Goal: Task Accomplishment & Management: Complete application form

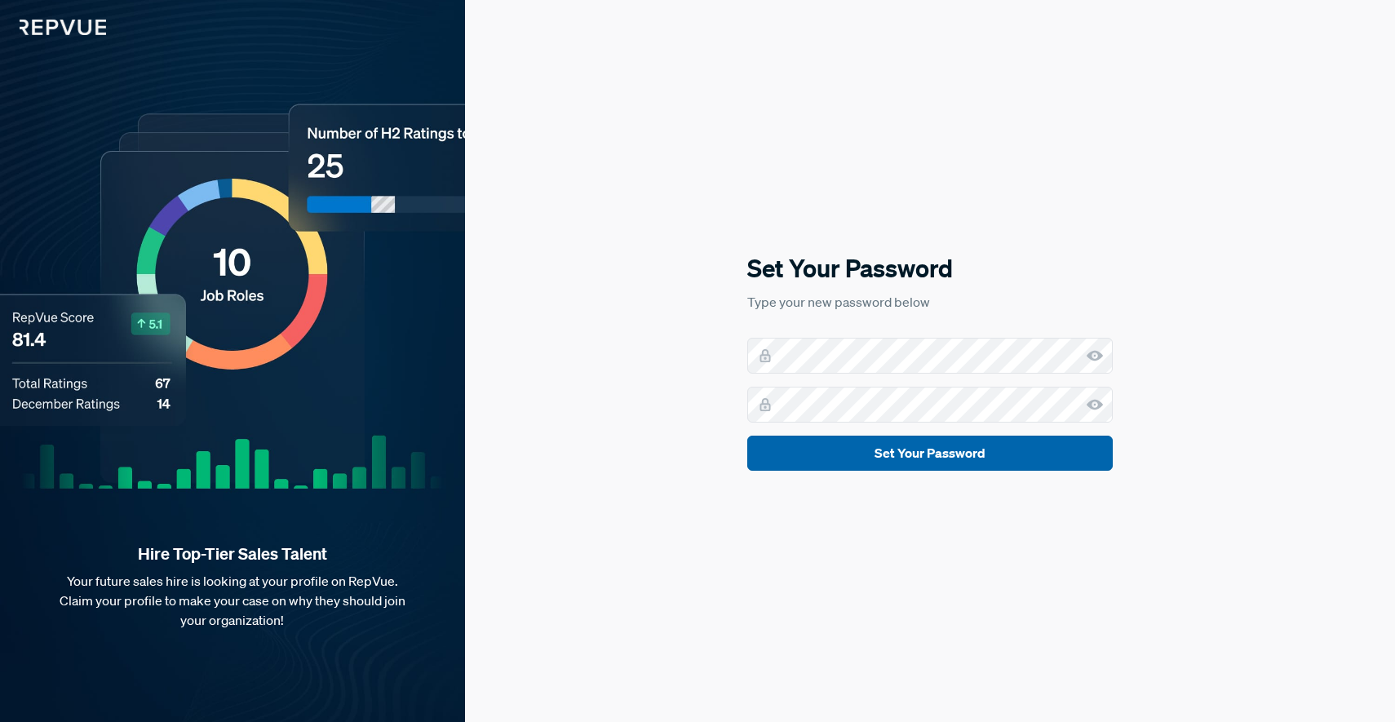
click at [971, 465] on button "Set Your Password" at bounding box center [929, 453] width 365 height 35
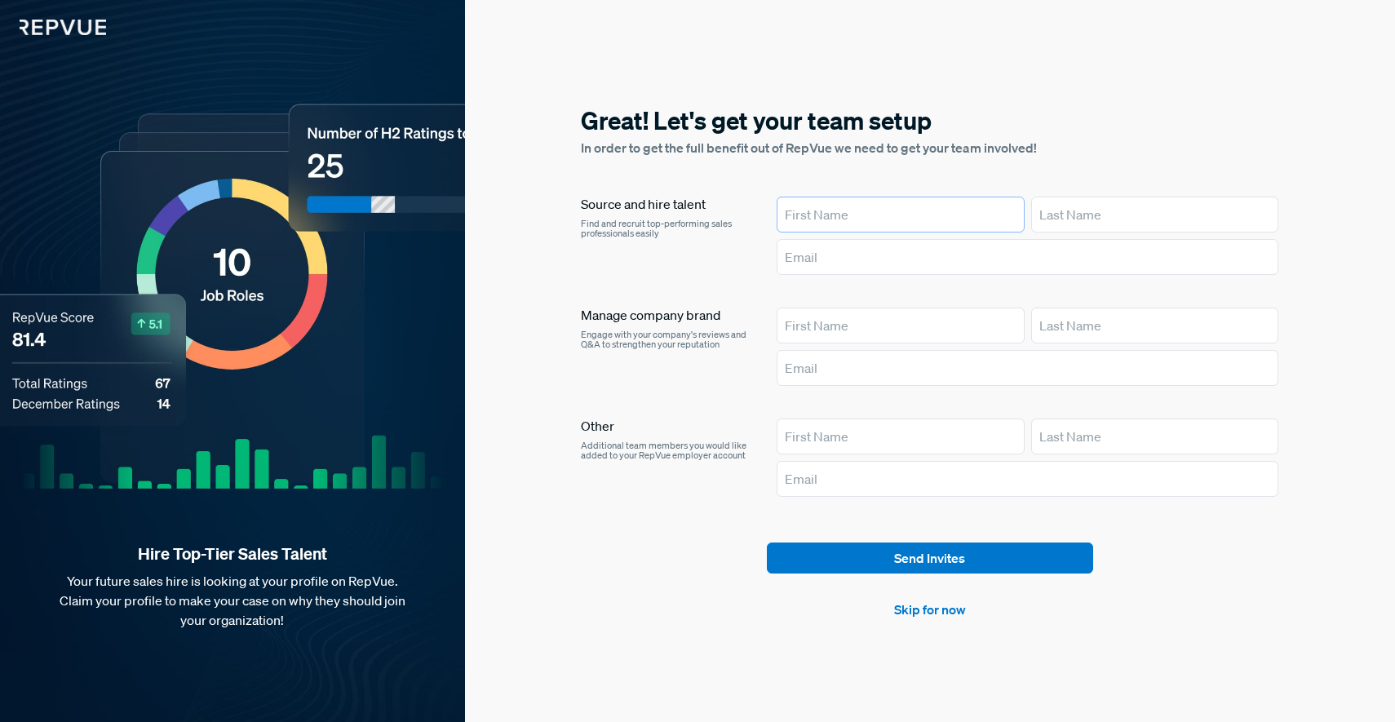
click at [835, 213] on input "text" at bounding box center [900, 215] width 248 height 36
type input "[PERSON_NAME]"
type input "[EMAIL_ADDRESS][PERSON_NAME][DOMAIN_NAME]"
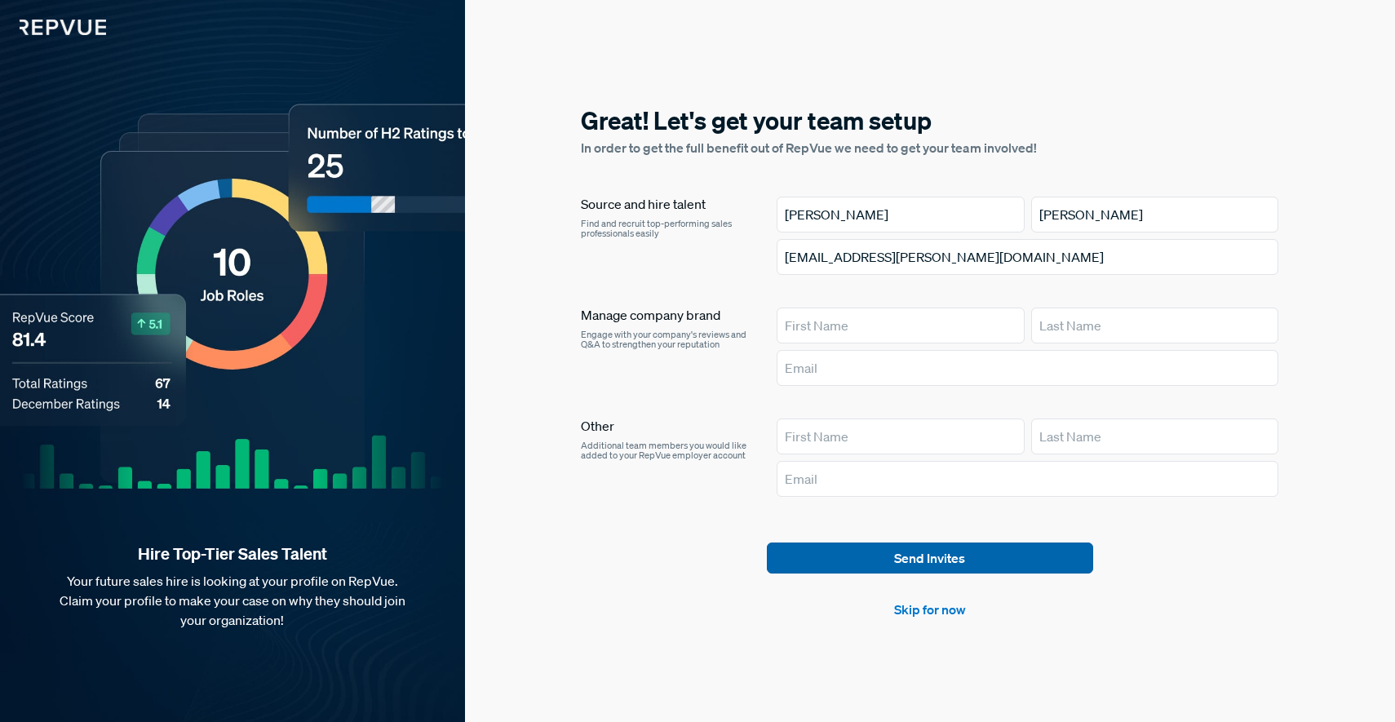
click at [1006, 558] on button "Send Invites" at bounding box center [930, 557] width 326 height 31
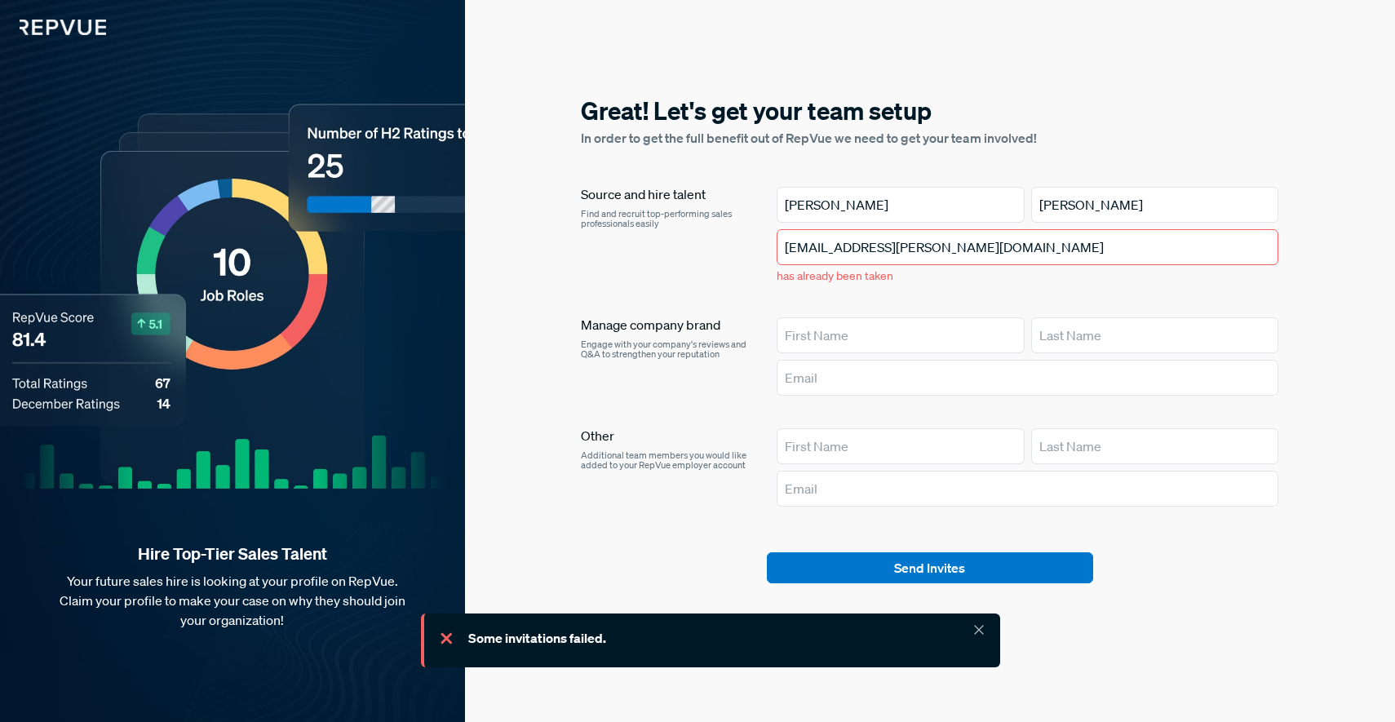
click at [979, 630] on icon at bounding box center [979, 629] width 16 height 16
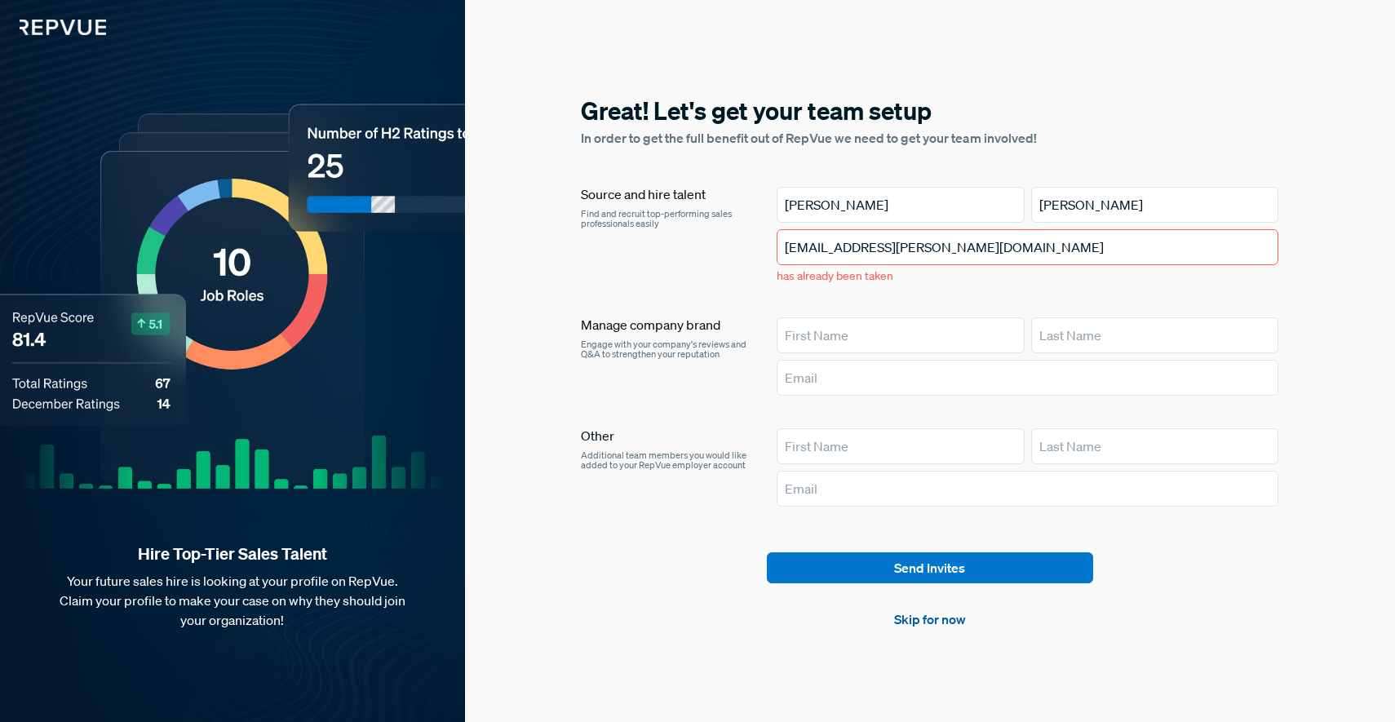
click at [935, 618] on link "Skip for now" at bounding box center [930, 619] width 72 height 20
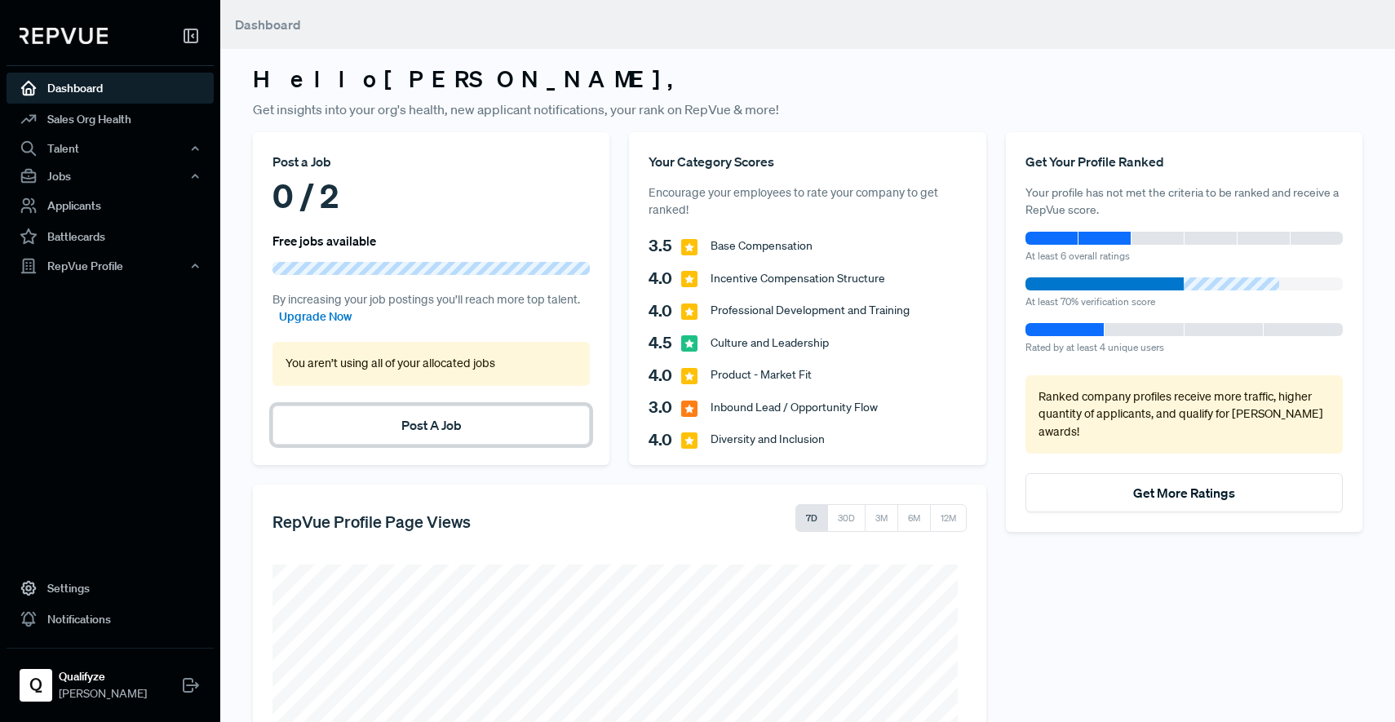
click at [461, 429] on button "Post A Job" at bounding box center [430, 424] width 317 height 39
click at [434, 427] on link "Post A Job" at bounding box center [431, 425] width 60 height 16
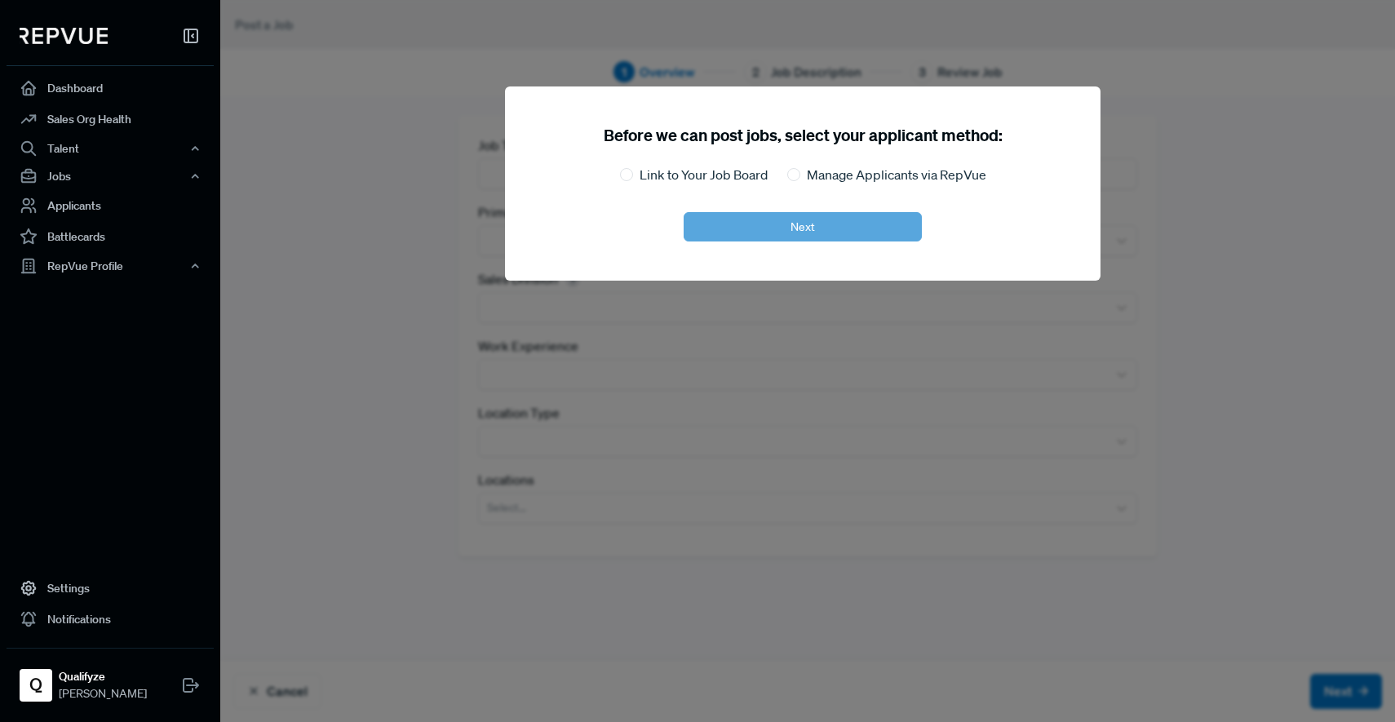
click at [679, 172] on label "Link to Your Job Board" at bounding box center [703, 175] width 128 height 20
click at [633, 172] on input "Link to Your Job Board" at bounding box center [626, 174] width 13 height 13
radio input "true"
click at [875, 232] on button "Next" at bounding box center [802, 226] width 238 height 29
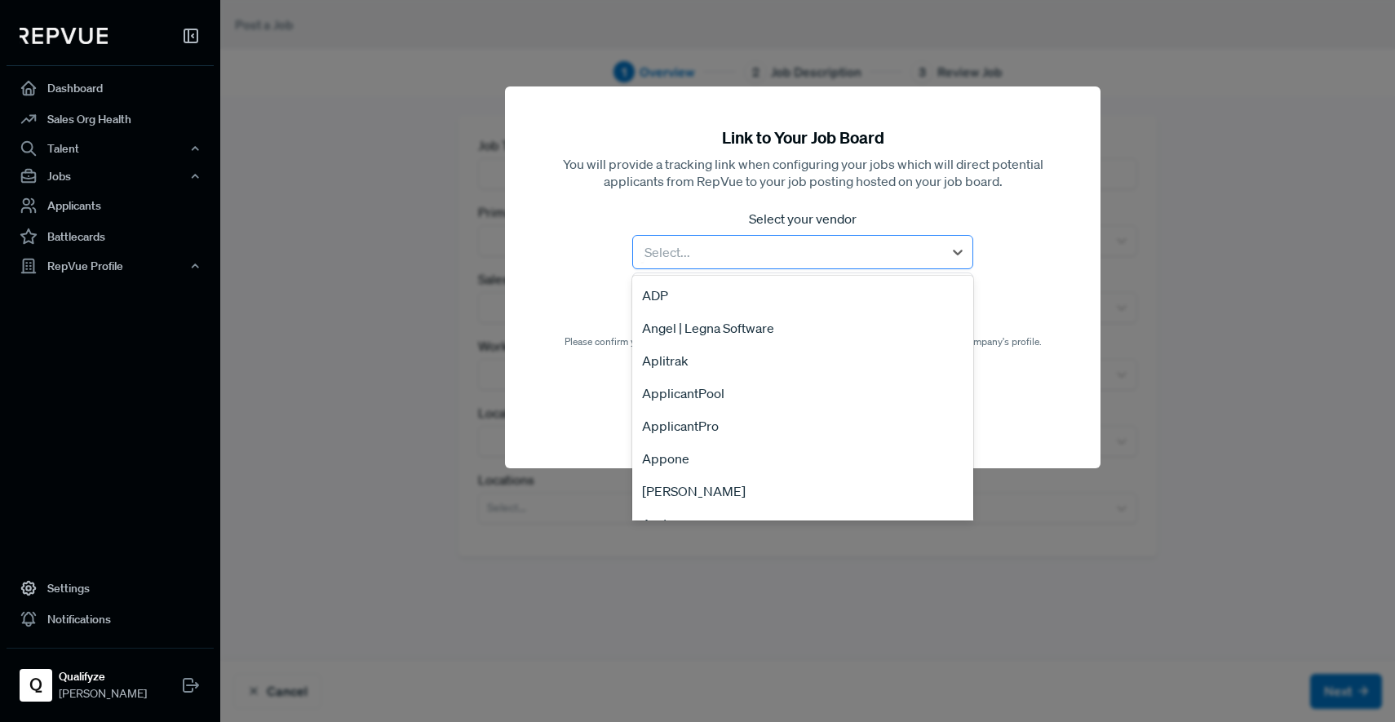
click at [772, 250] on div at bounding box center [788, 252] width 294 height 23
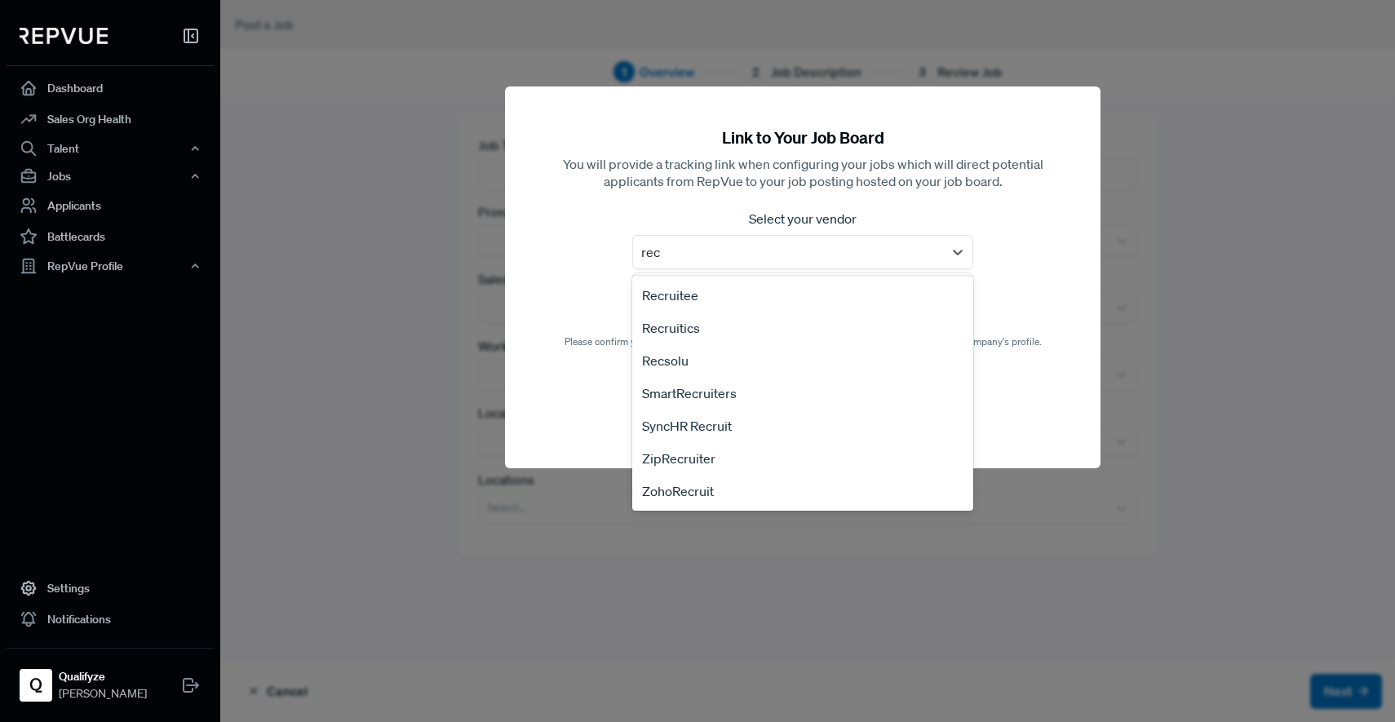
type input "recr"
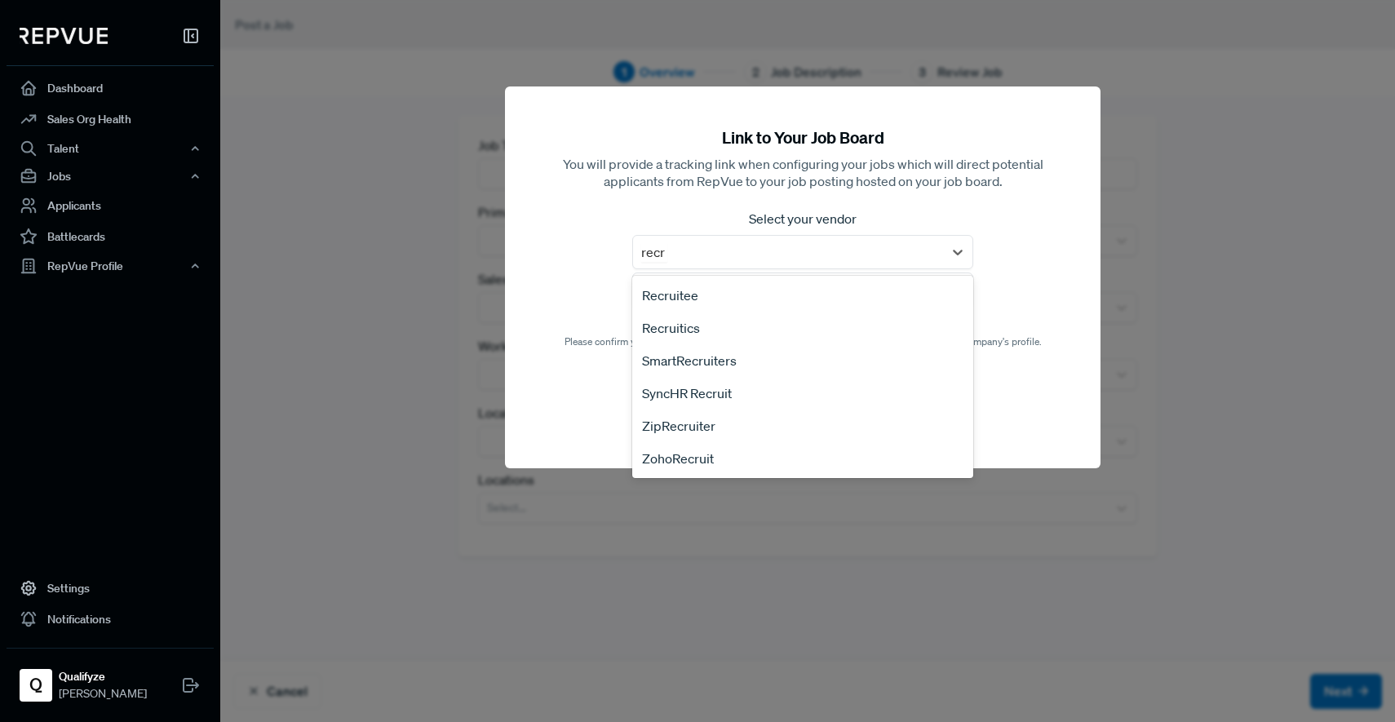
click at [694, 295] on div "Recruitee" at bounding box center [802, 295] width 341 height 33
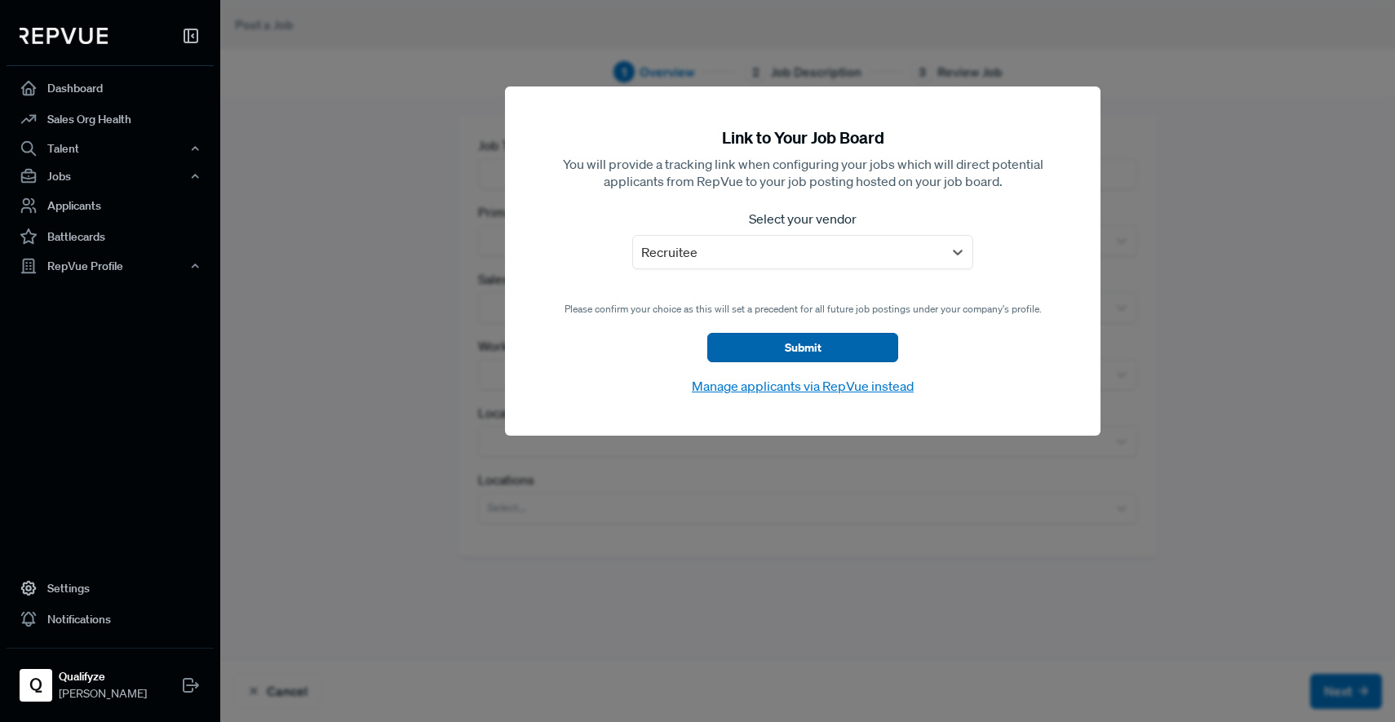
click at [812, 354] on button "Submit" at bounding box center [802, 347] width 191 height 29
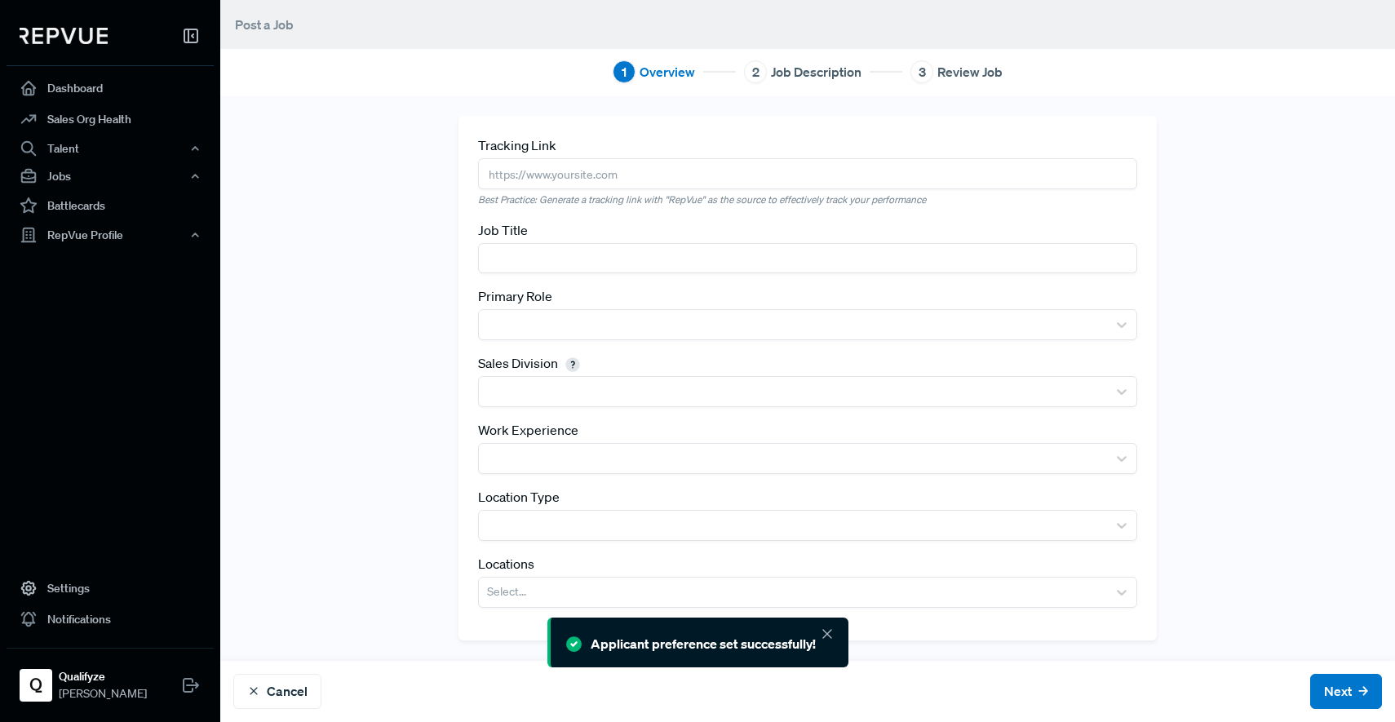
click at [566, 174] on input "text" at bounding box center [807, 173] width 659 height 30
paste input "[URL][DOMAIN_NAME]"
type input "[URL][DOMAIN_NAME]"
click at [571, 256] on input "text" at bounding box center [807, 258] width 659 height 30
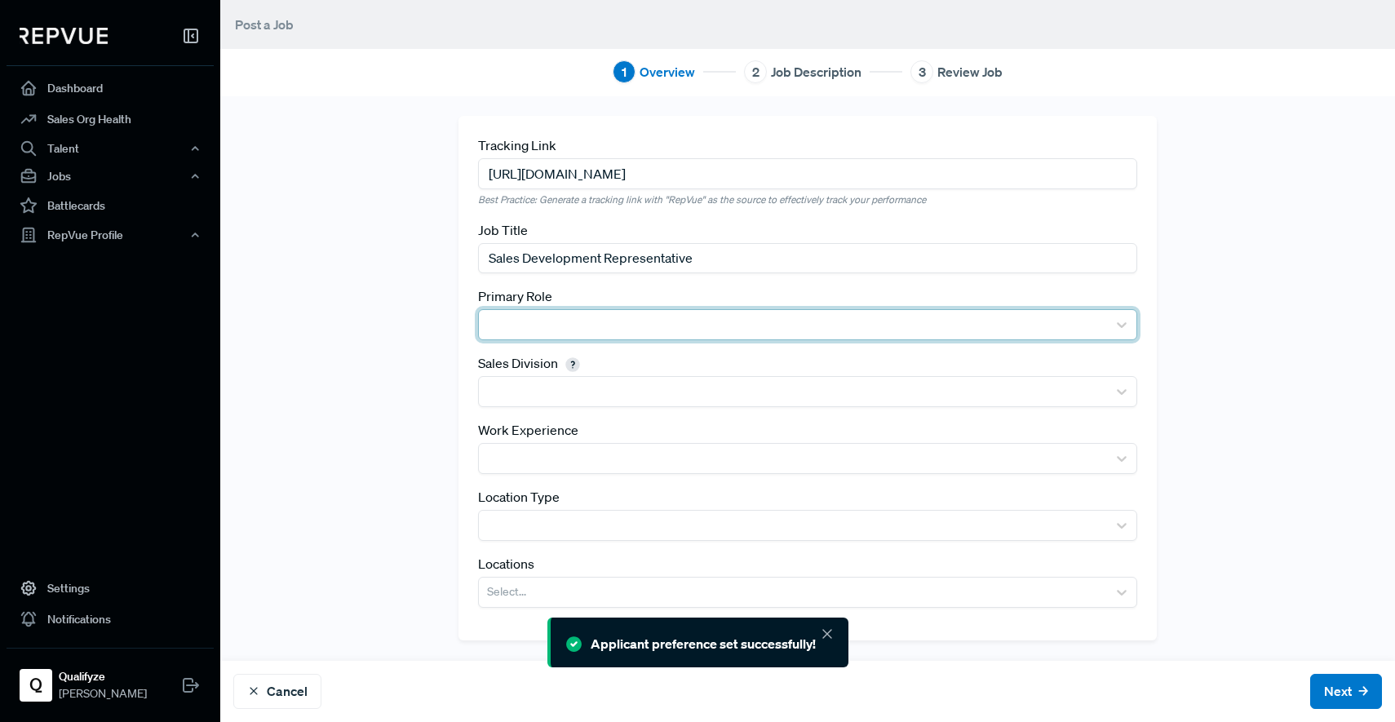
type input "Sales Development Representative"
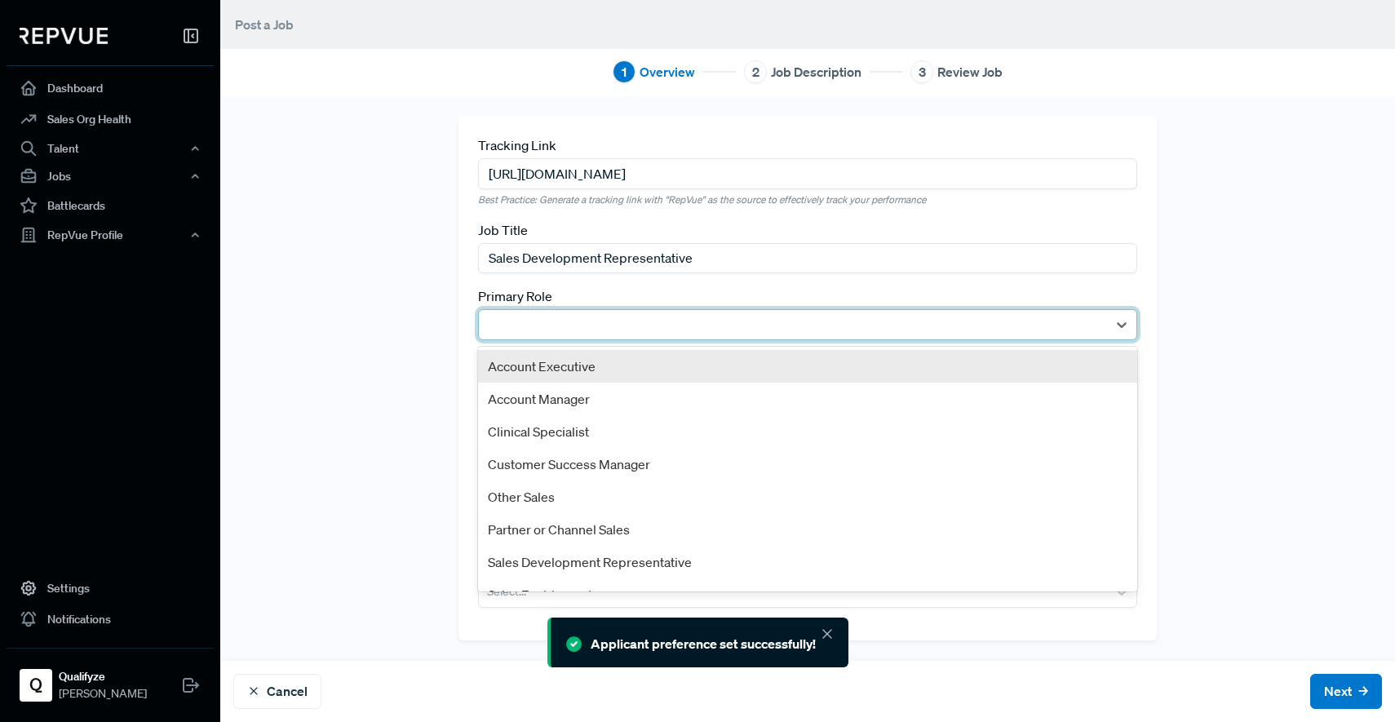
click at [630, 321] on div at bounding box center [793, 324] width 612 height 23
type input "sa"
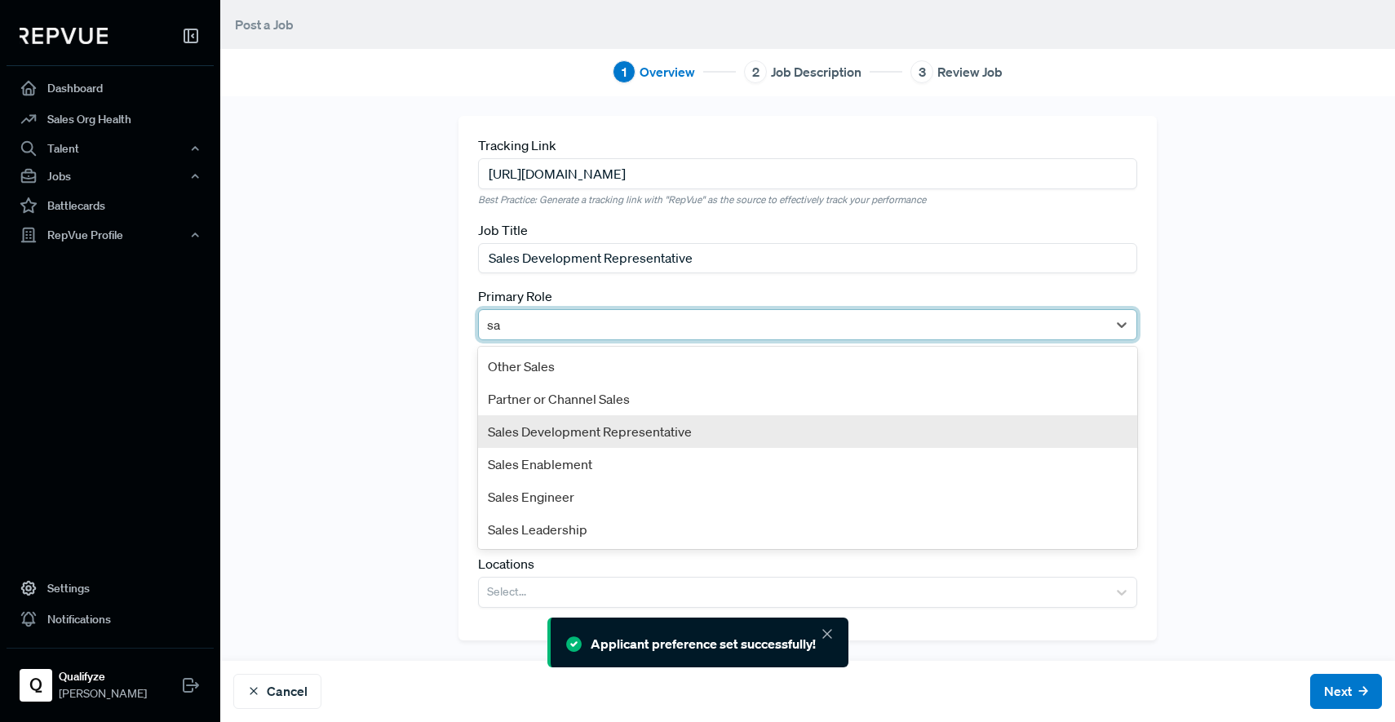
click at [612, 436] on div "Sales Development Representative" at bounding box center [807, 431] width 659 height 33
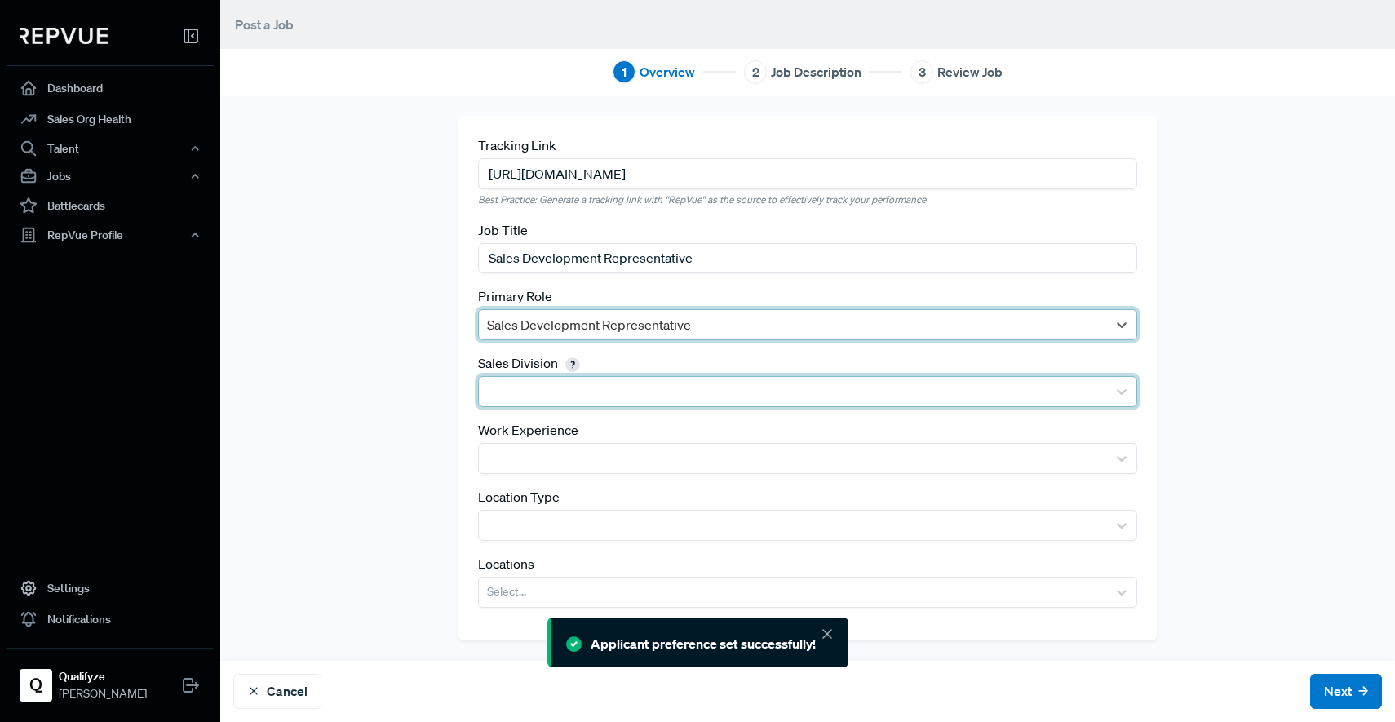
click at [644, 396] on div at bounding box center [793, 391] width 612 height 23
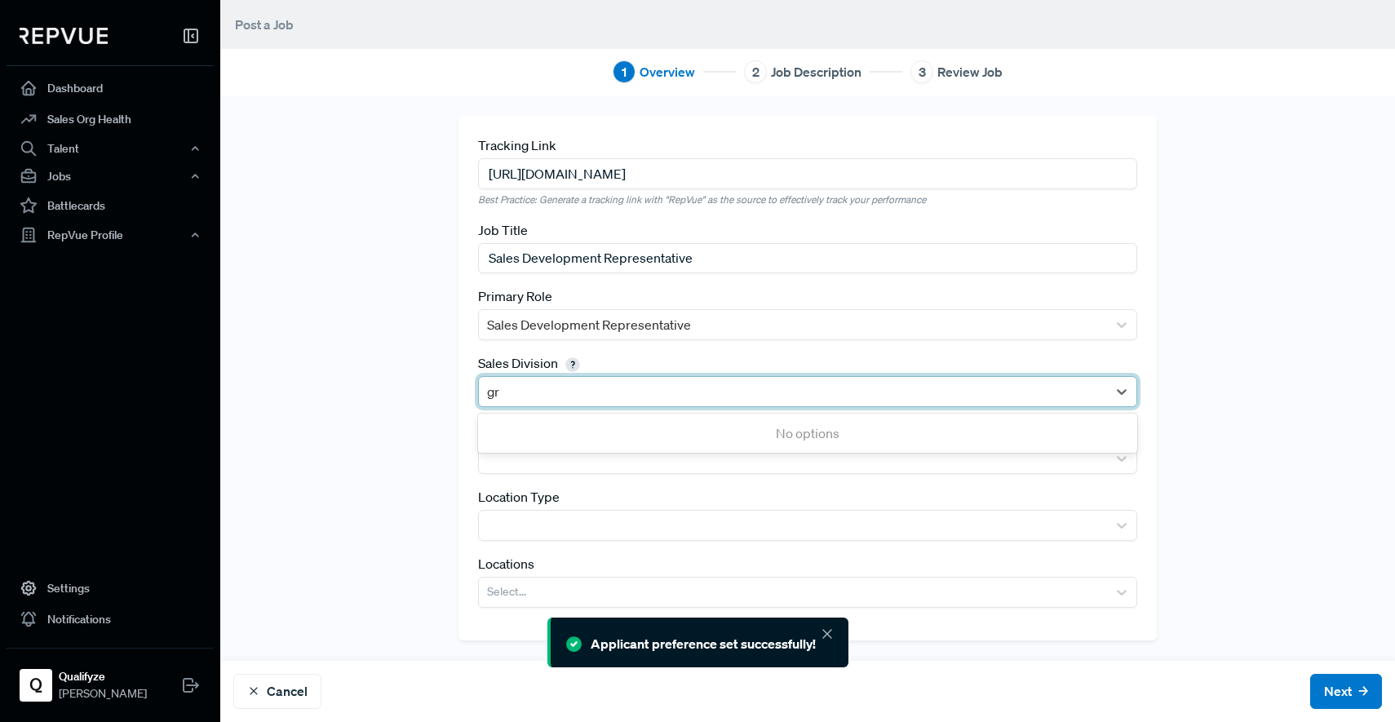
type input "g"
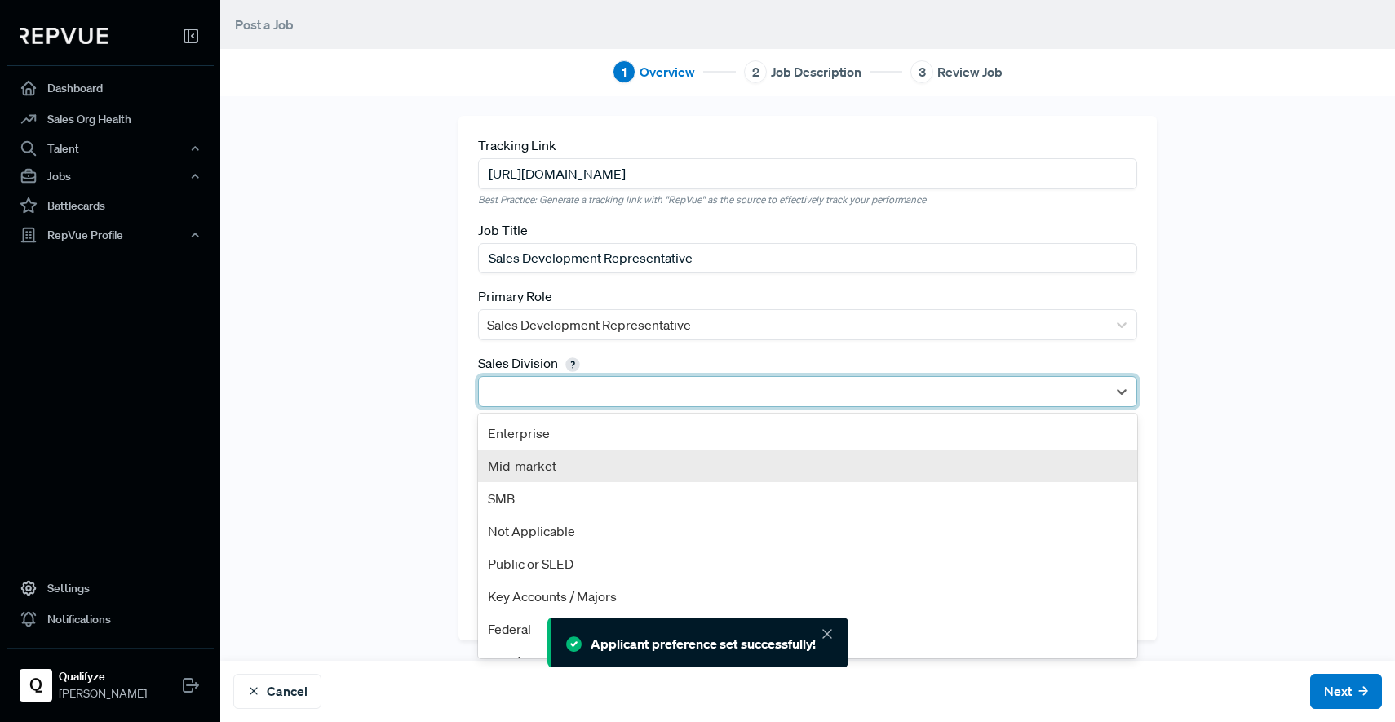
click at [568, 469] on div "Mid-market" at bounding box center [807, 465] width 659 height 33
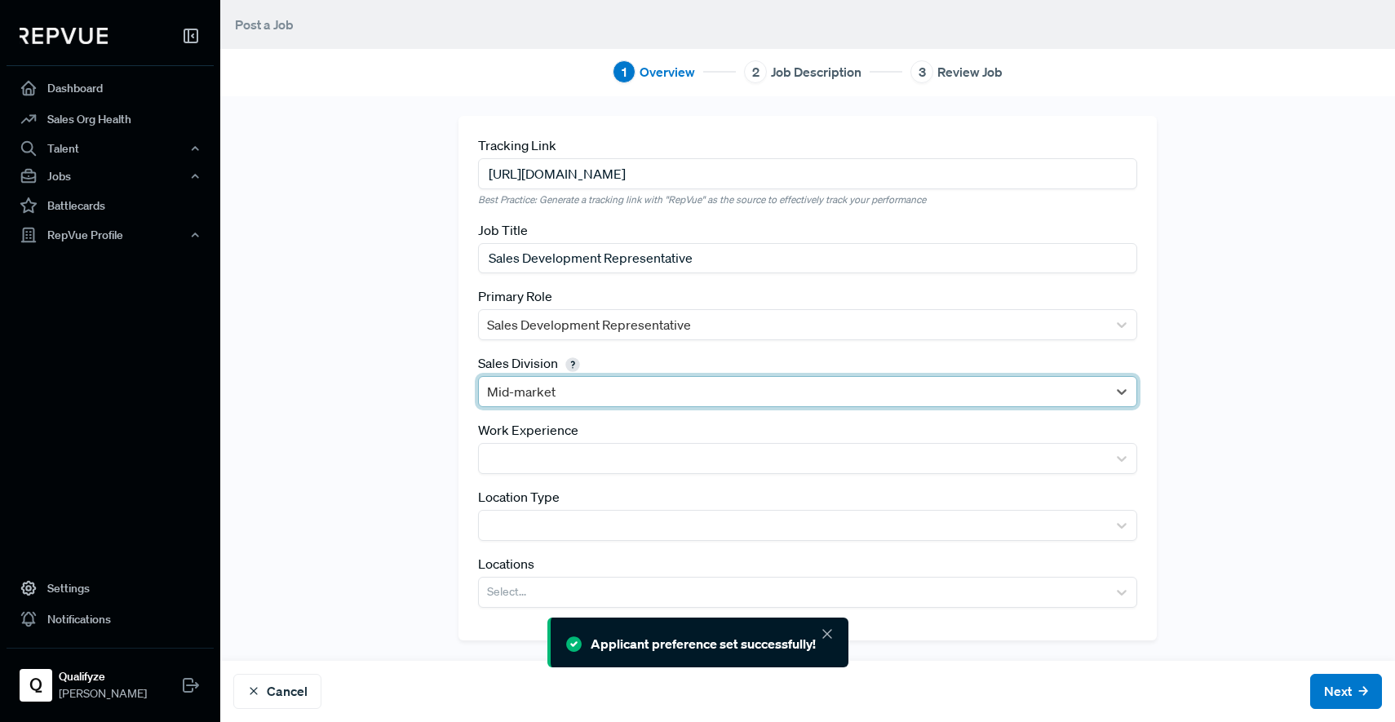
scroll to position [6, 0]
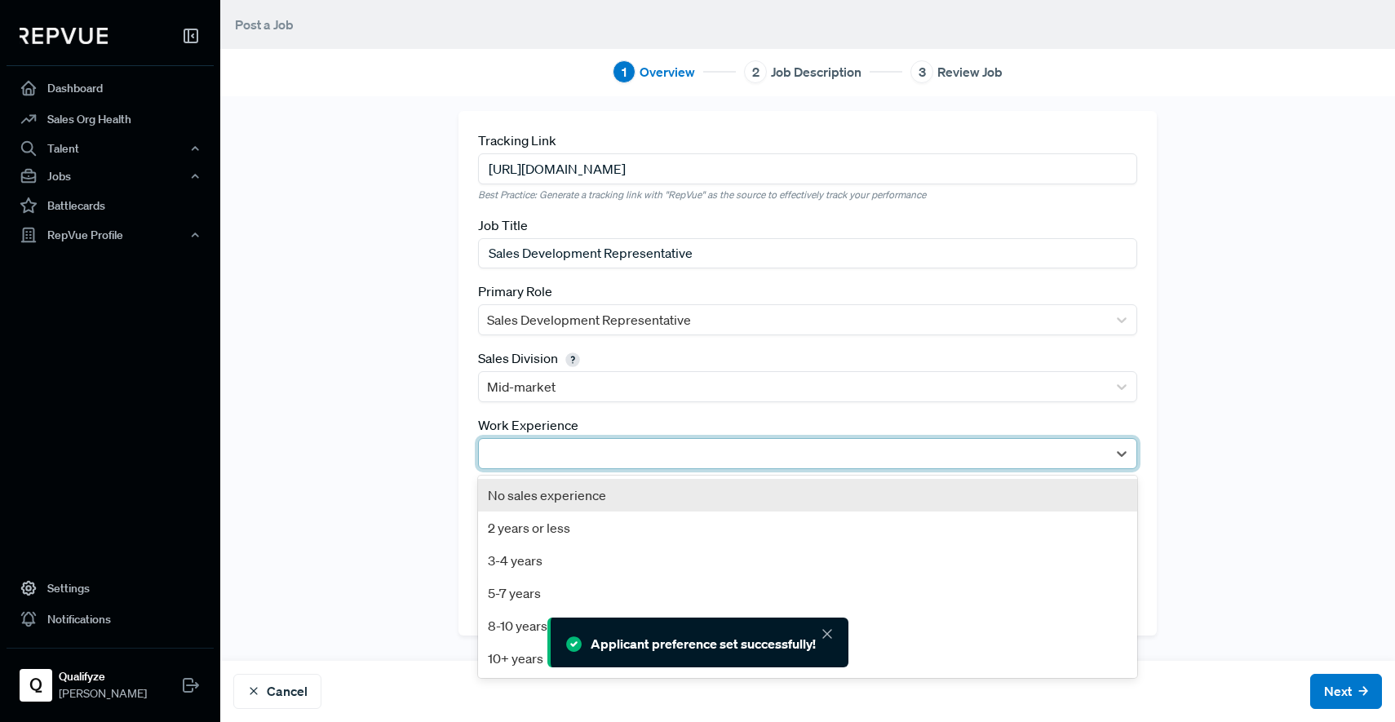
click at [722, 458] on div at bounding box center [793, 453] width 612 height 23
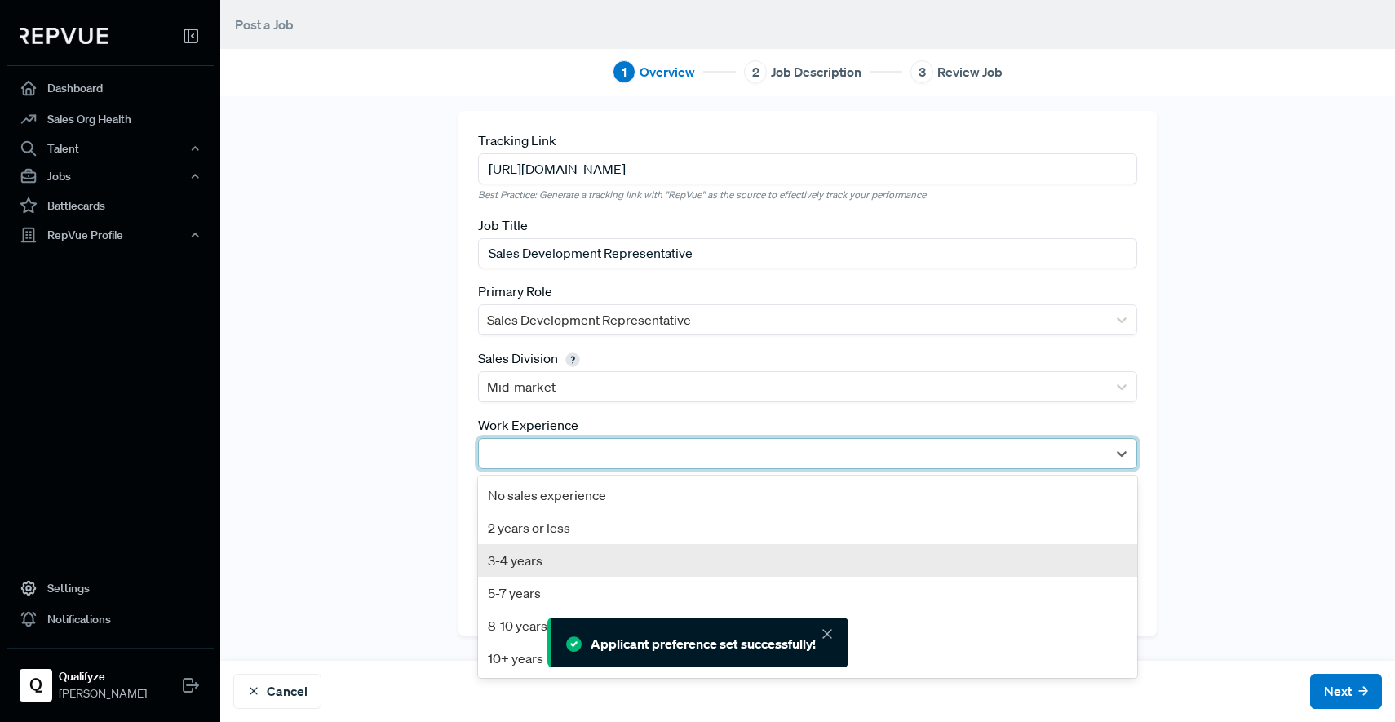
click at [585, 556] on div "3-4 years" at bounding box center [807, 560] width 659 height 33
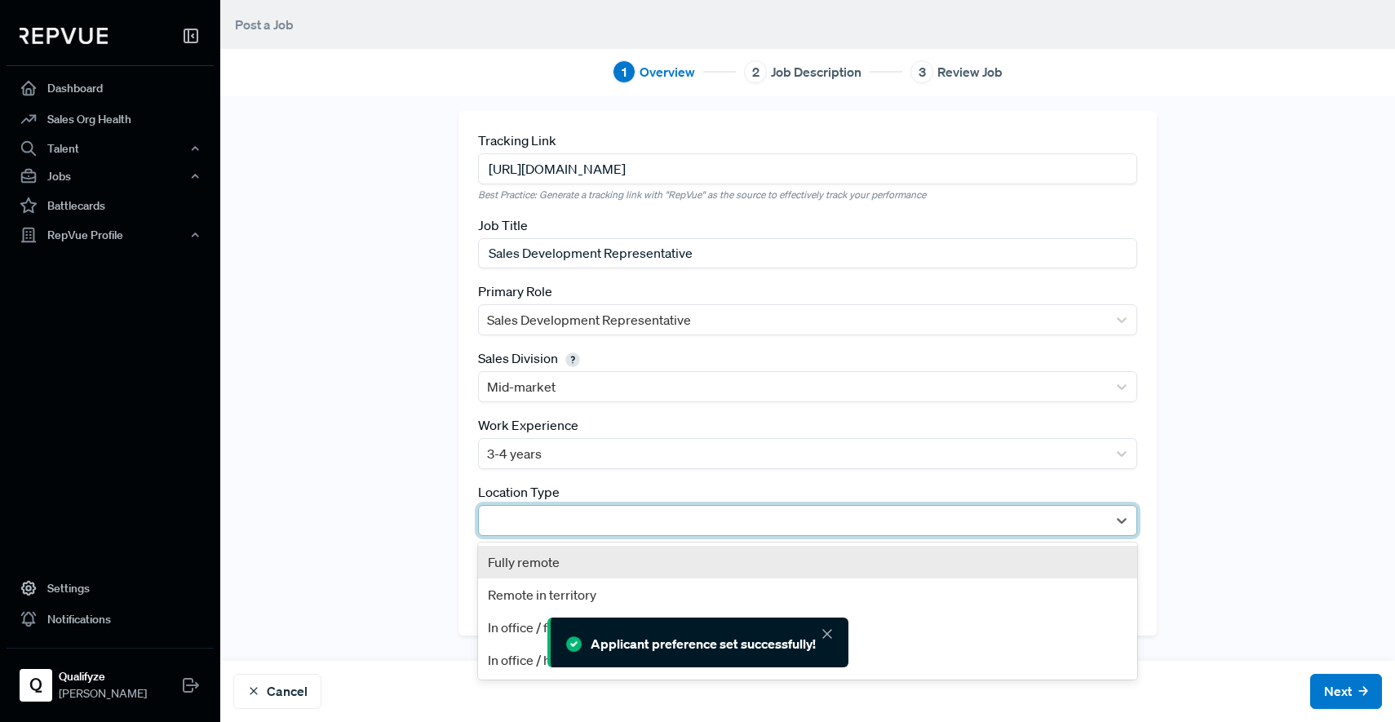
click at [651, 520] on div at bounding box center [793, 520] width 612 height 23
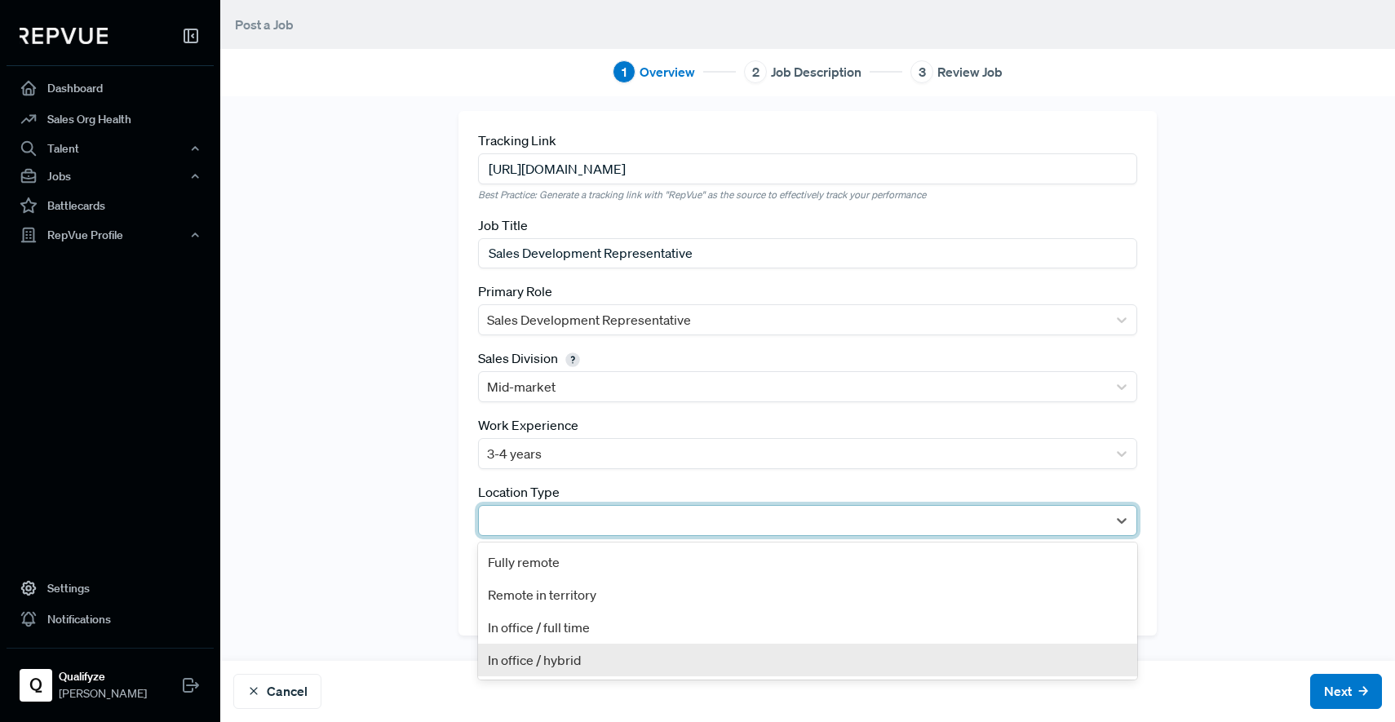
drag, startPoint x: 831, startPoint y: 635, endPoint x: 560, endPoint y: 662, distance: 272.1
click at [560, 662] on div "Fully remote Remote in territory In office / full time In office / hybrid" at bounding box center [807, 610] width 659 height 137
click at [549, 661] on div "In office / hybrid" at bounding box center [807, 659] width 659 height 33
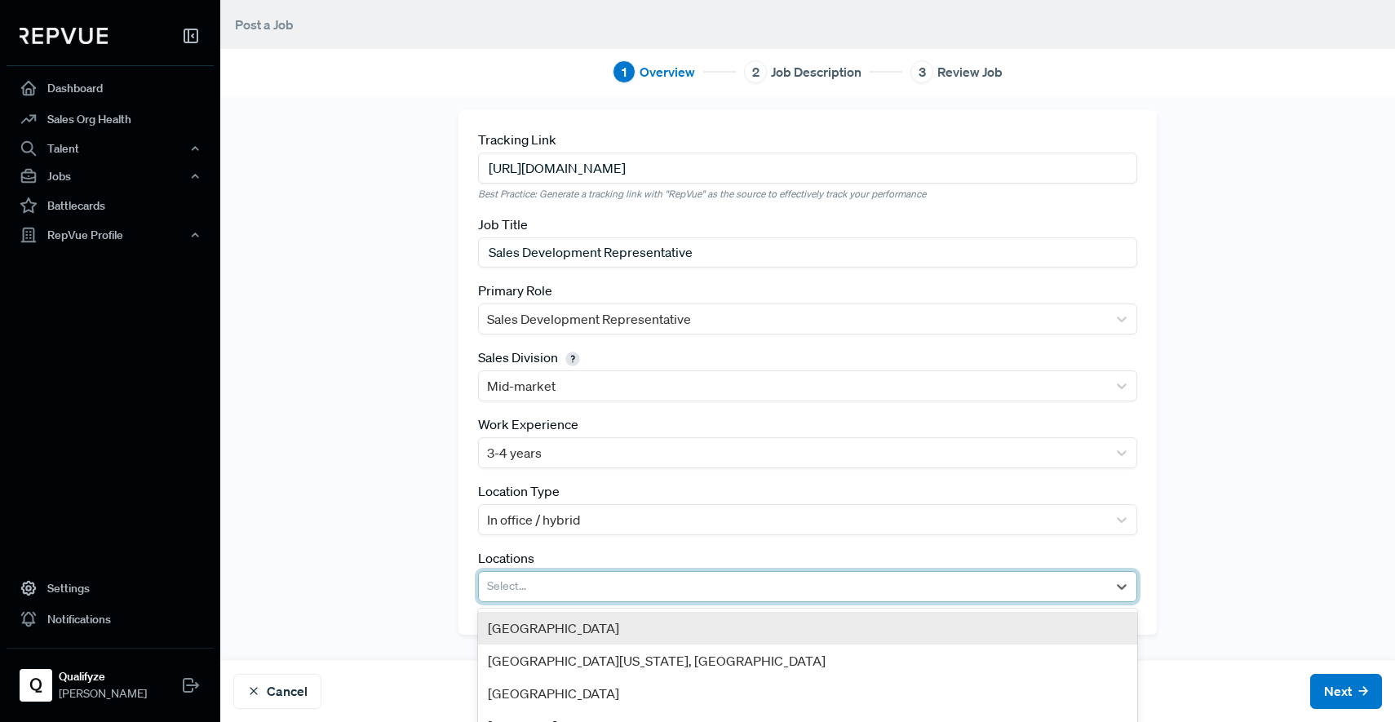
click at [518, 582] on div at bounding box center [793, 586] width 612 height 23
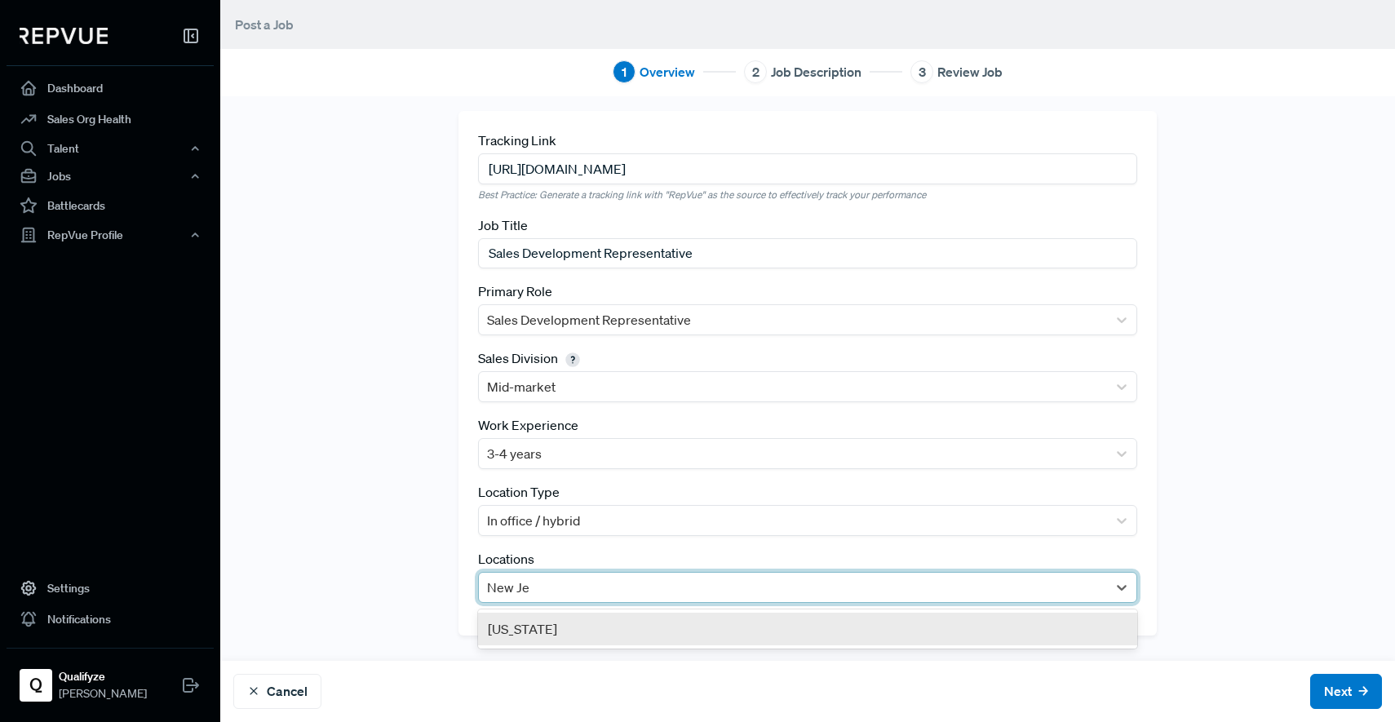
type input "New Jer"
click at [530, 636] on div "[US_STATE]" at bounding box center [807, 628] width 659 height 33
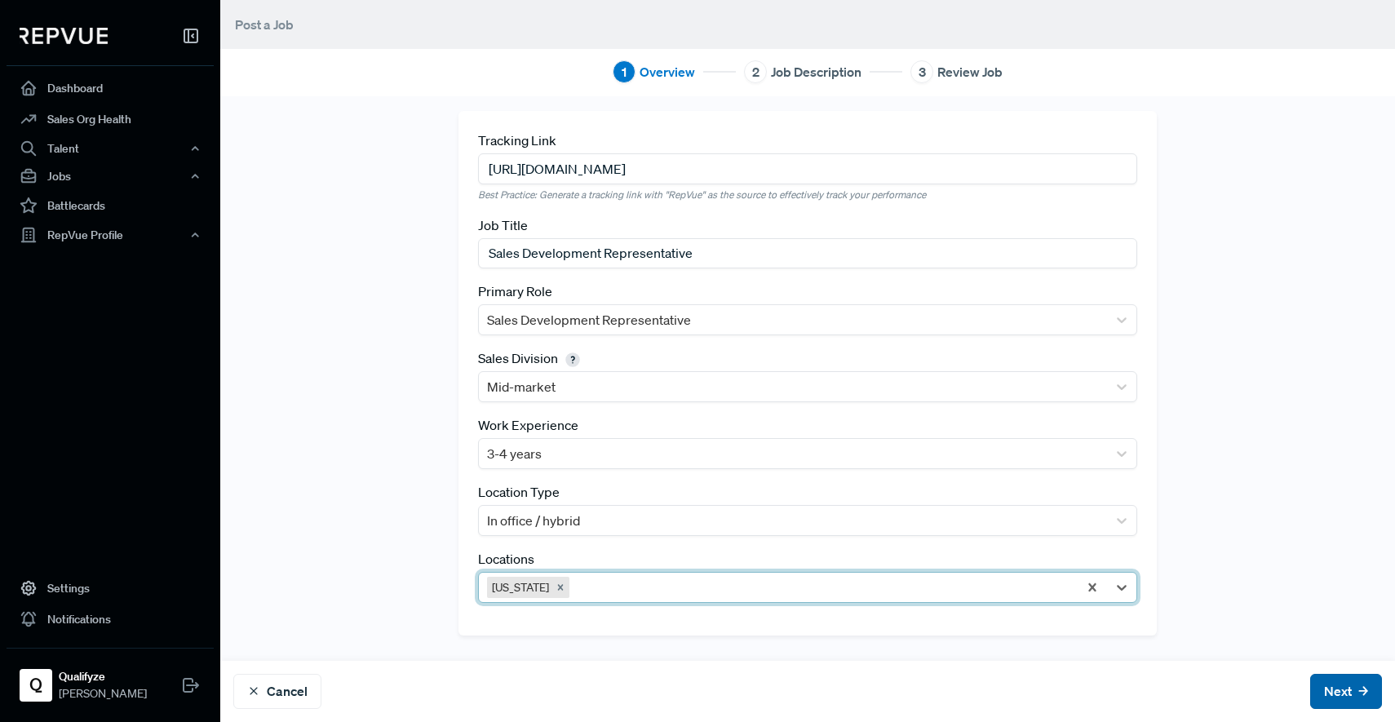
click at [1321, 703] on button "Next" at bounding box center [1346, 691] width 72 height 35
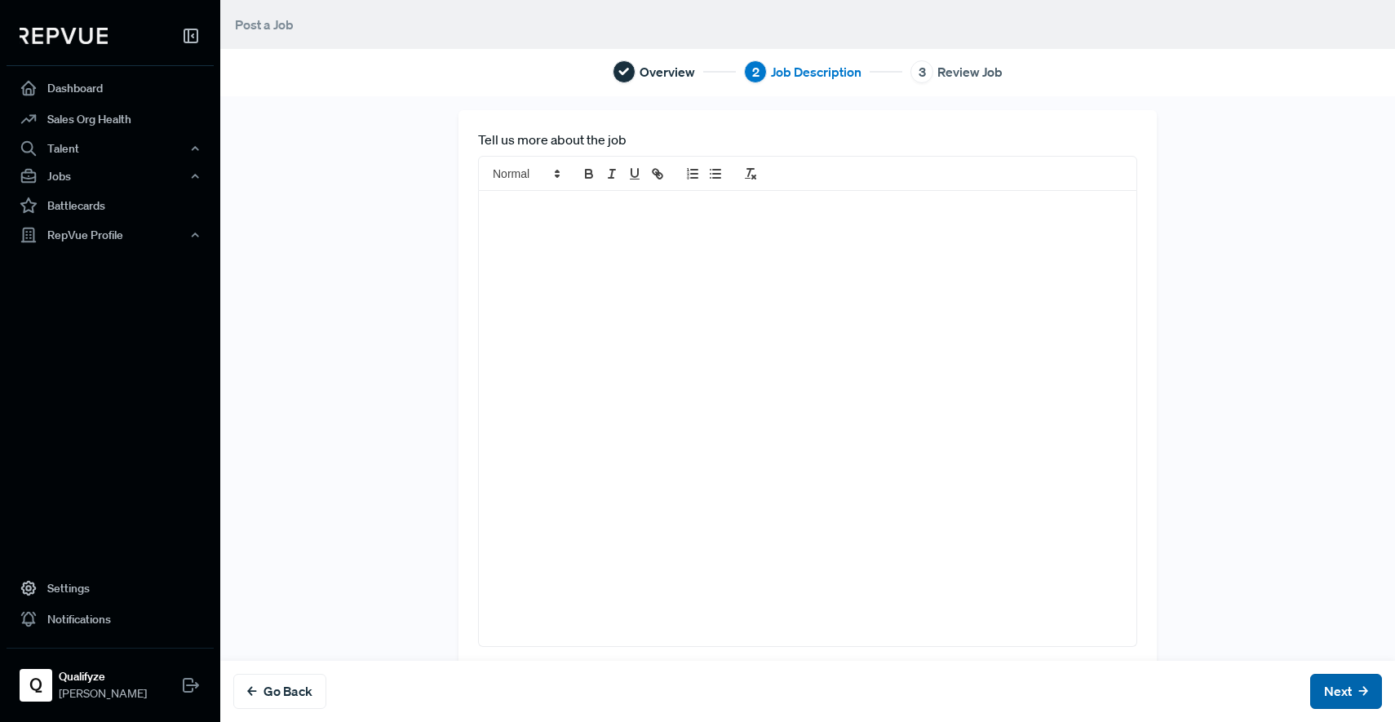
scroll to position [0, 0]
click at [511, 243] on div at bounding box center [807, 424] width 657 height 455
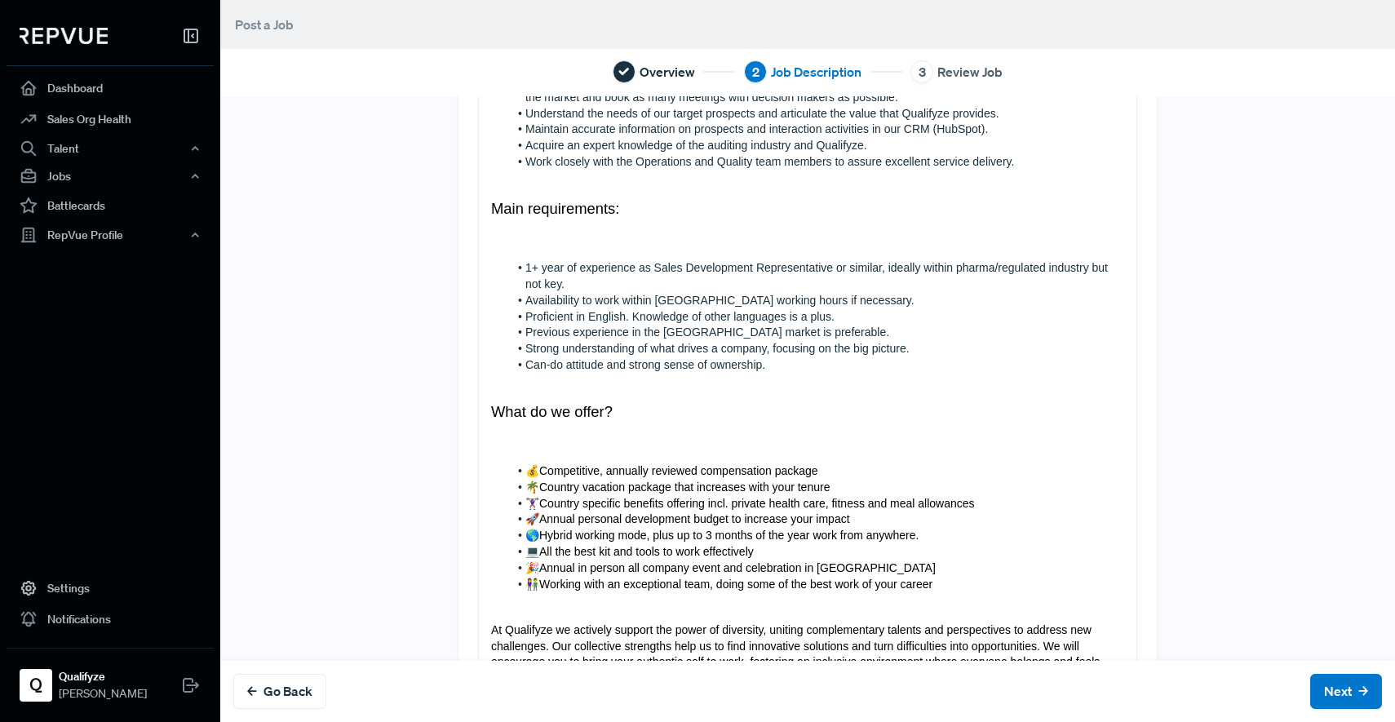
scroll to position [583, 0]
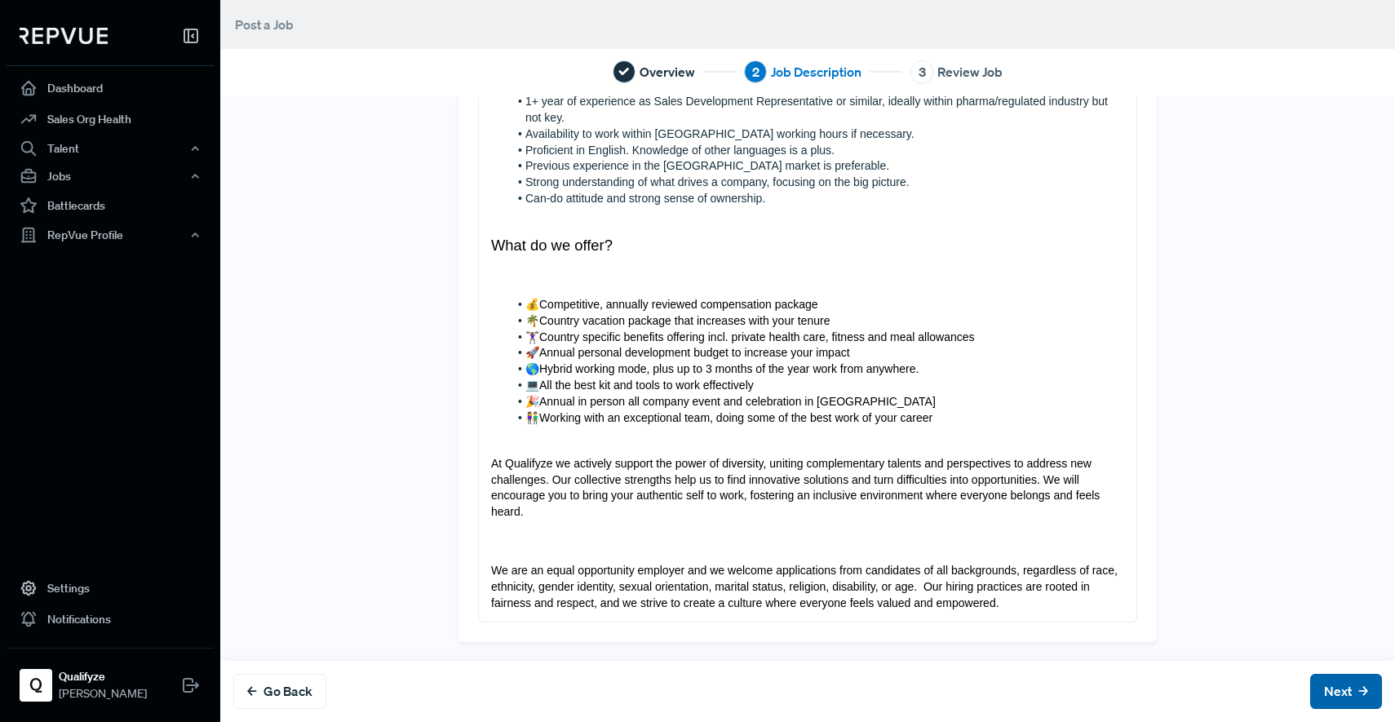
click at [1310, 692] on button "Next" at bounding box center [1346, 691] width 72 height 35
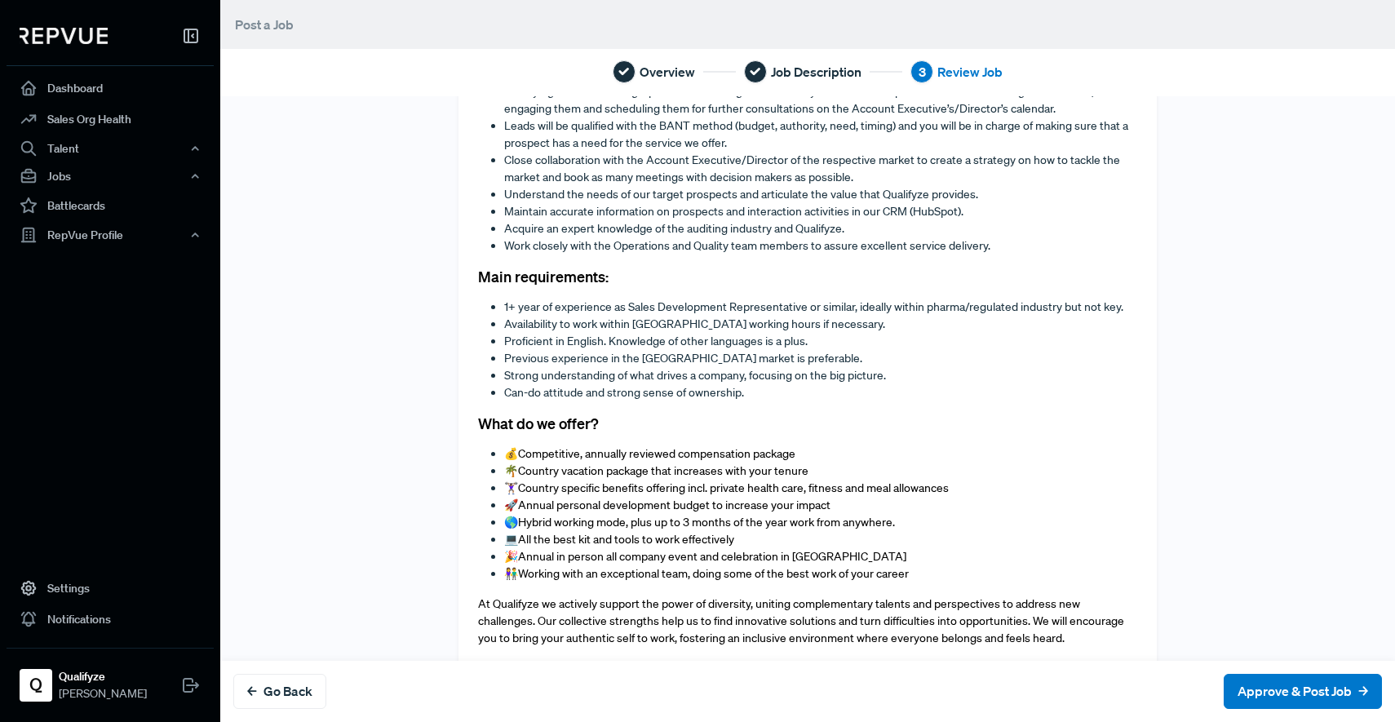
scroll to position [668, 0]
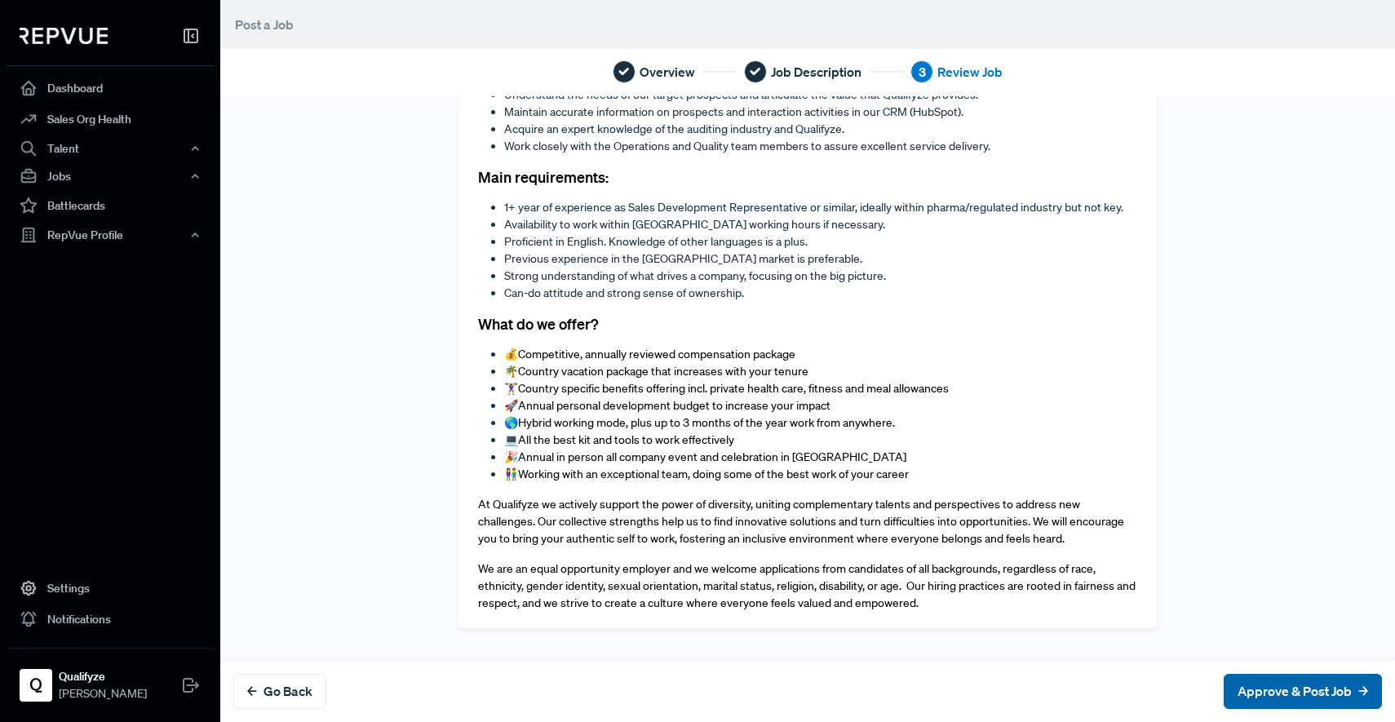
click at [1264, 692] on button "Approve & Post Job" at bounding box center [1302, 691] width 158 height 35
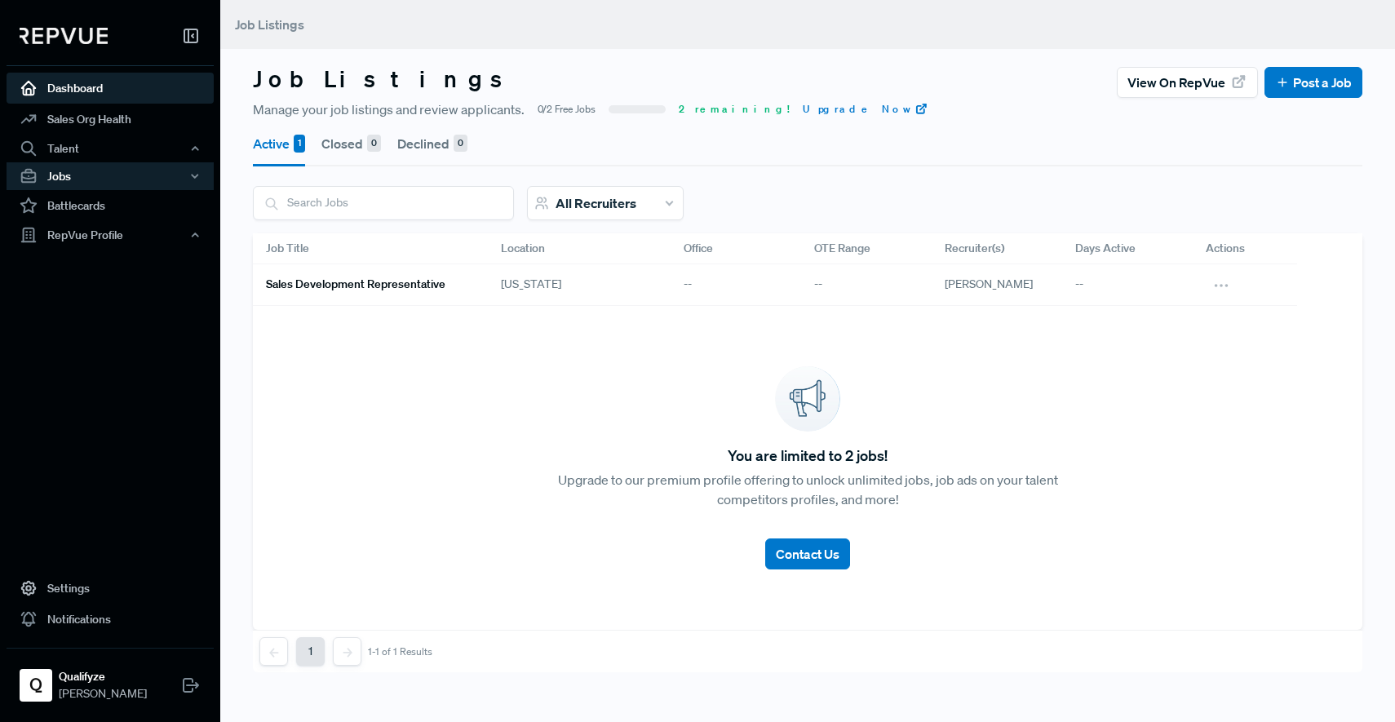
click at [97, 92] on link "Dashboard" at bounding box center [110, 88] width 207 height 31
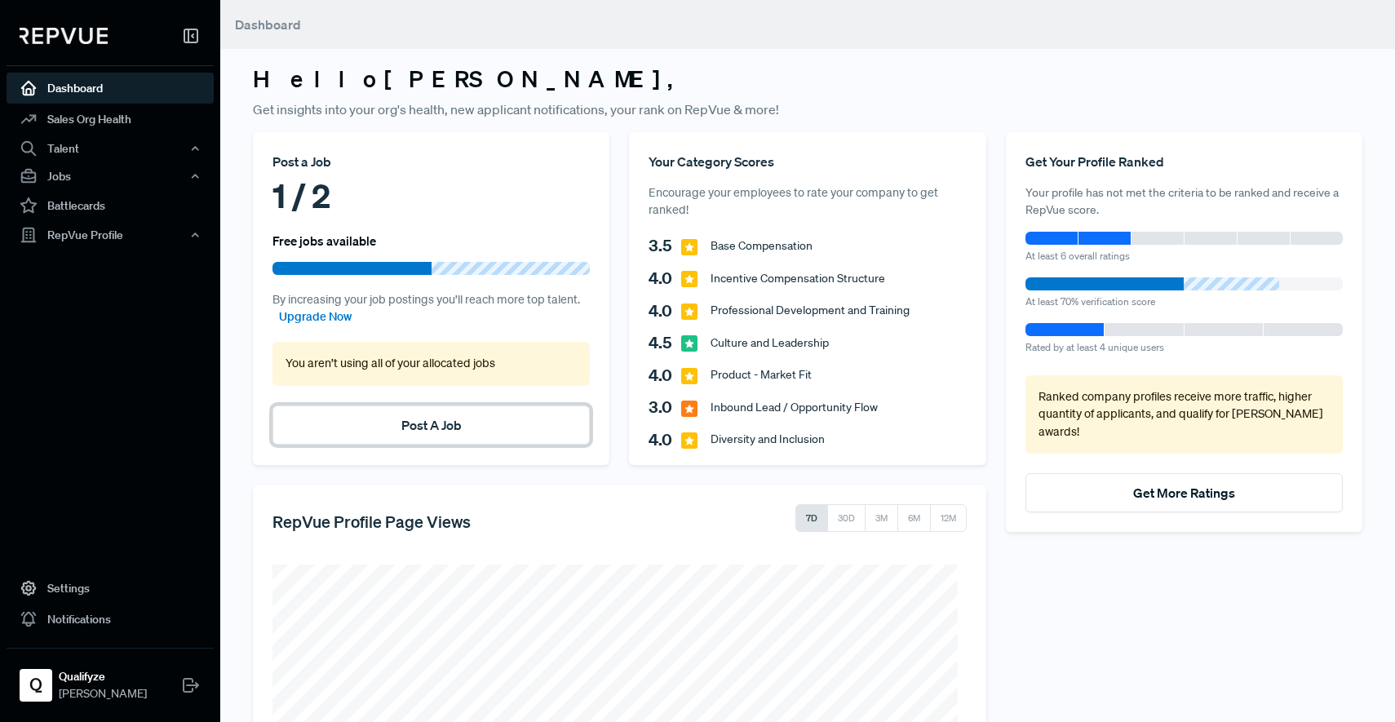
click at [501, 435] on button "Post A Job" at bounding box center [430, 424] width 317 height 39
click at [496, 430] on button "Post A Job" at bounding box center [430, 424] width 317 height 39
click at [447, 426] on link "Post A Job" at bounding box center [431, 425] width 60 height 16
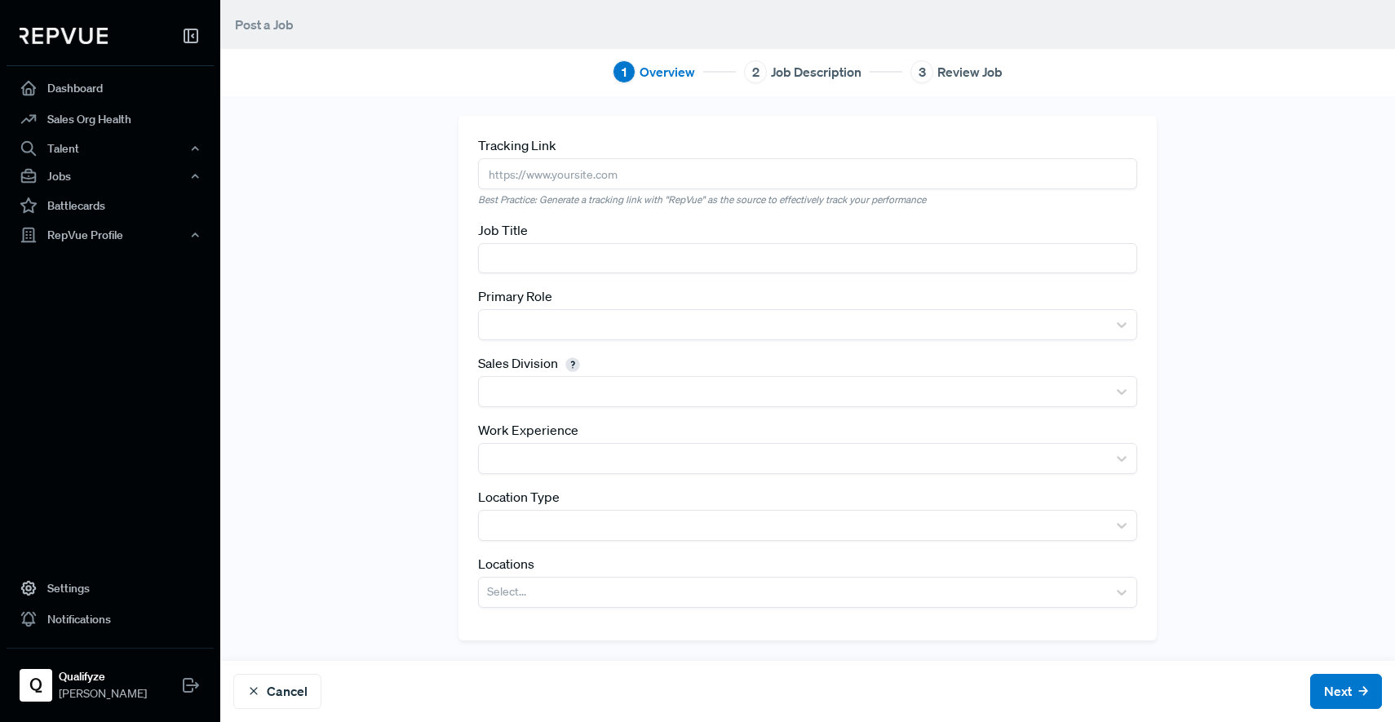
click at [598, 162] on input "text" at bounding box center [807, 173] width 659 height 30
paste input "[URL][DOMAIN_NAME]"
type input "[URL][DOMAIN_NAME]"
click at [601, 257] on input "text" at bounding box center [807, 258] width 659 height 30
click at [493, 260] on input "Acount Executive" at bounding box center [807, 258] width 659 height 30
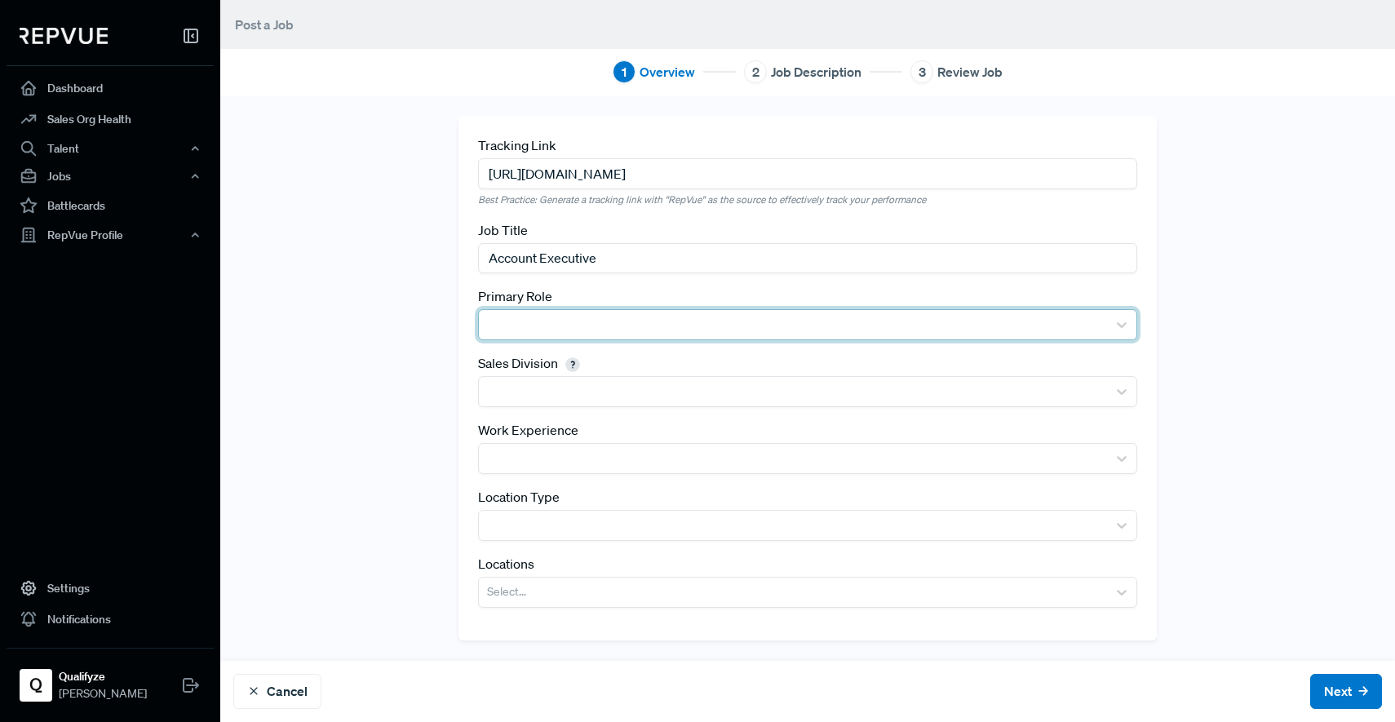
type input "Account Executive"
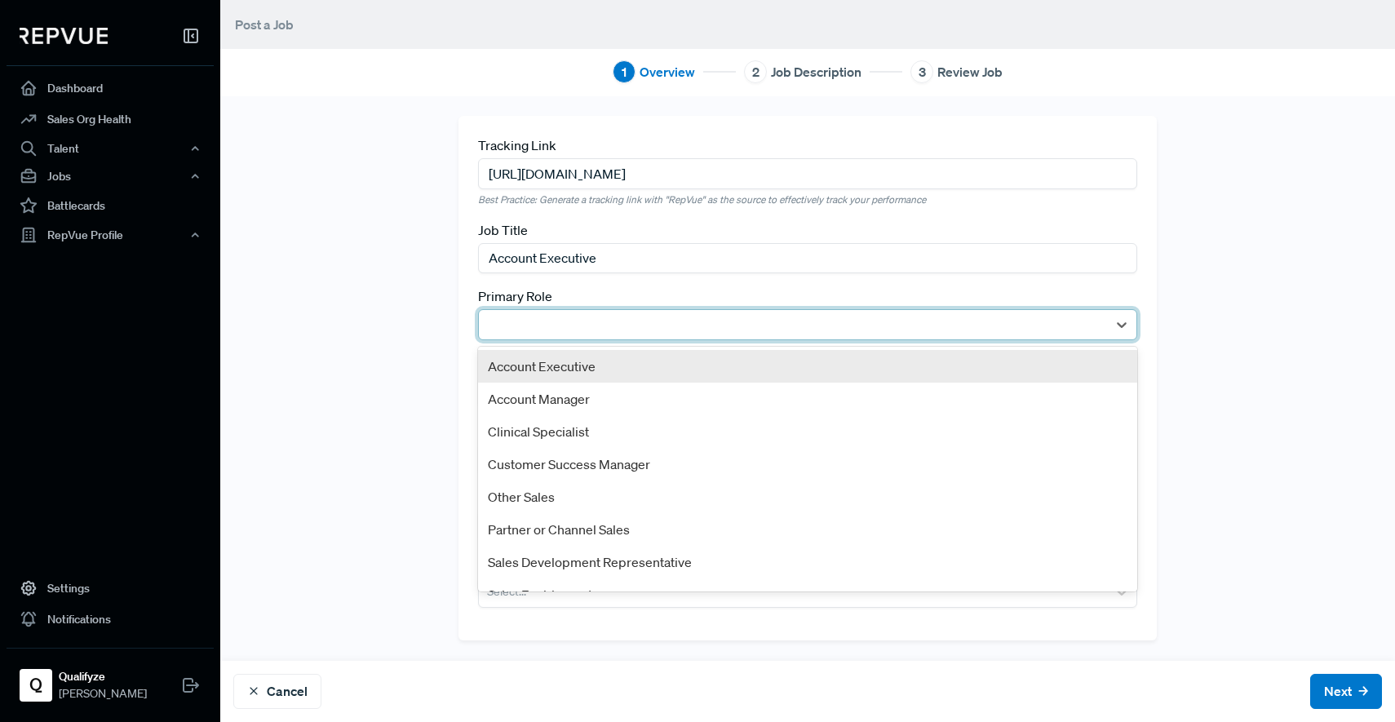
click at [556, 323] on div at bounding box center [793, 324] width 612 height 23
click at [558, 360] on div "Account Executive" at bounding box center [807, 366] width 659 height 33
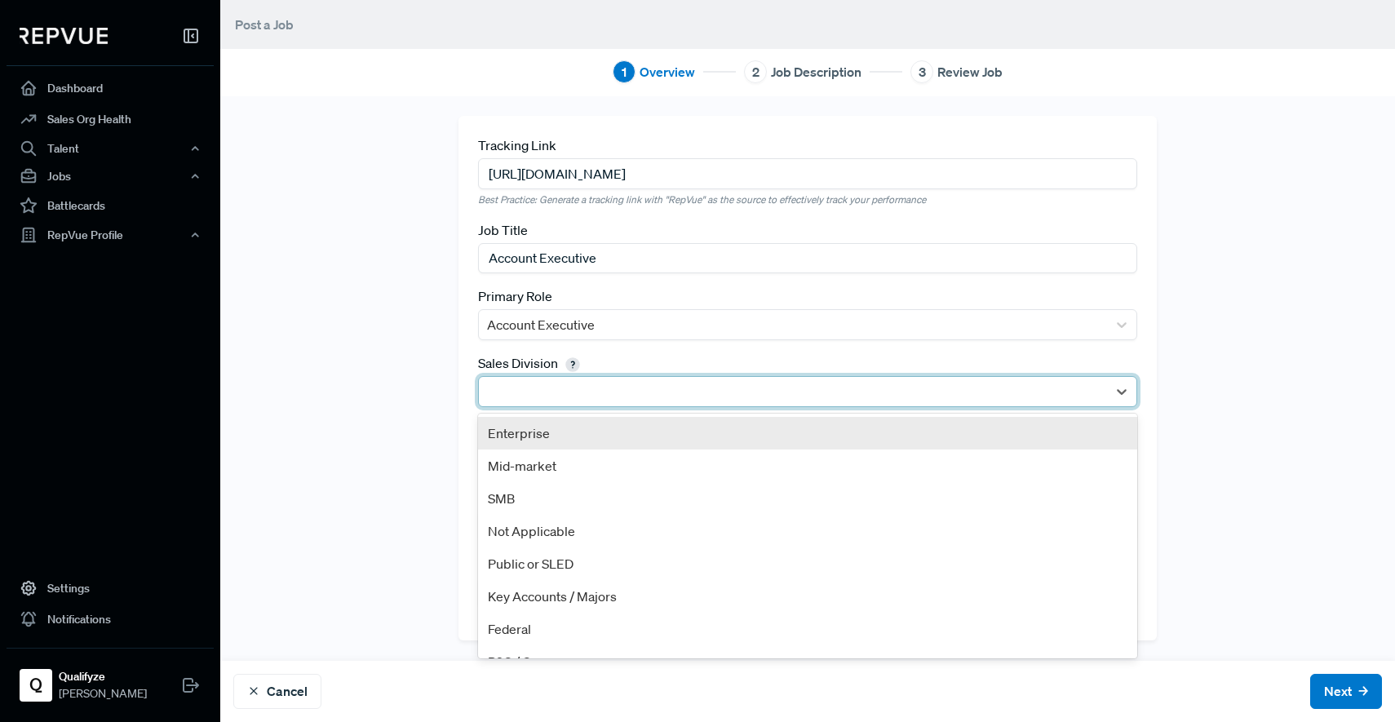
click at [587, 398] on div at bounding box center [793, 391] width 612 height 23
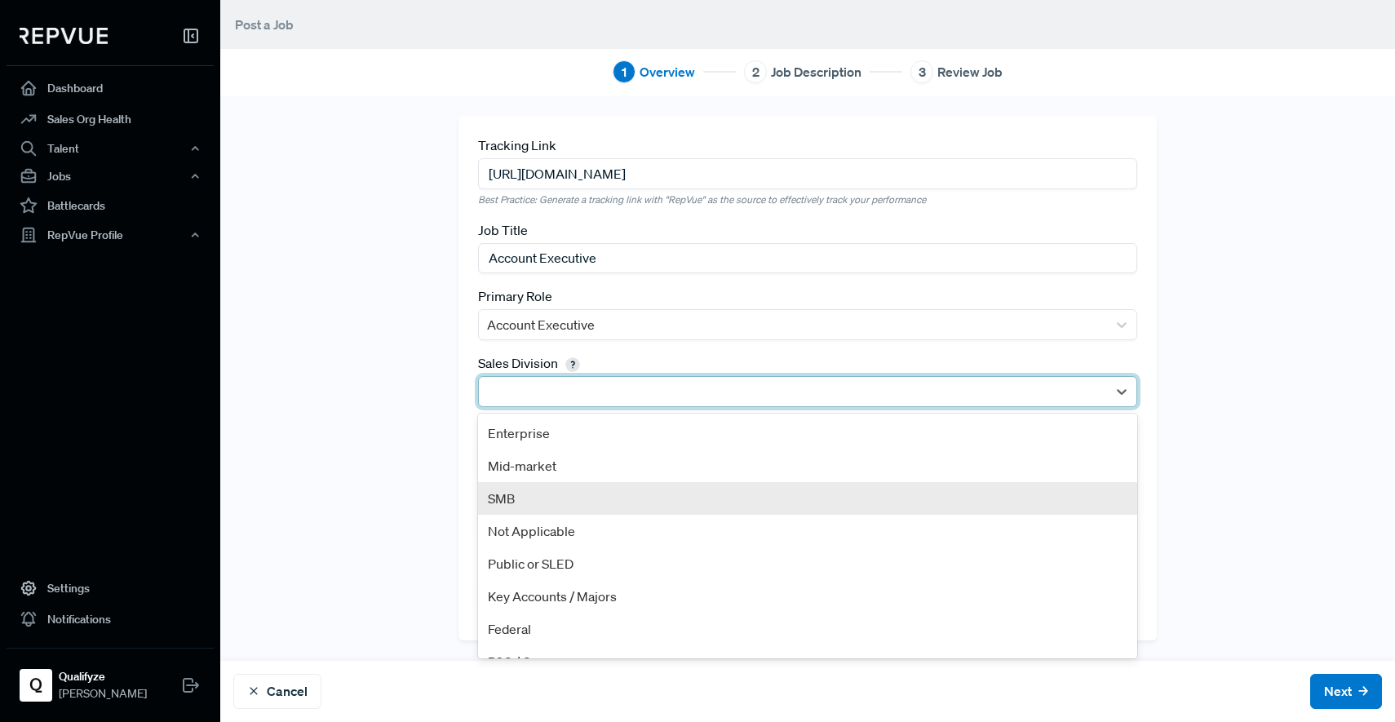
click at [604, 499] on div "SMB" at bounding box center [807, 498] width 659 height 33
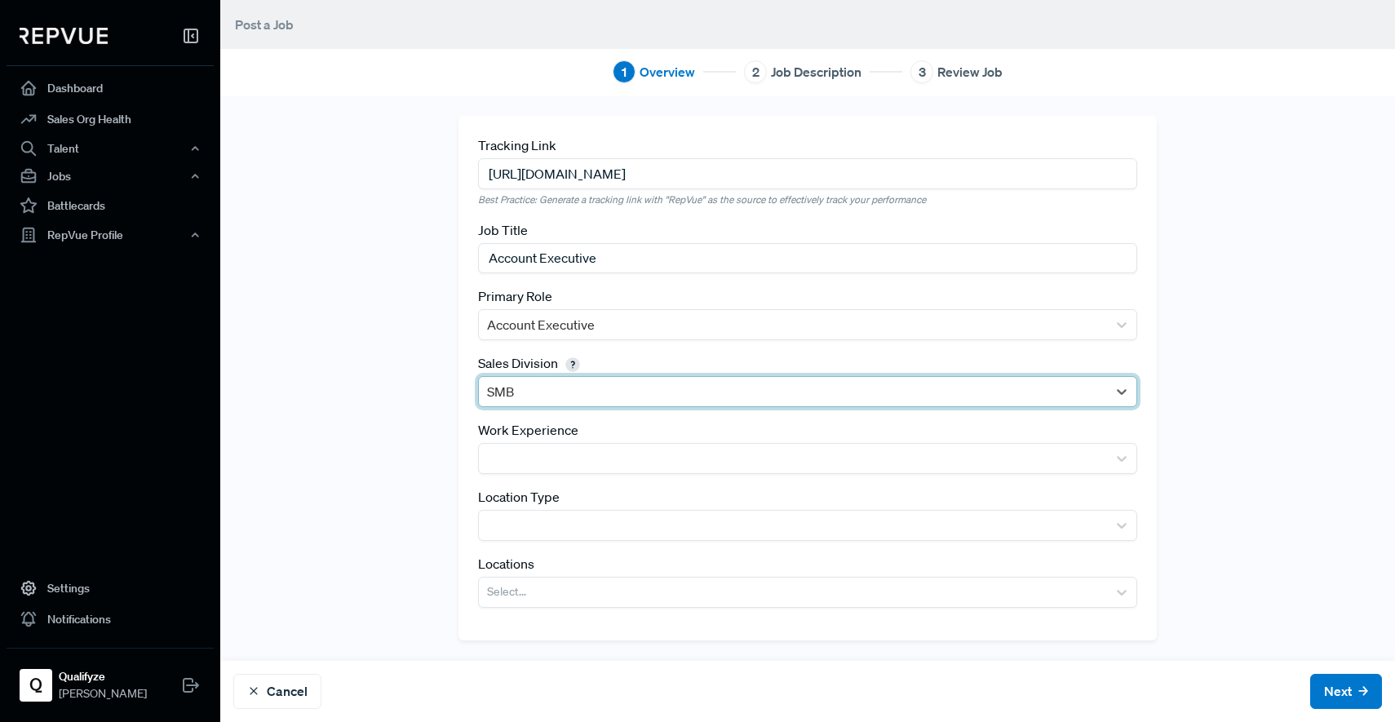
click at [806, 394] on div at bounding box center [793, 391] width 612 height 23
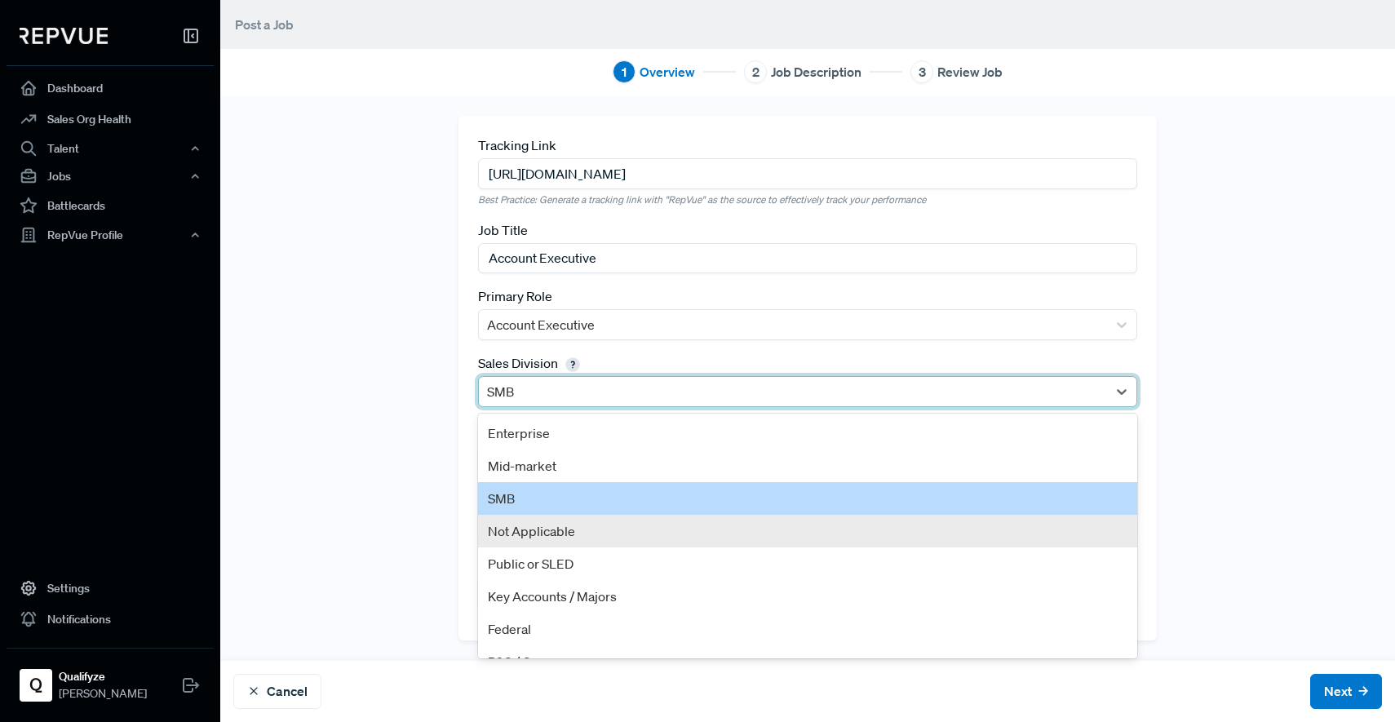
scroll to position [23, 0]
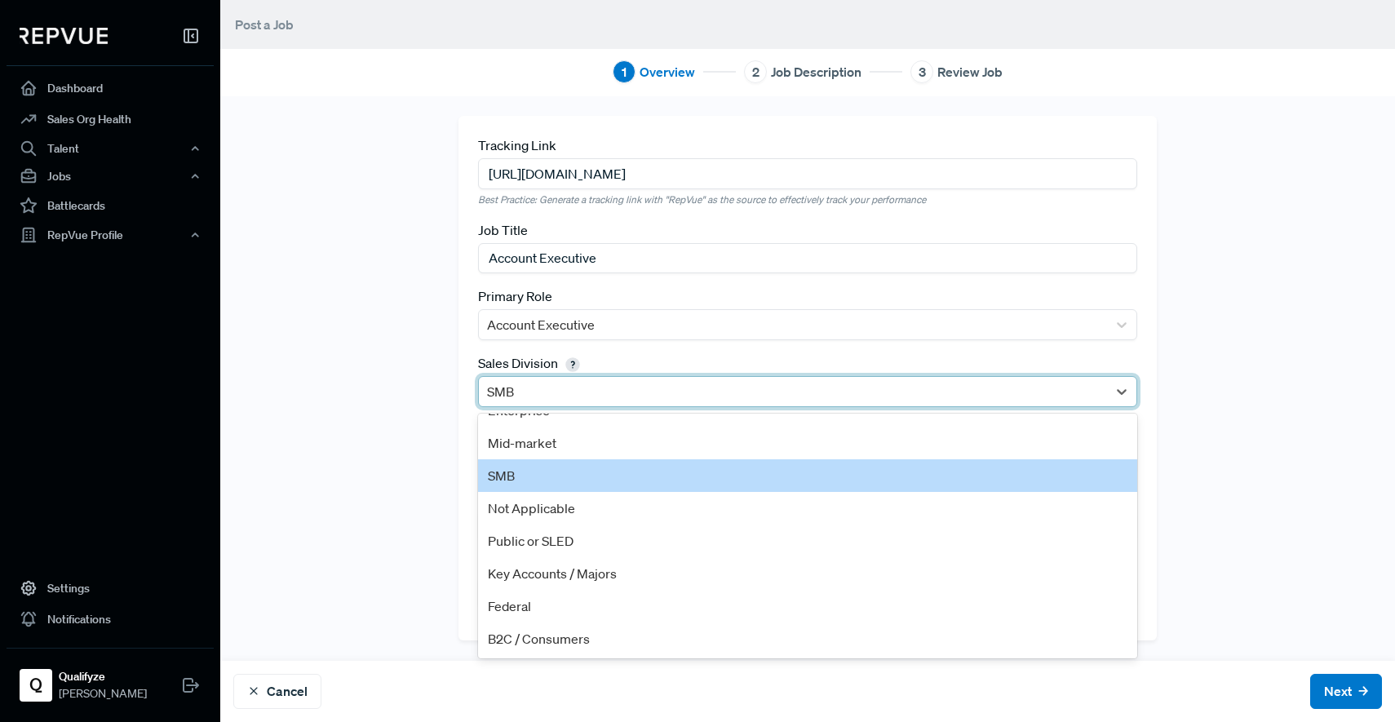
click at [521, 480] on div "SMB" at bounding box center [807, 475] width 659 height 33
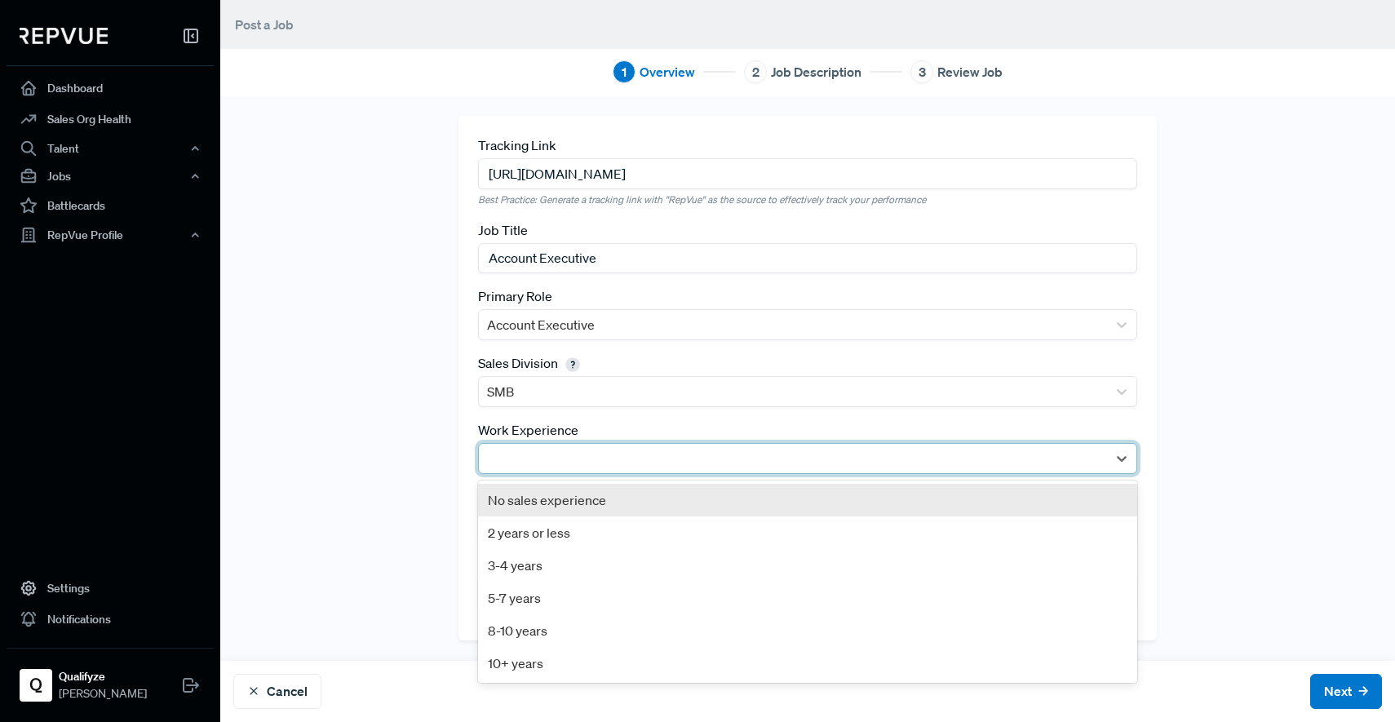
click at [585, 466] on div at bounding box center [793, 458] width 612 height 23
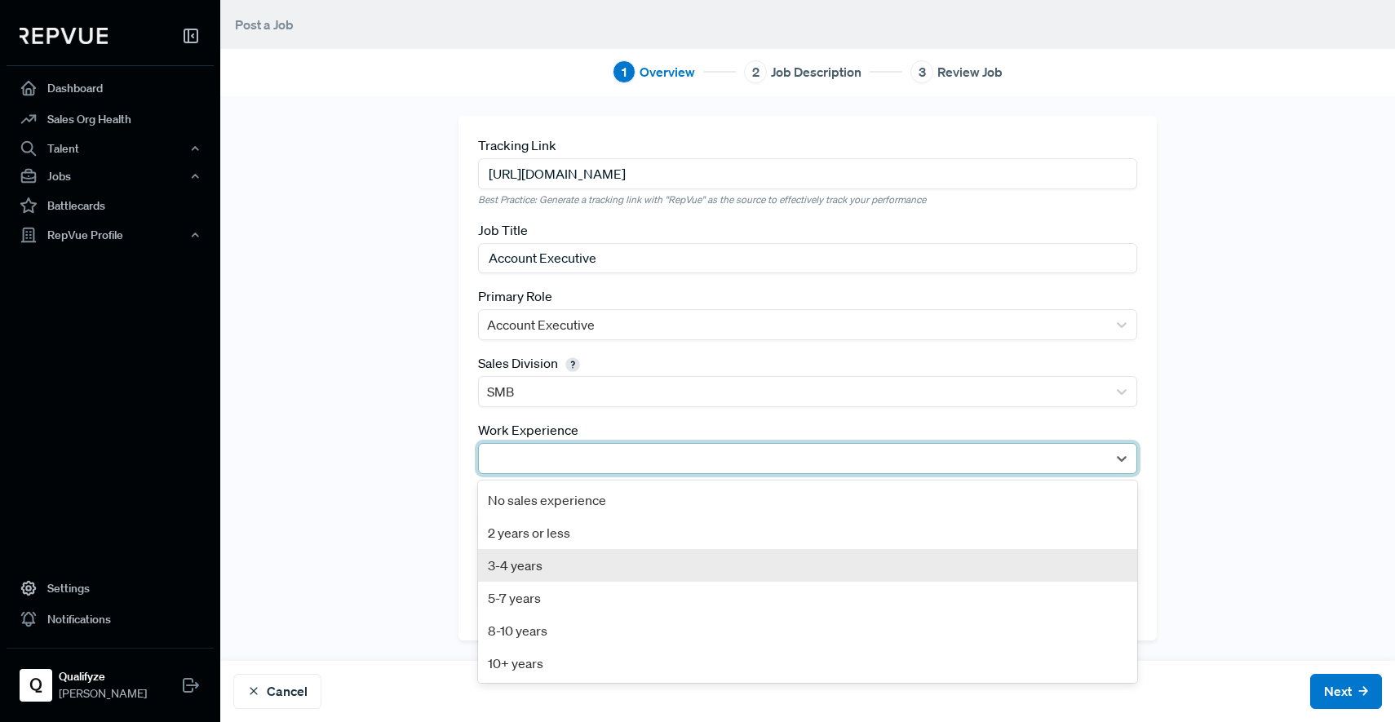
click at [599, 561] on div "3-4 years" at bounding box center [807, 565] width 659 height 33
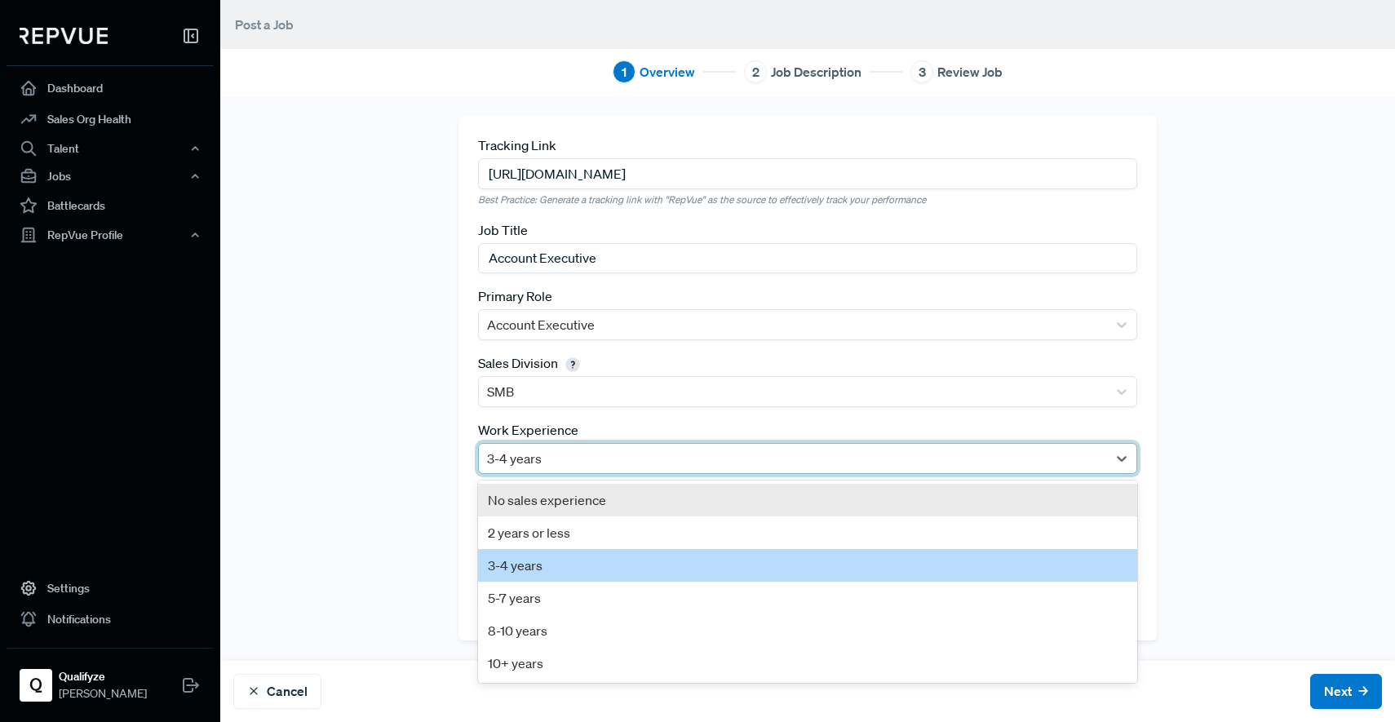
click at [691, 473] on div "3-4 years" at bounding box center [807, 458] width 659 height 31
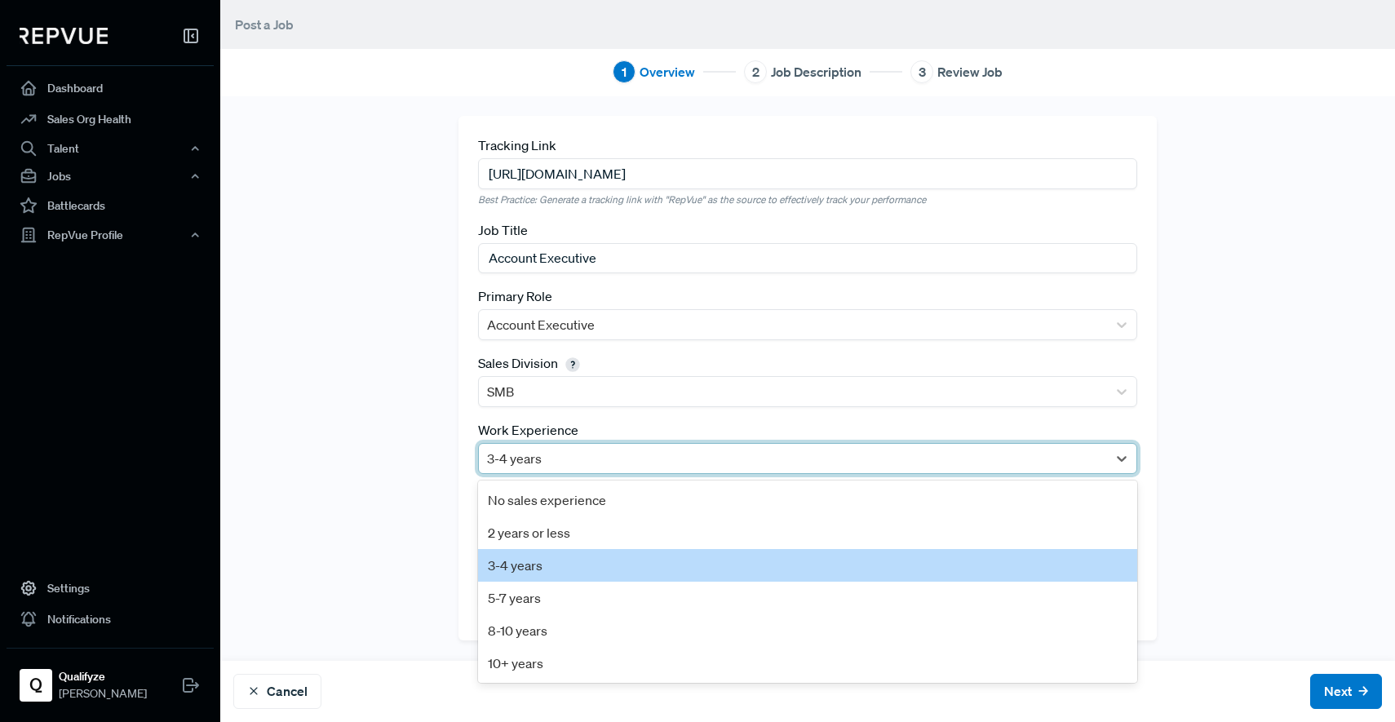
click at [621, 567] on div "3-4 years" at bounding box center [807, 565] width 659 height 33
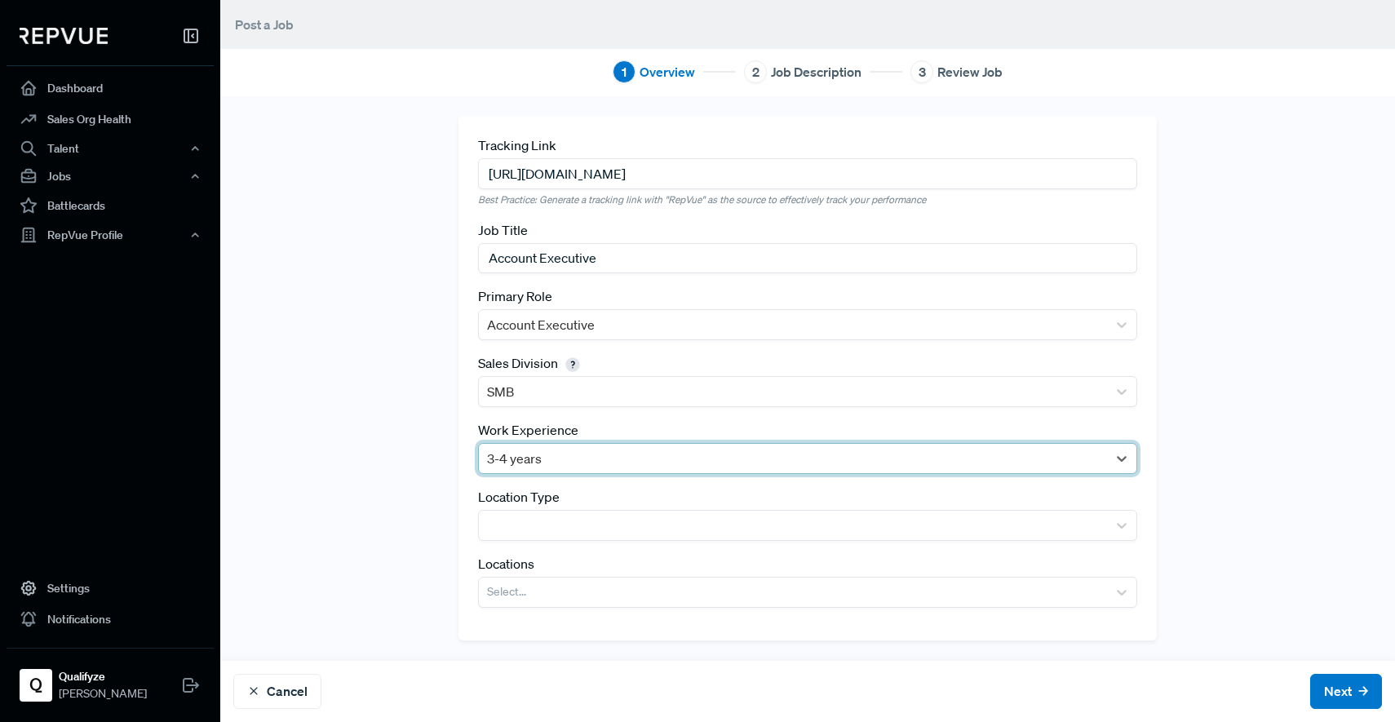
click at [686, 451] on div at bounding box center [793, 458] width 612 height 23
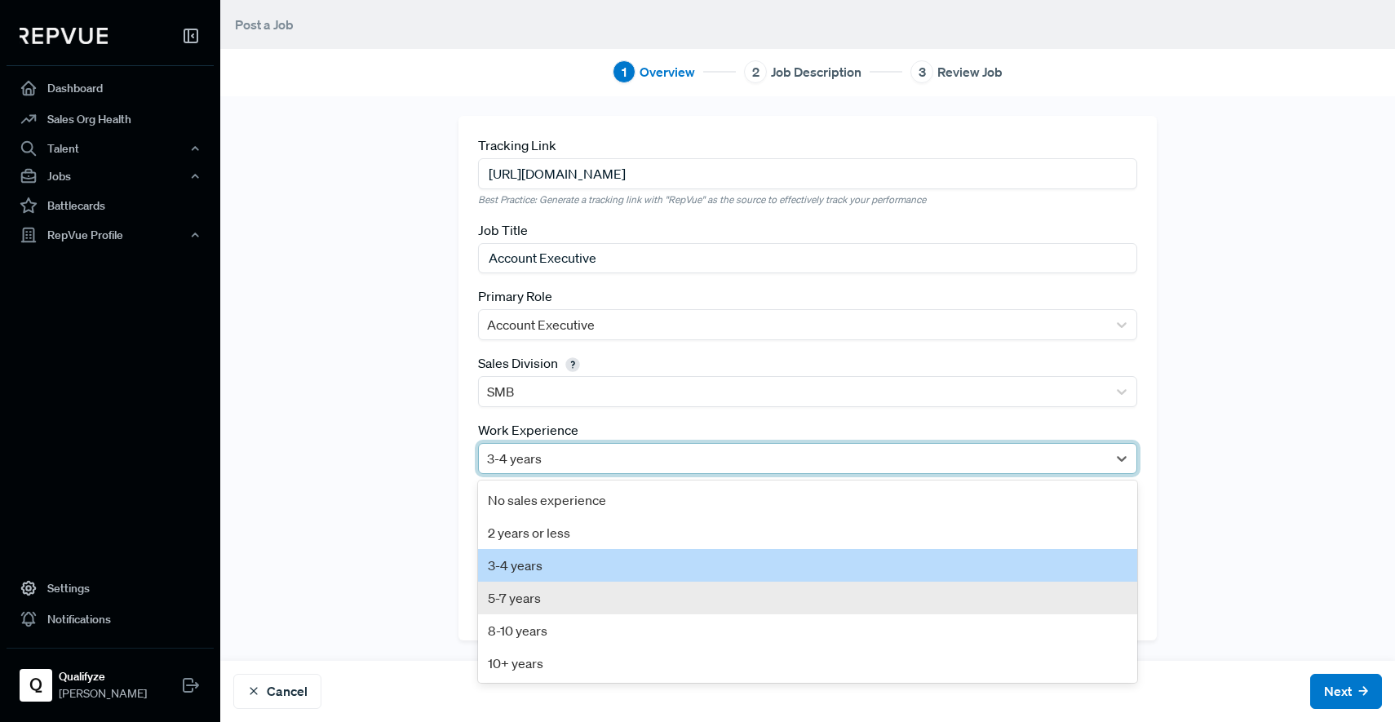
click at [516, 611] on div "5-7 years" at bounding box center [807, 597] width 659 height 33
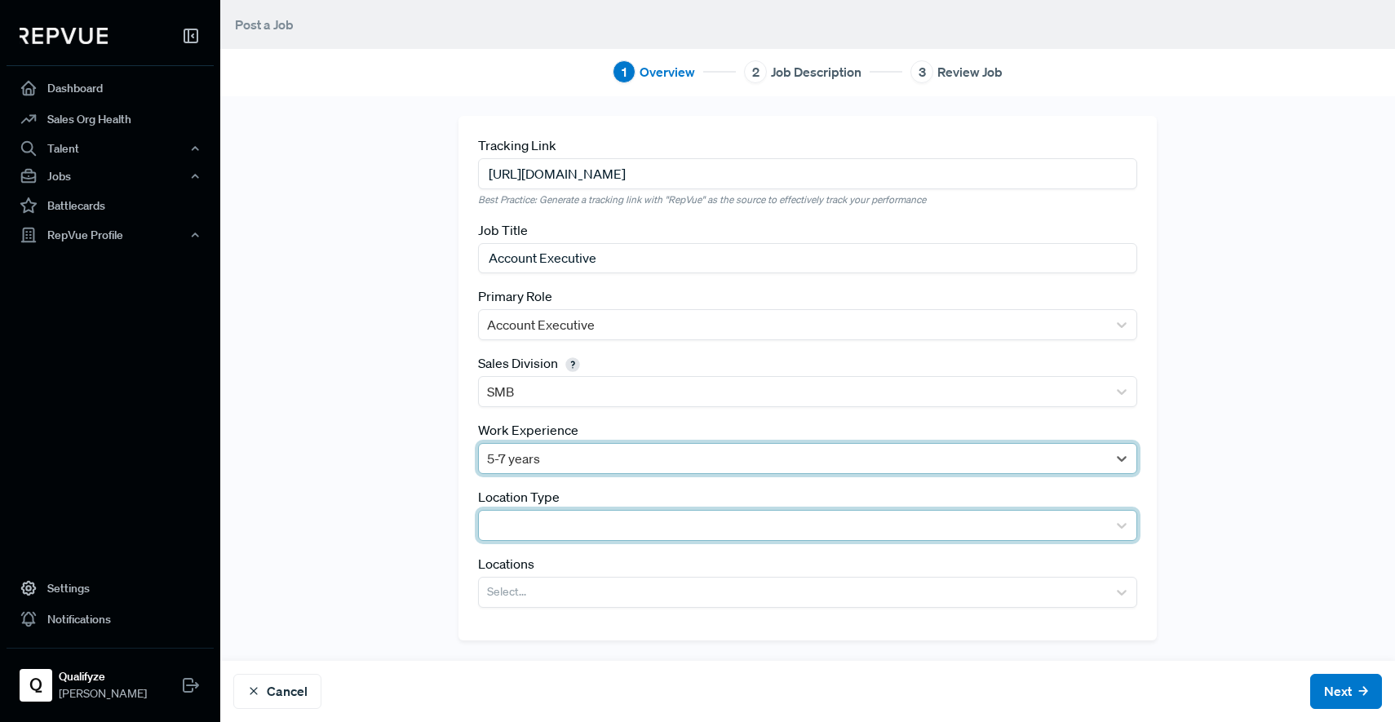
click at [556, 524] on div at bounding box center [793, 525] width 612 height 23
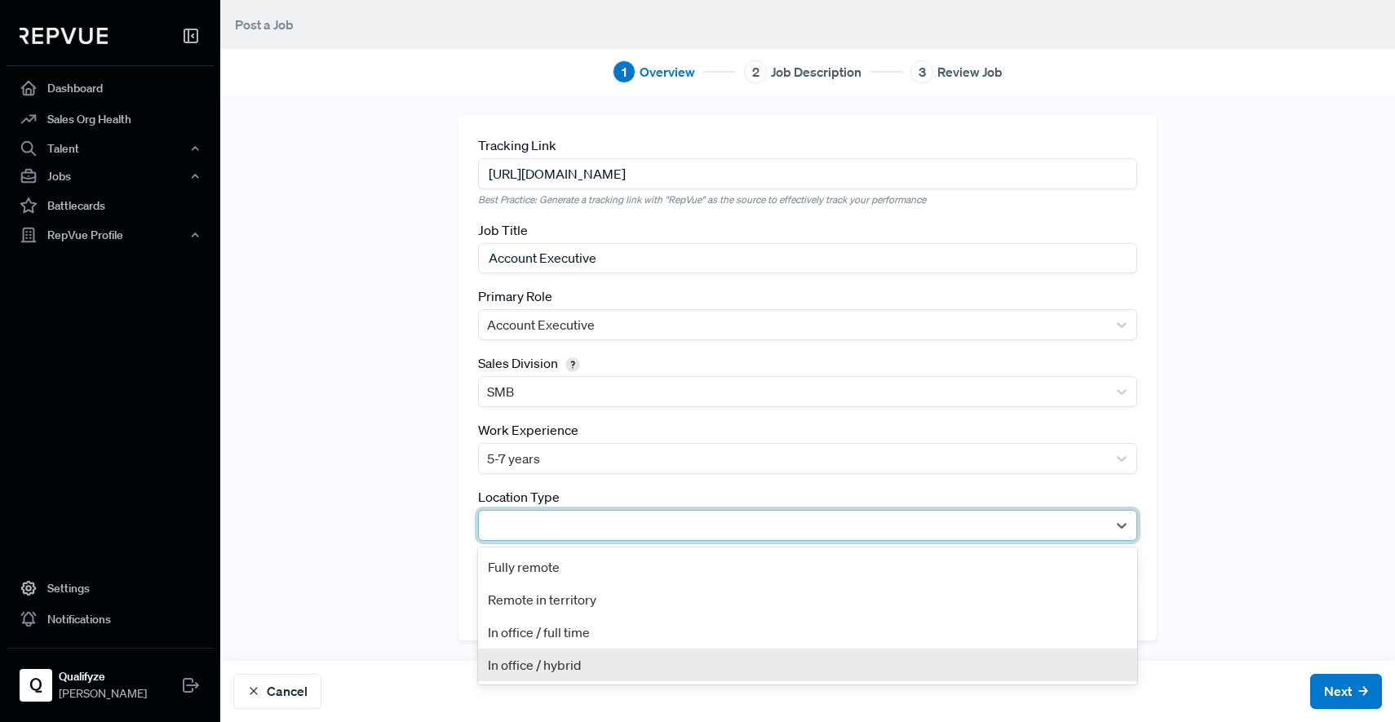
click at [590, 659] on div "In office / hybrid" at bounding box center [807, 664] width 659 height 33
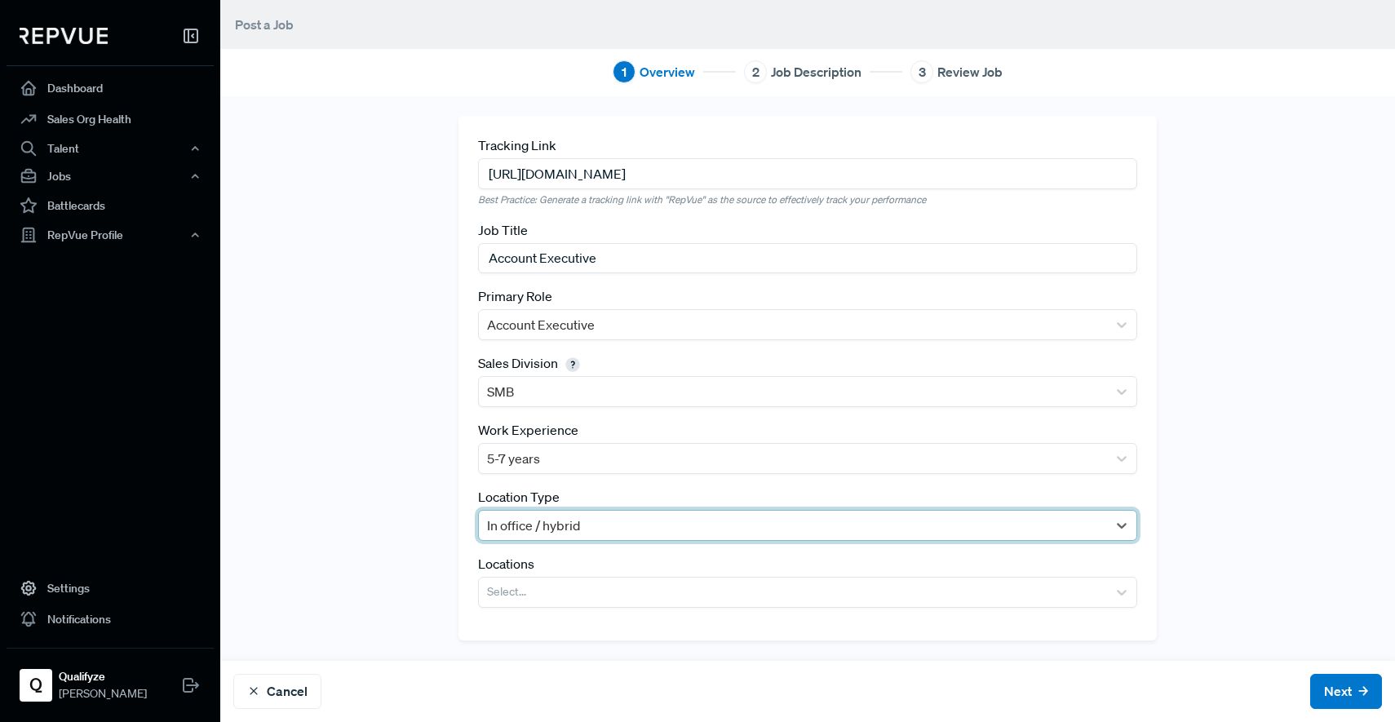
scroll to position [6, 0]
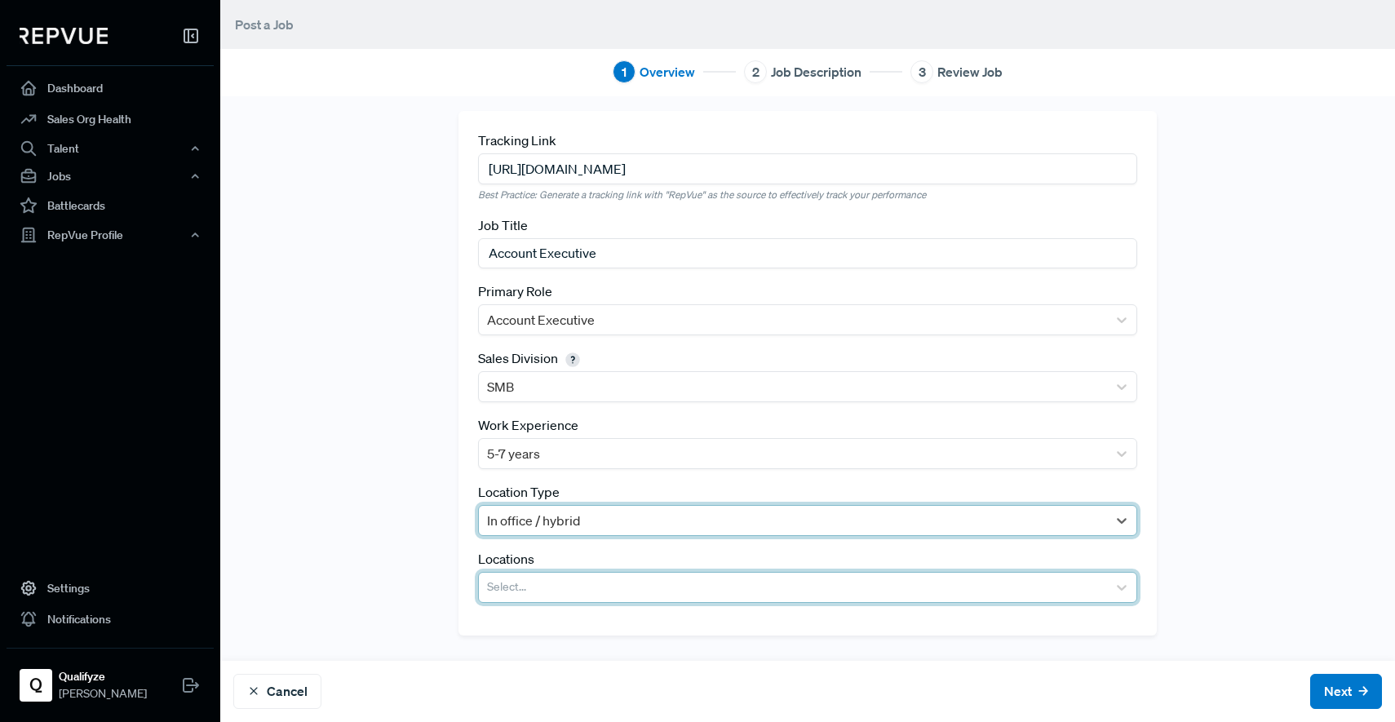
click at [512, 593] on div at bounding box center [793, 587] width 612 height 23
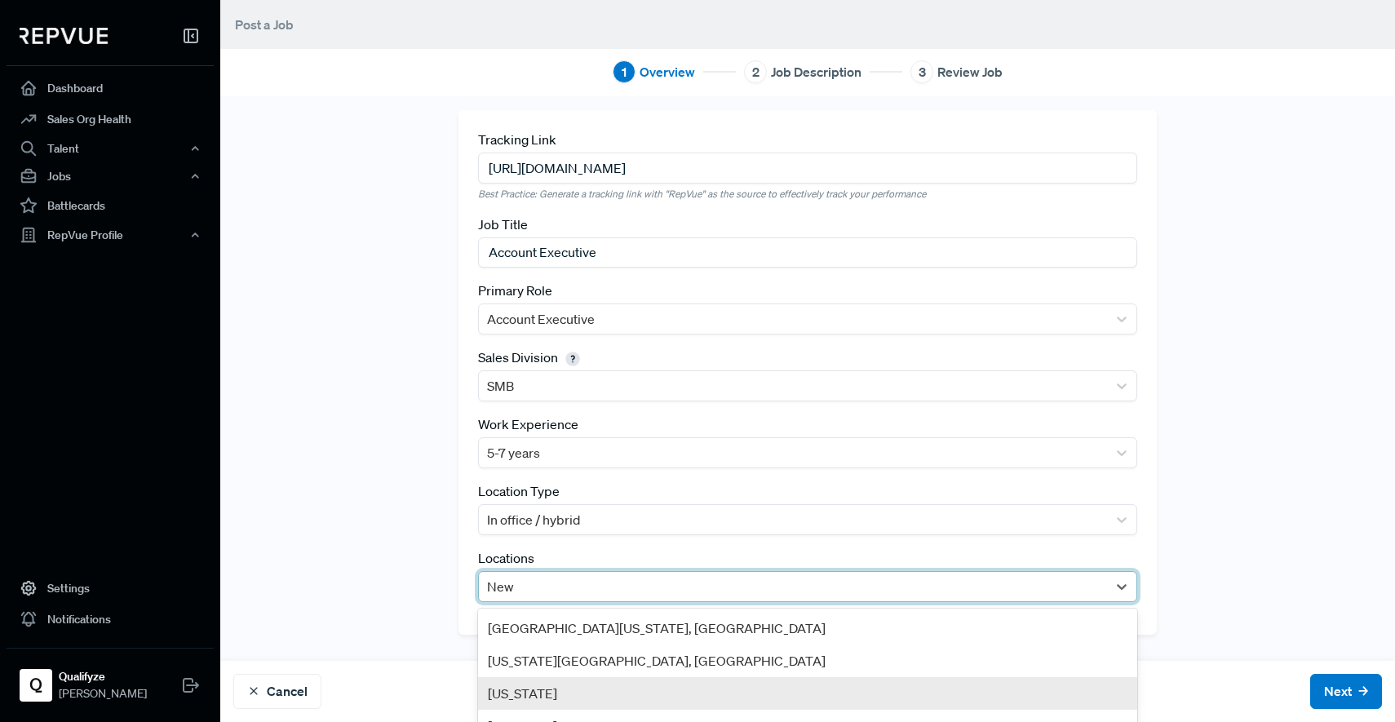
type input "New J"
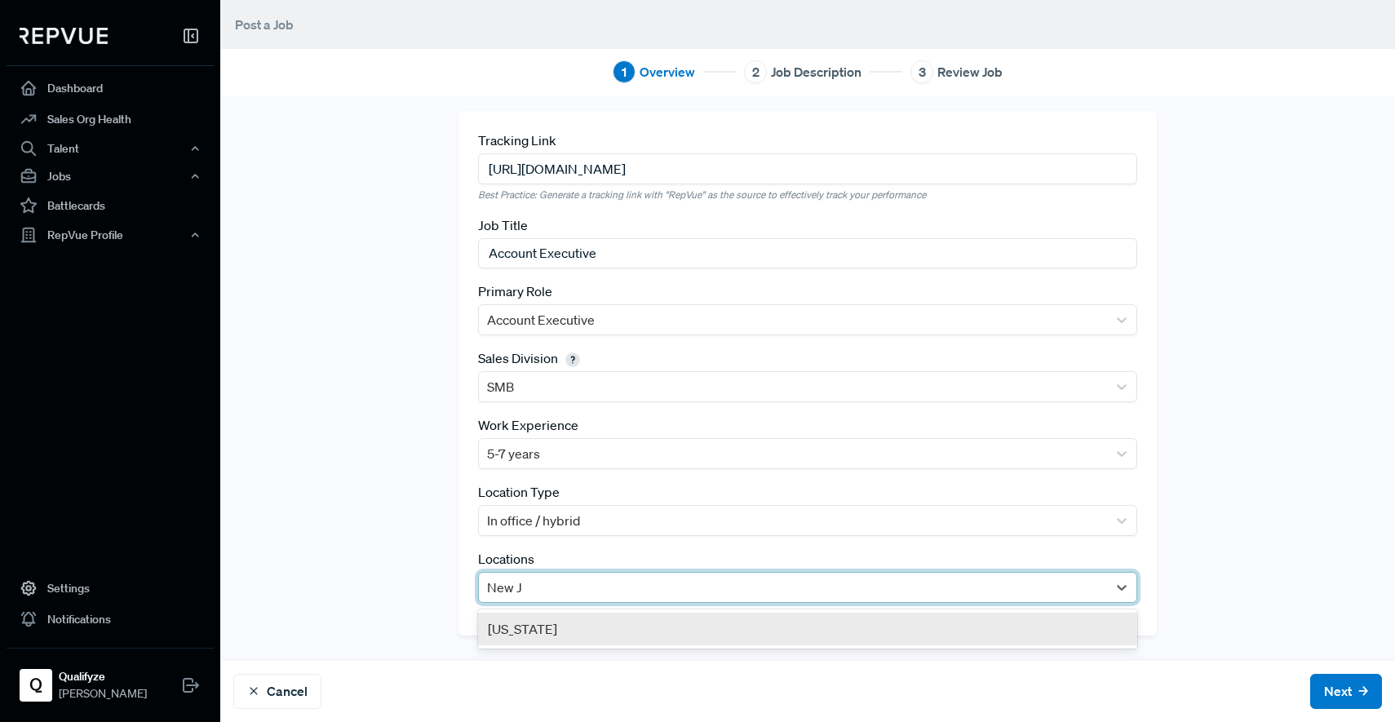
click at [538, 631] on div "[US_STATE]" at bounding box center [807, 628] width 659 height 33
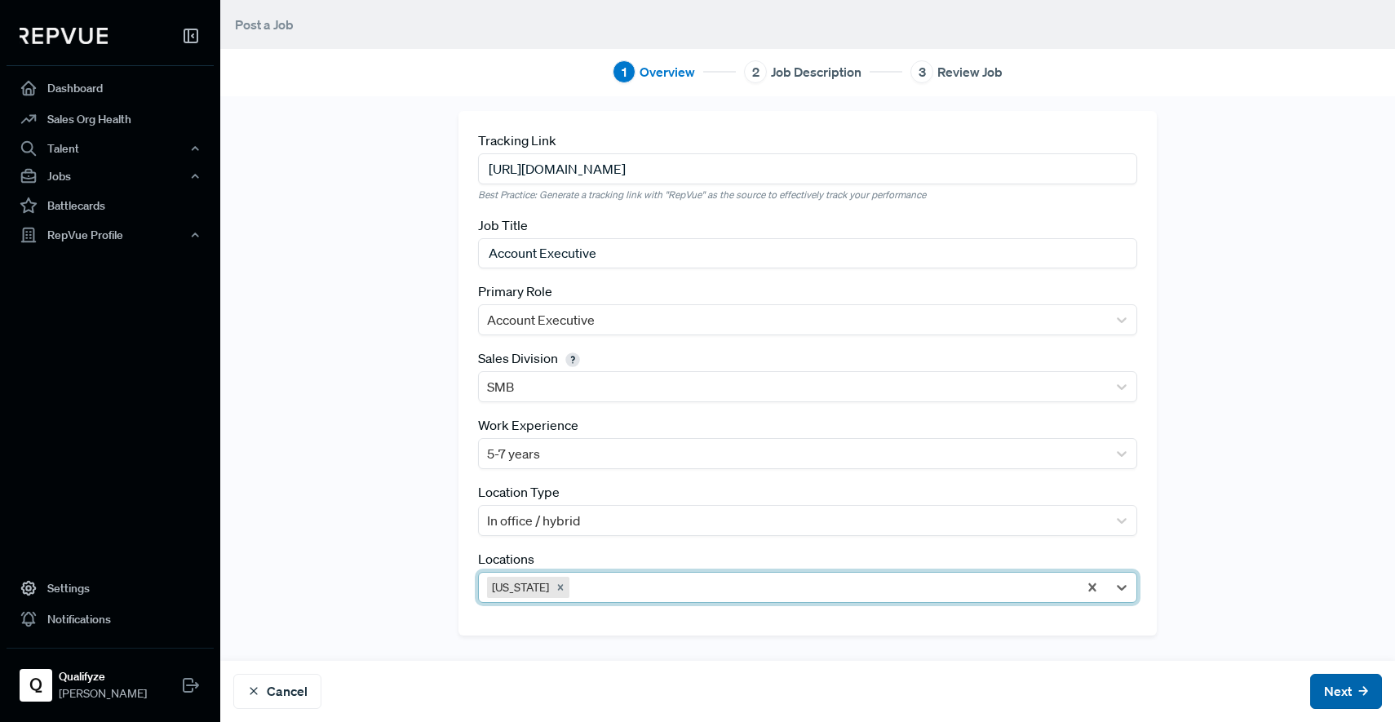
click at [1358, 692] on icon at bounding box center [1363, 692] width 10 height 10
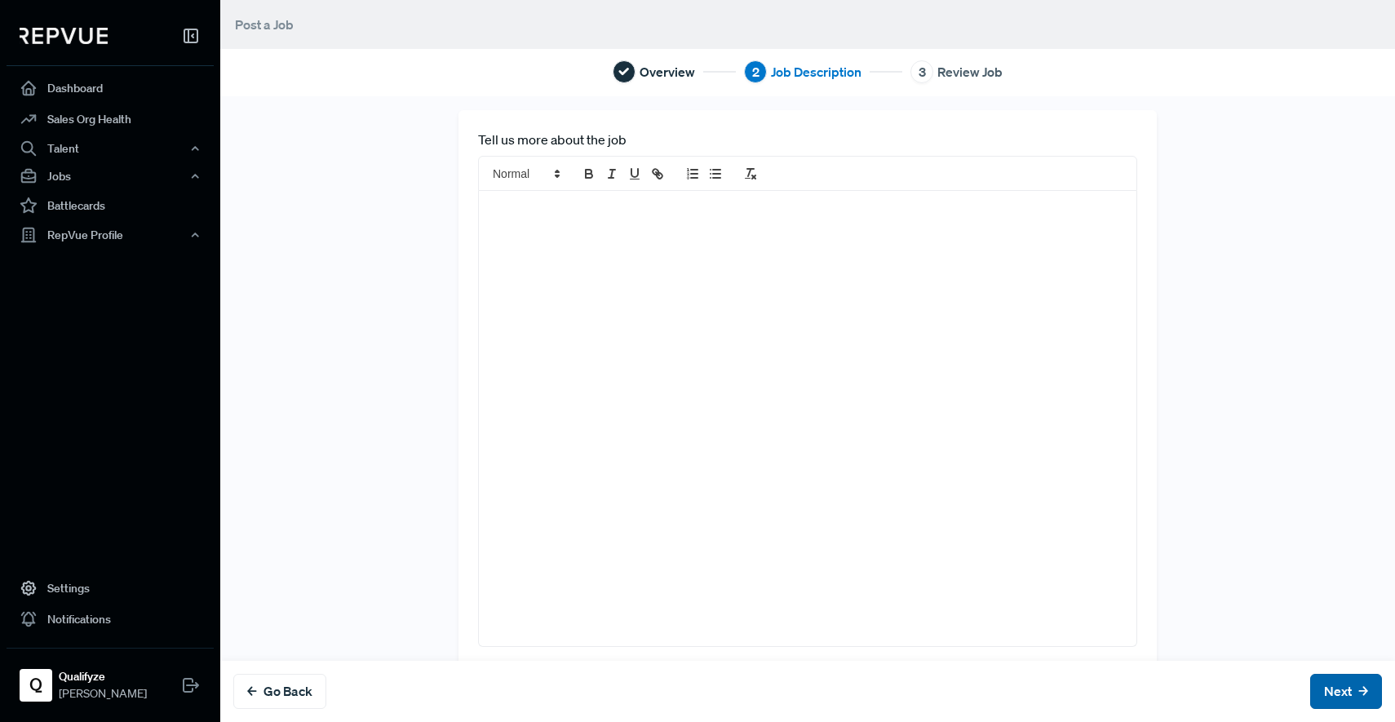
scroll to position [0, 0]
click at [625, 285] on div at bounding box center [807, 424] width 657 height 455
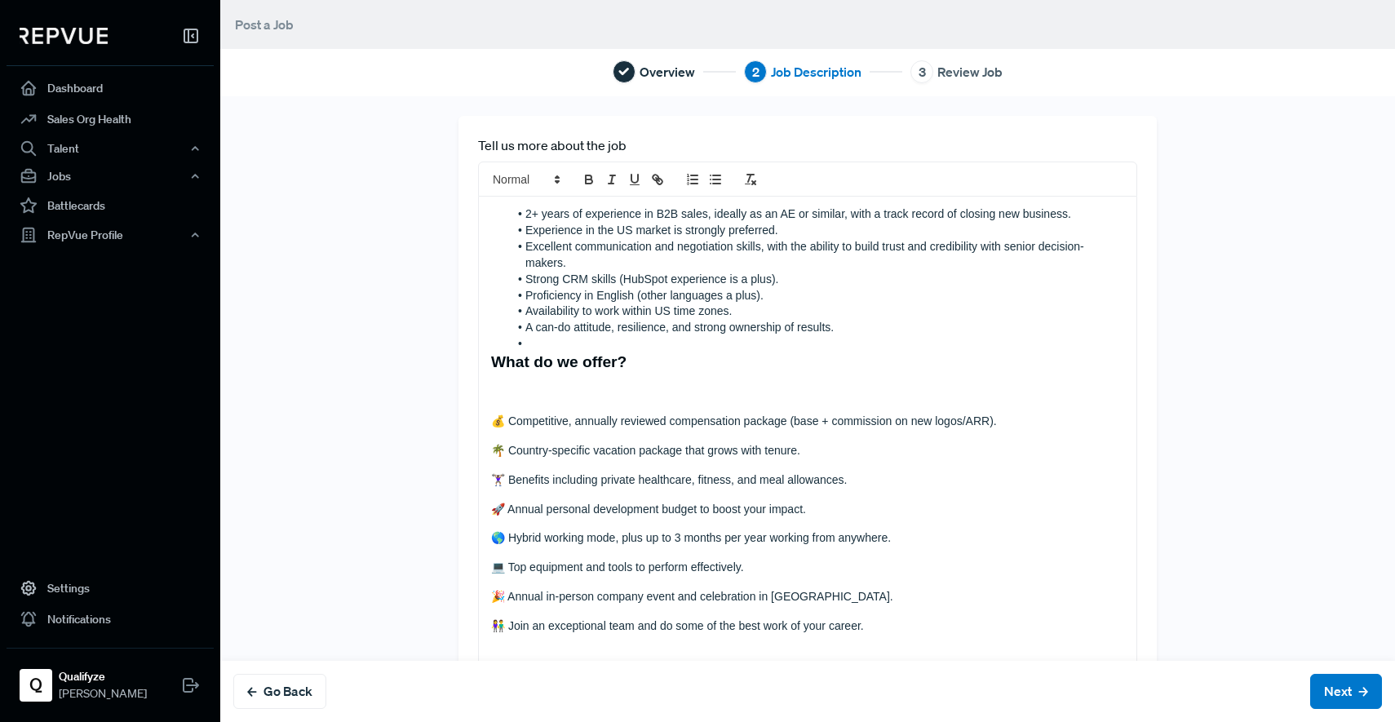
click at [493, 210] on ol "2+ years of experience in B2B sales, ideally as an AE or similar, with a track …" at bounding box center [807, 279] width 633 height 146
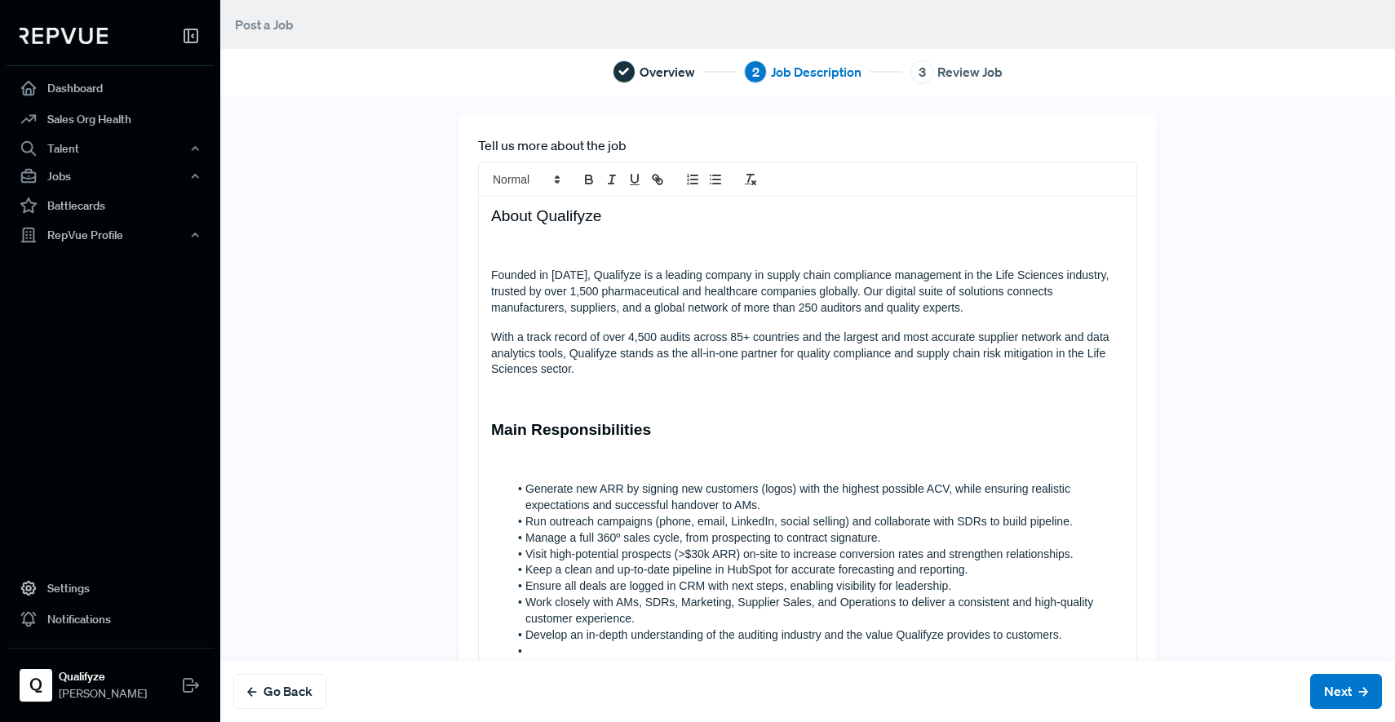
click at [499, 254] on p at bounding box center [807, 246] width 633 height 16
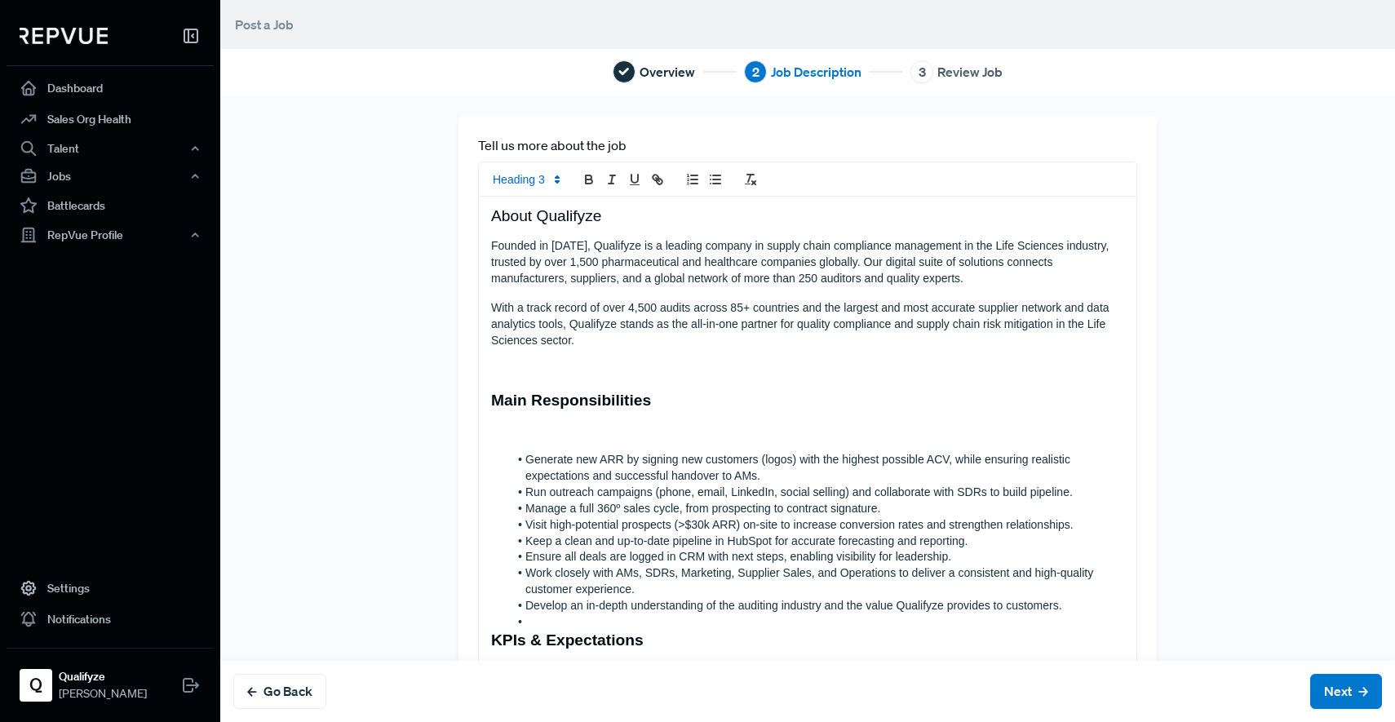
click at [513, 365] on p at bounding box center [807, 369] width 633 height 16
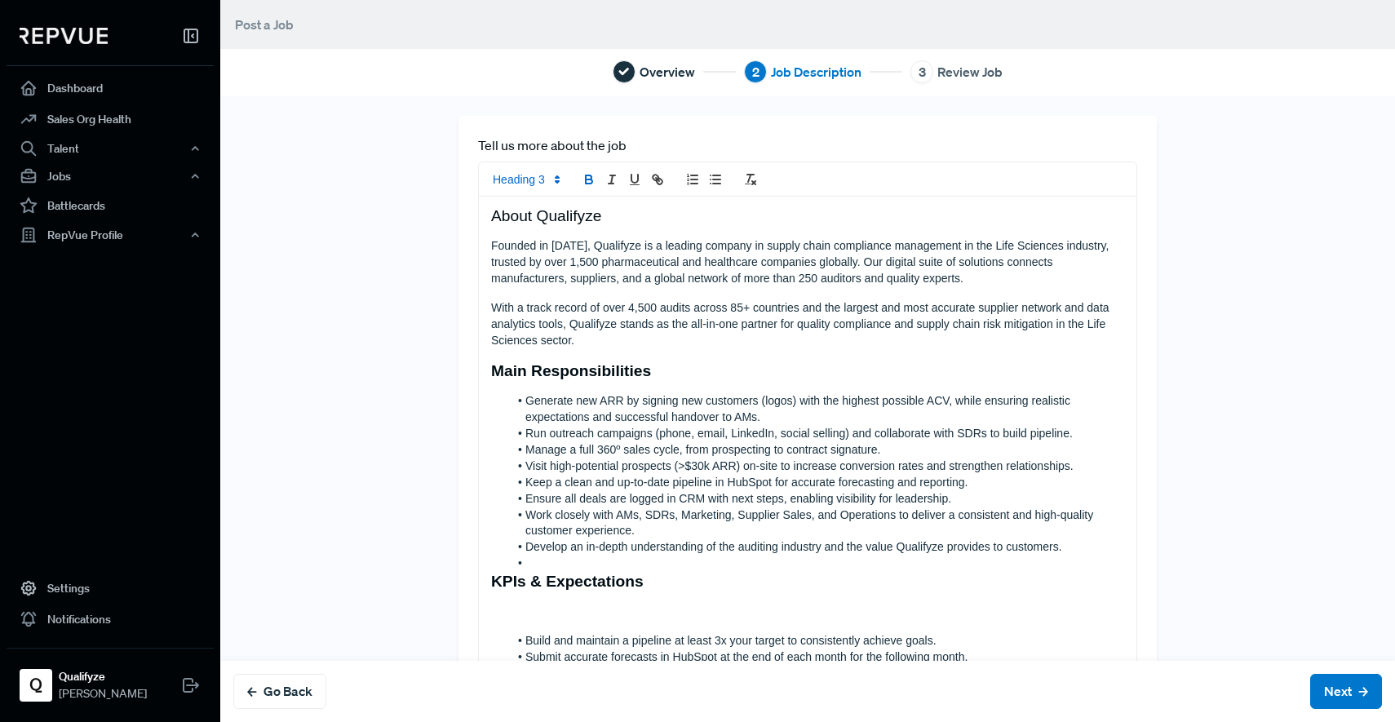
scroll to position [323, 0]
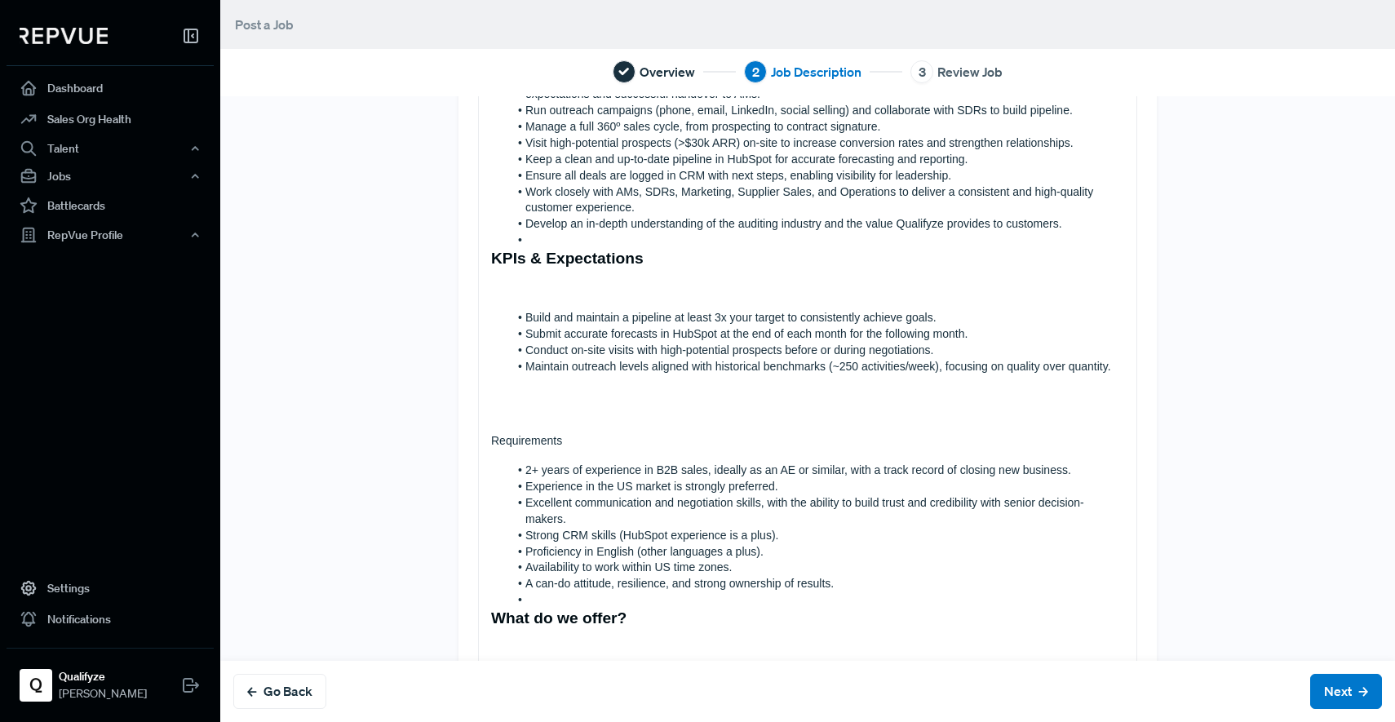
click at [537, 284] on p at bounding box center [807, 289] width 633 height 16
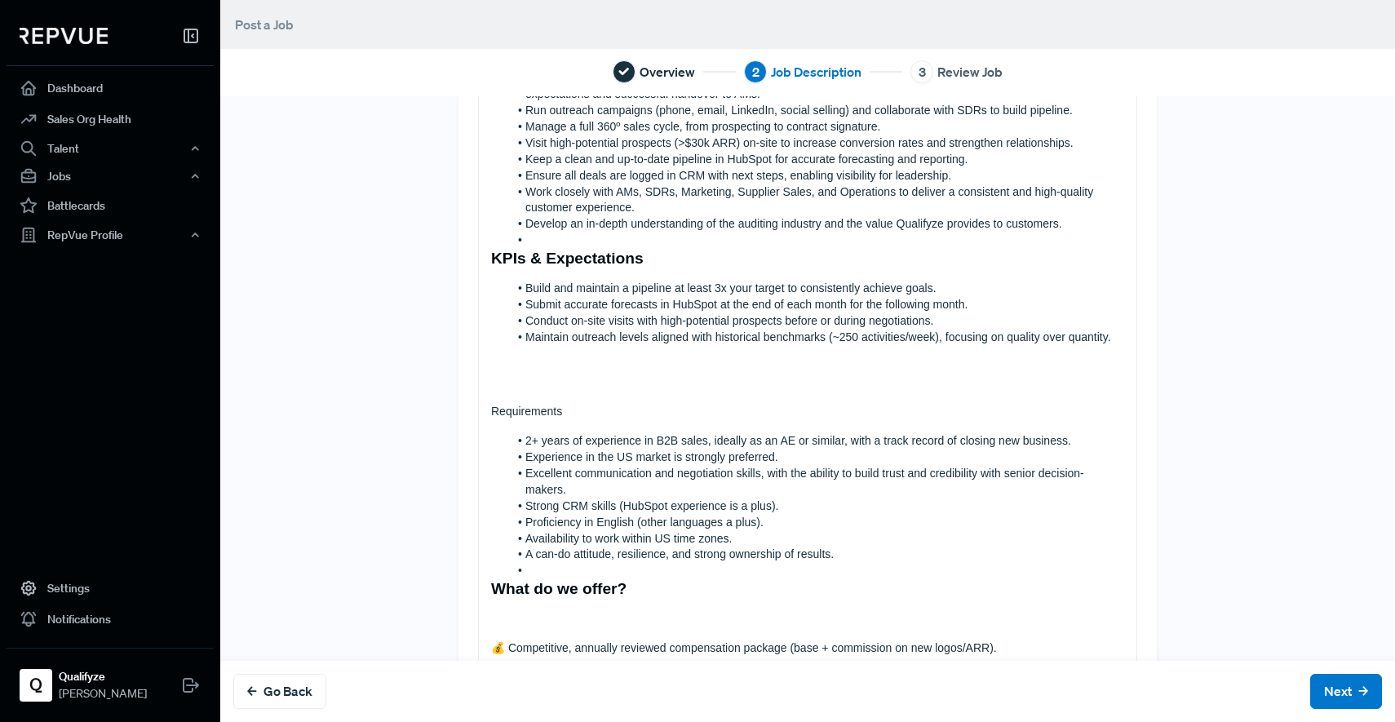
click at [520, 241] on li at bounding box center [816, 240] width 616 height 16
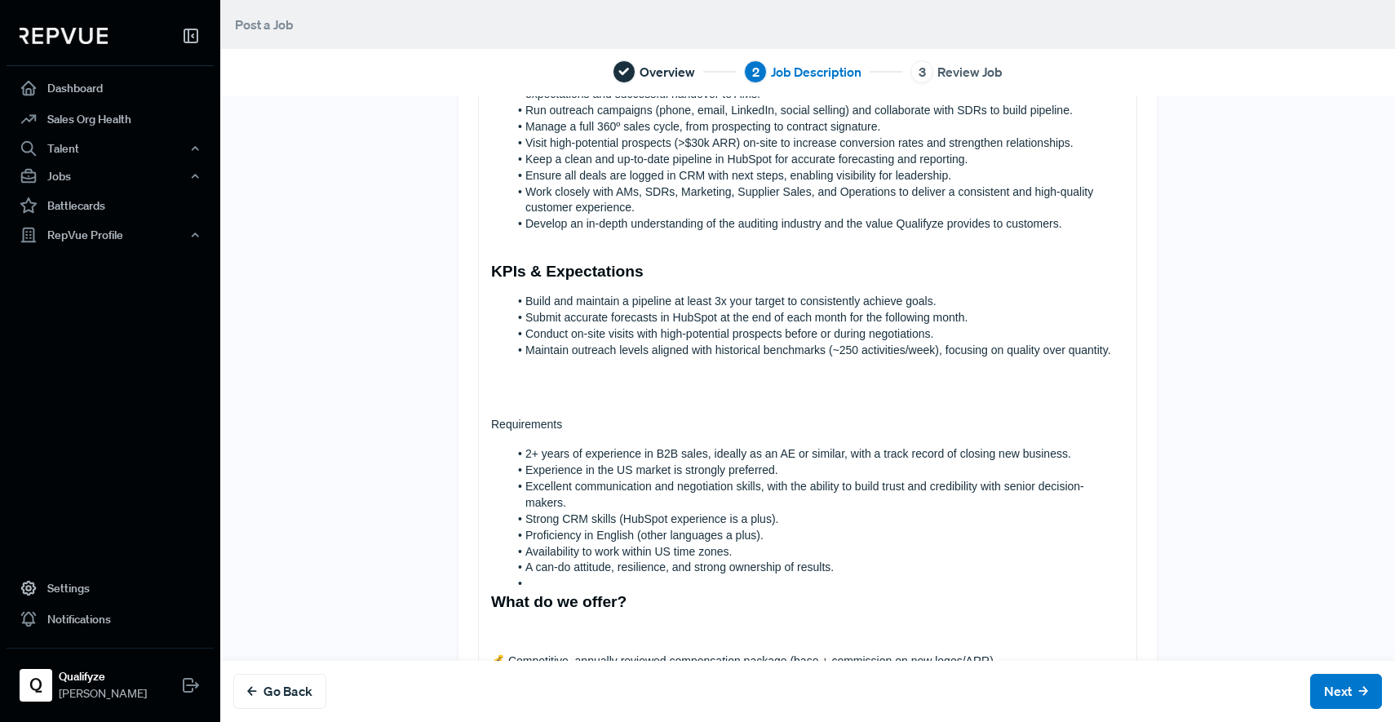
click at [542, 399] on p at bounding box center [807, 396] width 633 height 16
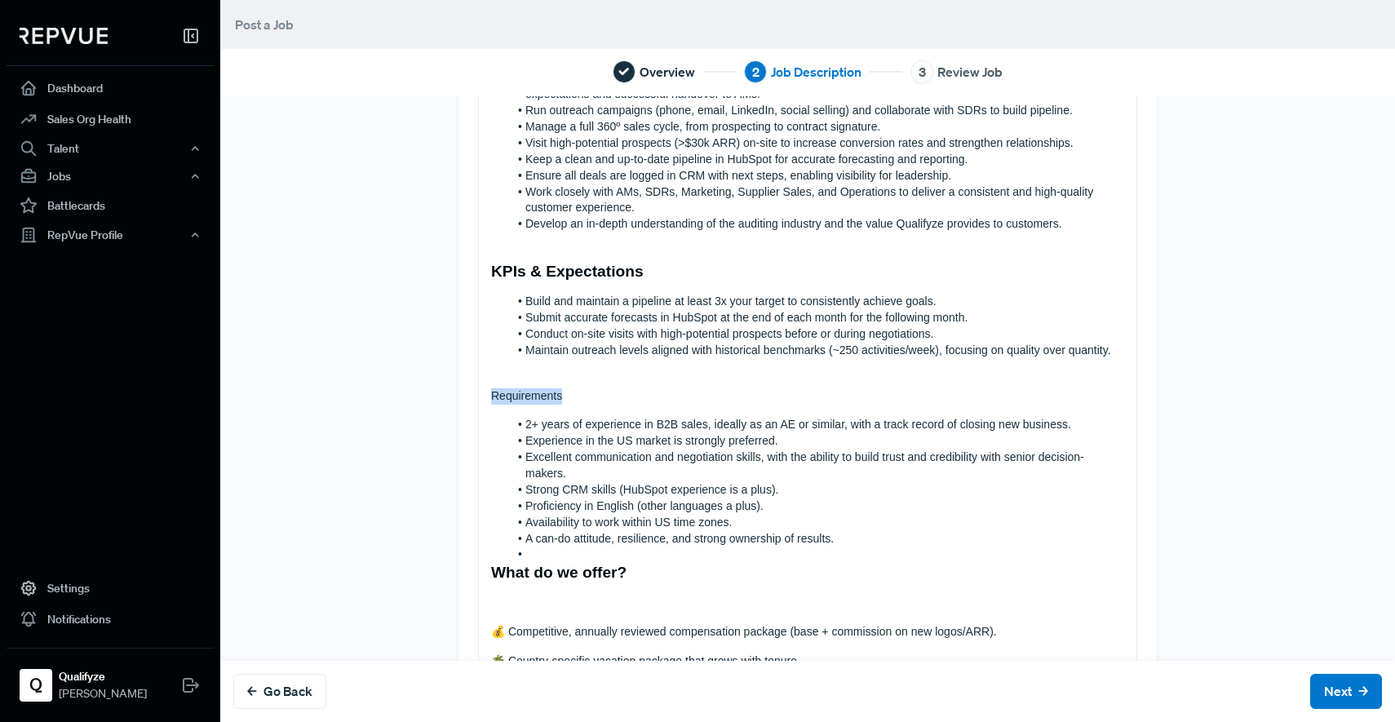
drag, startPoint x: 554, startPoint y: 398, endPoint x: 456, endPoint y: 468, distance: 120.4
click at [427, 400] on div "Tell us more about the job About Qualifyze Founded in [DATE], Qualifyze is a le…" at bounding box center [807, 379] width 1077 height 1173
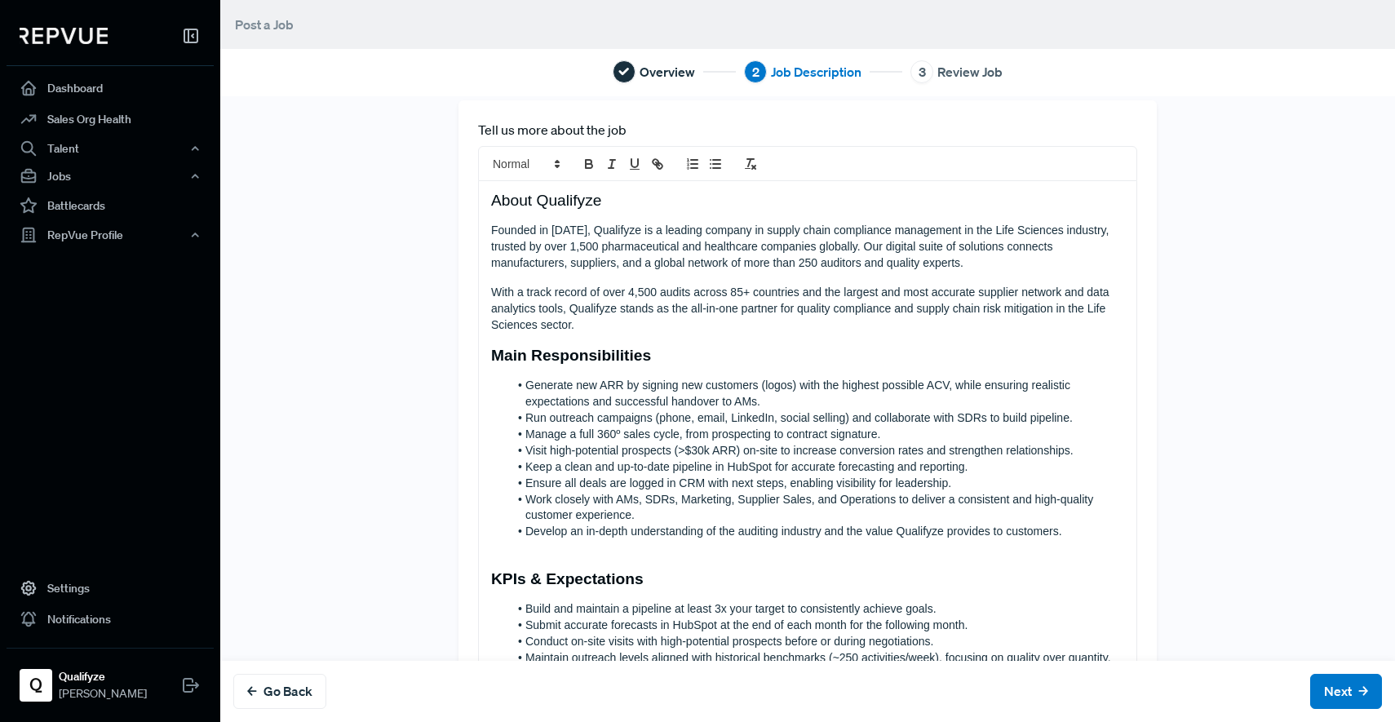
scroll to position [0, 0]
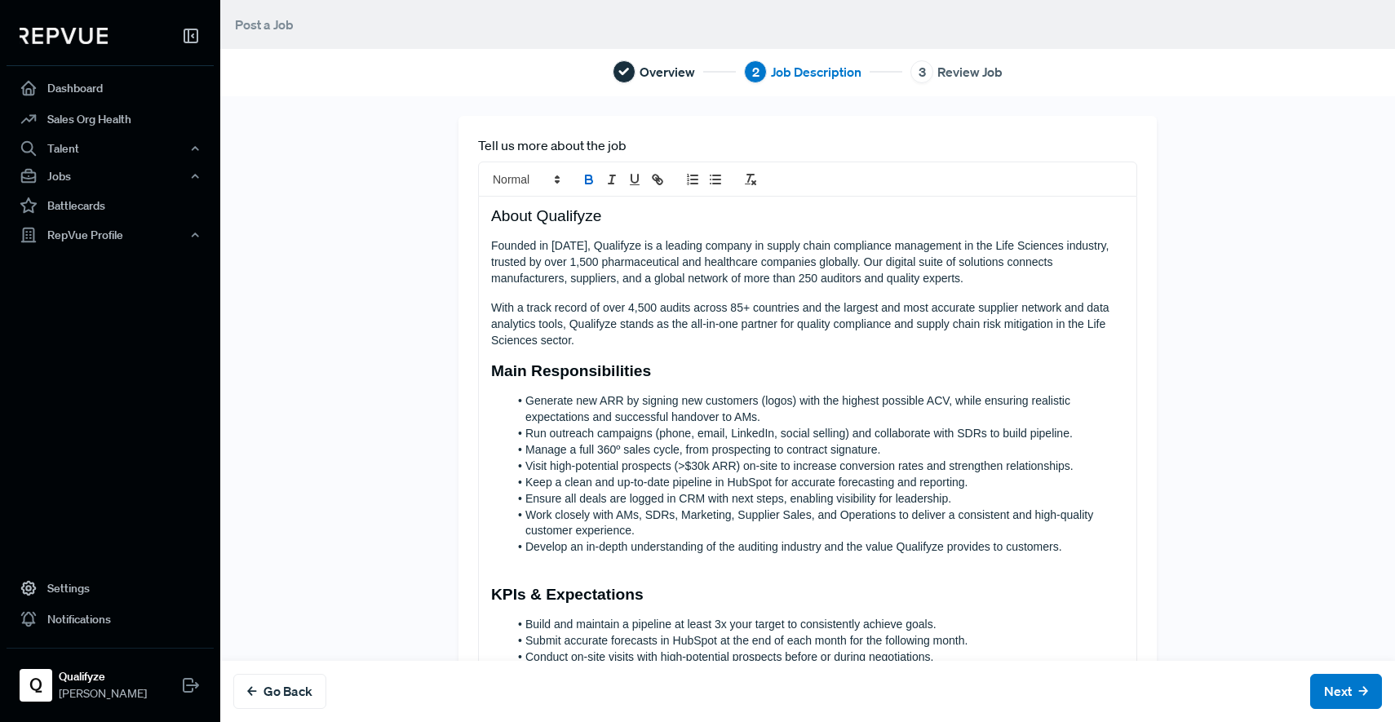
click at [581, 176] on icon "bold" at bounding box center [588, 179] width 15 height 15
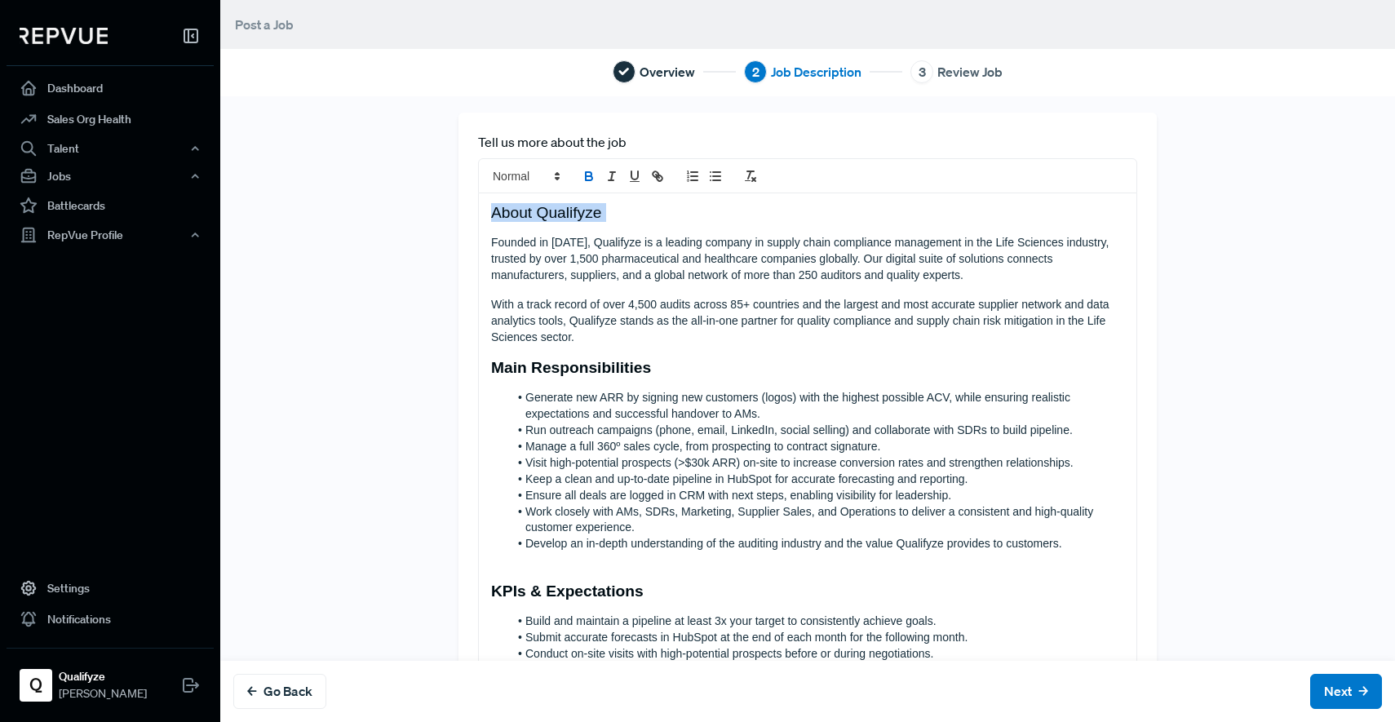
drag, startPoint x: 602, startPoint y: 230, endPoint x: 436, endPoint y: 201, distance: 168.0
click at [449, 201] on div "Tell us more about the job About Qualifyze Founded in [DATE], Qualifyze is a le…" at bounding box center [808, 699] width 718 height 1173
click at [581, 170] on icon "bold" at bounding box center [588, 176] width 15 height 15
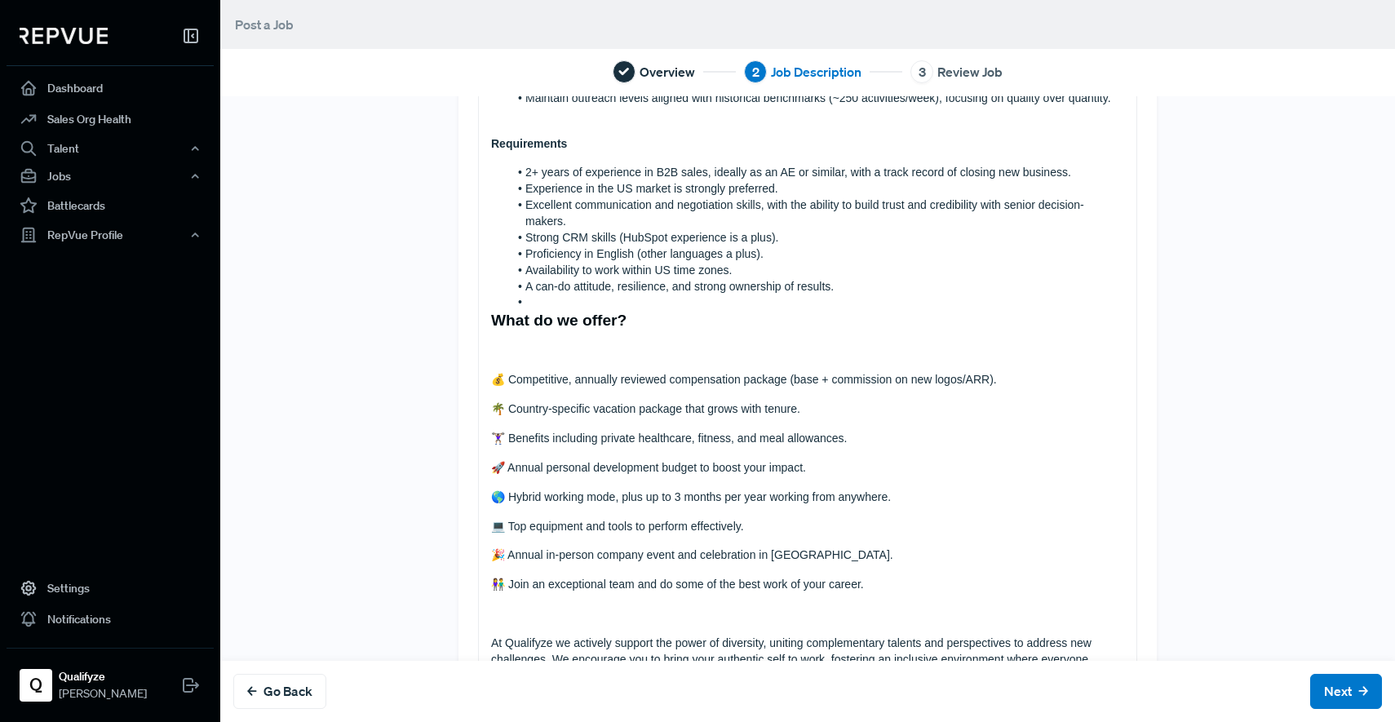
scroll to position [443, 0]
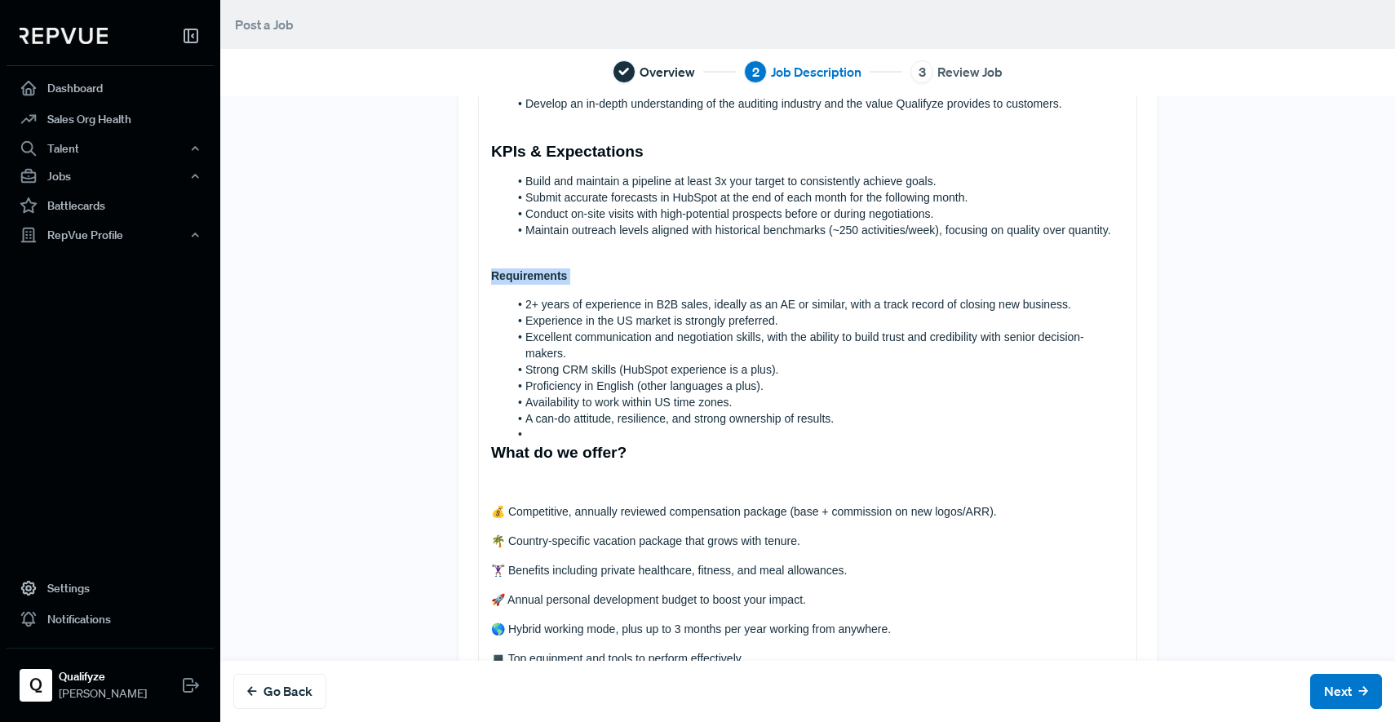
drag, startPoint x: 579, startPoint y: 285, endPoint x: 384, endPoint y: 264, distance: 196.0
click at [384, 264] on div "Tell us more about the job About Qualifyze Founded in [DATE], Qualifyze is a le…" at bounding box center [807, 259] width 1077 height 1173
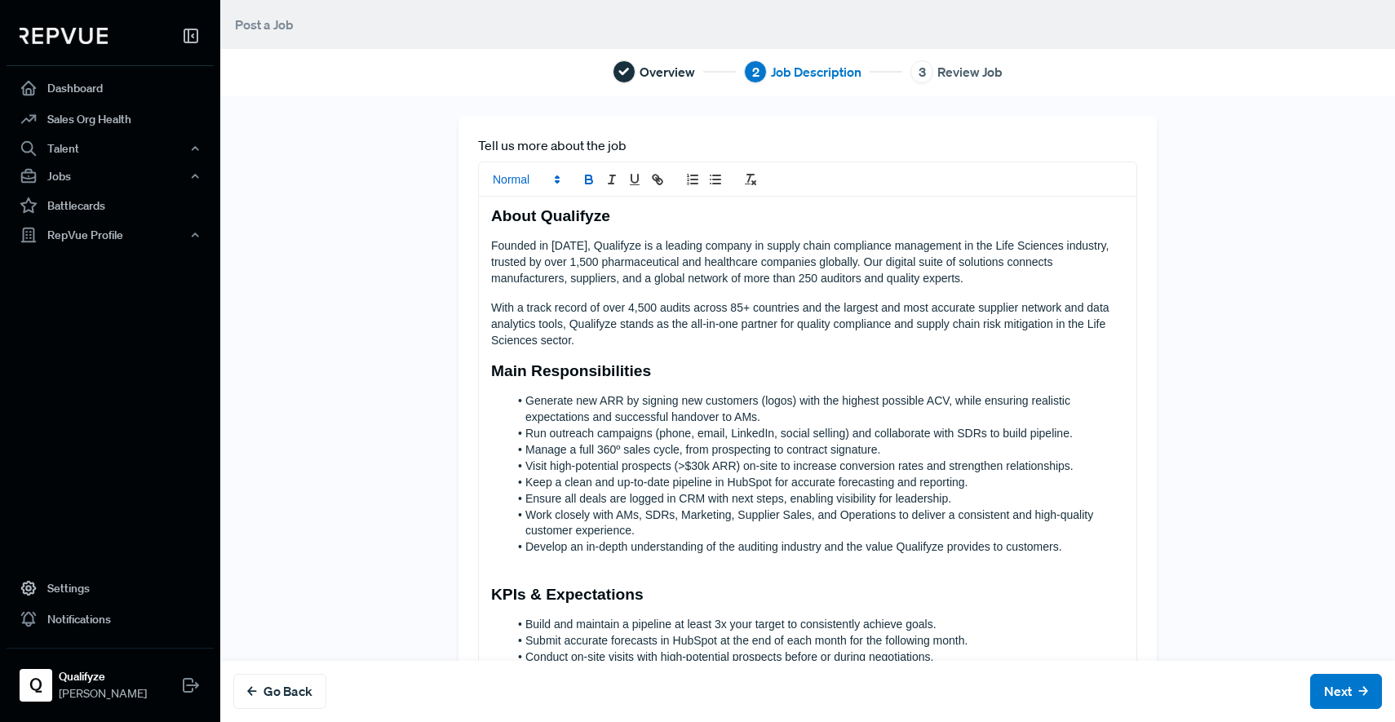
click at [550, 179] on icon at bounding box center [557, 179] width 15 height 15
click at [542, 276] on span at bounding box center [545, 283] width 104 height 29
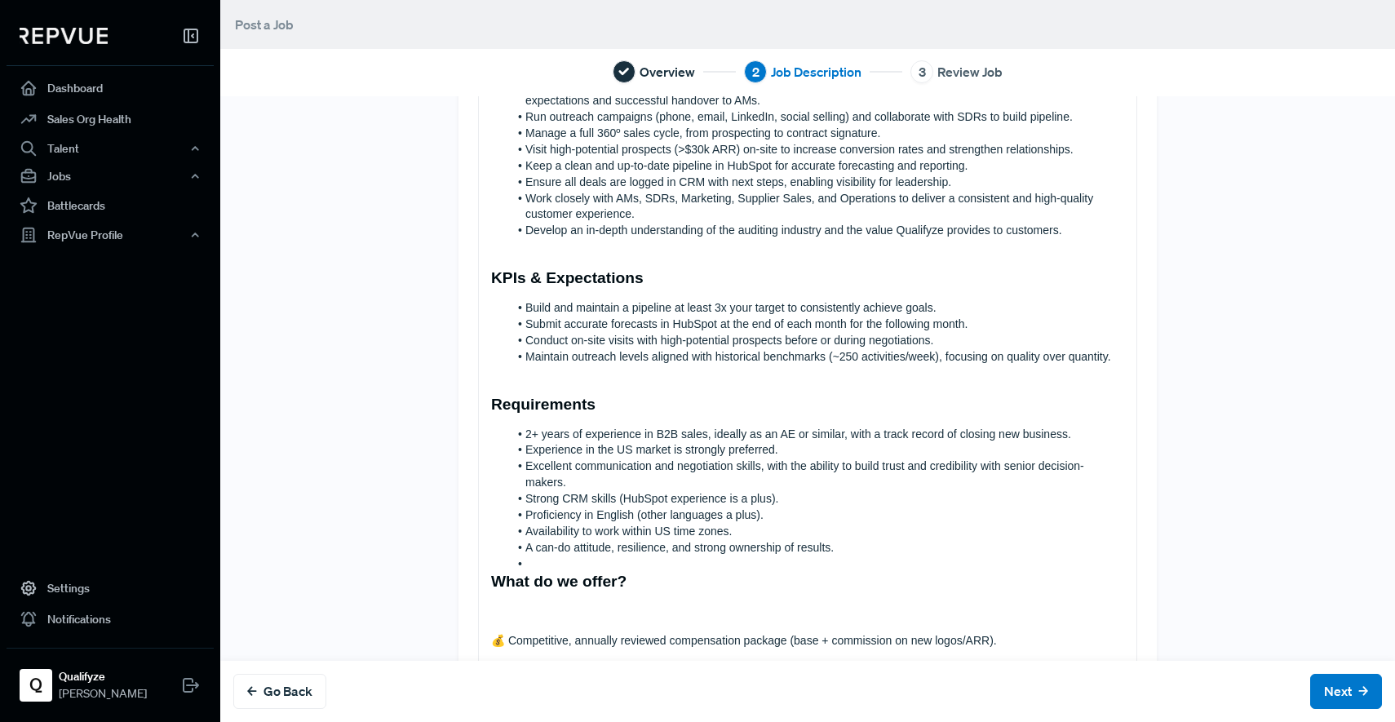
scroll to position [533, 0]
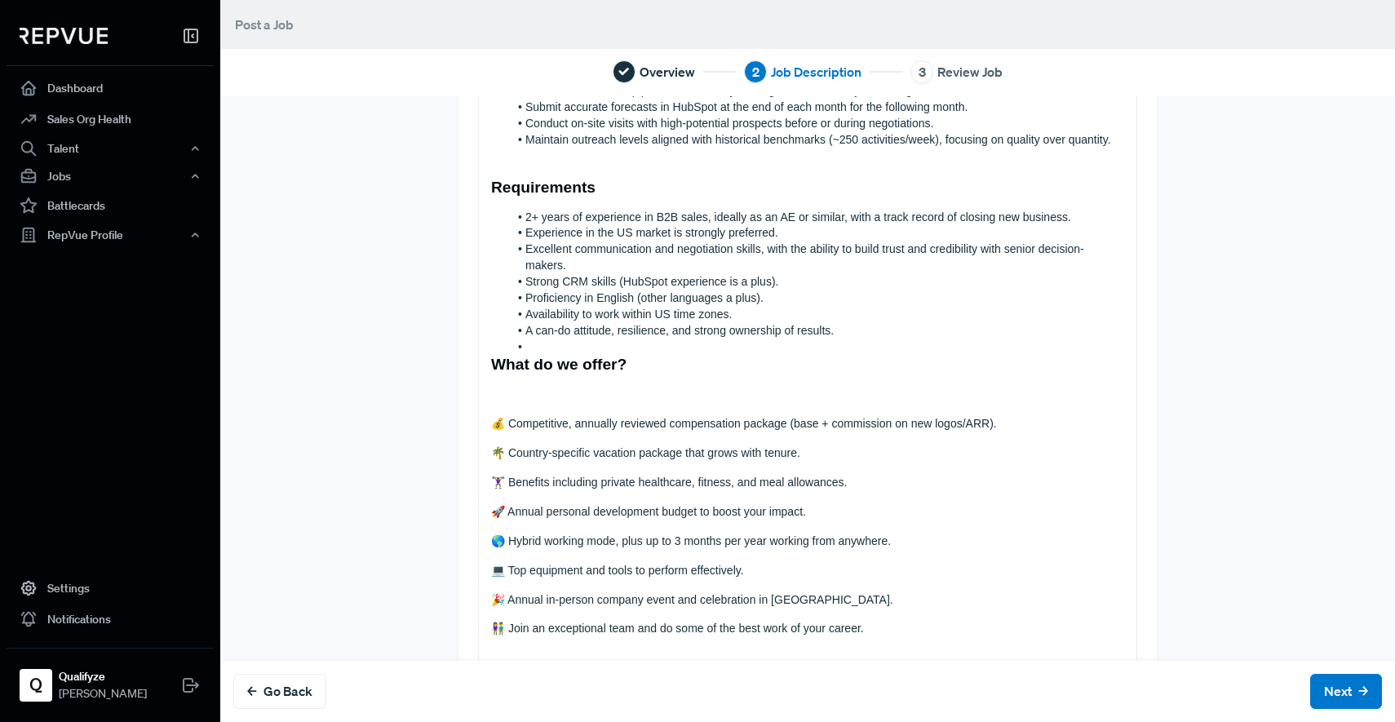
click at [937, 402] on p at bounding box center [807, 395] width 633 height 16
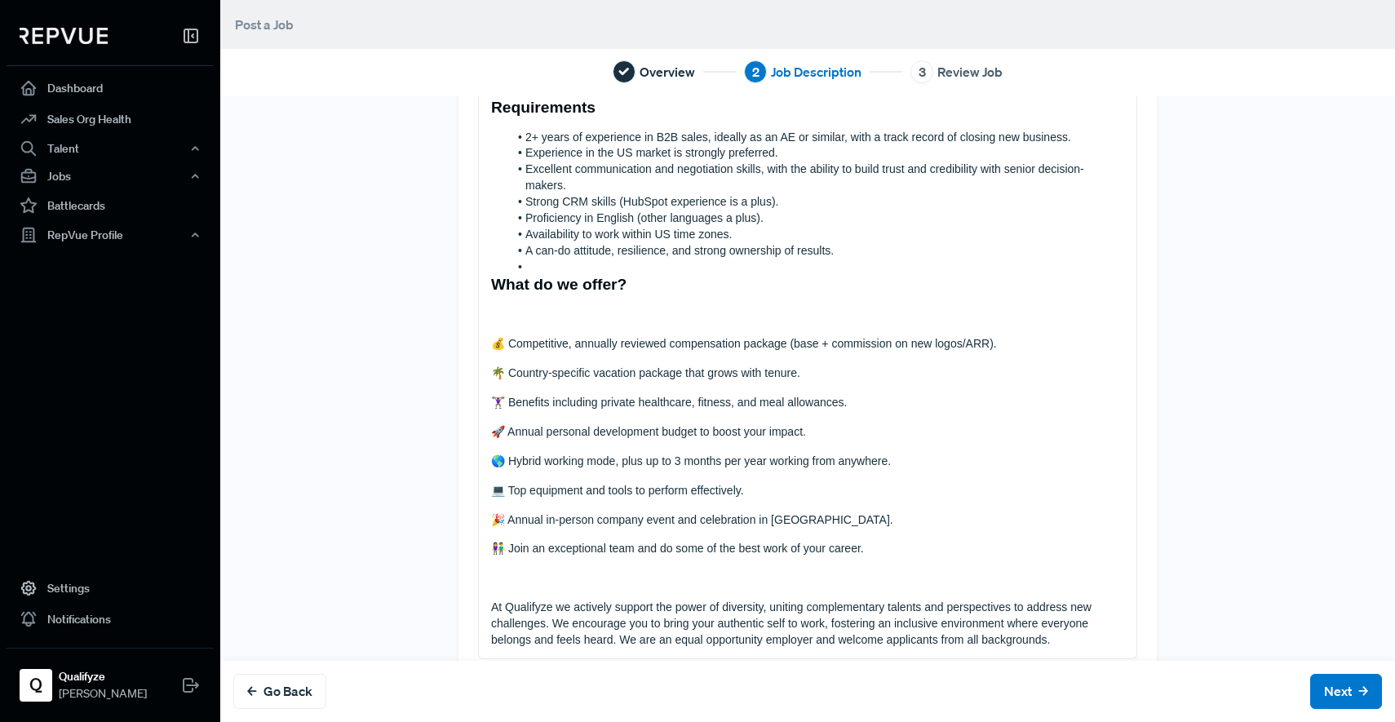
scroll to position [635, 0]
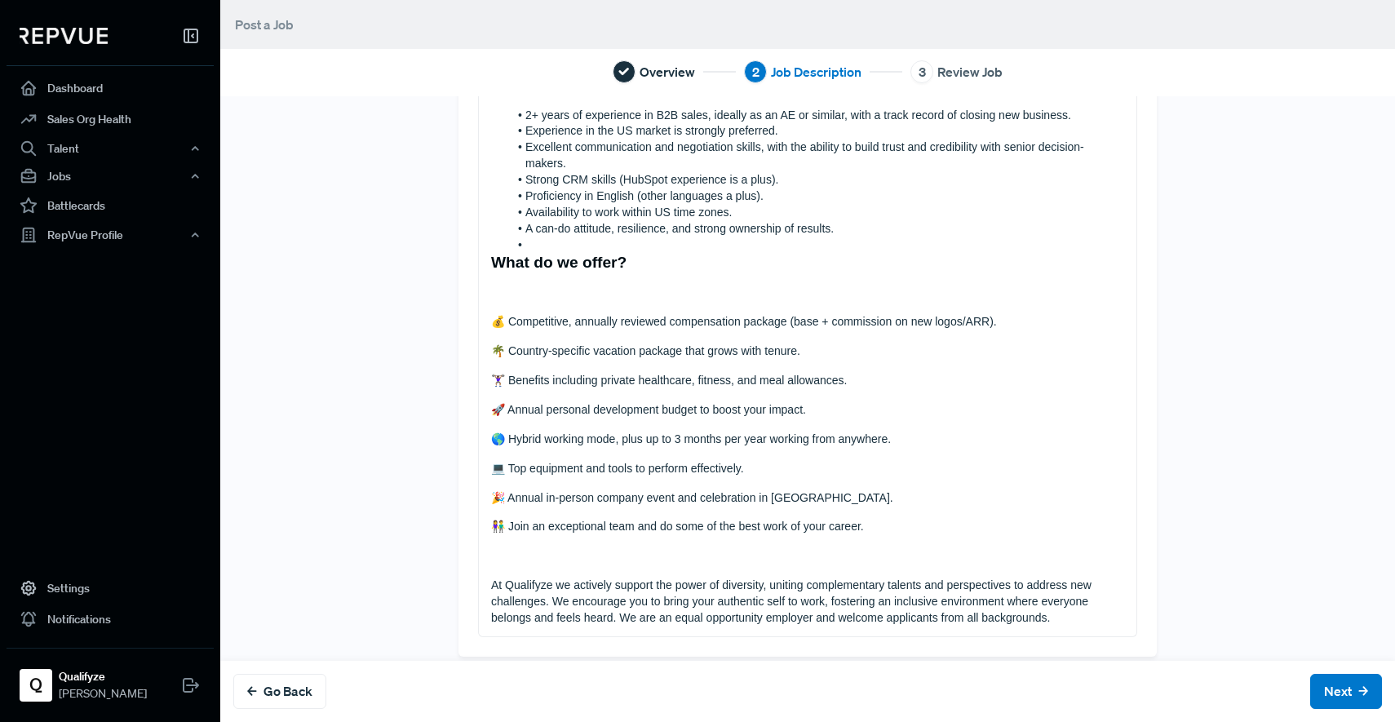
click at [598, 242] on li at bounding box center [816, 245] width 616 height 16
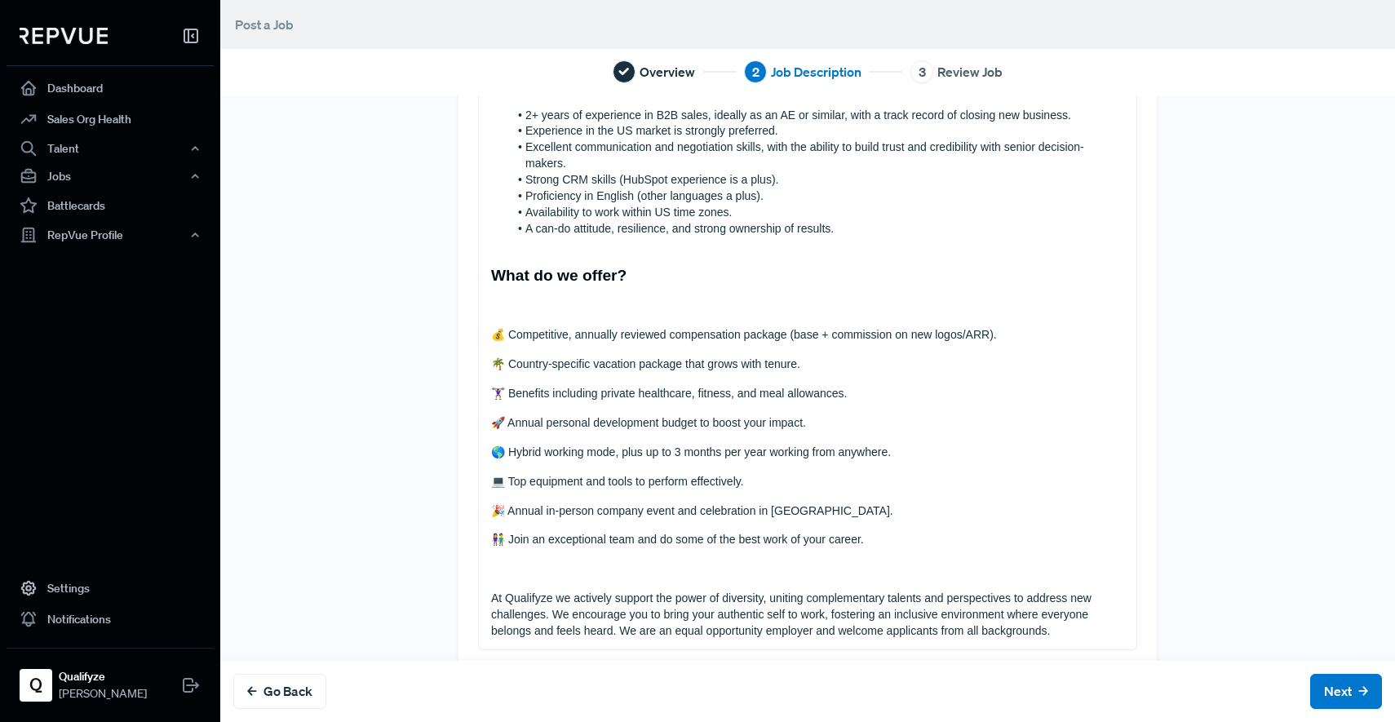
click at [520, 312] on p at bounding box center [807, 306] width 633 height 16
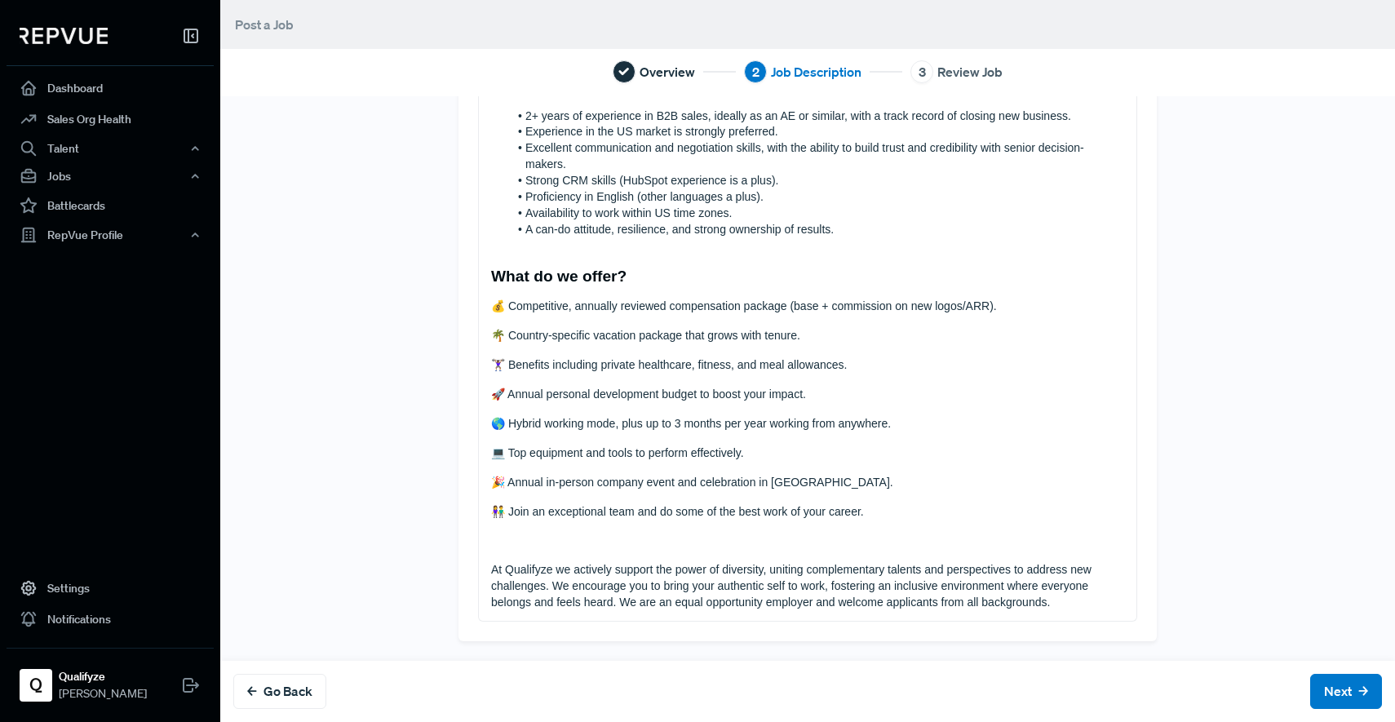
click at [697, 543] on p at bounding box center [807, 541] width 633 height 16
click at [1314, 686] on button "Next" at bounding box center [1346, 691] width 72 height 35
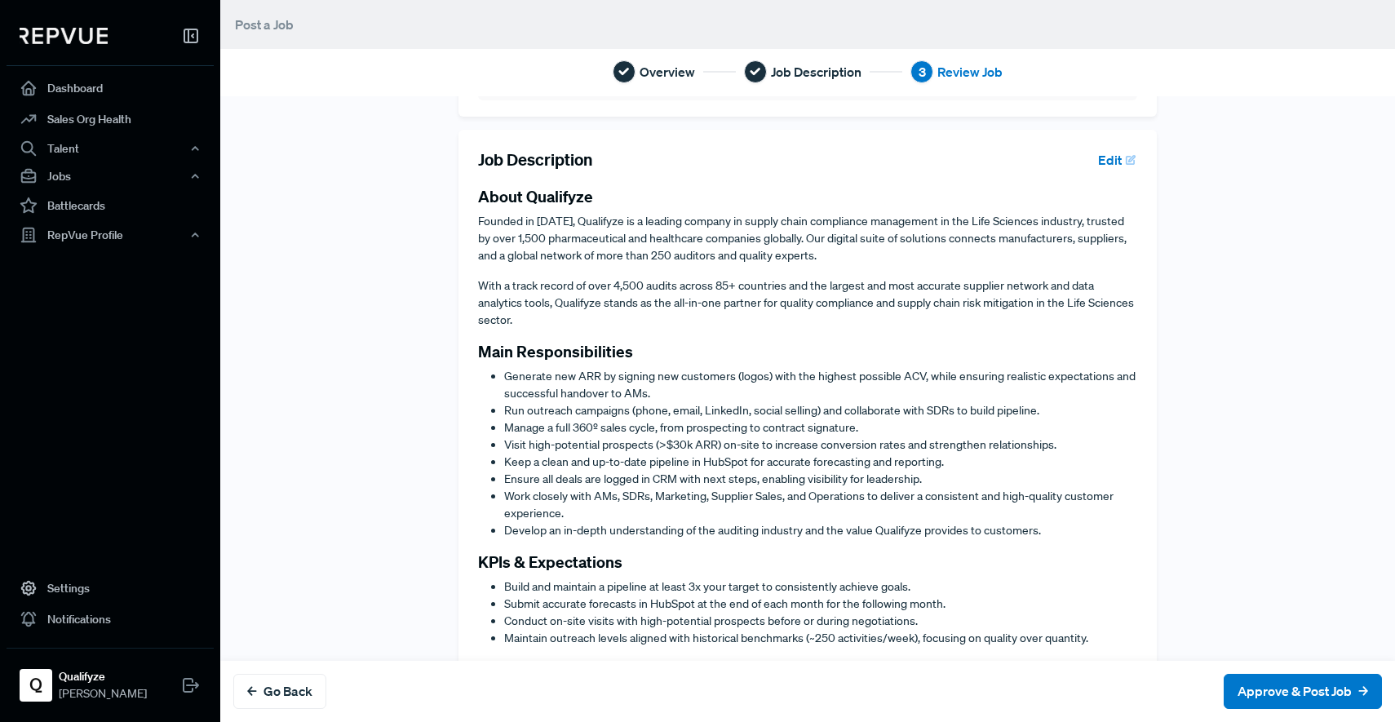
scroll to position [526, 0]
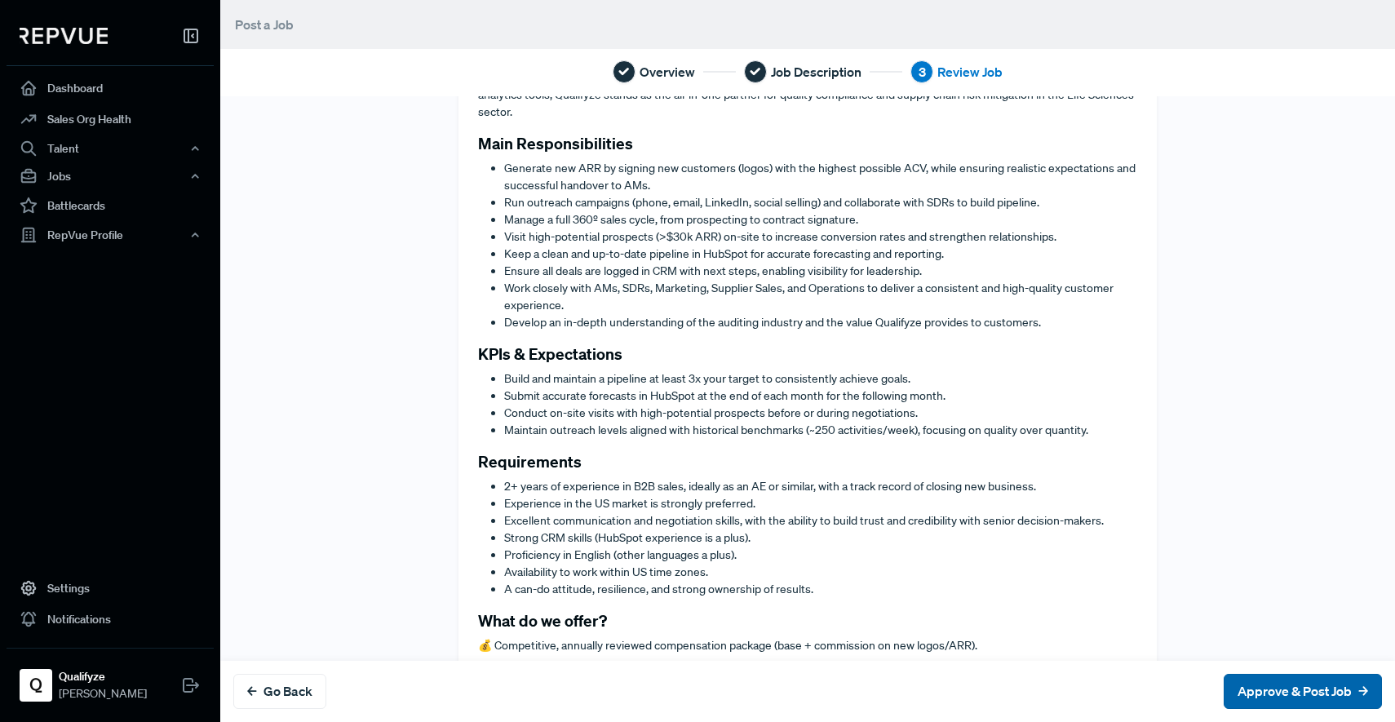
click at [1258, 682] on button "Approve & Post Job" at bounding box center [1302, 691] width 158 height 35
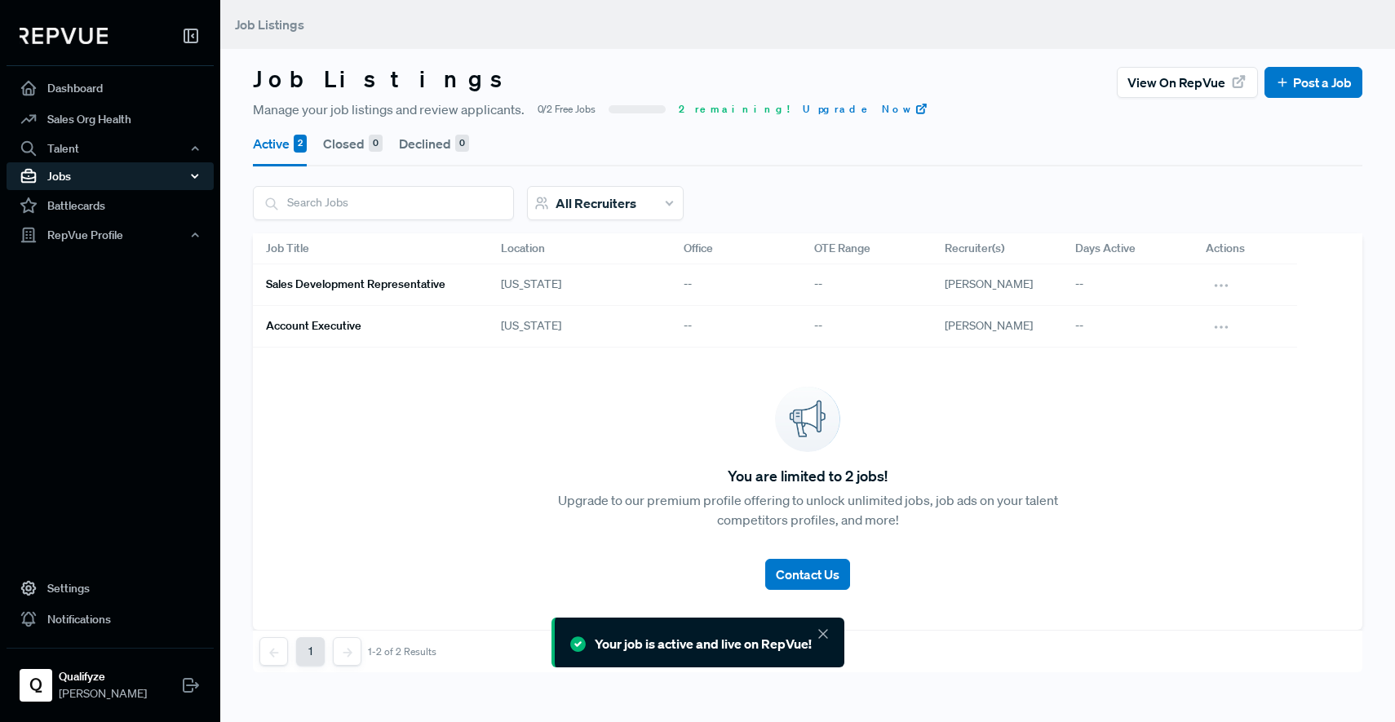
click at [64, 165] on div "Jobs" at bounding box center [110, 176] width 207 height 28
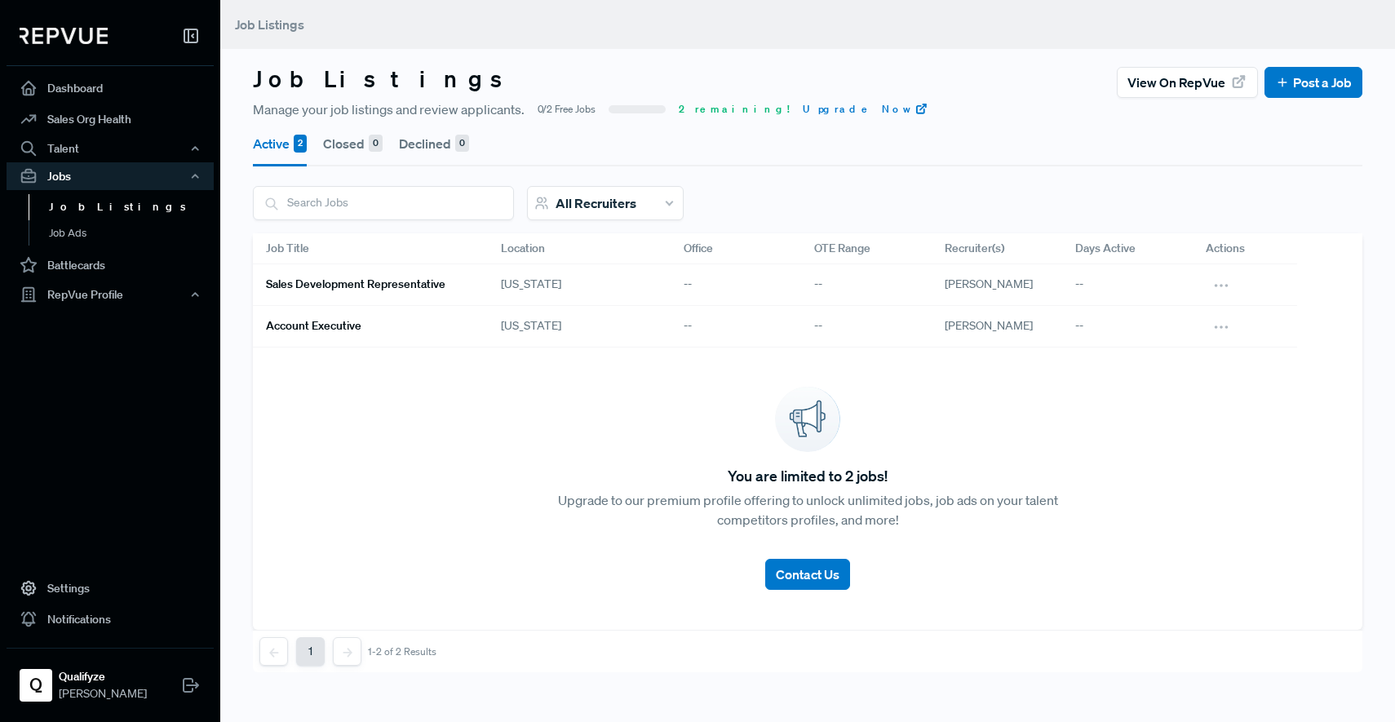
click at [627, 88] on div "Job Listings View on RepVue Post a Job" at bounding box center [807, 82] width 1109 height 34
click at [85, 45] on div at bounding box center [110, 39] width 207 height 53
click at [85, 33] on img at bounding box center [64, 36] width 88 height 16
click at [320, 82] on h3 "Job Listings" at bounding box center [385, 79] width 264 height 28
click at [378, 283] on h6 "Sales Development Representative" at bounding box center [355, 284] width 179 height 14
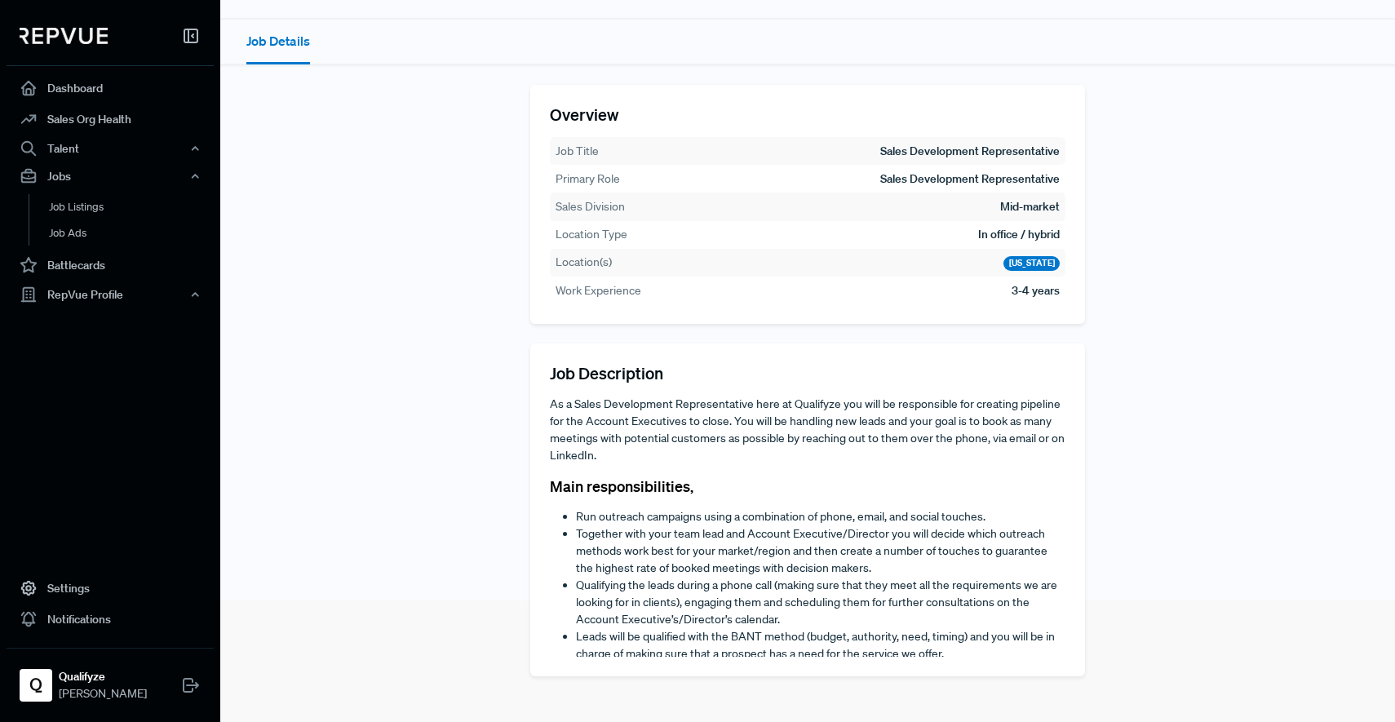
scroll to position [668, 0]
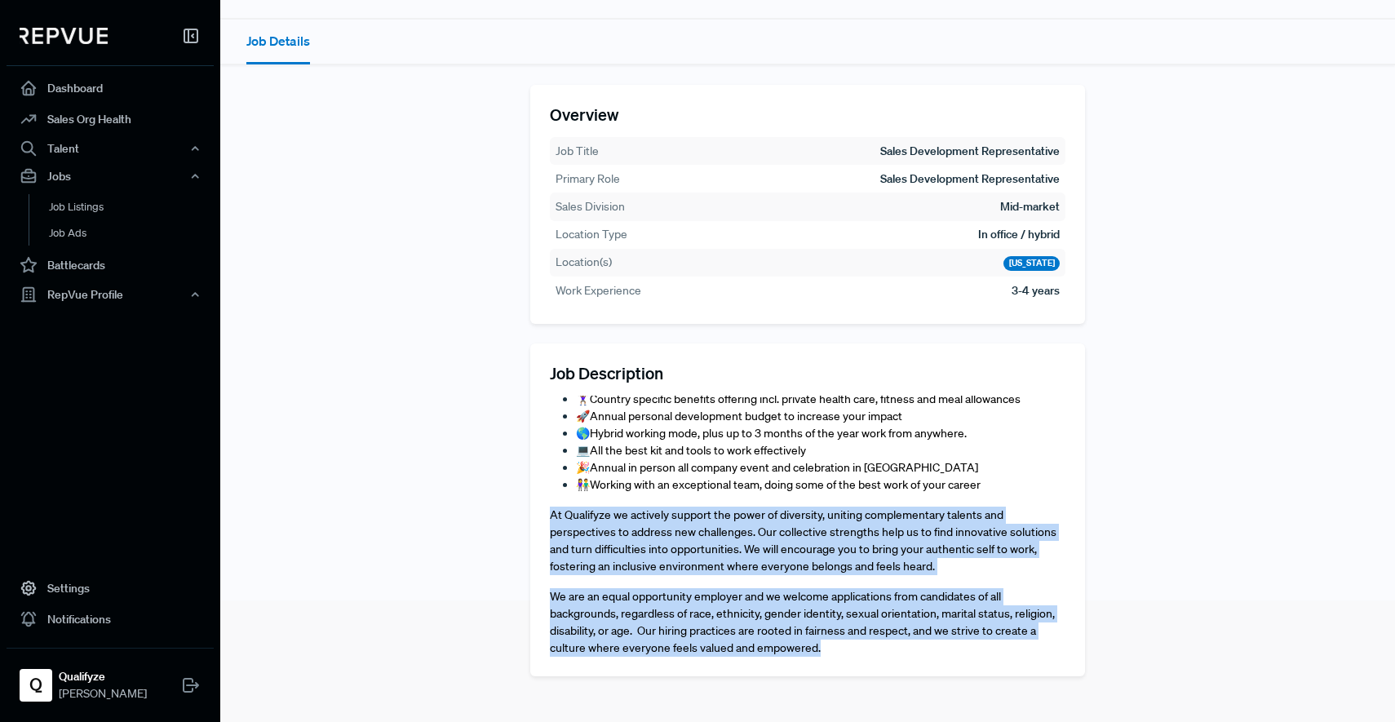
drag, startPoint x: 864, startPoint y: 649, endPoint x: 514, endPoint y: 522, distance: 372.3
click at [514, 522] on section "Overview Job Title Sales Development Representative Primary Role Sales Developm…" at bounding box center [807, 390] width 1109 height 611
copy article "At Qualifyze we actively support the power of diversity, uniting complementary …"
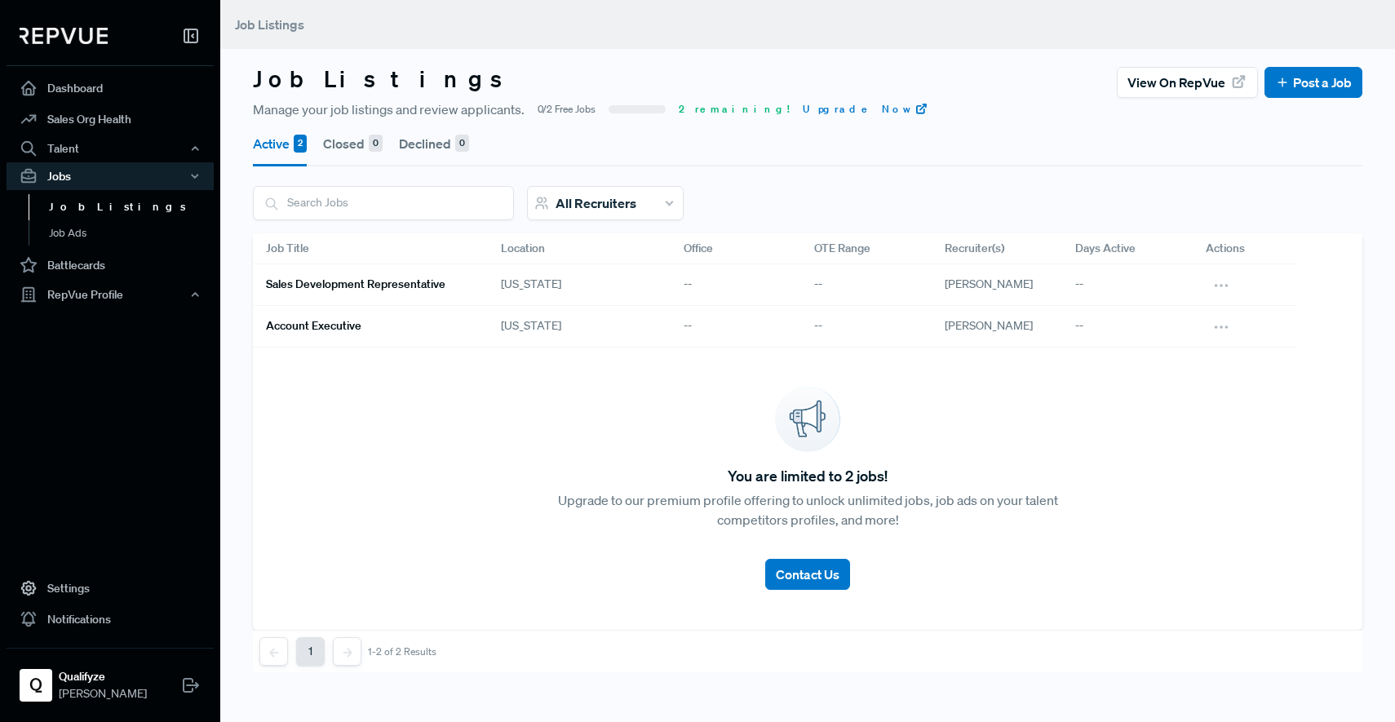
click at [352, 329] on h6 "Account Executive" at bounding box center [313, 326] width 95 height 14
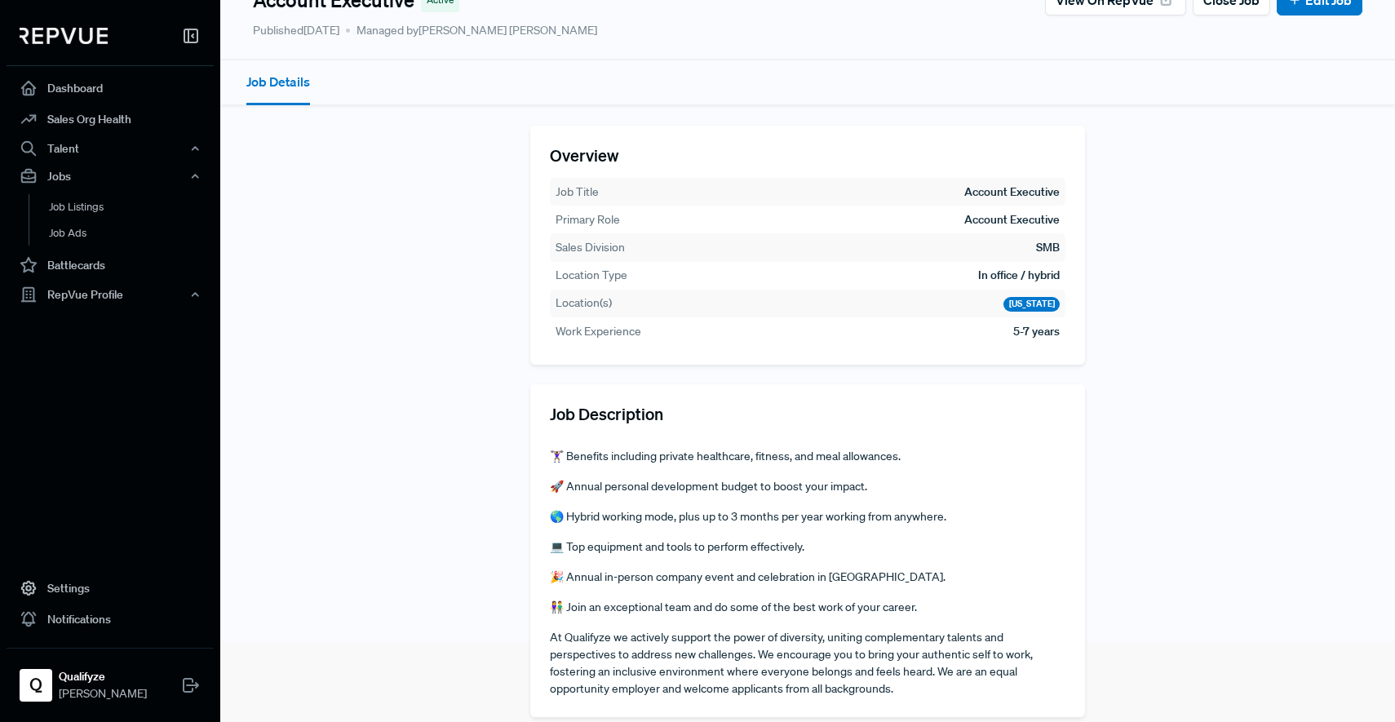
scroll to position [122, 0]
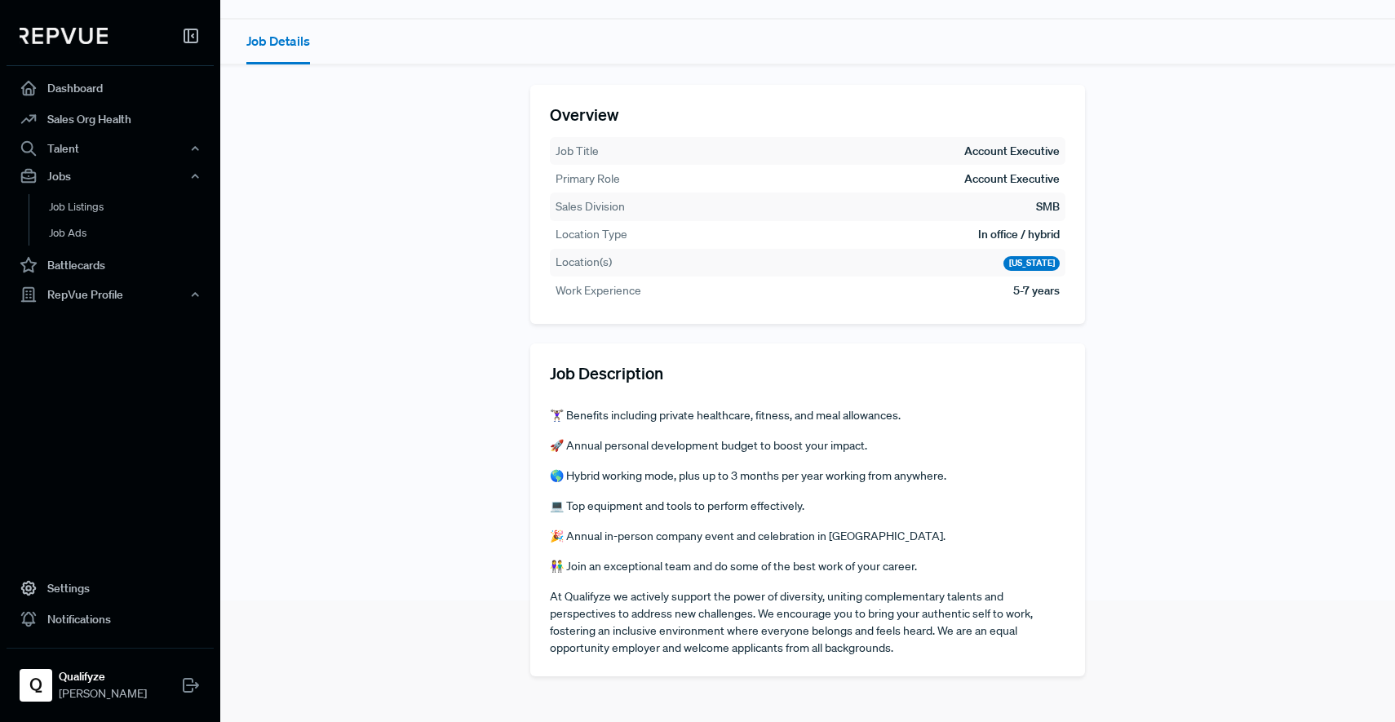
click at [925, 649] on p "At Qualifyze we actively support the power of diversity, uniting complementary …" at bounding box center [807, 622] width 515 height 69
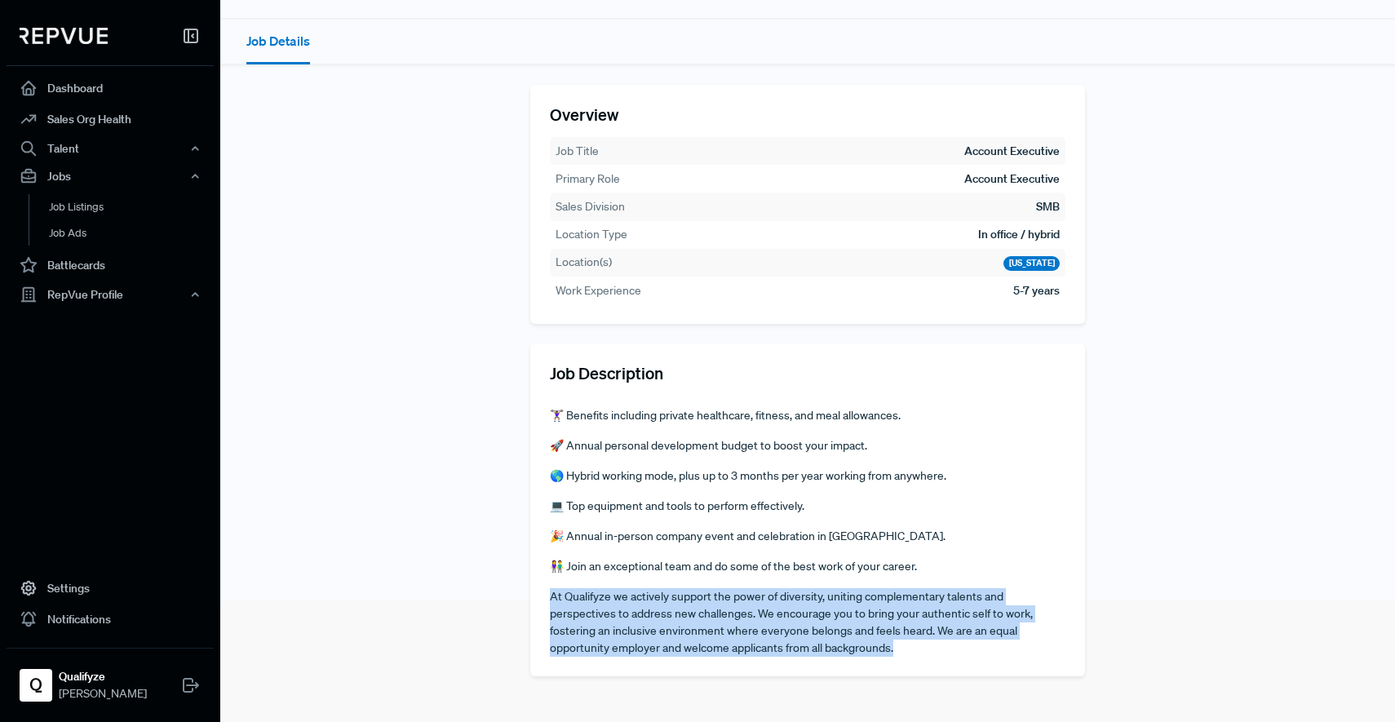
drag, startPoint x: 901, startPoint y: 651, endPoint x: 528, endPoint y: 599, distance: 376.2
click at [530, 599] on div "Job Description About Qualifyze Founded in [DATE], Qualifyze is a leading compa…" at bounding box center [807, 509] width 555 height 333
click at [947, 669] on div "Job Description About Qualifyze Founded in [DATE], Qualifyze is a leading compa…" at bounding box center [807, 509] width 555 height 333
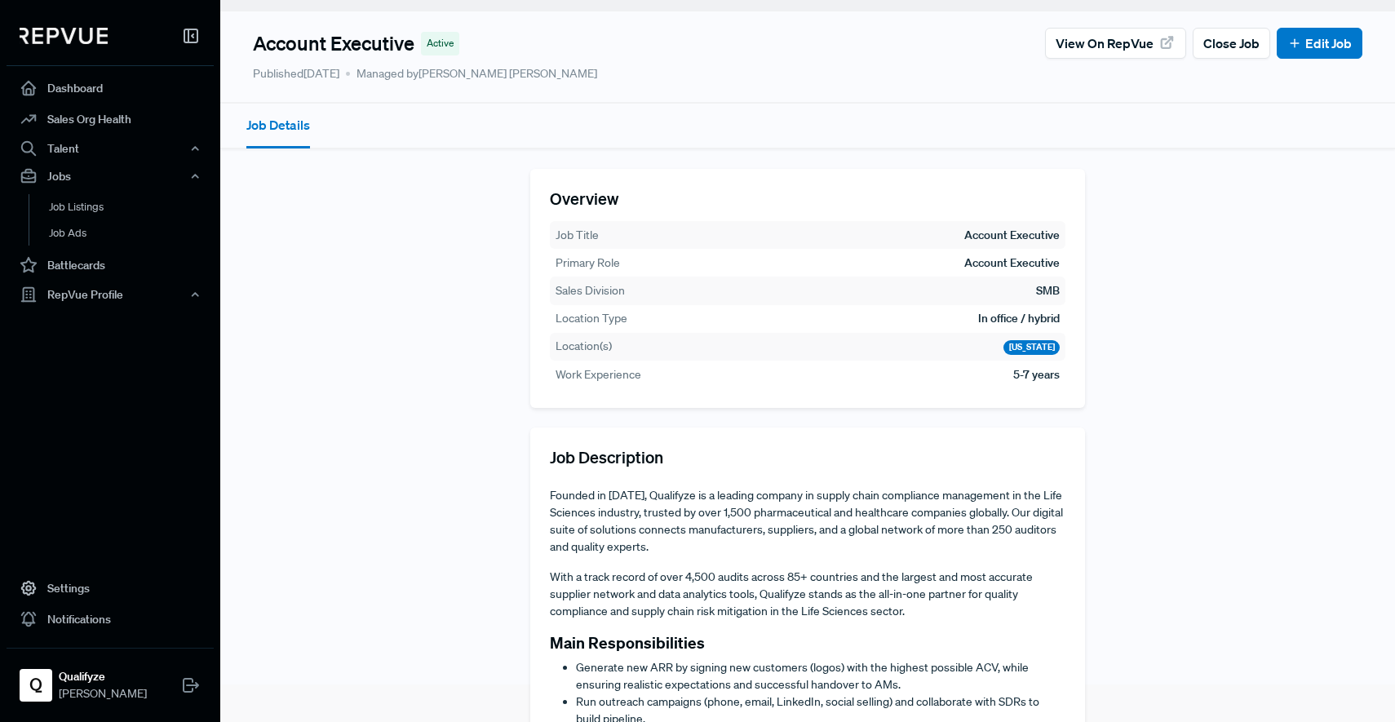
scroll to position [0, 0]
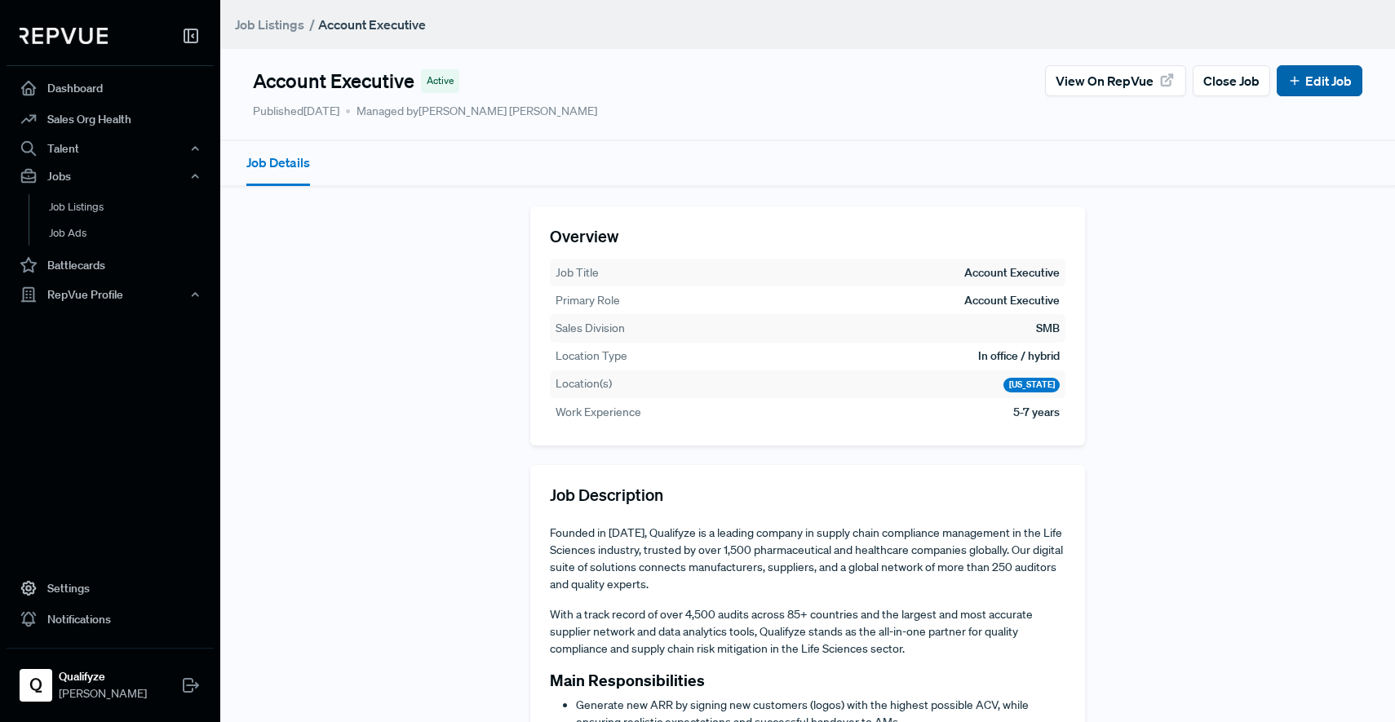
click at [1313, 82] on link "Edit Job" at bounding box center [1319, 81] width 64 height 20
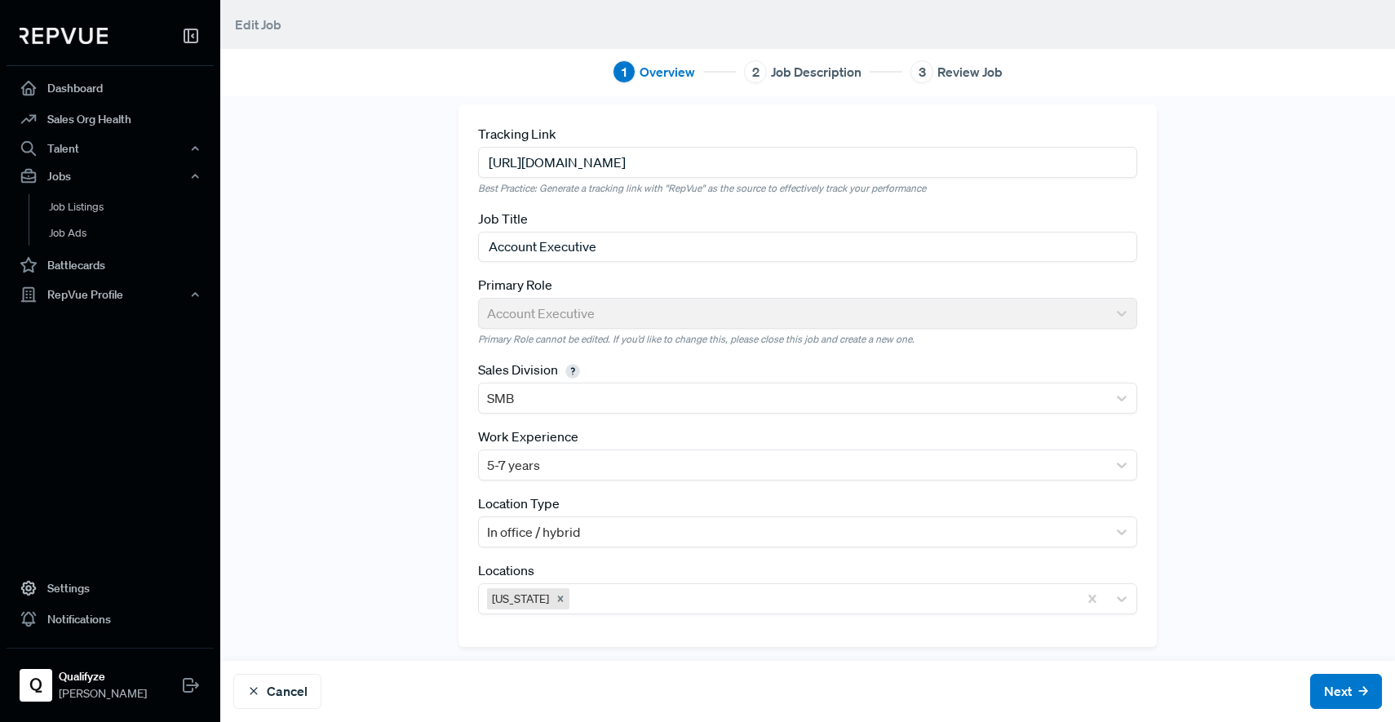
scroll to position [17, 0]
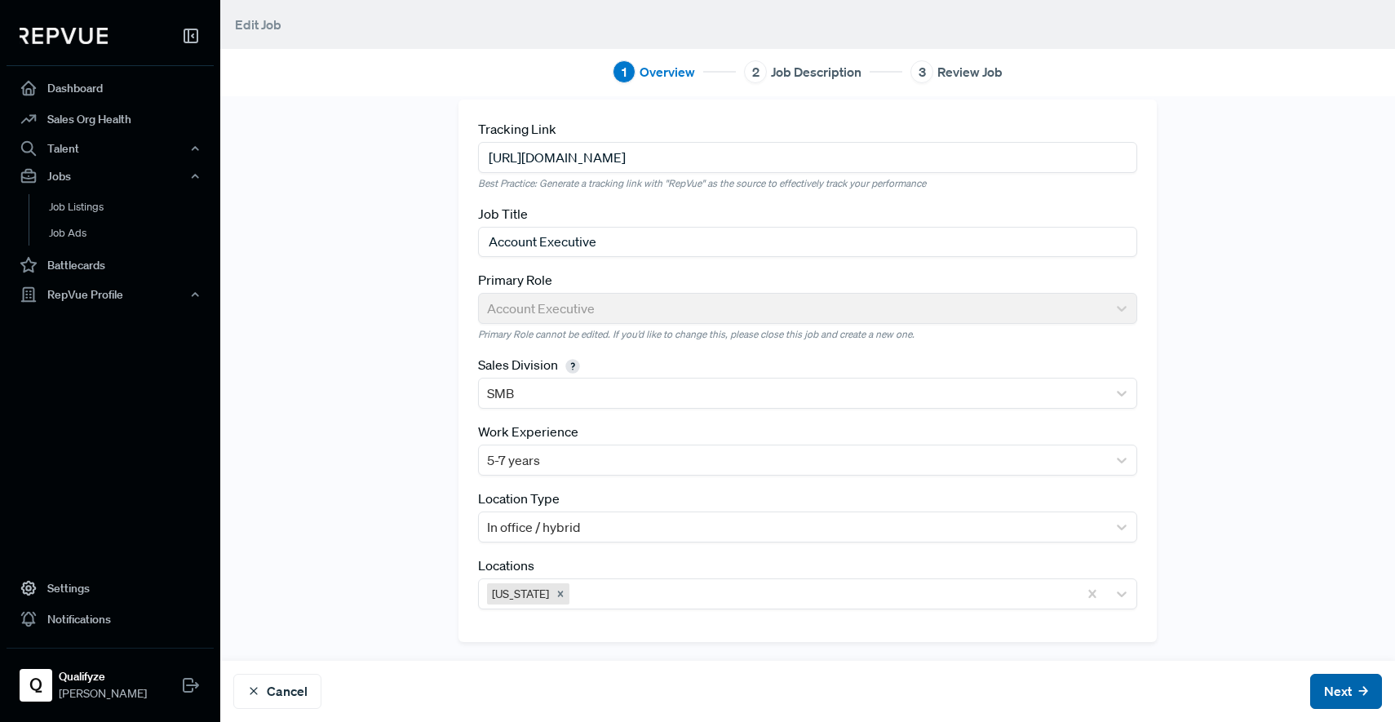
click at [1319, 685] on button "Next" at bounding box center [1346, 691] width 72 height 35
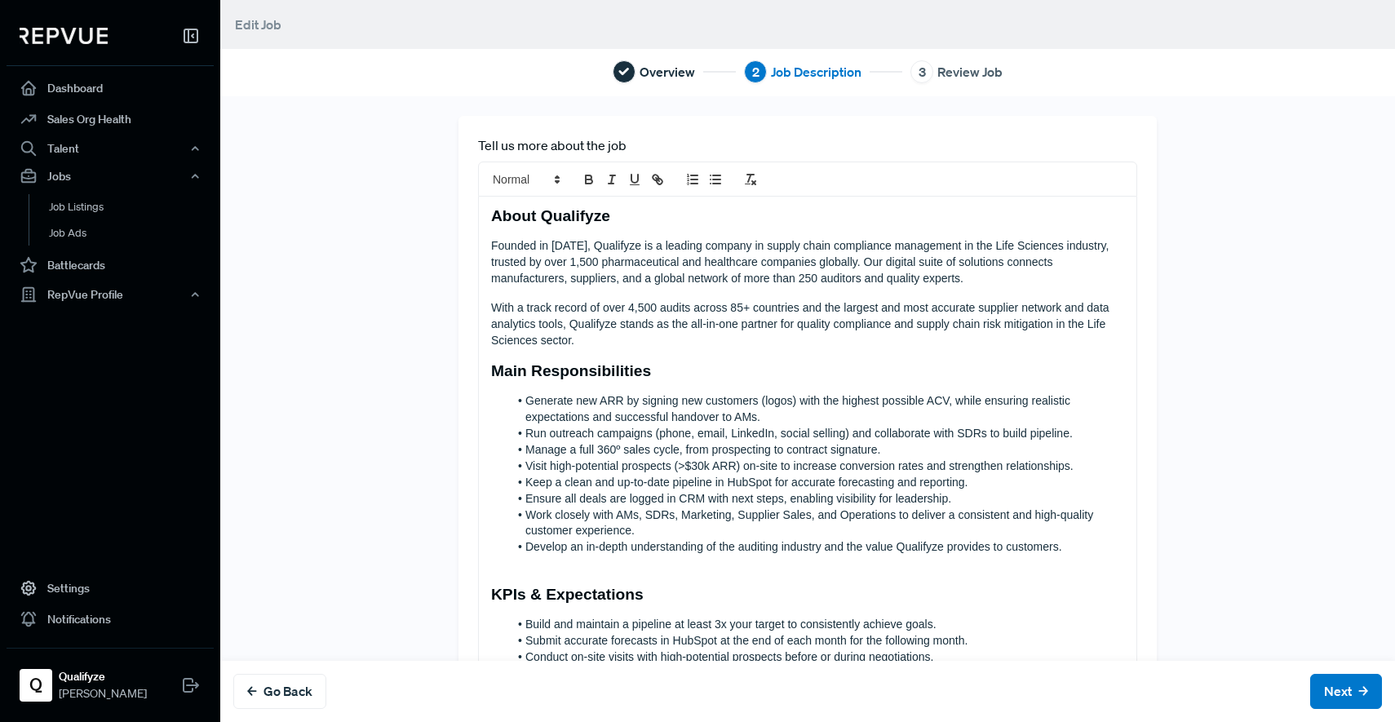
scroll to position [634, 0]
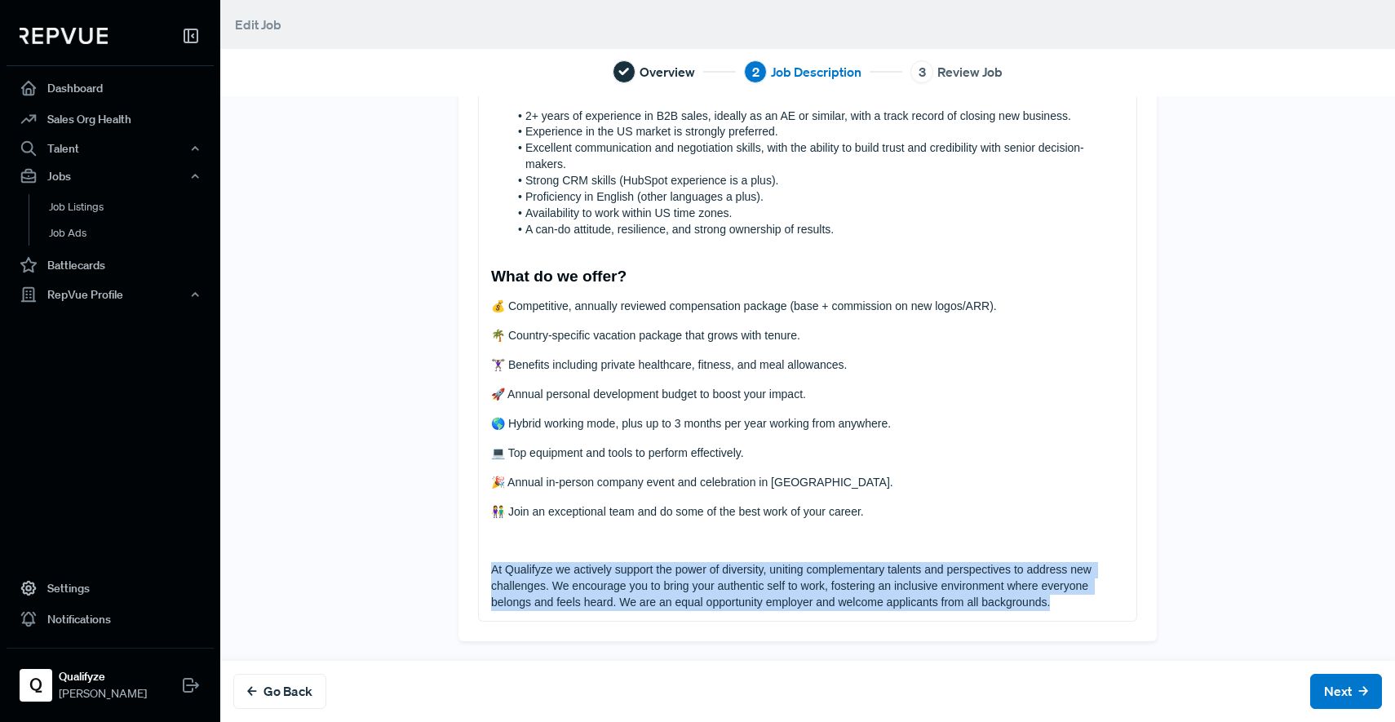
drag, startPoint x: 1026, startPoint y: 607, endPoint x: 450, endPoint y: 569, distance: 577.0
click at [458, 569] on div "Tell us more about the job About Qualifyze Founded in [DATE], Qualifyze is a le…" at bounding box center [807, 61] width 698 height 1160
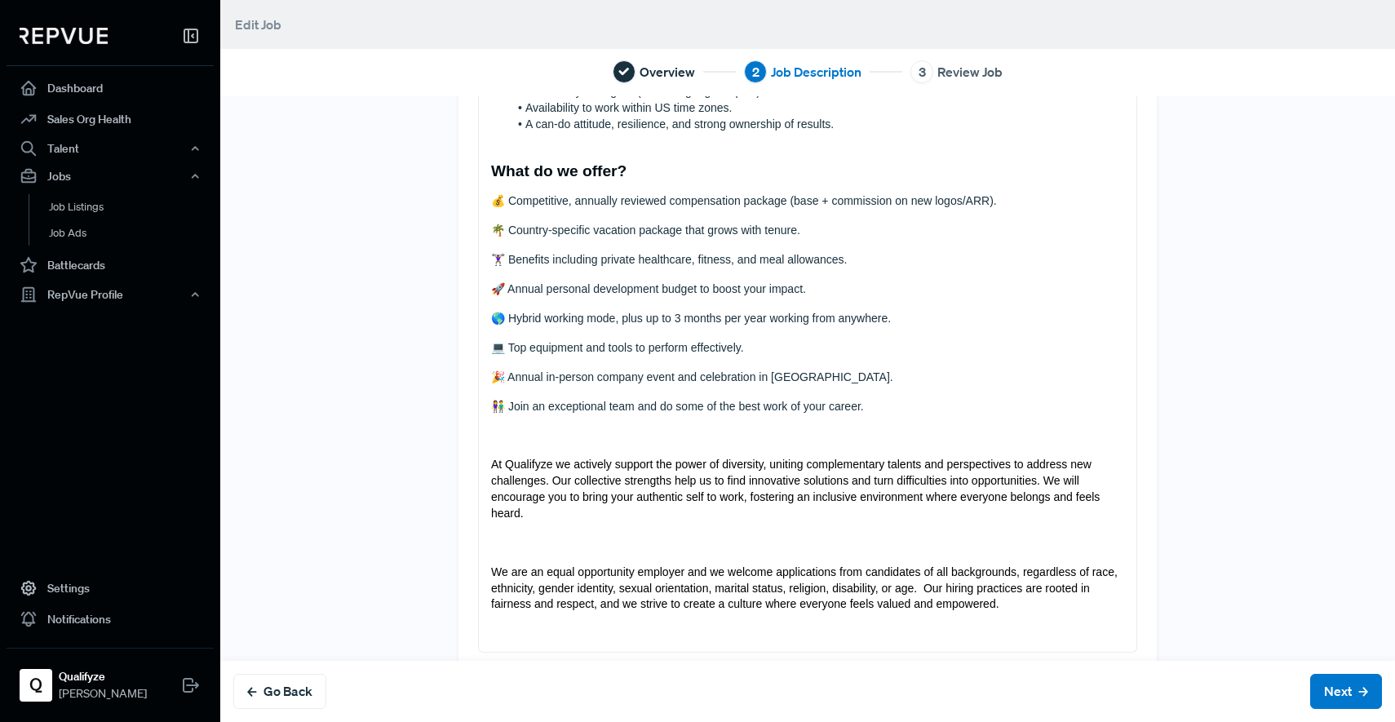
scroll to position [772, 0]
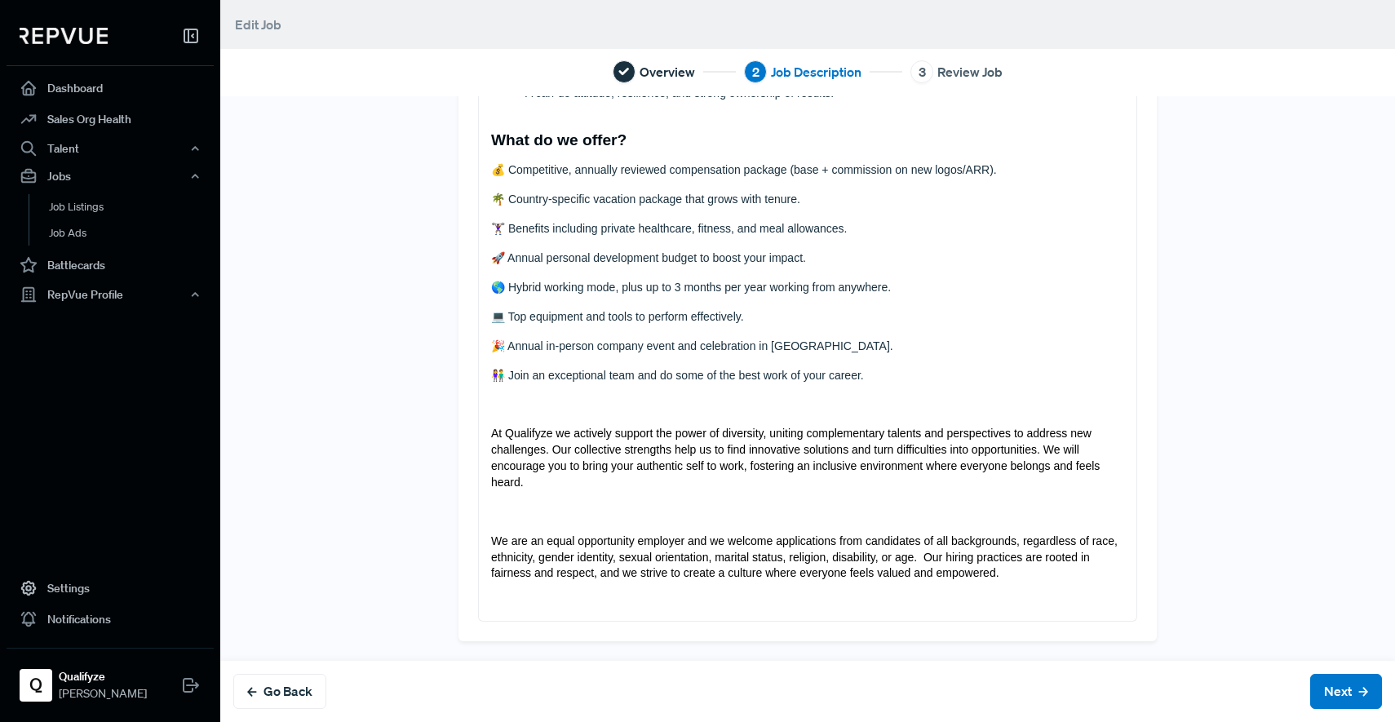
click at [528, 511] on p at bounding box center [807, 512] width 633 height 16
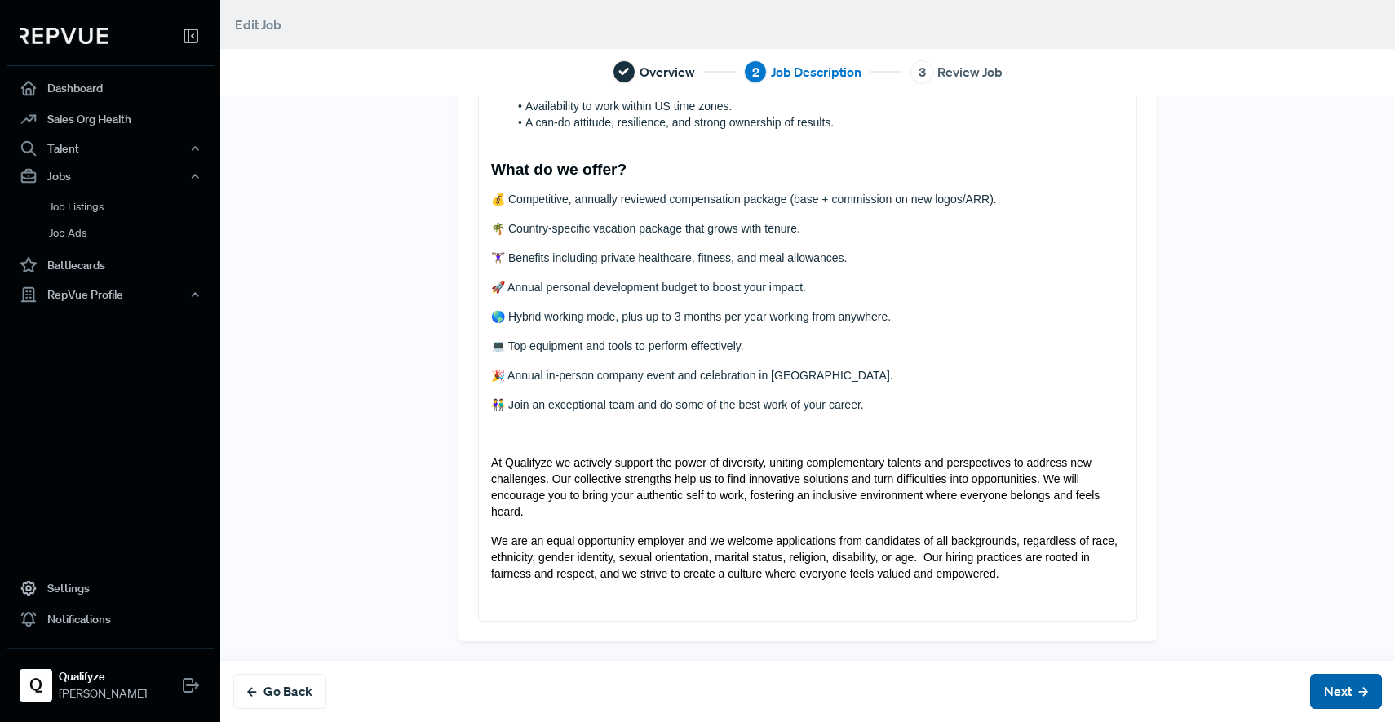
click at [1358, 692] on icon at bounding box center [1363, 692] width 10 height 10
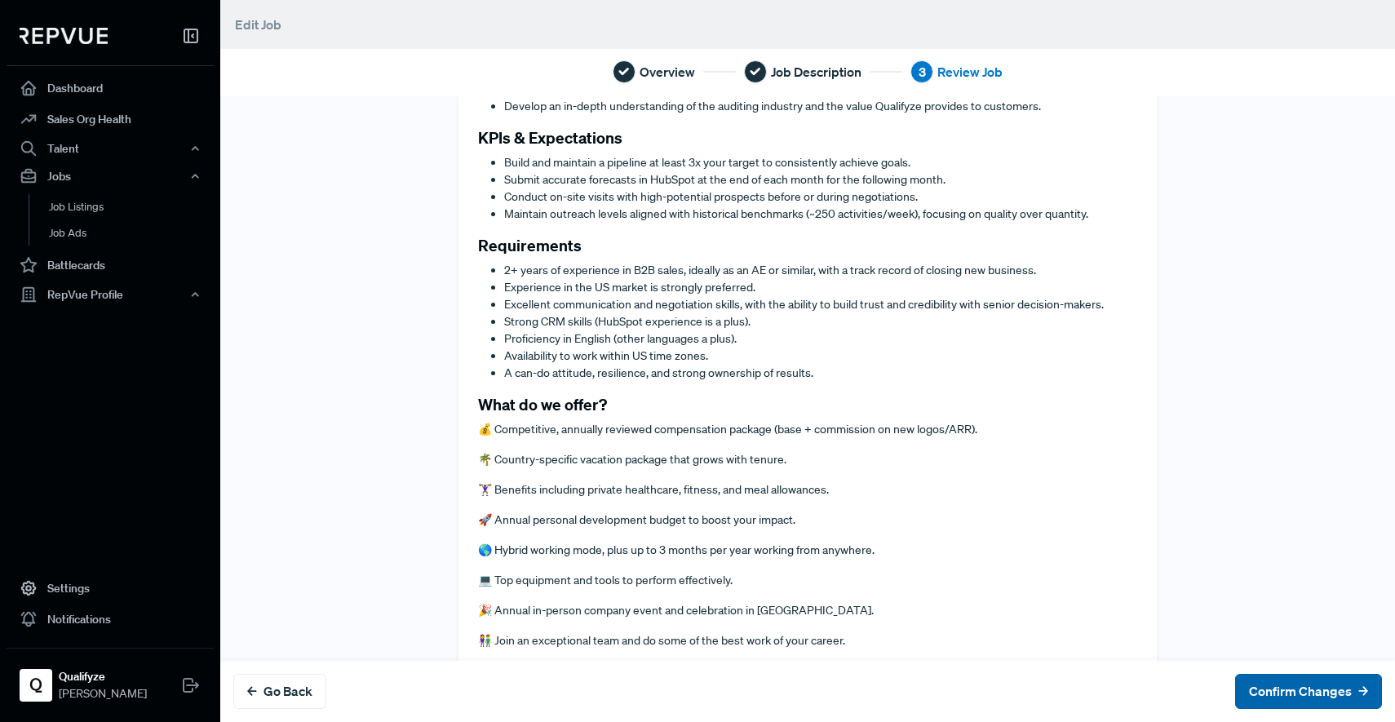
scroll to position [0, 0]
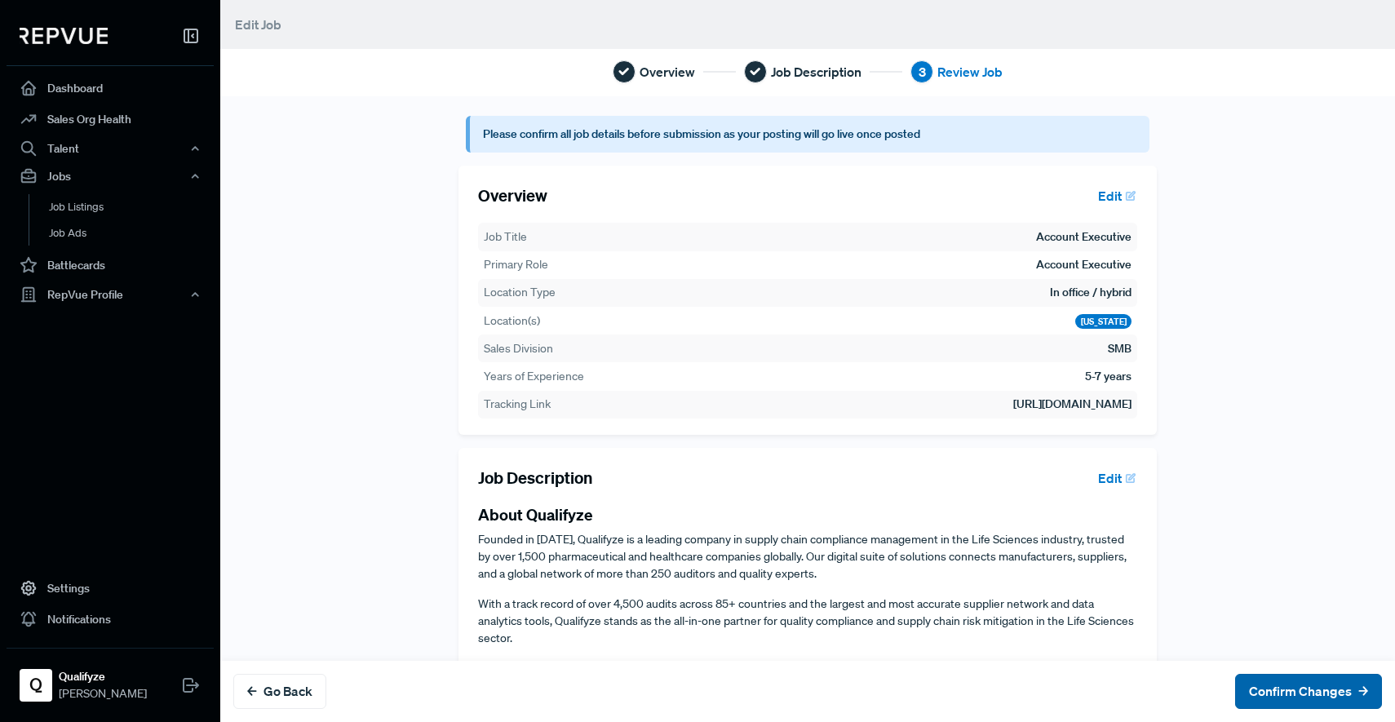
click at [1280, 674] on button "Confirm Changes" at bounding box center [1308, 691] width 147 height 35
click at [1277, 691] on button "Confirm Changes" at bounding box center [1308, 691] width 147 height 35
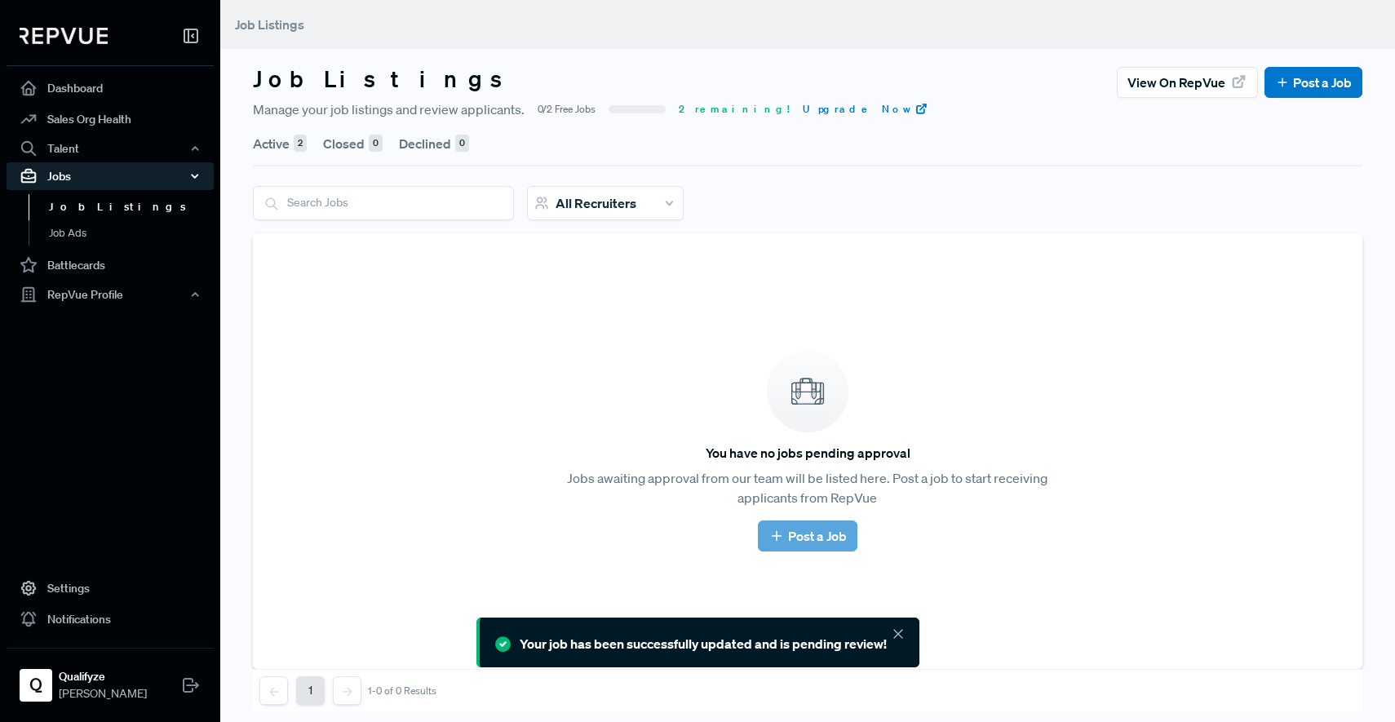
click at [71, 183] on div "Jobs" at bounding box center [110, 176] width 207 height 28
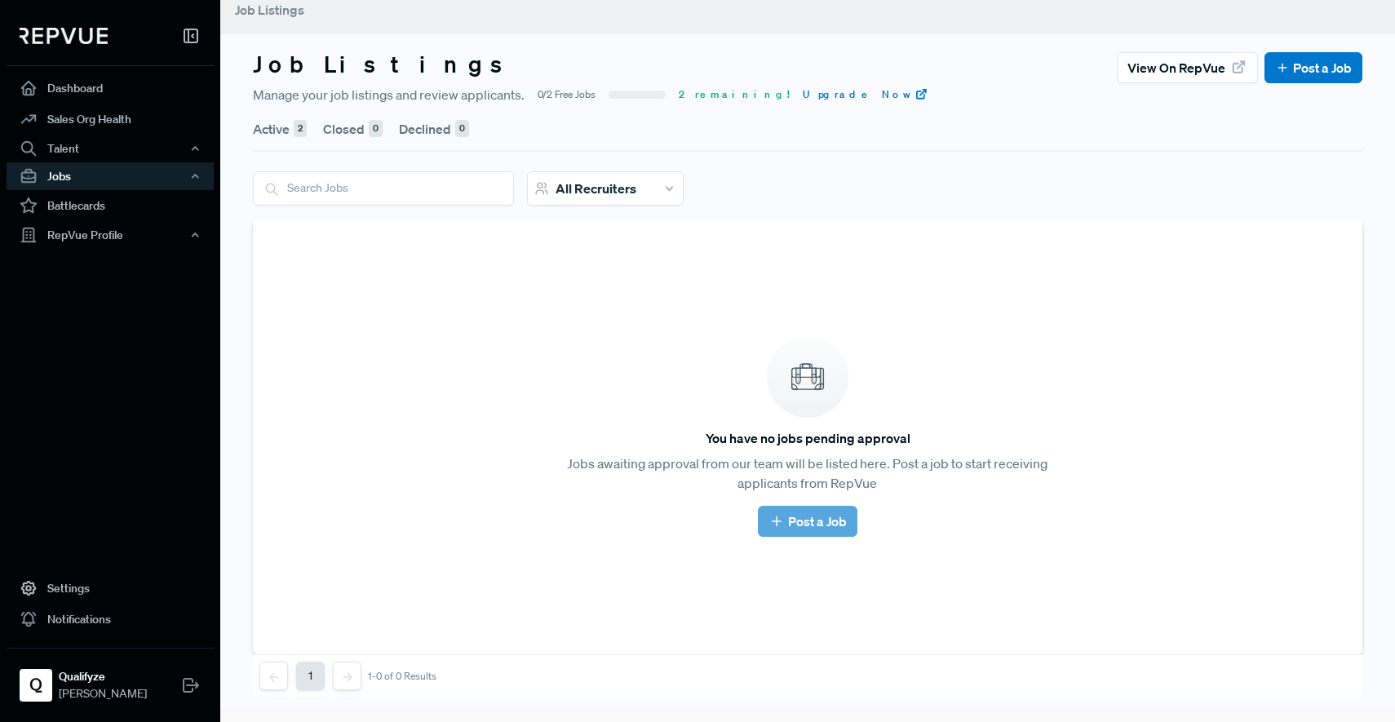
scroll to position [16, 0]
click at [272, 131] on button "Active 2" at bounding box center [280, 128] width 54 height 46
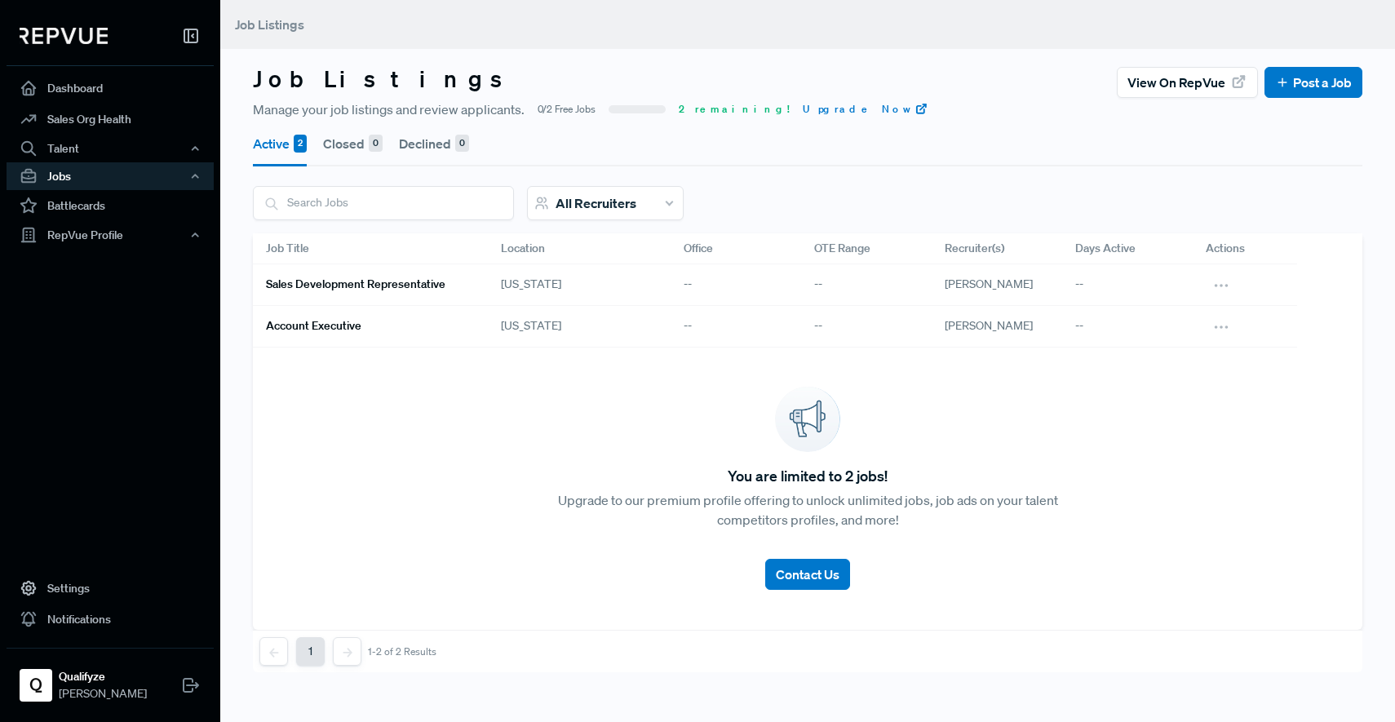
click at [347, 324] on h6 "Account Executive" at bounding box center [313, 326] width 95 height 14
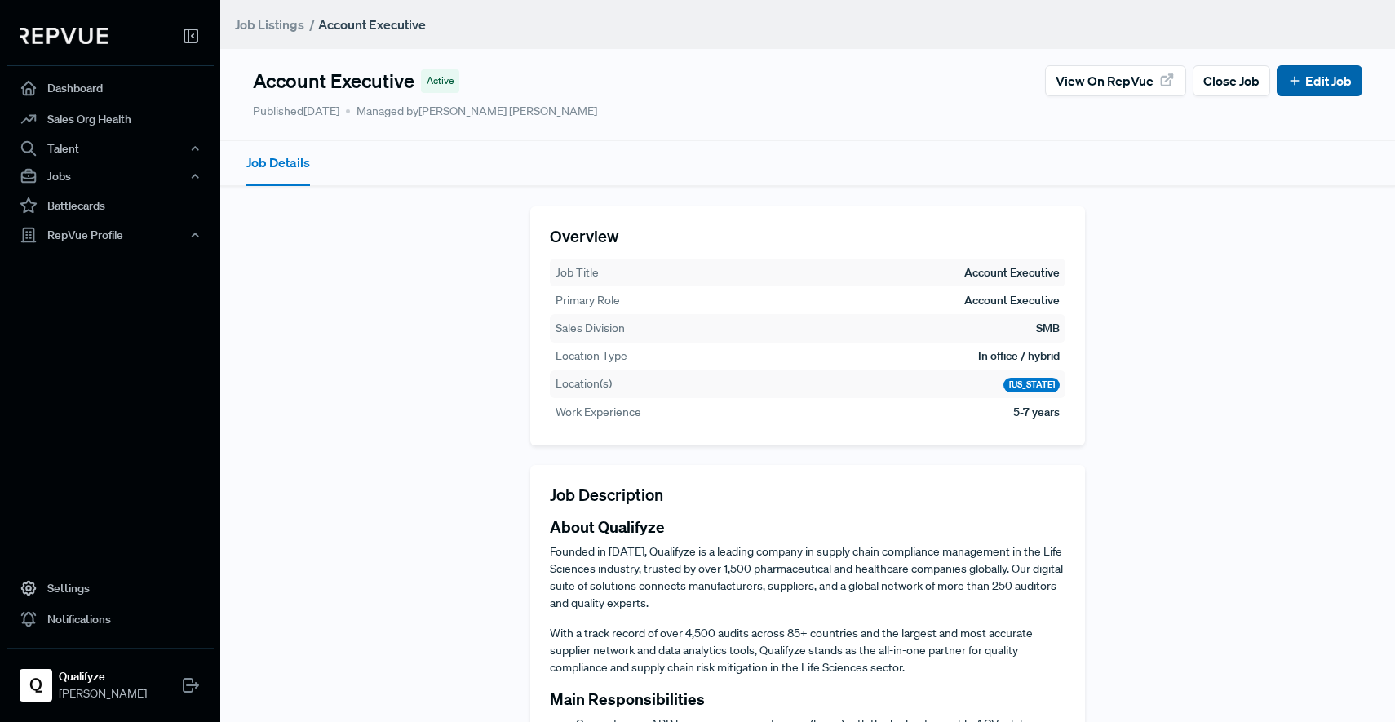
click at [1300, 82] on link "Edit Job" at bounding box center [1319, 81] width 64 height 20
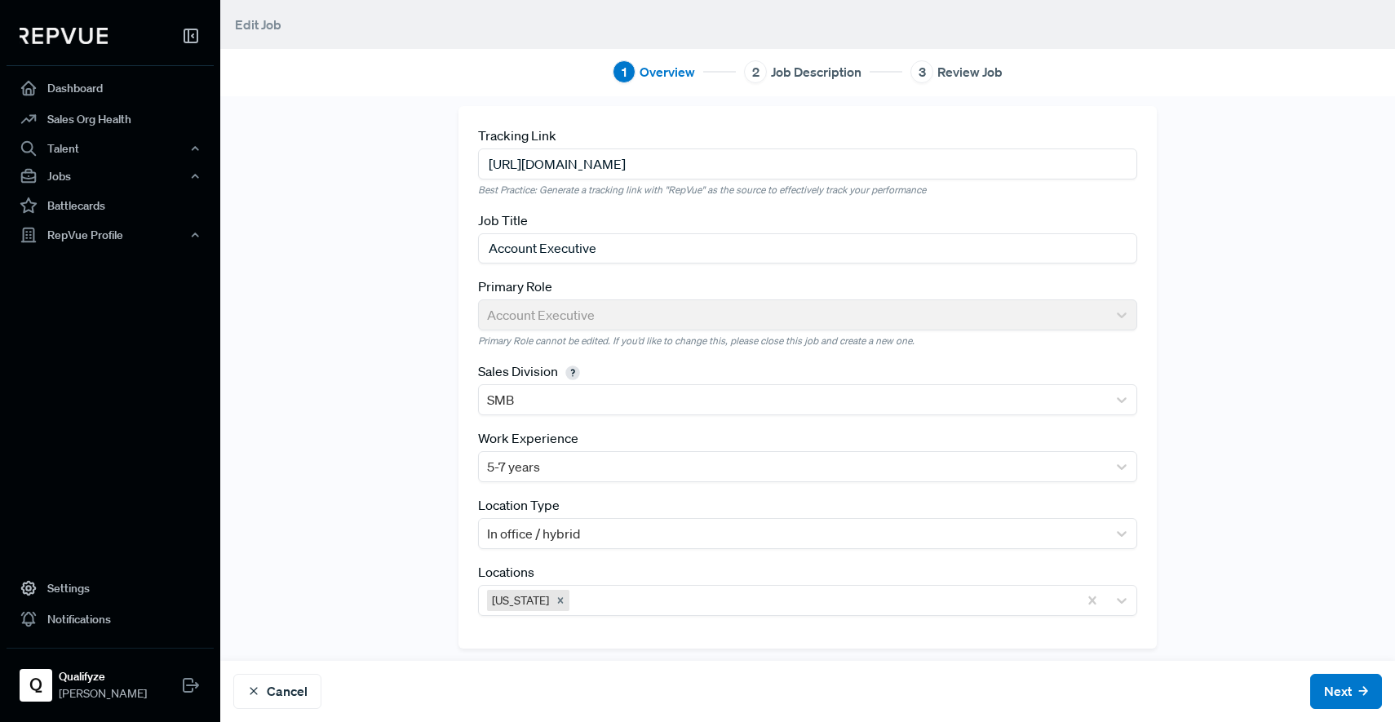
scroll to position [17, 0]
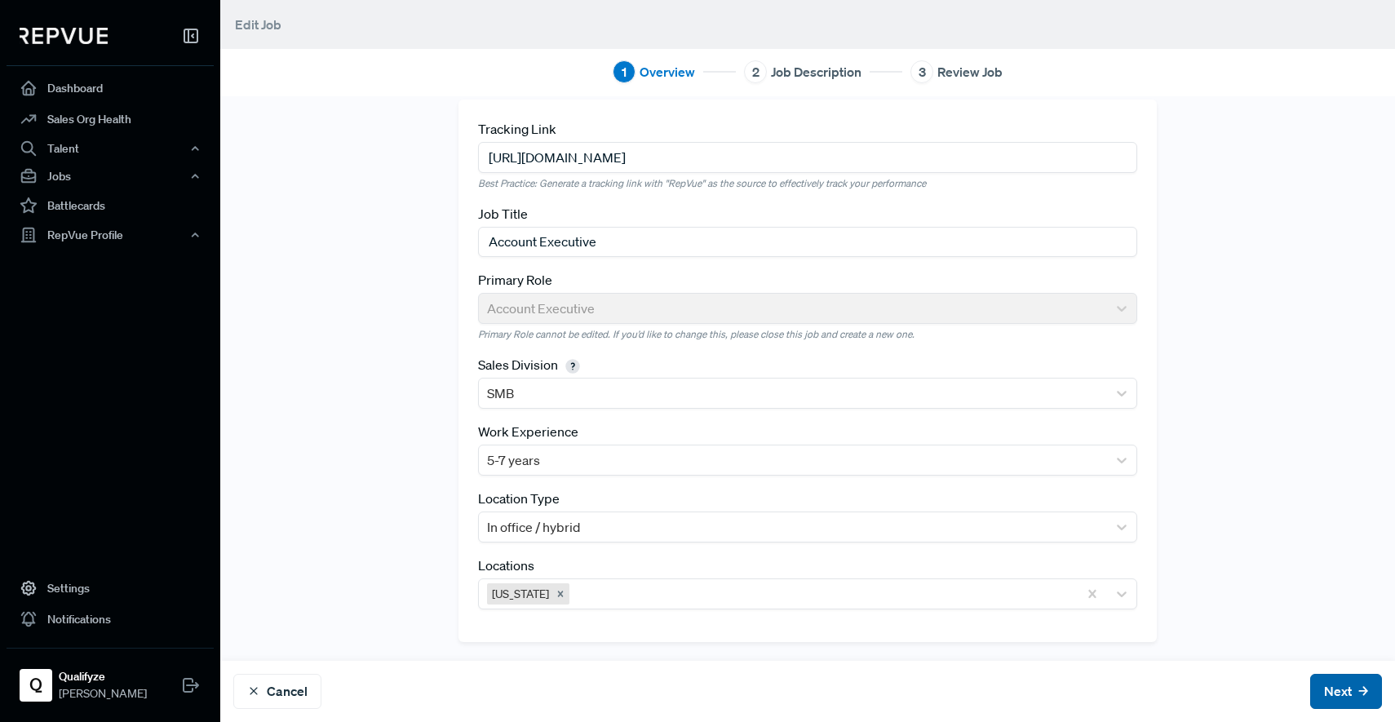
click at [1327, 696] on button "Next" at bounding box center [1346, 691] width 72 height 35
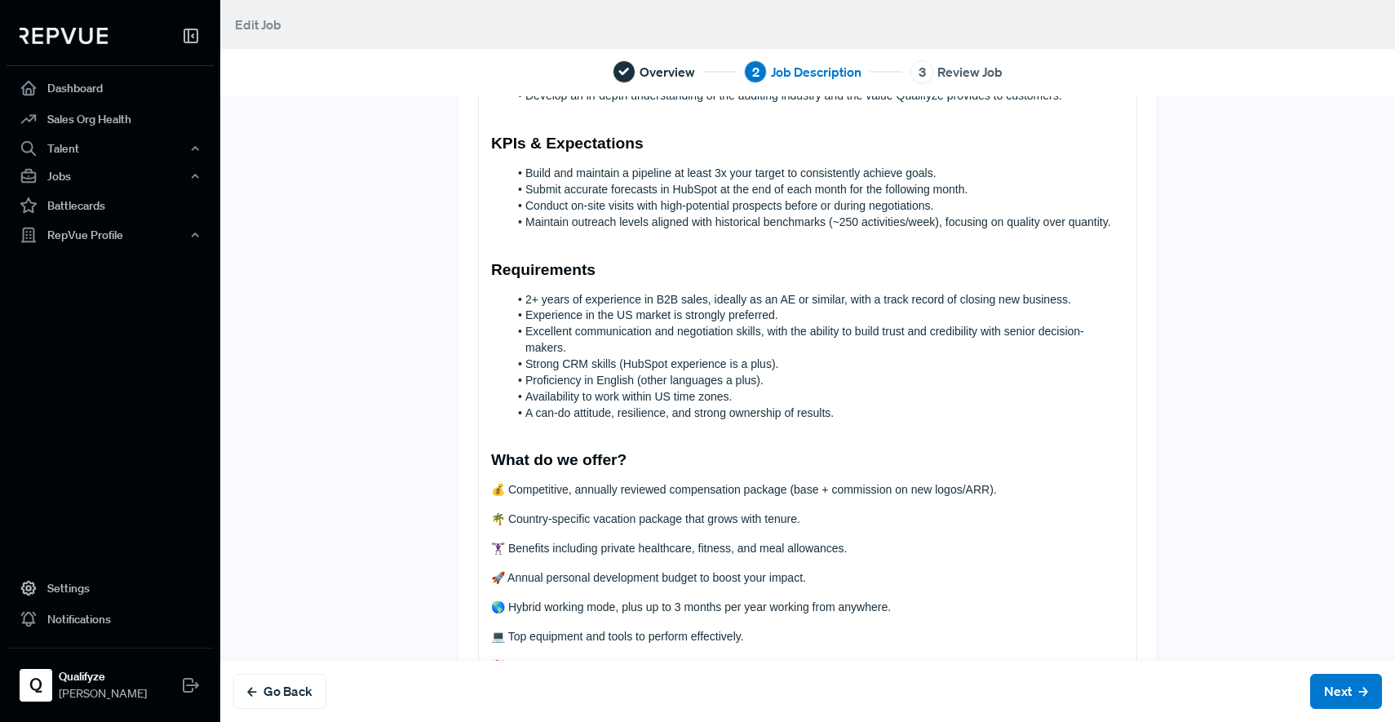
scroll to position [713, 0]
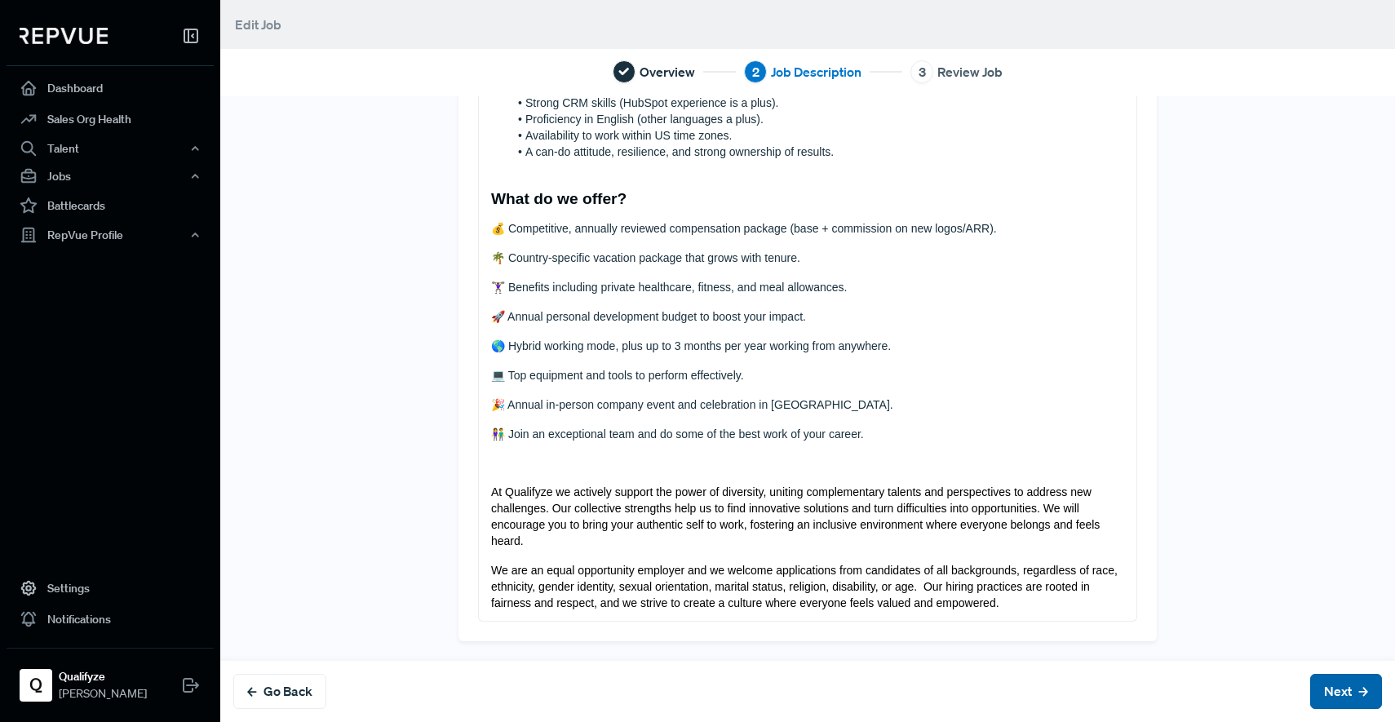
click at [1324, 688] on button "Next" at bounding box center [1346, 691] width 72 height 35
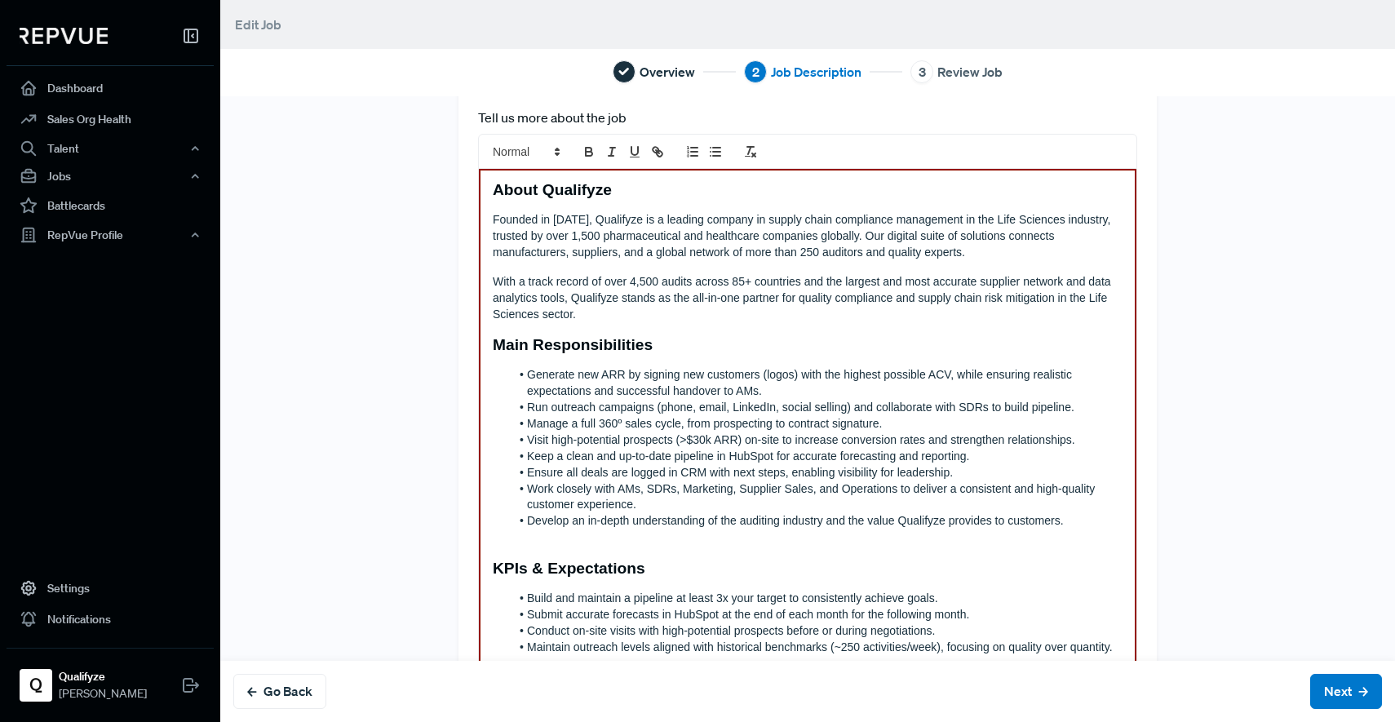
scroll to position [0, 0]
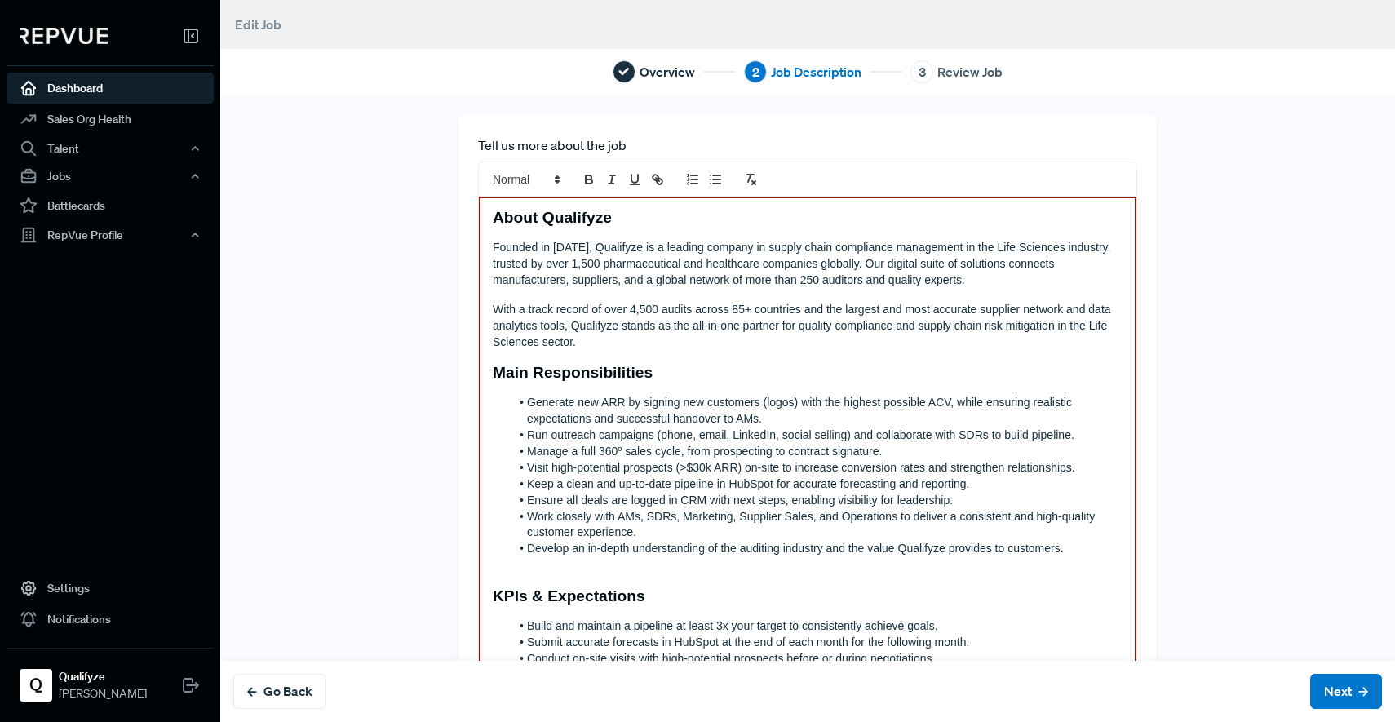
click at [51, 89] on link "Dashboard" at bounding box center [110, 88] width 207 height 31
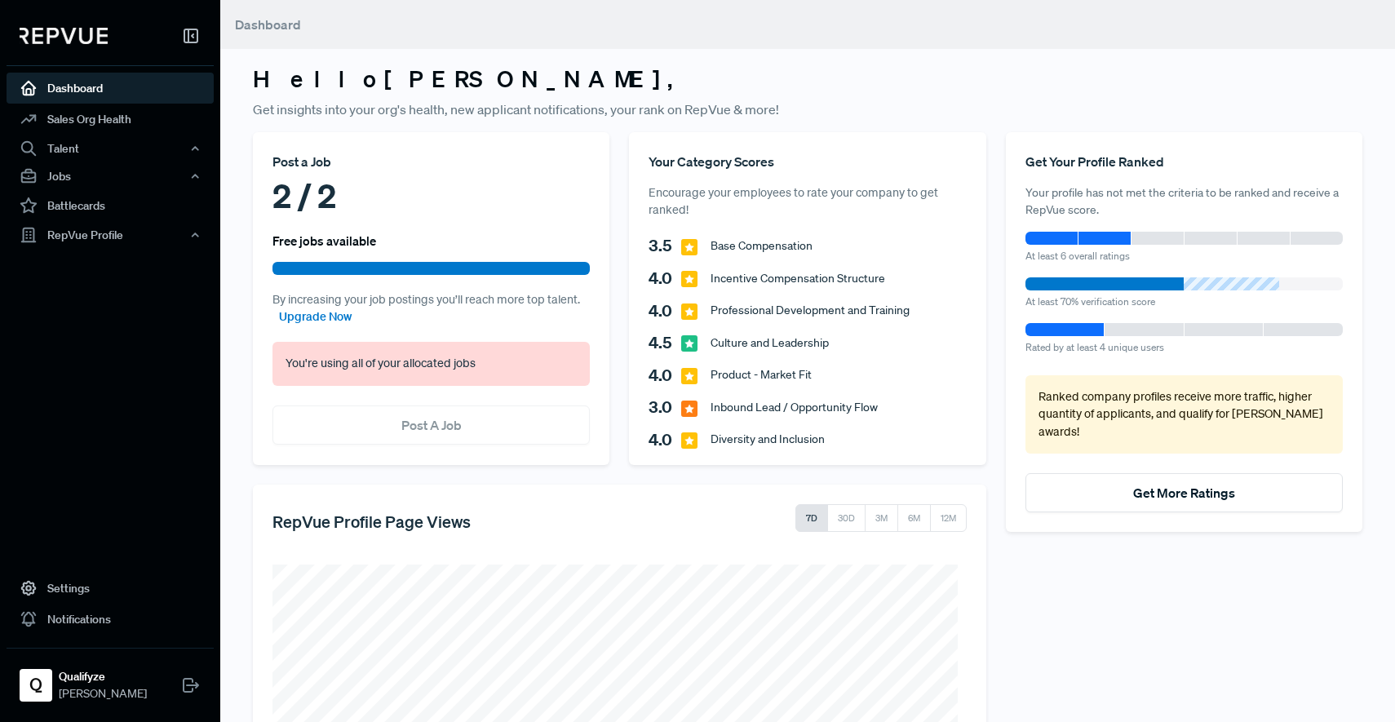
click at [188, 38] on use at bounding box center [190, 35] width 13 height 13
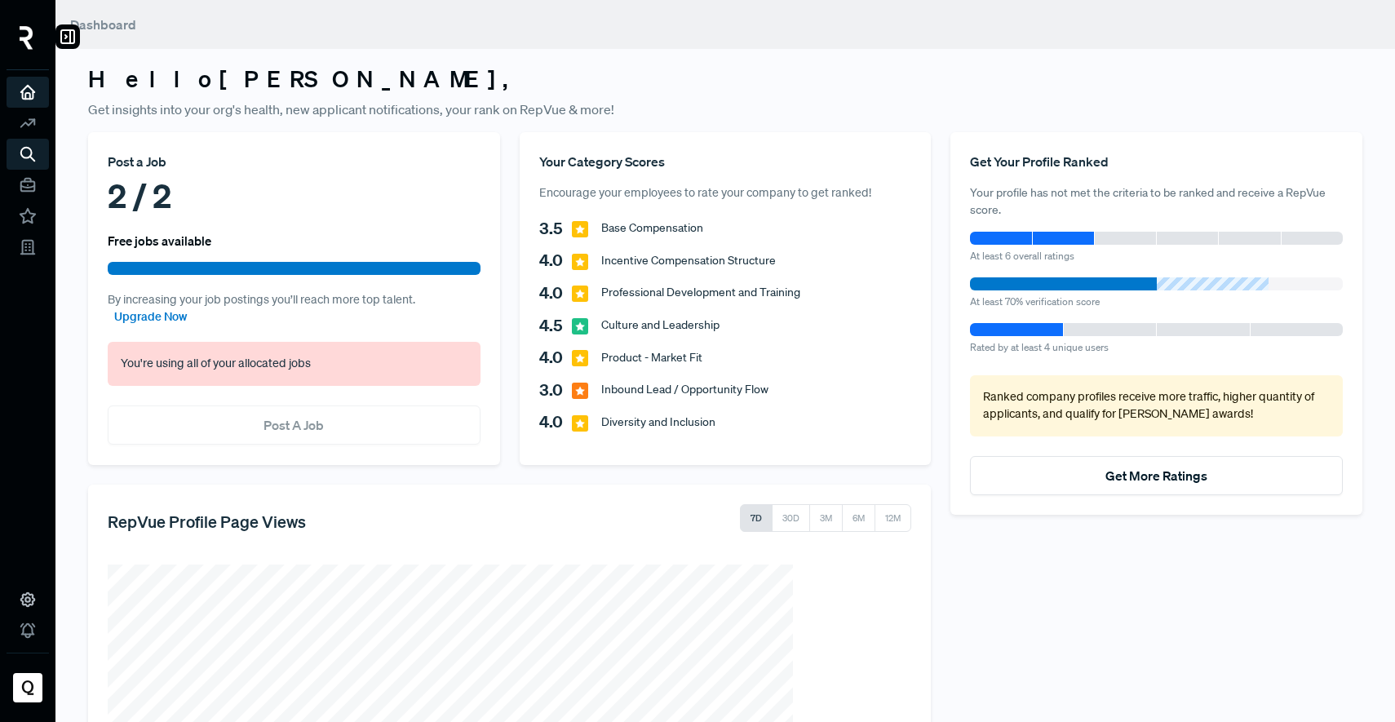
click at [33, 37] on img at bounding box center [27, 38] width 14 height 24
click at [24, 595] on icon at bounding box center [28, 599] width 18 height 18
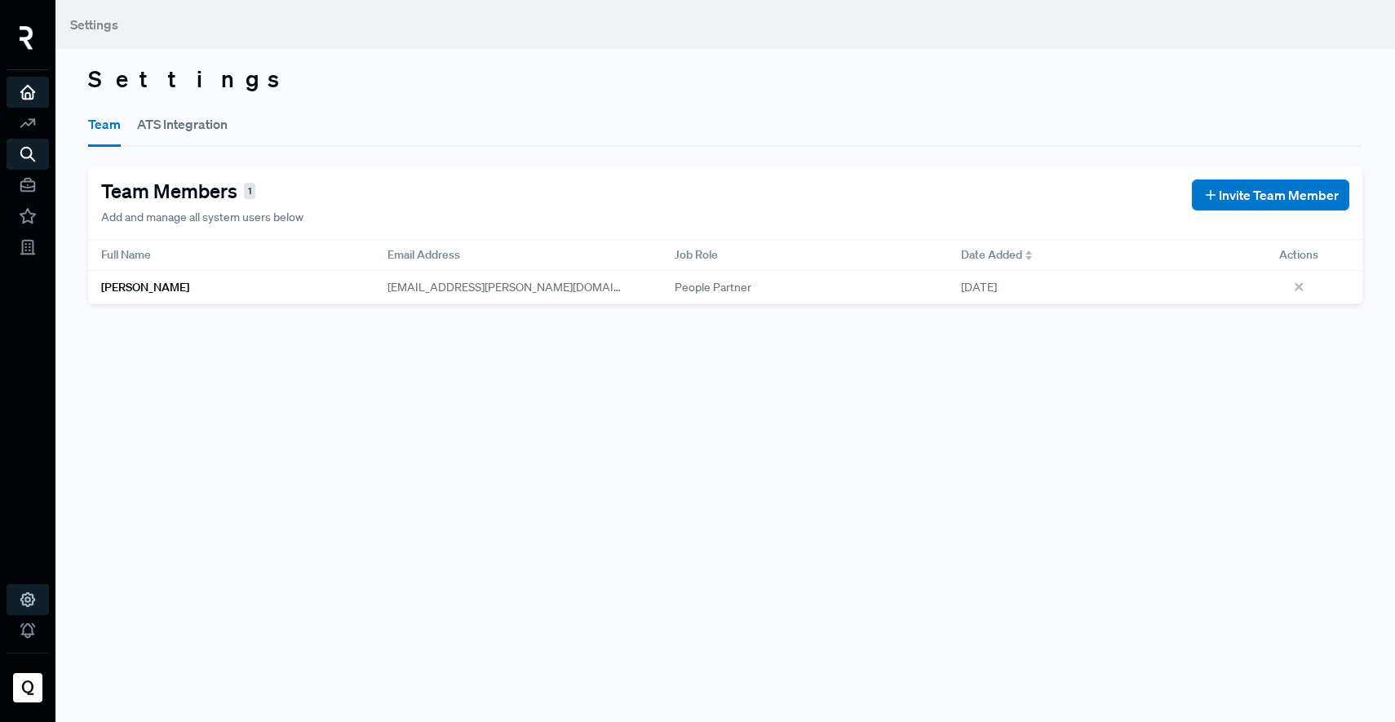
click at [25, 87] on use at bounding box center [28, 93] width 14 height 14
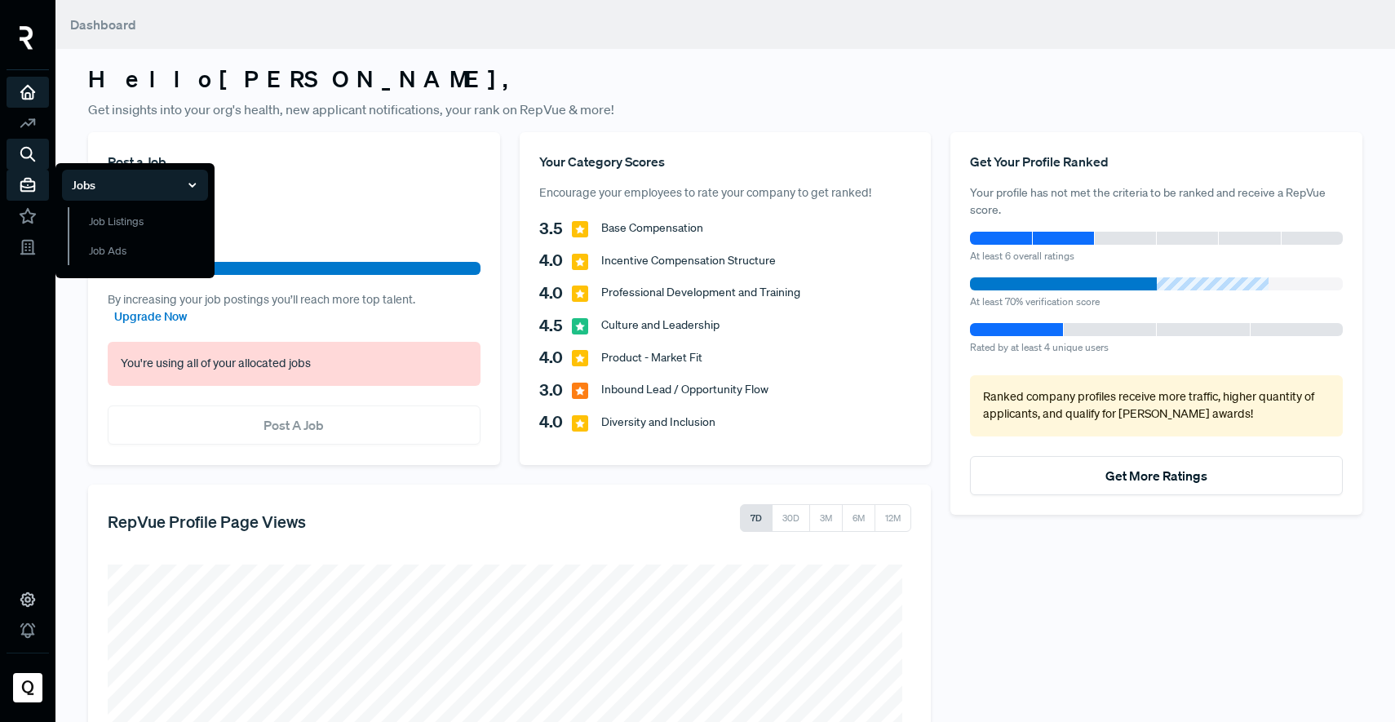
click at [23, 185] on icon at bounding box center [28, 185] width 18 height 18
click at [116, 223] on link "Job Listings" at bounding box center [138, 229] width 140 height 45
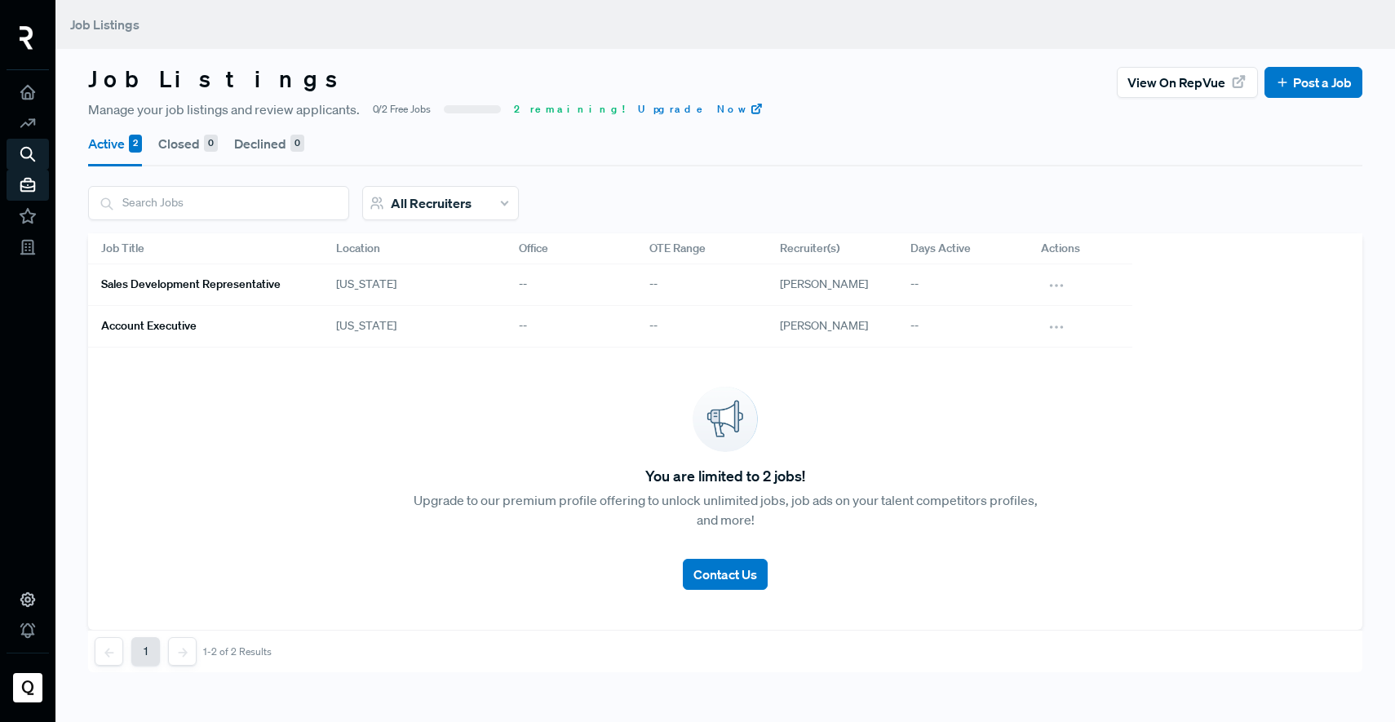
click at [201, 280] on h6 "Sales Development Representative" at bounding box center [190, 284] width 179 height 14
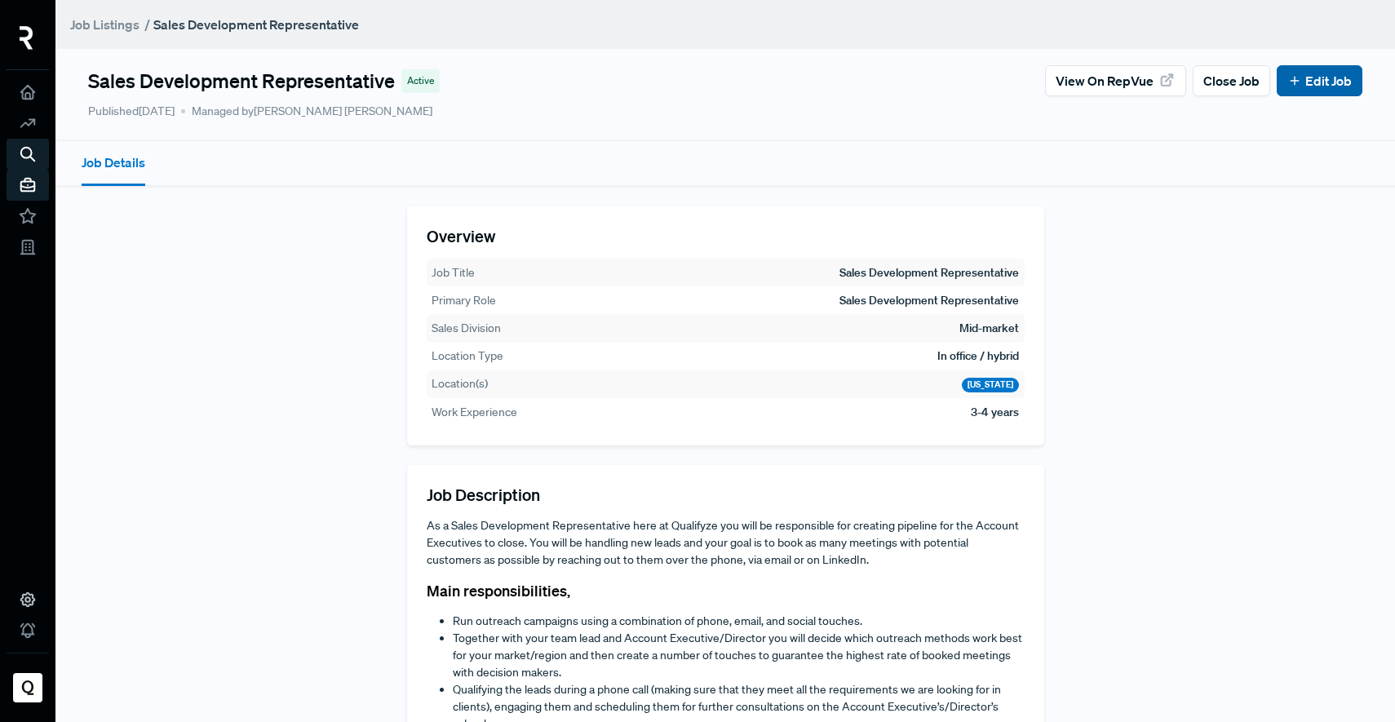
click at [1289, 90] on link "Edit Job" at bounding box center [1319, 81] width 64 height 20
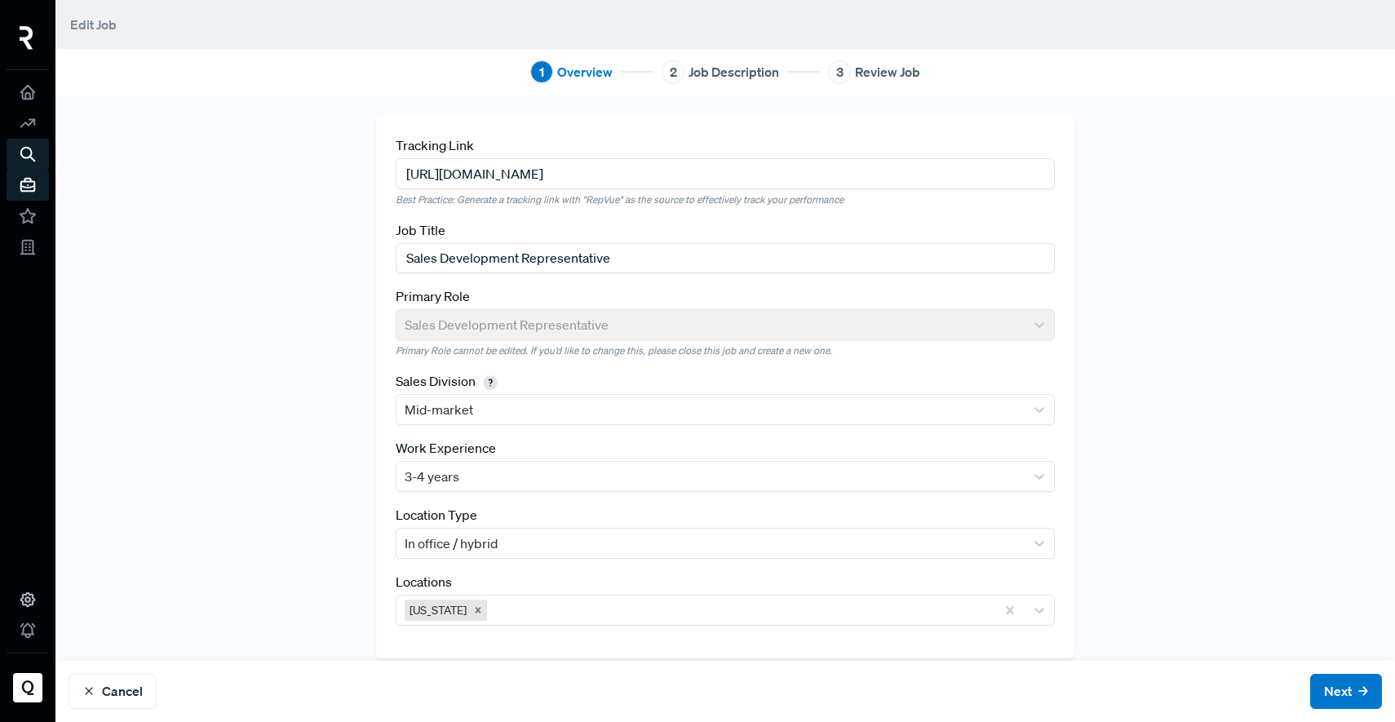
scroll to position [17, 0]
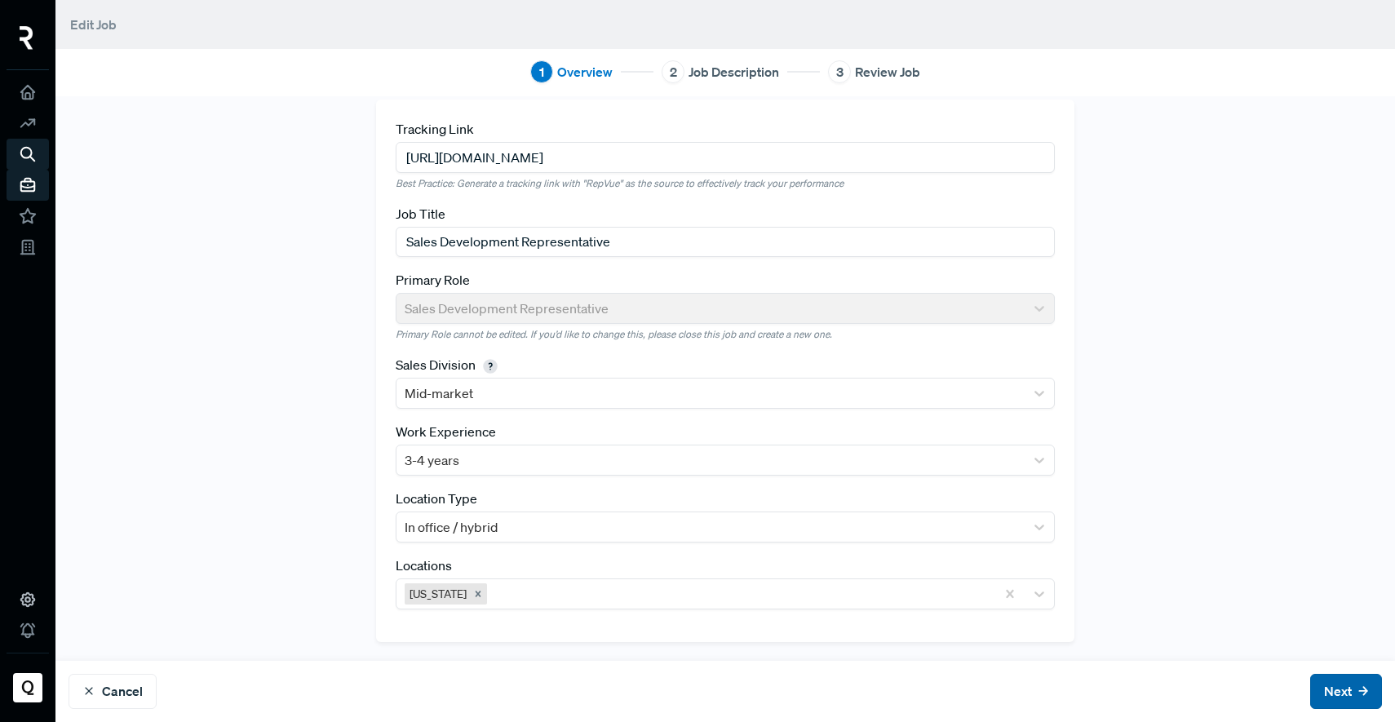
click at [1328, 679] on button "Next" at bounding box center [1346, 691] width 72 height 35
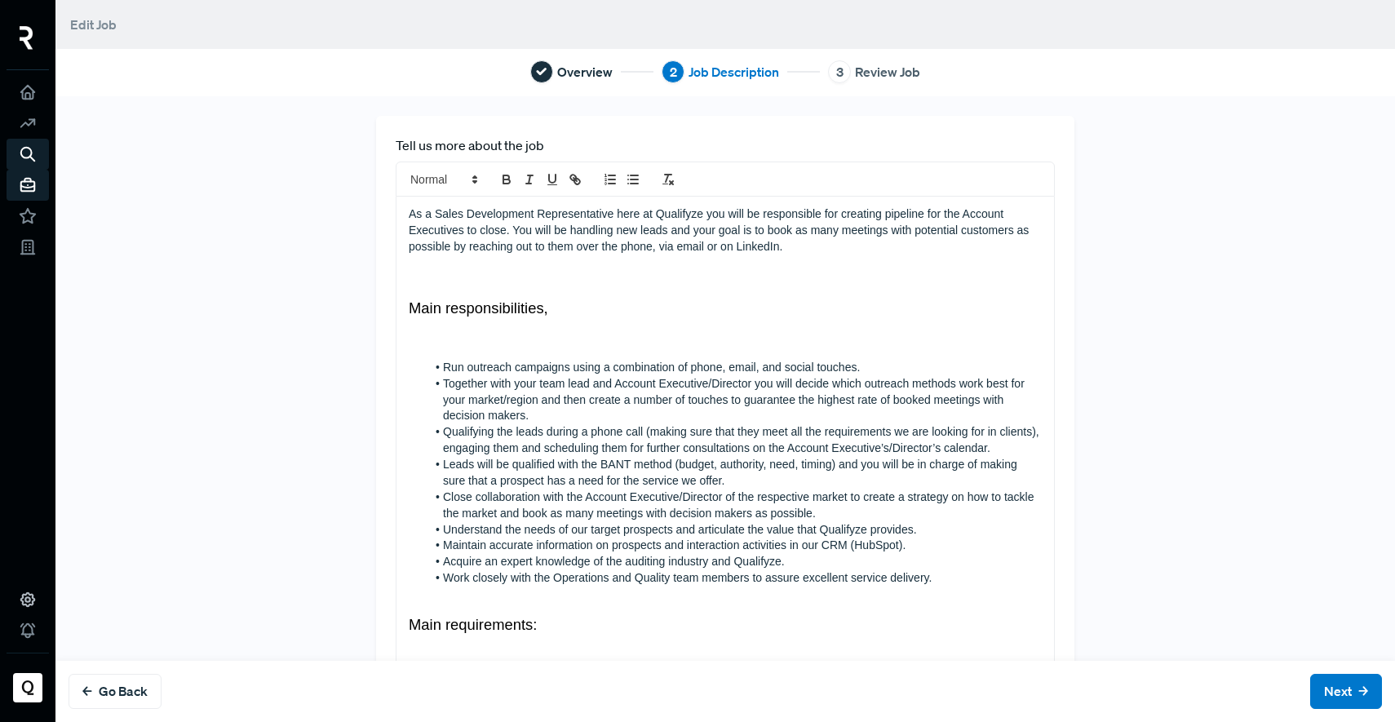
click at [396, 214] on div "As a Sales Development Representative here at Qualifyze you will be responsible…" at bounding box center [724, 700] width 657 height 1007
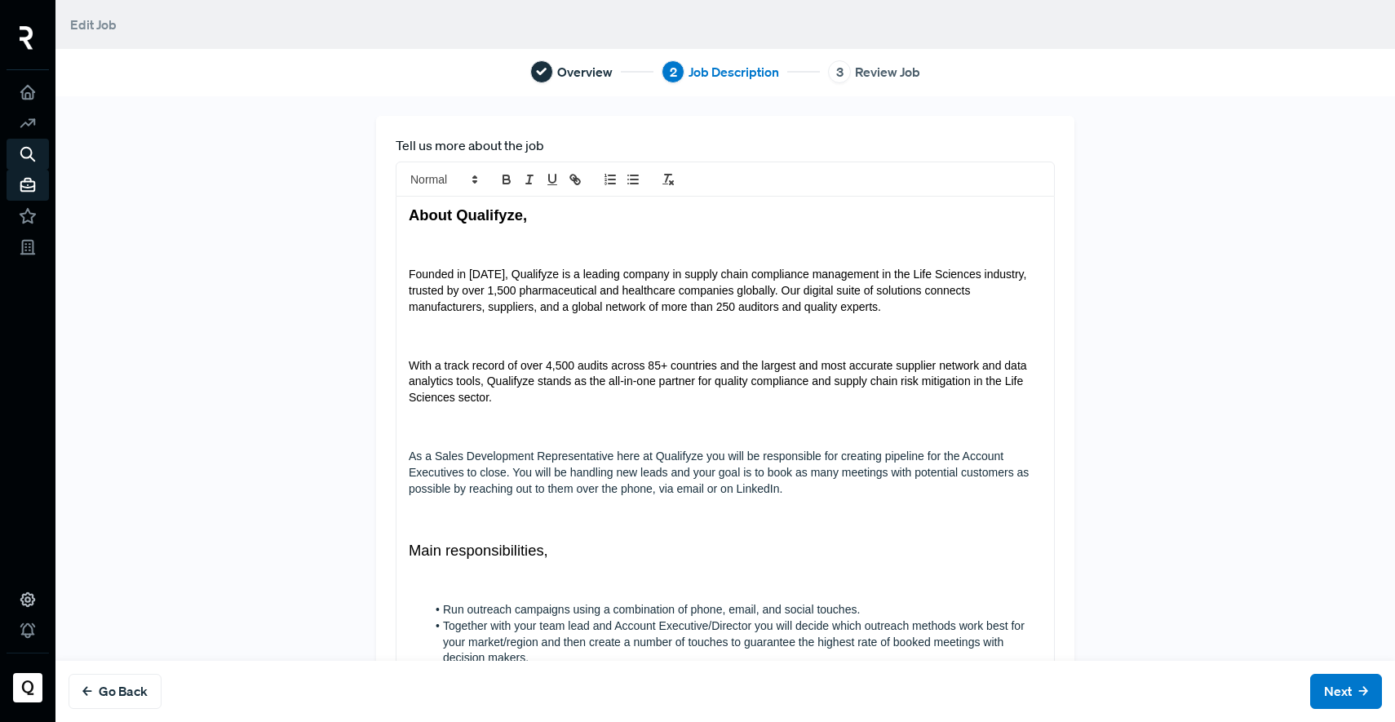
click at [458, 421] on p at bounding box center [725, 427] width 633 height 16
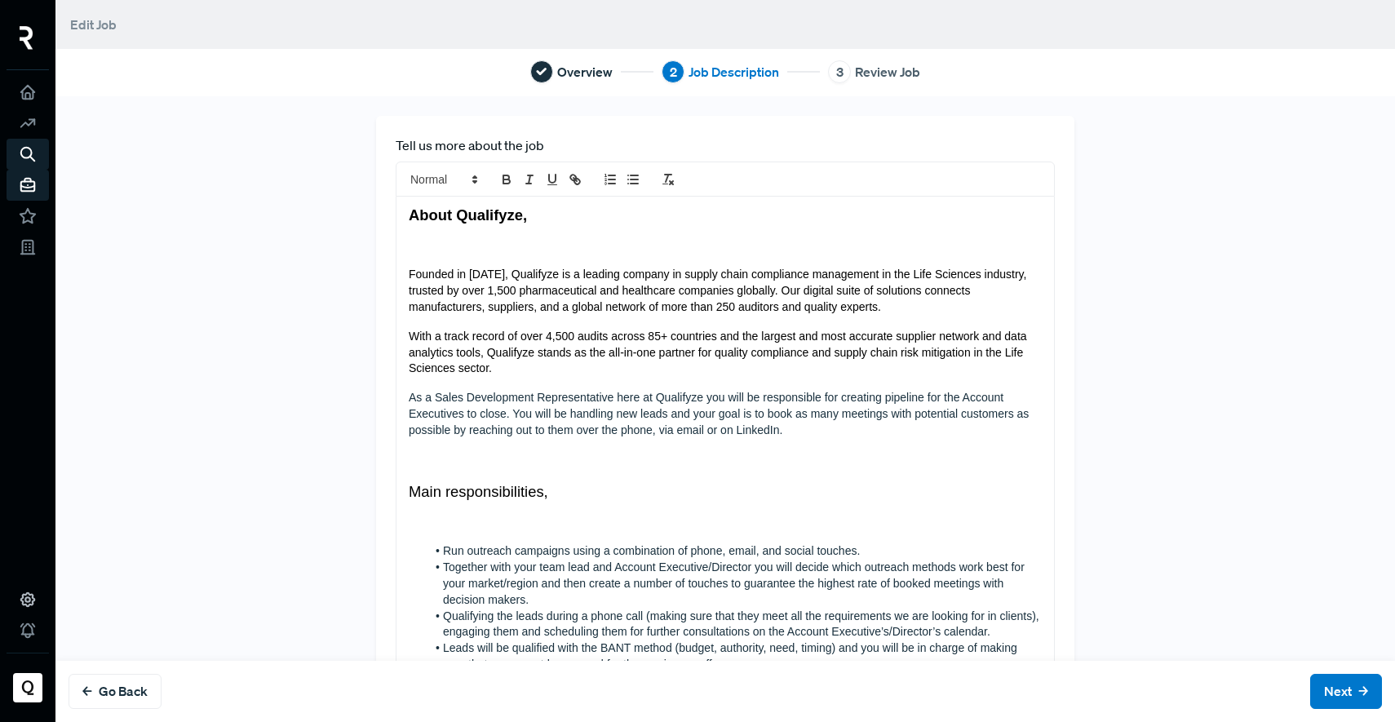
click at [431, 247] on p at bounding box center [725, 245] width 633 height 16
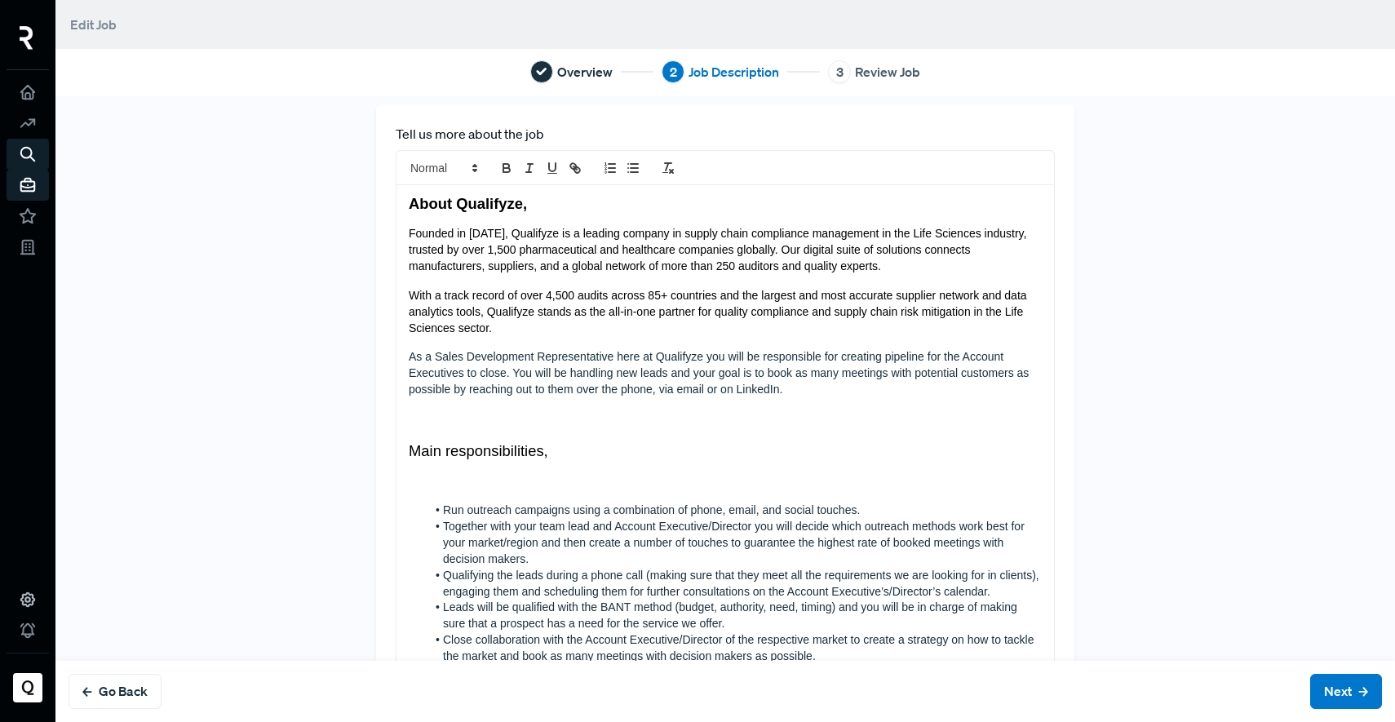
scroll to position [24, 0]
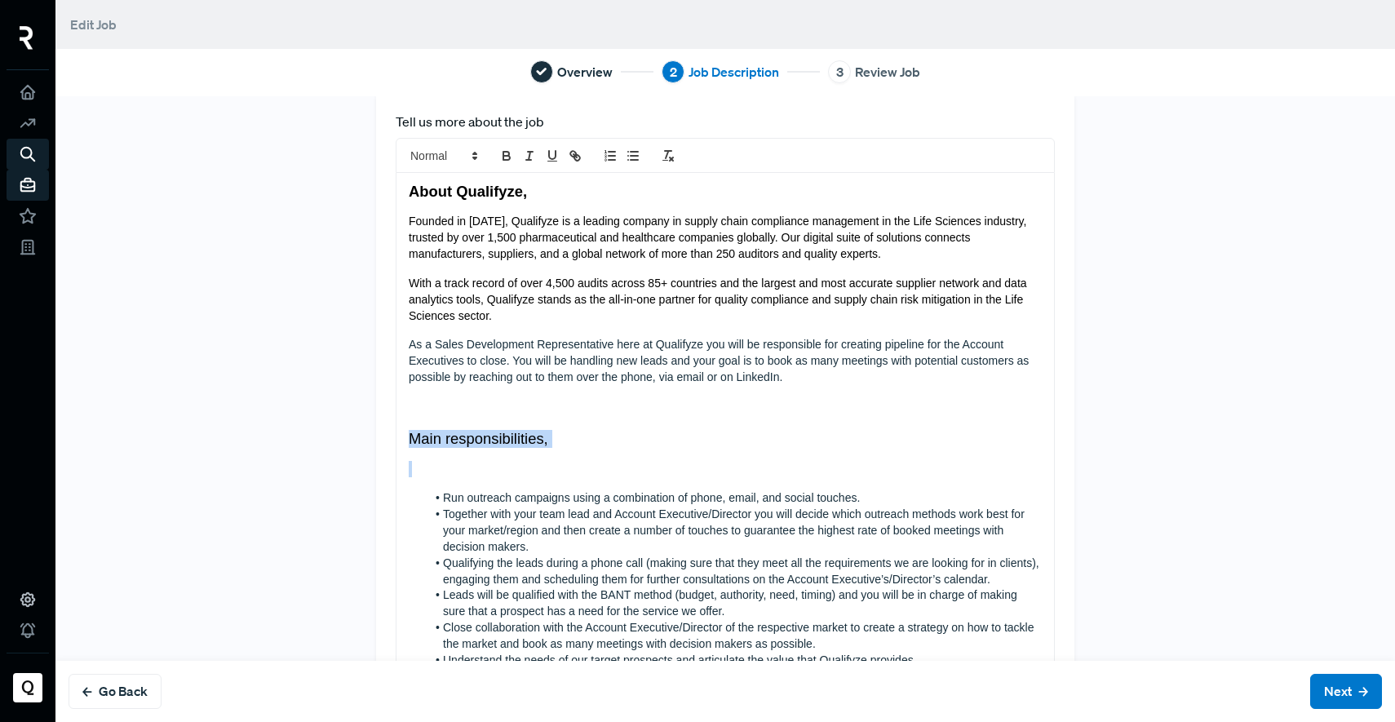
drag, startPoint x: 539, startPoint y: 449, endPoint x: 336, endPoint y: 446, distance: 203.1
click at [336, 446] on div "Tell us more about the job About Qualifyze, Founded in [DATE], Qualifyze is a l…" at bounding box center [725, 723] width 1077 height 1262
click at [497, 147] on button "bold" at bounding box center [506, 156] width 23 height 20
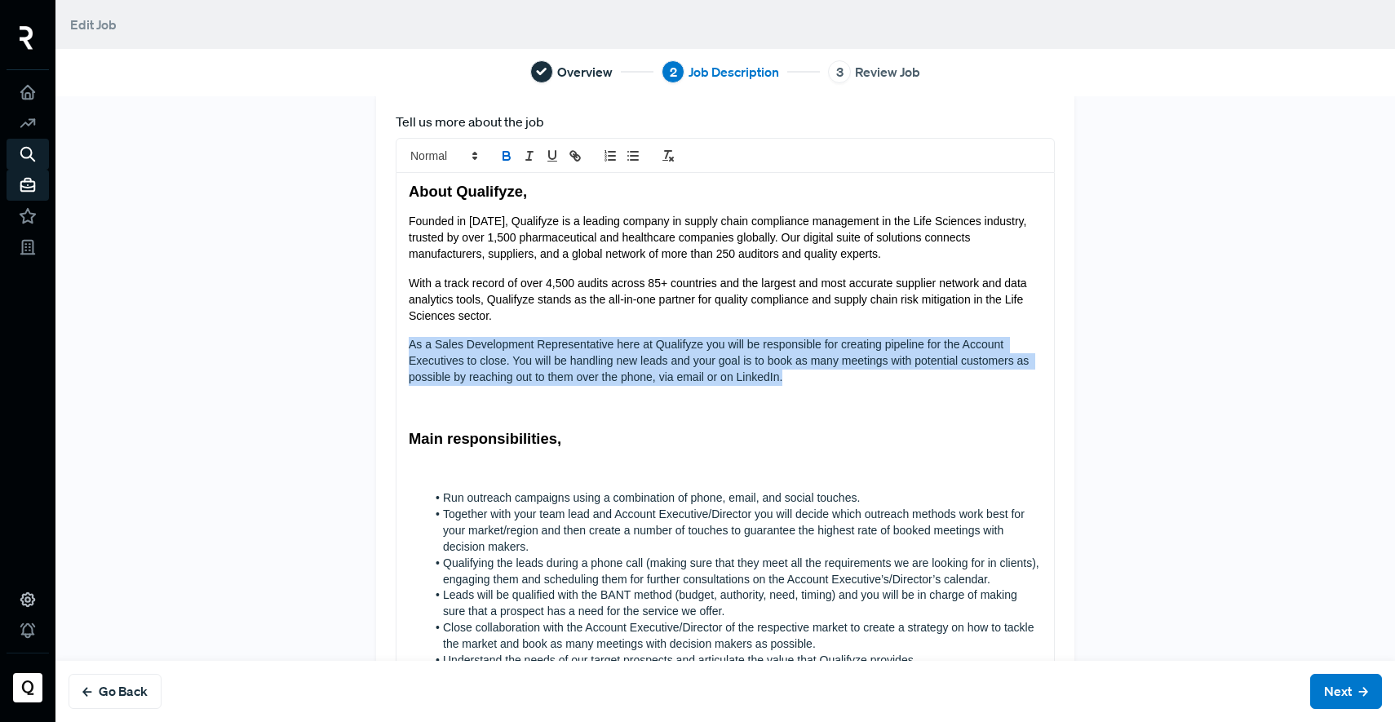
drag, startPoint x: 785, startPoint y: 381, endPoint x: 401, endPoint y: 336, distance: 385.9
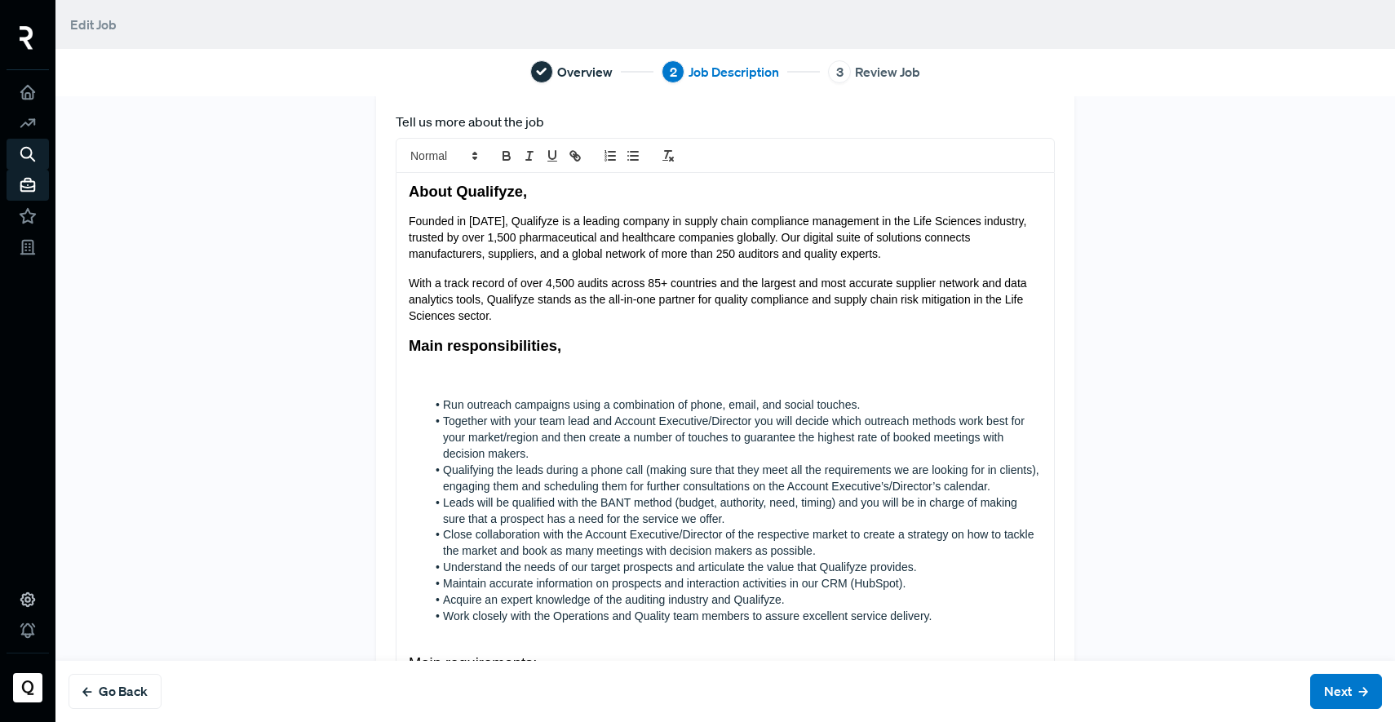
click at [466, 382] on p at bounding box center [725, 377] width 633 height 16
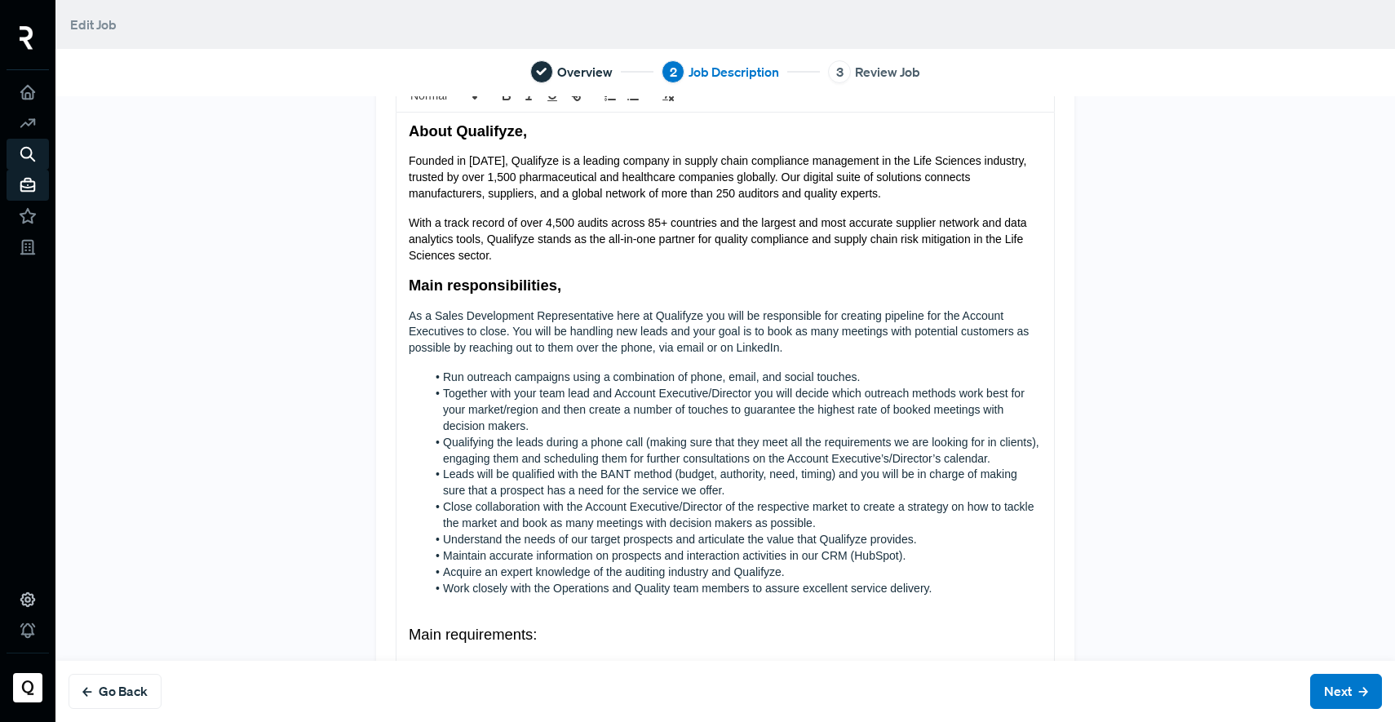
scroll to position [0, 0]
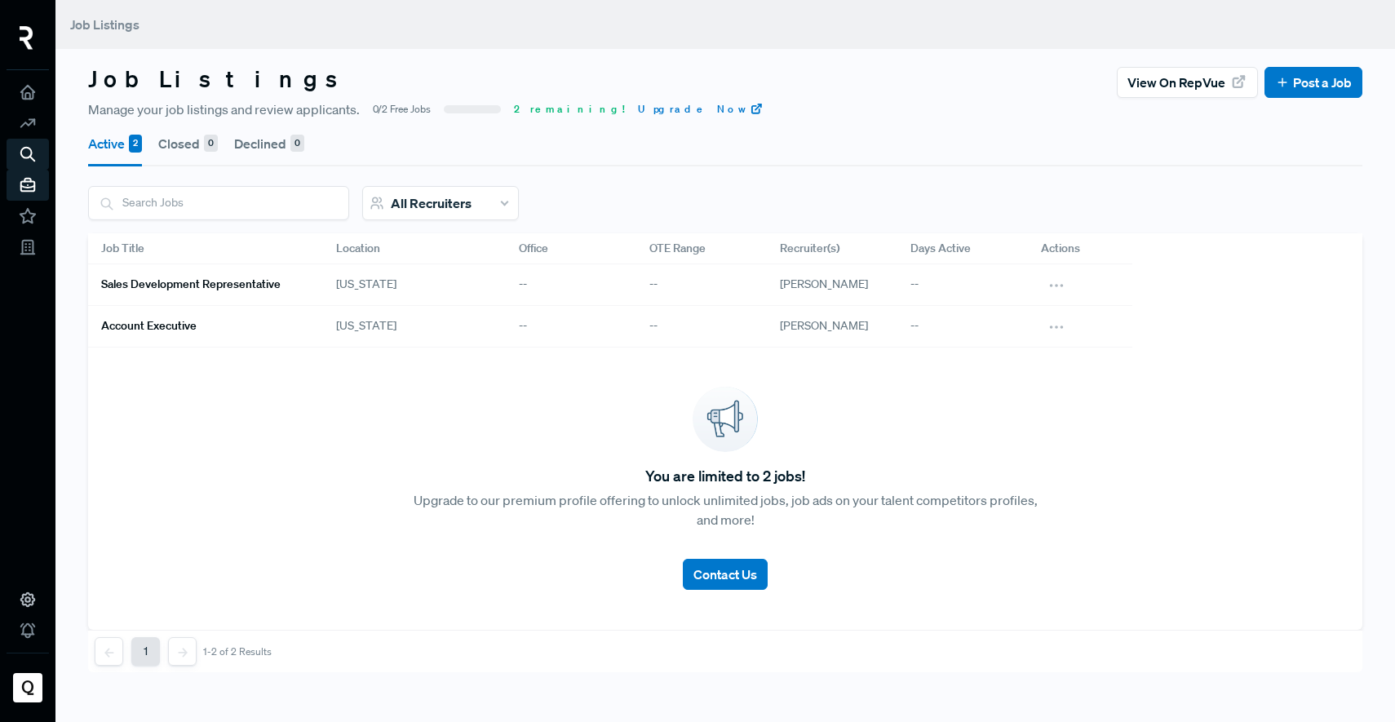
click at [192, 317] on link "Account Executive" at bounding box center [199, 326] width 196 height 28
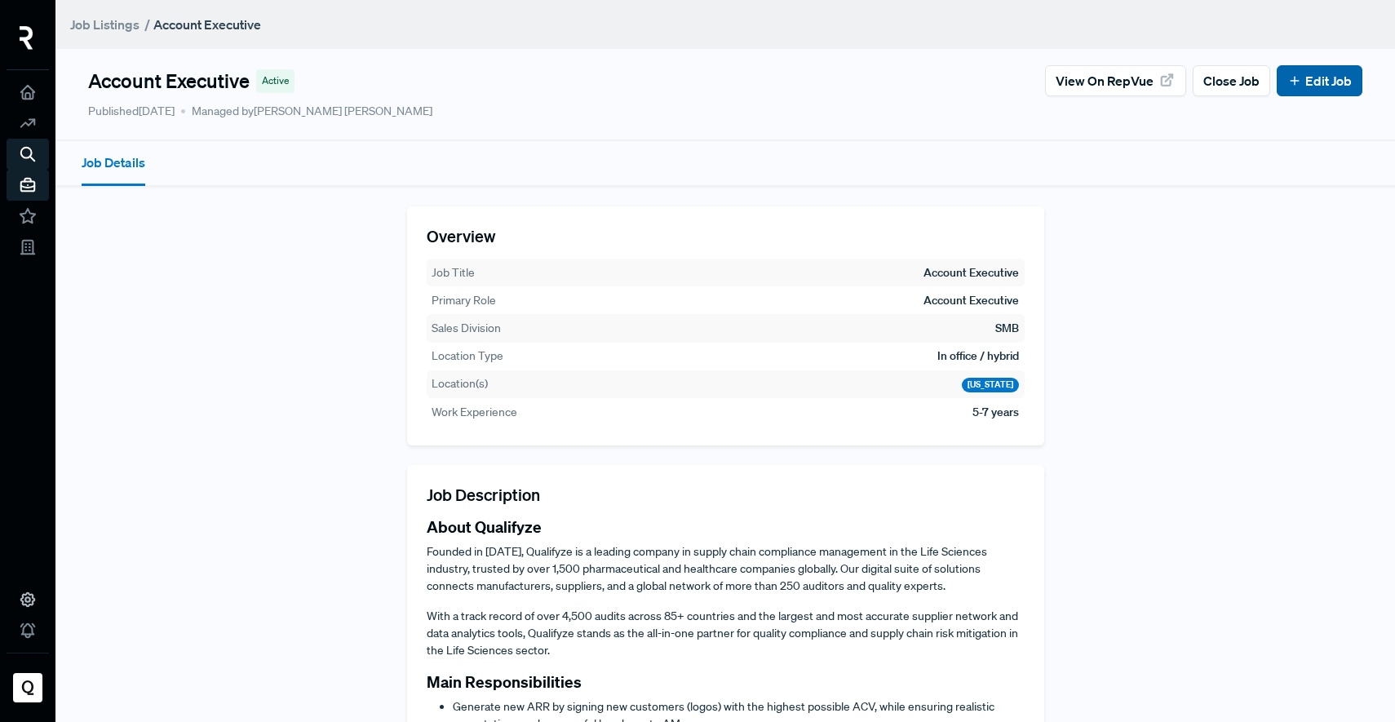
click at [1302, 82] on link "Edit Job" at bounding box center [1319, 81] width 64 height 20
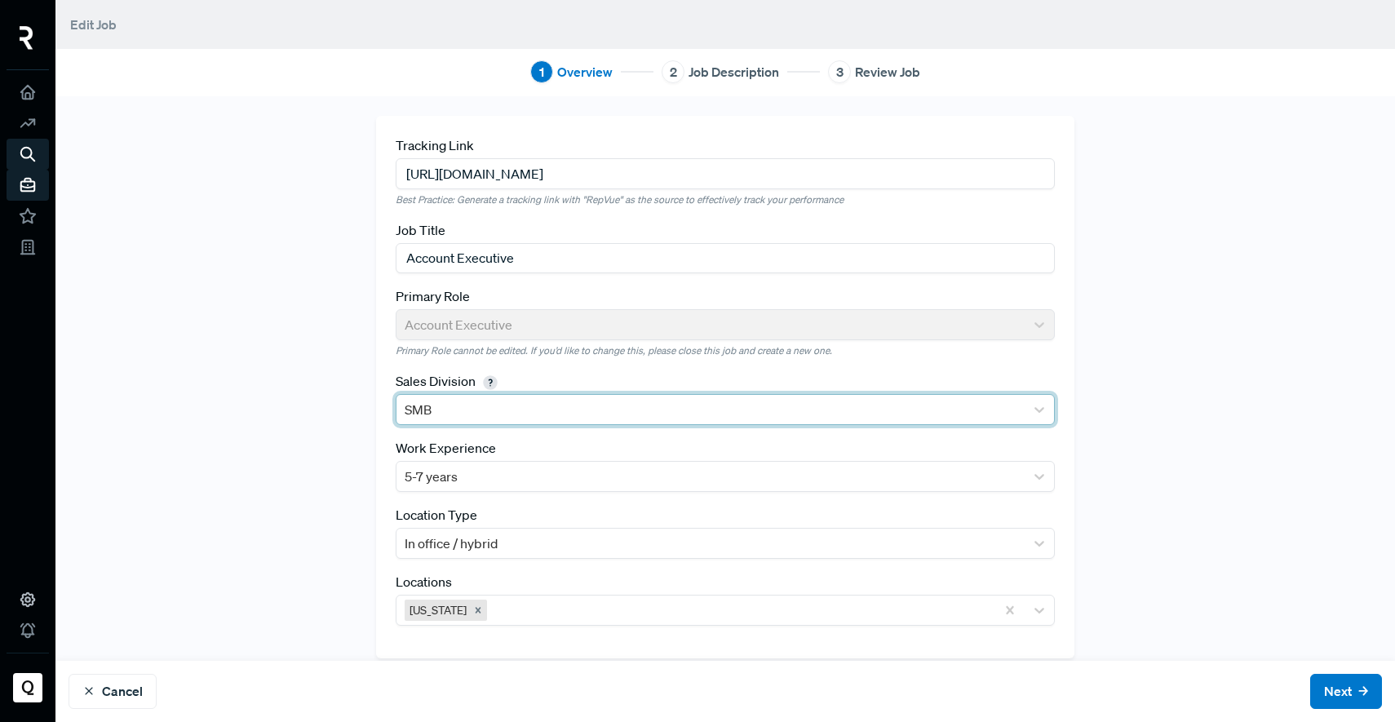
scroll to position [17, 0]
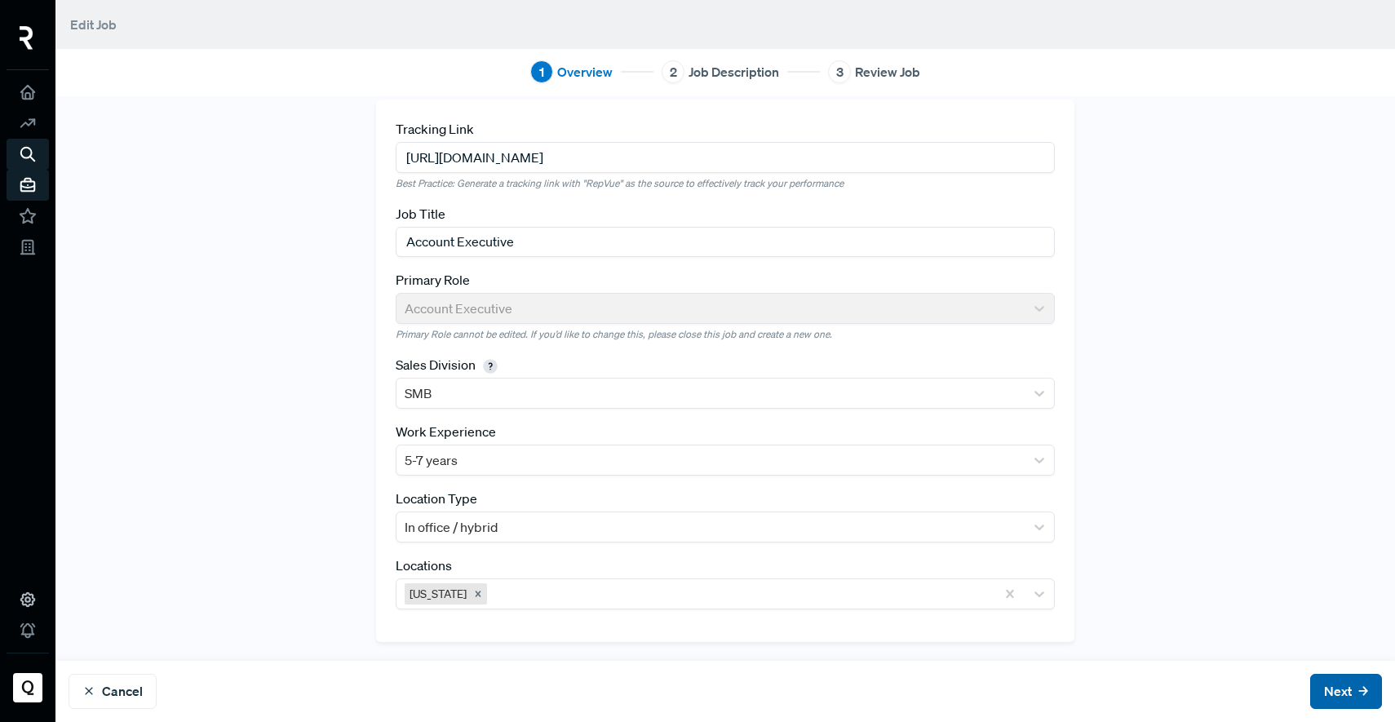
click at [1310, 690] on button "Next" at bounding box center [1346, 691] width 72 height 35
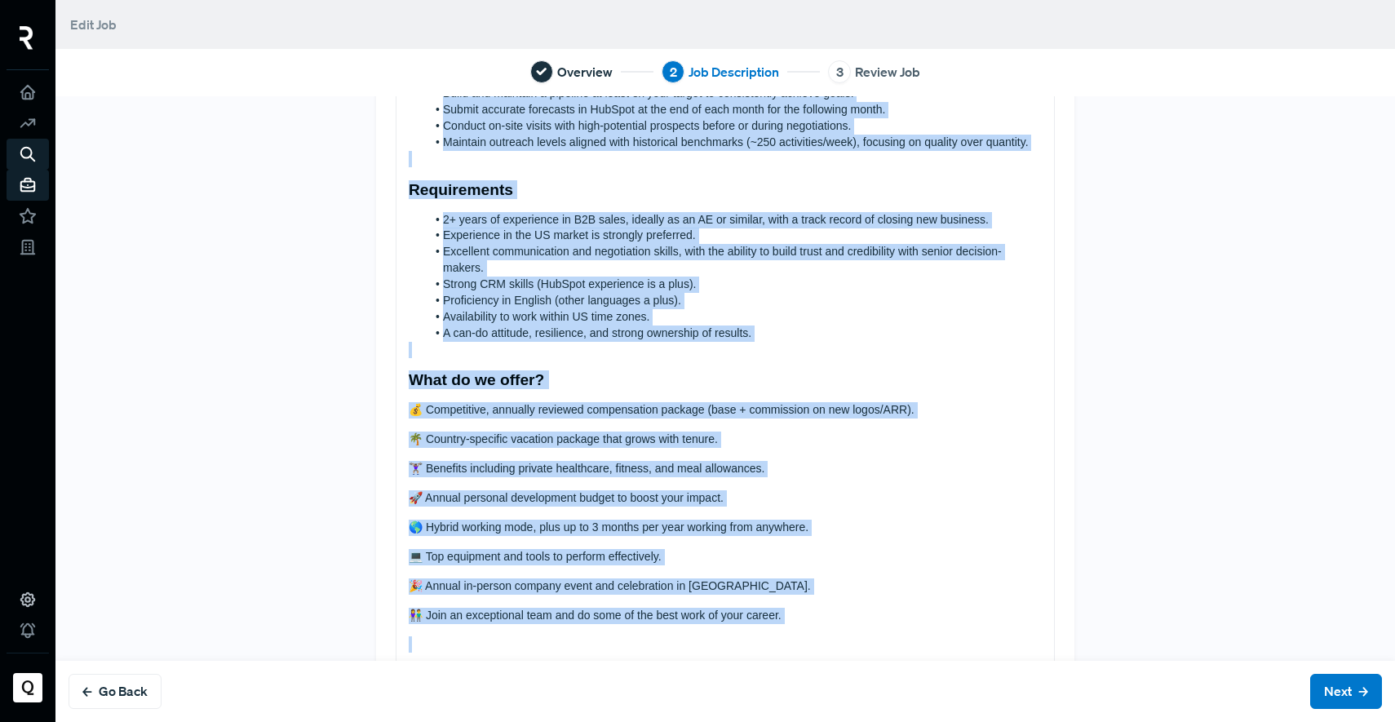
scroll to position [713, 0]
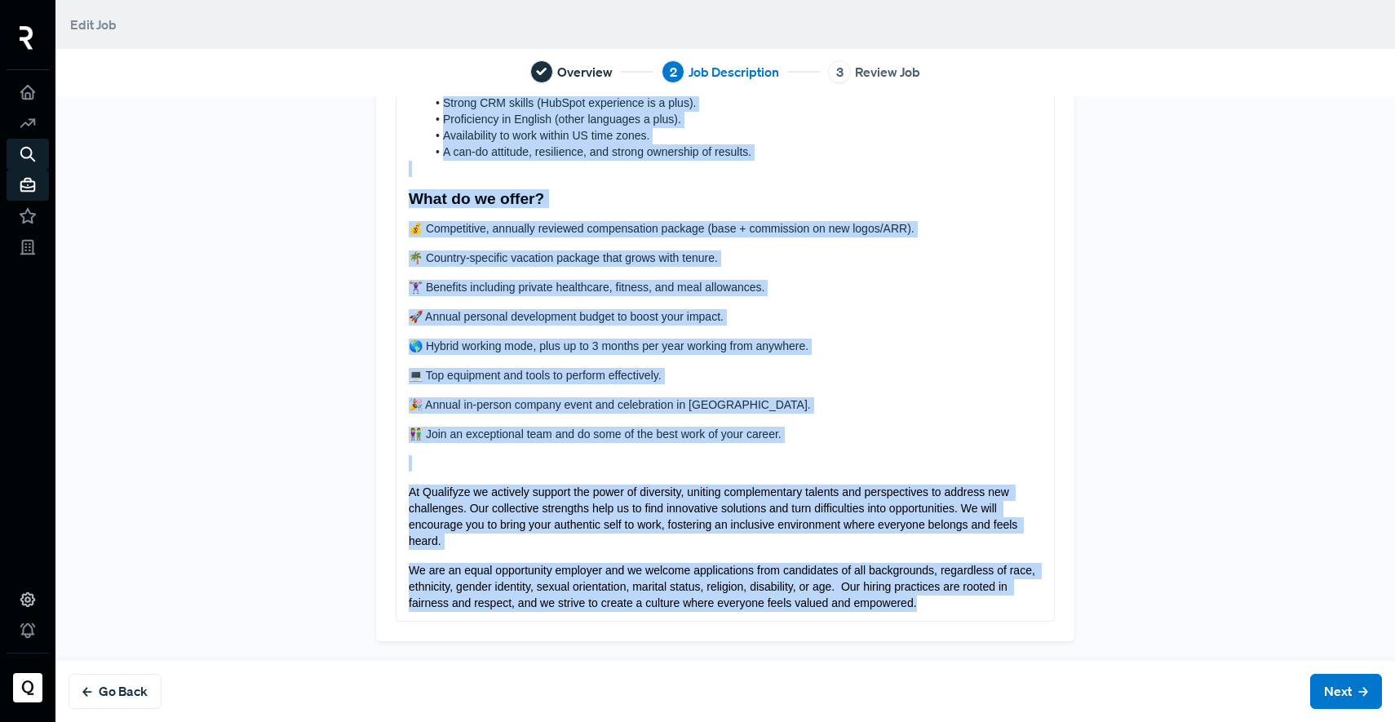
drag, startPoint x: 400, startPoint y: 219, endPoint x: 926, endPoint y: 634, distance: 669.6
click at [926, 634] on div "Tell us more about the job About Qualifyze Founded in [DATE], Qualifyze is a le…" at bounding box center [725, 22] width 698 height 1237
copy div "Lorem Ipsumdolo Sitamet co 3643, Adipiscin el s doeiusm tempori ut labore etdol…"
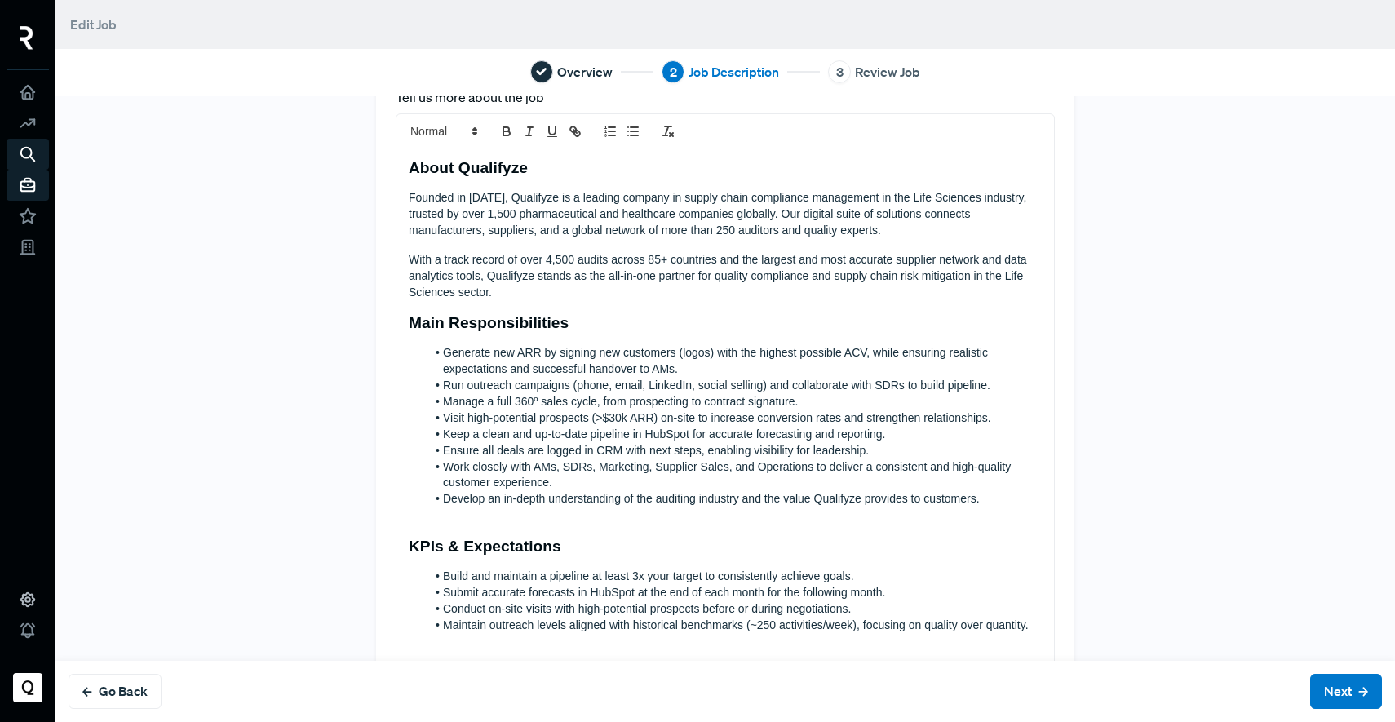
scroll to position [0, 0]
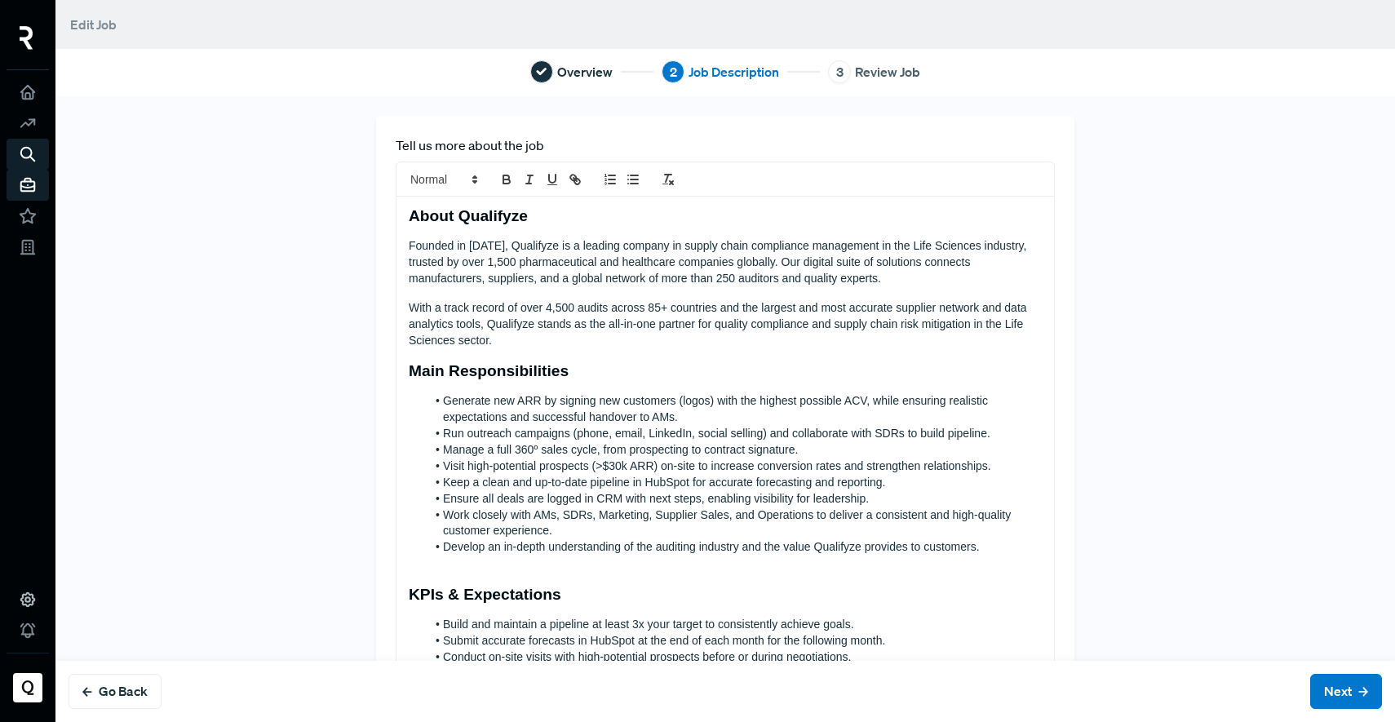
click at [440, 255] on p "Founded in [DATE], Qualifyze is a leading company in supply chain compliance ma…" at bounding box center [725, 262] width 633 height 49
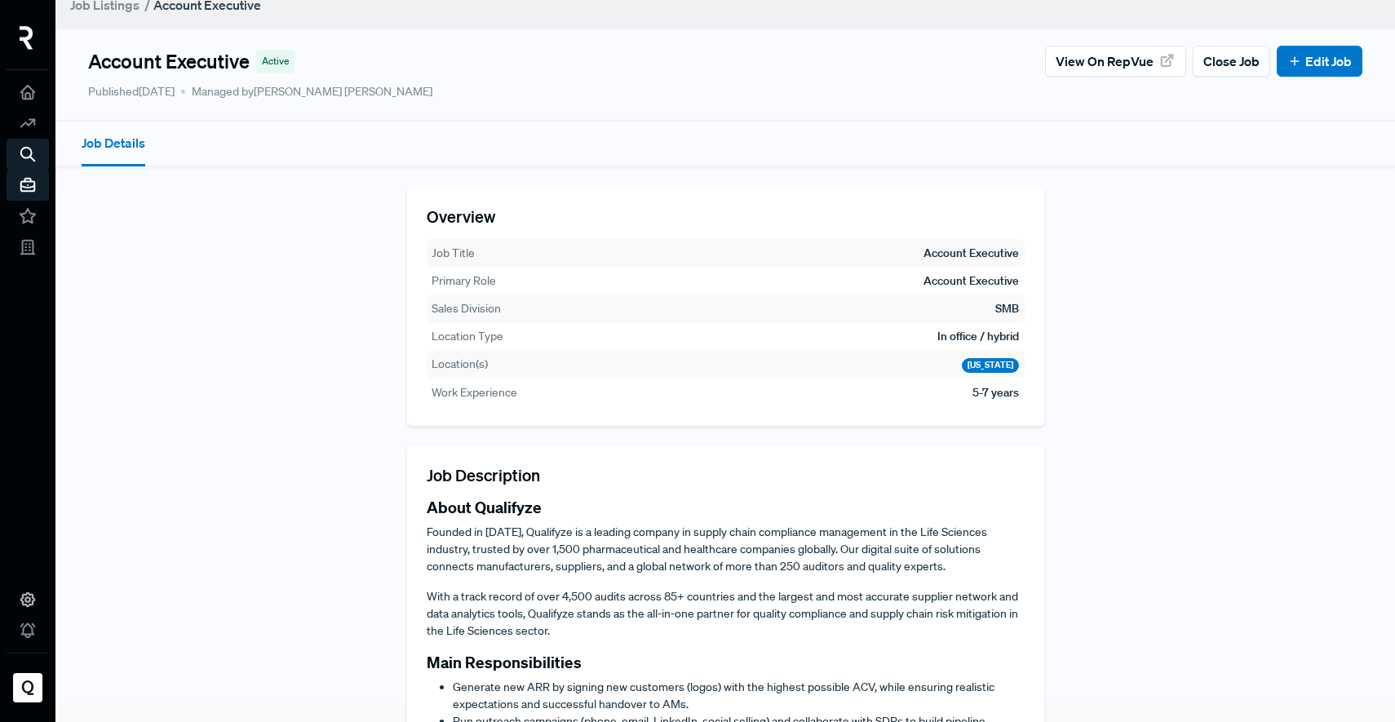
scroll to position [21, 0]
click at [1325, 51] on link "Edit Job" at bounding box center [1319, 60] width 64 height 20
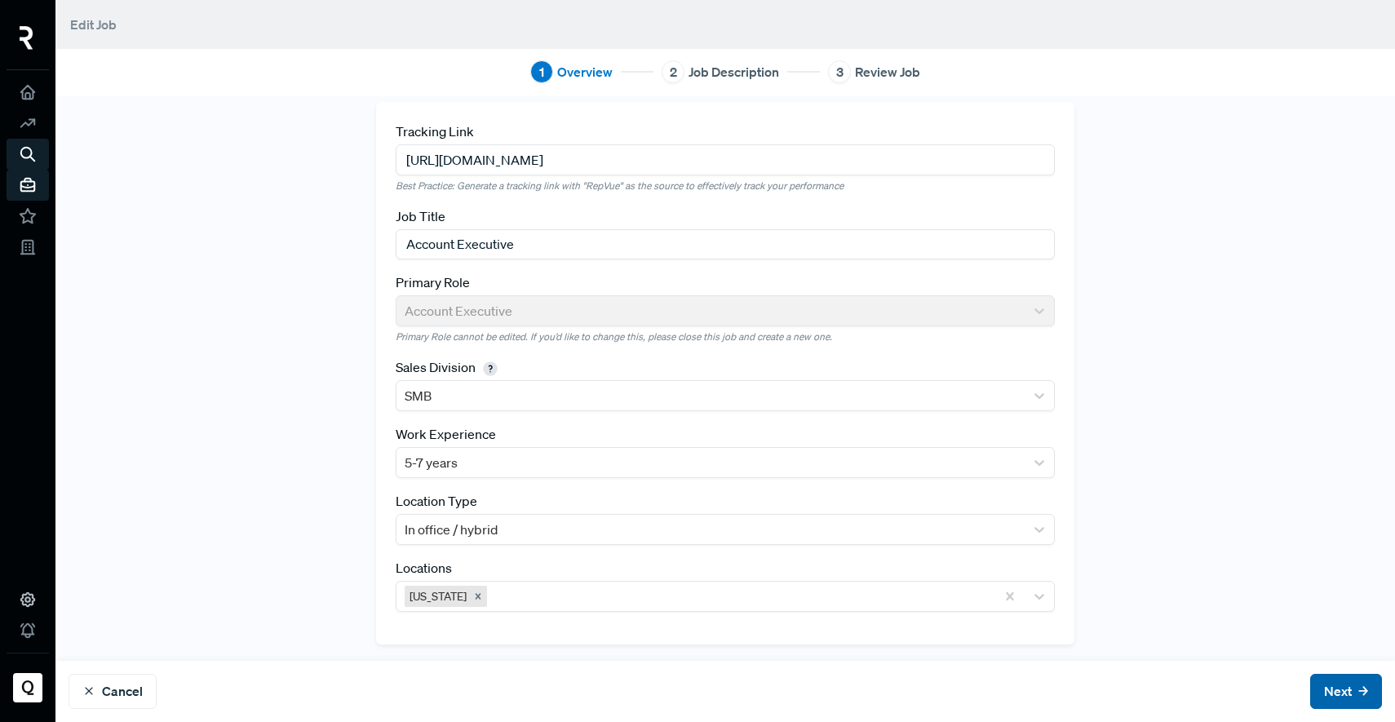
scroll to position [14, 0]
click at [1310, 692] on button "Next" at bounding box center [1346, 691] width 72 height 35
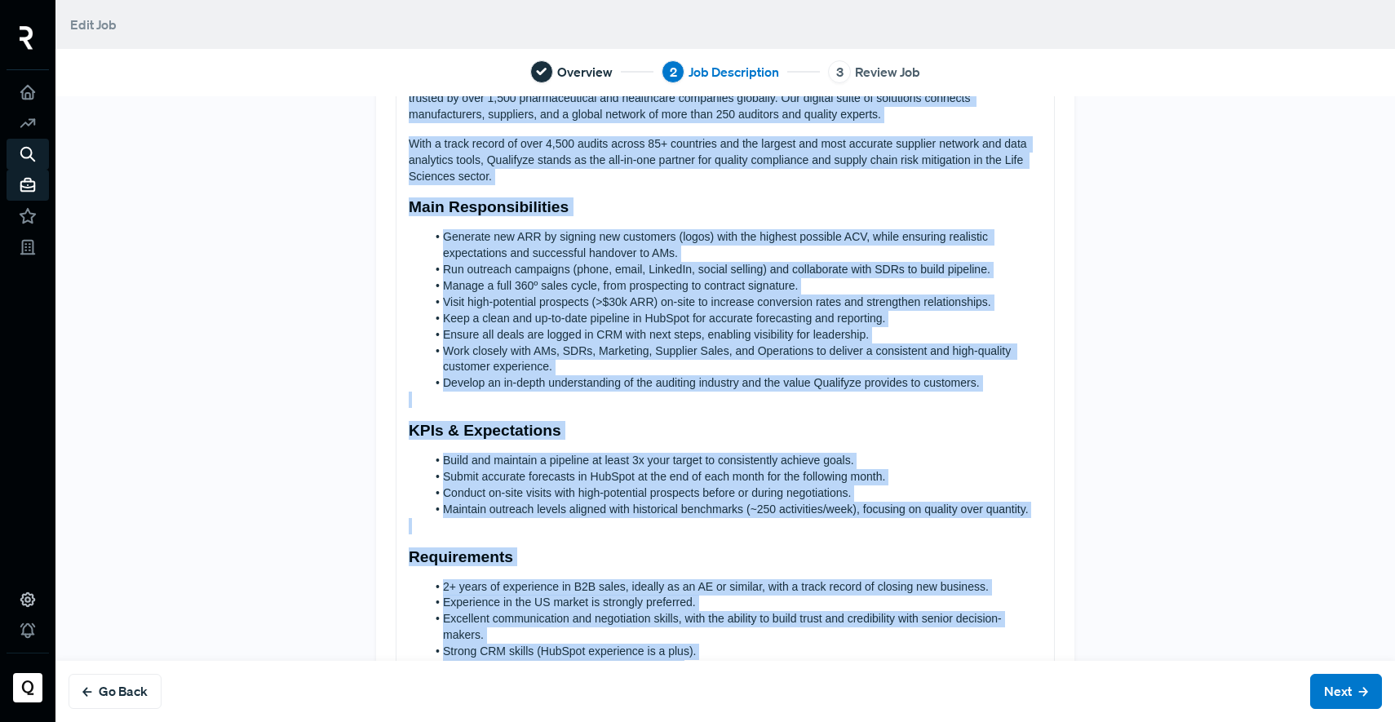
scroll to position [713, 0]
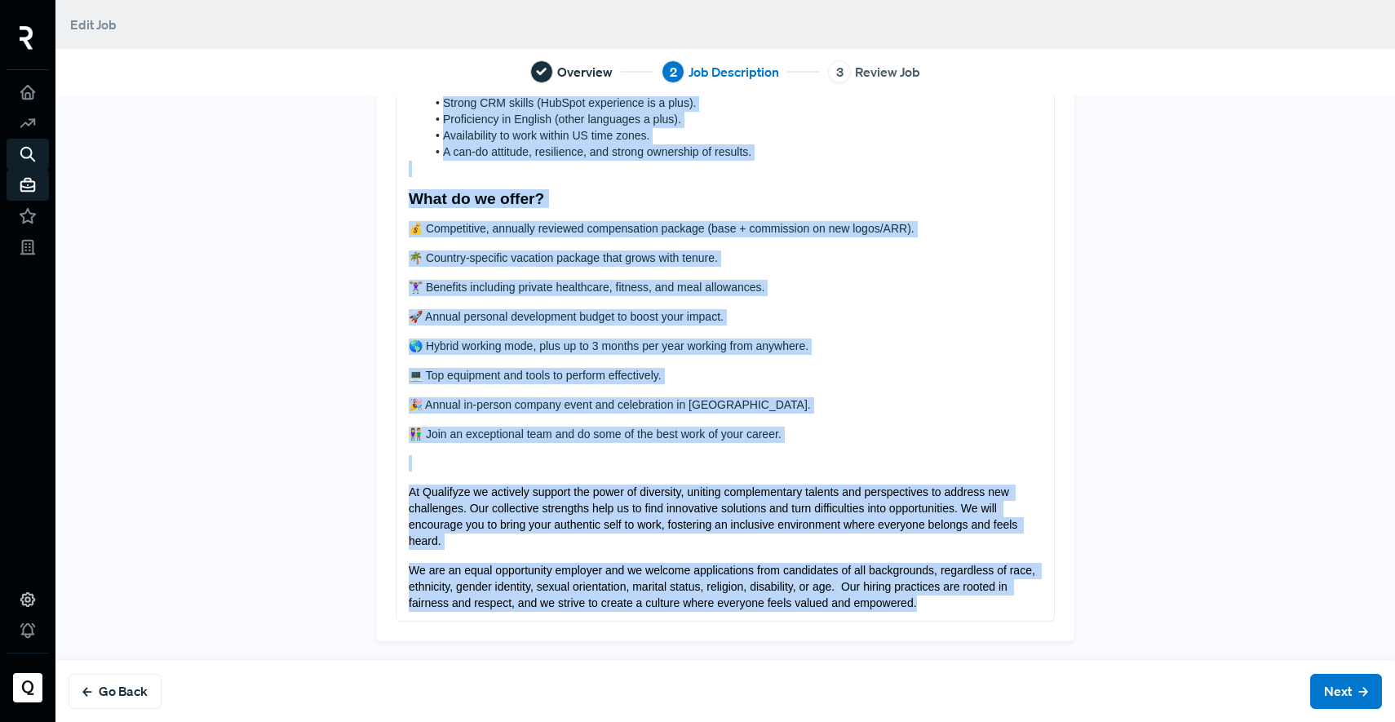
drag, startPoint x: 398, startPoint y: 215, endPoint x: 925, endPoint y: 657, distance: 687.7
click at [925, 657] on div "Tell us more about the job About Qualifyze Founded in [DATE], Qualifyze is a le…" at bounding box center [725, 22] width 1077 height 1276
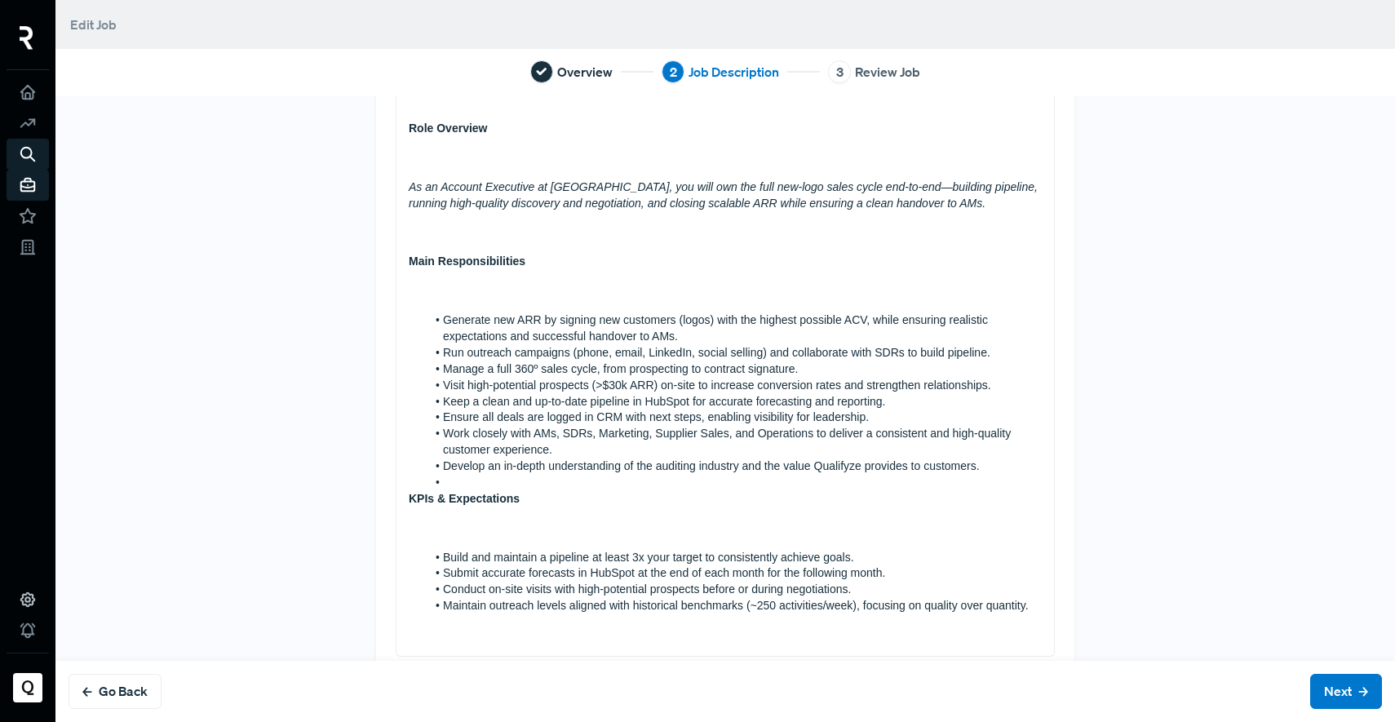
scroll to position [189, 0]
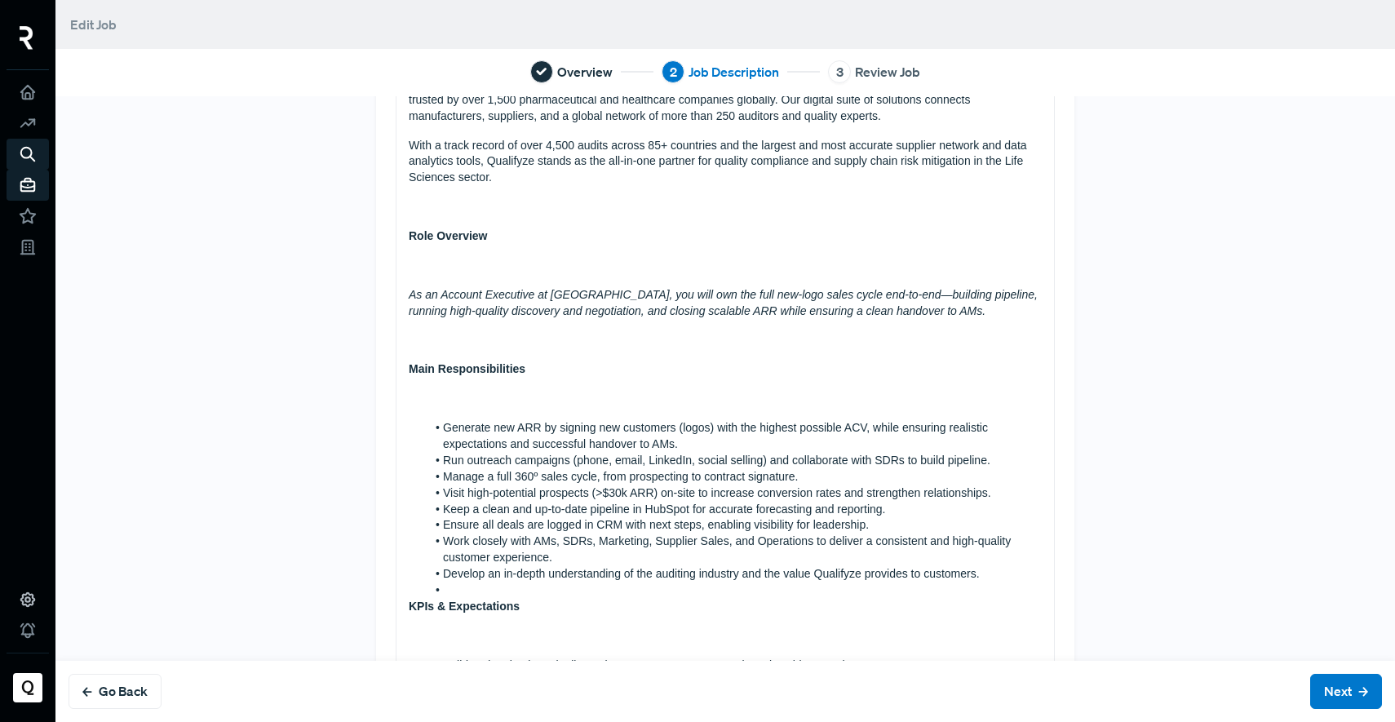
click at [425, 344] on p at bounding box center [725, 341] width 633 height 16
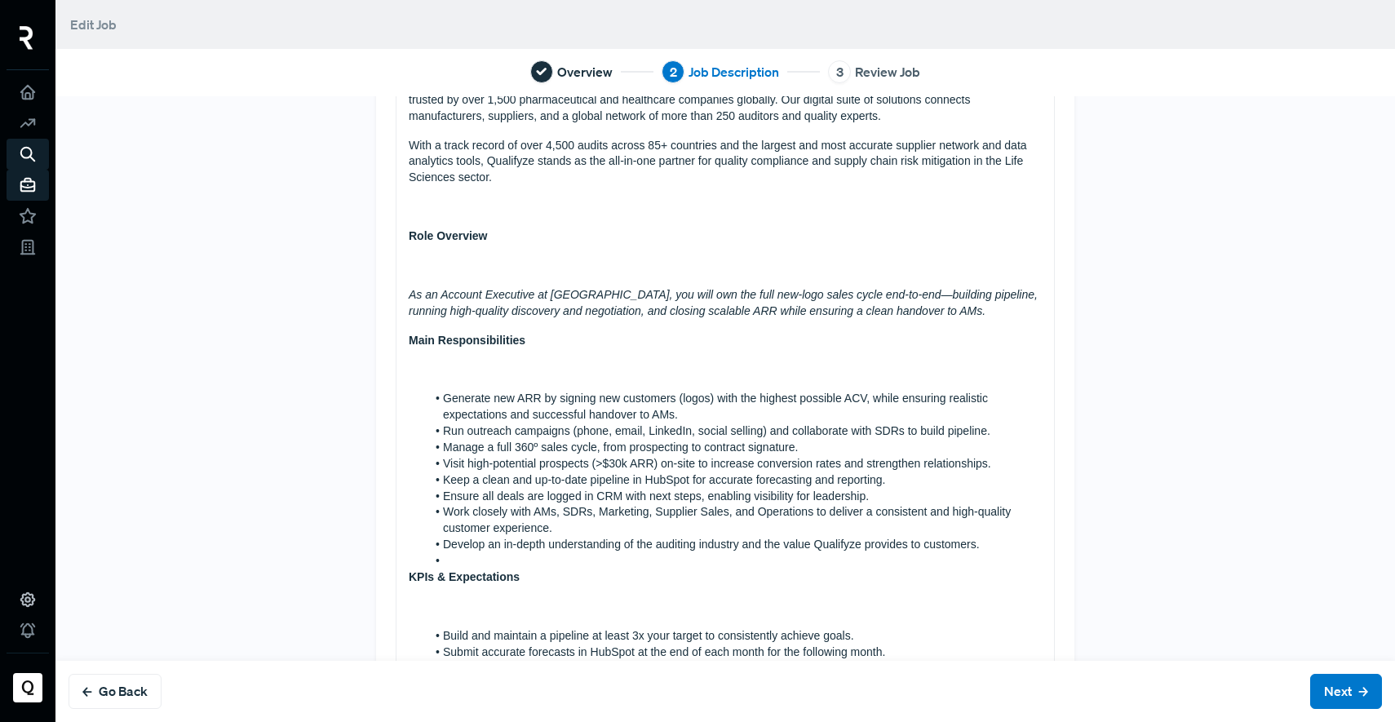
click at [462, 276] on div "About Qualifyze Founded in [DATE], Qualifyze is a leading company in supply cha…" at bounding box center [724, 370] width 657 height 727
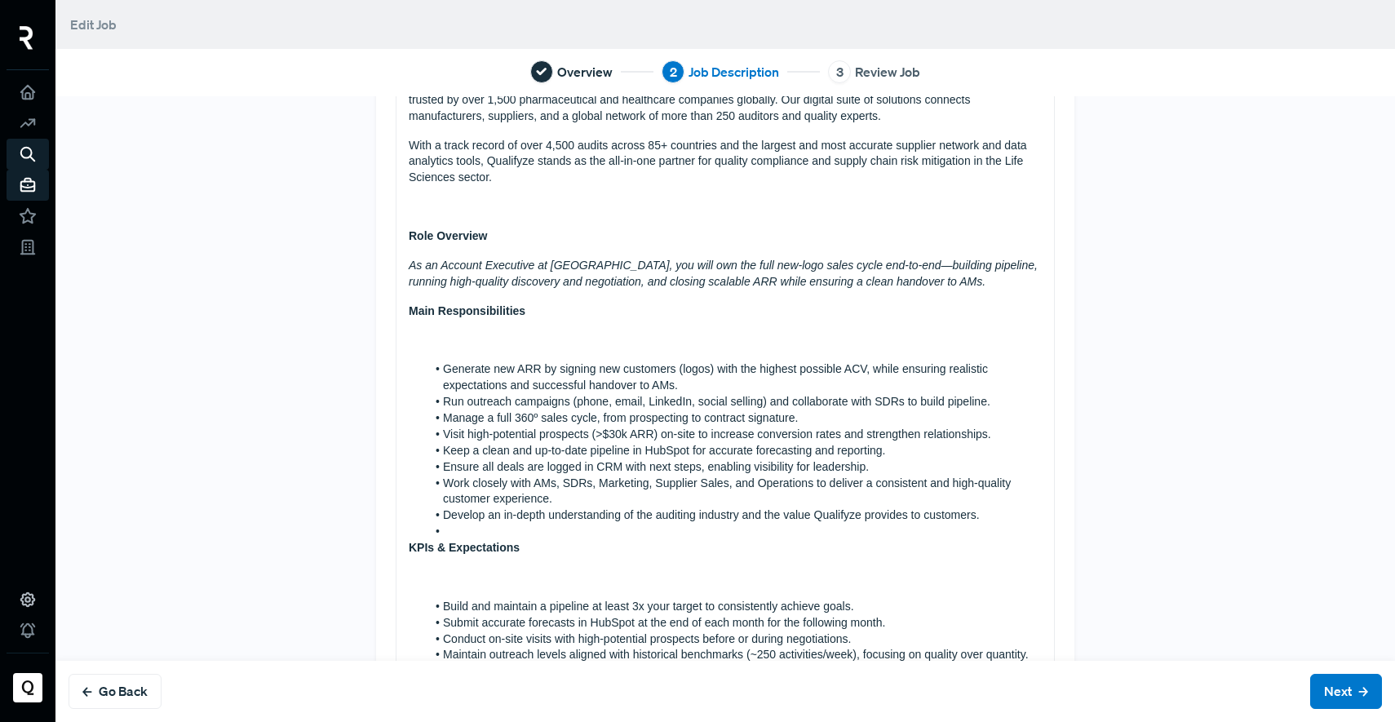
click at [430, 206] on p at bounding box center [725, 207] width 633 height 16
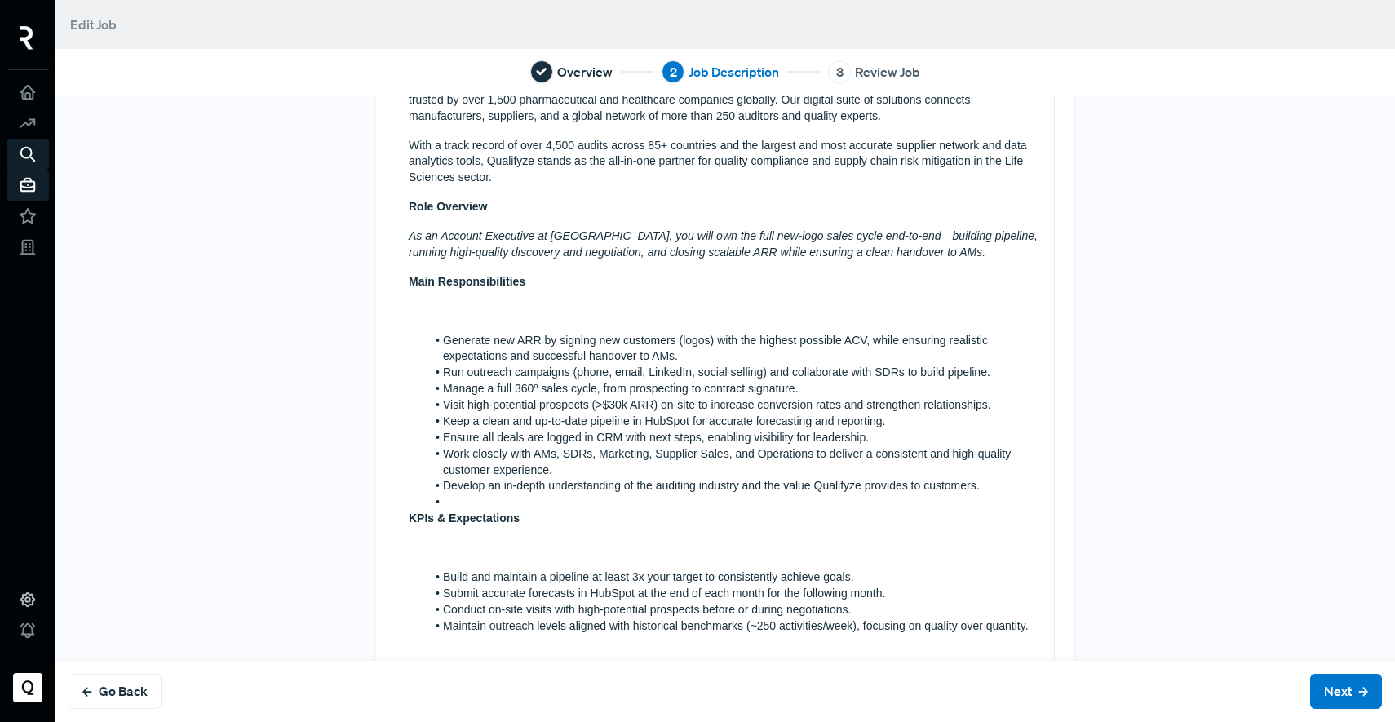
click at [475, 306] on p at bounding box center [725, 311] width 633 height 16
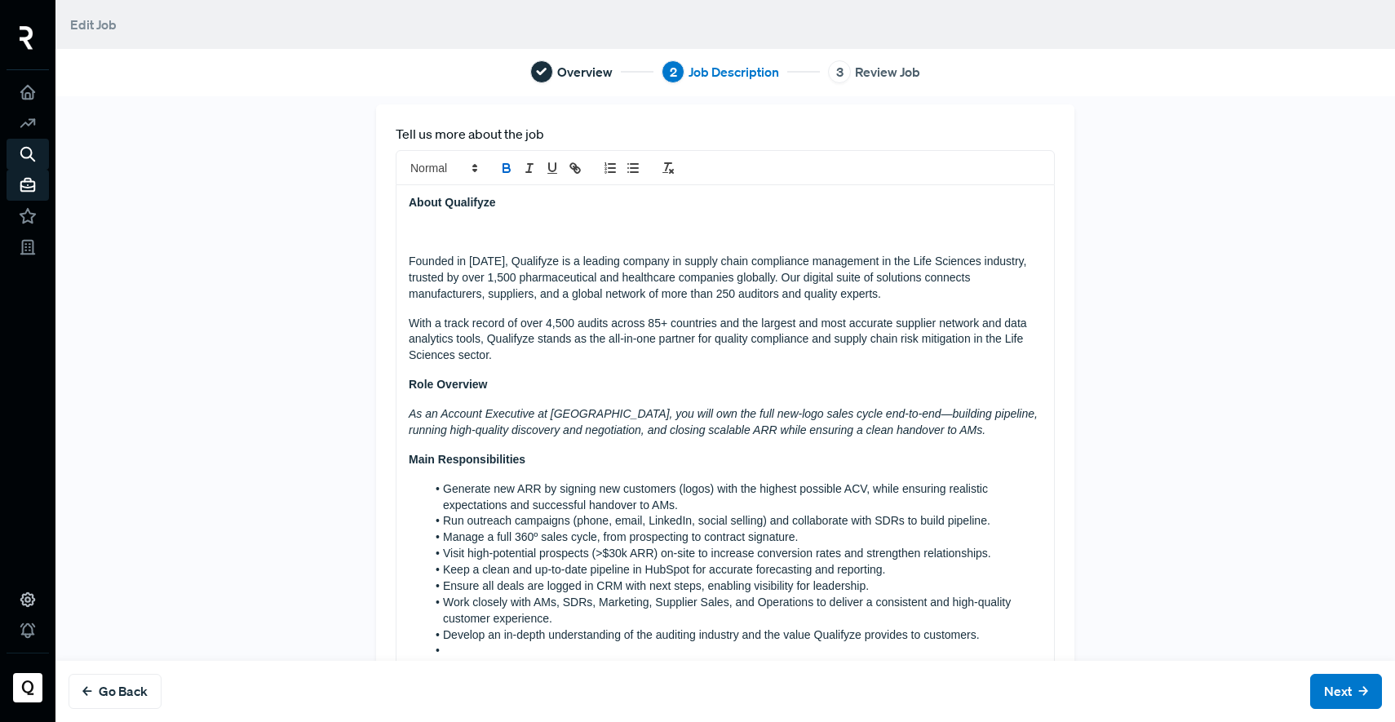
click at [423, 224] on p at bounding box center [725, 232] width 633 height 16
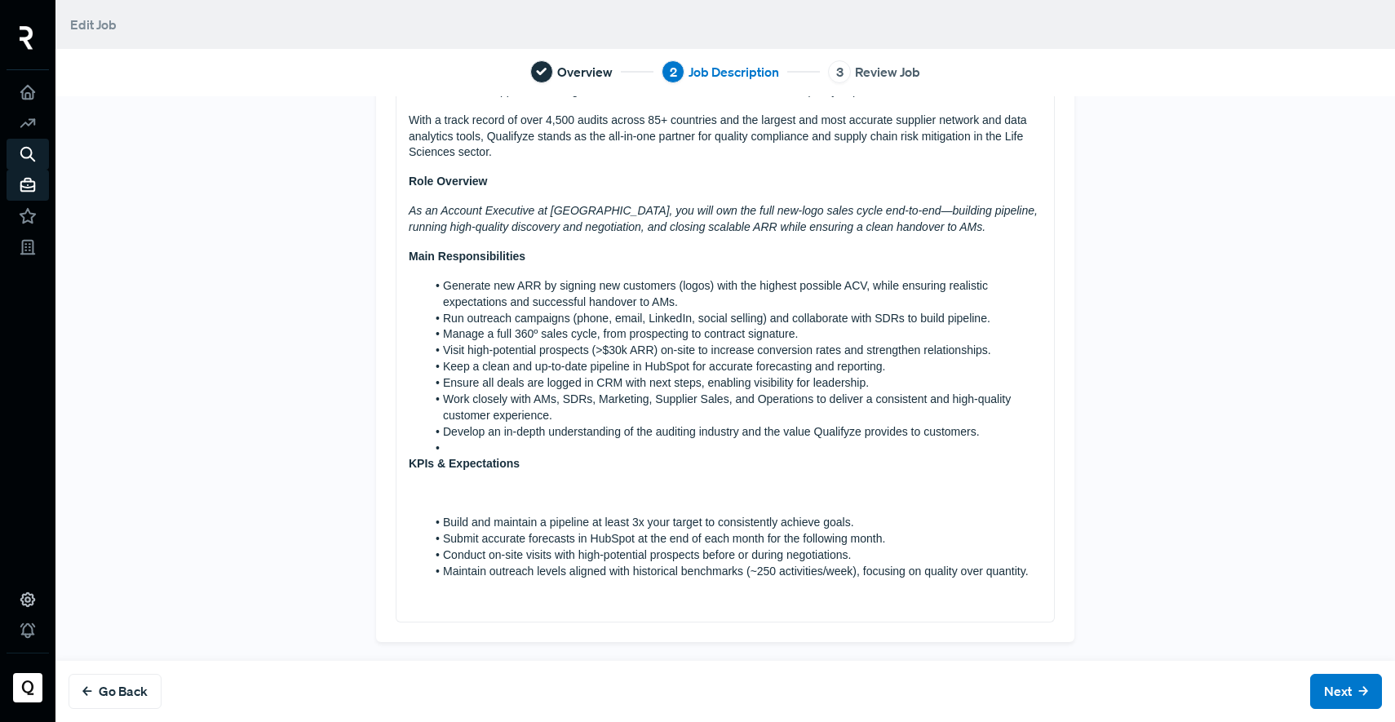
click at [499, 486] on p at bounding box center [725, 493] width 633 height 16
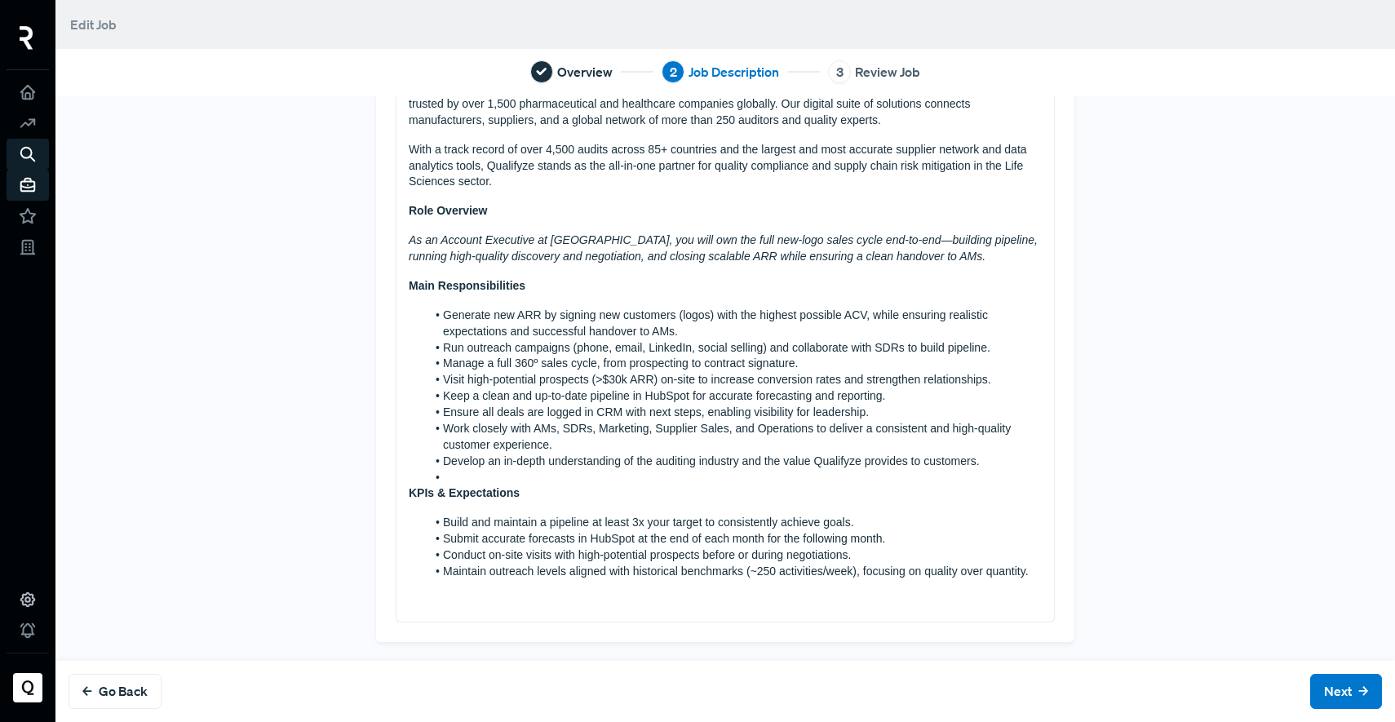
click at [458, 475] on li at bounding box center [734, 478] width 616 height 16
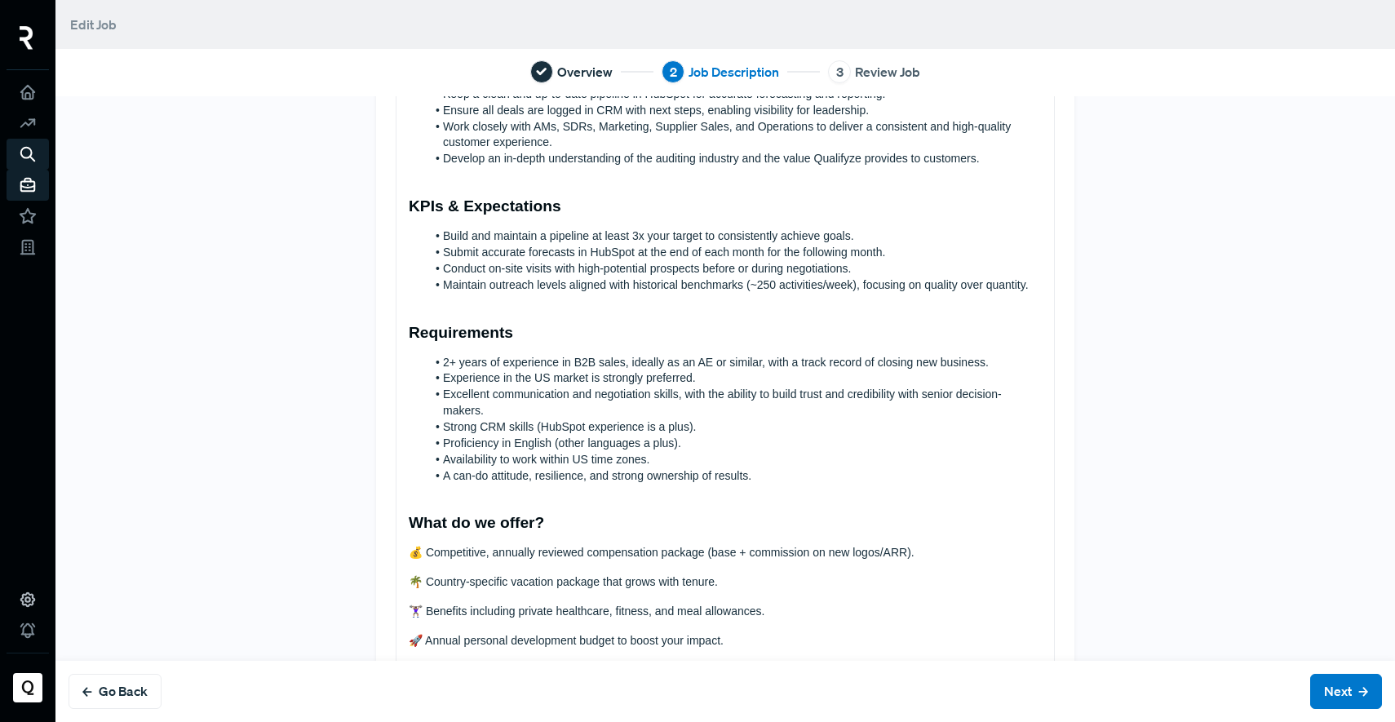
scroll to position [713, 0]
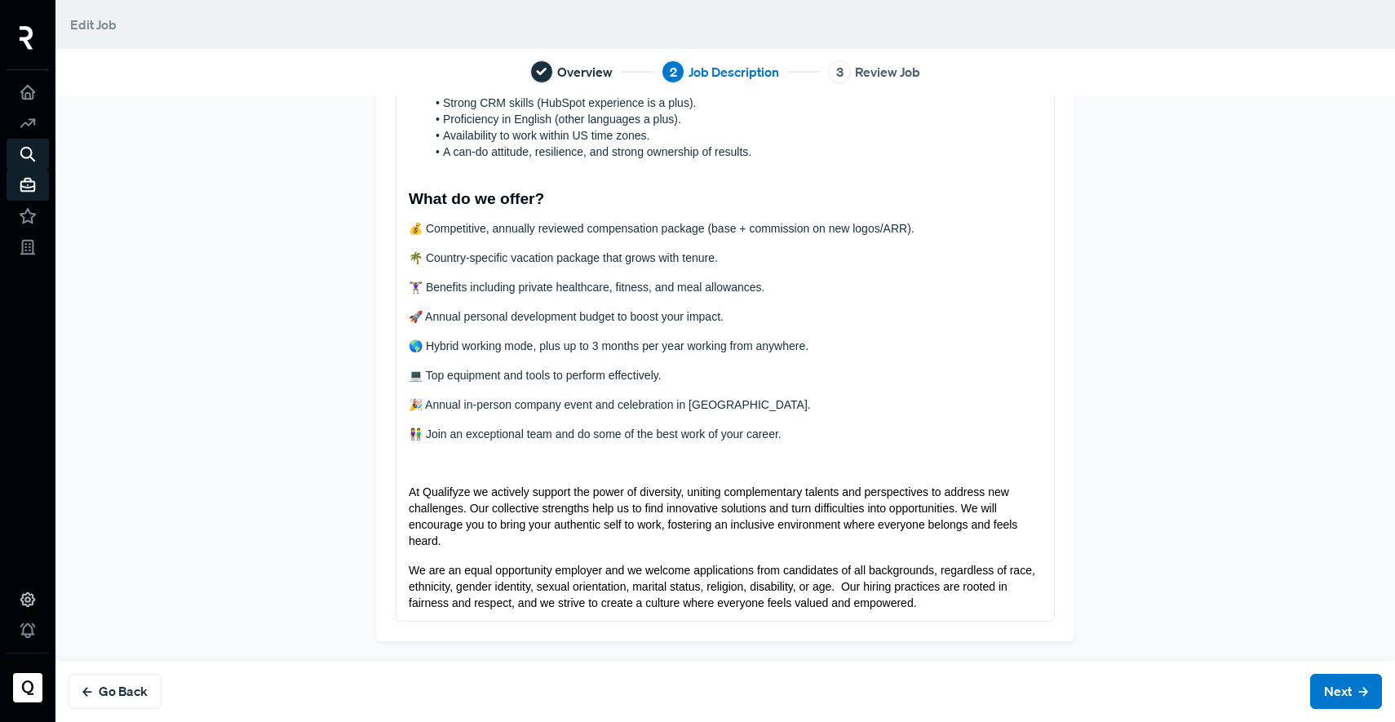
click at [675, 466] on p at bounding box center [725, 463] width 633 height 16
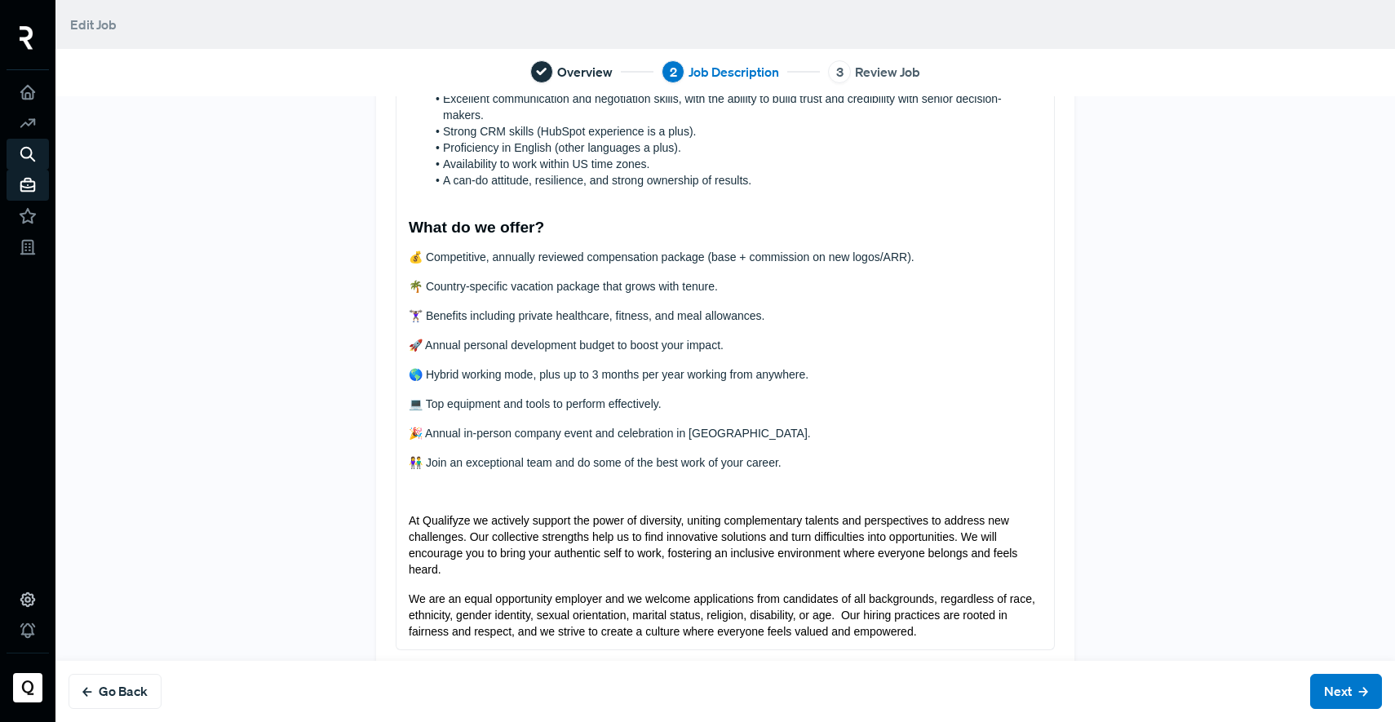
scroll to position [381, 0]
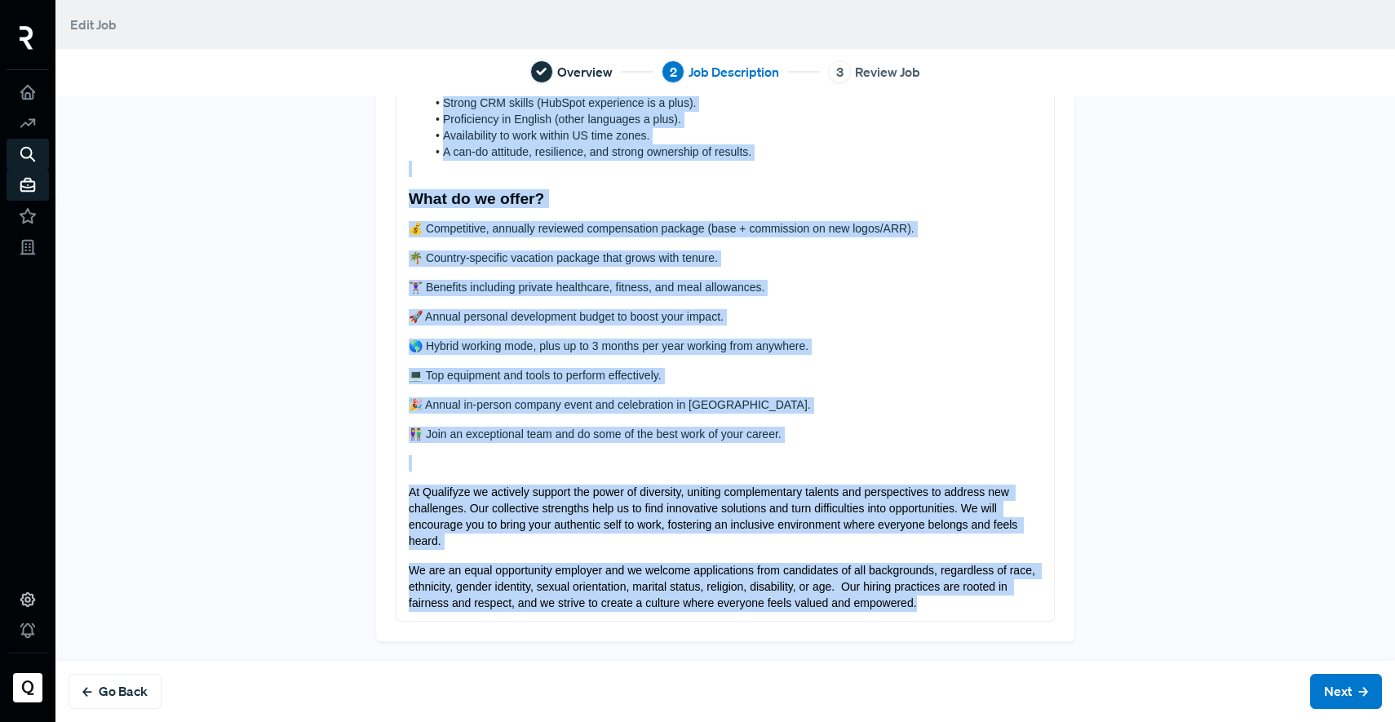
drag, startPoint x: 412, startPoint y: 348, endPoint x: 873, endPoint y: 737, distance: 603.7
click at [873, 721] on html "Edit Job Overview 2 Job Description 3 Review Job Tell us more about the job Abo…" at bounding box center [697, 361] width 1395 height 722
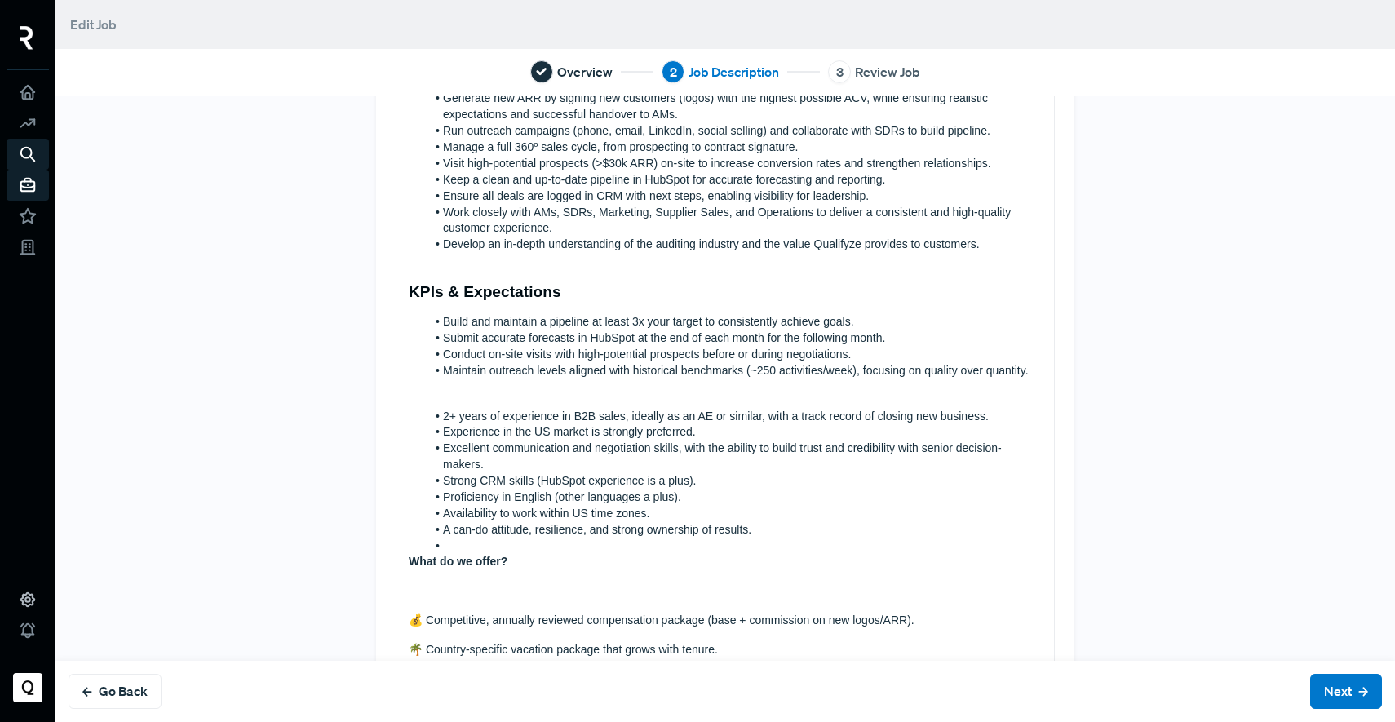
scroll to position [323, 0]
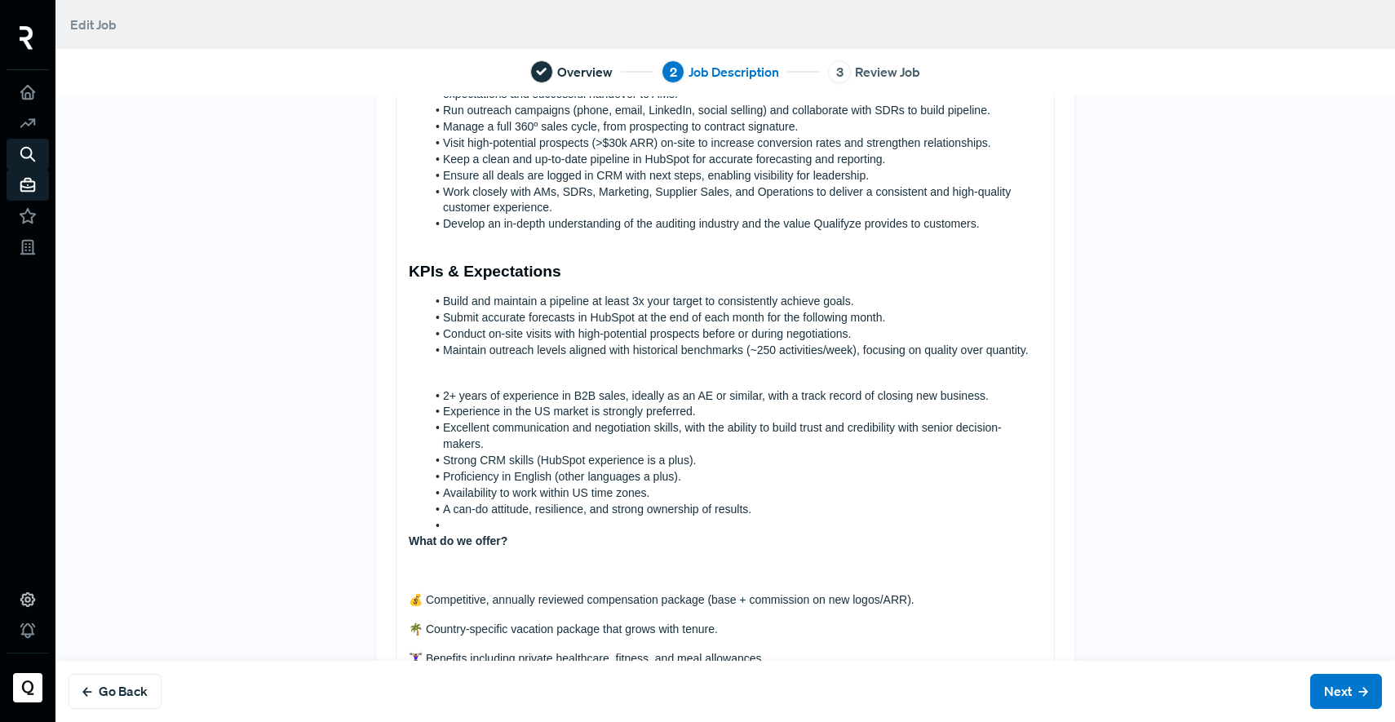
click at [489, 364] on p at bounding box center [725, 367] width 633 height 16
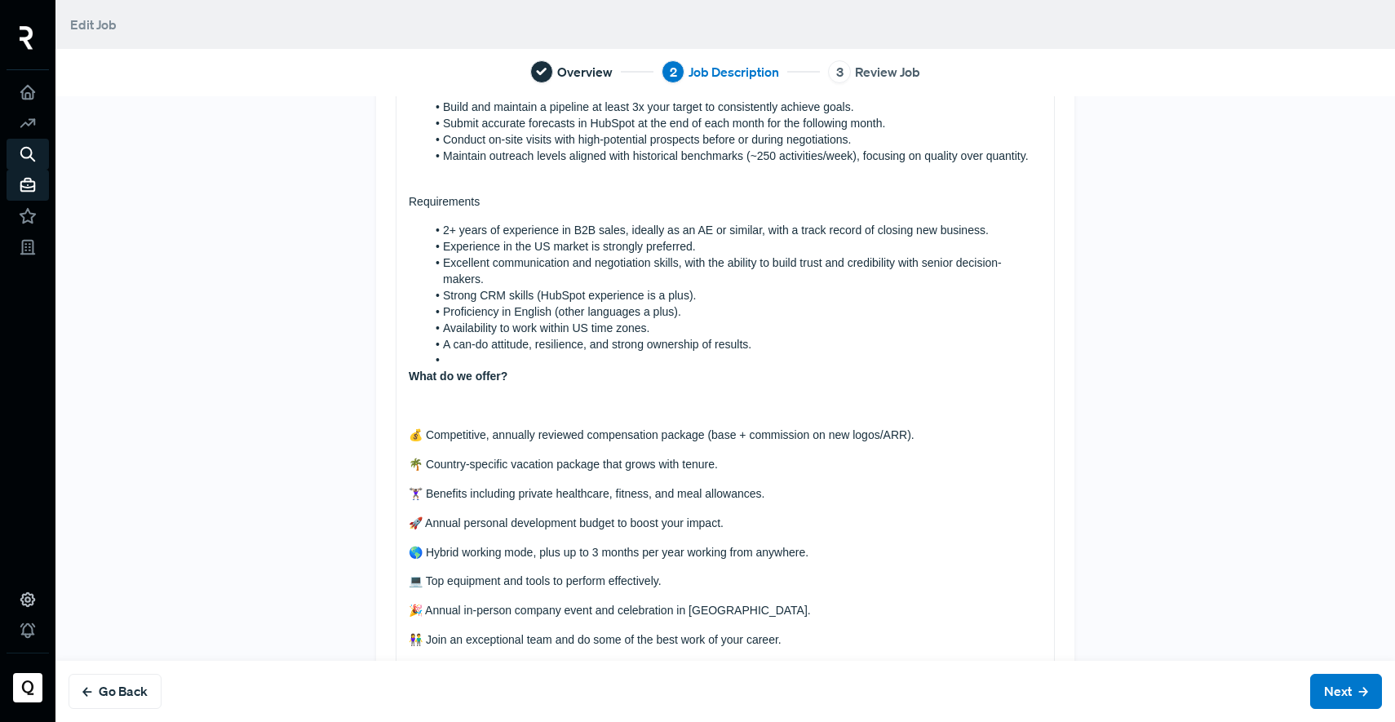
scroll to position [564, 0]
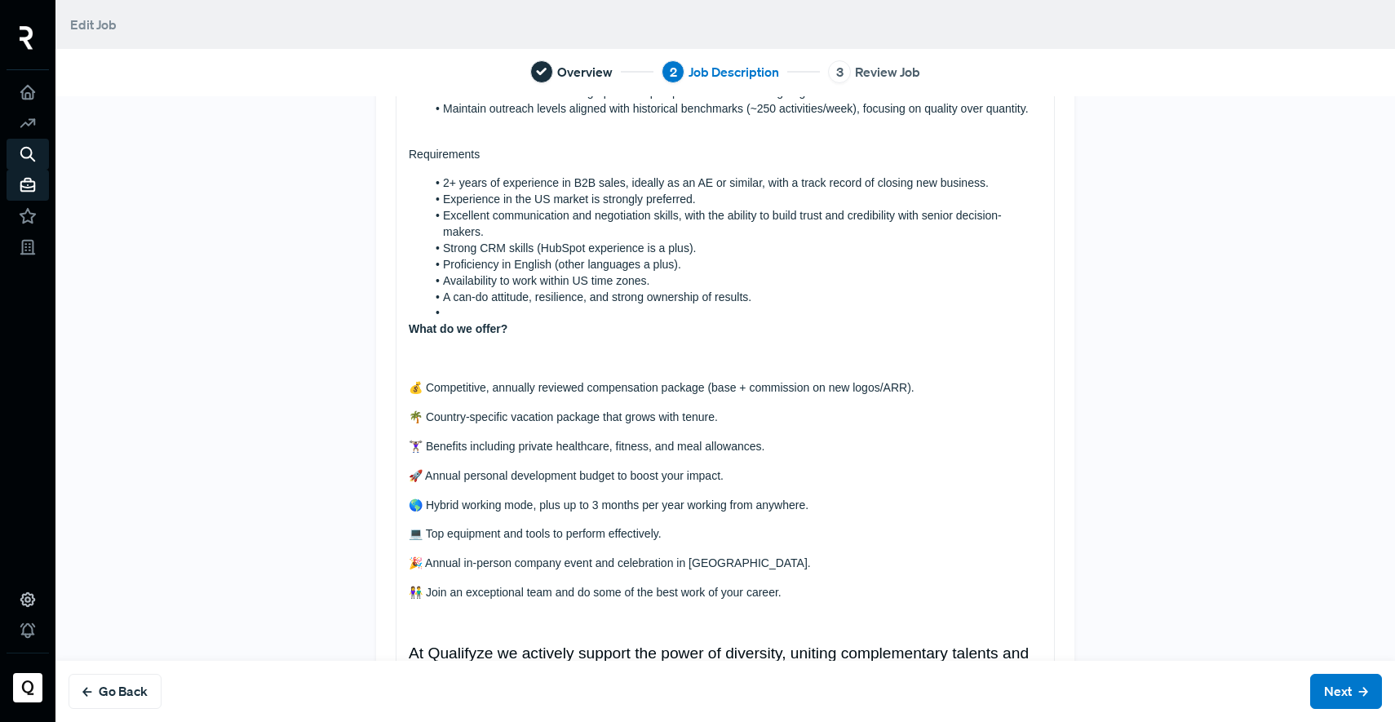
drag, startPoint x: 478, startPoint y: 146, endPoint x: 374, endPoint y: 156, distance: 104.0
click at [376, 156] on div "Tell us more about the job About Qualifyze Founded in [DATE], Qualifyze is a le…" at bounding box center [725, 156] width 698 height 1210
click at [465, 156] on p "Requirements" at bounding box center [725, 155] width 633 height 16
drag, startPoint x: 475, startPoint y: 157, endPoint x: 387, endPoint y: 156, distance: 88.1
click at [396, 146] on div "About Qualifyze Founded in [DATE], Qualifyze is a leading company in supply cha…" at bounding box center [724, 186] width 657 height 1109
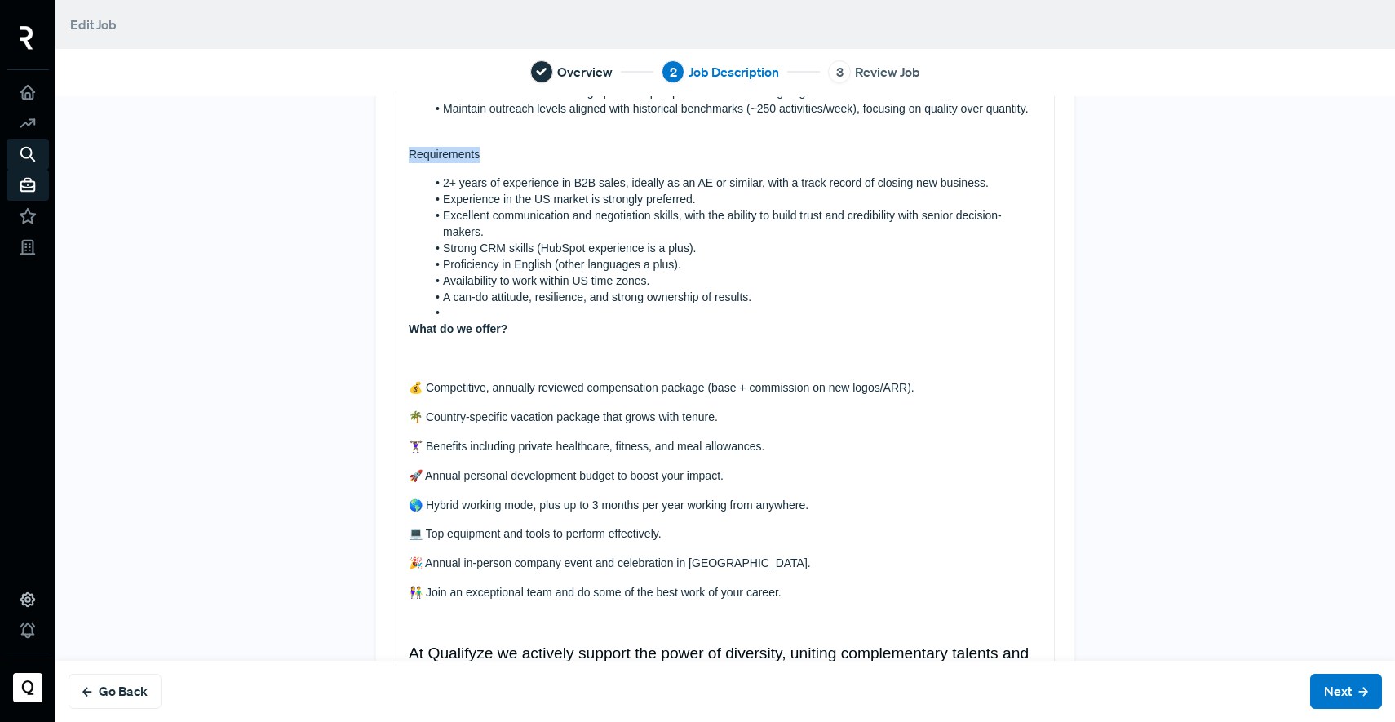
scroll to position [685, 0]
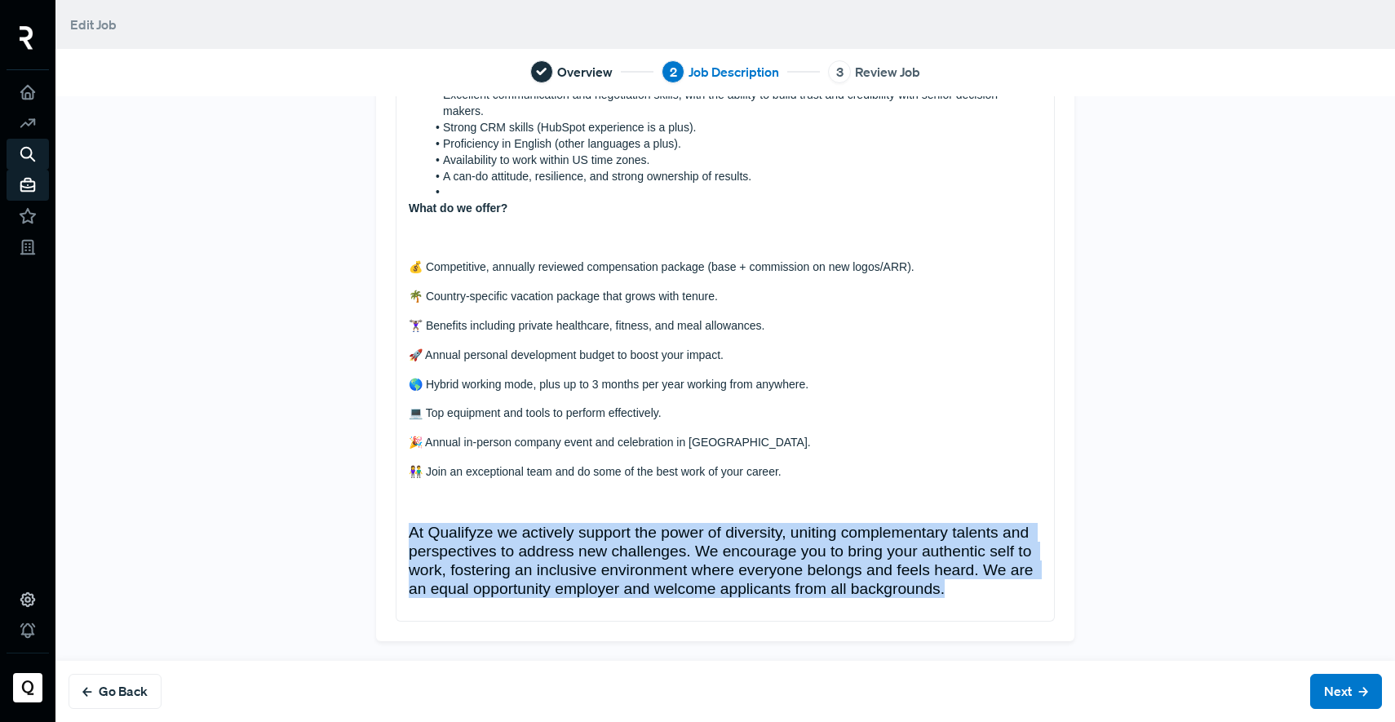
drag, startPoint x: 948, startPoint y: 593, endPoint x: 451, endPoint y: 522, distance: 502.5
click at [451, 522] on div "About Qualifyze Founded in [DATE], Qualifyze is a leading company in supply cha…" at bounding box center [724, 65] width 657 height 1109
drag, startPoint x: 962, startPoint y: 595, endPoint x: 446, endPoint y: 506, distance: 523.2
click at [446, 506] on div "About Qualifyze Founded in [DATE], Qualifyze is a leading company in supply cha…" at bounding box center [724, 65] width 657 height 1109
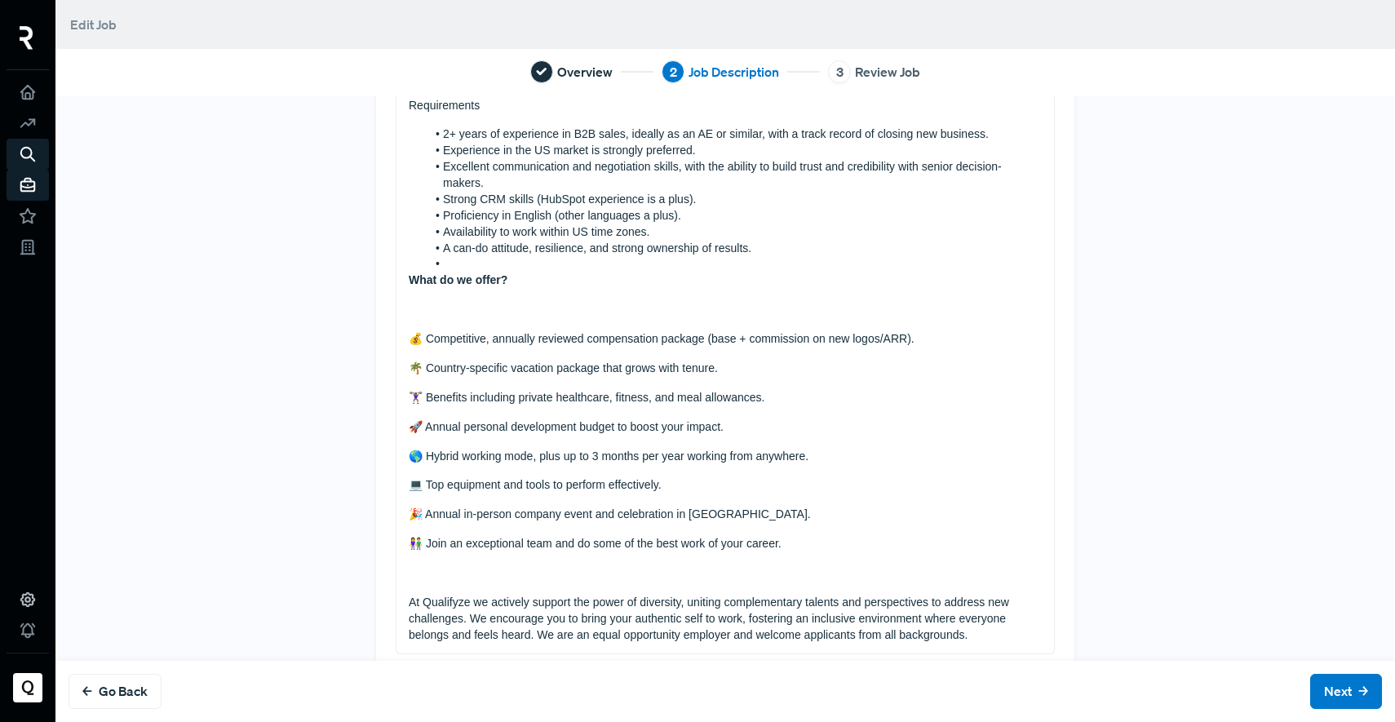
scroll to position [646, 0]
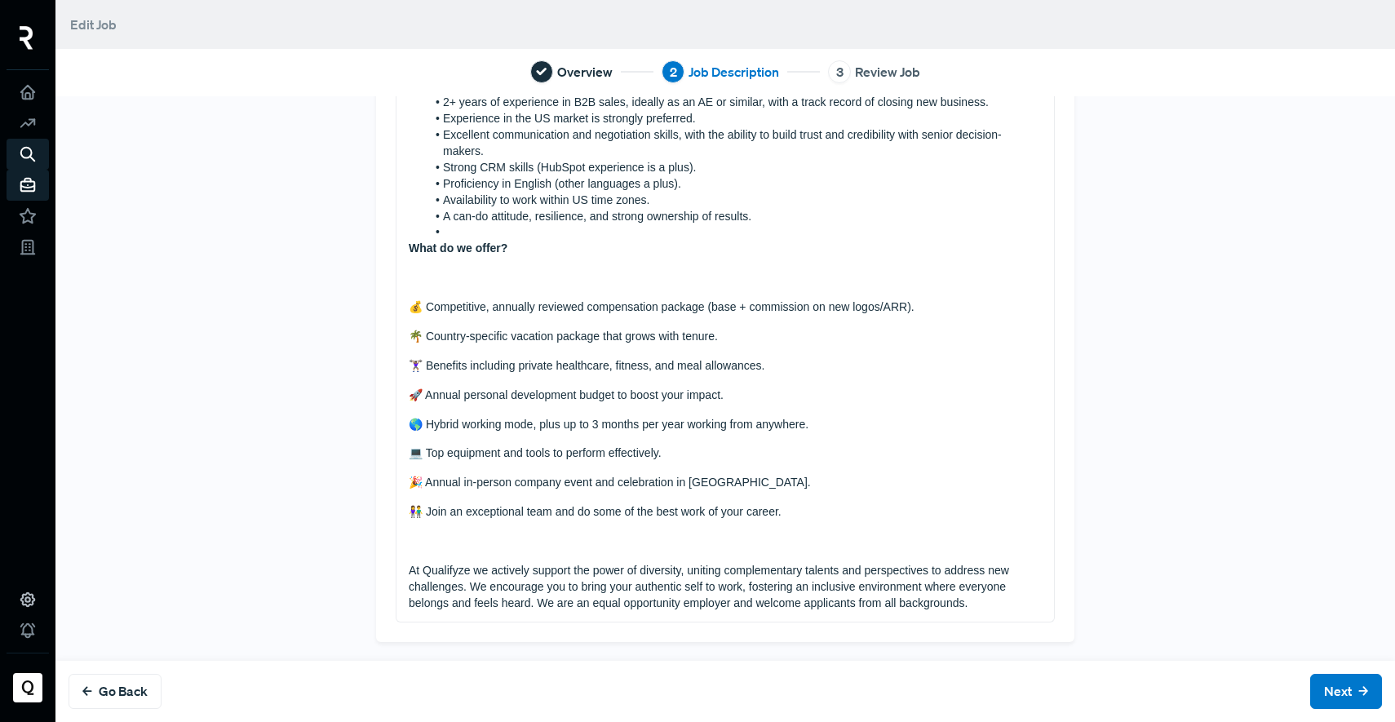
click at [461, 545] on p at bounding box center [725, 541] width 633 height 16
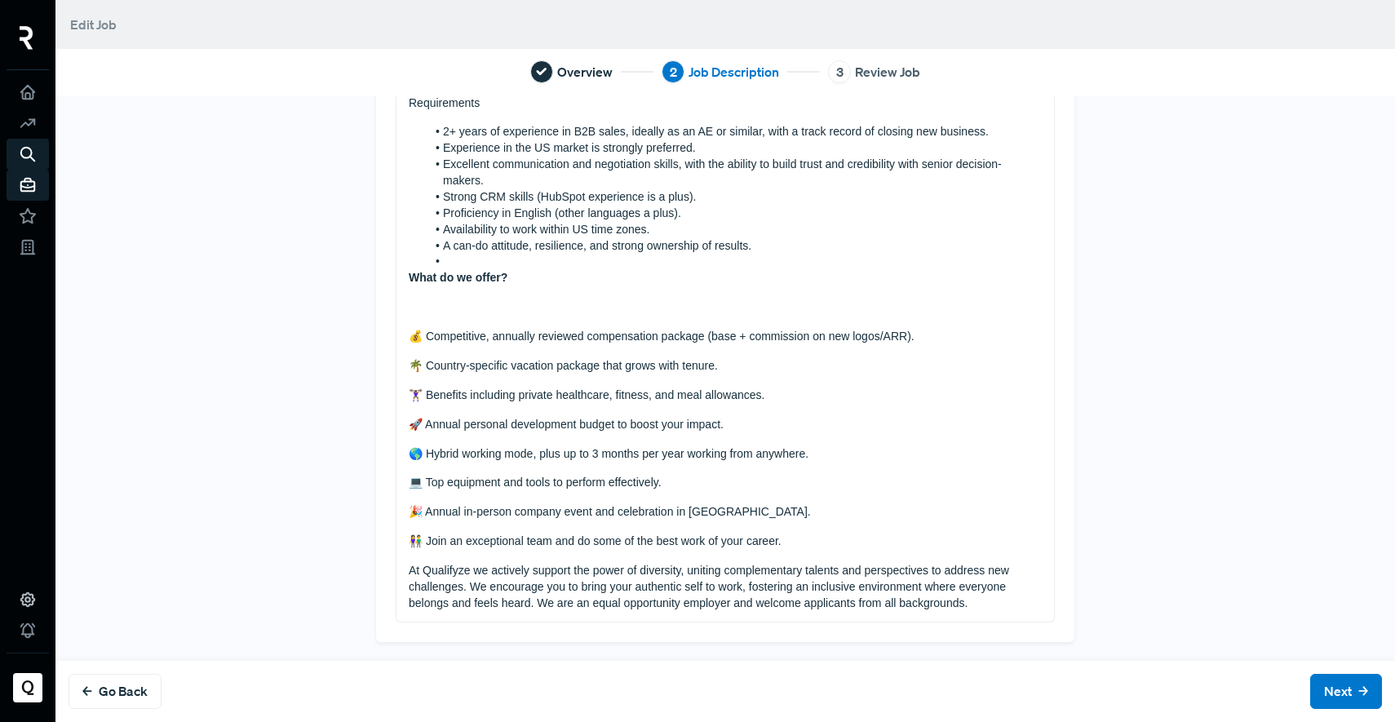
click at [489, 315] on div "About Qualifyze Founded in [DATE], Qualifyze is a leading company in supply cha…" at bounding box center [724, 101] width 657 height 1040
click at [466, 312] on p at bounding box center [725, 307] width 633 height 16
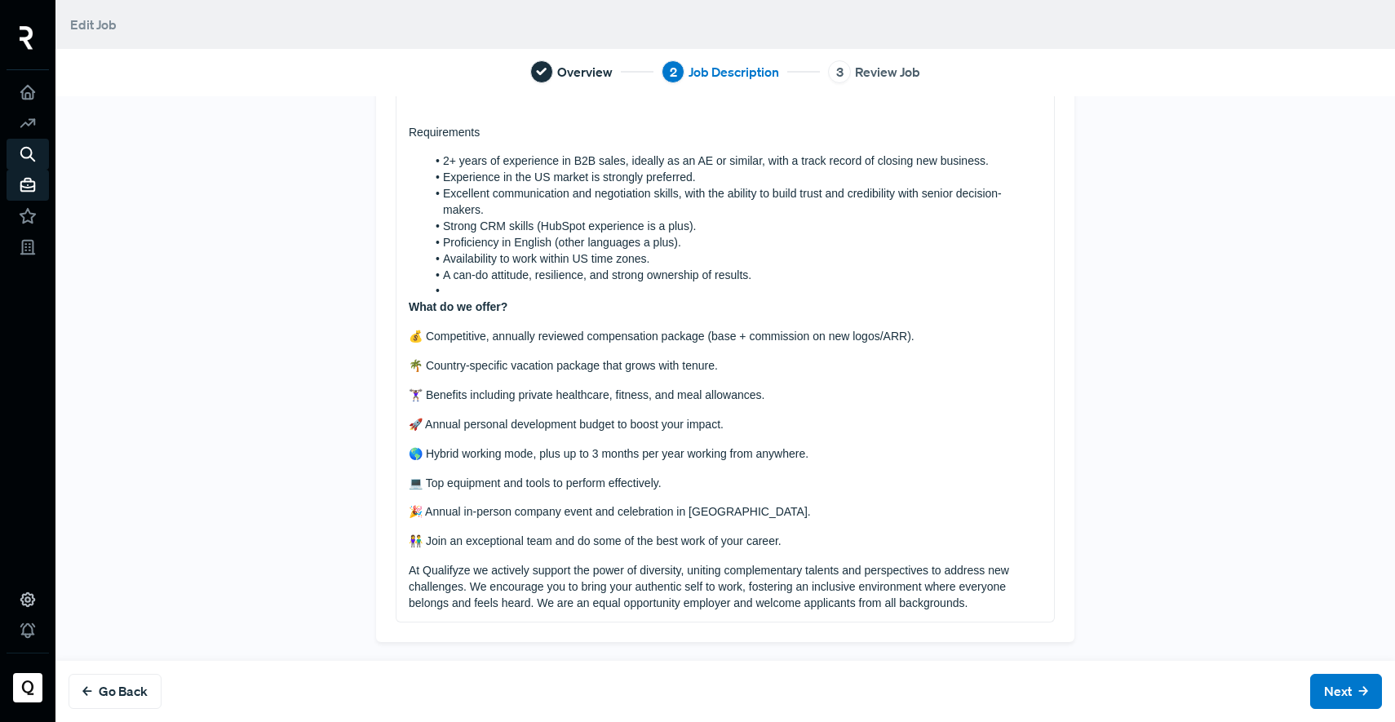
click at [471, 293] on li at bounding box center [734, 291] width 616 height 16
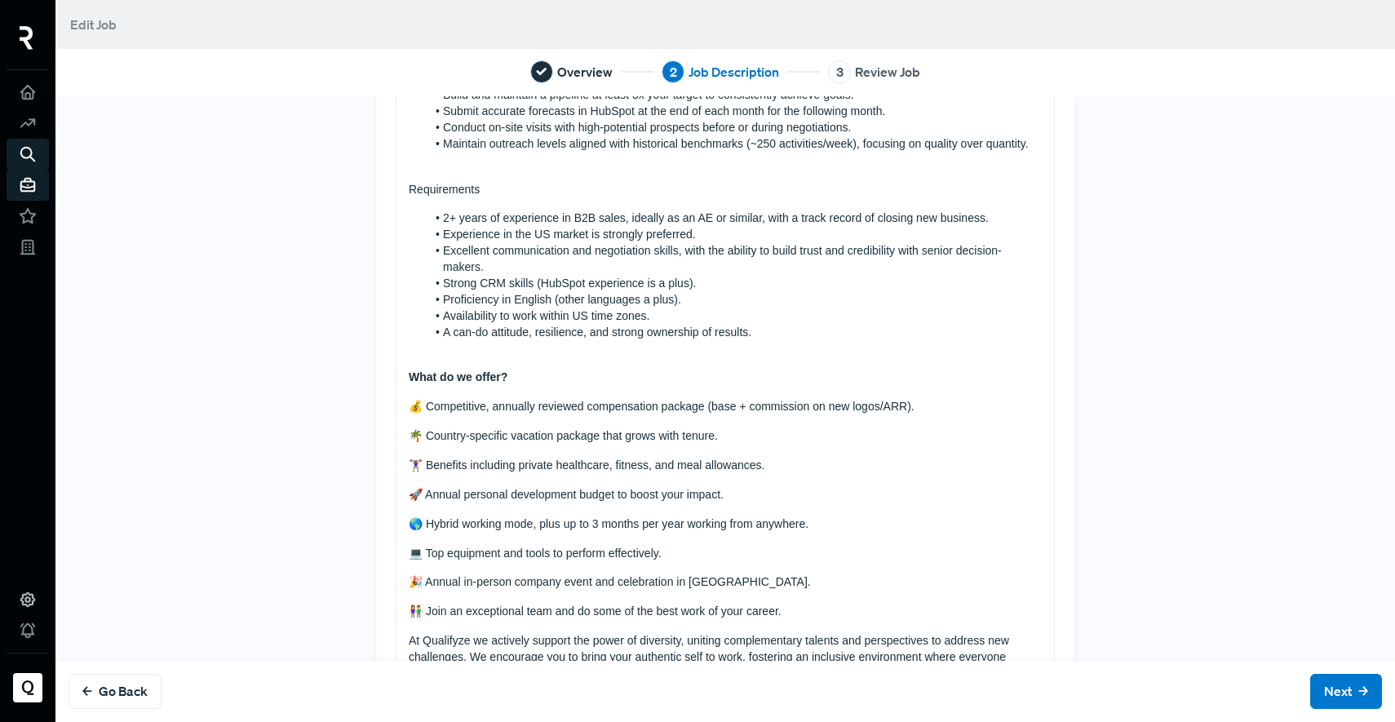
scroll to position [528, 0]
drag, startPoint x: 459, startPoint y: 193, endPoint x: 368, endPoint y: 188, distance: 91.5
click at [376, 188] on div "Tell us more about the job About Qualifyze Founded in [DATE], Qualifyze is a le…" at bounding box center [725, 149] width 698 height 1125
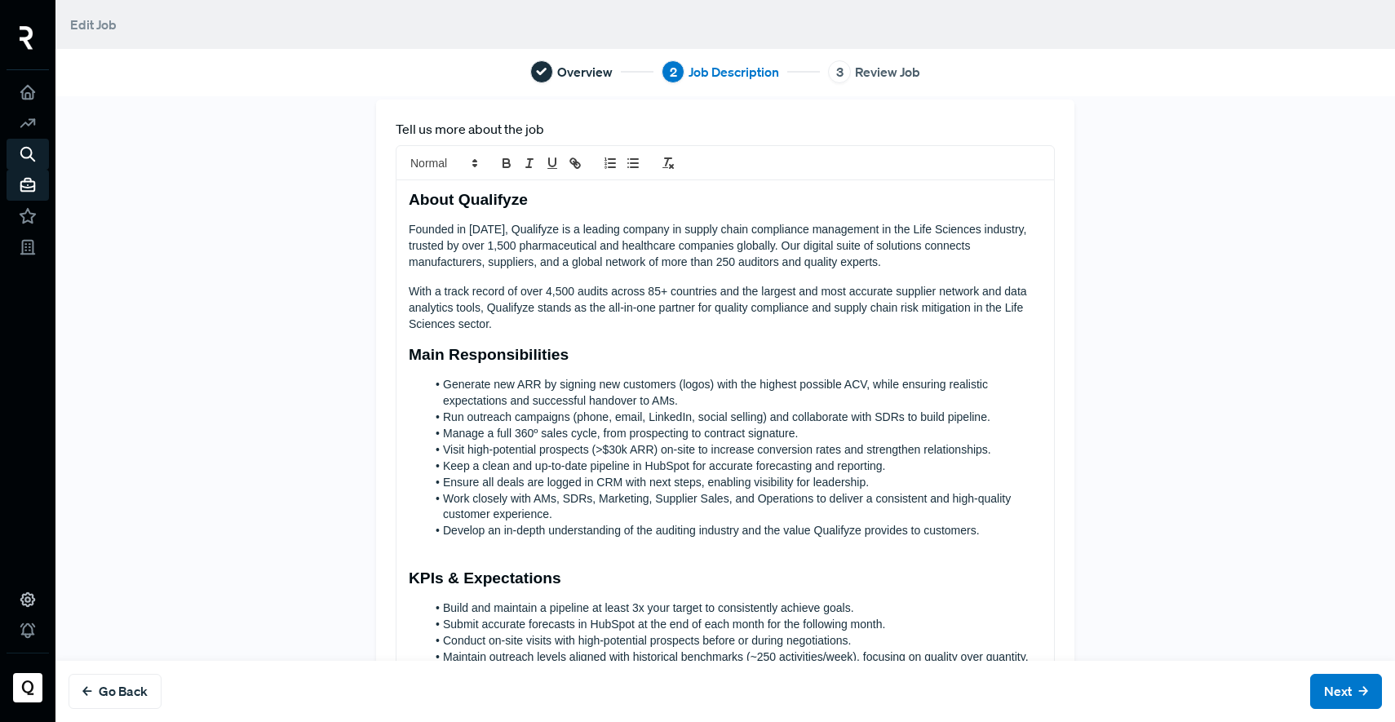
scroll to position [0, 0]
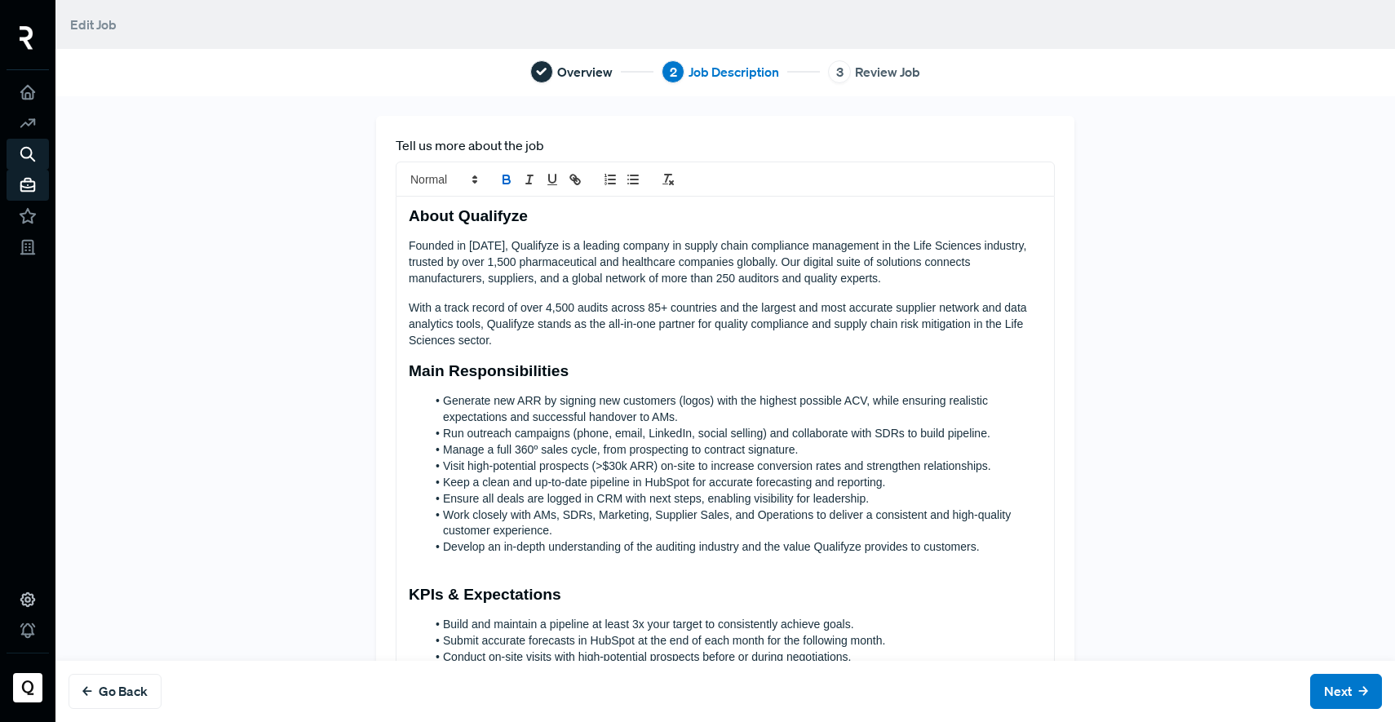
click at [499, 181] on icon "bold" at bounding box center [506, 179] width 15 height 15
click at [462, 170] on span at bounding box center [443, 180] width 80 height 20
click at [449, 282] on span at bounding box center [462, 283] width 104 height 29
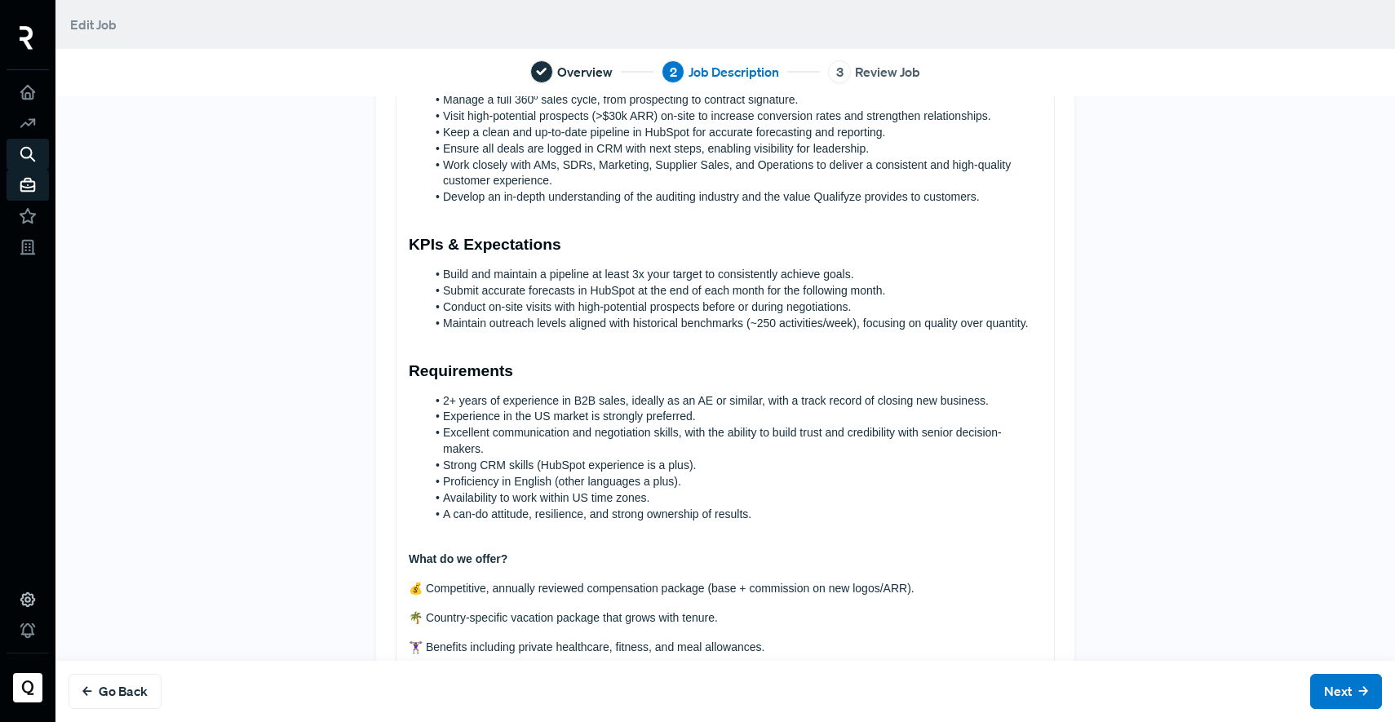
click at [747, 401] on li "2+ years of experience in B2B sales, ideally as an AE or similar, with a track …" at bounding box center [734, 401] width 616 height 16
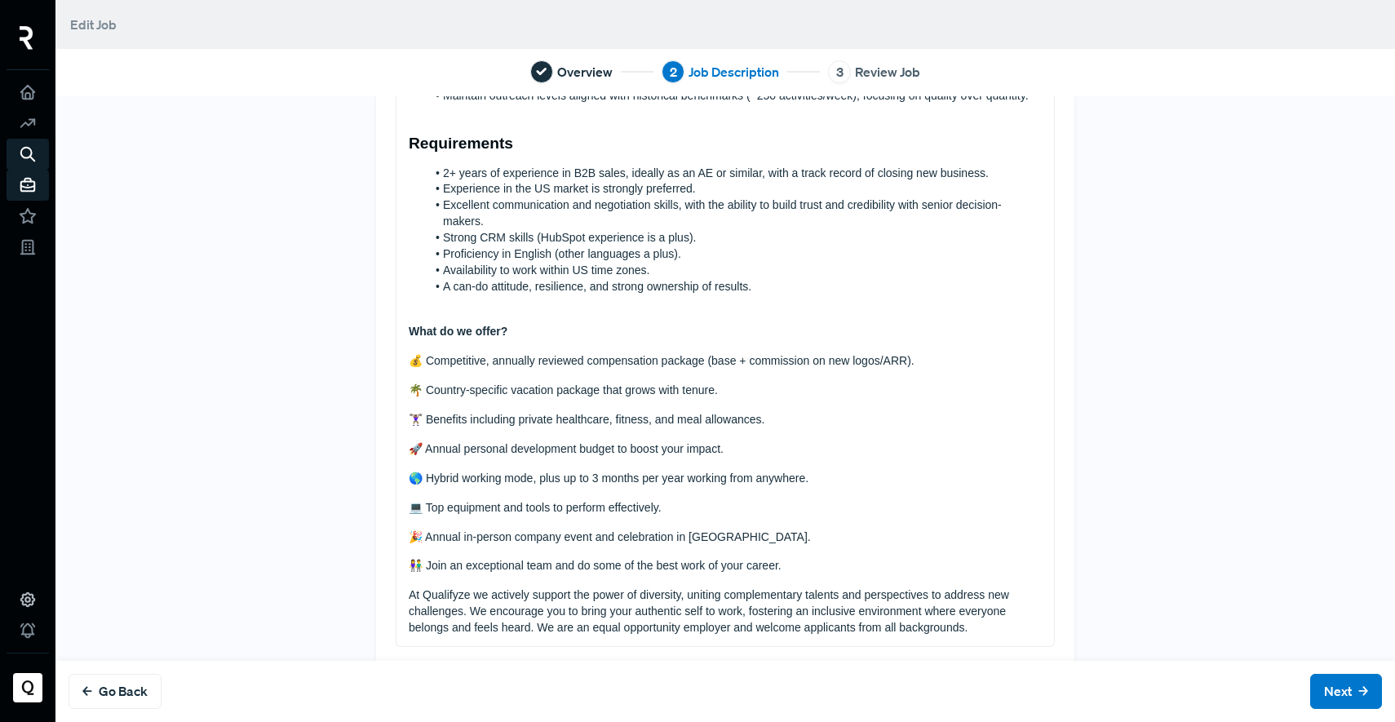
scroll to position [603, 0]
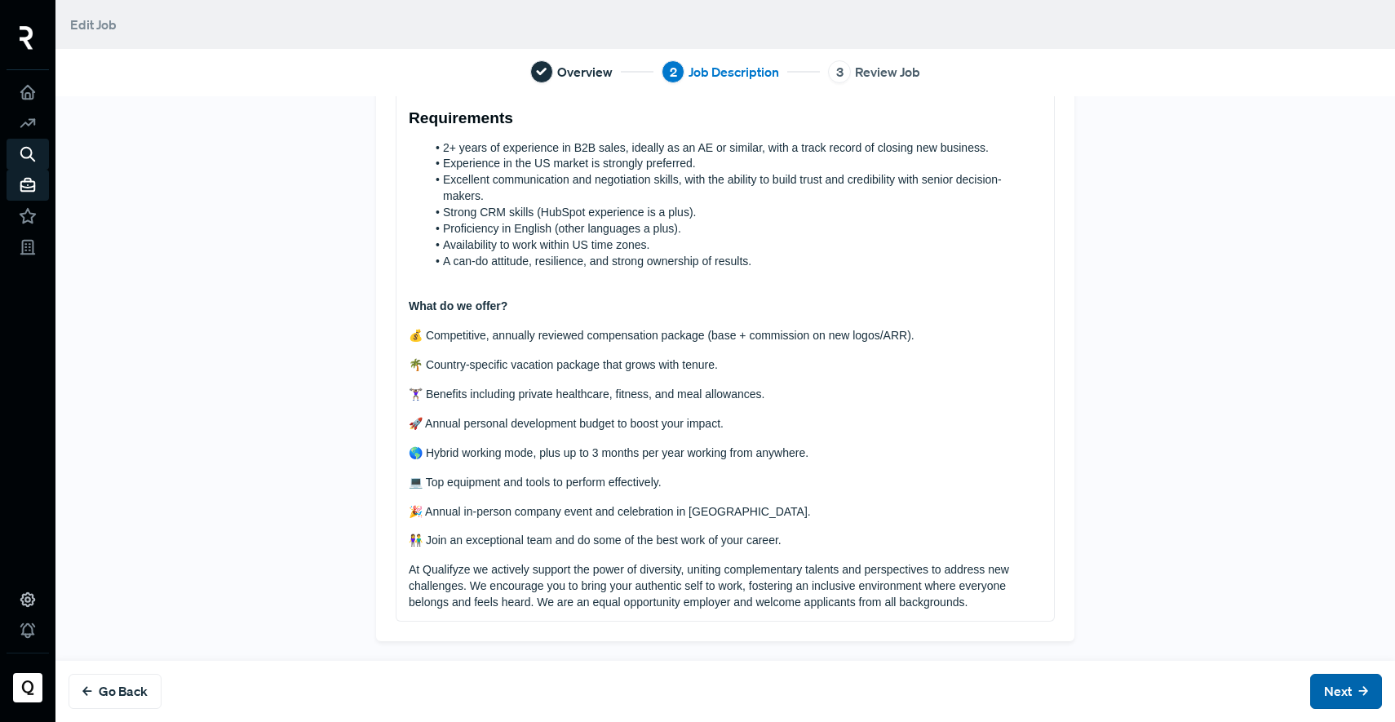
click at [1324, 695] on button "Next" at bounding box center [1346, 691] width 72 height 35
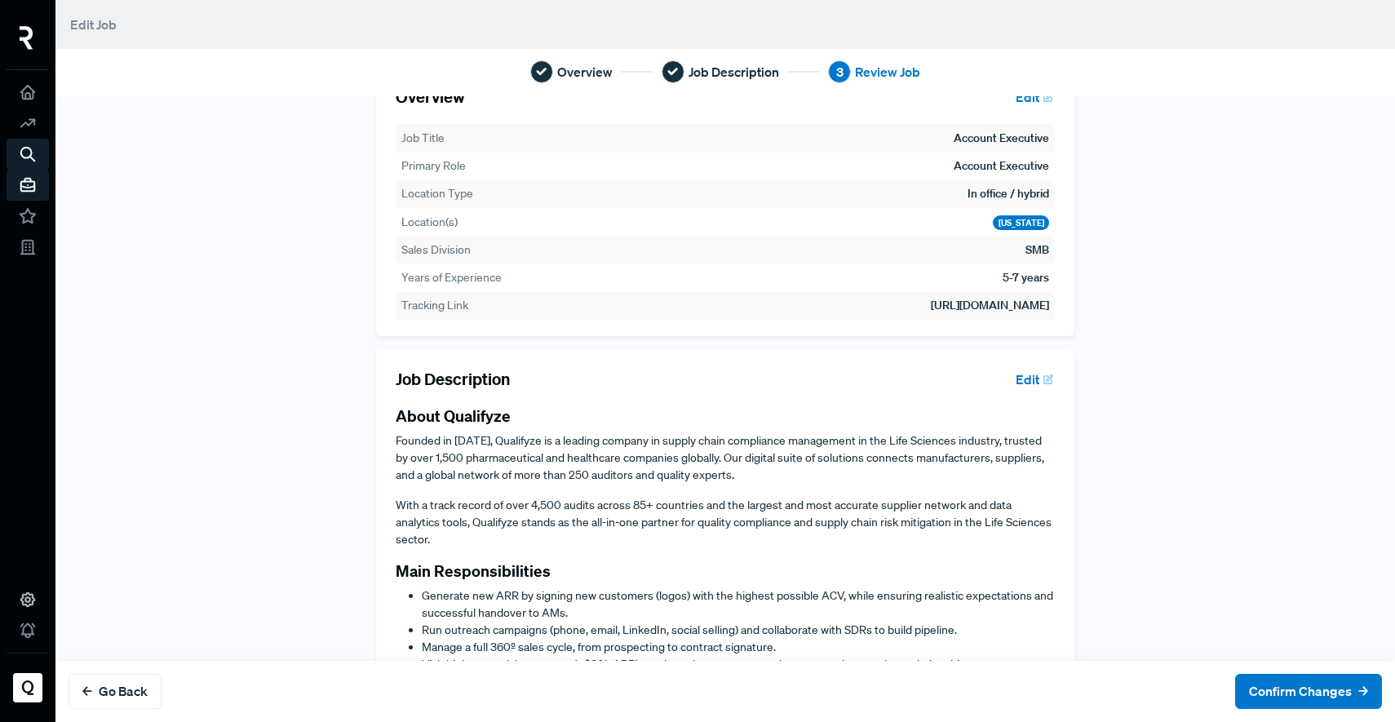
scroll to position [0, 0]
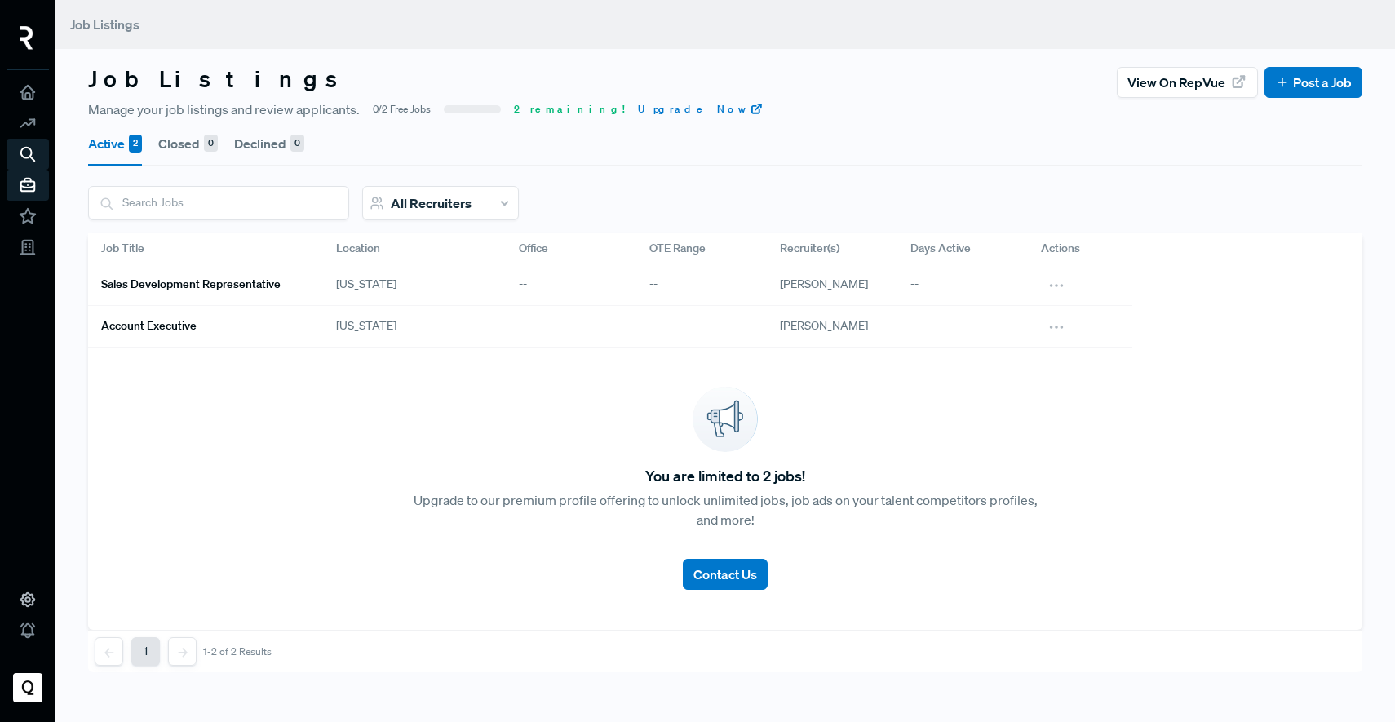
click at [124, 323] on h6 "Account Executive" at bounding box center [148, 326] width 95 height 14
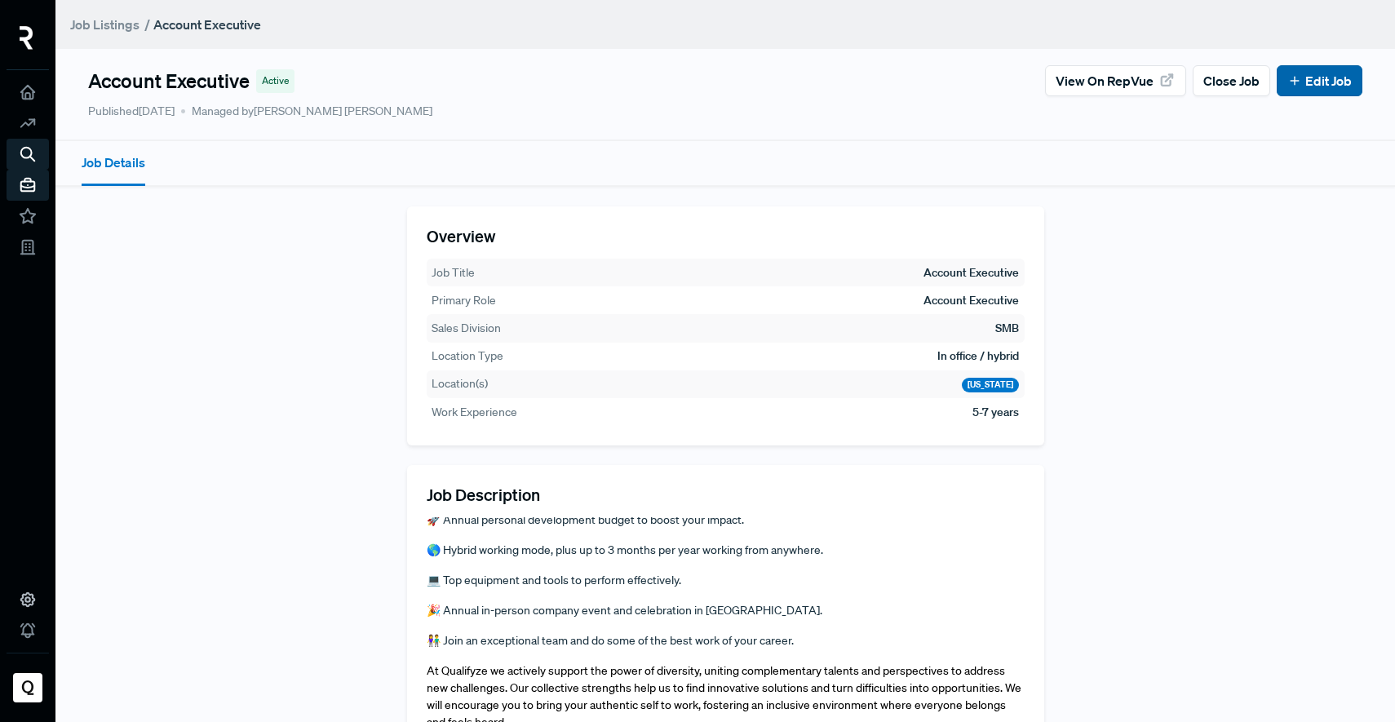
click at [1308, 95] on button "Edit Job" at bounding box center [1319, 80] width 86 height 31
click at [1337, 60] on div "Account Executive Active View on RepVue Close Job Edit Job Published [DATE] Man…" at bounding box center [724, 421] width 1339 height 843
click at [1326, 73] on link "Edit Job" at bounding box center [1319, 81] width 64 height 20
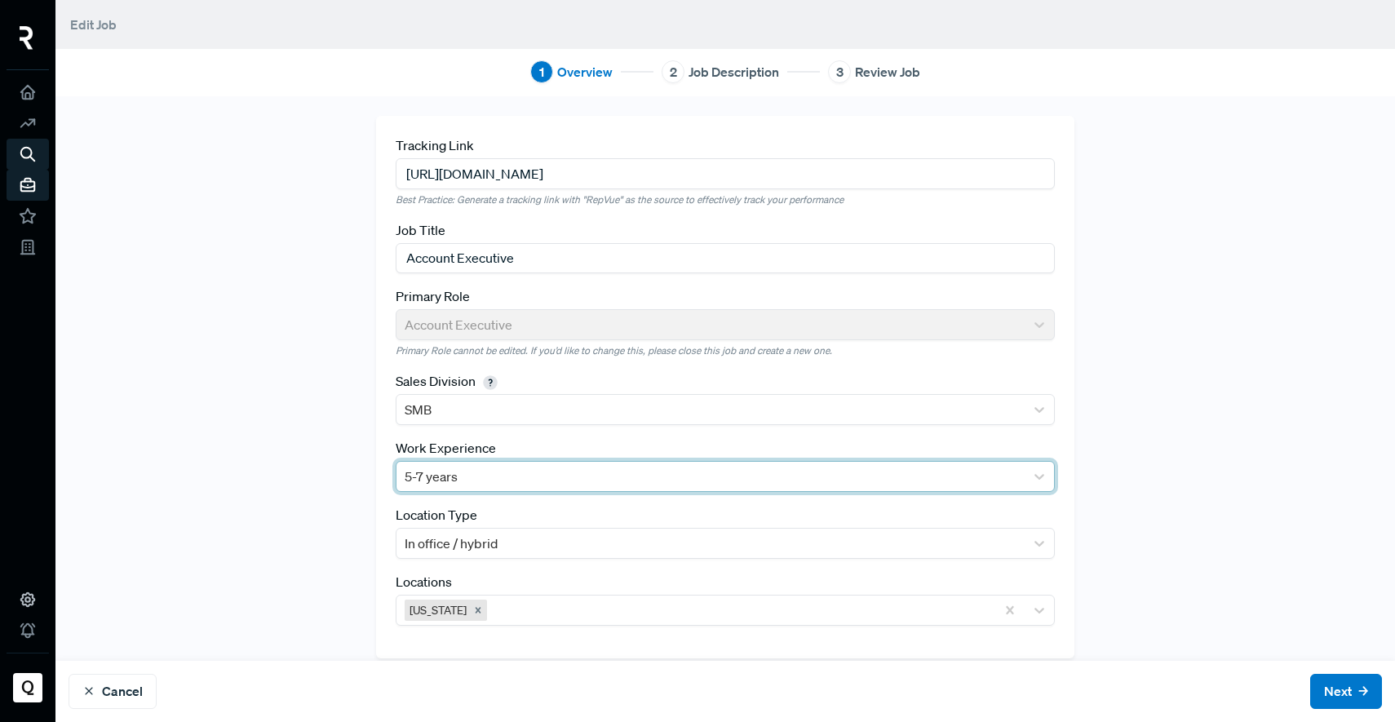
scroll to position [17, 0]
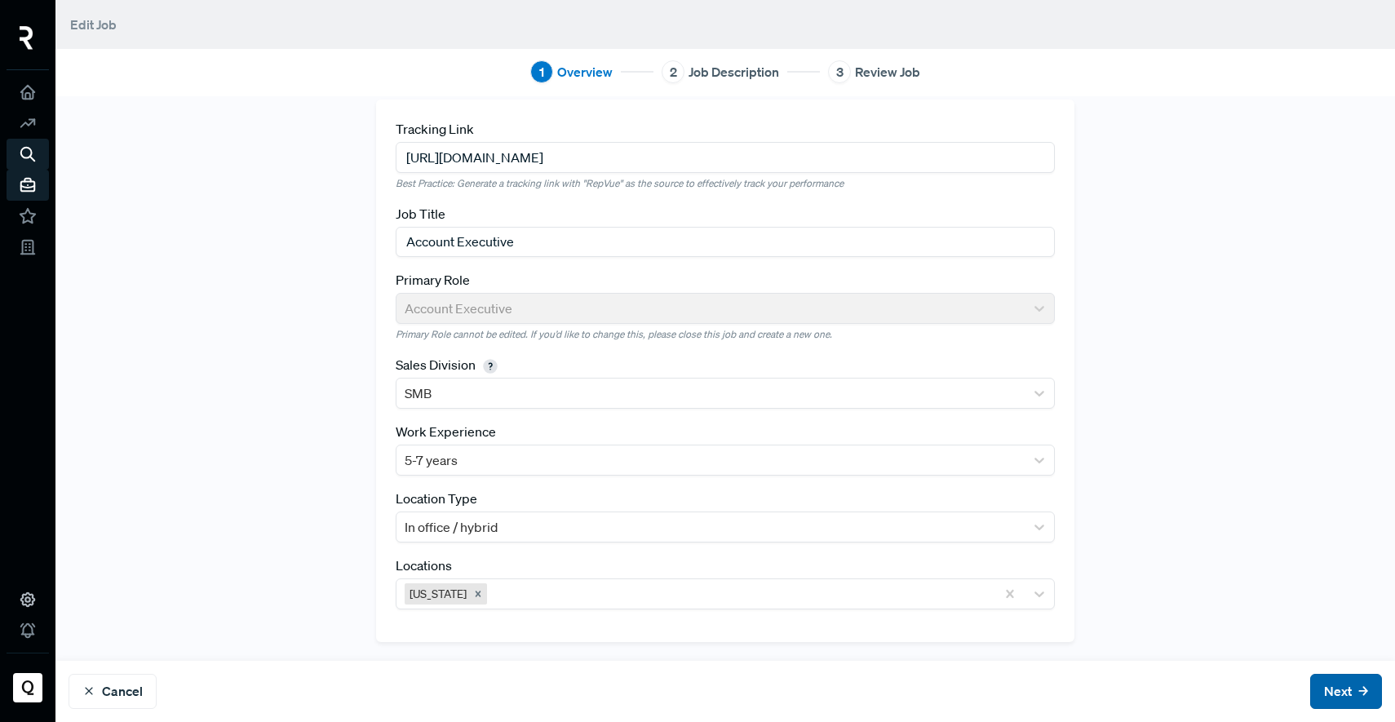
click at [1332, 685] on button "Next" at bounding box center [1346, 691] width 72 height 35
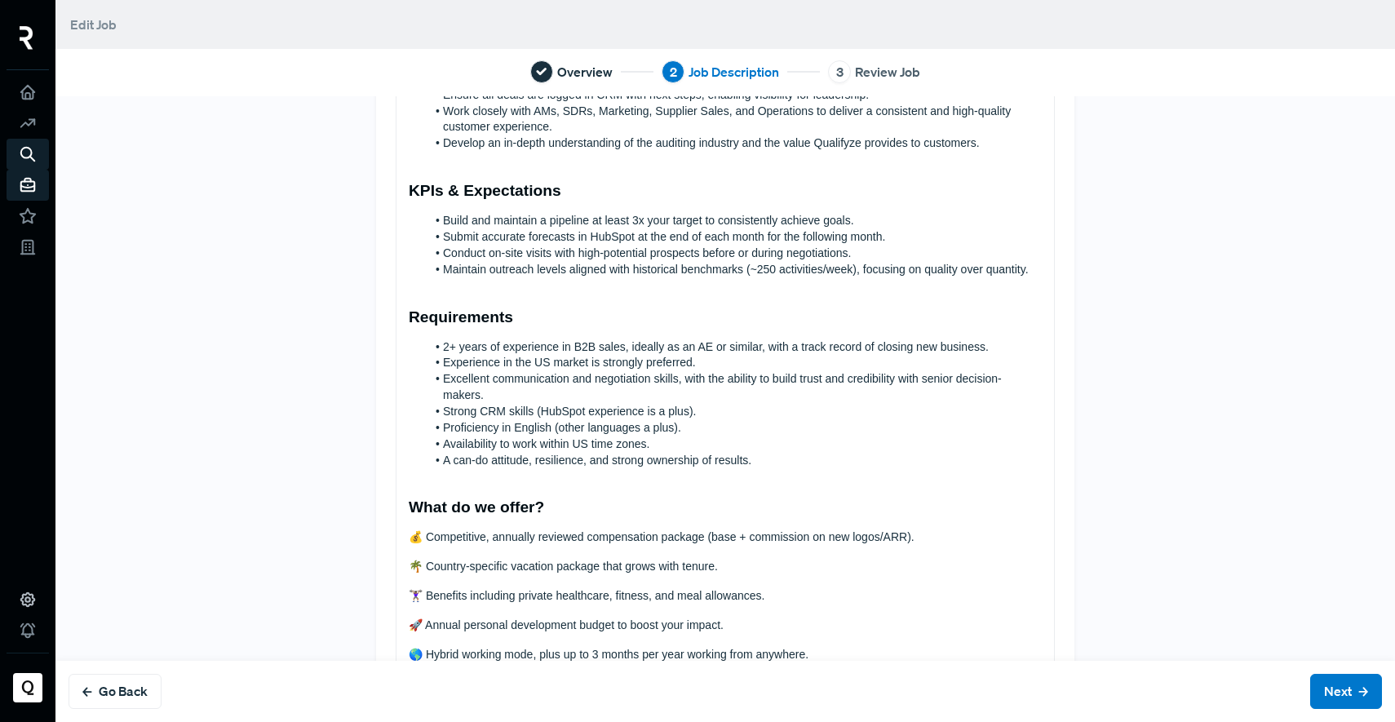
scroll to position [627, 0]
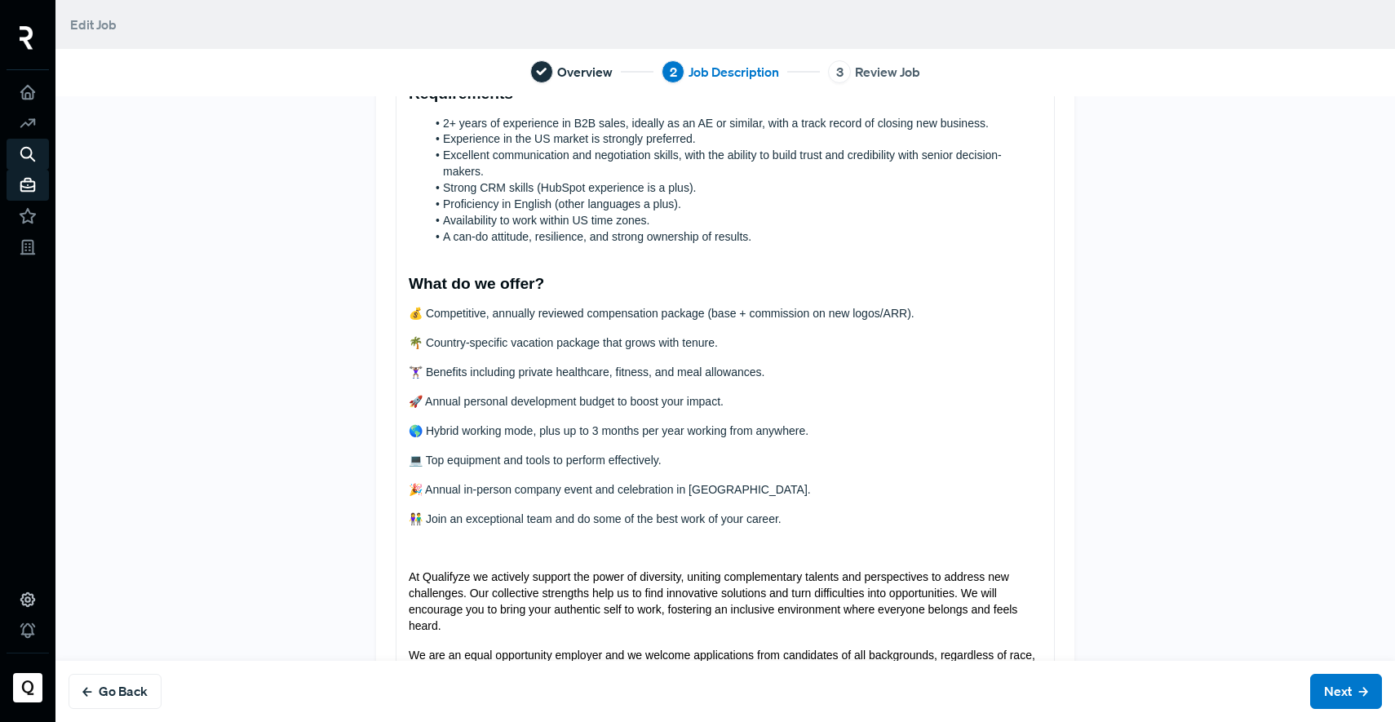
click at [548, 288] on h3 "What do we offer?" at bounding box center [725, 283] width 633 height 19
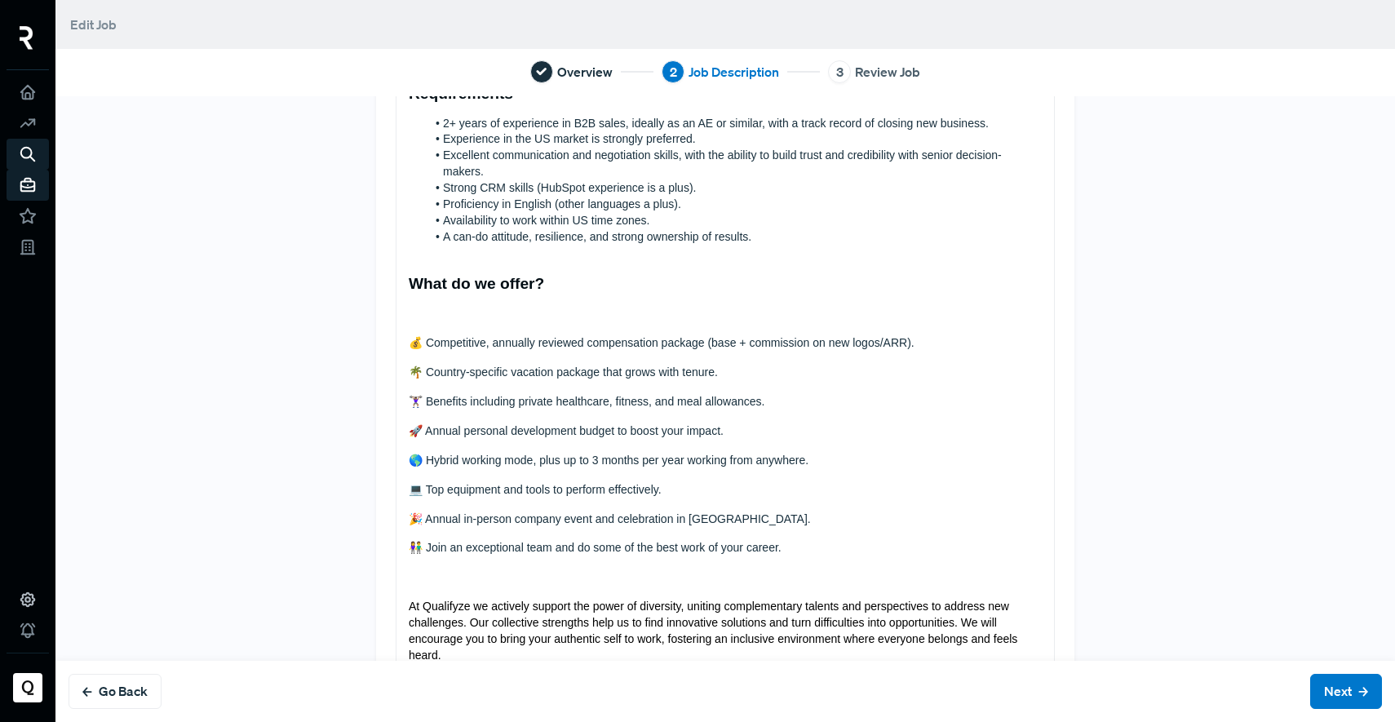
click at [475, 259] on p at bounding box center [725, 253] width 633 height 16
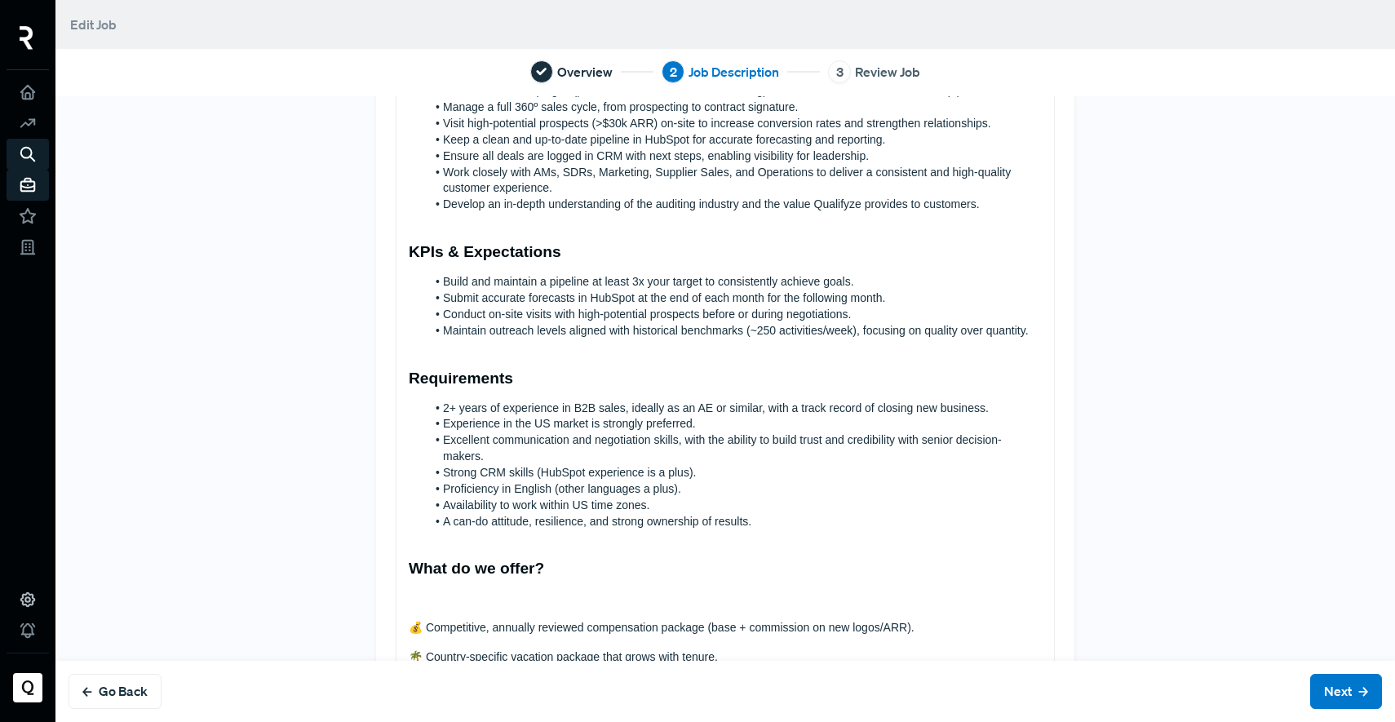
scroll to position [342, 0]
click at [507, 371] on h3 "Requirements" at bounding box center [725, 378] width 633 height 19
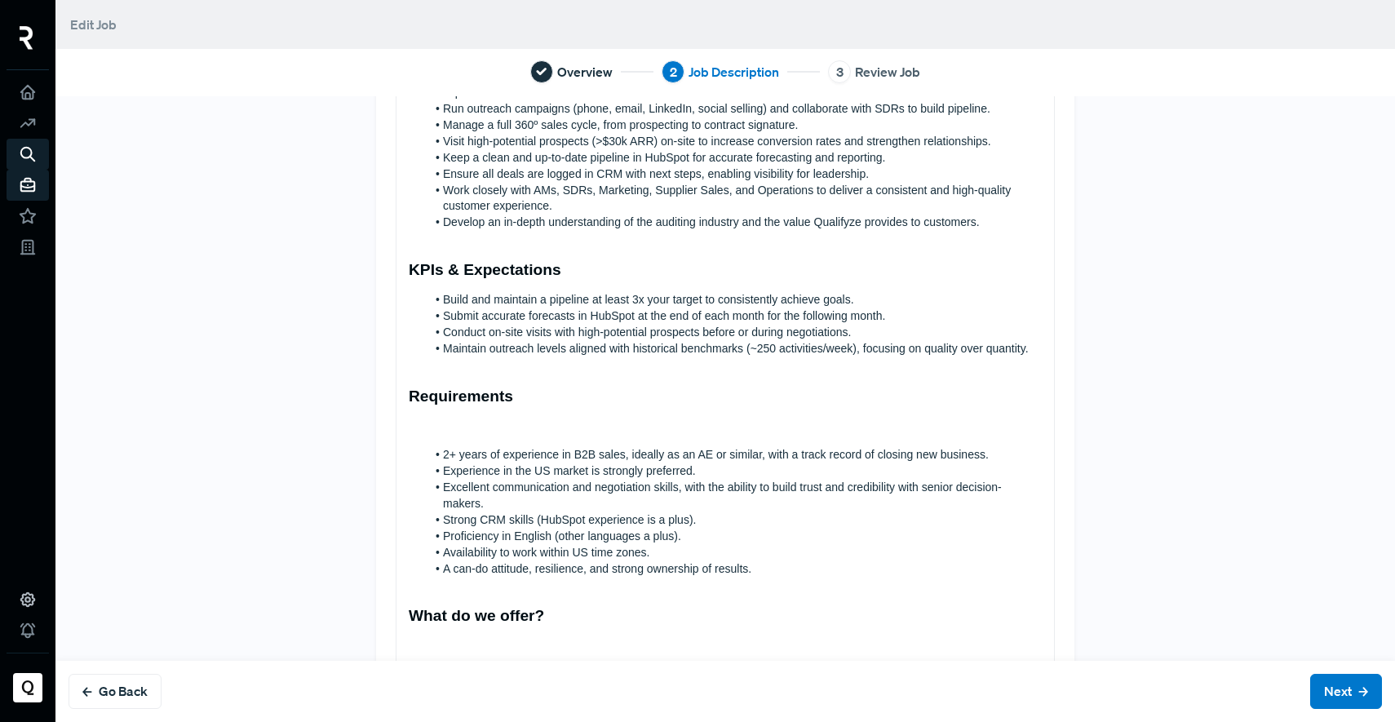
scroll to position [314, 0]
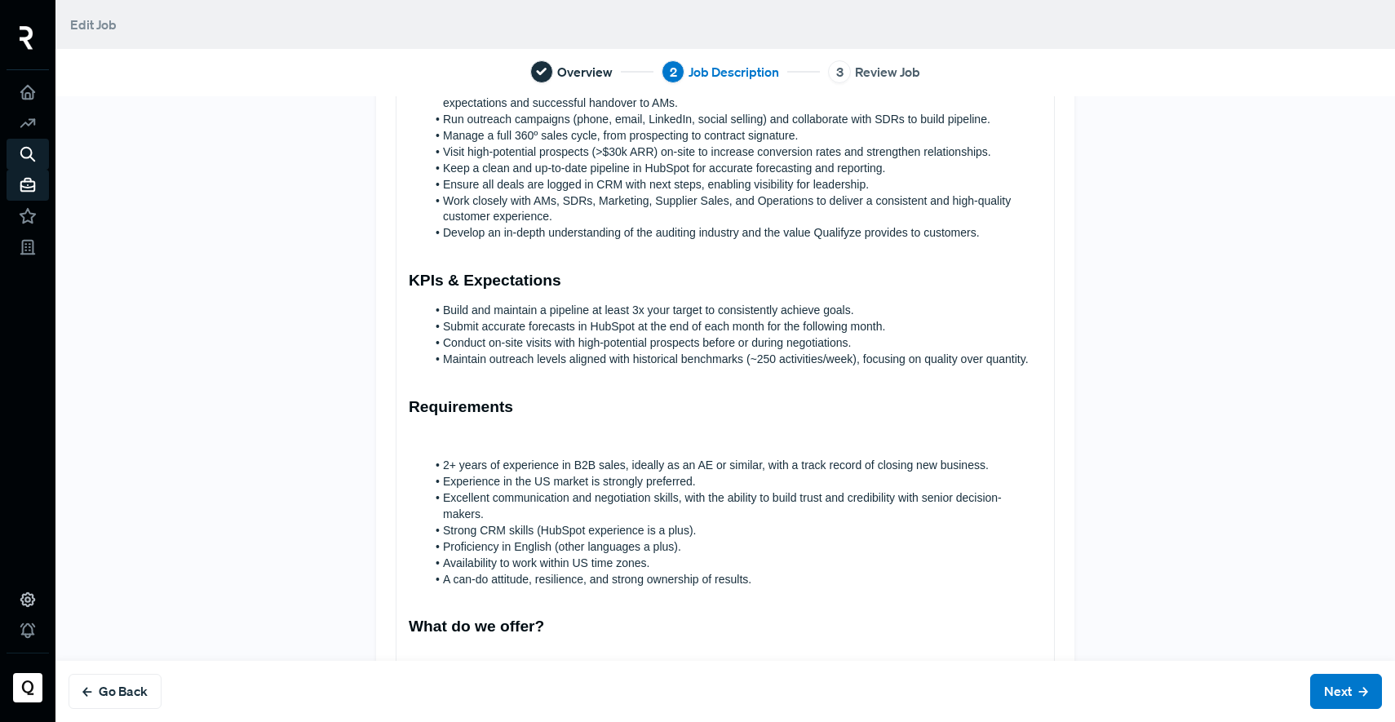
click at [596, 273] on h3 "KPIs & Expectations" at bounding box center [725, 280] width 633 height 19
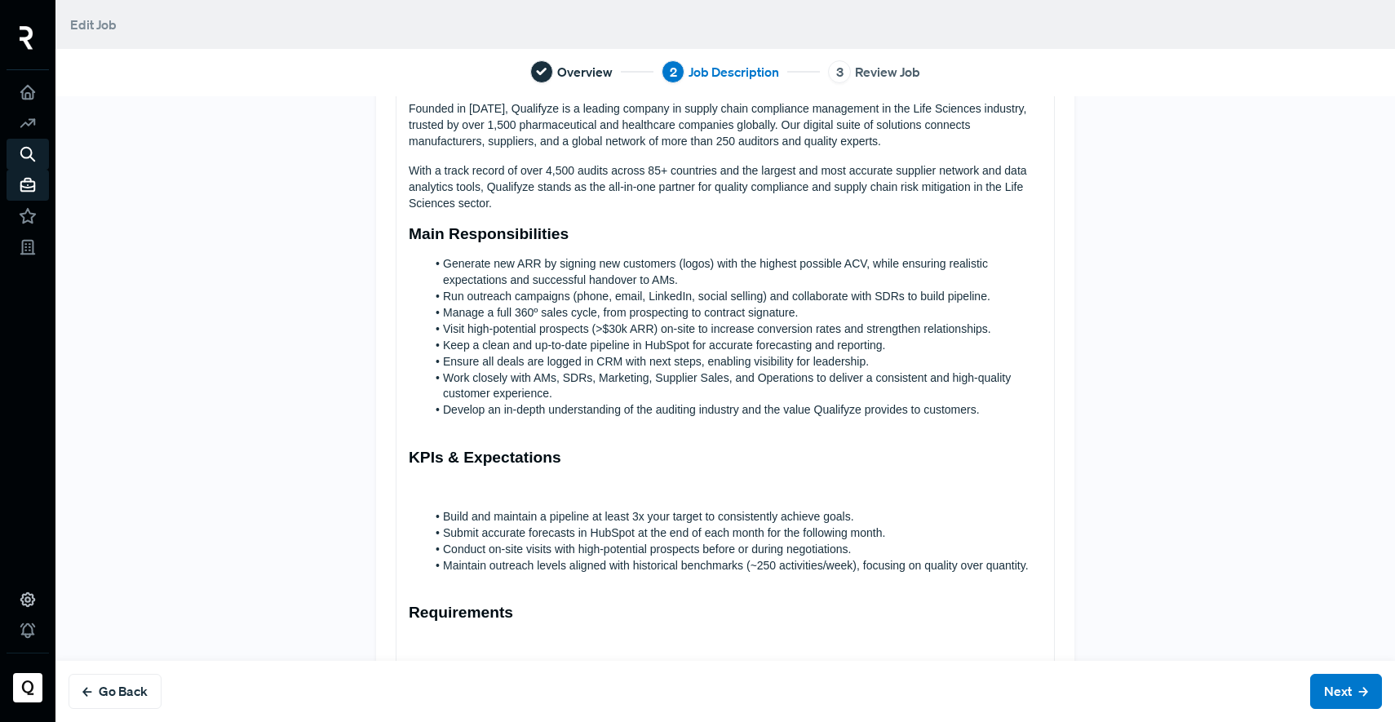
scroll to position [114, 0]
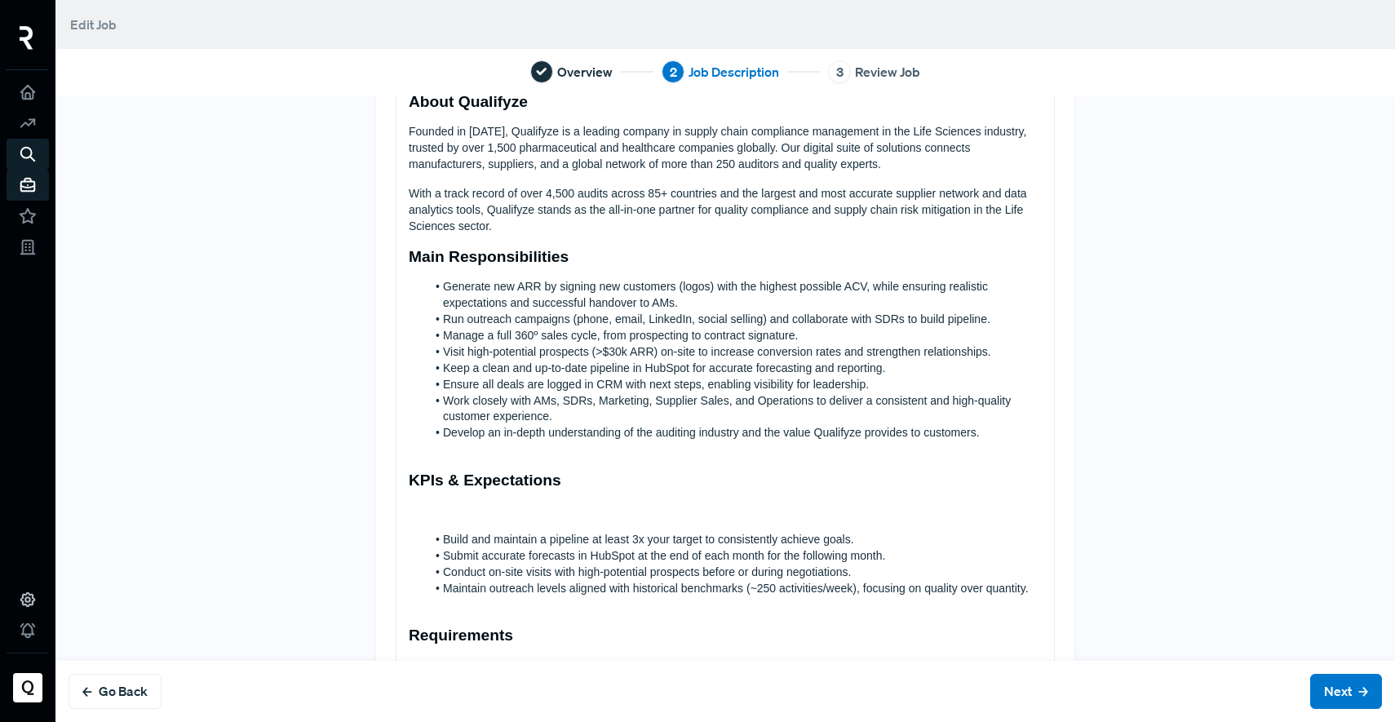
click at [568, 265] on h3 "Main Responsibilities" at bounding box center [725, 256] width 633 height 19
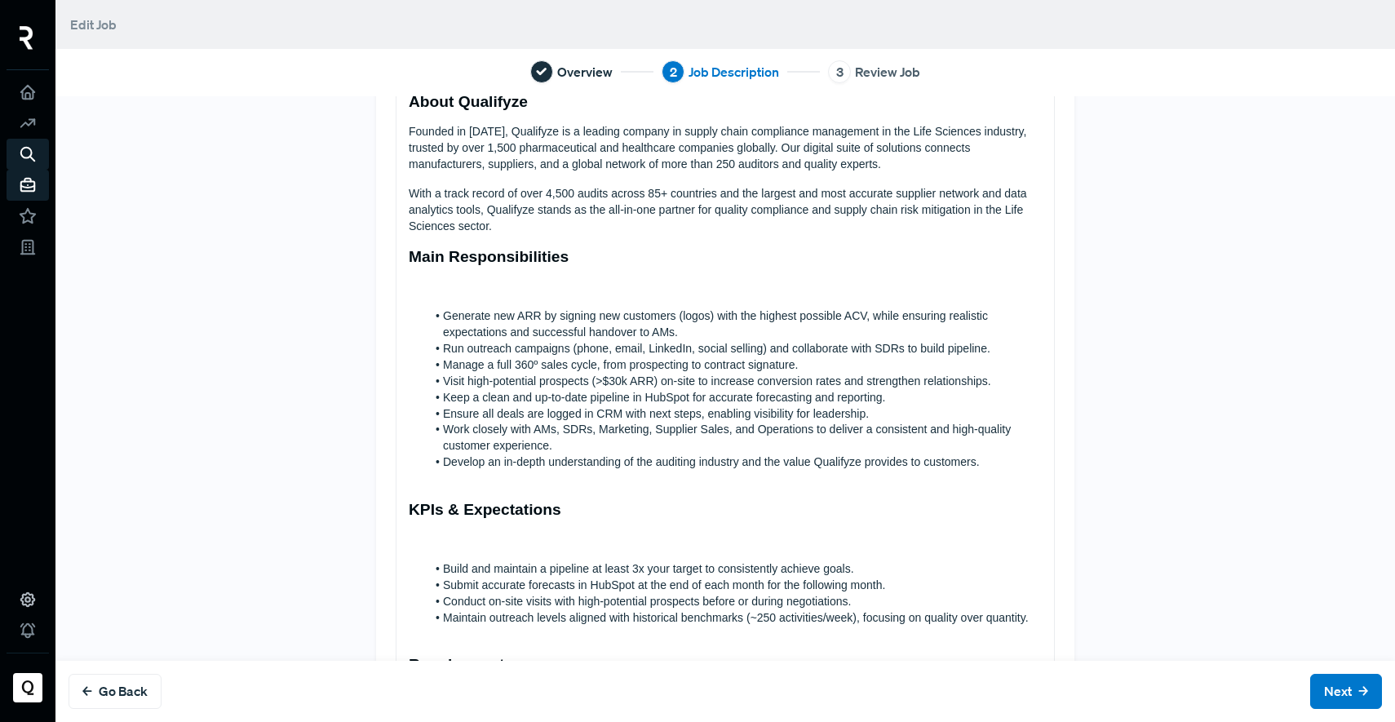
click at [533, 236] on div "About Qualifyze Founded in [DATE], Qualifyze is a leading company in supply cha…" at bounding box center [724, 708] width 657 height 1253
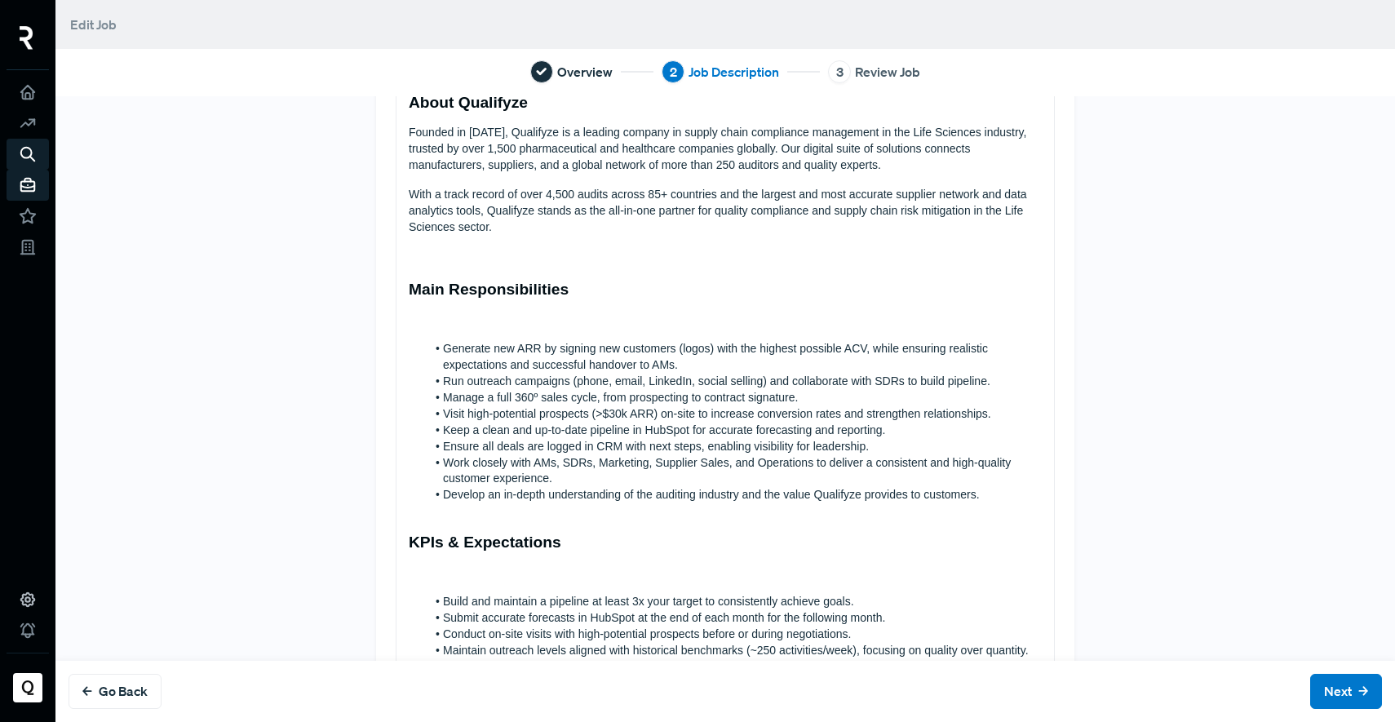
scroll to position [0, 0]
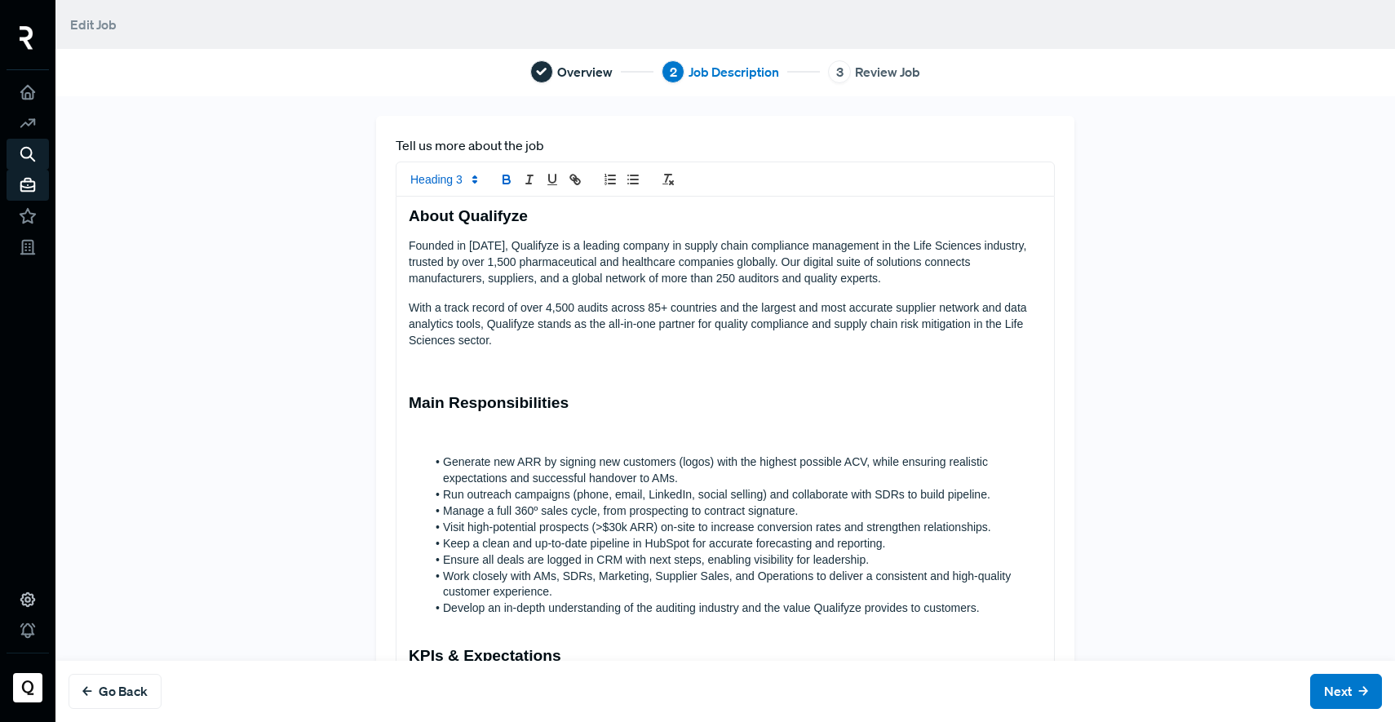
click at [541, 219] on h3 "About Qualifyze" at bounding box center [725, 215] width 633 height 19
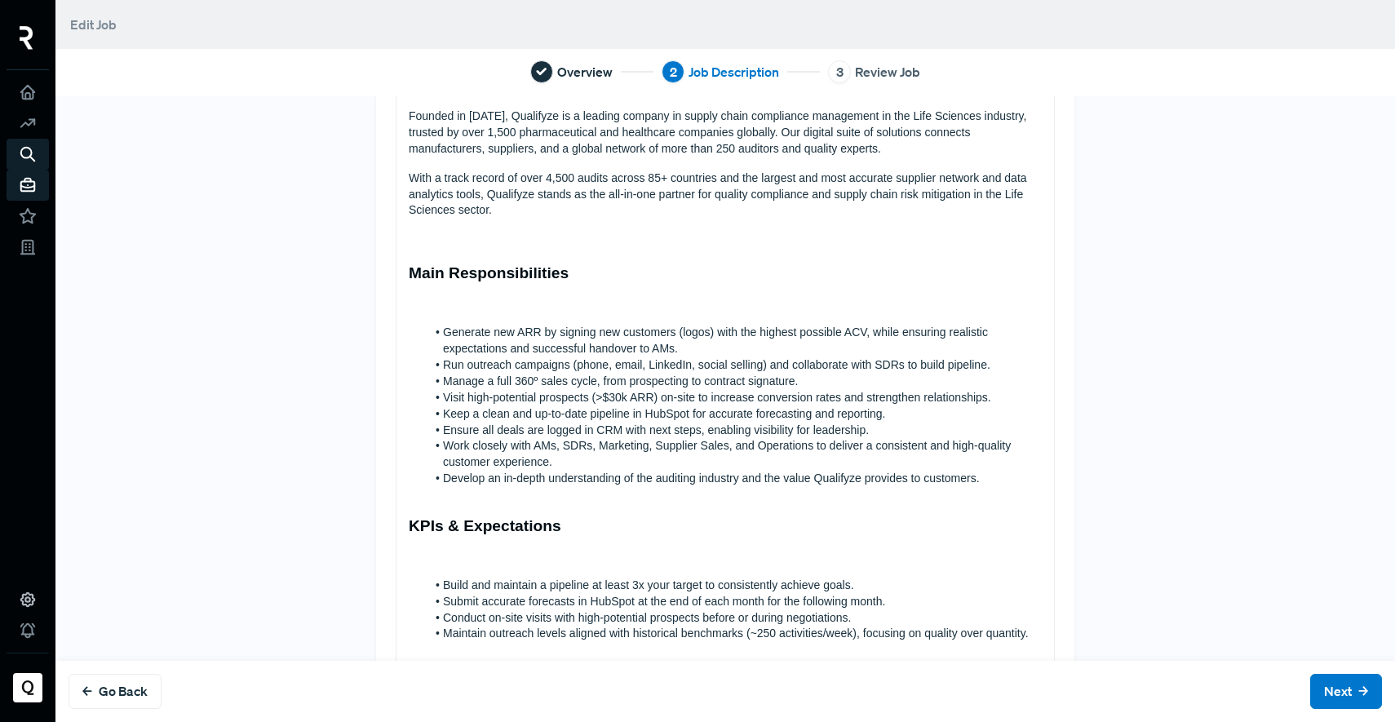
scroll to position [71, 0]
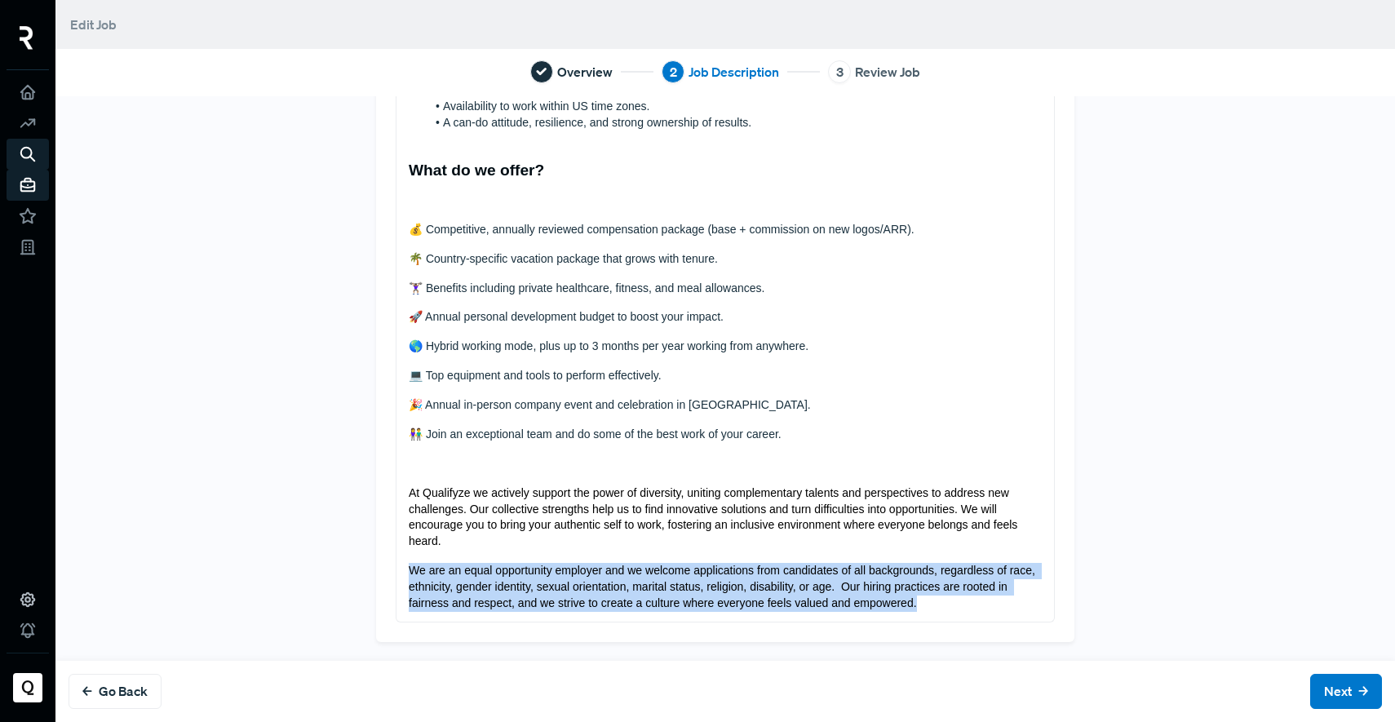
drag, startPoint x: 917, startPoint y: 608, endPoint x: 351, endPoint y: 566, distance: 567.6
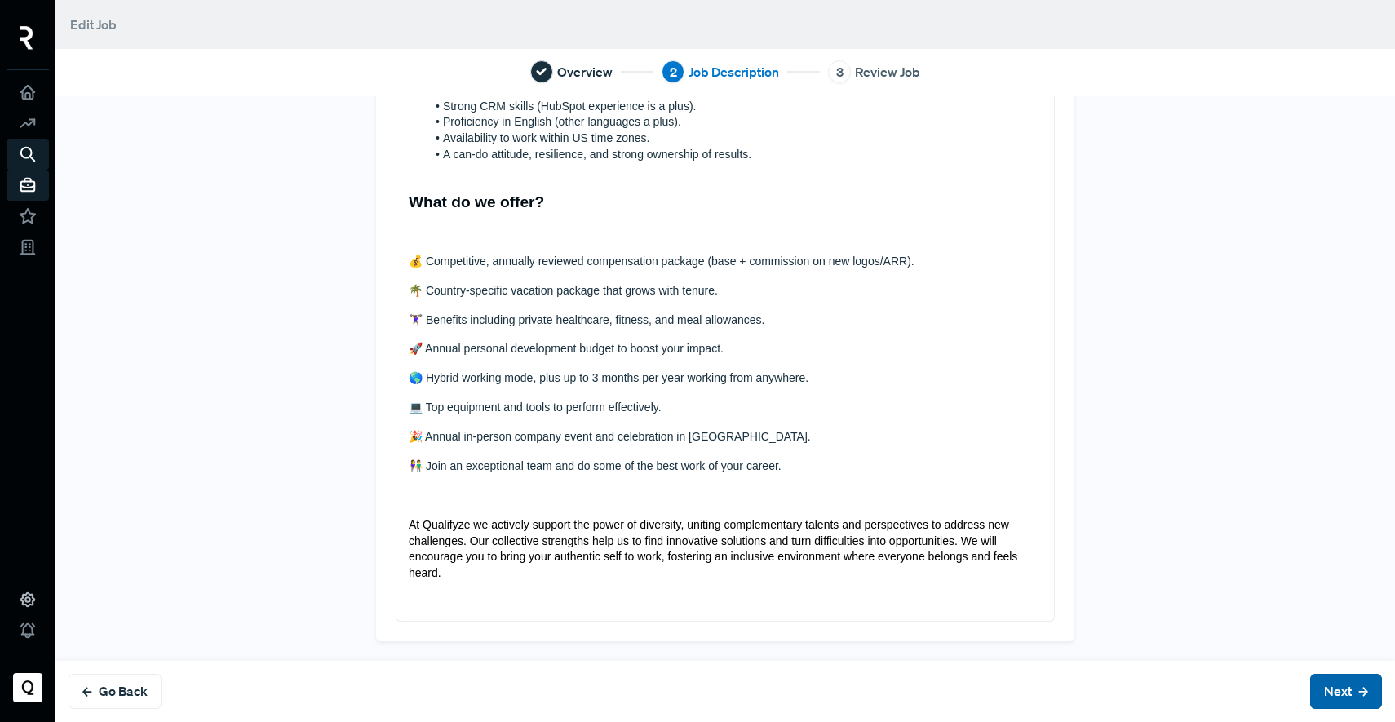
click at [1329, 695] on button "Next" at bounding box center [1346, 691] width 72 height 35
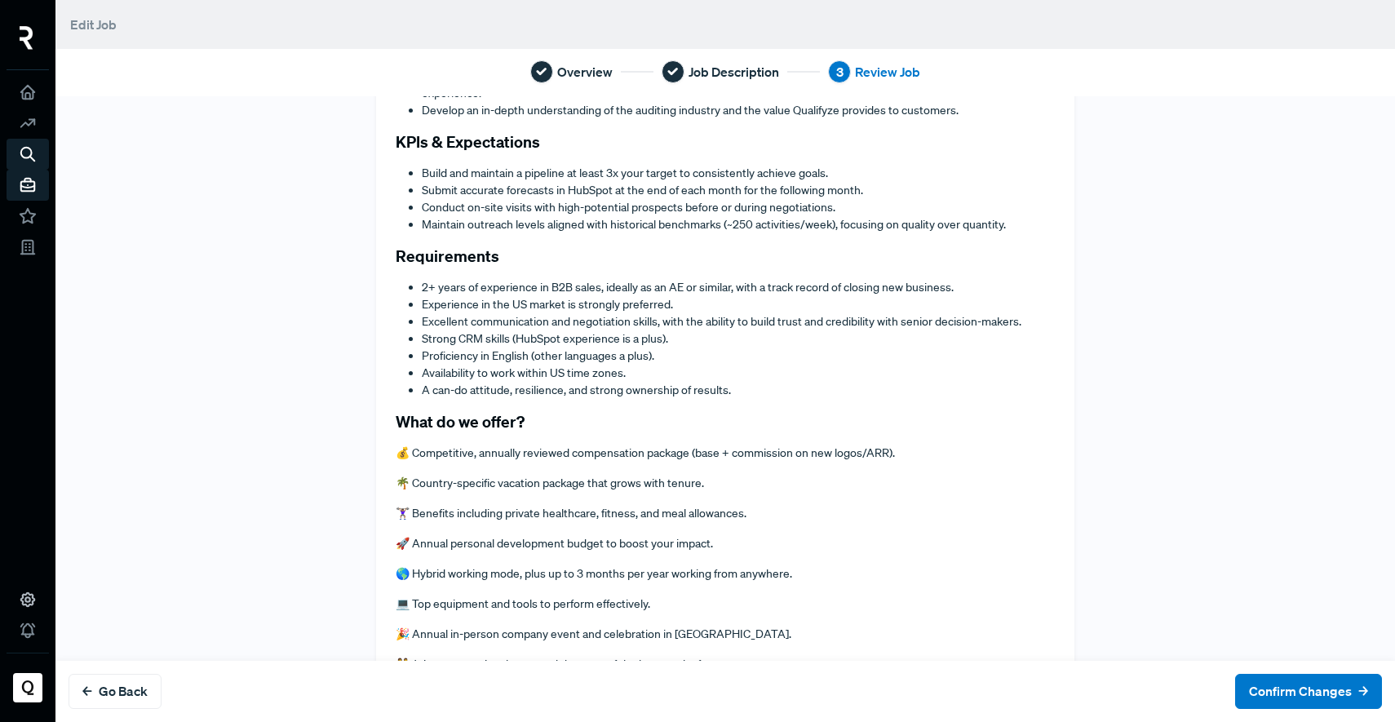
scroll to position [886, 0]
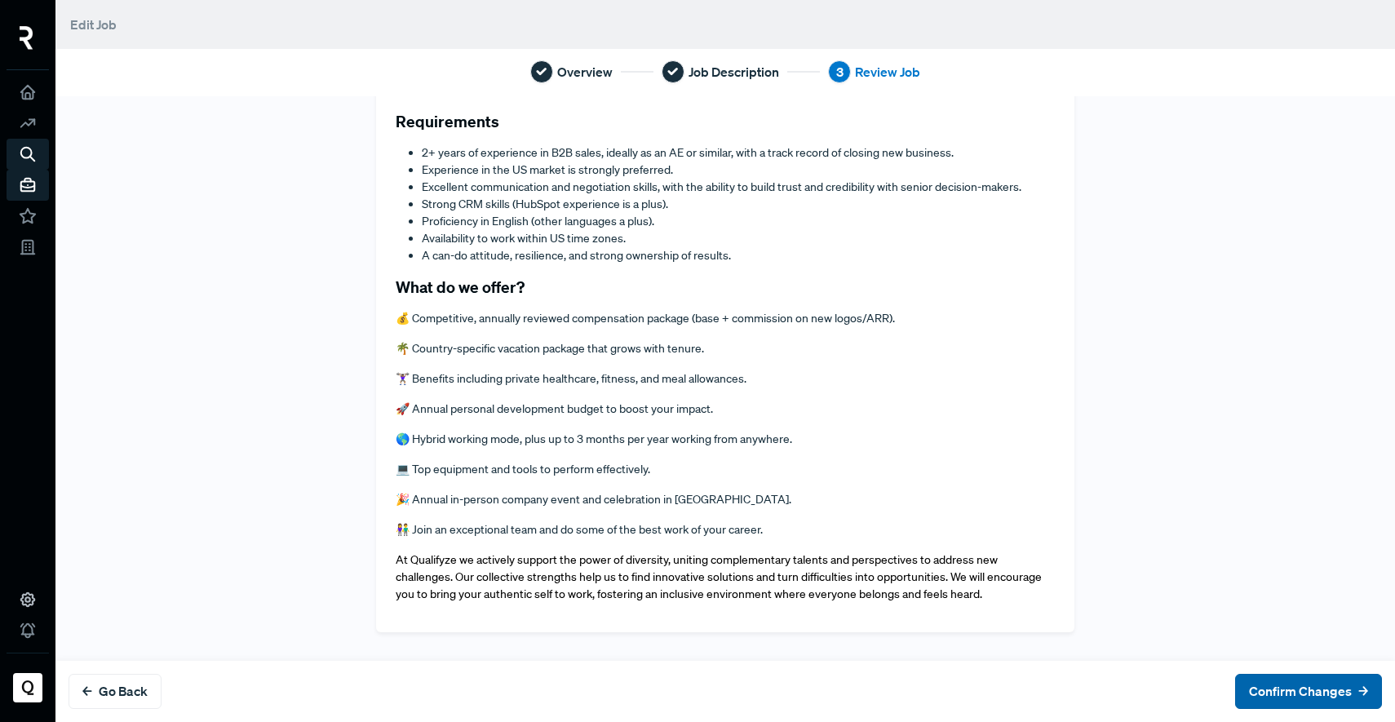
click at [1293, 695] on button "Confirm Changes" at bounding box center [1308, 691] width 147 height 35
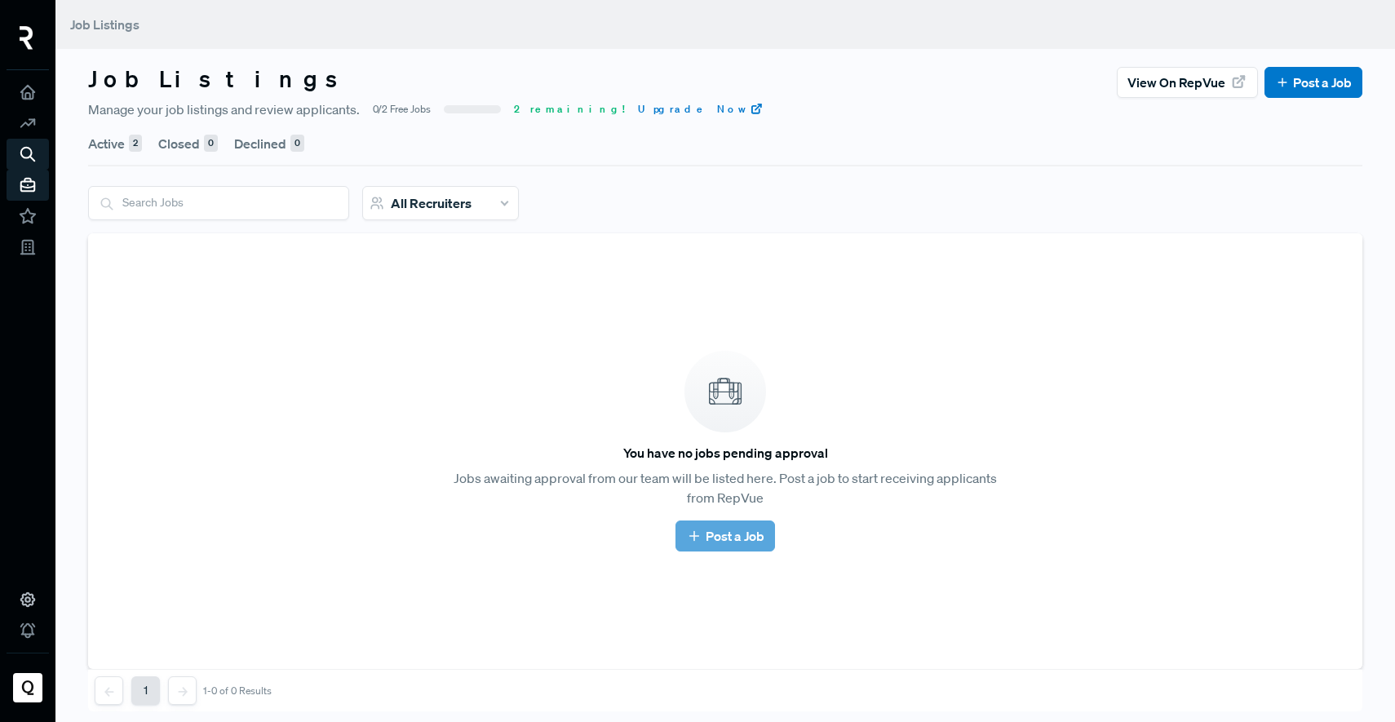
click at [85, 144] on div "Active 2 Closed 0 Declined 0 All Recruiters You have no jobs pending approval J…" at bounding box center [724, 415] width 1293 height 593
click at [95, 143] on button "Active 2" at bounding box center [115, 144] width 54 height 46
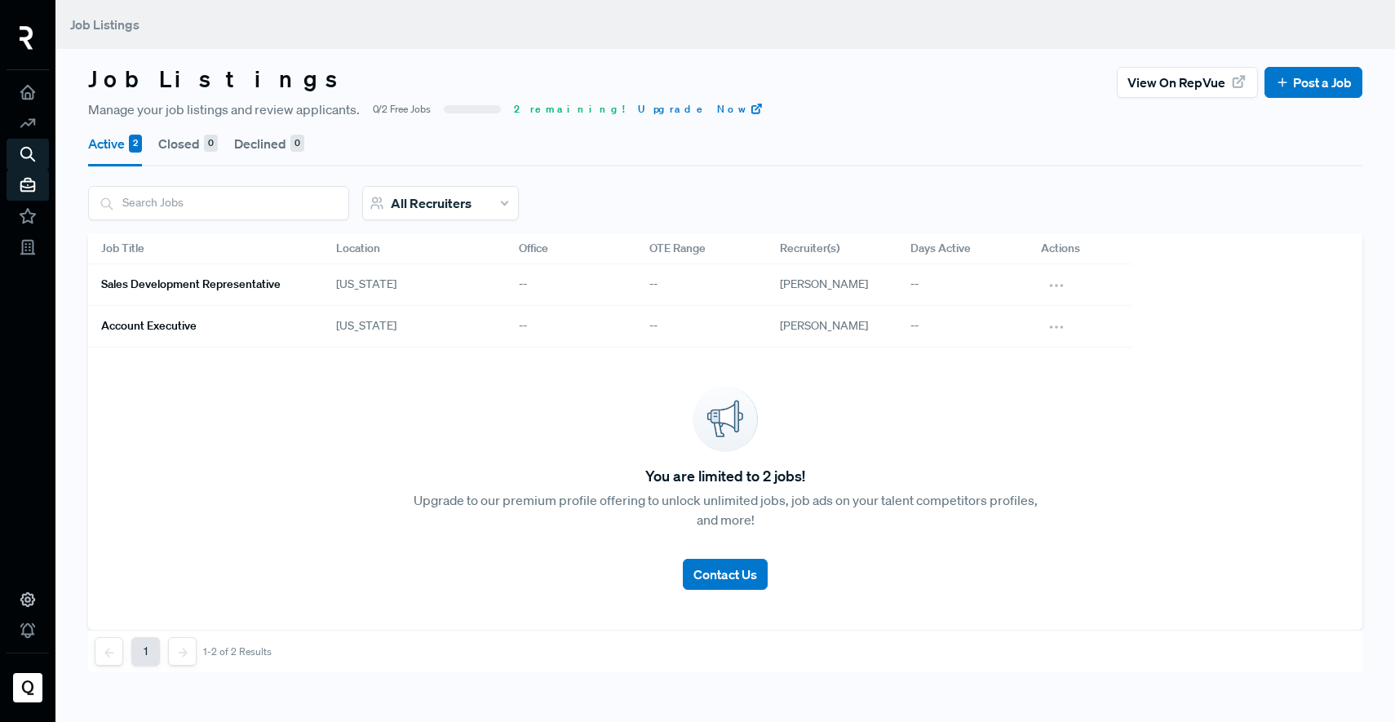
click at [212, 275] on link "Sales Development Representative" at bounding box center [199, 285] width 196 height 28
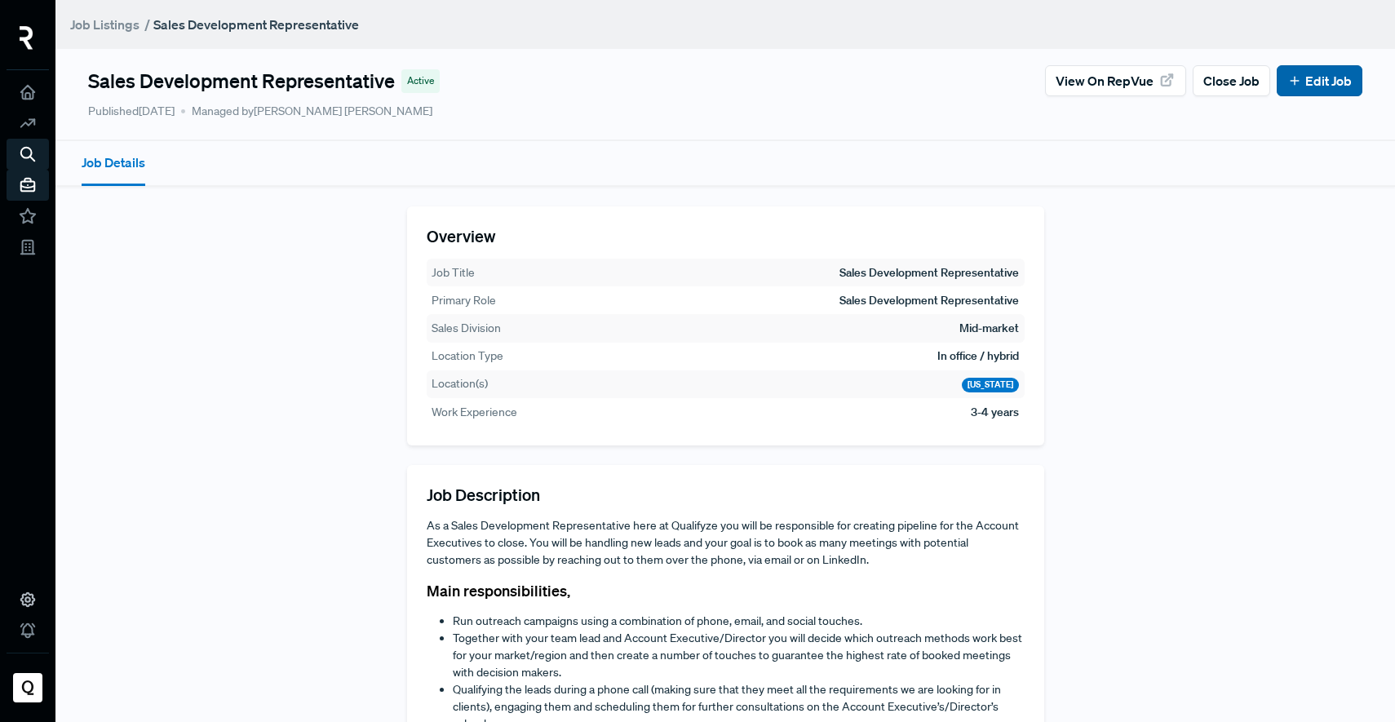
click at [1301, 83] on link "Edit Job" at bounding box center [1319, 81] width 64 height 20
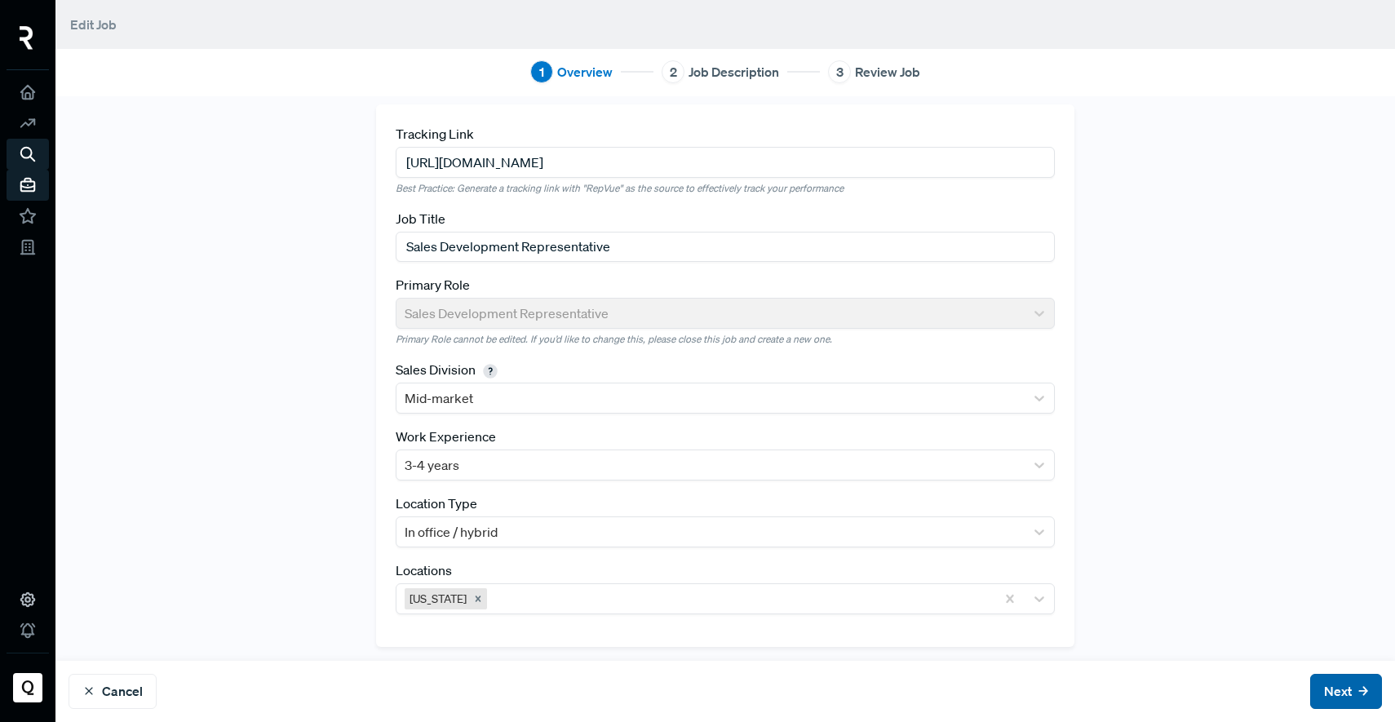
scroll to position [17, 0]
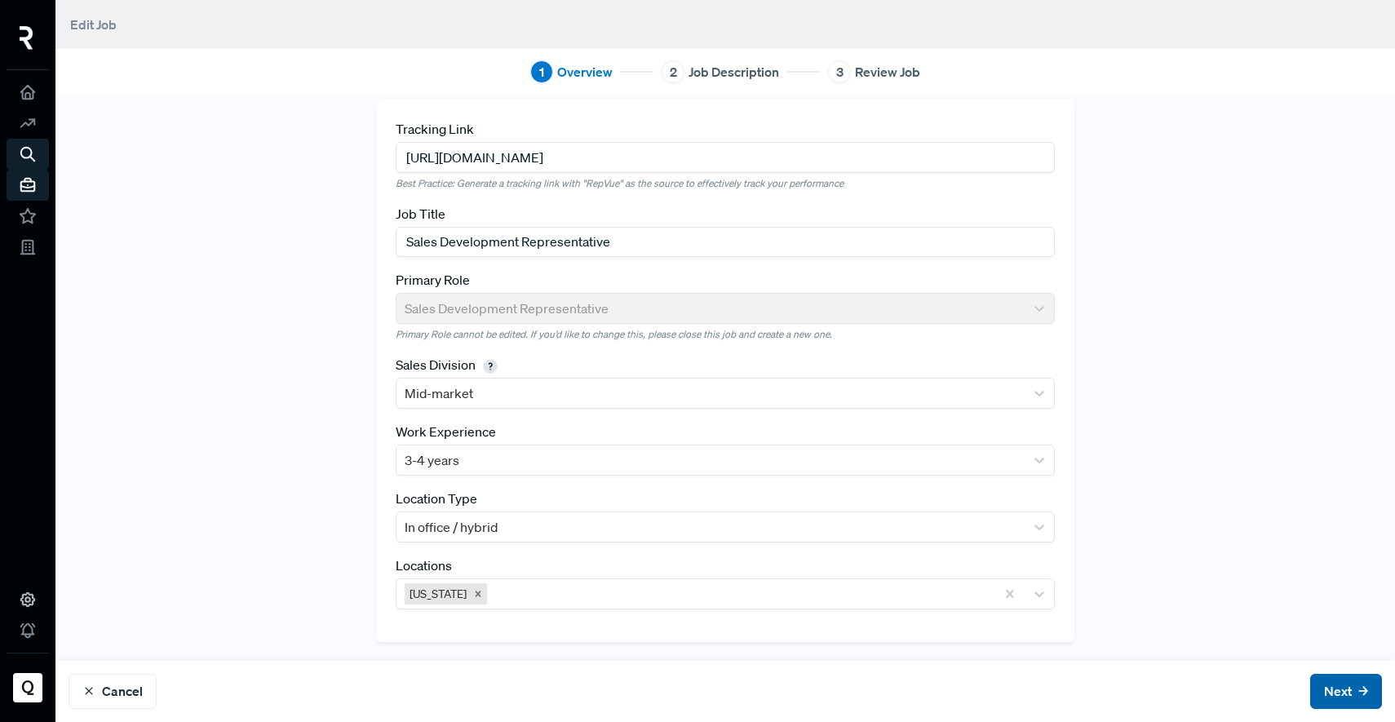
click at [1319, 688] on button "Next" at bounding box center [1346, 691] width 72 height 35
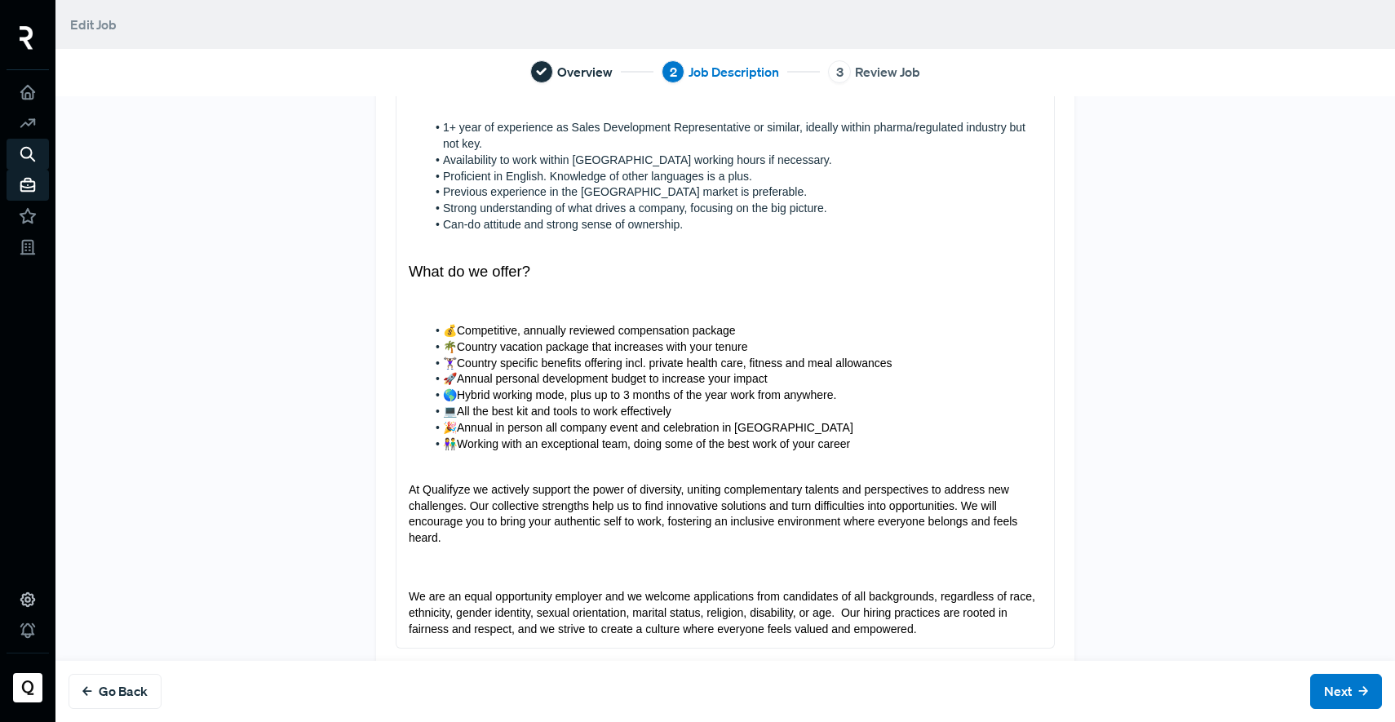
scroll to position [583, 0]
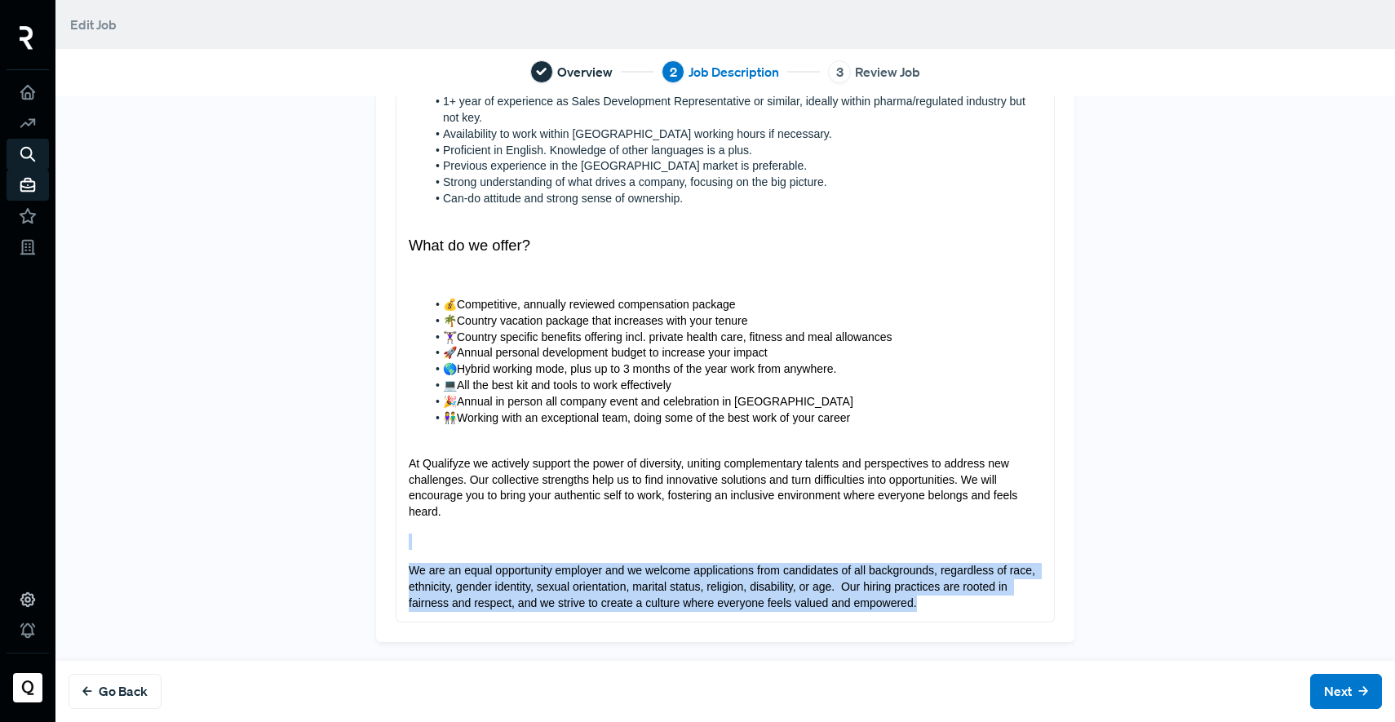
drag, startPoint x: 956, startPoint y: 612, endPoint x: 388, endPoint y: 549, distance: 571.1
click at [396, 549] on div "As a Sales Development Representative here at Qualifyze you will be responsible…" at bounding box center [724, 117] width 657 height 1007
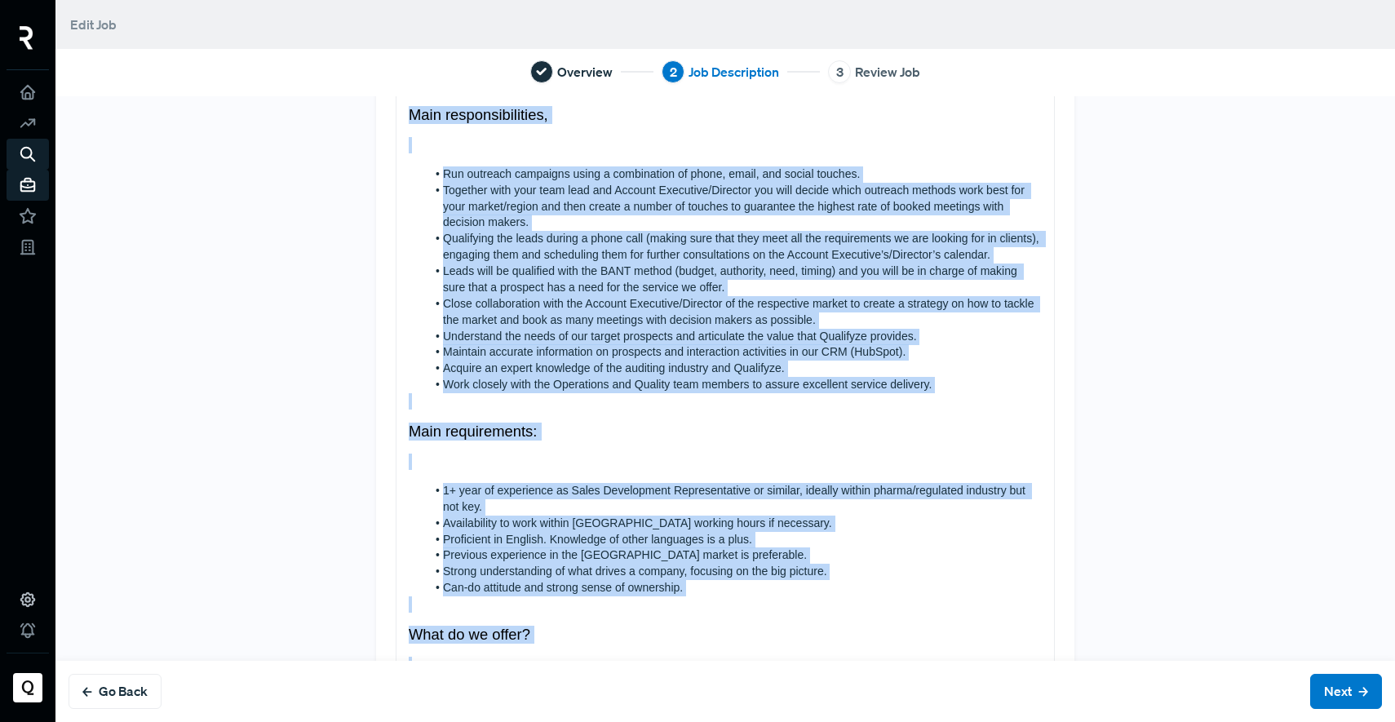
scroll to position [0, 0]
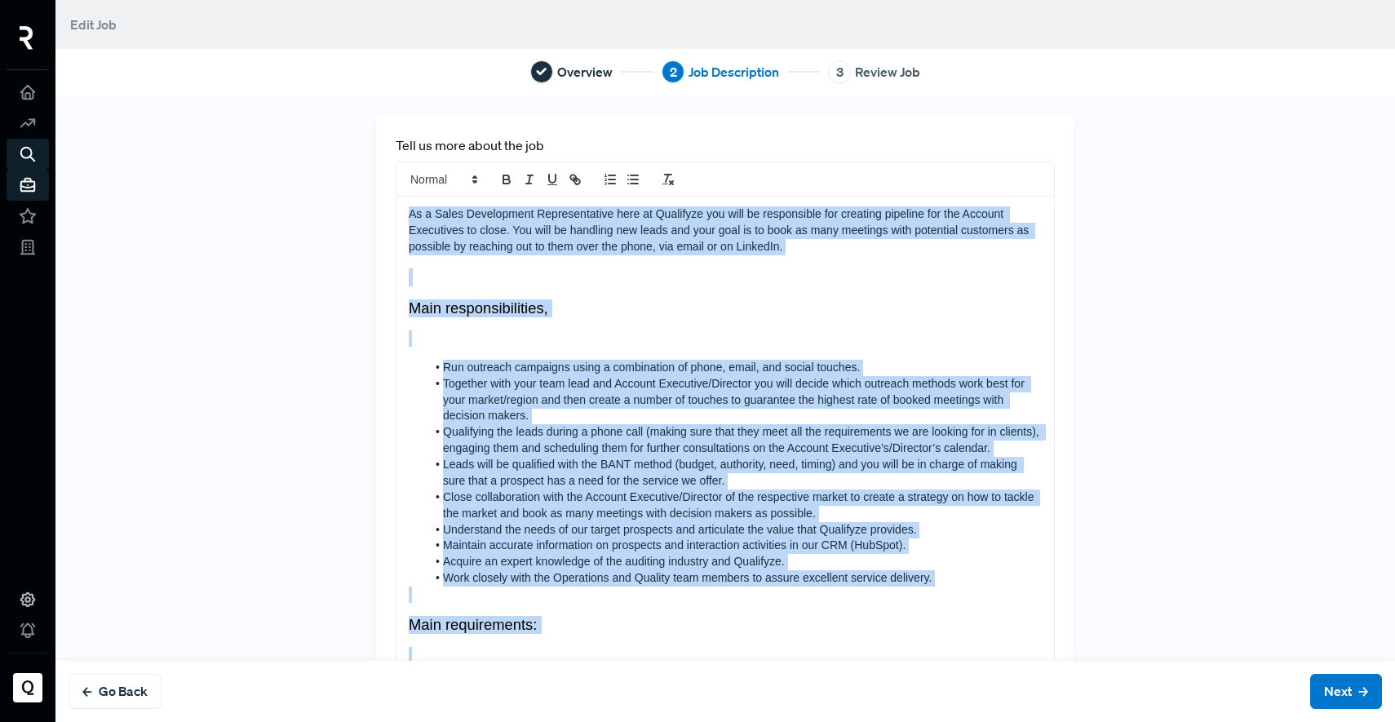
drag, startPoint x: 469, startPoint y: 585, endPoint x: 338, endPoint y: 161, distance: 443.9
click at [338, 161] on div "Tell us more about the job As a Sales Development Representative here at [GEOGR…" at bounding box center [725, 639] width 1077 height 1046
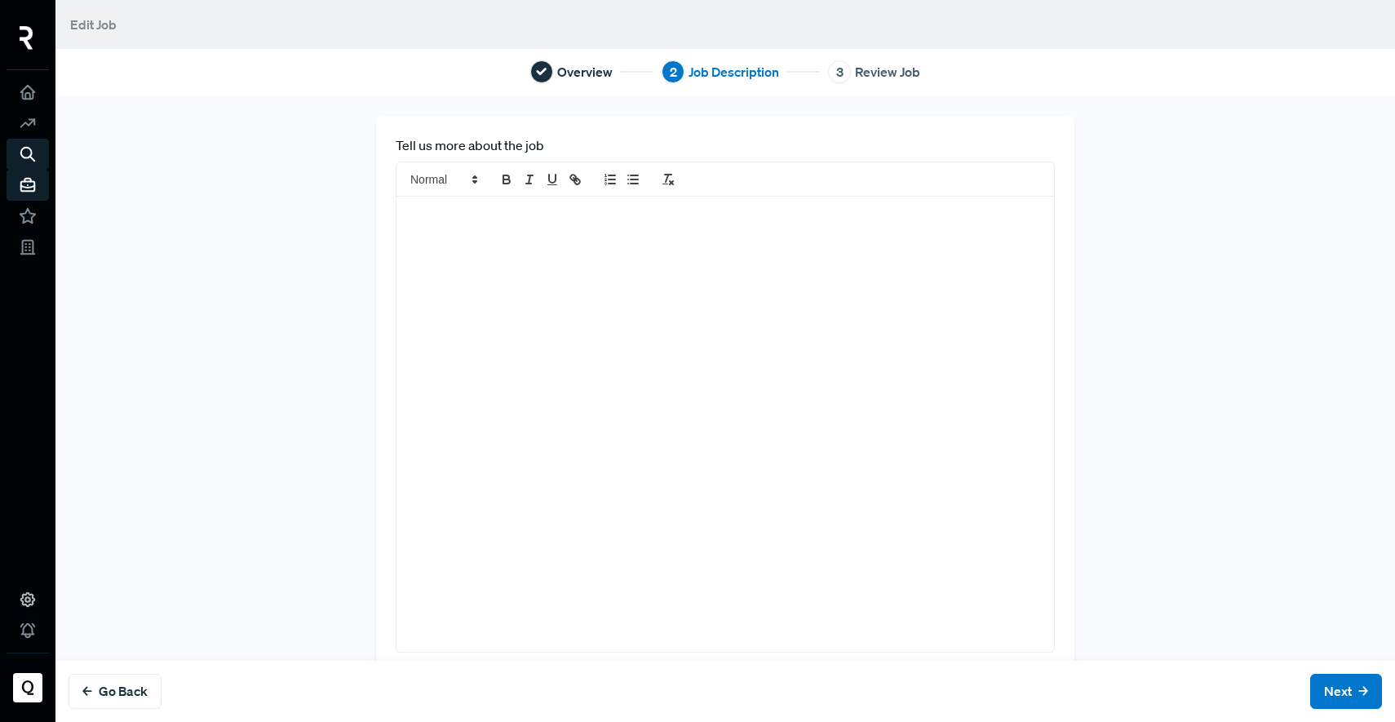
scroll to position [340, 0]
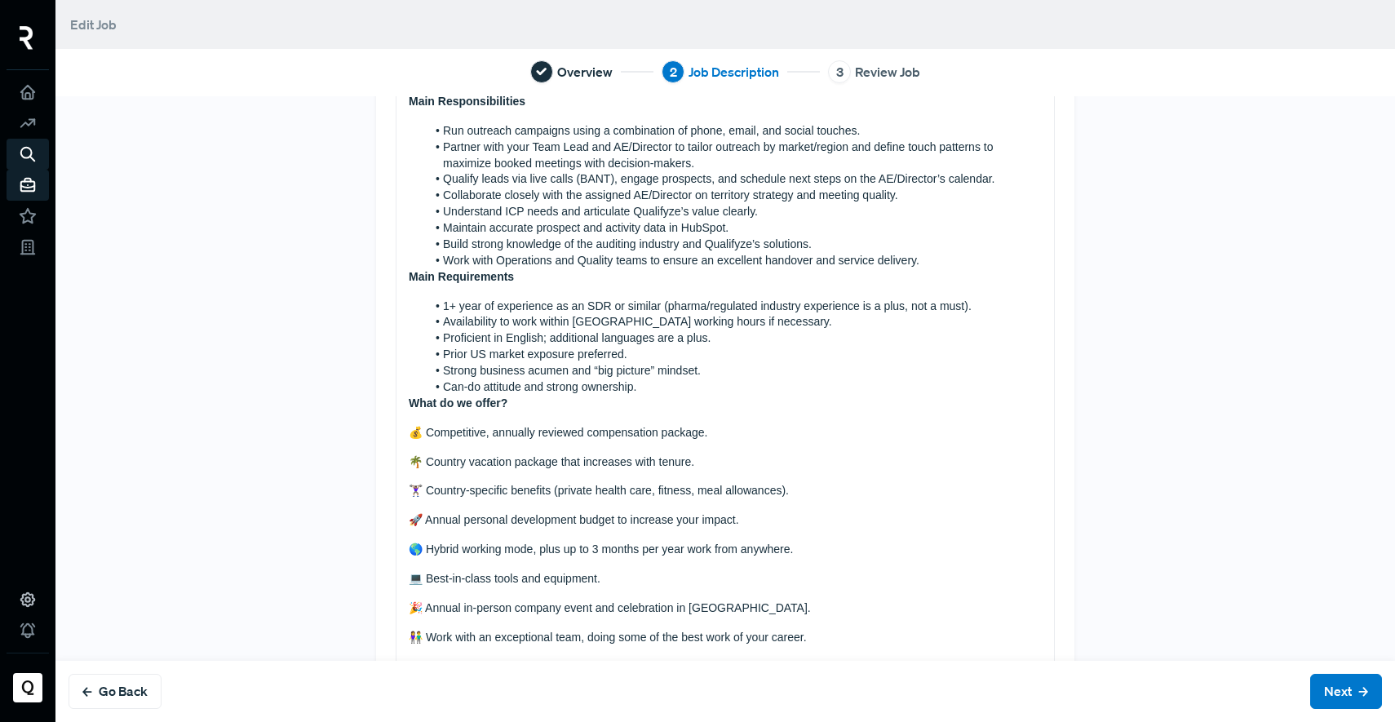
click at [396, 281] on div "About Qualifyze Founded in [DATE], Qualifyze is a leading company in supply cha…" at bounding box center [724, 294] width 657 height 877
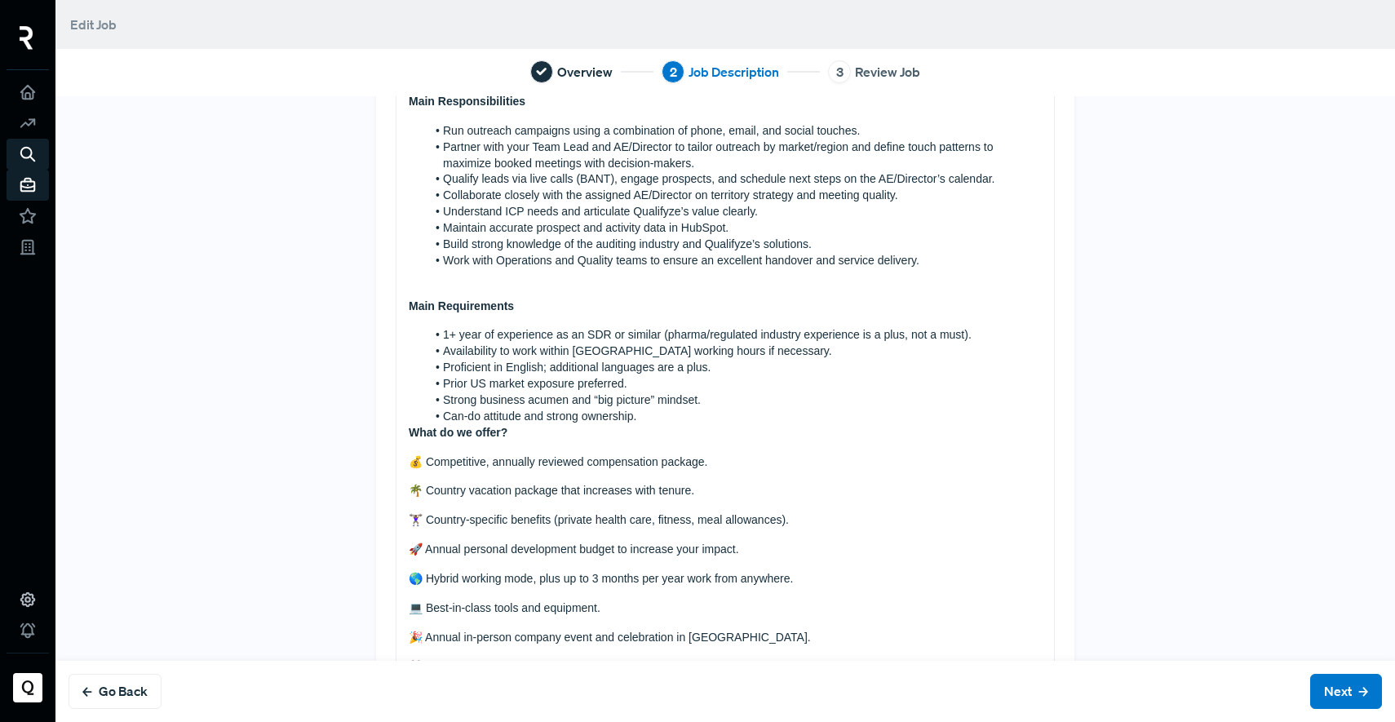
click at [396, 436] on div "About Qualifyze Founded in [DATE], Qualifyze is a leading company in supply cha…" at bounding box center [724, 309] width 657 height 906
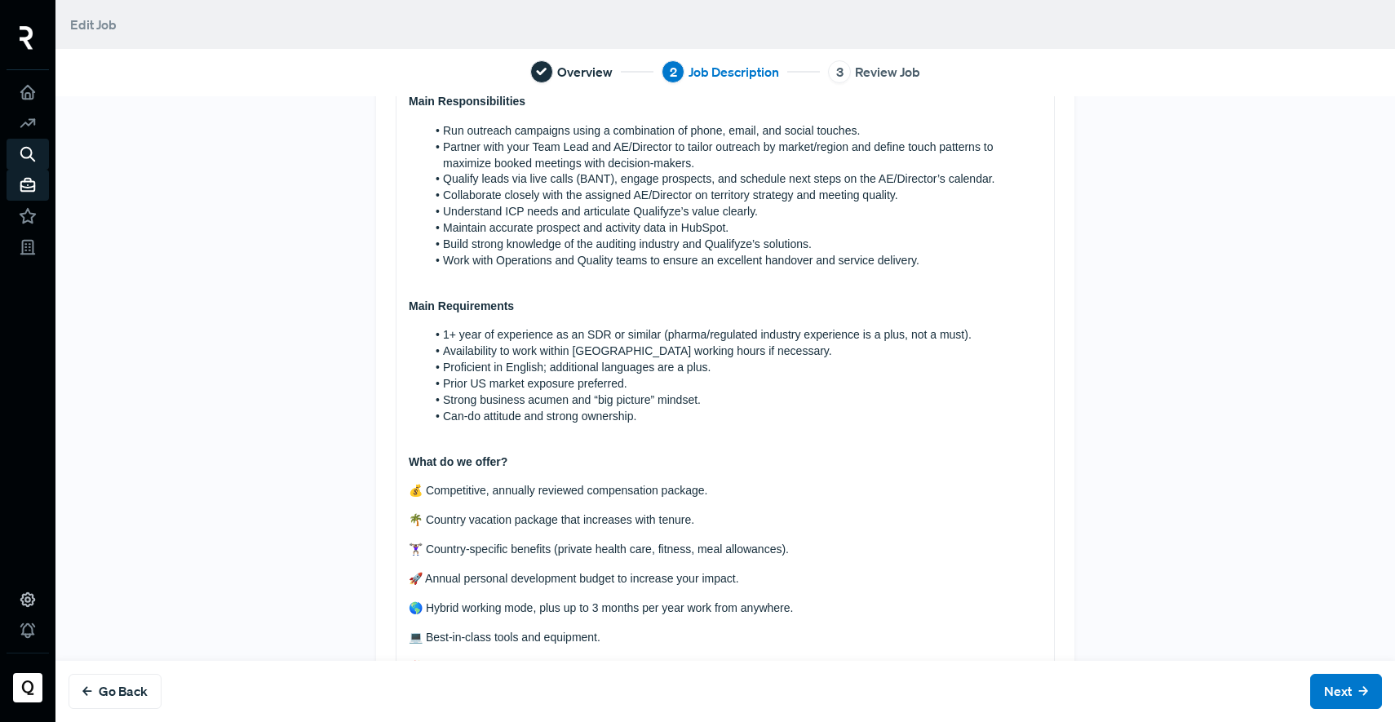
click at [515, 466] on p "What do we offer?" at bounding box center [725, 462] width 633 height 16
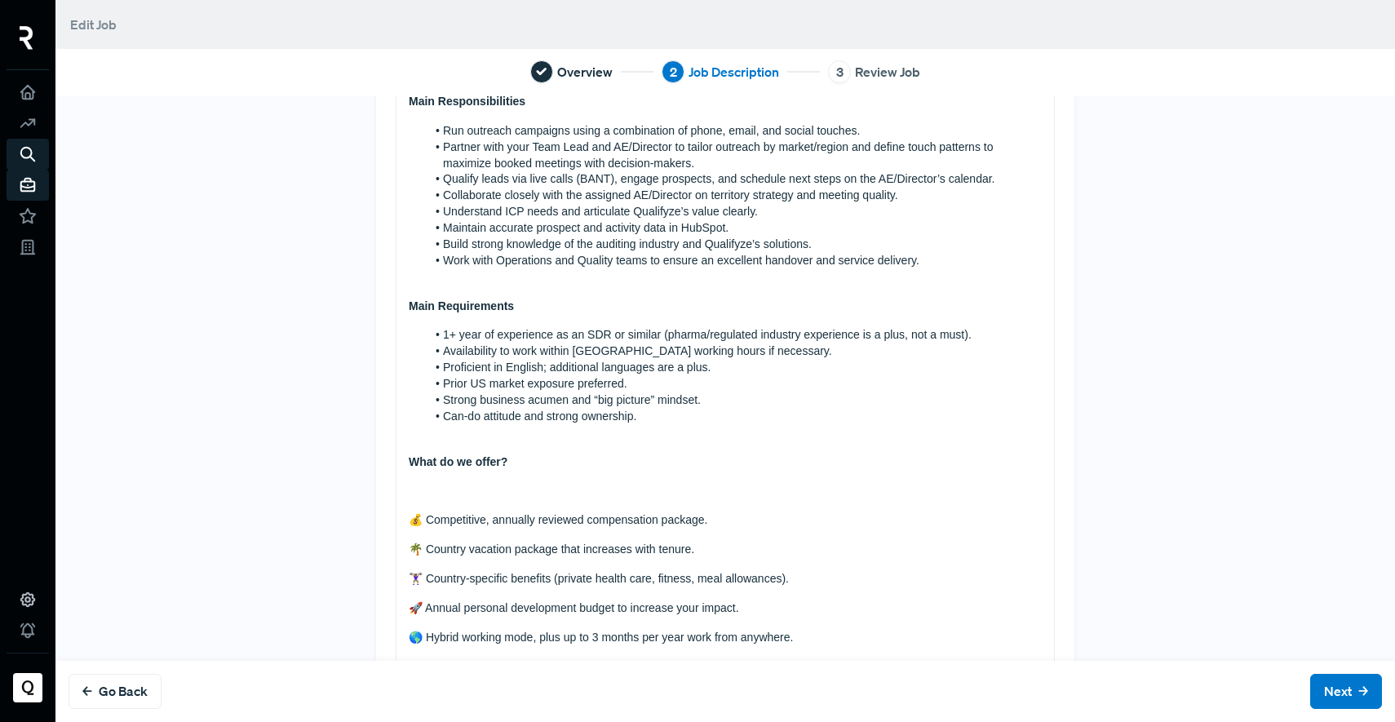
click at [513, 306] on p "Main Requirements" at bounding box center [725, 306] width 633 height 16
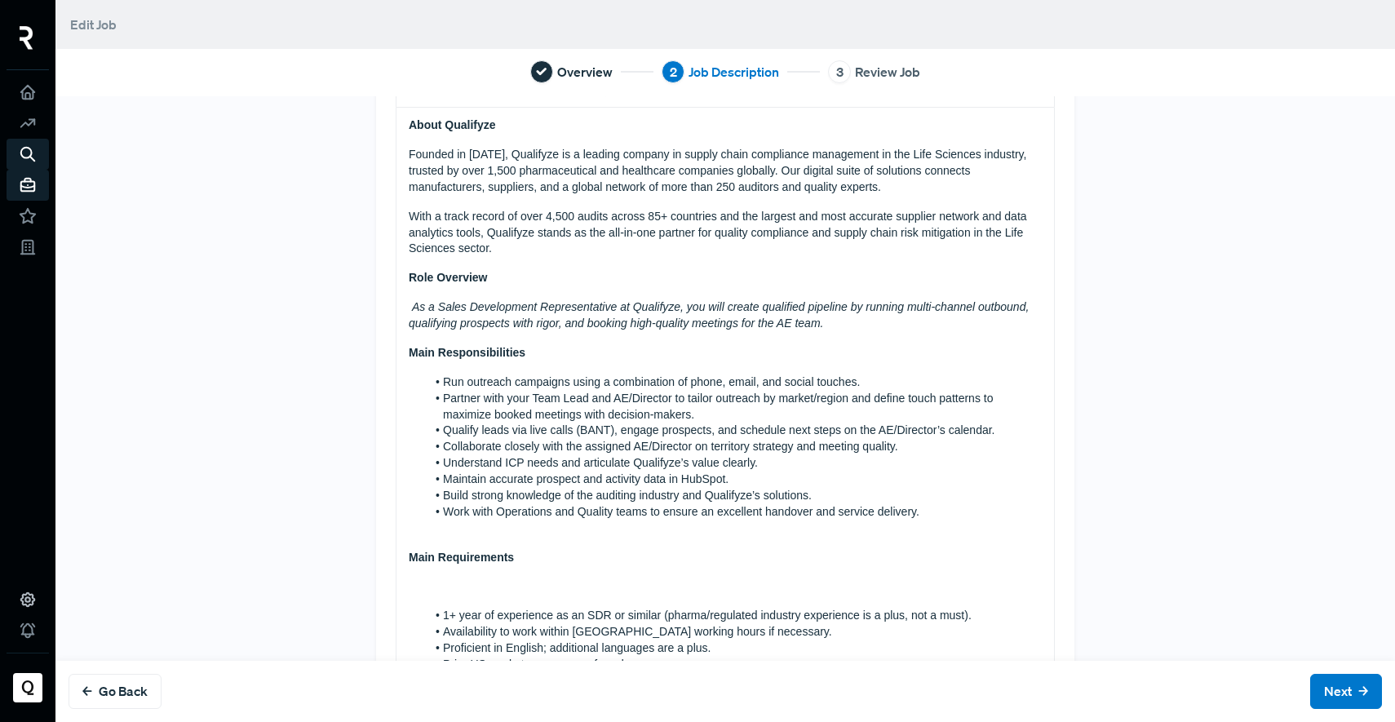
scroll to position [0, 0]
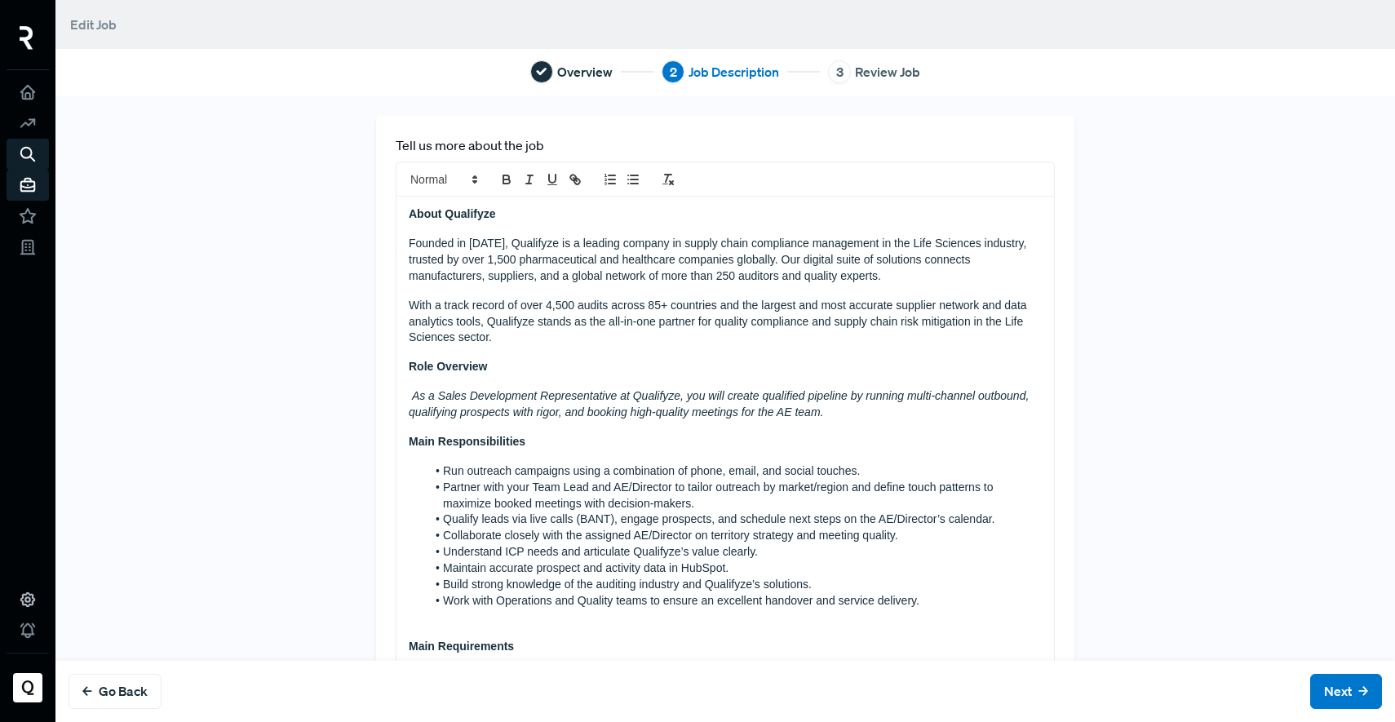
click at [504, 211] on p "About Qualifyze" at bounding box center [725, 214] width 633 height 16
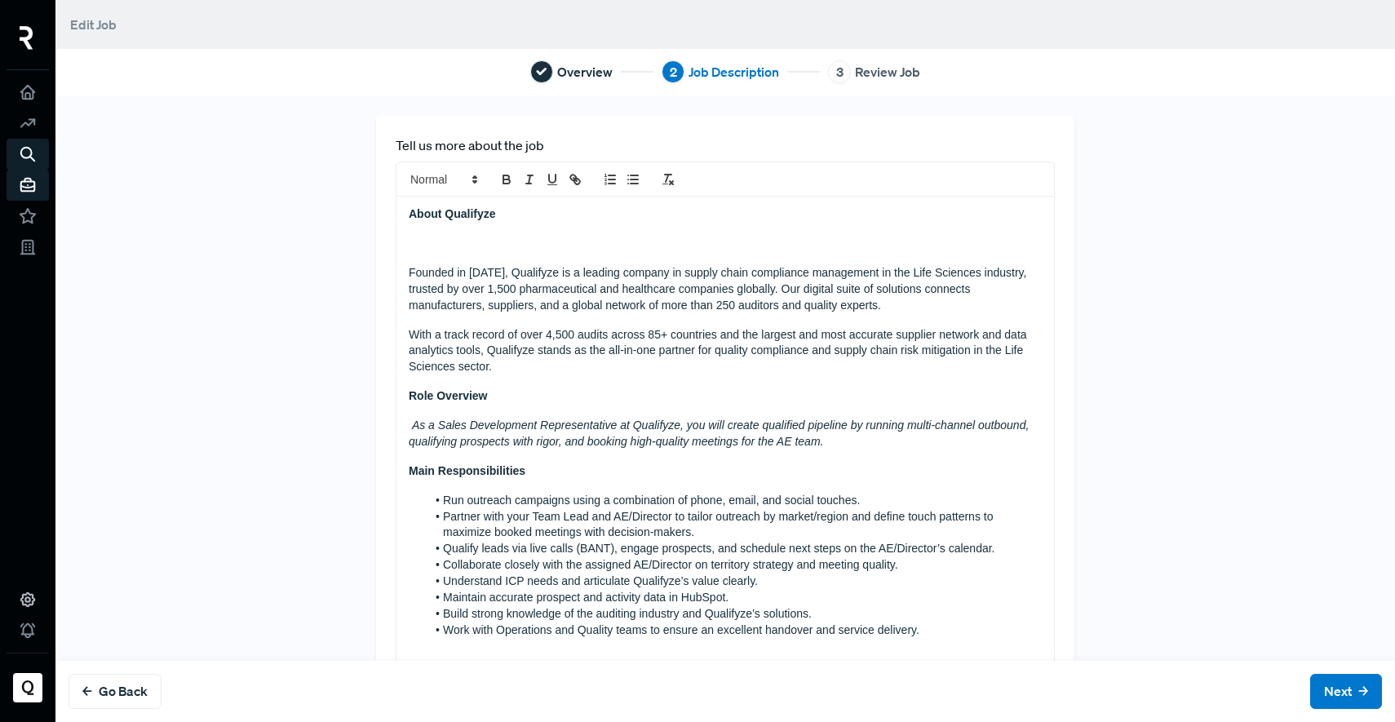
click at [396, 400] on div "About Qualifyze Founded in [DATE], Qualifyze is a leading company in supply cha…" at bounding box center [724, 708] width 657 height 1023
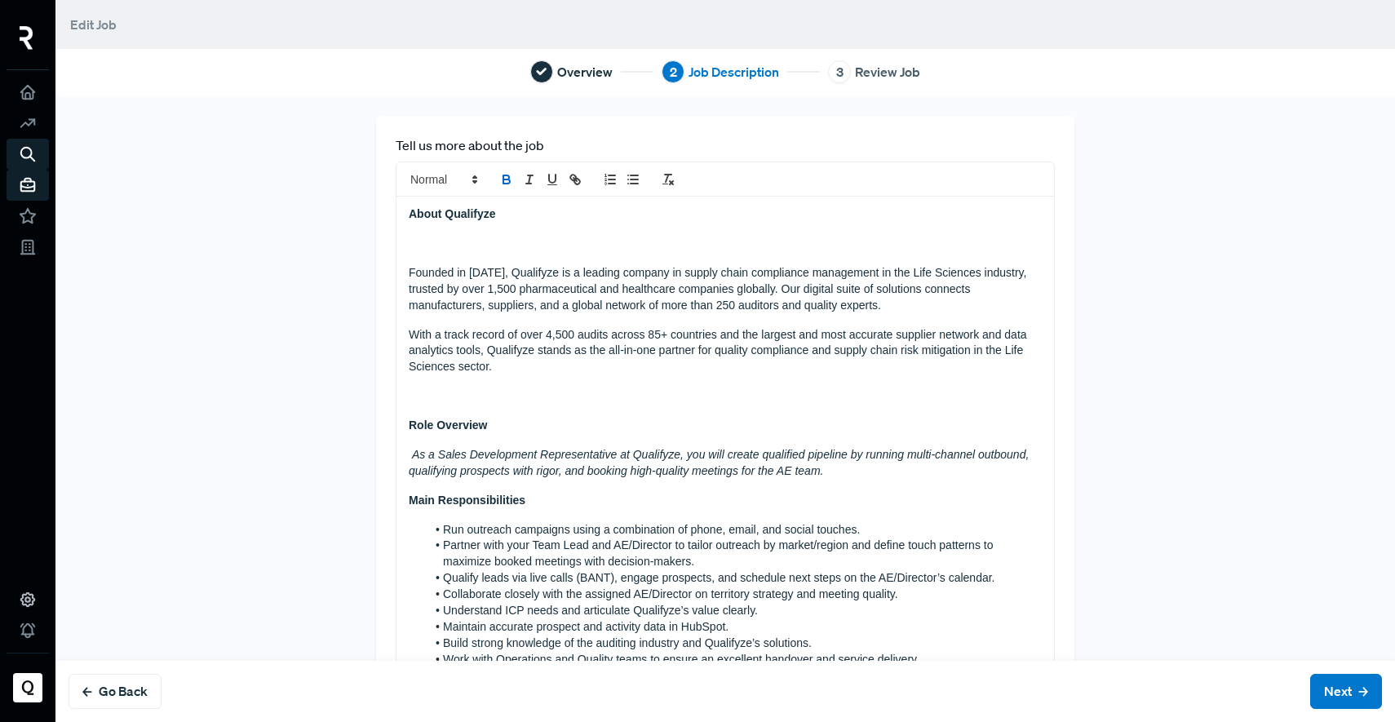
click at [521, 443] on div "About Qualifyze Founded in [DATE], Qualifyze is a leading company in supply cha…" at bounding box center [724, 723] width 657 height 1052
click at [515, 422] on p "Role Overview" at bounding box center [725, 426] width 633 height 16
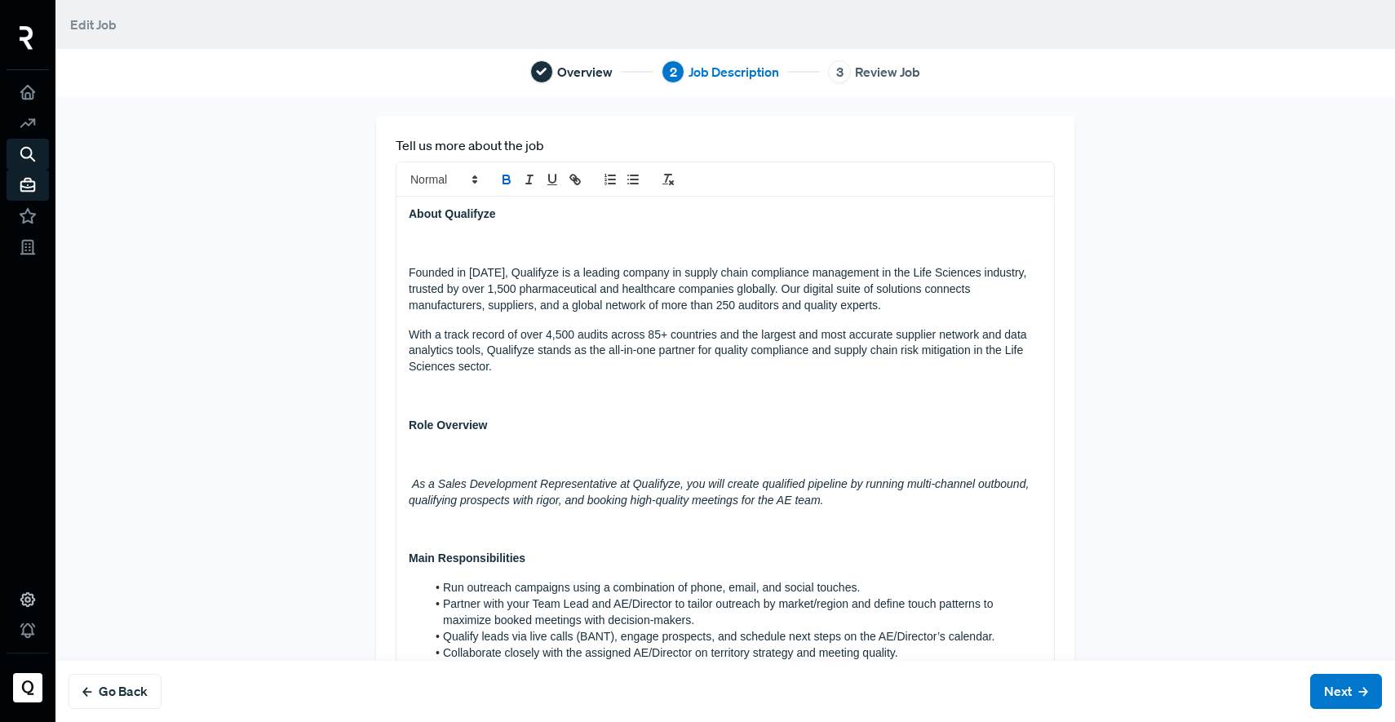
click at [536, 564] on p "Main Responsibilities" at bounding box center [725, 558] width 633 height 16
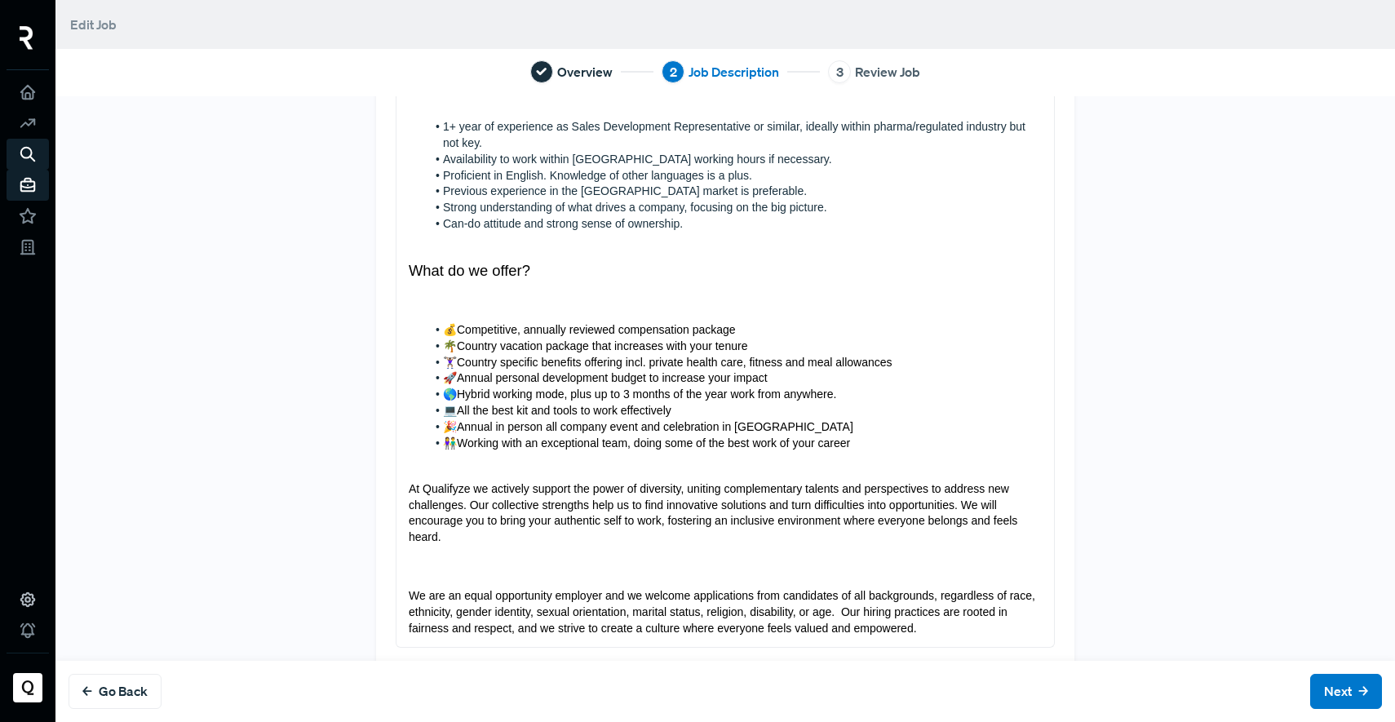
scroll to position [583, 0]
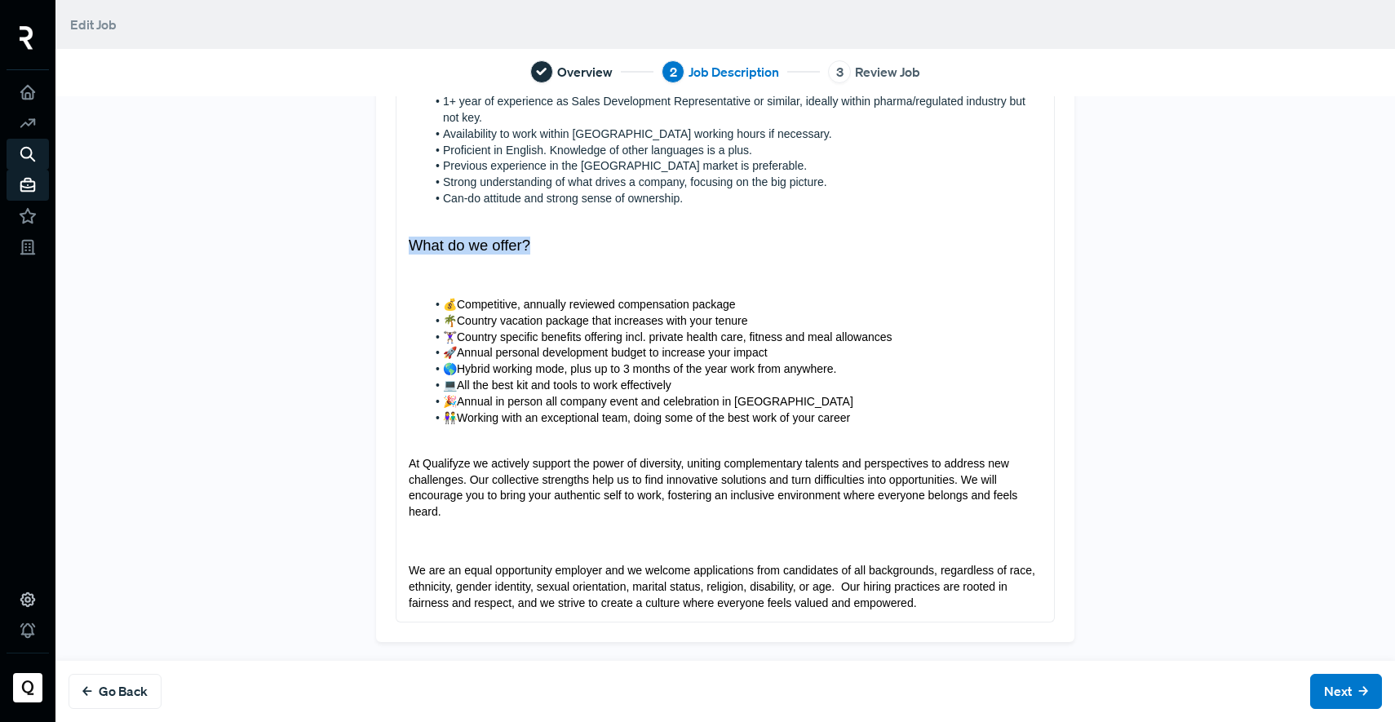
drag, startPoint x: 505, startPoint y: 244, endPoint x: 339, endPoint y: 230, distance: 166.1
click at [339, 230] on div "Tell us more about the job As a Sales Development Representative here at [GEOGR…" at bounding box center [725, 88] width 1077 height 1108
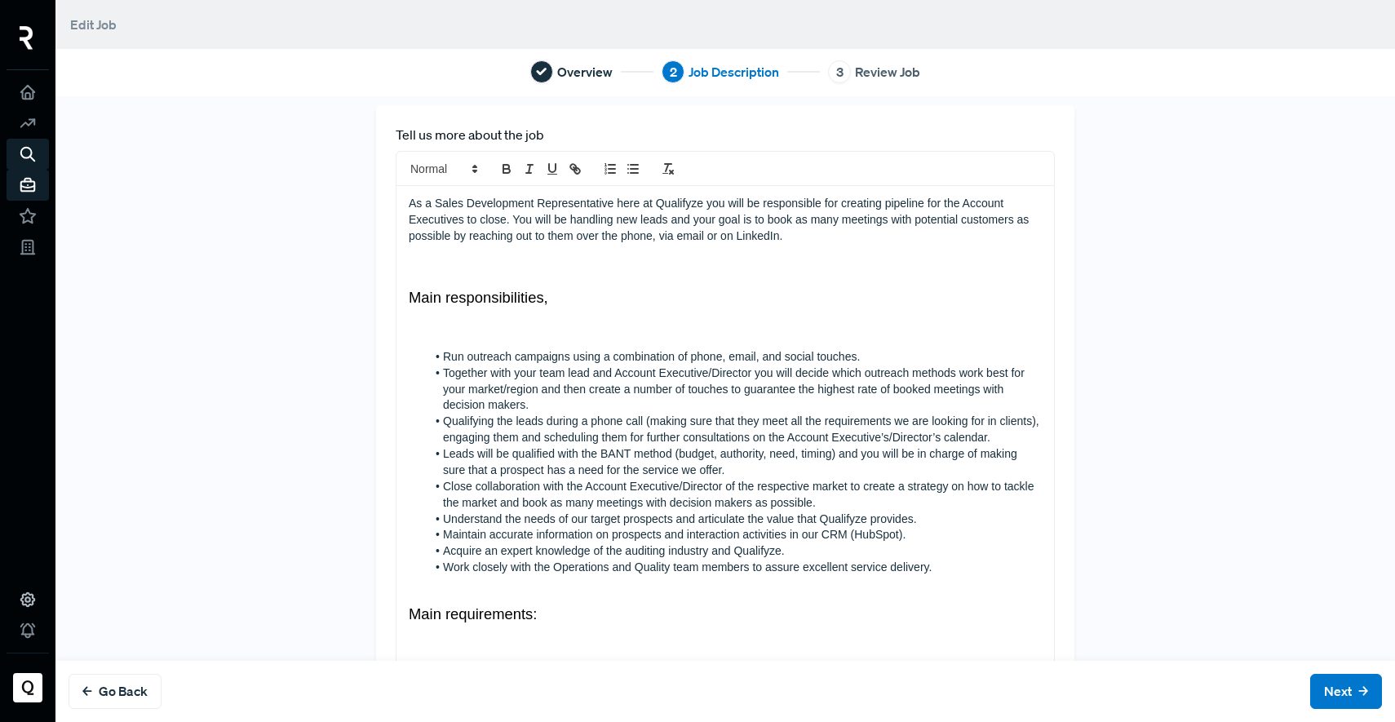
scroll to position [0, 0]
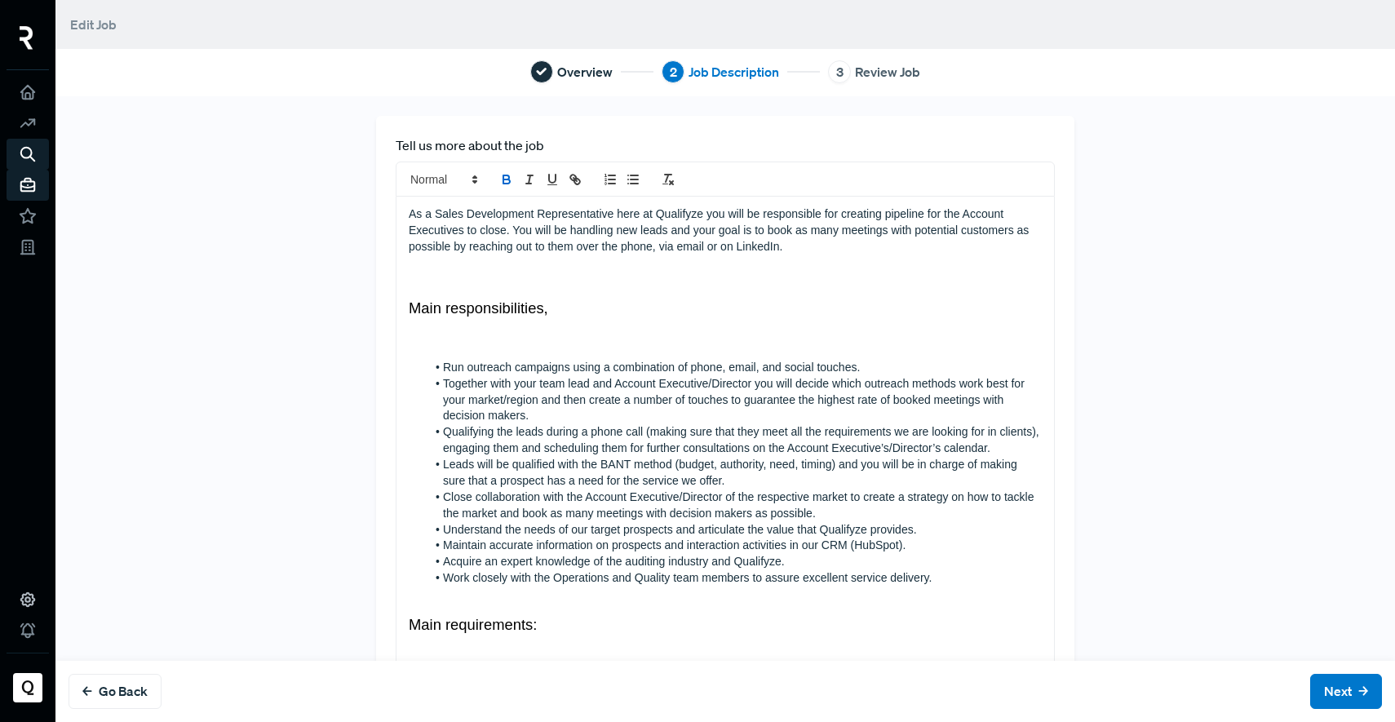
click at [499, 181] on icon "bold" at bounding box center [506, 179] width 15 height 15
drag, startPoint x: 546, startPoint y: 317, endPoint x: 329, endPoint y: 294, distance: 219.0
click at [329, 294] on div "Tell us more about the job As a Sales Development Representative here at [GEOGR…" at bounding box center [725, 670] width 1077 height 1108
click at [499, 181] on icon "bold" at bounding box center [506, 179] width 15 height 15
click at [422, 250] on p "As a Sales Development Representative here at Qualifyze you will be responsible…" at bounding box center [725, 230] width 633 height 49
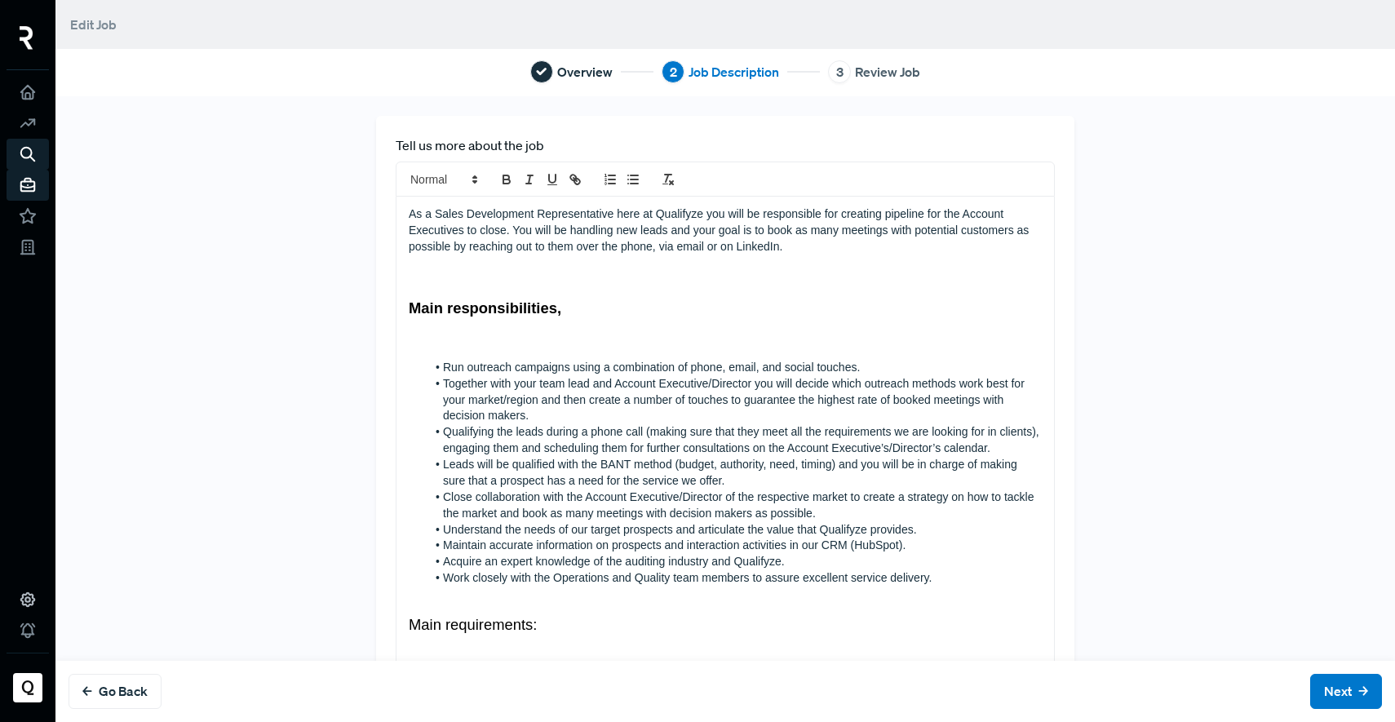
click at [396, 220] on div "As a Sales Development Representative here at Qualifyze you will be responsible…" at bounding box center [724, 700] width 657 height 1007
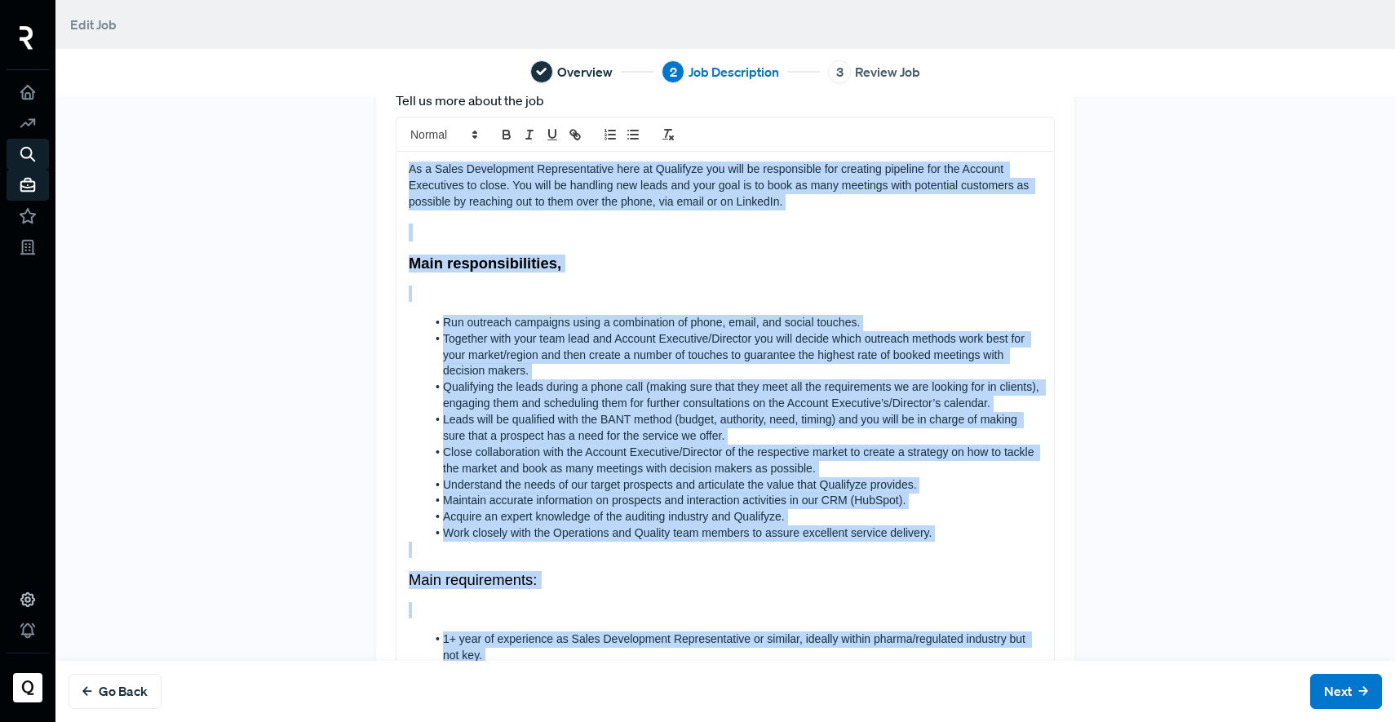
drag, startPoint x: 399, startPoint y: 214, endPoint x: 864, endPoint y: 718, distance: 685.6
click at [864, 718] on div "Tell us more about the job As a Sales Development Representative here at [GEOGR…" at bounding box center [724, 409] width 1339 height 626
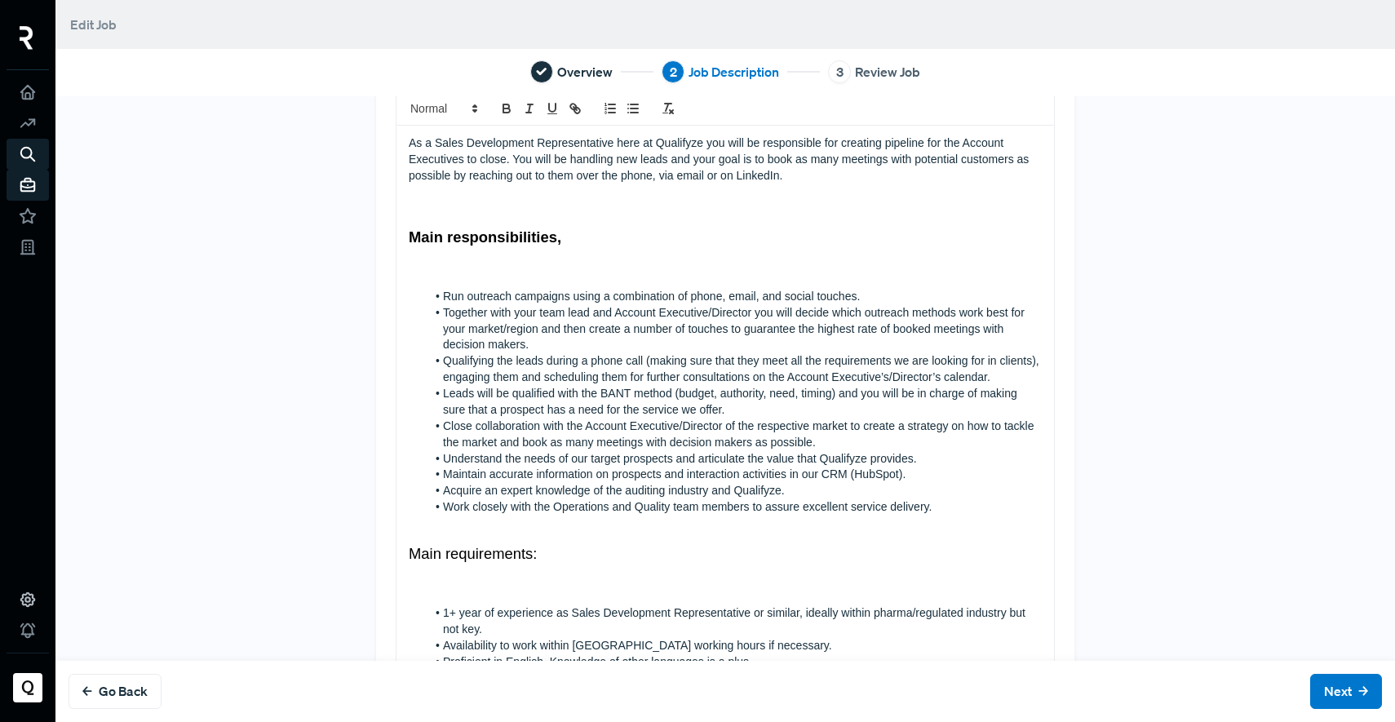
scroll to position [31, 0]
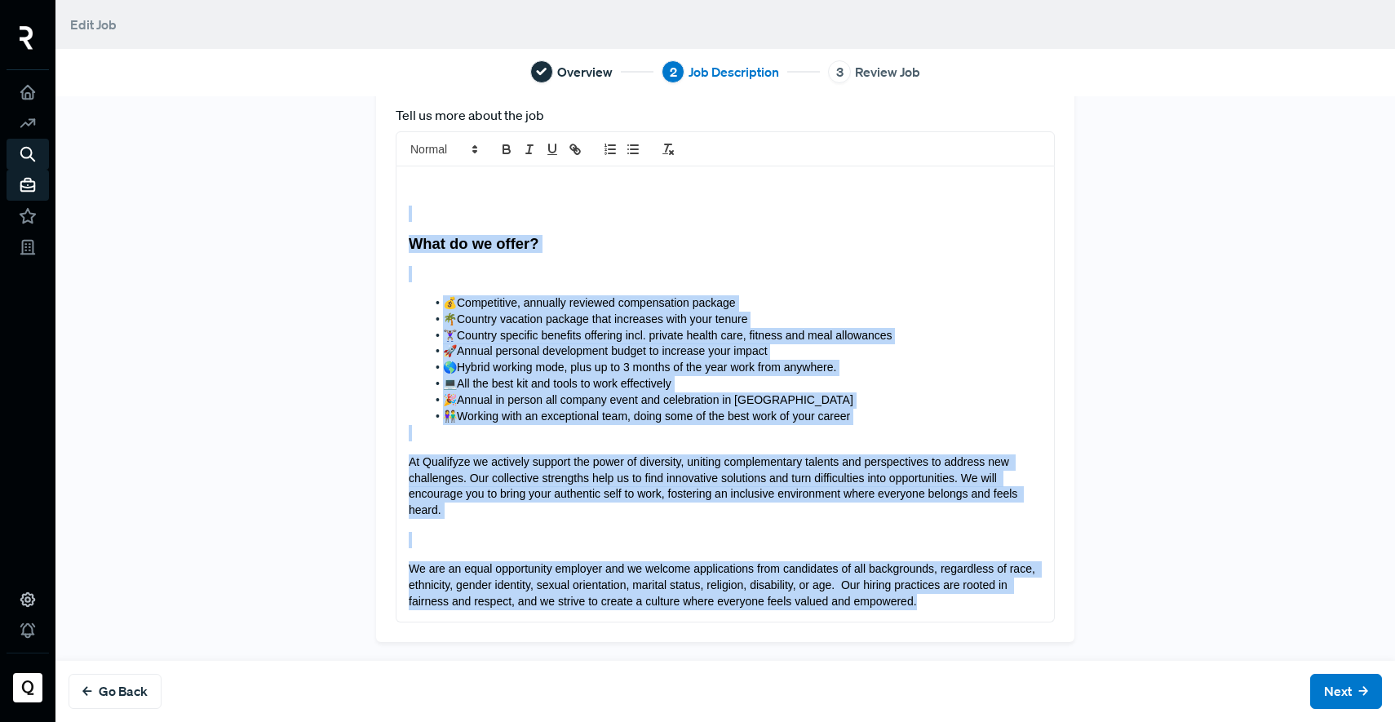
drag, startPoint x: 918, startPoint y: 601, endPoint x: 422, endPoint y: 202, distance: 637.0
click at [422, 202] on div "What do we offer? 💰Competitive, annually reviewed compensation package 🌴Country…" at bounding box center [724, 393] width 657 height 455
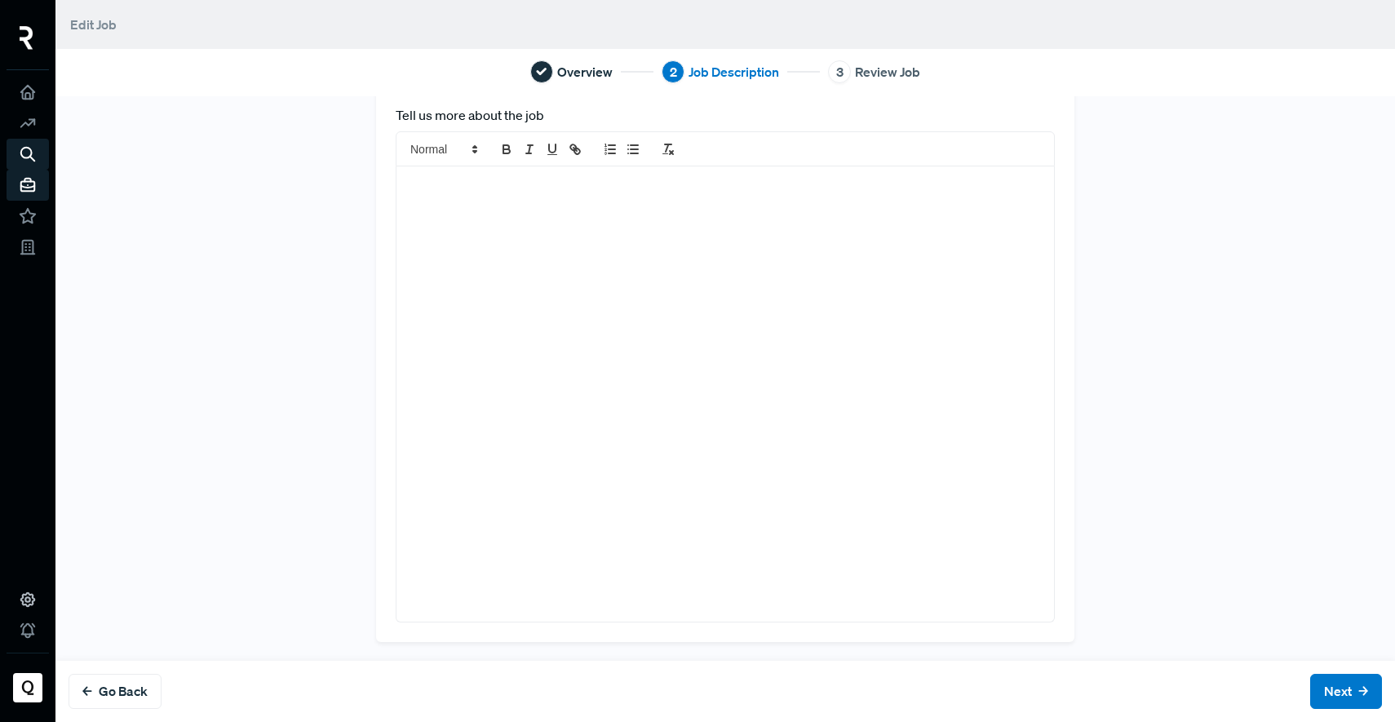
scroll to position [340, 0]
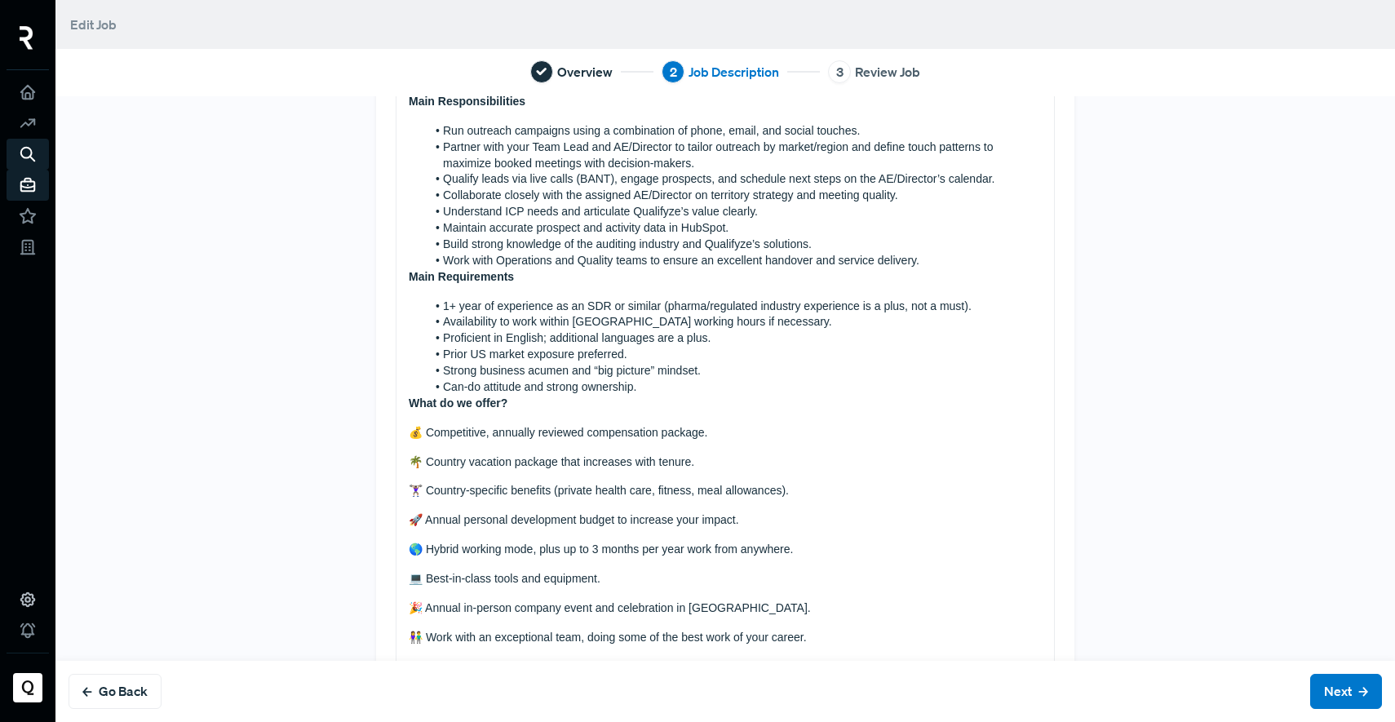
click at [409, 281] on strong "Main Requirements" at bounding box center [461, 276] width 105 height 13
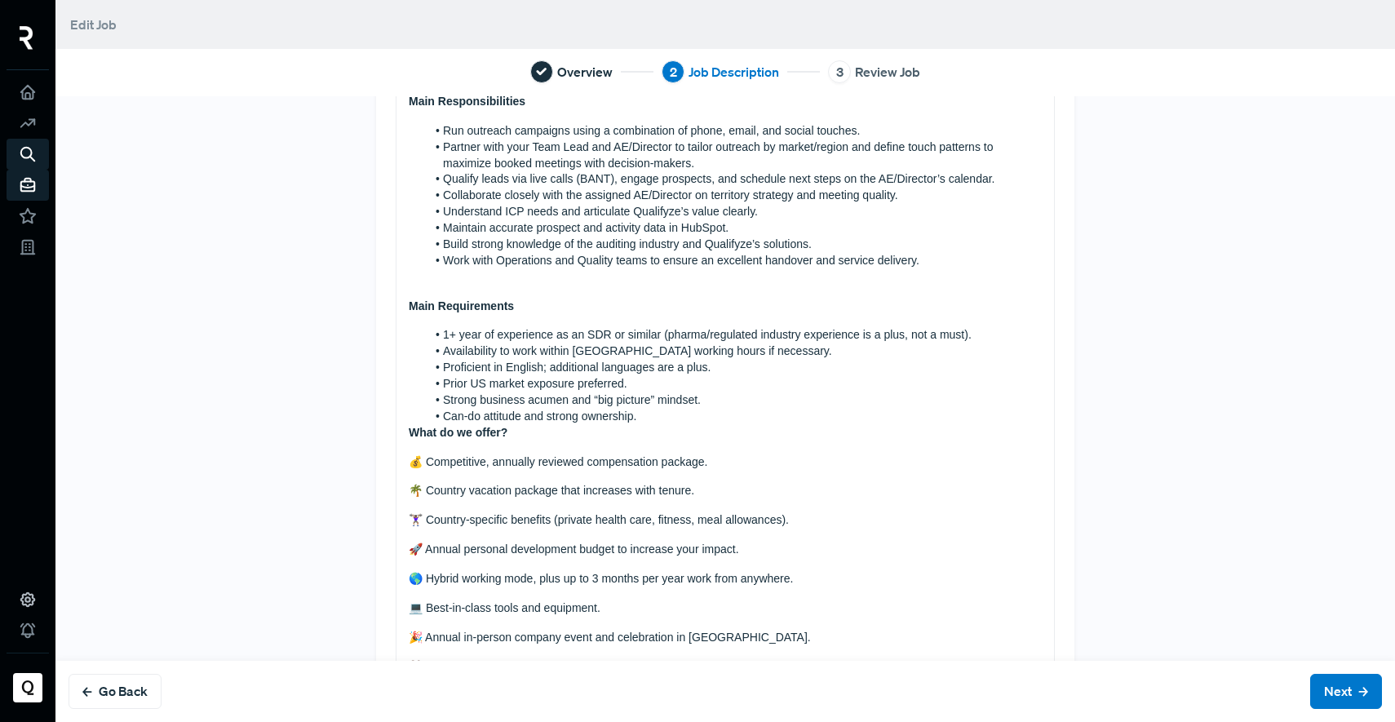
click at [568, 308] on p "Main Requirements" at bounding box center [725, 306] width 633 height 16
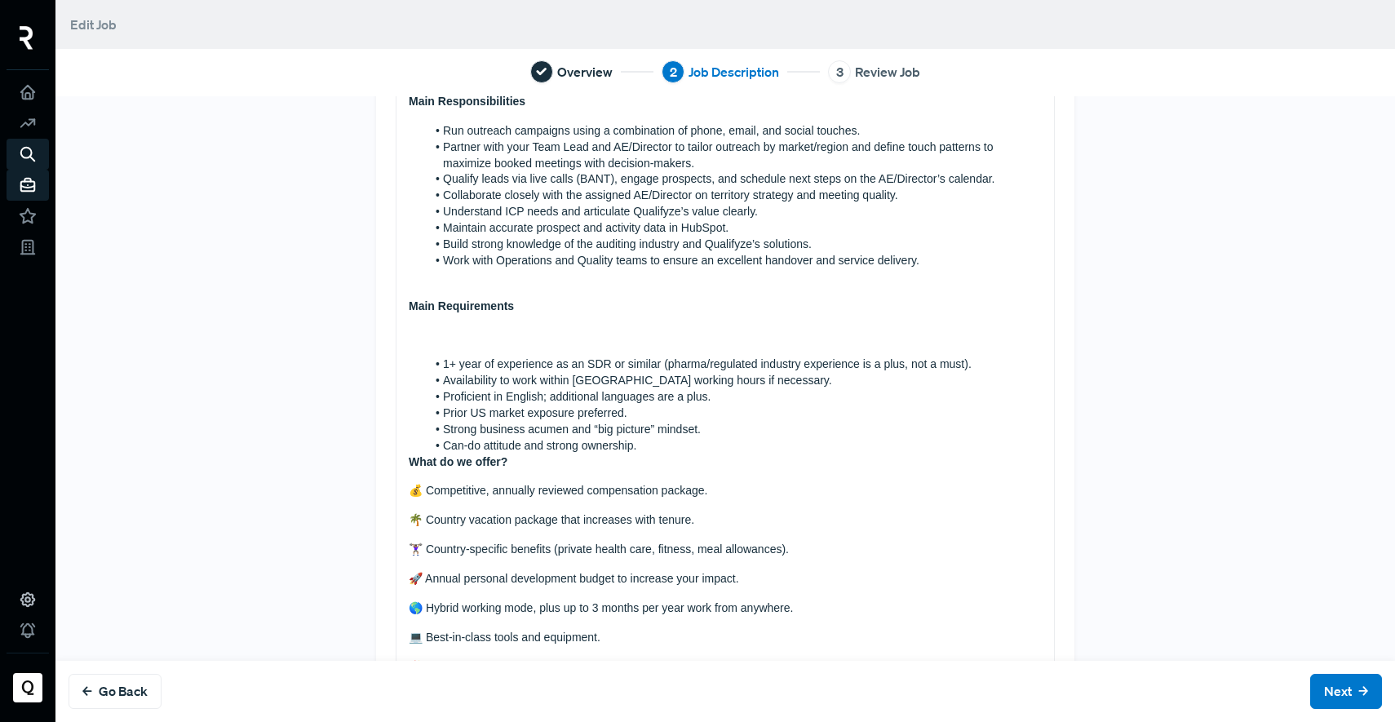
click at [396, 461] on div "About Qualifyze Founded in [DATE], Qualifyze is a leading company in supply cha…" at bounding box center [724, 323] width 657 height 935
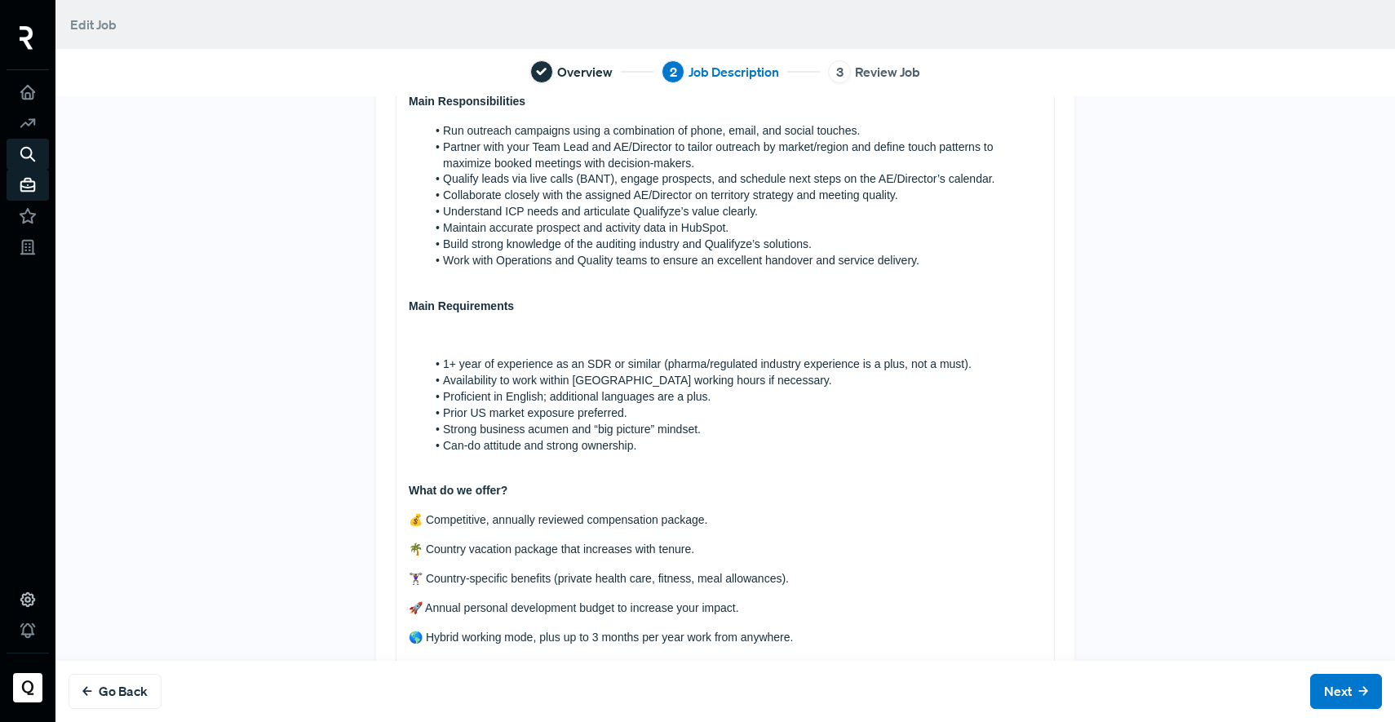
click at [532, 486] on p "What do we offer?" at bounding box center [725, 491] width 633 height 16
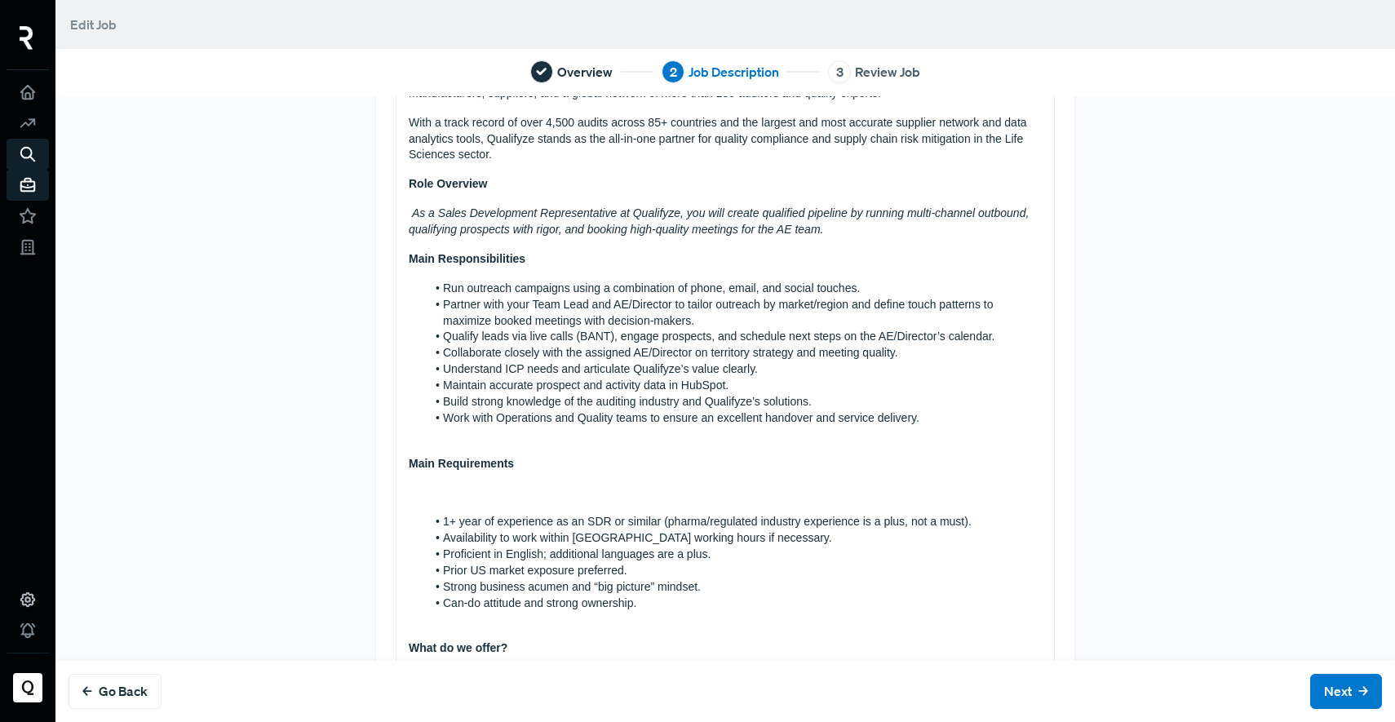
scroll to position [31, 0]
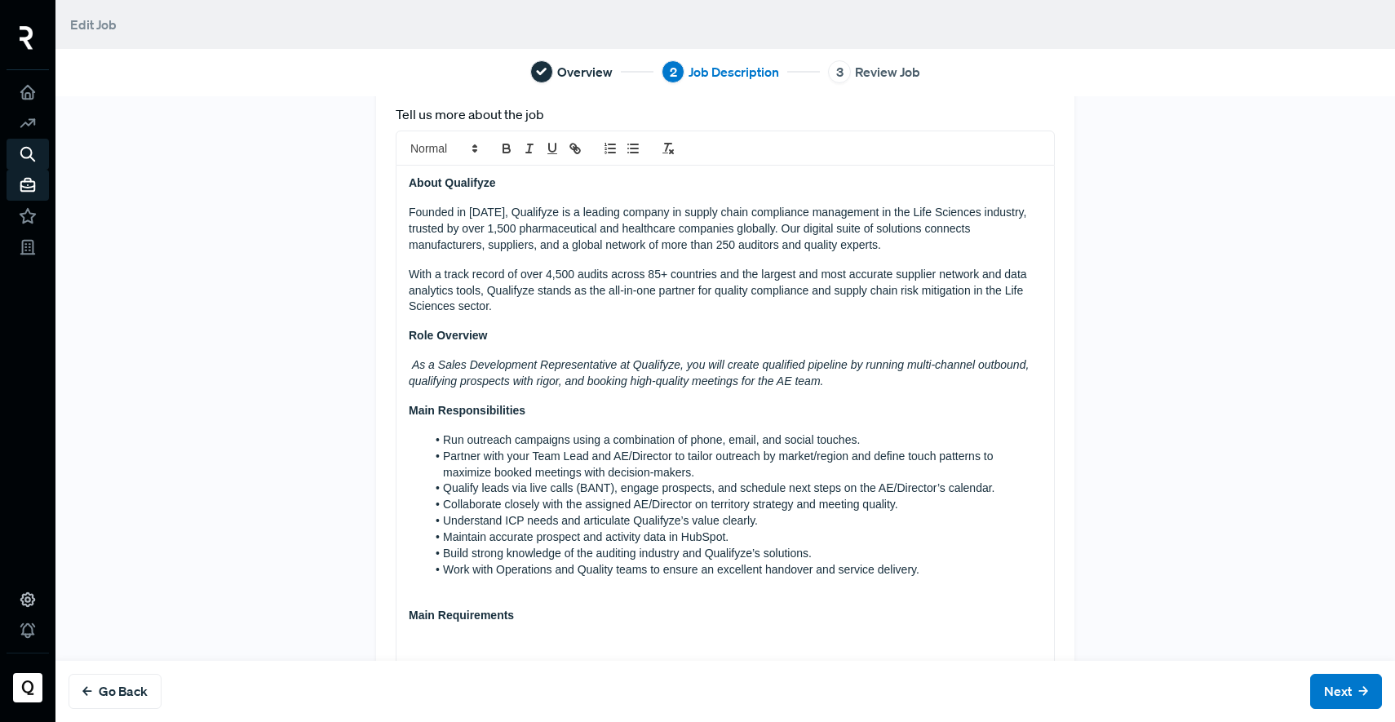
click at [546, 418] on p "Main Responsibilities" at bounding box center [725, 411] width 633 height 16
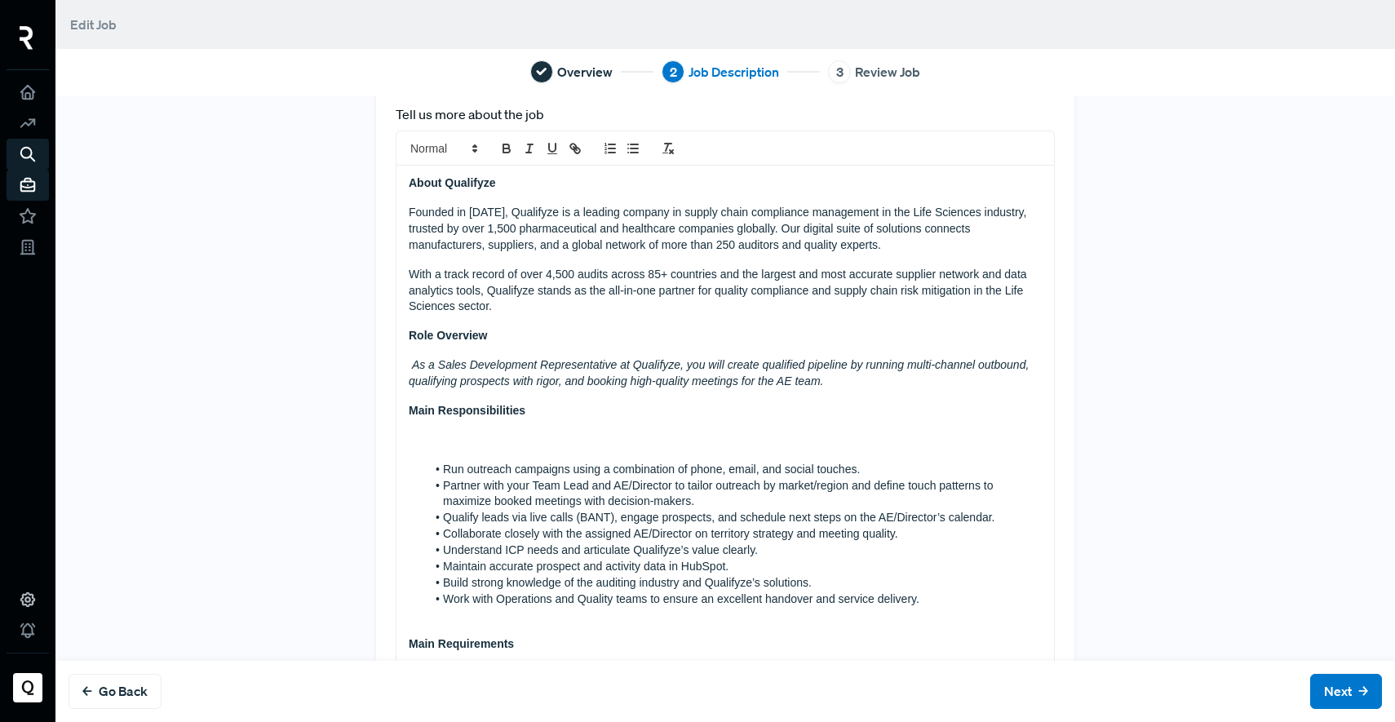
click at [409, 367] on em "As a Sales Development Representative at Qualifyze, you will create qualified p…" at bounding box center [720, 372] width 623 height 29
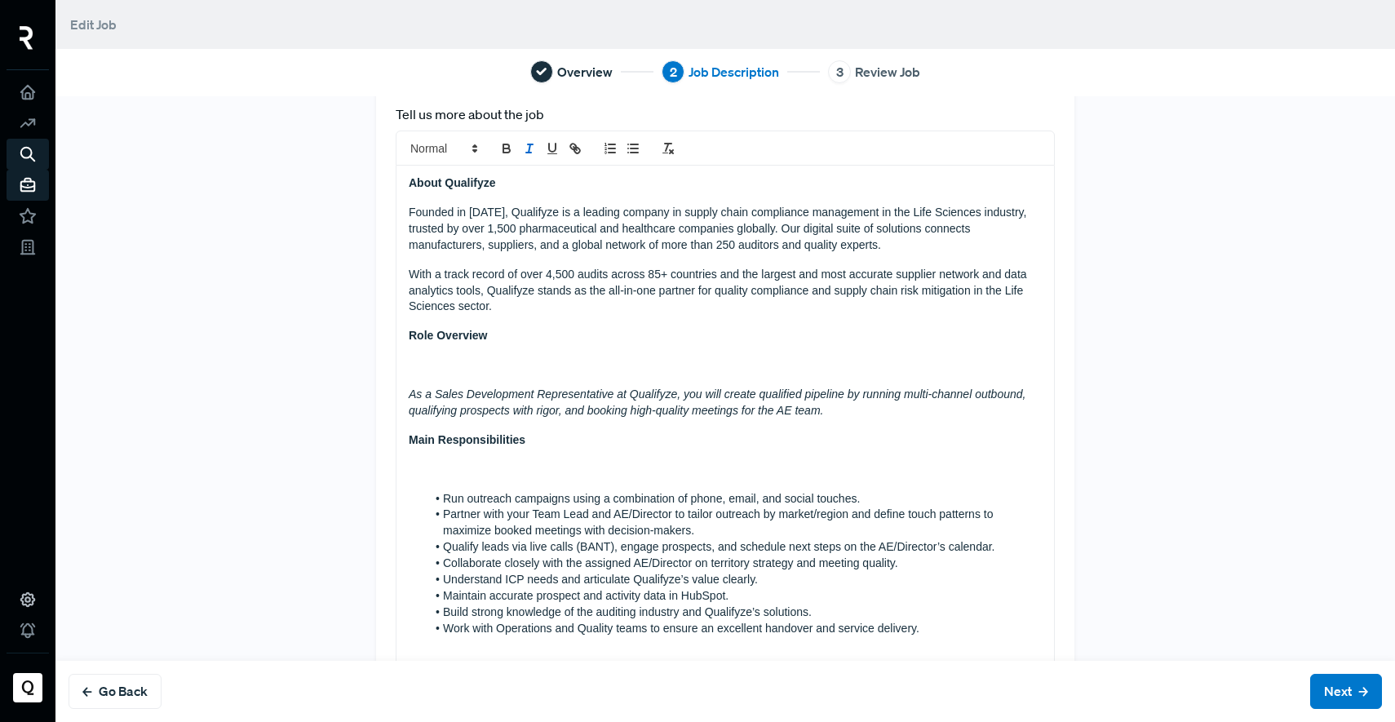
click at [864, 421] on div "About Qualifyze Founded in [DATE], Qualifyze is a leading company in supply cha…" at bounding box center [724, 692] width 657 height 1052
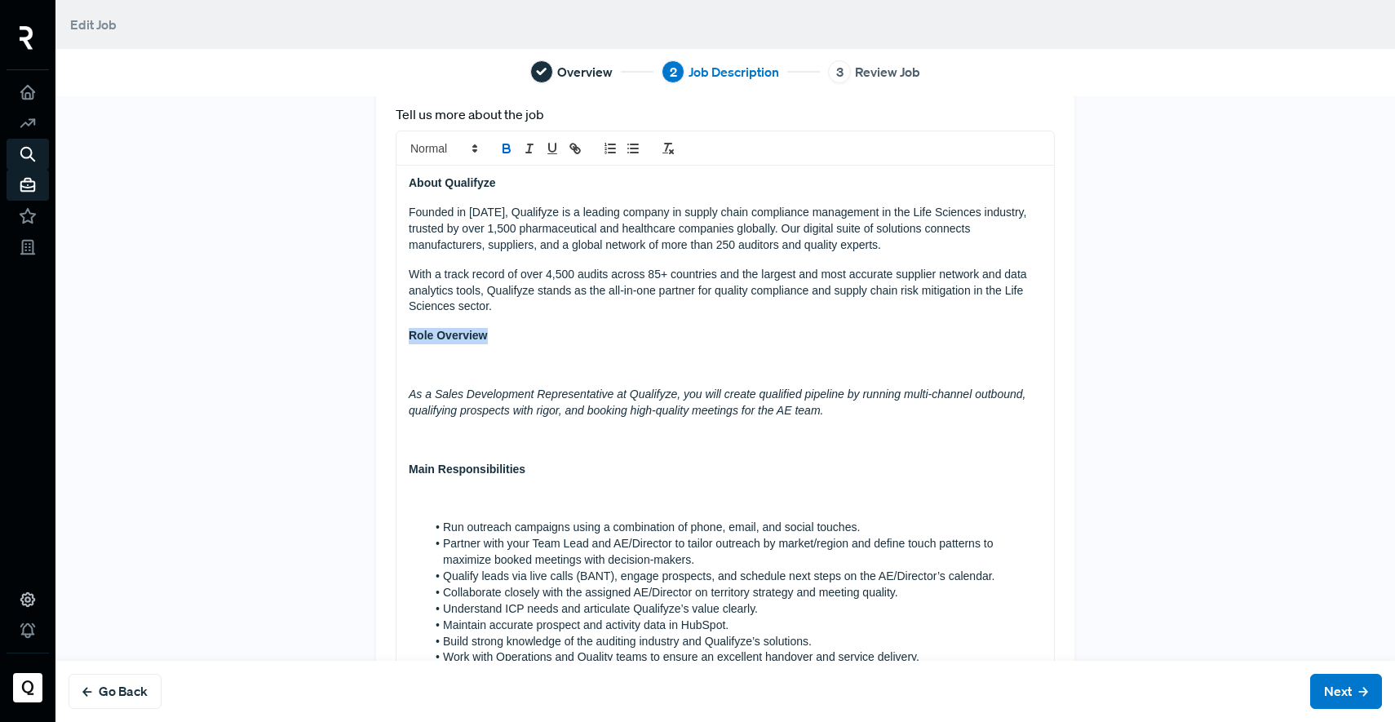
drag, startPoint x: 495, startPoint y: 338, endPoint x: 365, endPoint y: 331, distance: 130.7
click at [376, 331] on div "Tell us more about the job About Qualifyze Founded in [DATE], Qualifyze is a le…" at bounding box center [725, 676] width 698 height 1183
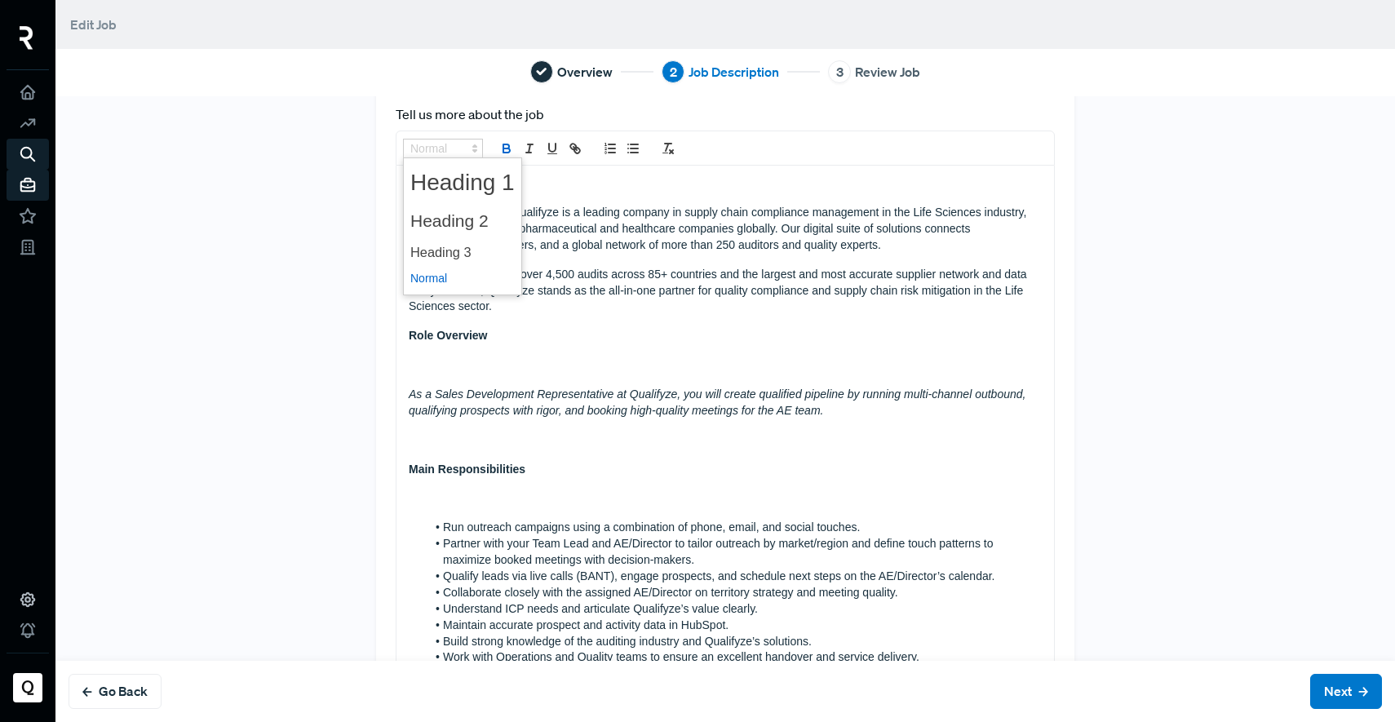
click at [453, 144] on span at bounding box center [443, 149] width 80 height 20
click at [464, 253] on span at bounding box center [462, 252] width 104 height 29
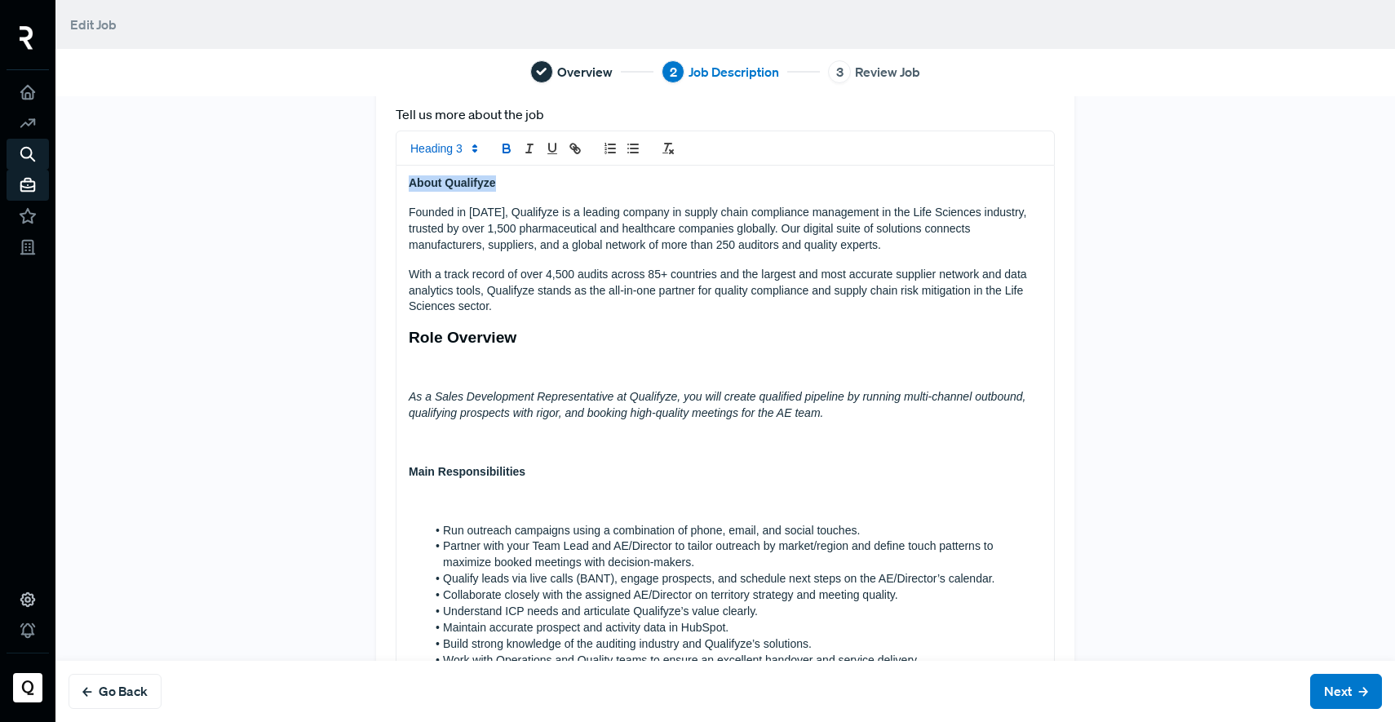
drag, startPoint x: 491, startPoint y: 188, endPoint x: 419, endPoint y: 157, distance: 78.5
click at [382, 180] on div "Tell us more about the job About Qualifyze Founded in [DATE], Qualifyze is a le…" at bounding box center [725, 677] width 698 height 1185
click at [469, 145] on icon at bounding box center [474, 148] width 15 height 15
click at [462, 252] on span at bounding box center [462, 252] width 104 height 29
drag, startPoint x: 521, startPoint y: 471, endPoint x: 325, endPoint y: 463, distance: 195.9
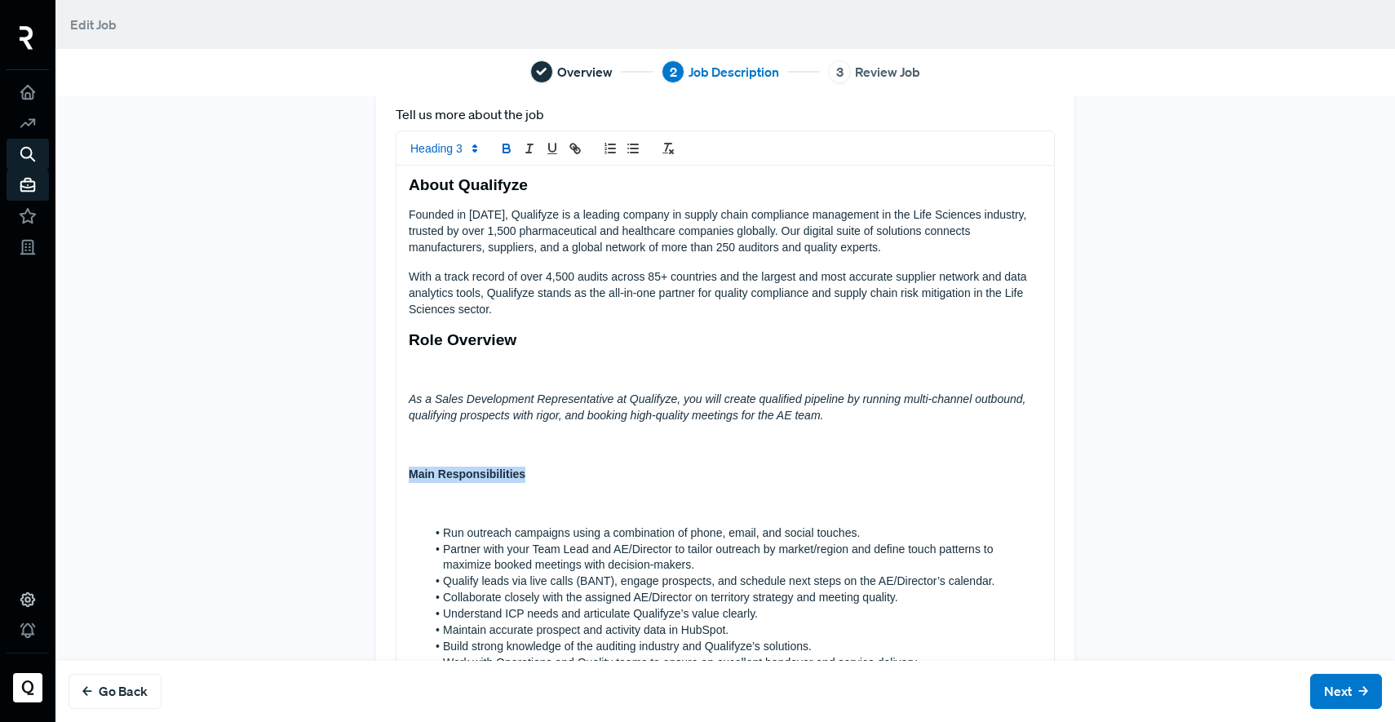
click at [325, 463] on div "Tell us more about the job About Qualifyze Founded in [DATE], Qualifyze is a le…" at bounding box center [725, 678] width 1077 height 1187
click at [467, 153] on icon at bounding box center [474, 148] width 15 height 15
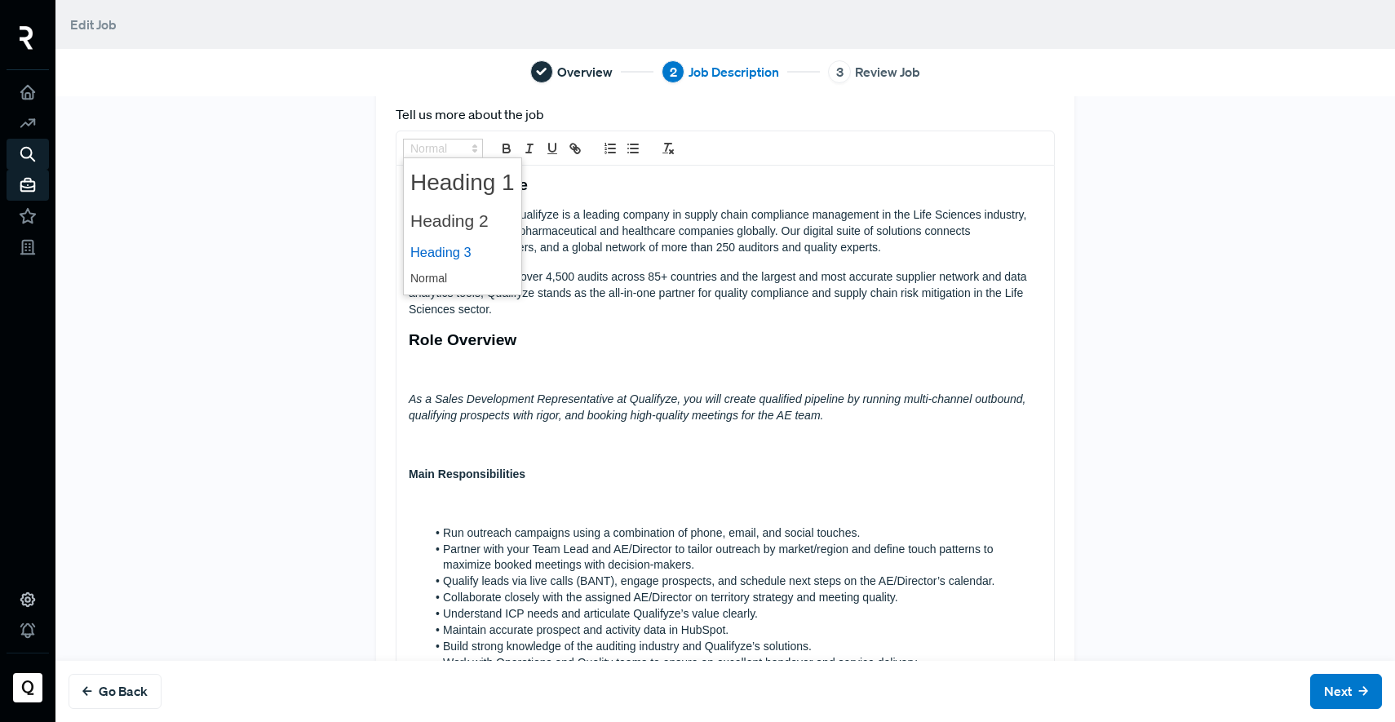
click at [439, 252] on span at bounding box center [462, 252] width 104 height 29
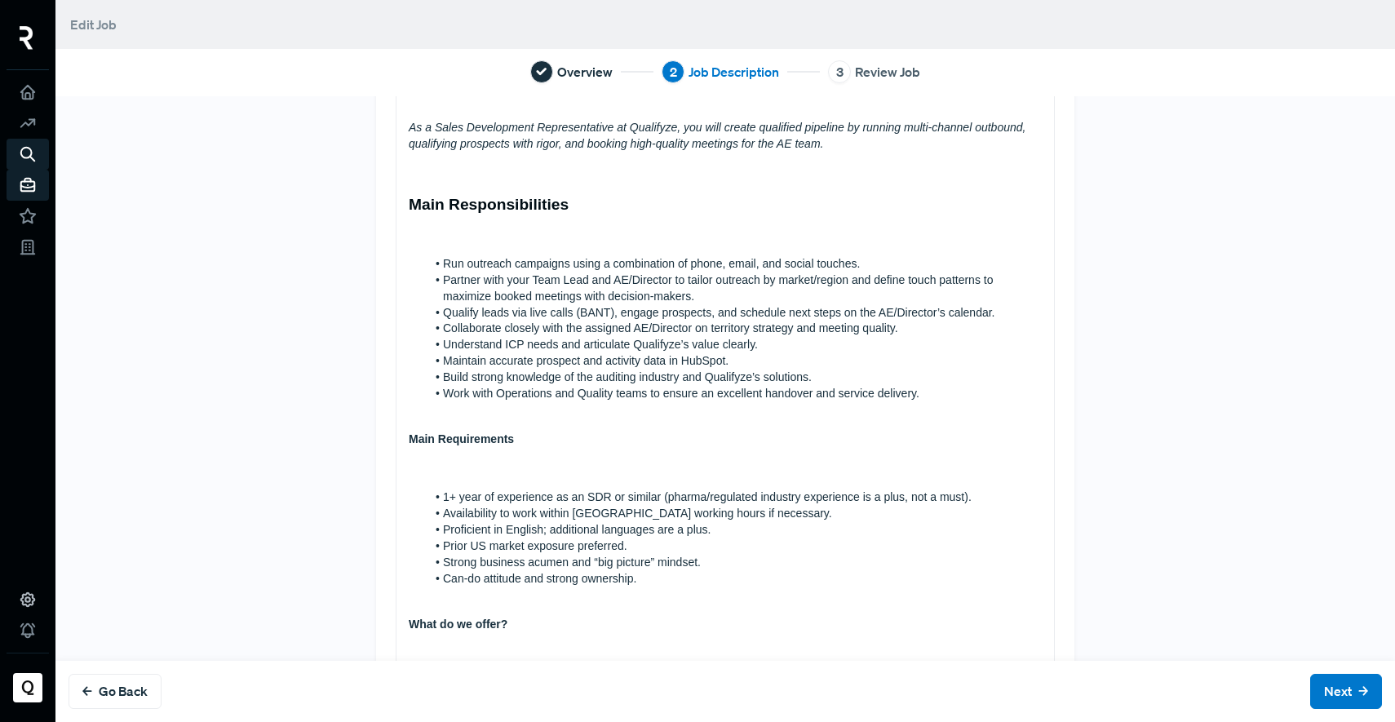
scroll to position [440, 0]
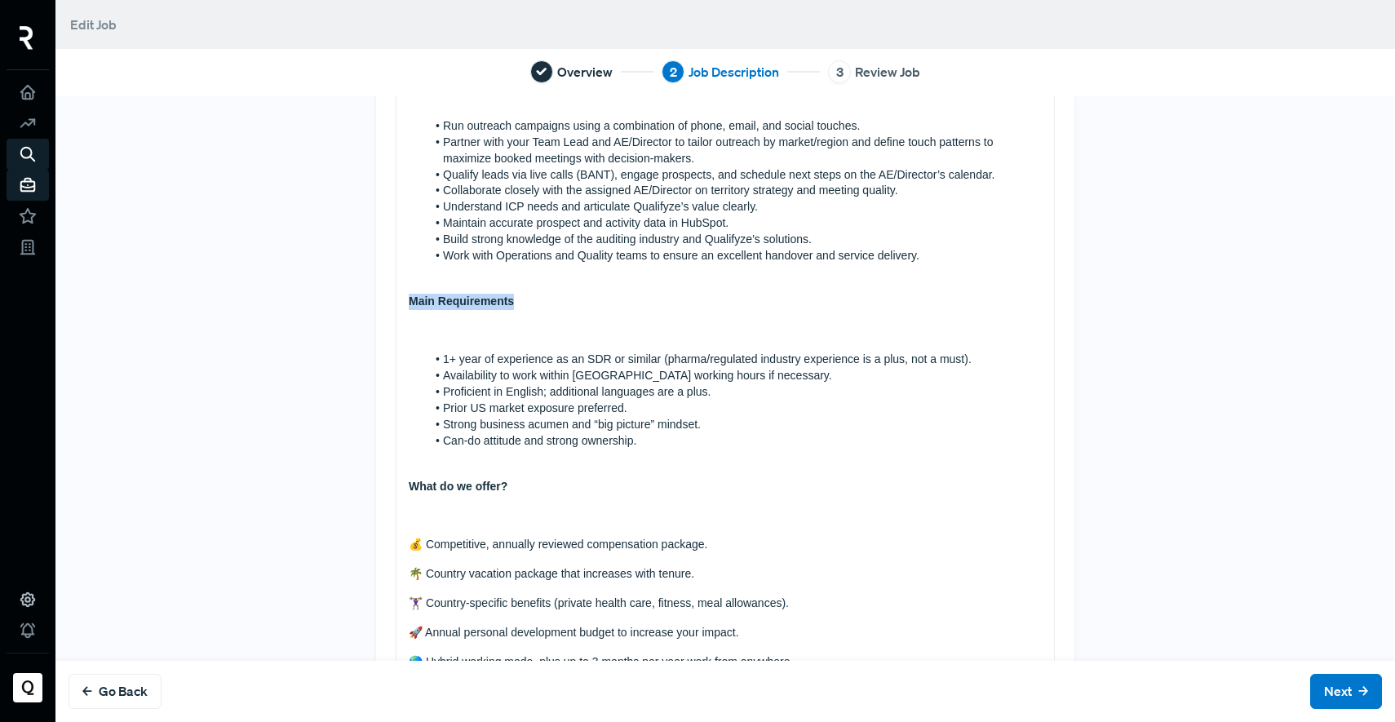
drag, startPoint x: 473, startPoint y: 305, endPoint x: 341, endPoint y: 304, distance: 132.1
click at [342, 305] on div "Tell us more about the job About Qualifyze Founded in [DATE], Qualifyze is a le…" at bounding box center [725, 270] width 1077 height 1190
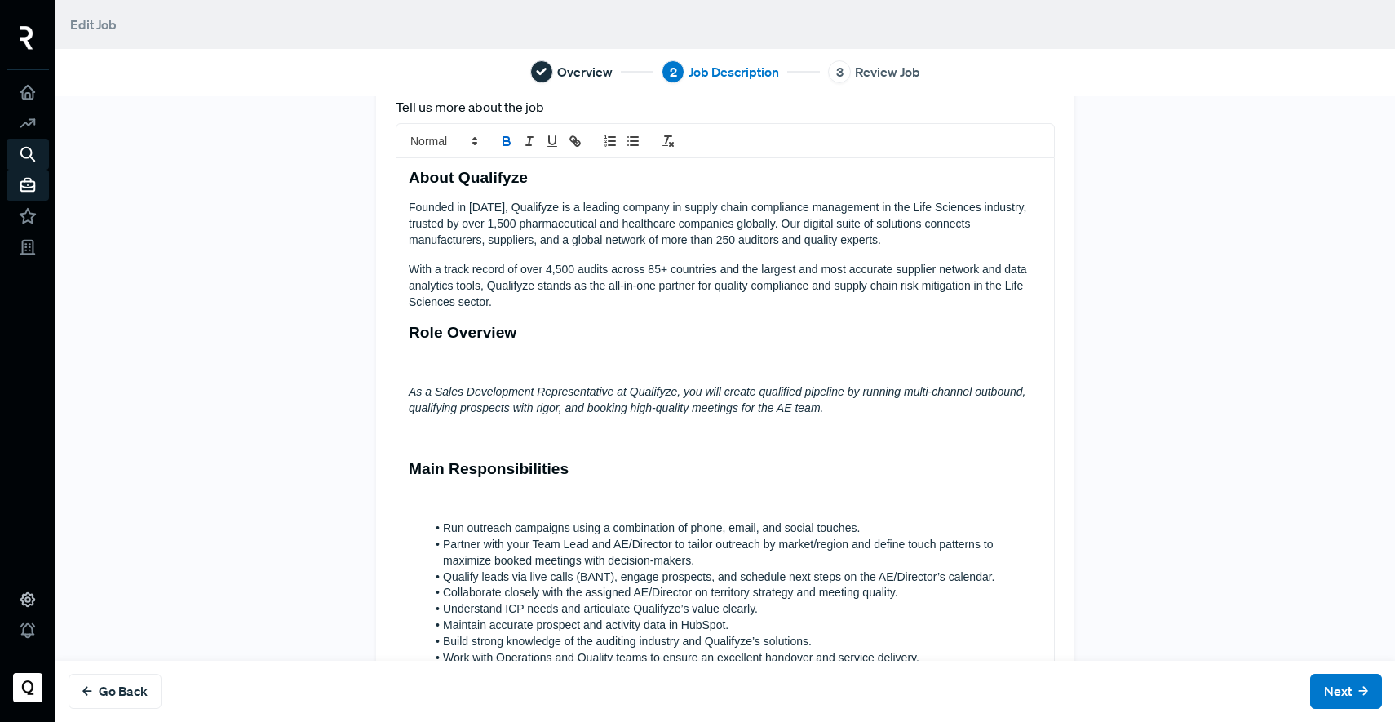
scroll to position [0, 0]
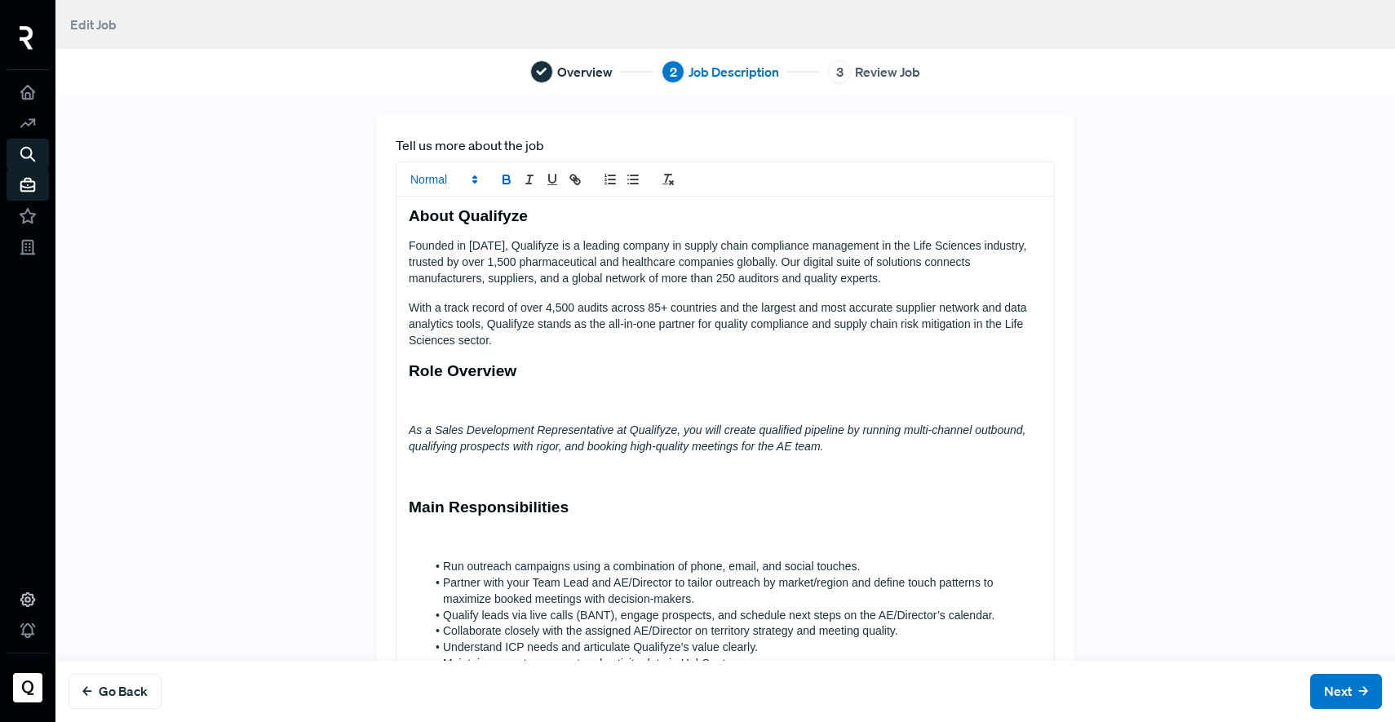
click at [444, 173] on span at bounding box center [443, 180] width 80 height 20
click at [444, 283] on span at bounding box center [462, 283] width 104 height 29
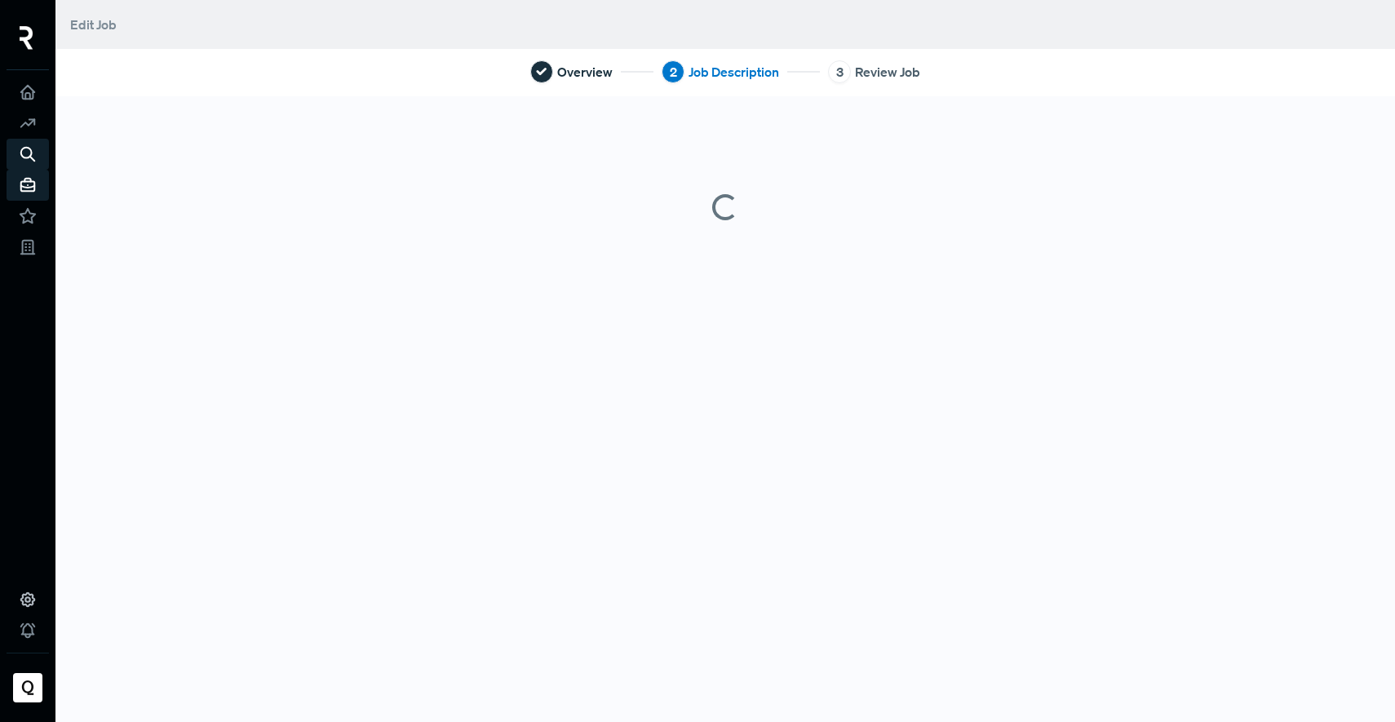
click at [520, 260] on div "Overview 2 Job Description 3 Review Job" at bounding box center [724, 361] width 1339 height 722
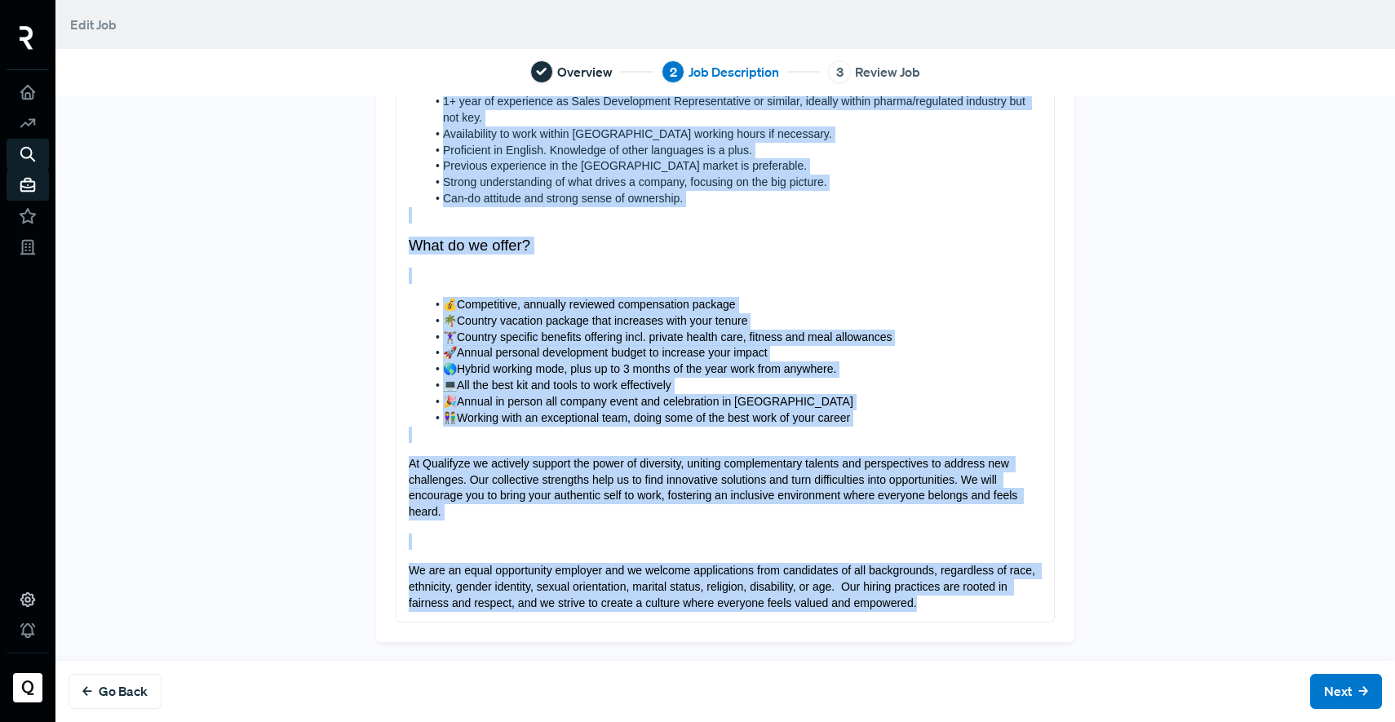
drag, startPoint x: 399, startPoint y: 210, endPoint x: 938, endPoint y: 772, distance: 778.1
click at [938, 721] on html "Edit Job Overview 2 Job Description 3 Review Job Tell us more about the job As …" at bounding box center [697, 361] width 1395 height 722
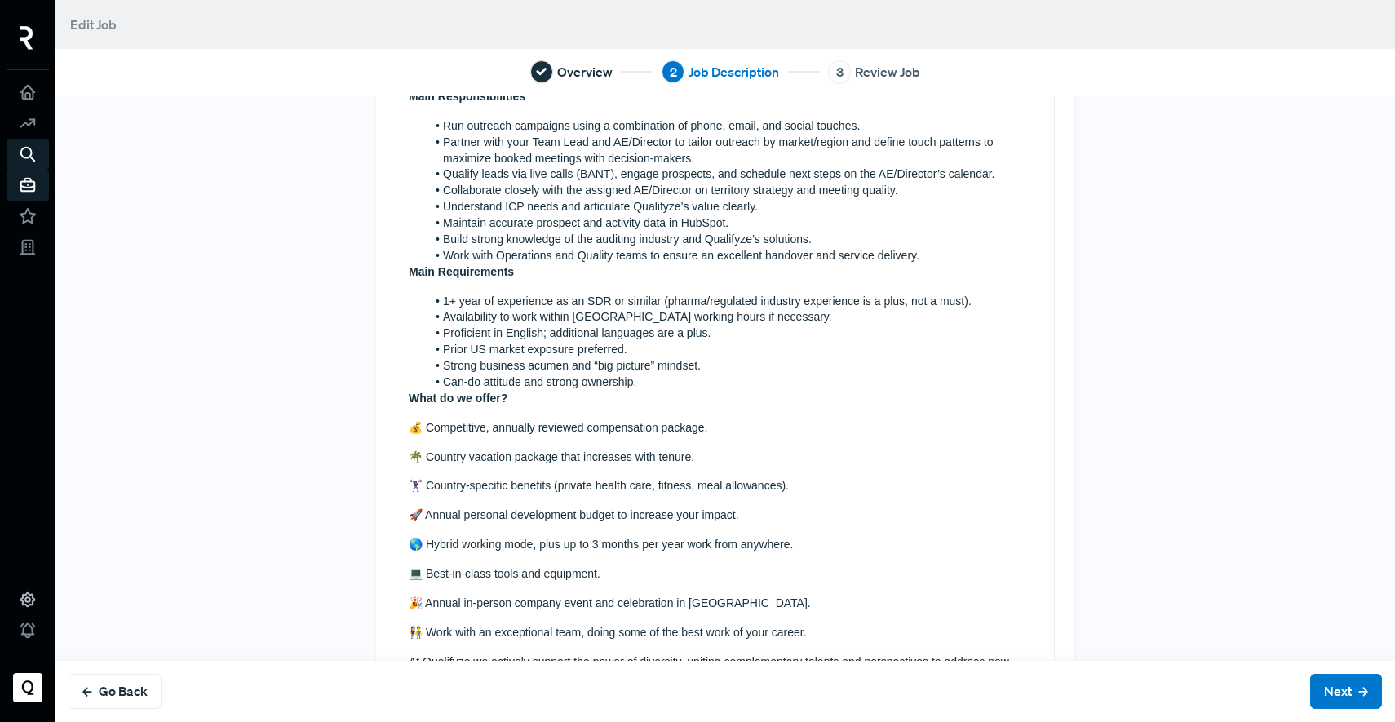
scroll to position [166, 0]
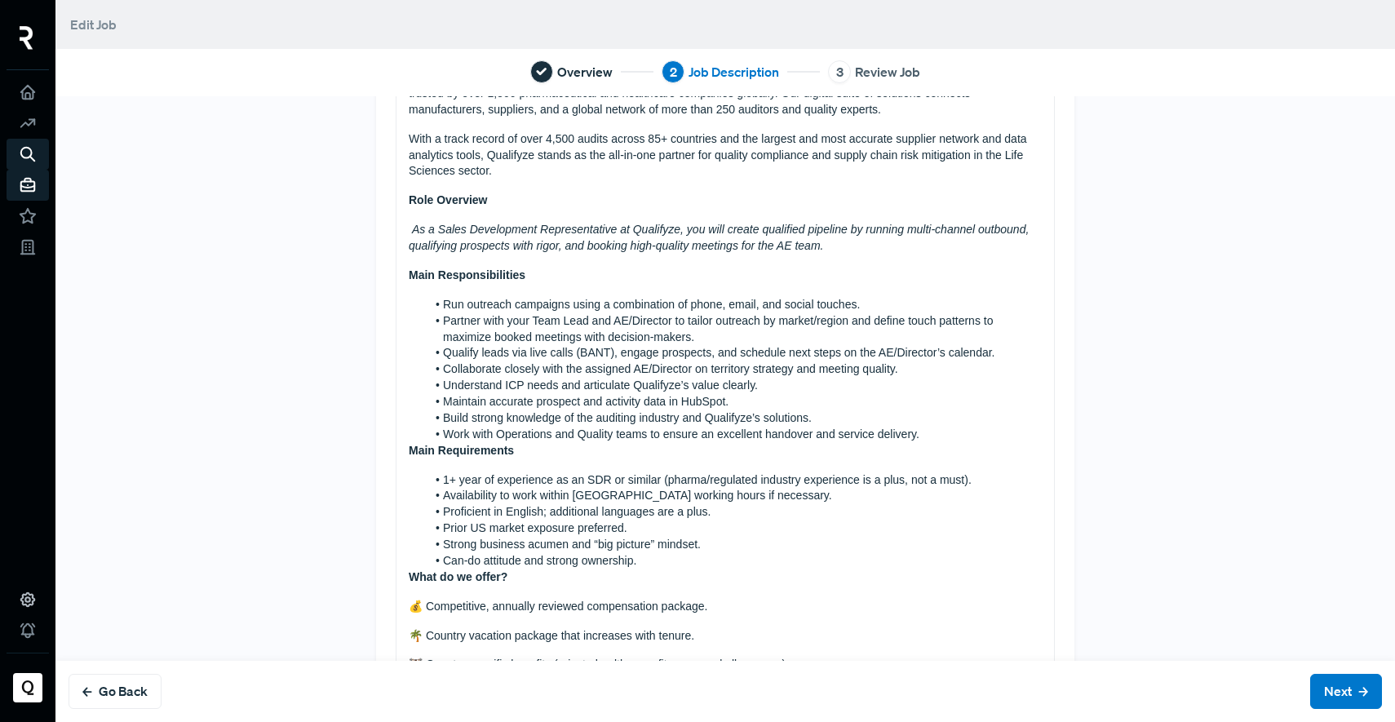
click at [396, 450] on div "About Qualifyze Founded in [DATE], Qualifyze is a leading company in supply cha…" at bounding box center [724, 468] width 657 height 877
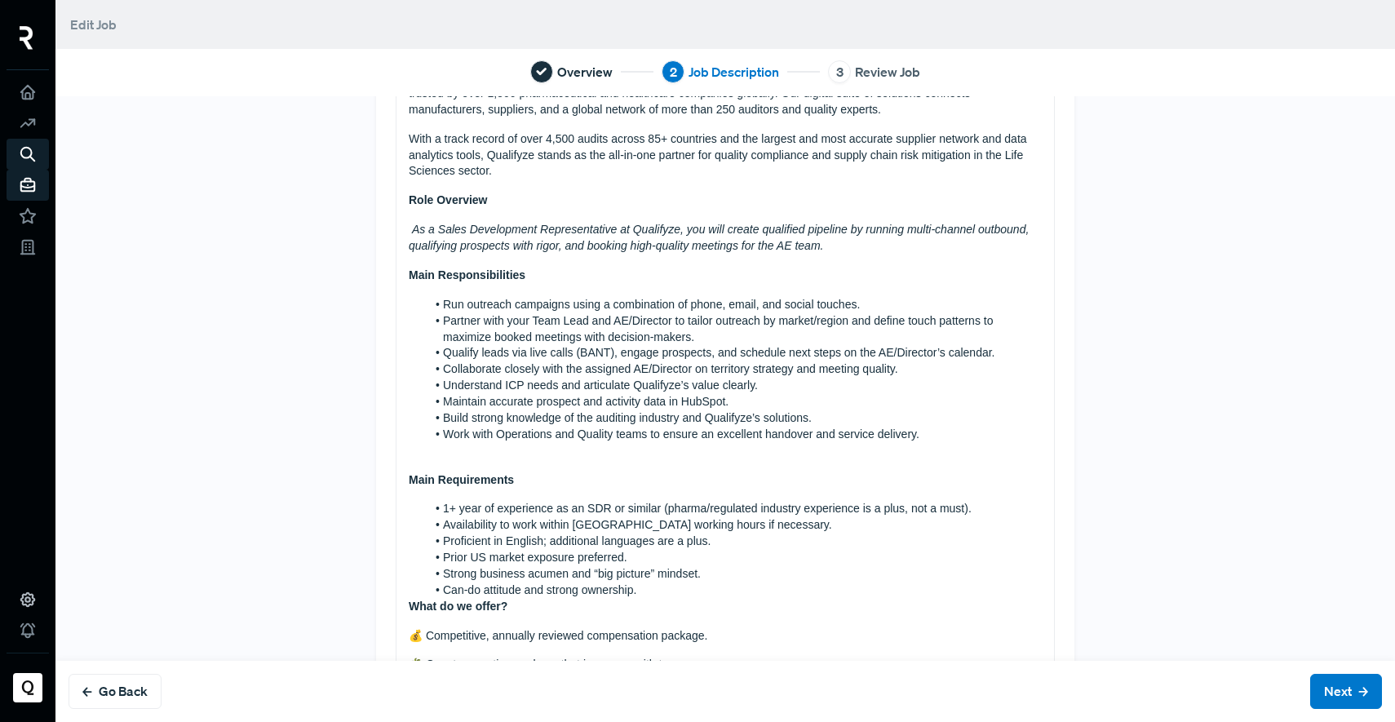
click at [396, 276] on div "About Qualifyze Founded in [DATE], Qualifyze is a leading company in supply cha…" at bounding box center [724, 483] width 657 height 906
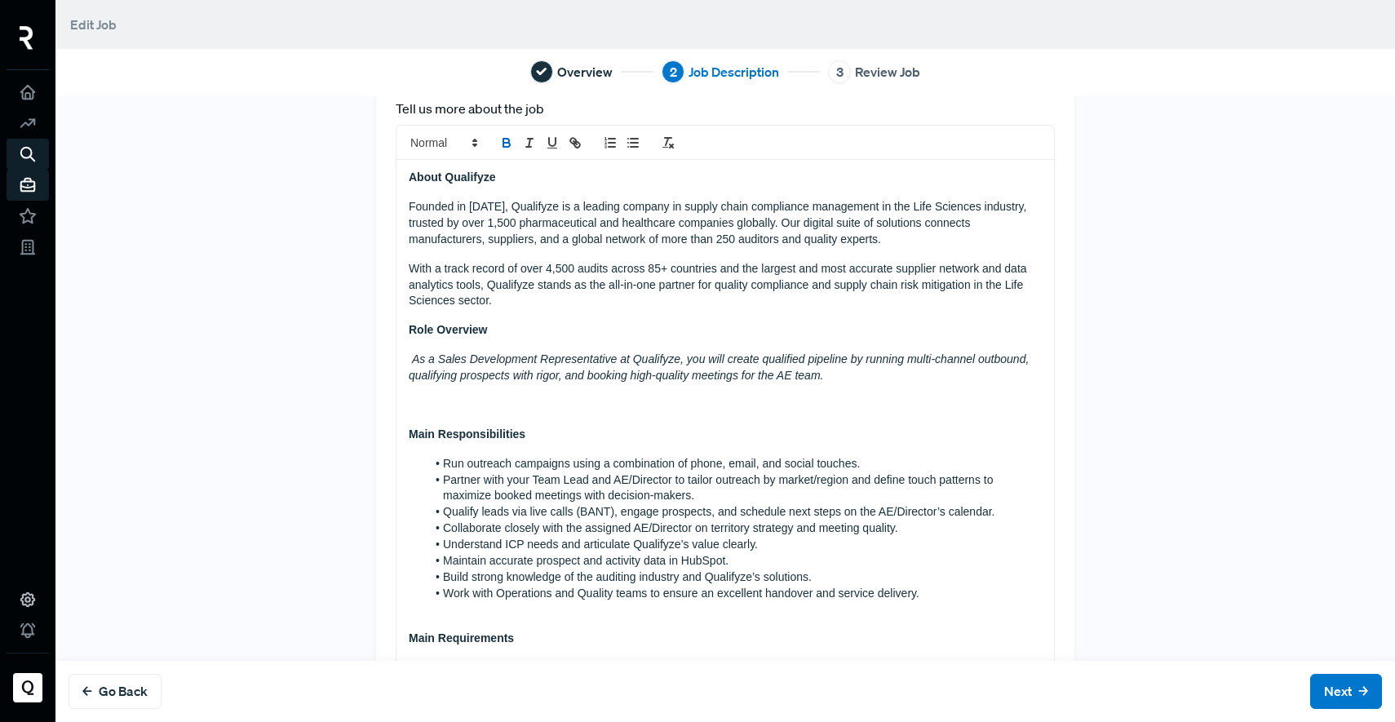
scroll to position [0, 0]
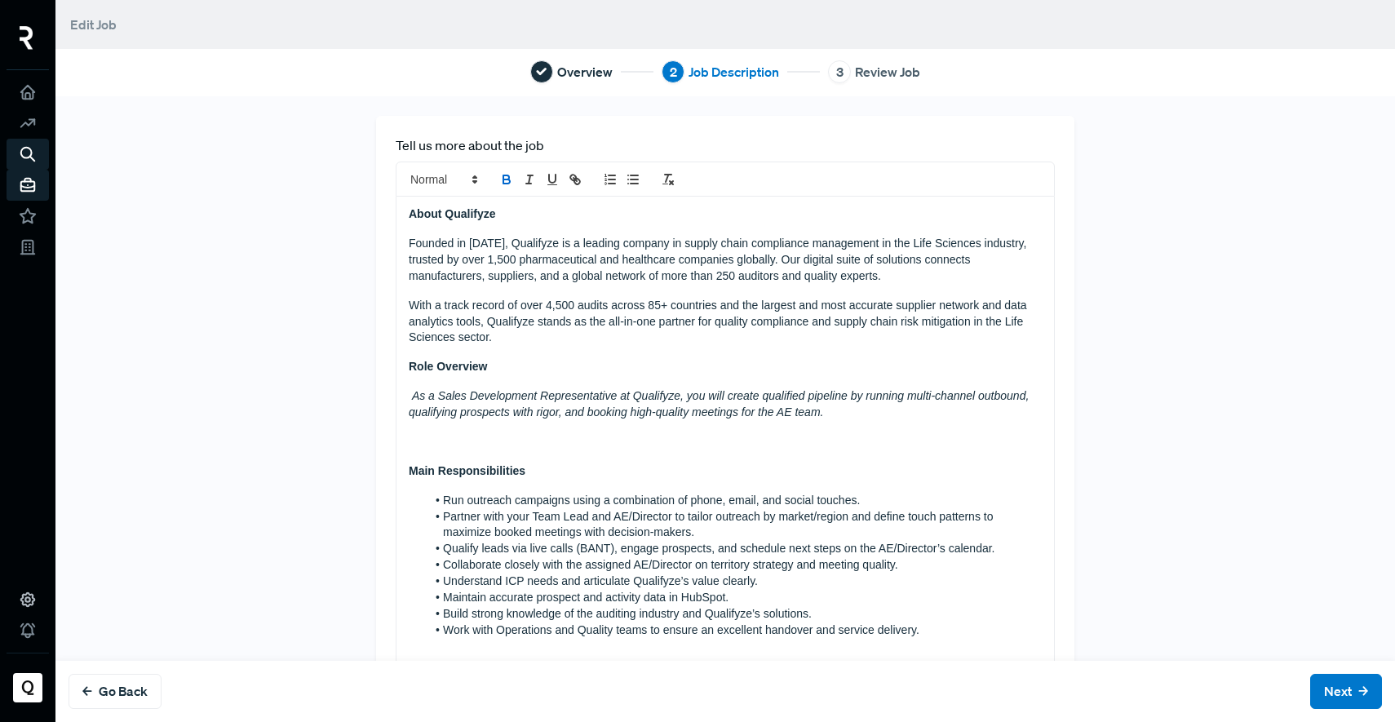
click at [396, 354] on div "About Qualifyze Founded in [DATE], Qualifyze is a leading company in supply cha…" at bounding box center [724, 664] width 657 height 935
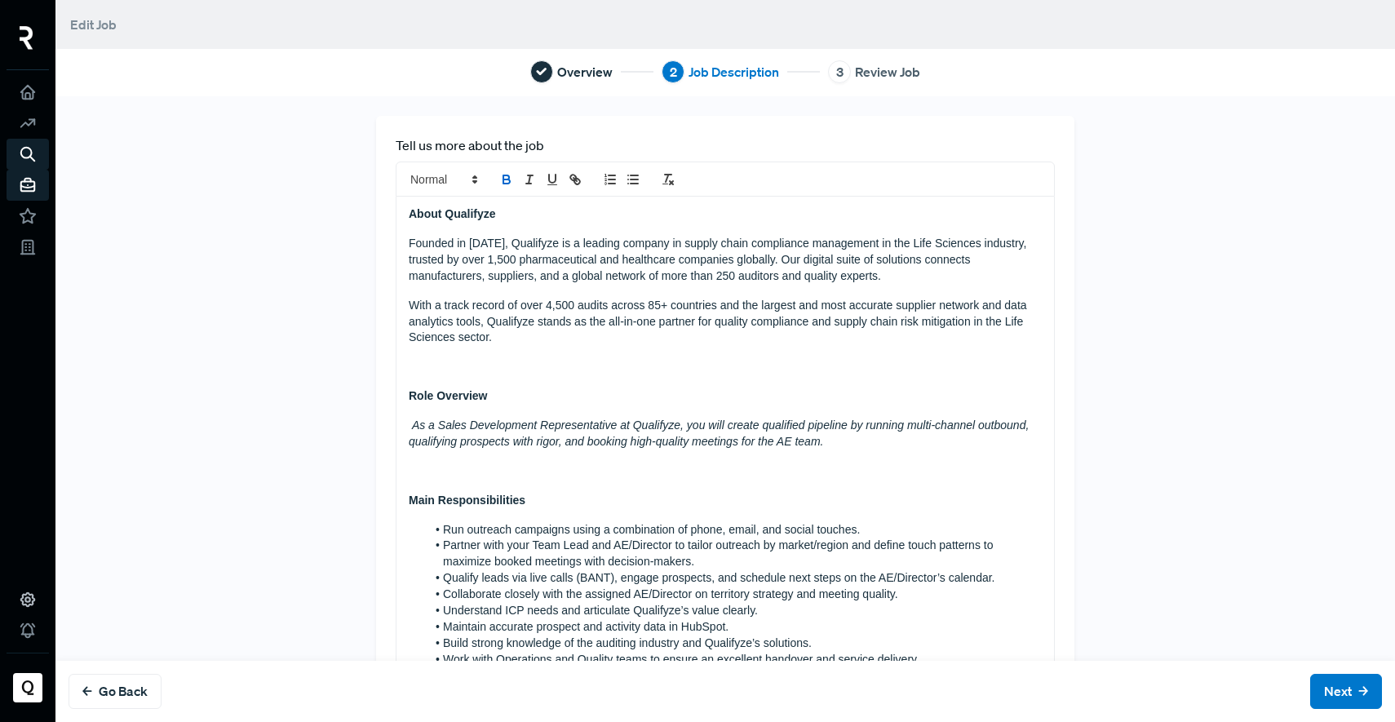
click at [516, 405] on div "About Qualifyze Founded in [DATE], Qualifyze is a leading company in supply cha…" at bounding box center [724, 679] width 657 height 965
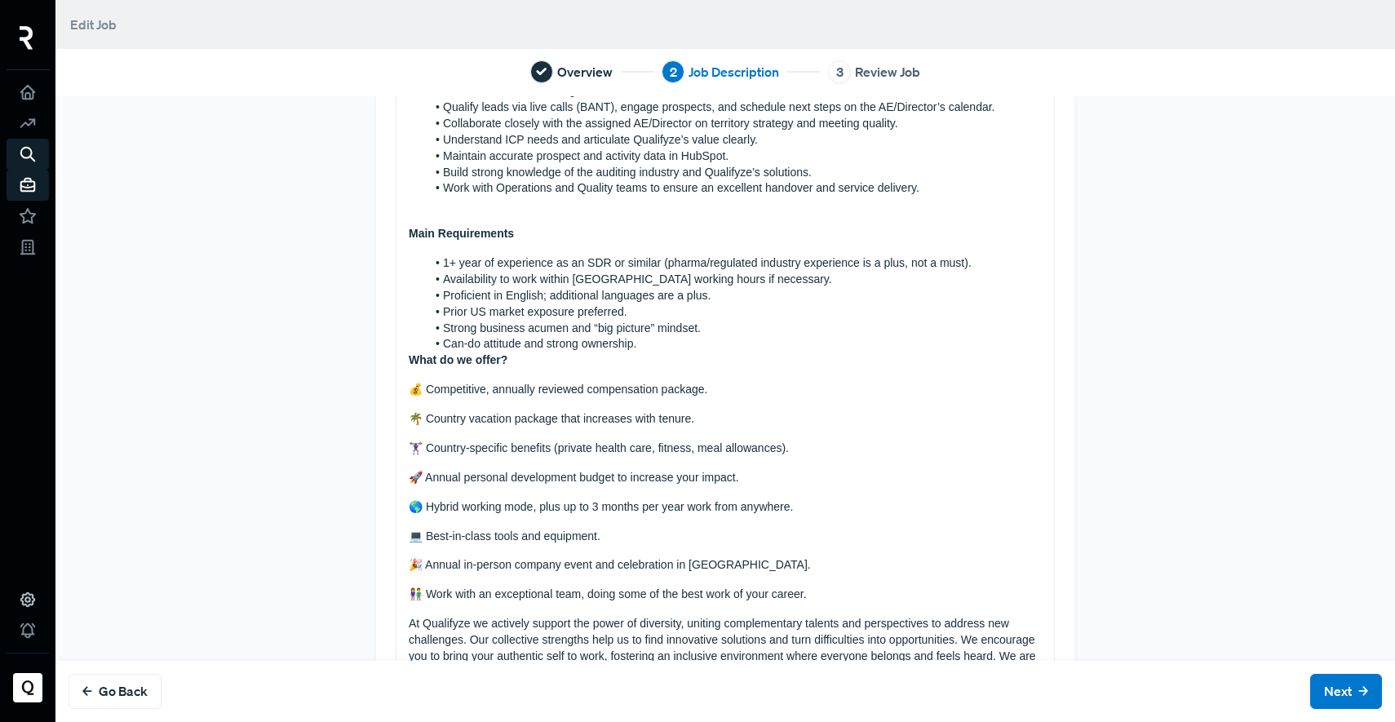
scroll to position [570, 0]
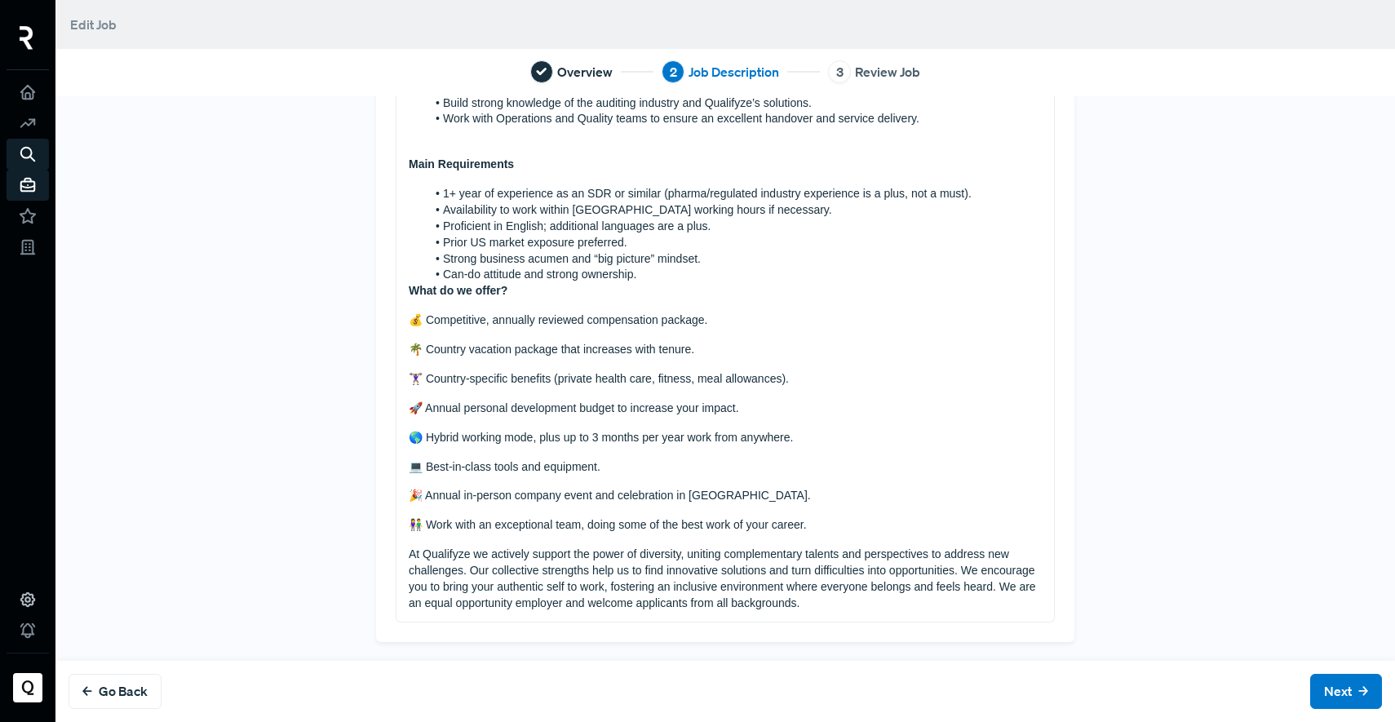
drag, startPoint x: 391, startPoint y: 286, endPoint x: 404, endPoint y: 295, distance: 15.8
click at [396, 286] on div "About Qualifyze Founded in [DATE], Qualifyze is a leading company in supply cha…" at bounding box center [724, 124] width 657 height 994
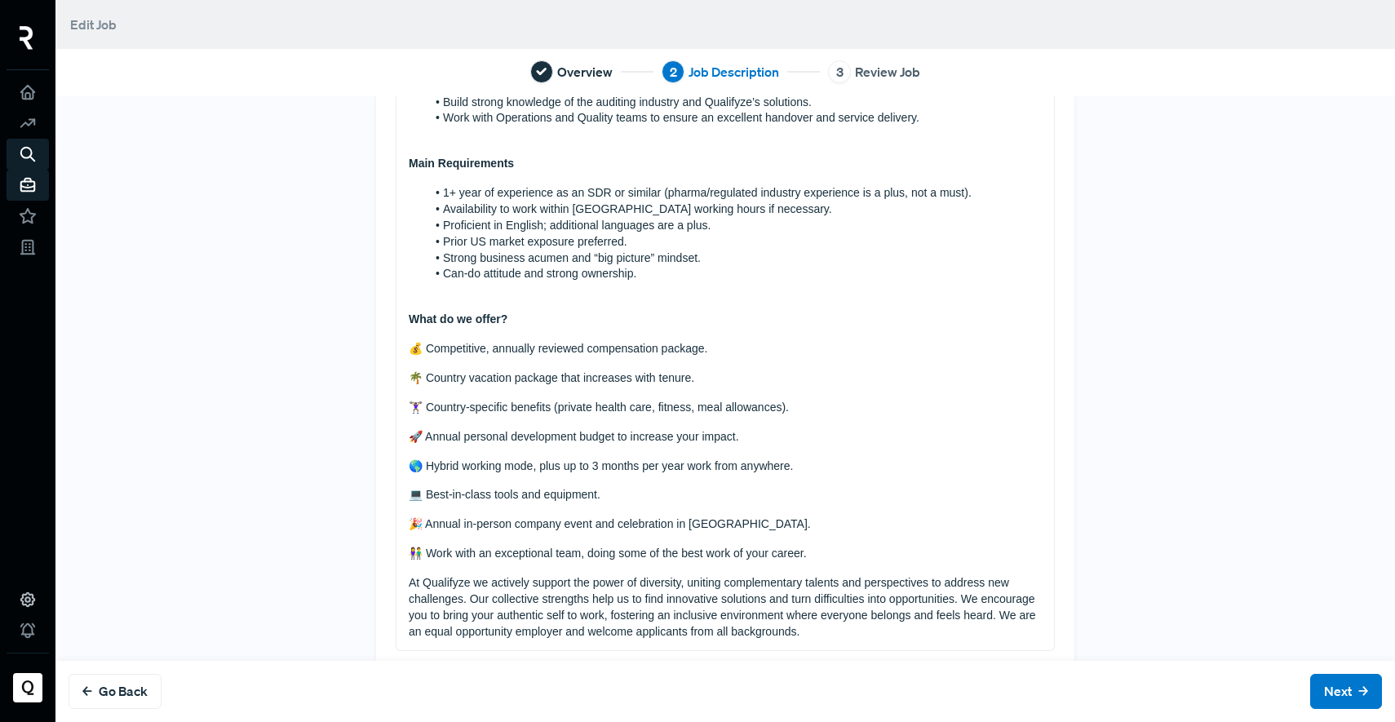
click at [811, 544] on div "About Qualifyze Founded in [DATE], Qualifyze is a leading company in supply cha…" at bounding box center [724, 137] width 657 height 1023
click at [819, 550] on p "👫 Work with an exceptional team, doing some of the best work of your career." at bounding box center [725, 554] width 633 height 16
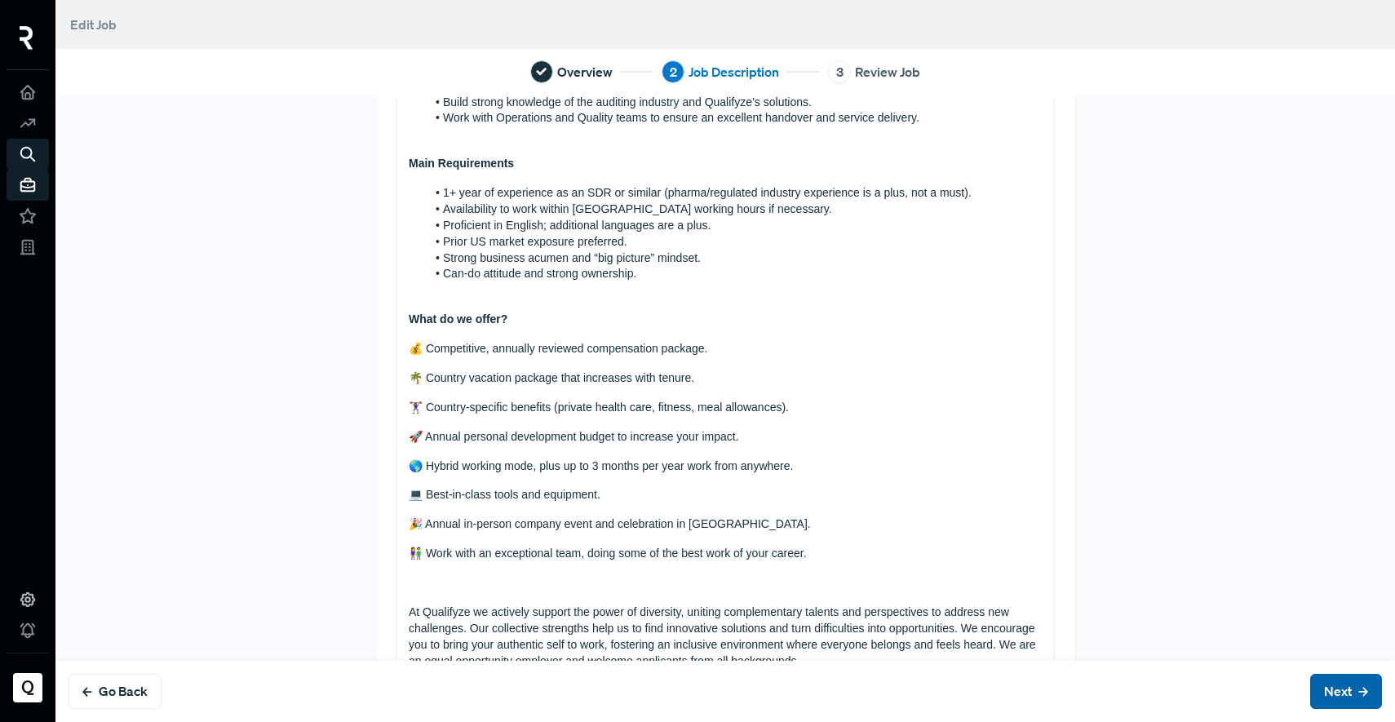
click at [1359, 690] on use at bounding box center [1362, 691] width 7 height 7
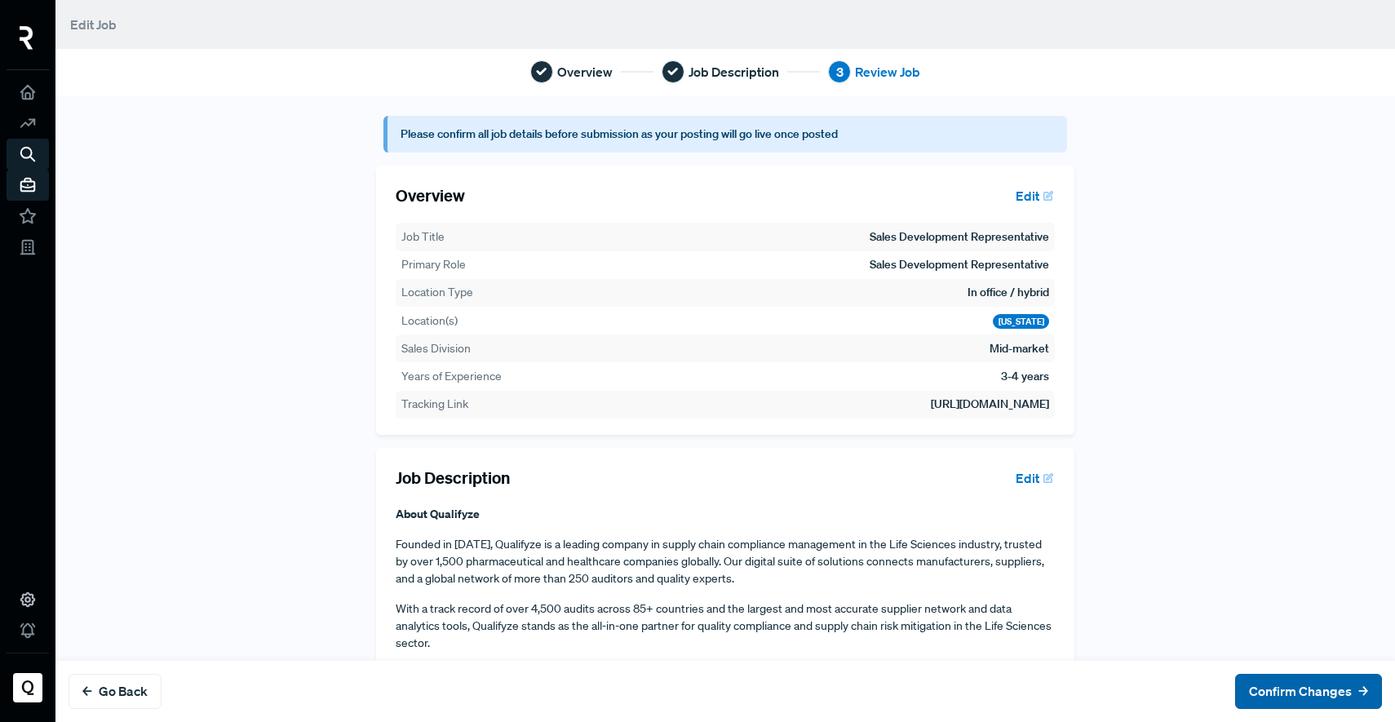
click at [1301, 688] on button "Confirm Changes" at bounding box center [1308, 691] width 147 height 35
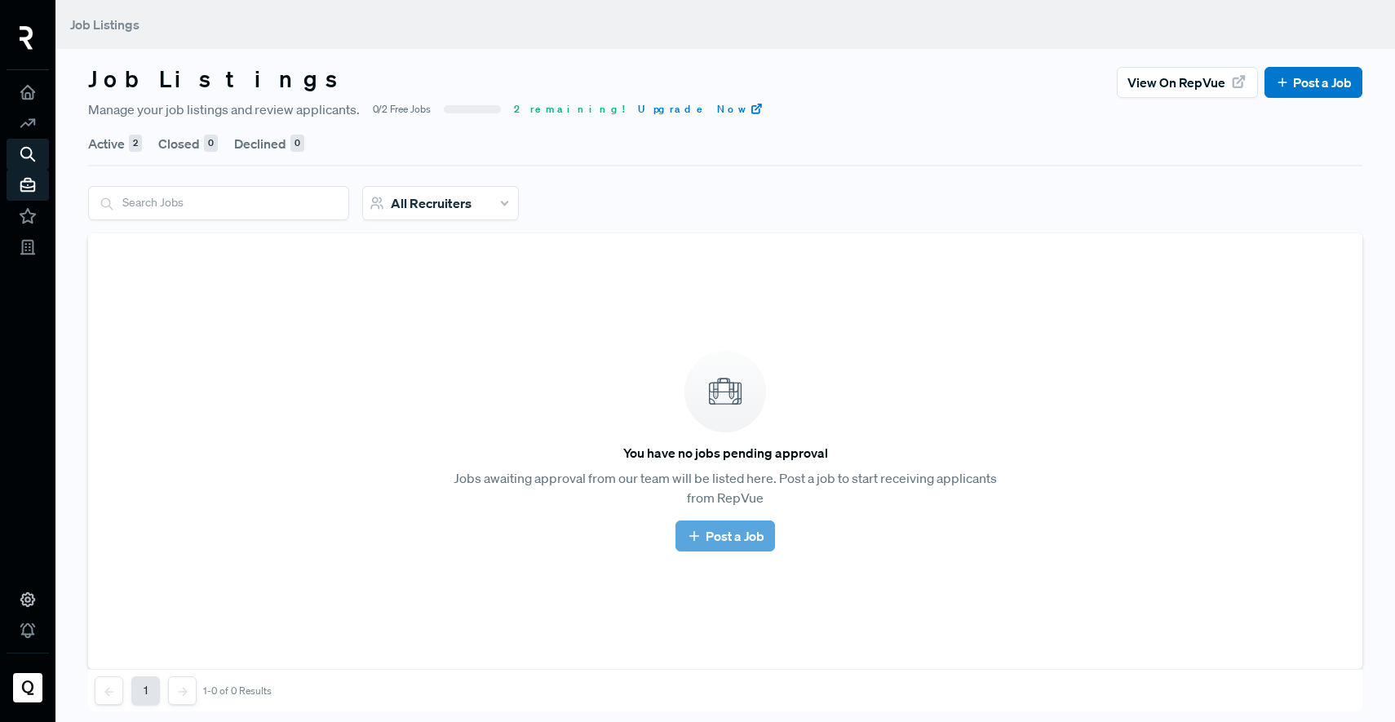
click at [130, 135] on div "2" at bounding box center [135, 144] width 13 height 18
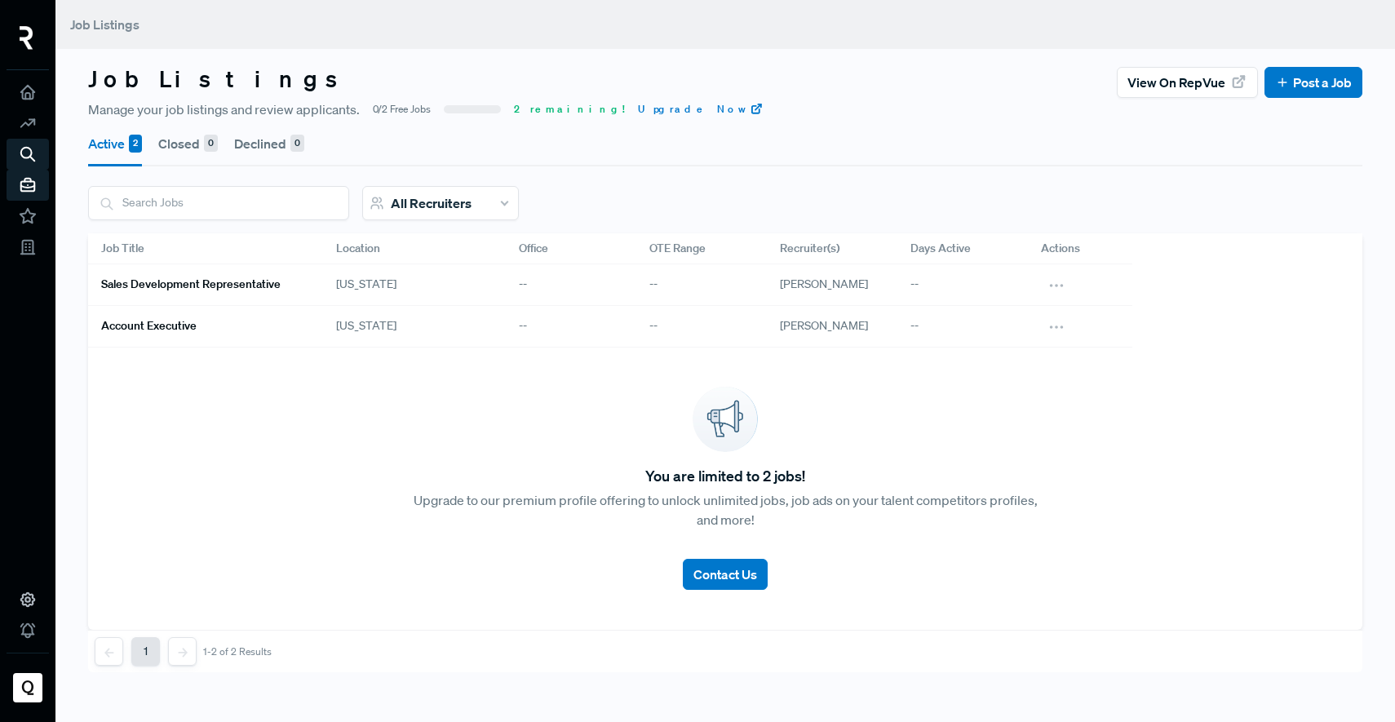
click at [246, 277] on h6 "Sales Development Representative" at bounding box center [190, 284] width 179 height 14
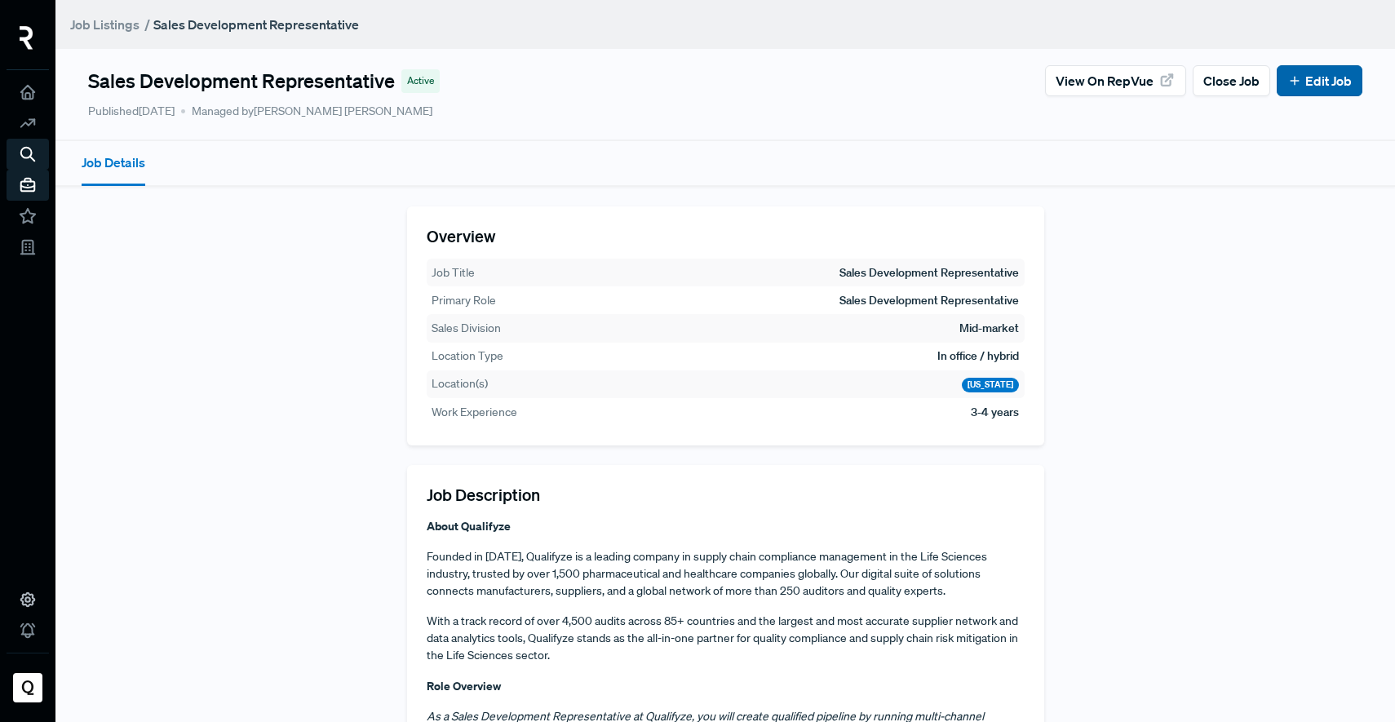
click at [1324, 84] on link "Edit Job" at bounding box center [1319, 81] width 64 height 20
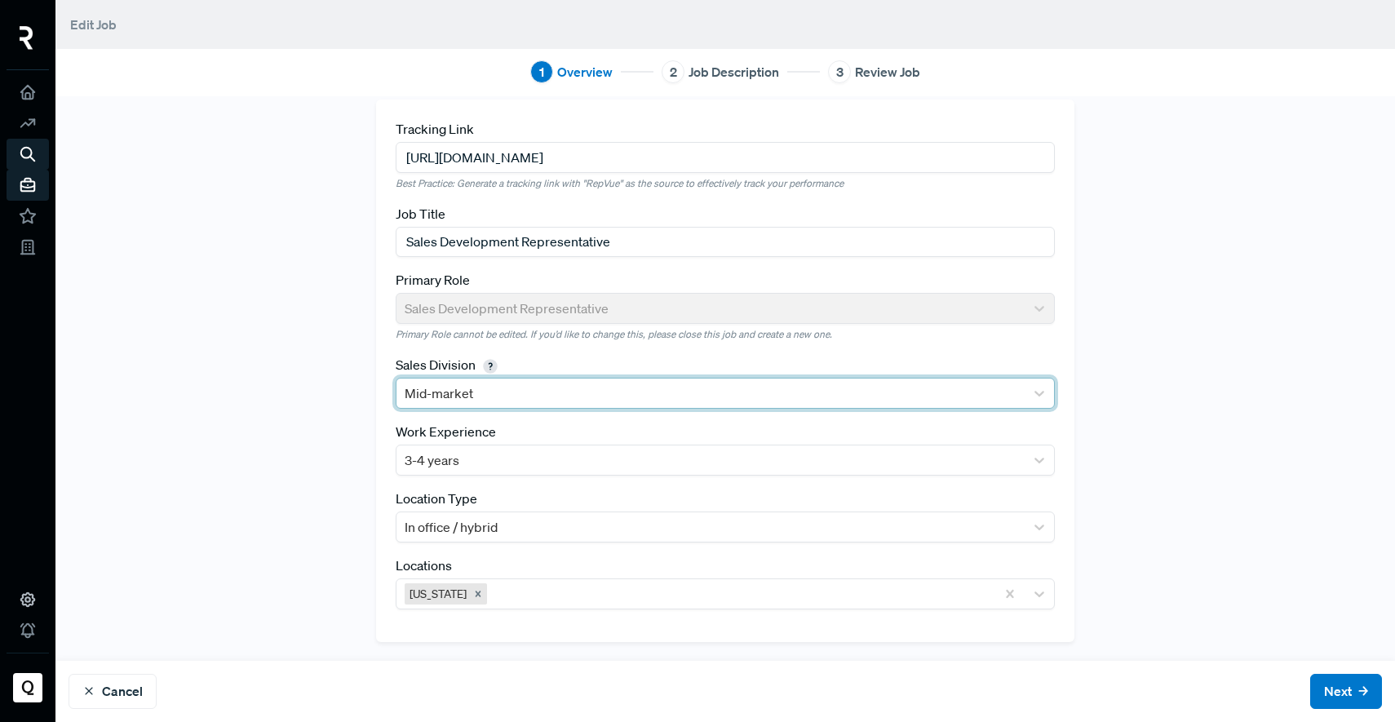
scroll to position [17, 0]
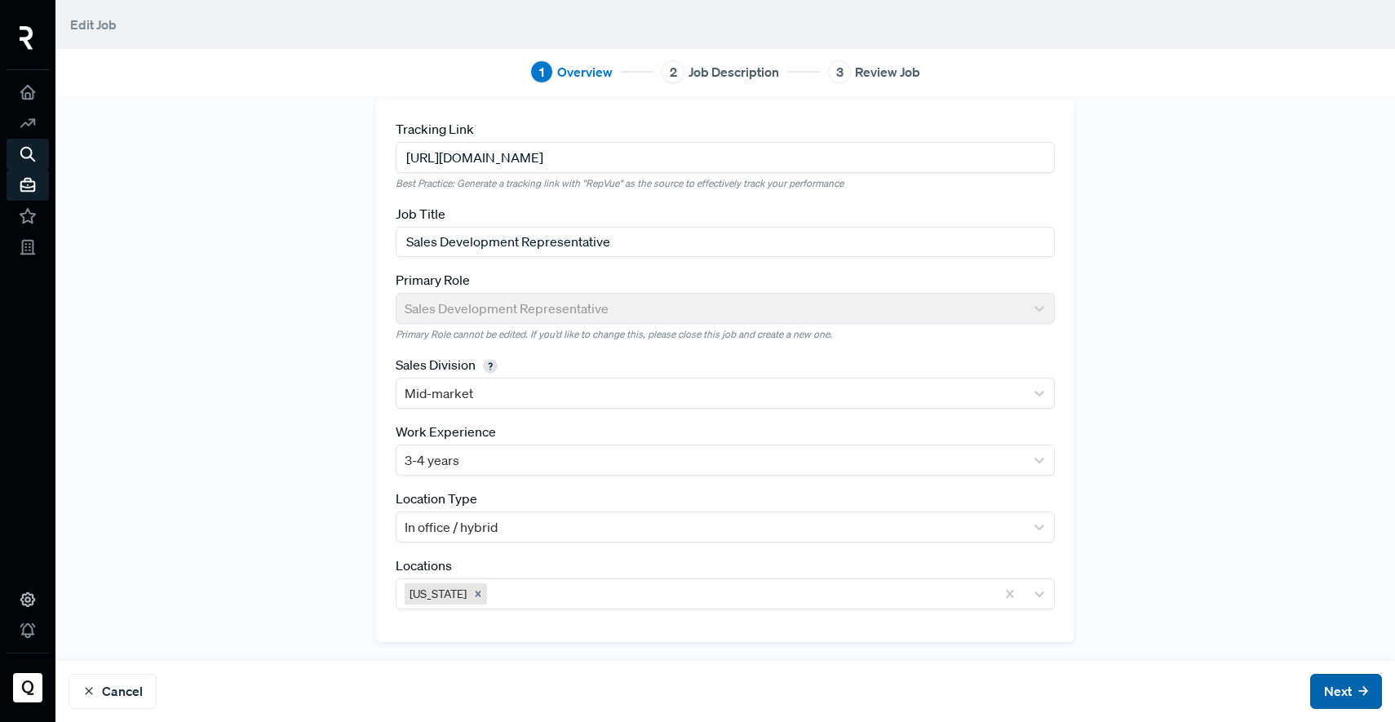
click at [1315, 683] on button "Next" at bounding box center [1346, 691] width 72 height 35
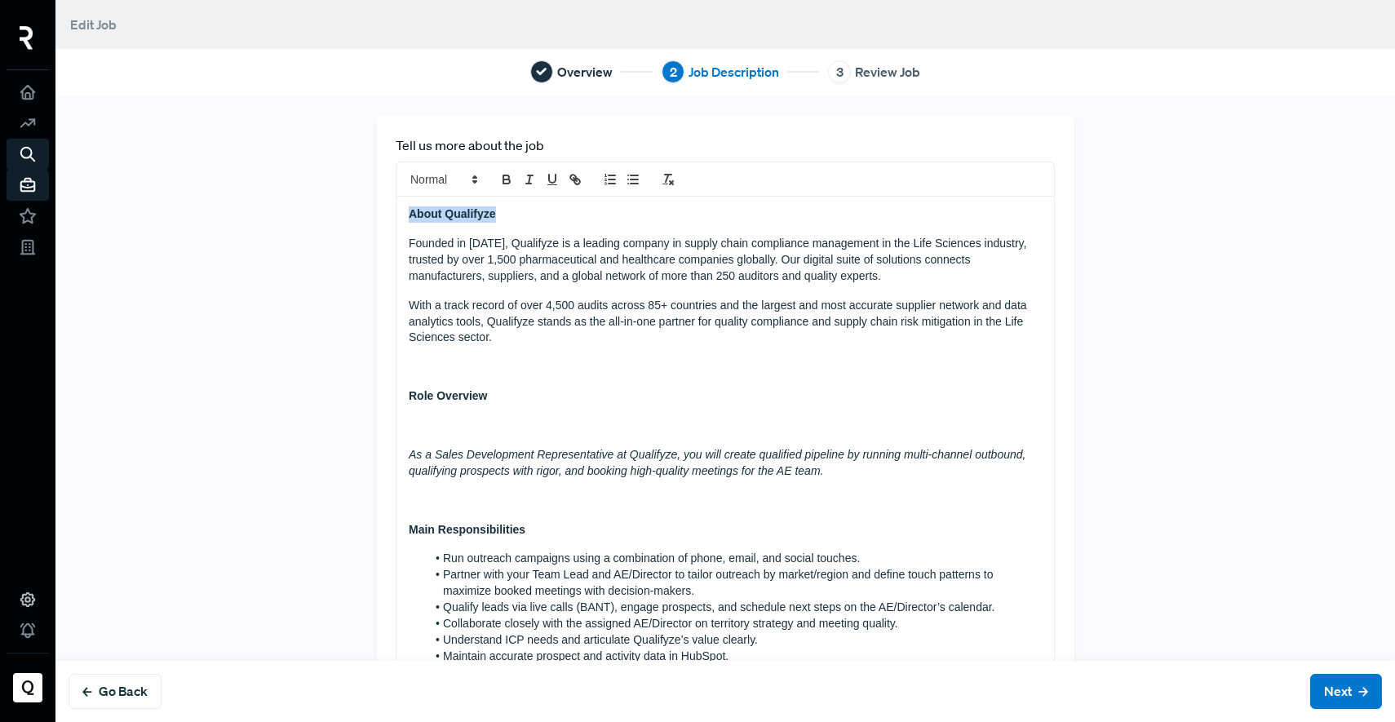
drag, startPoint x: 380, startPoint y: 207, endPoint x: 327, endPoint y: 207, distance: 53.0
click at [327, 207] on div "Tell us more about the job About Qualifyze Founded in [DATE], Qualifyze is a le…" at bounding box center [725, 692] width 1077 height 1153
click at [438, 180] on span at bounding box center [443, 180] width 80 height 20
click at [466, 284] on span at bounding box center [462, 283] width 104 height 29
drag, startPoint x: 520, startPoint y: 415, endPoint x: 334, endPoint y: 384, distance: 188.5
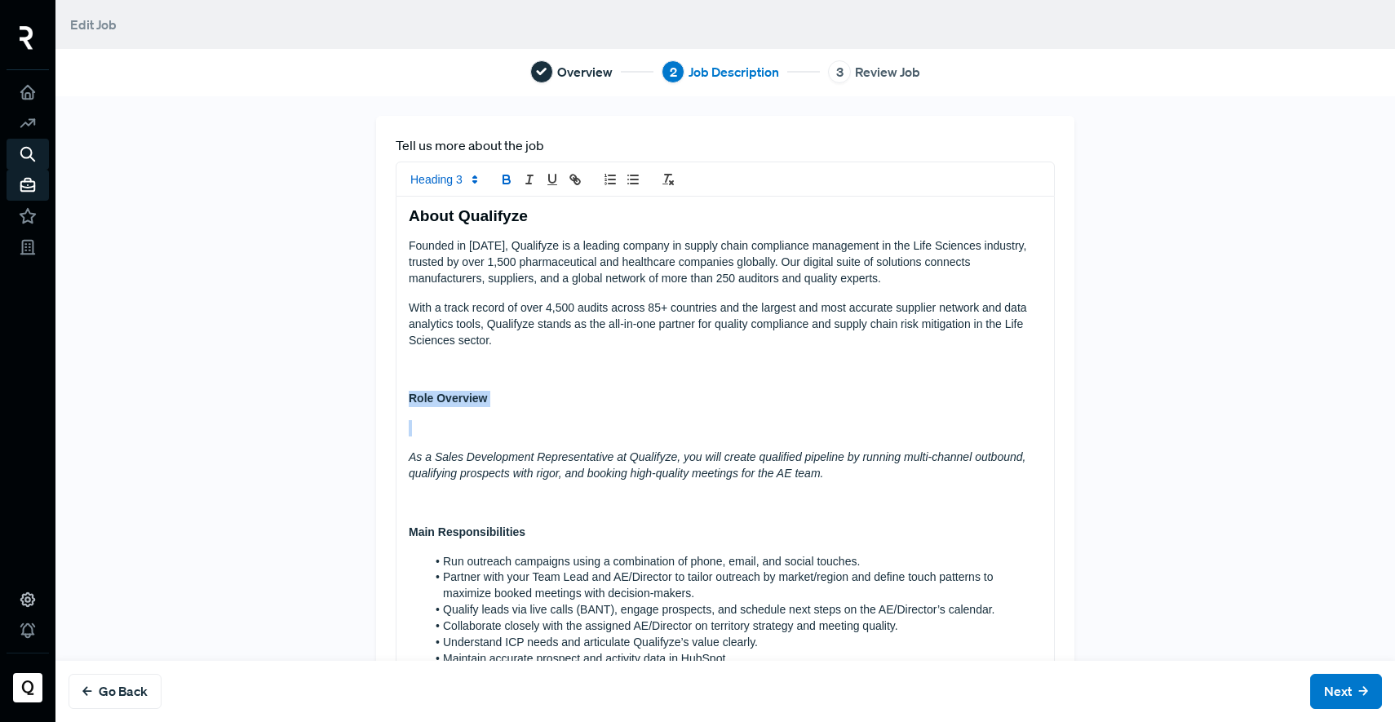
click at [334, 384] on div "Tell us more about the job About Qualifyze Founded in [DATE], Qualifyze is a le…" at bounding box center [725, 694] width 1077 height 1156
click at [449, 184] on span at bounding box center [443, 180] width 80 height 20
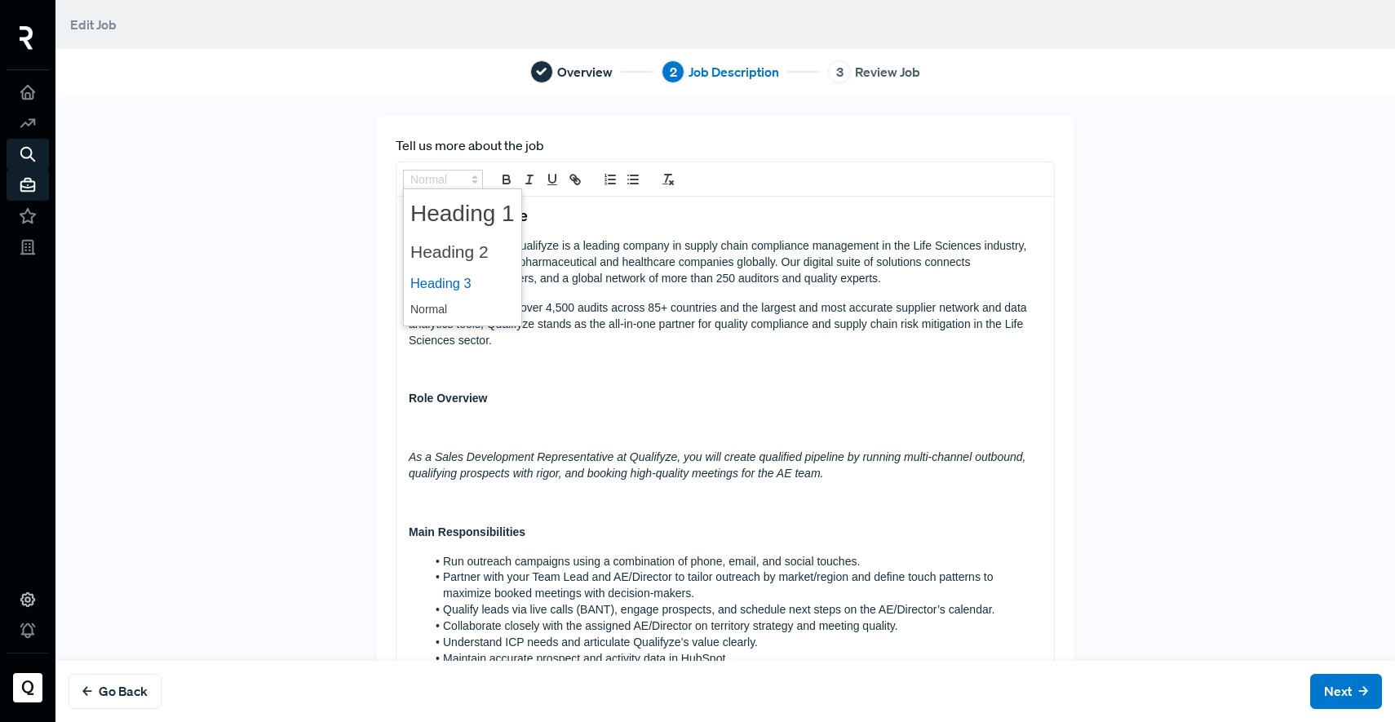
click at [480, 279] on span at bounding box center [462, 283] width 104 height 29
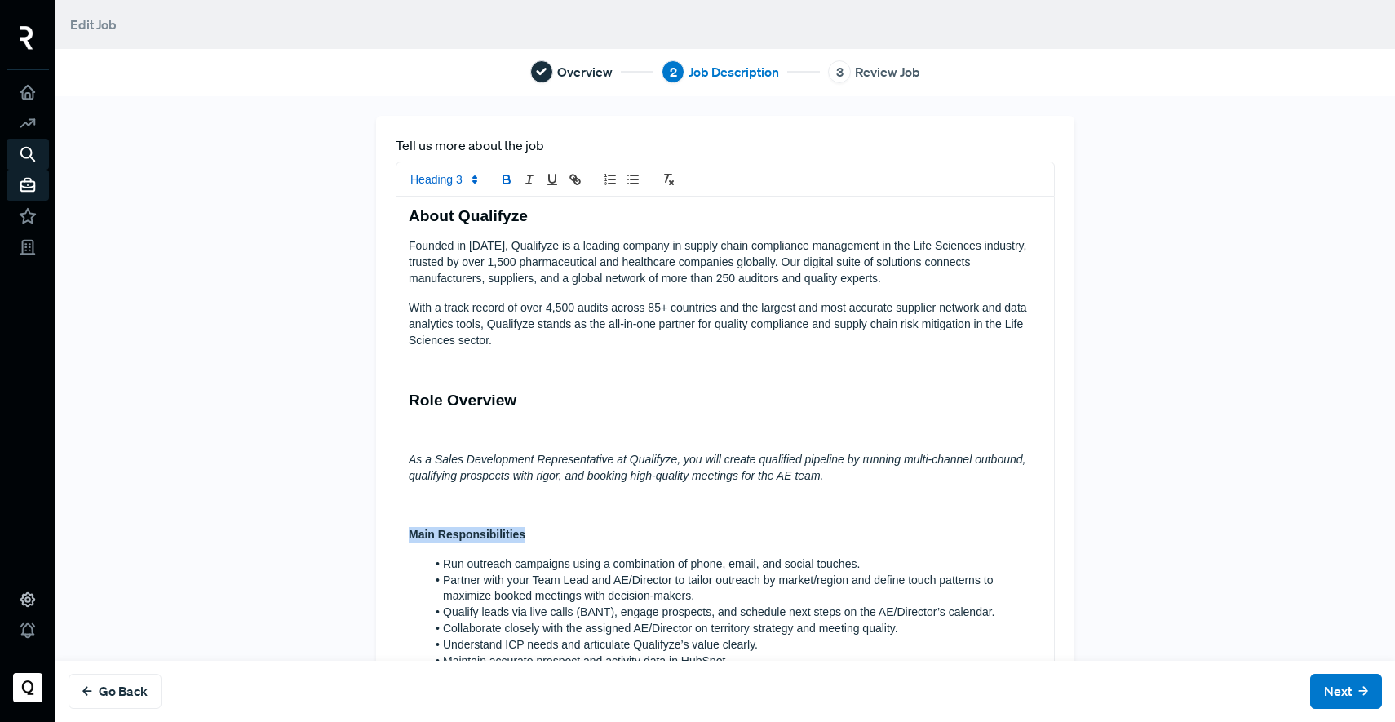
drag, startPoint x: 537, startPoint y: 528, endPoint x: 369, endPoint y: 530, distance: 168.0
click at [376, 530] on div "Tell us more about the job About Qualifyze Founded in [DATE], Qualifyze is a le…" at bounding box center [725, 695] width 698 height 1158
click at [467, 180] on icon at bounding box center [474, 179] width 15 height 15
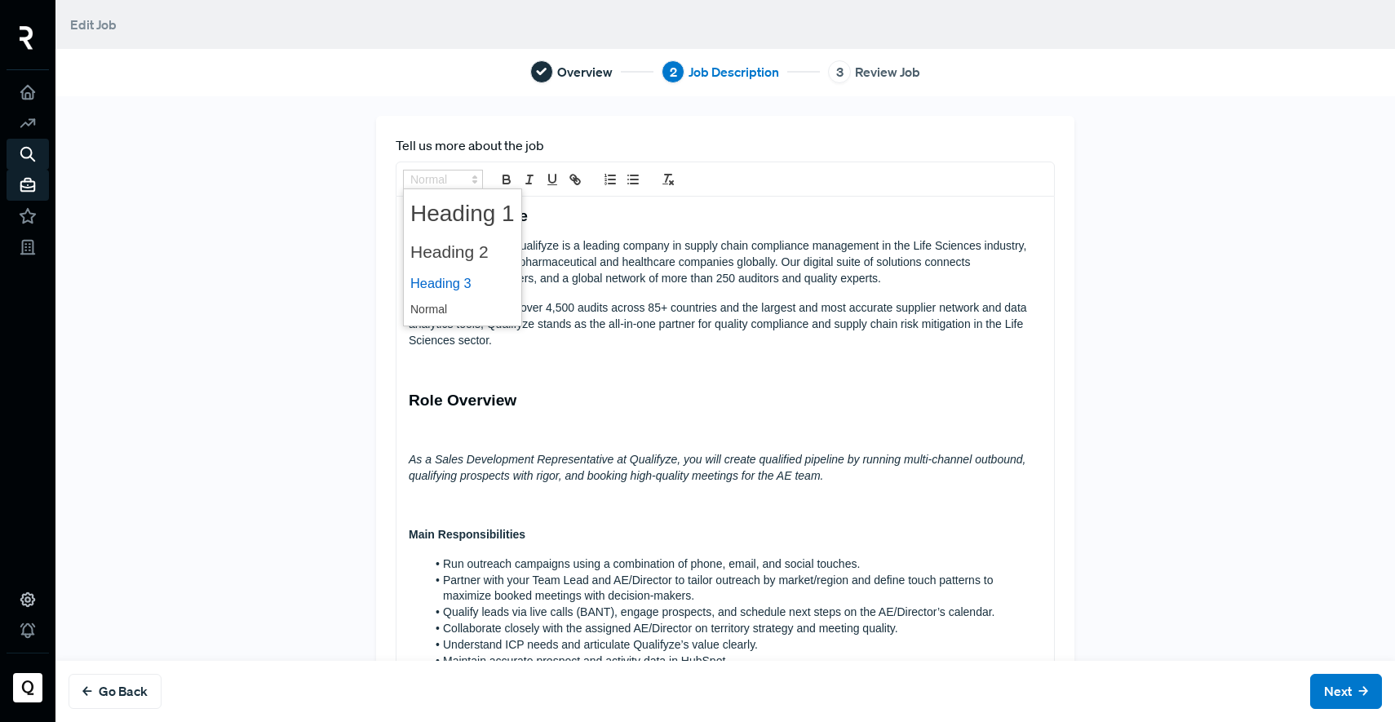
click at [466, 276] on span at bounding box center [462, 283] width 104 height 29
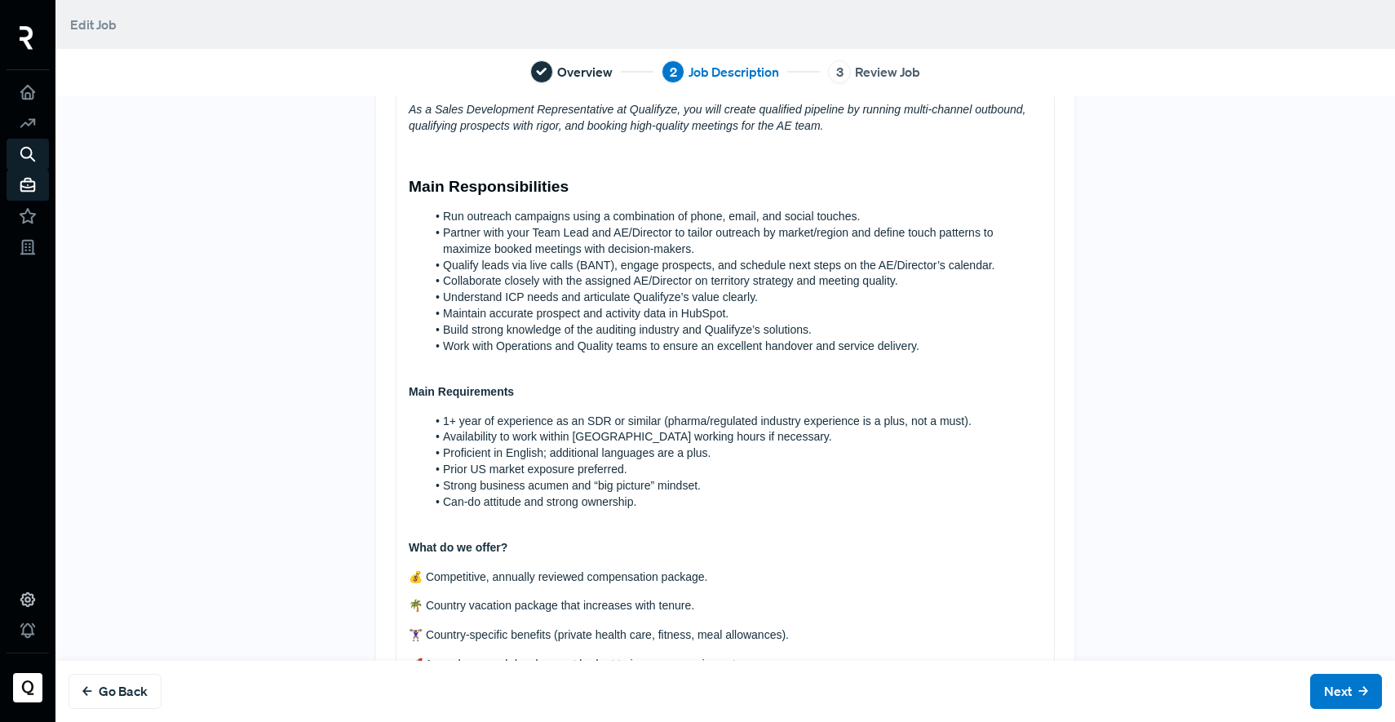
scroll to position [444, 0]
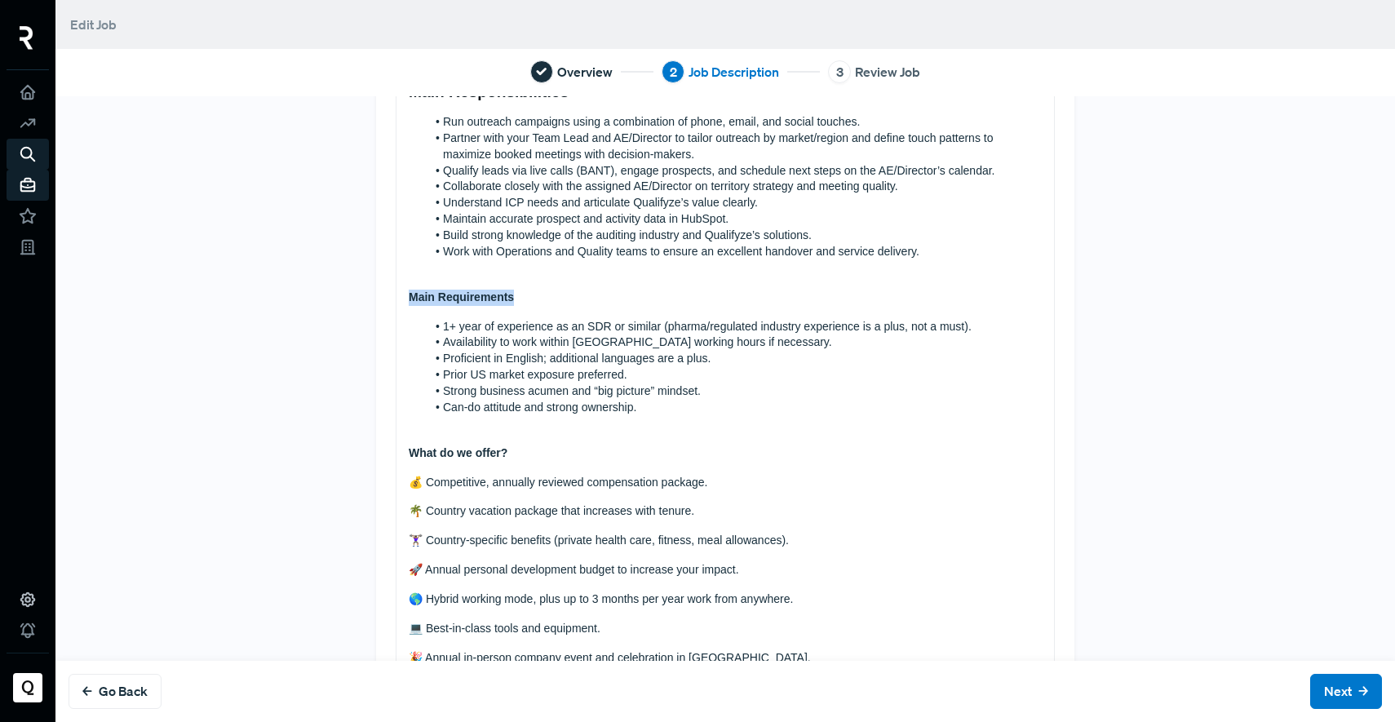
drag, startPoint x: 492, startPoint y: 302, endPoint x: 359, endPoint y: 296, distance: 133.1
click at [366, 296] on div "Tell us more about the job About Qualifyze Founded in [DATE], Qualifyze is a le…" at bounding box center [725, 251] width 718 height 1161
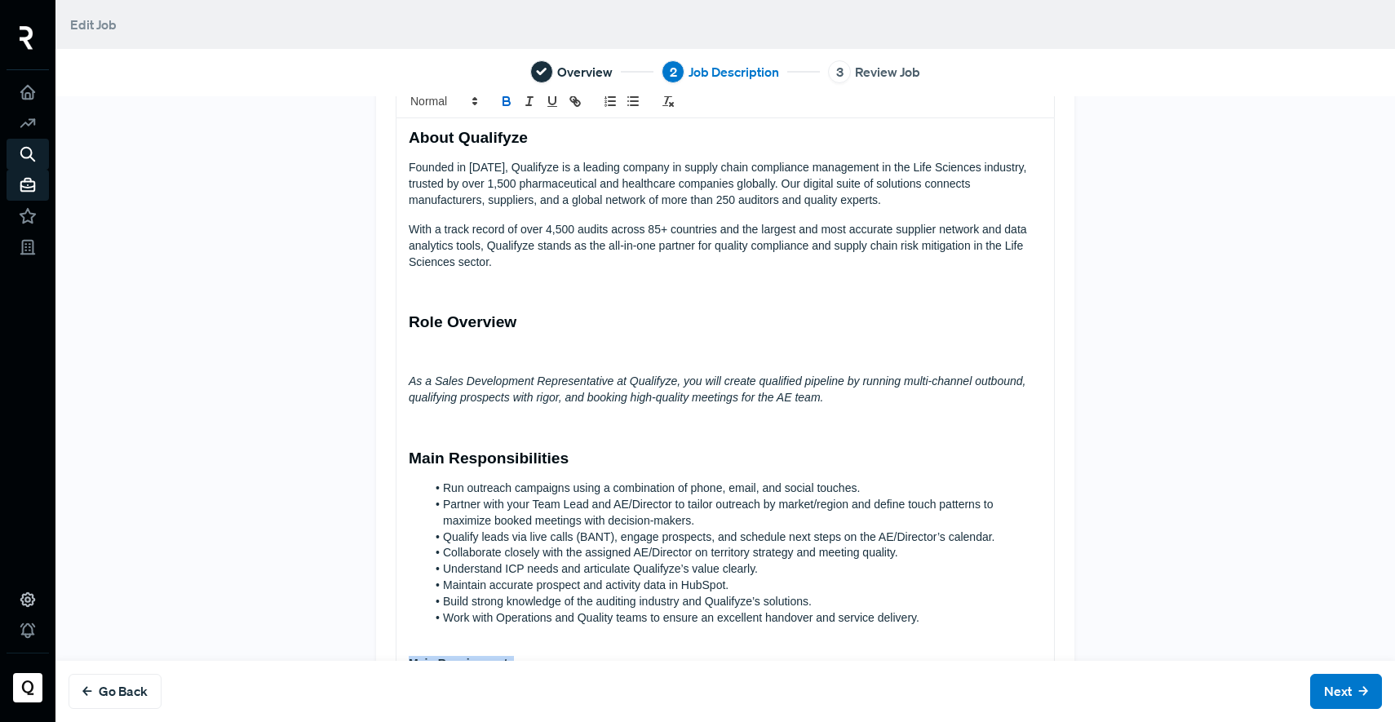
scroll to position [0, 0]
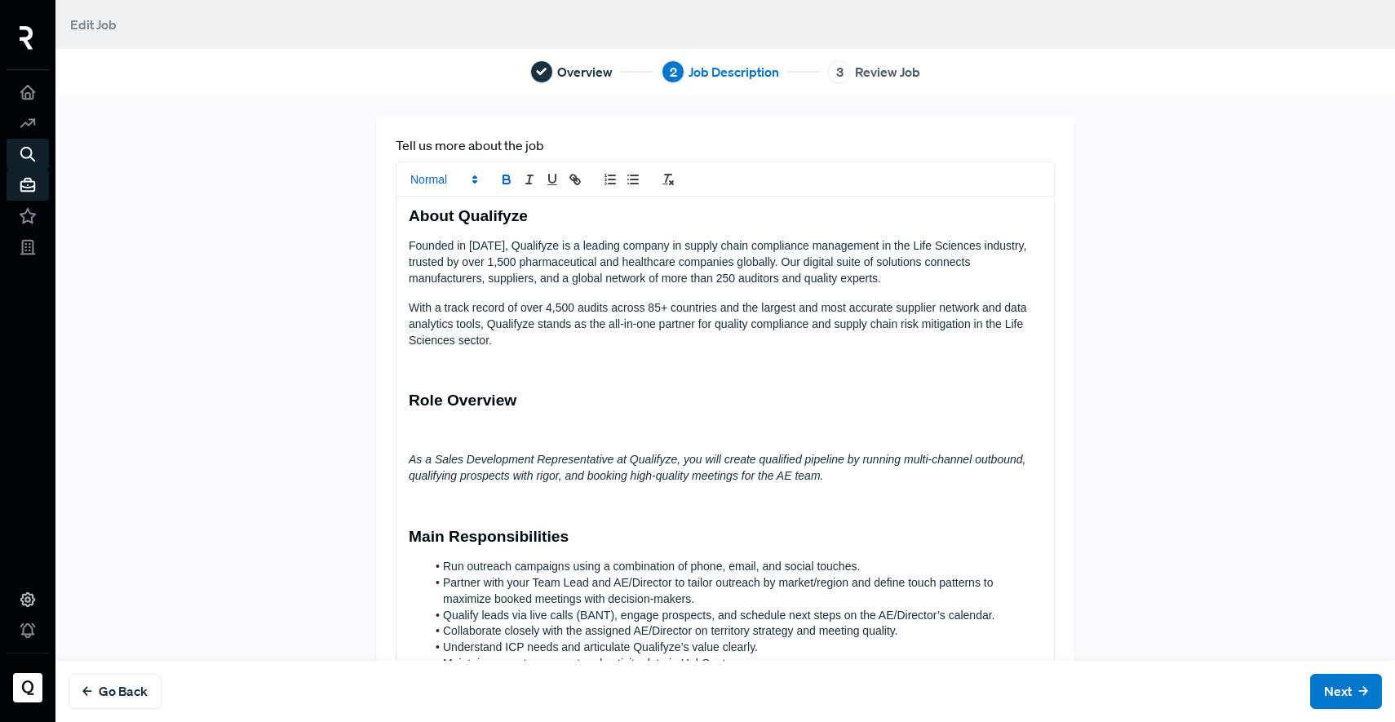
click at [438, 188] on span at bounding box center [443, 180] width 80 height 20
click at [456, 272] on span at bounding box center [462, 283] width 104 height 29
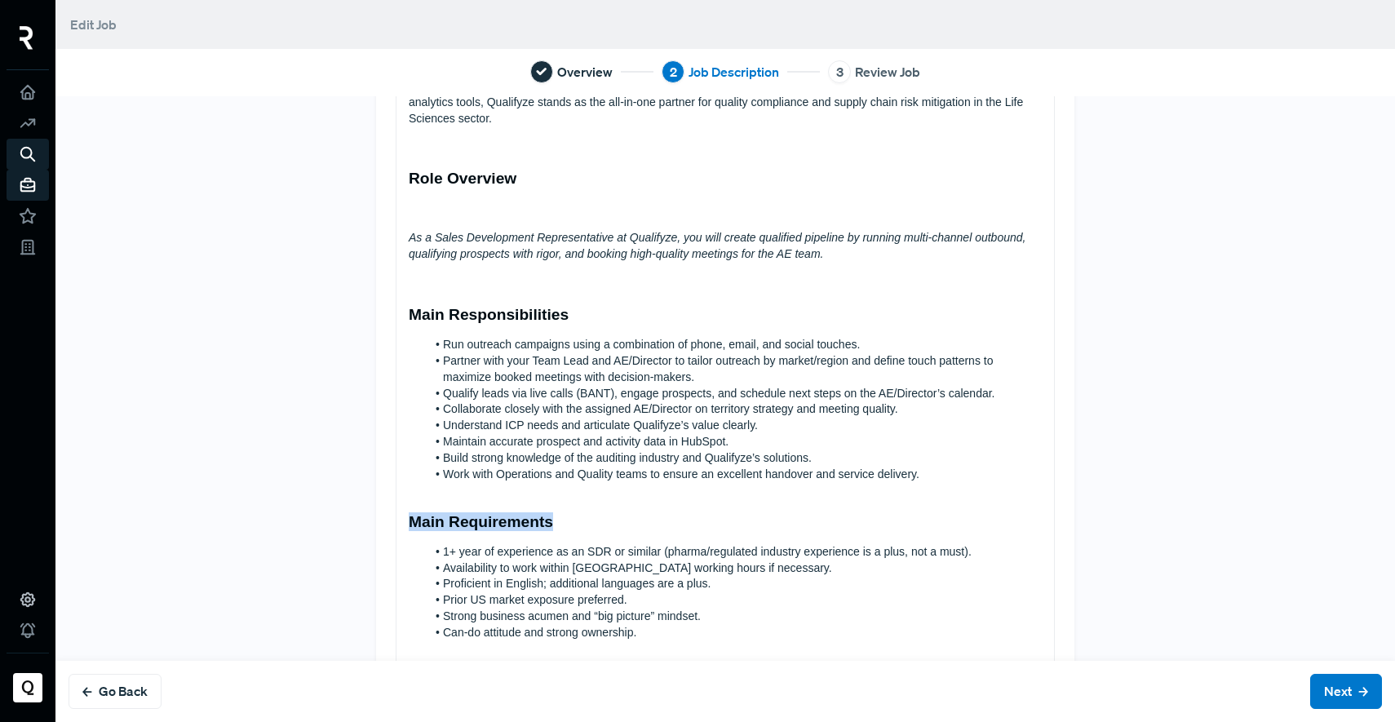
scroll to position [358, 0]
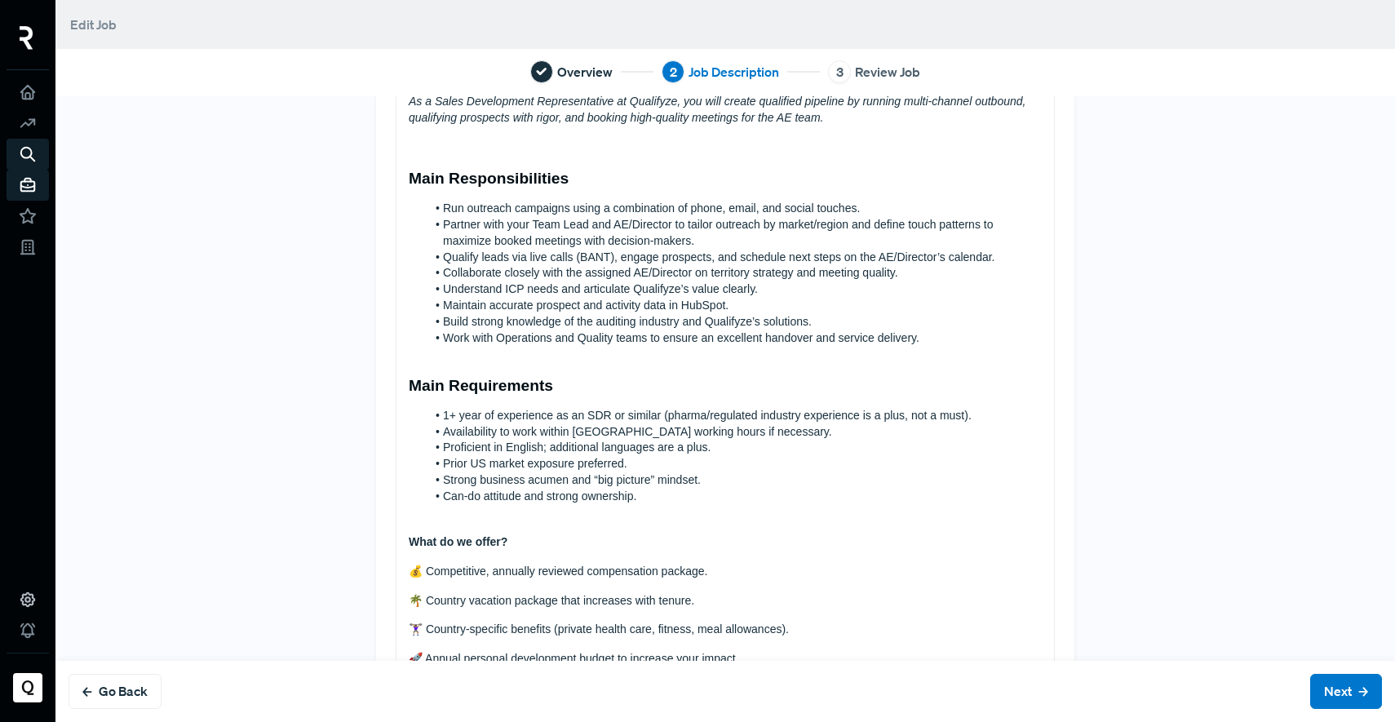
click at [606, 458] on li "Prior US market exposure preferred." at bounding box center [734, 464] width 616 height 16
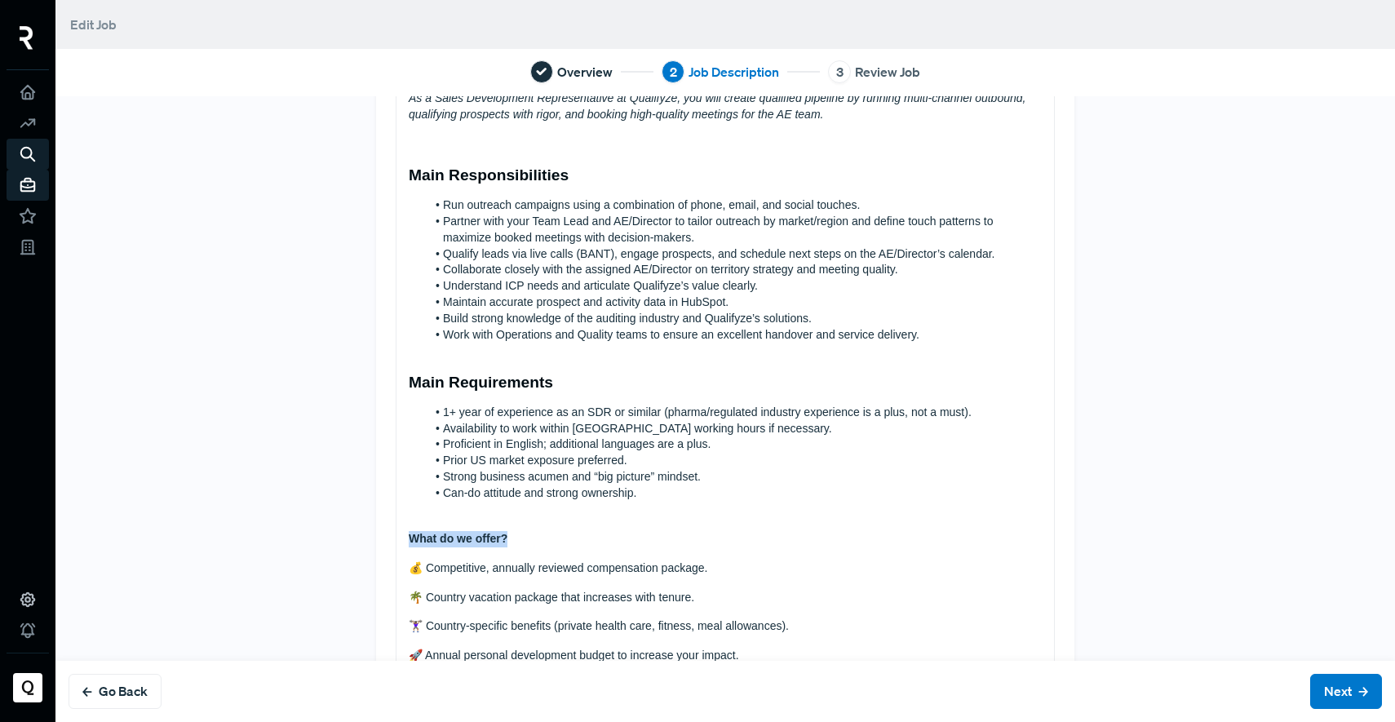
drag, startPoint x: 504, startPoint y: 540, endPoint x: 307, endPoint y: 539, distance: 196.5
click at [307, 539] on div "Tell us more about the job About Qualifyze Founded in [DATE], Qualifyze is a le…" at bounding box center [725, 337] width 1077 height 1164
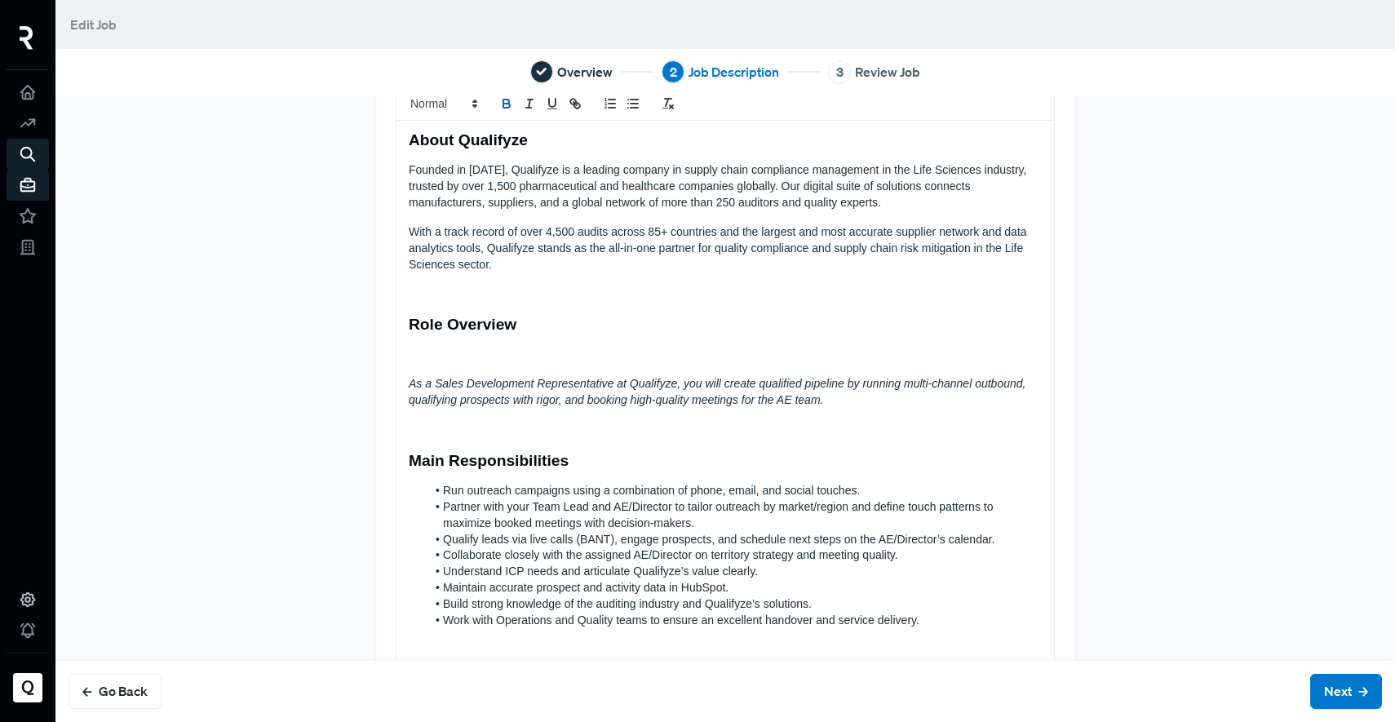
scroll to position [0, 0]
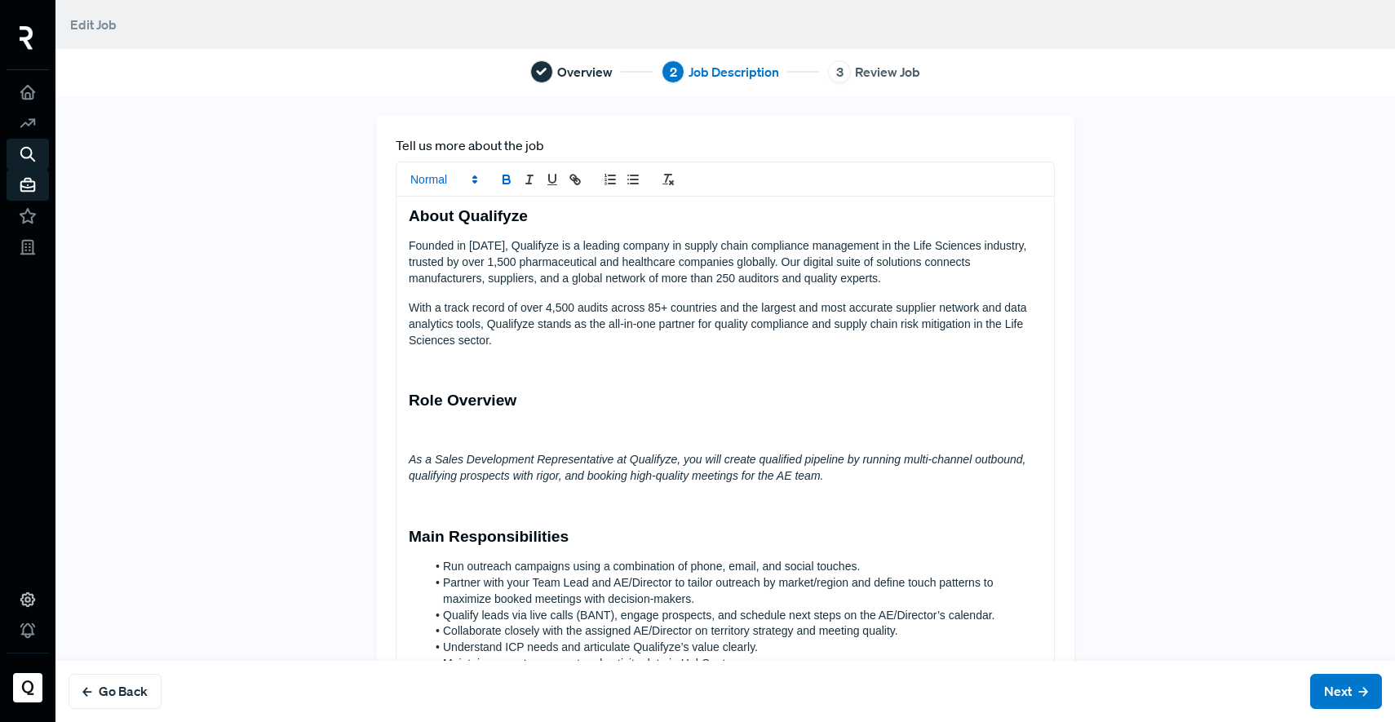
click at [453, 175] on span at bounding box center [443, 180] width 80 height 20
drag, startPoint x: 453, startPoint y: 281, endPoint x: 458, endPoint y: 290, distance: 10.0
click at [453, 281] on span at bounding box center [462, 283] width 104 height 29
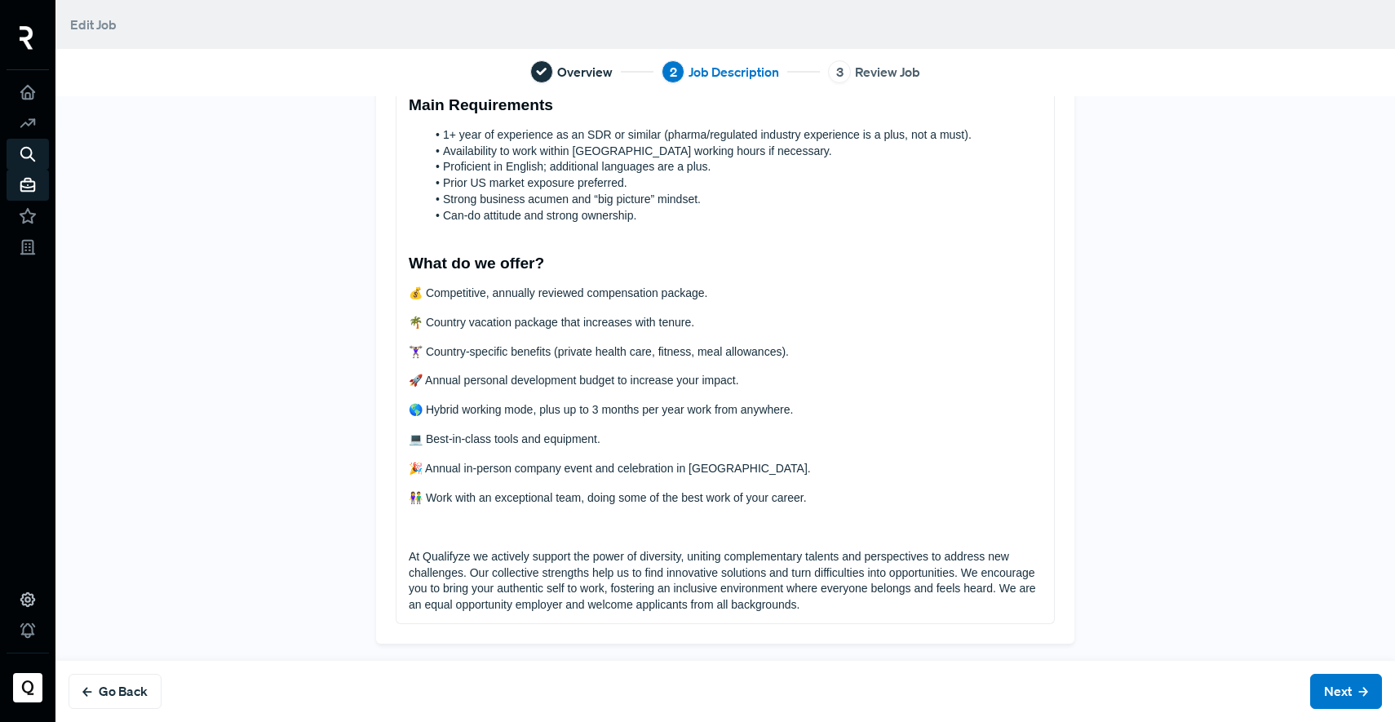
scroll to position [642, 0]
click at [1345, 685] on button "Next" at bounding box center [1346, 691] width 72 height 35
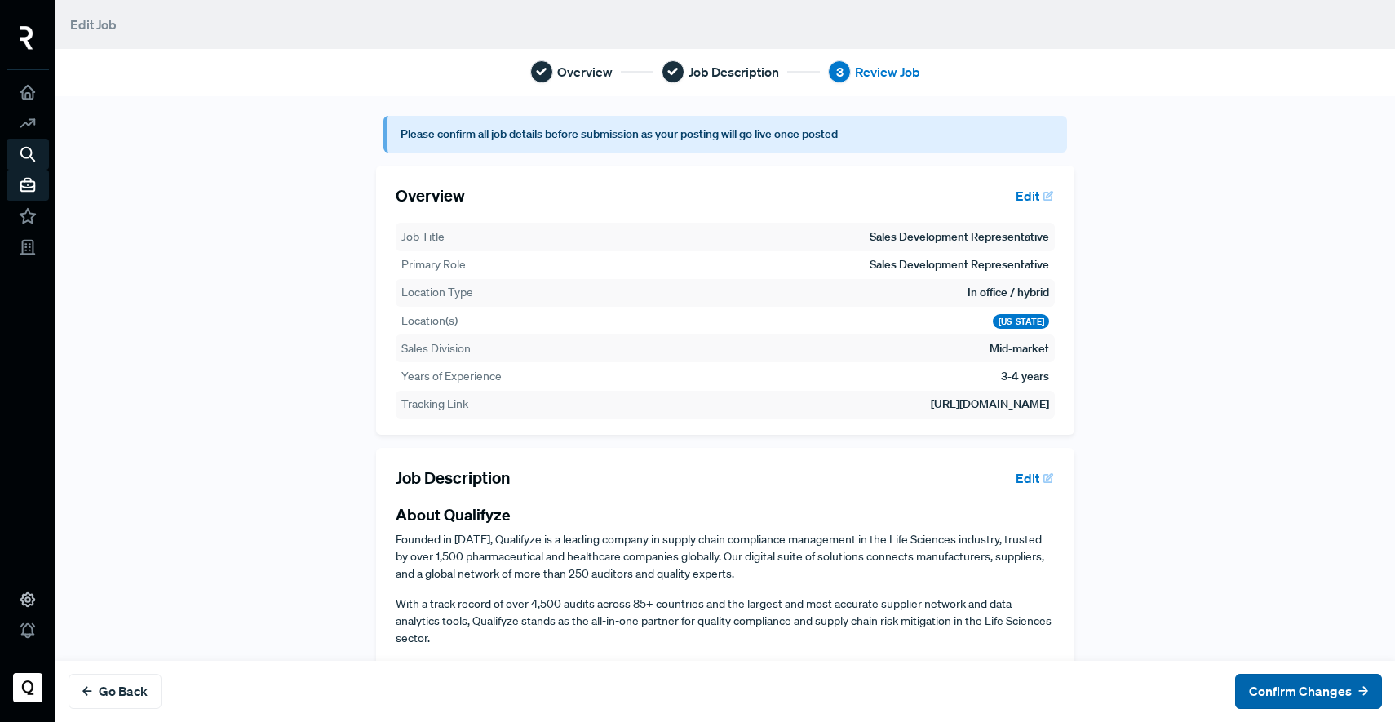
click at [1358, 692] on icon at bounding box center [1363, 692] width 10 height 10
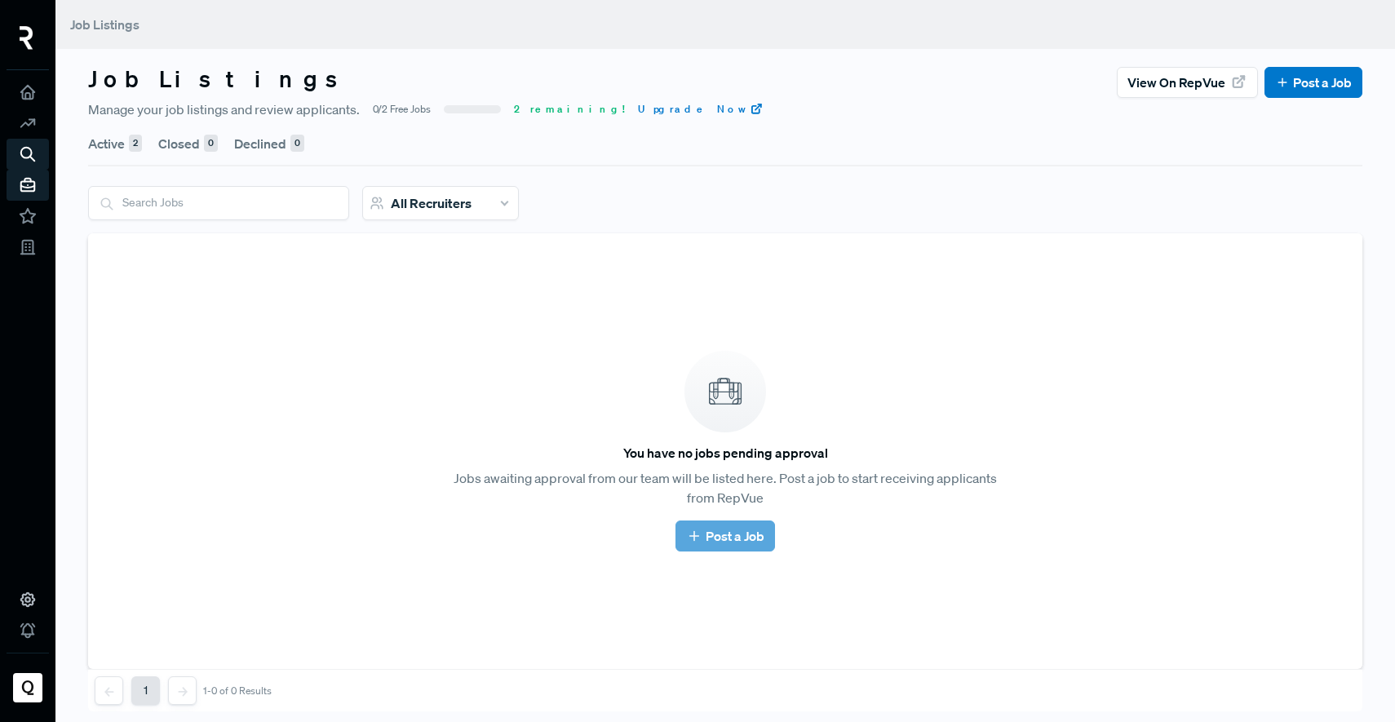
click at [117, 143] on button "Active 2" at bounding box center [115, 144] width 54 height 46
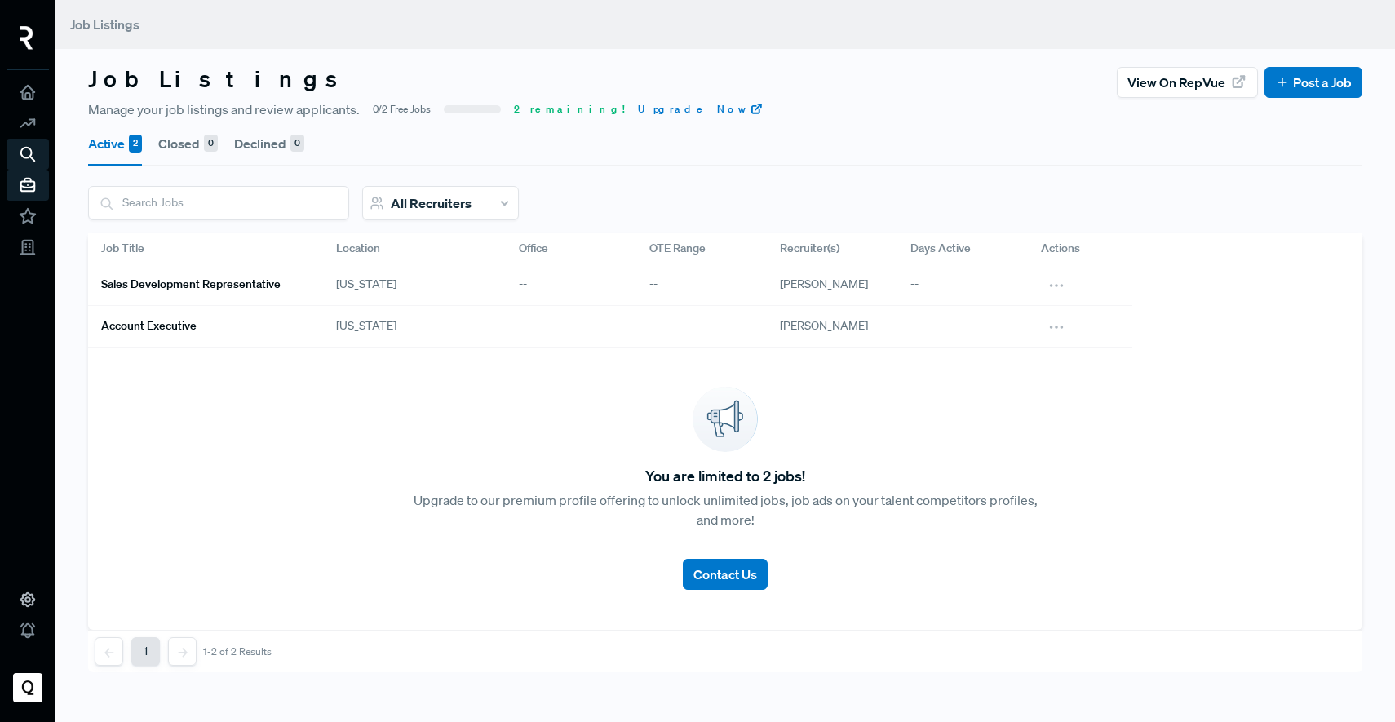
click at [207, 298] on div "Sales Development Representative" at bounding box center [205, 285] width 235 height 42
click at [210, 290] on h6 "Sales Development Representative" at bounding box center [190, 284] width 179 height 14
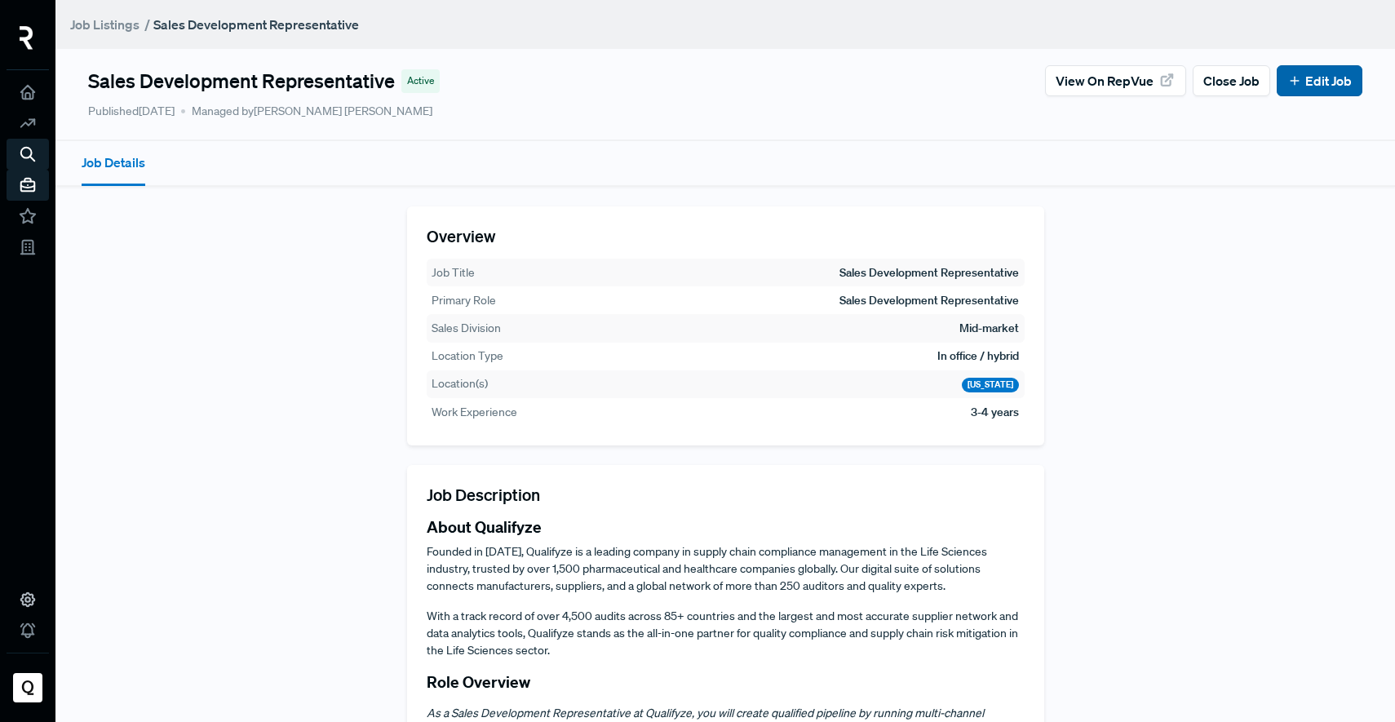
click at [1311, 90] on link "Edit Job" at bounding box center [1319, 81] width 64 height 20
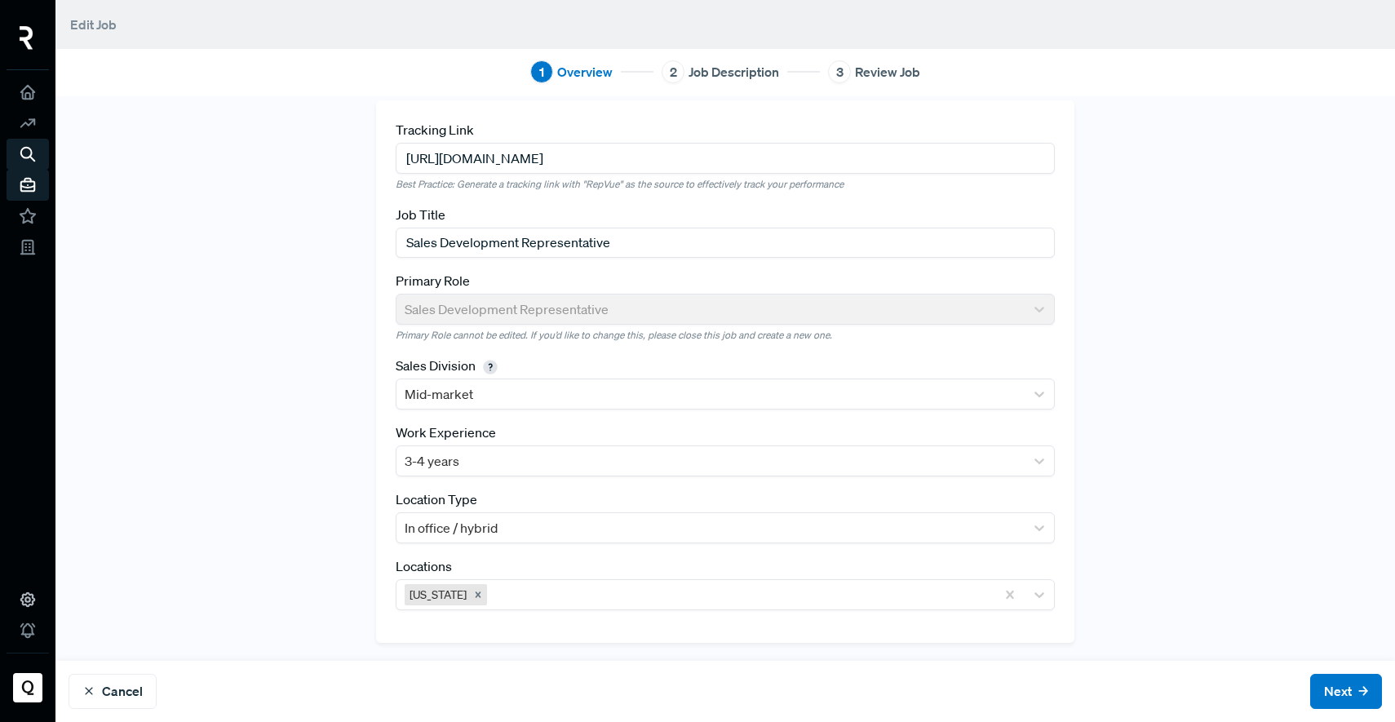
scroll to position [17, 0]
click at [1367, 696] on div "Cancel Next" at bounding box center [724, 691] width 1339 height 61
click at [1345, 694] on button "Next" at bounding box center [1346, 691] width 72 height 35
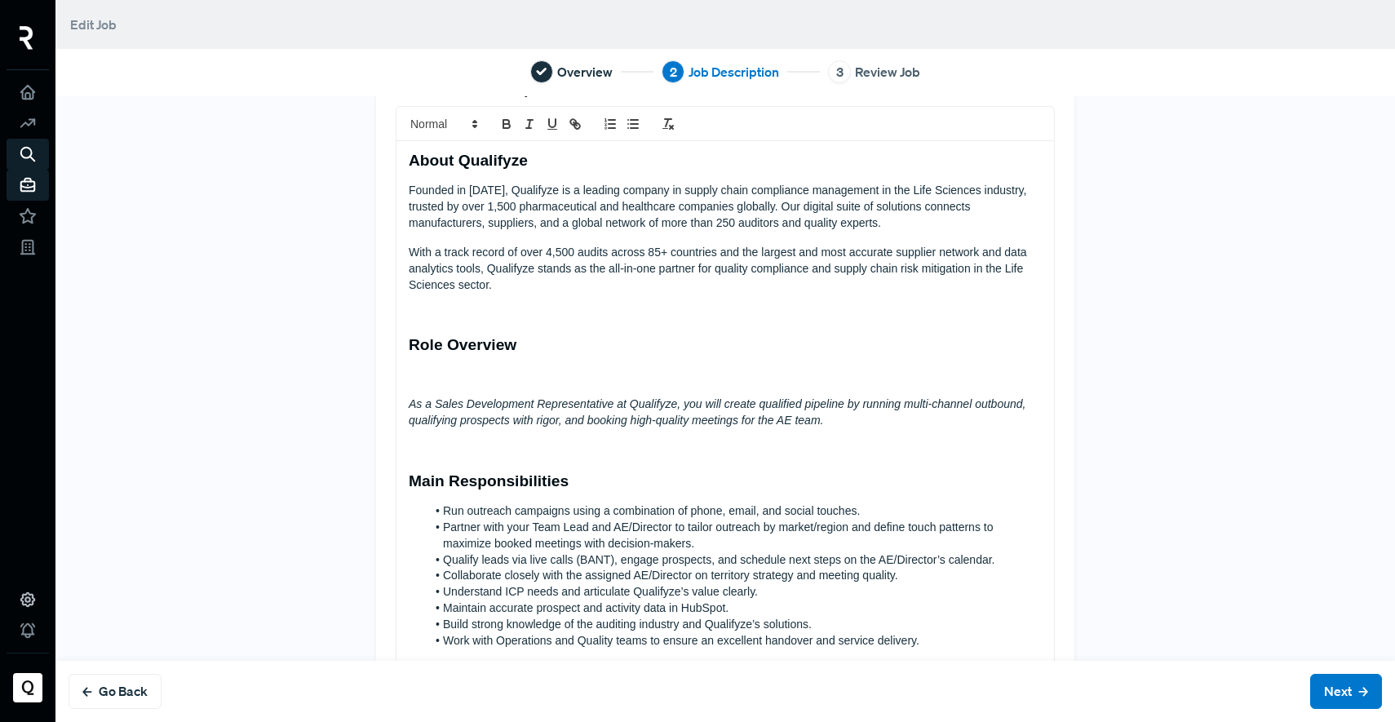
scroll to position [0, 0]
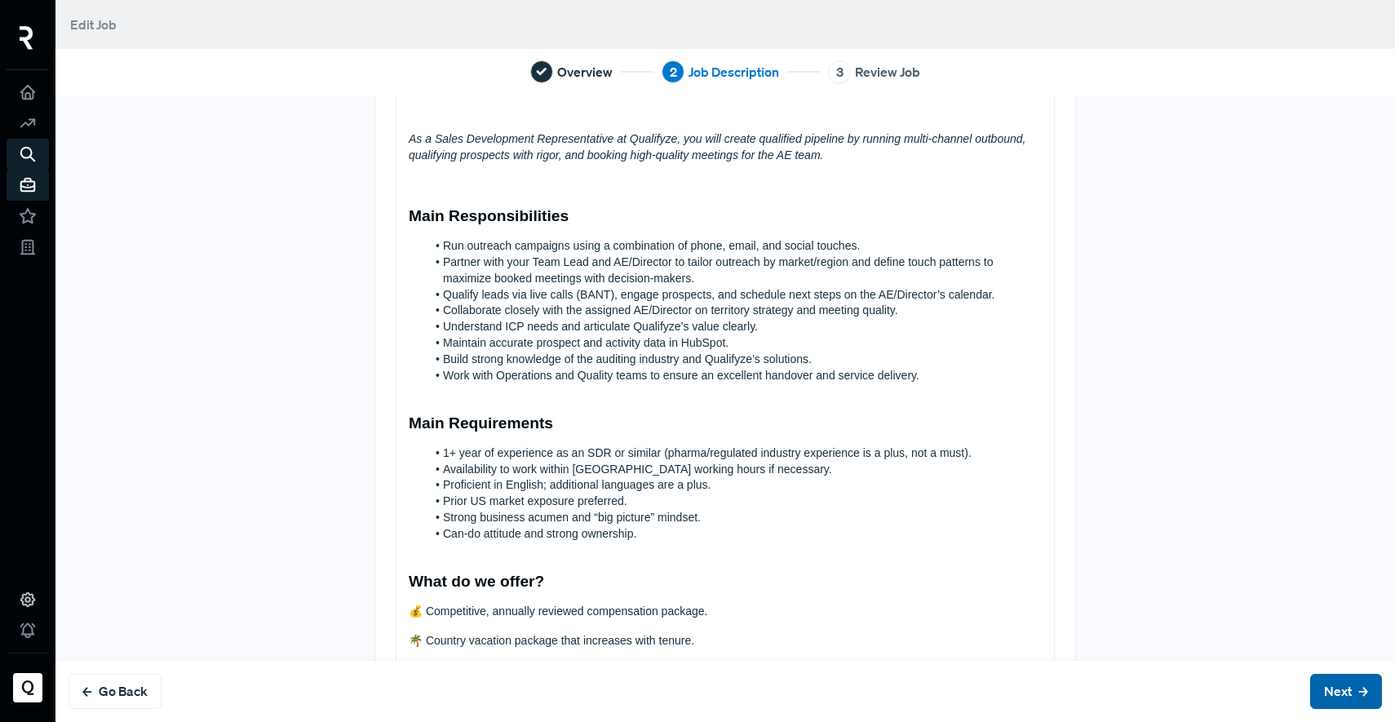
click at [1326, 687] on button "Next" at bounding box center [1346, 691] width 72 height 35
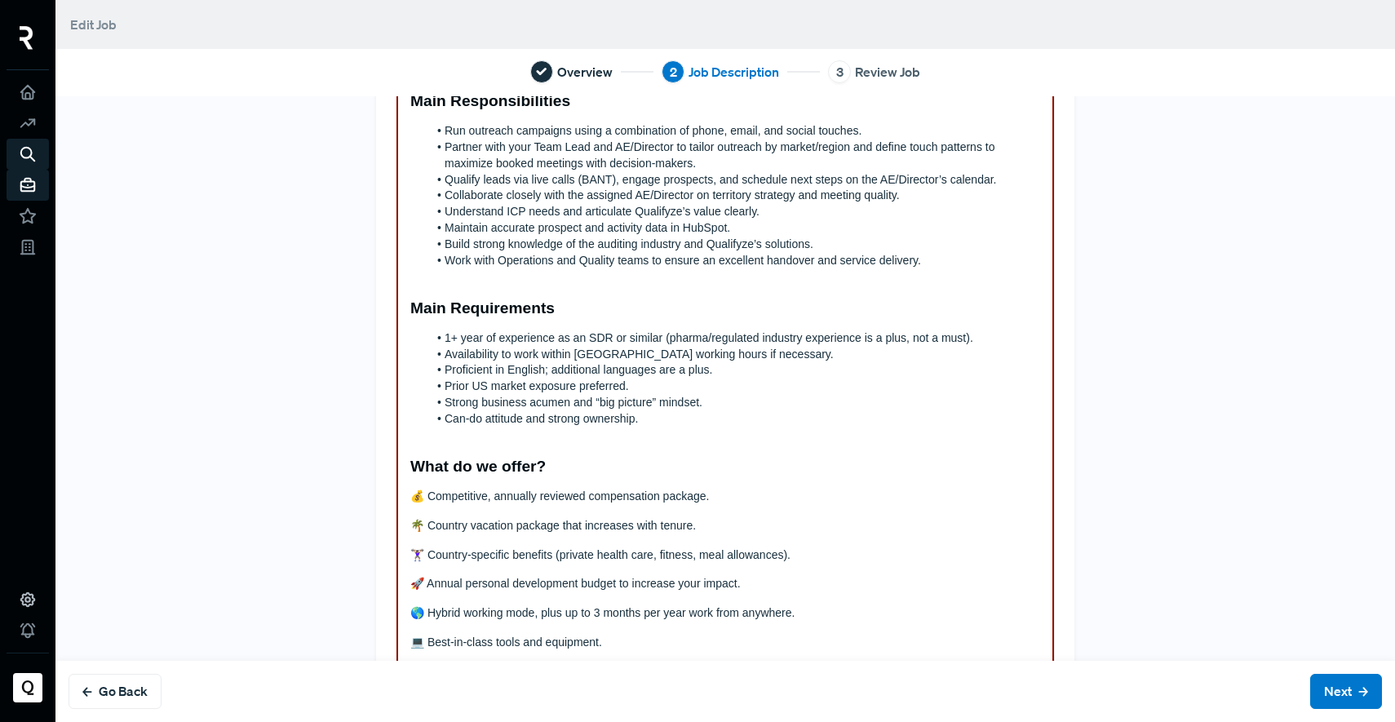
scroll to position [639, 0]
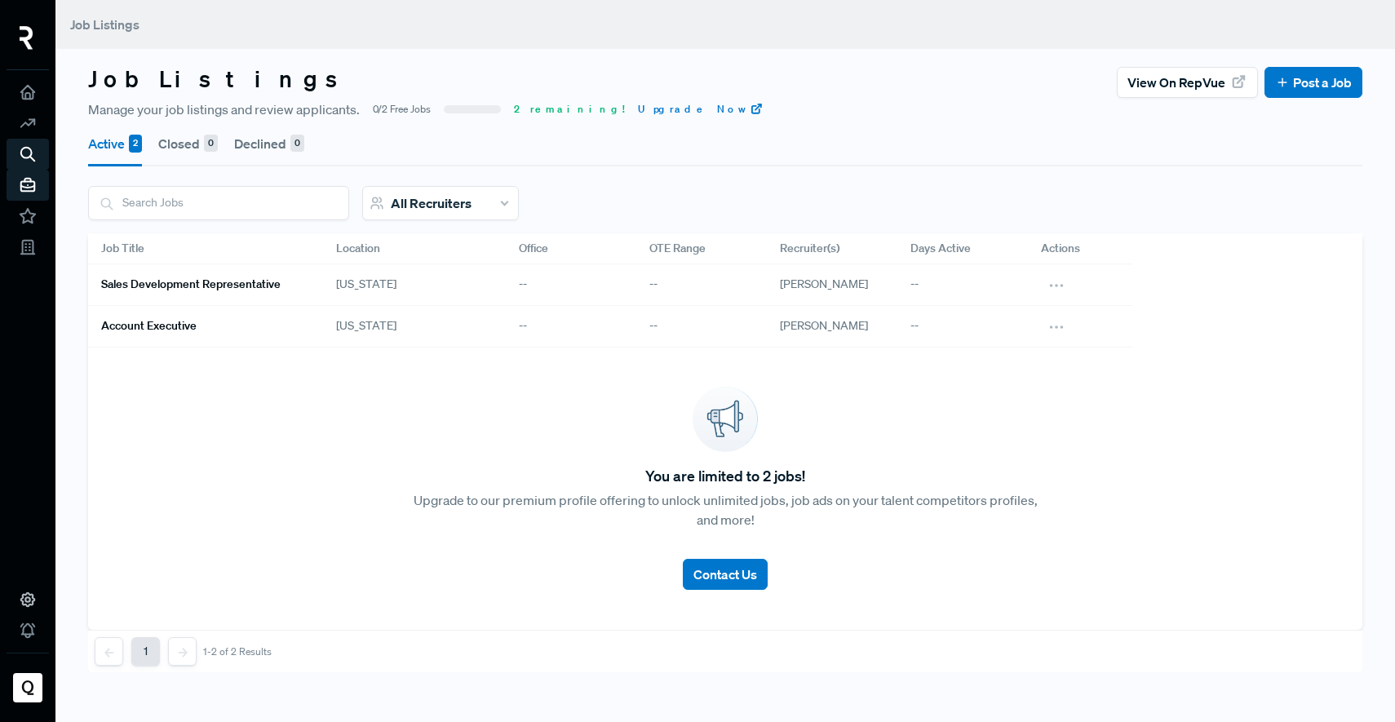
click at [158, 335] on link "Account Executive" at bounding box center [199, 326] width 196 height 28
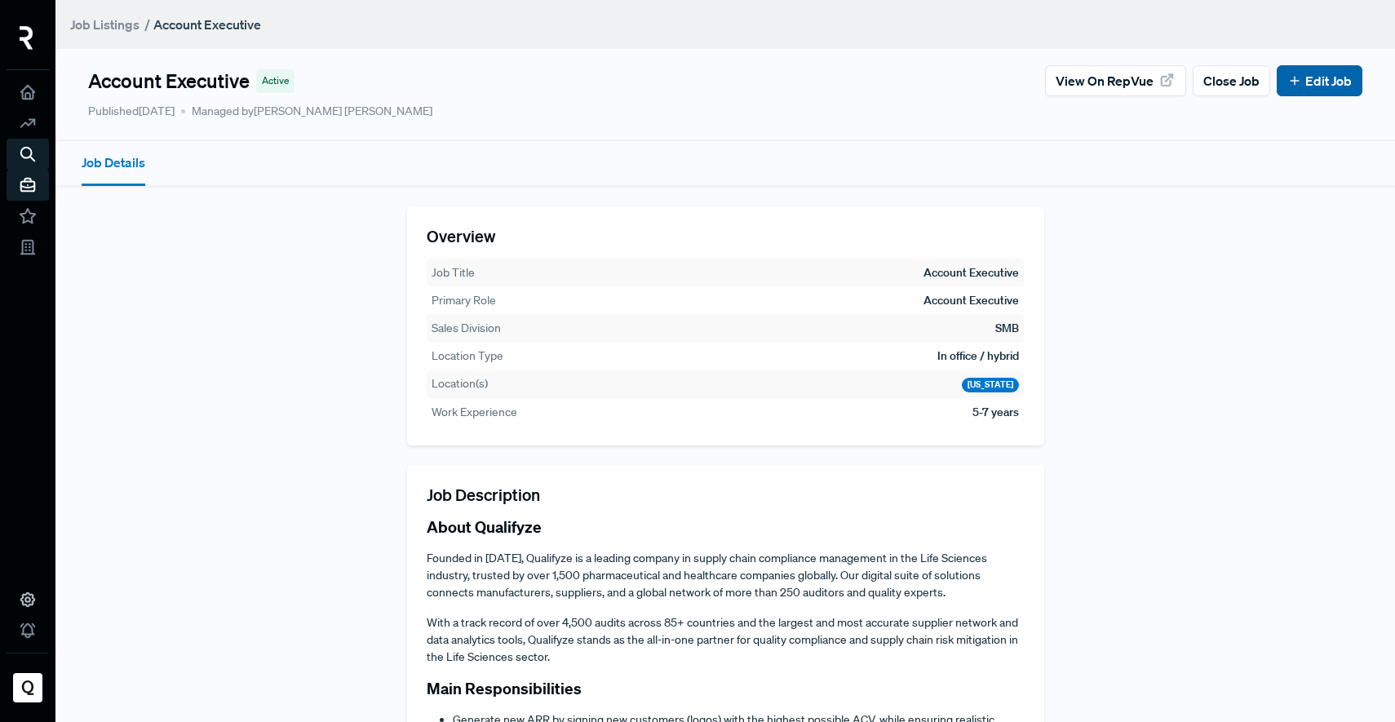
click at [1298, 86] on link "Edit Job" at bounding box center [1319, 81] width 64 height 20
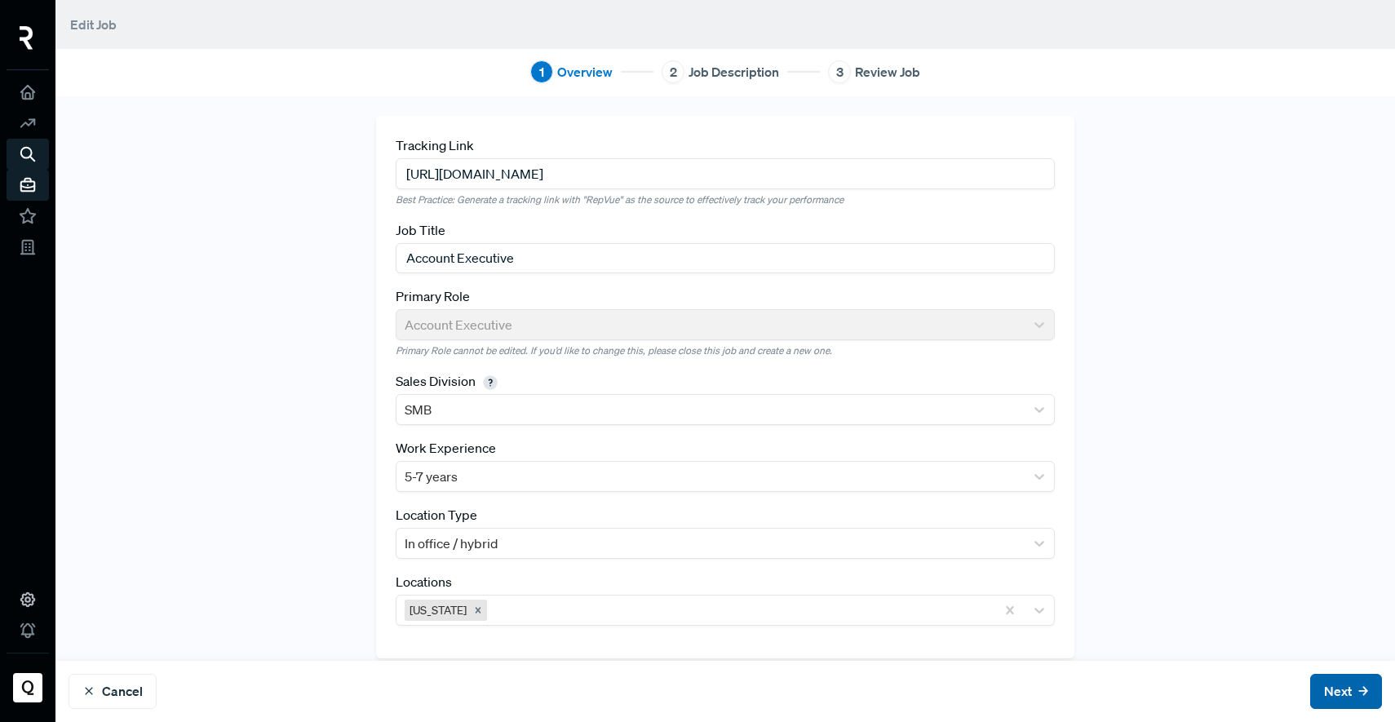
click at [1338, 701] on button "Next" at bounding box center [1346, 691] width 72 height 35
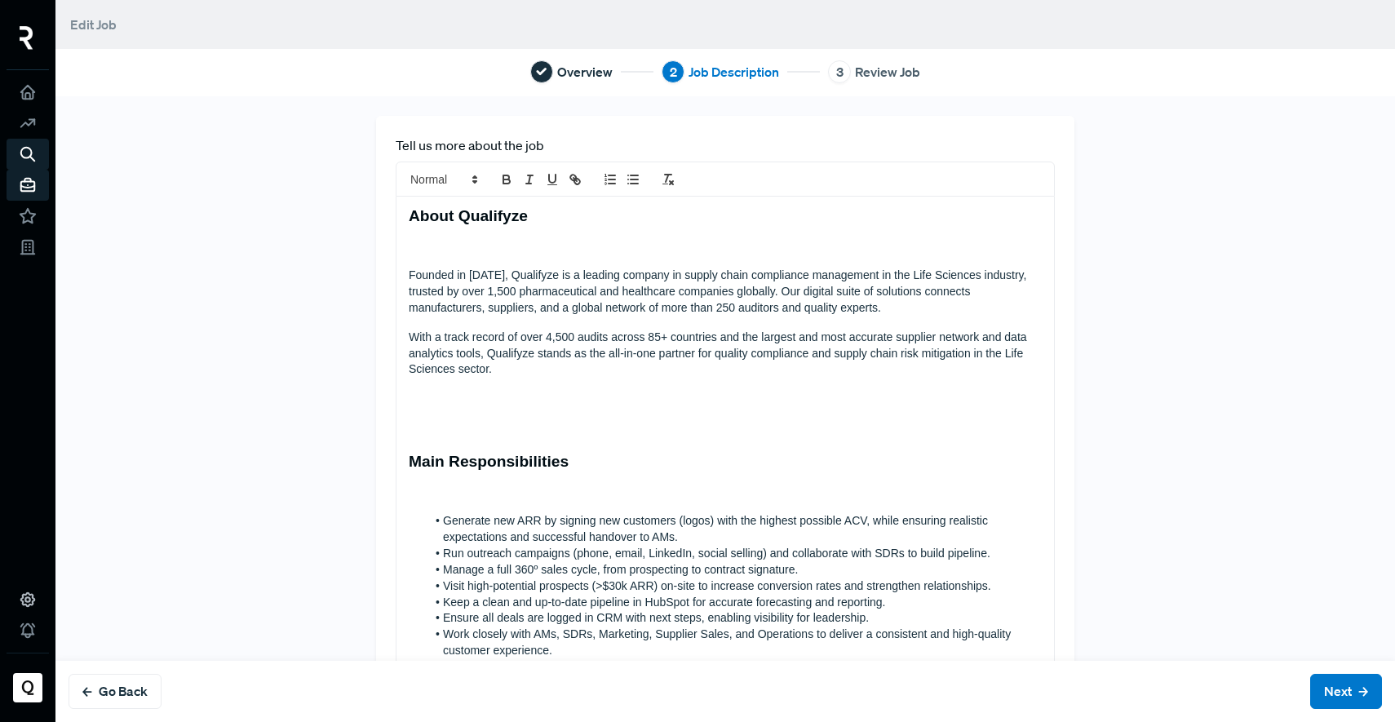
click at [445, 408] on h3 at bounding box center [725, 400] width 633 height 19
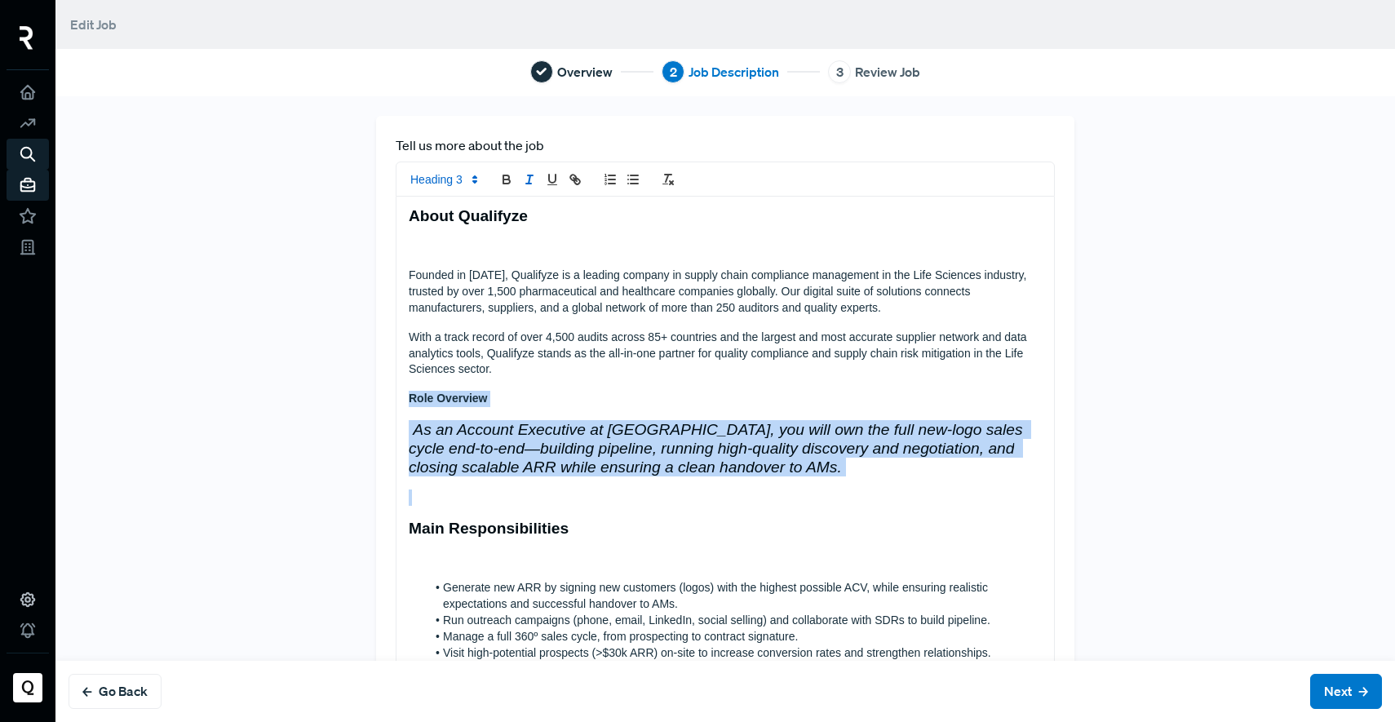
drag, startPoint x: 737, startPoint y: 487, endPoint x: 364, endPoint y: 401, distance: 383.2
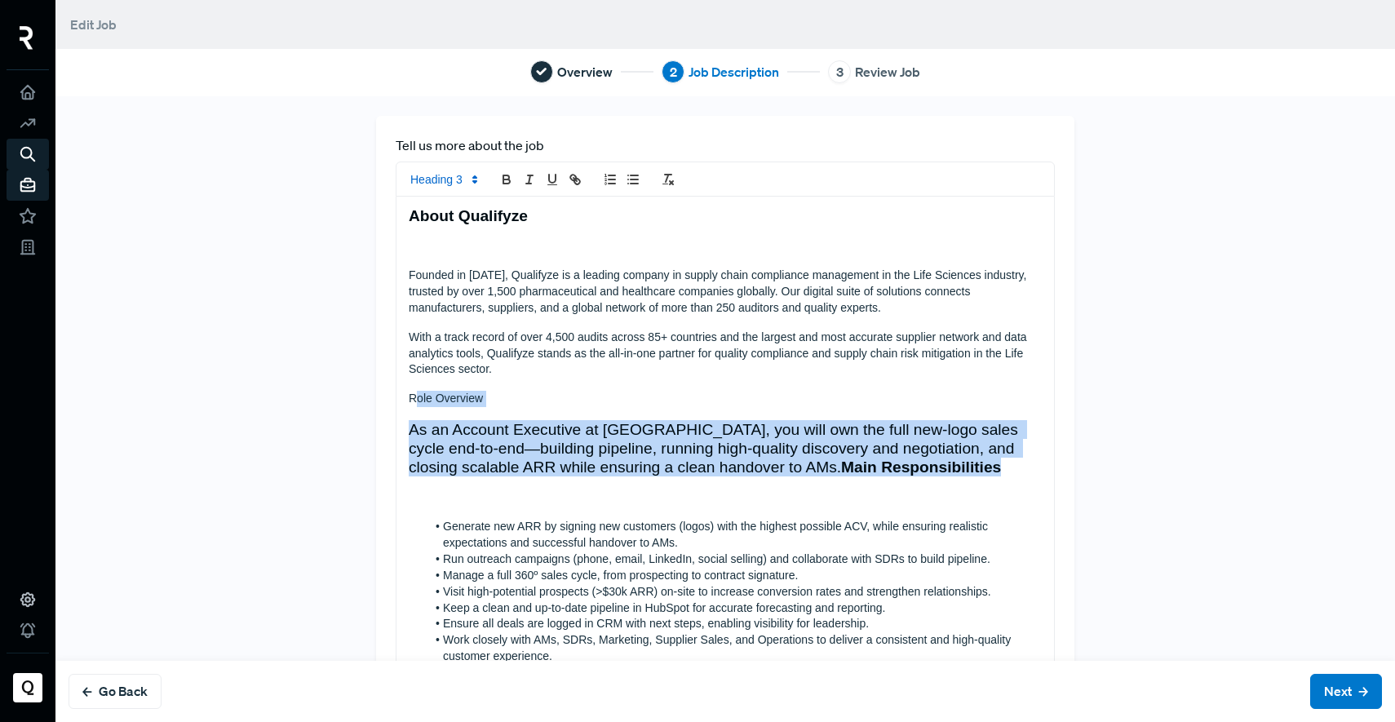
drag, startPoint x: 873, startPoint y: 475, endPoint x: 405, endPoint y: 401, distance: 474.8
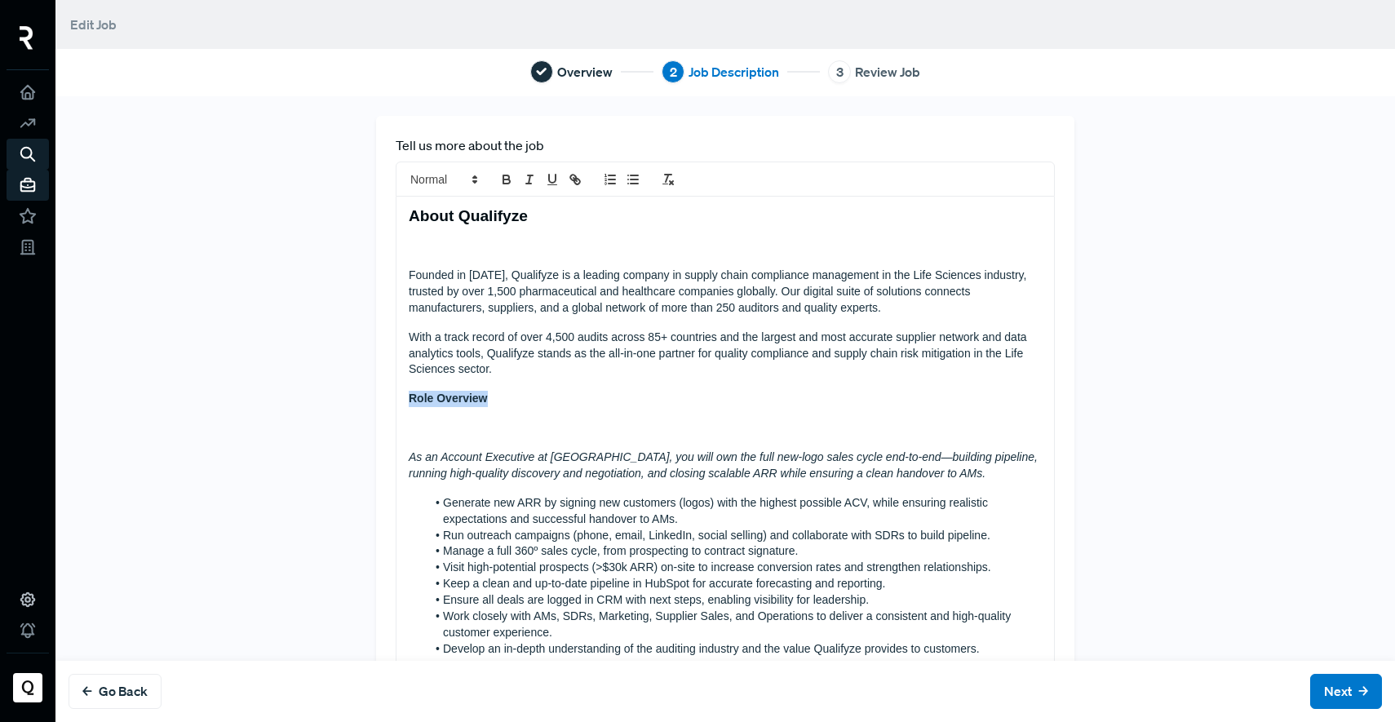
drag, startPoint x: 494, startPoint y: 399, endPoint x: 363, endPoint y: 389, distance: 131.7
click at [452, 182] on span at bounding box center [443, 180] width 80 height 20
click at [460, 288] on span at bounding box center [462, 283] width 104 height 29
click at [520, 372] on p "With a track record of over 4,500 audits across 85+ countries and the largest a…" at bounding box center [725, 353] width 633 height 49
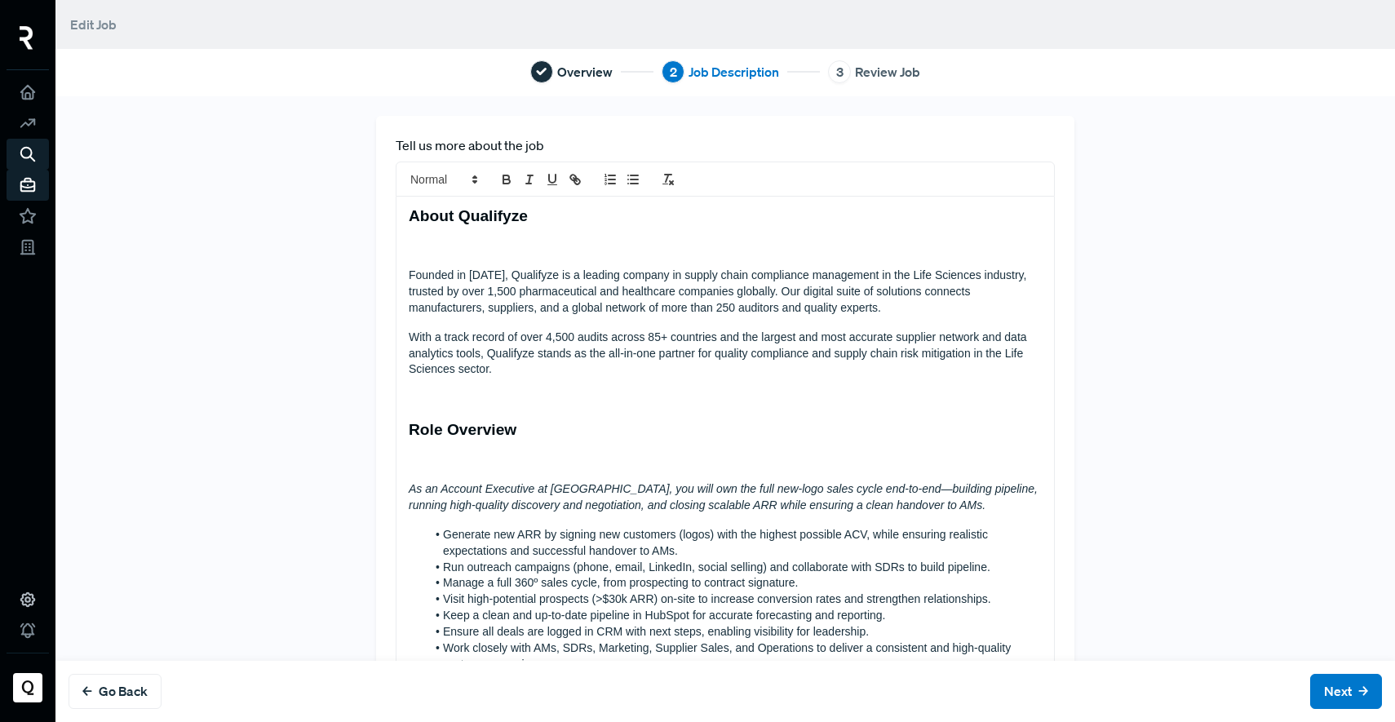
click at [934, 506] on p "As an Account Executive at [GEOGRAPHIC_DATA], you will own the full new-logo sa…" at bounding box center [725, 497] width 633 height 33
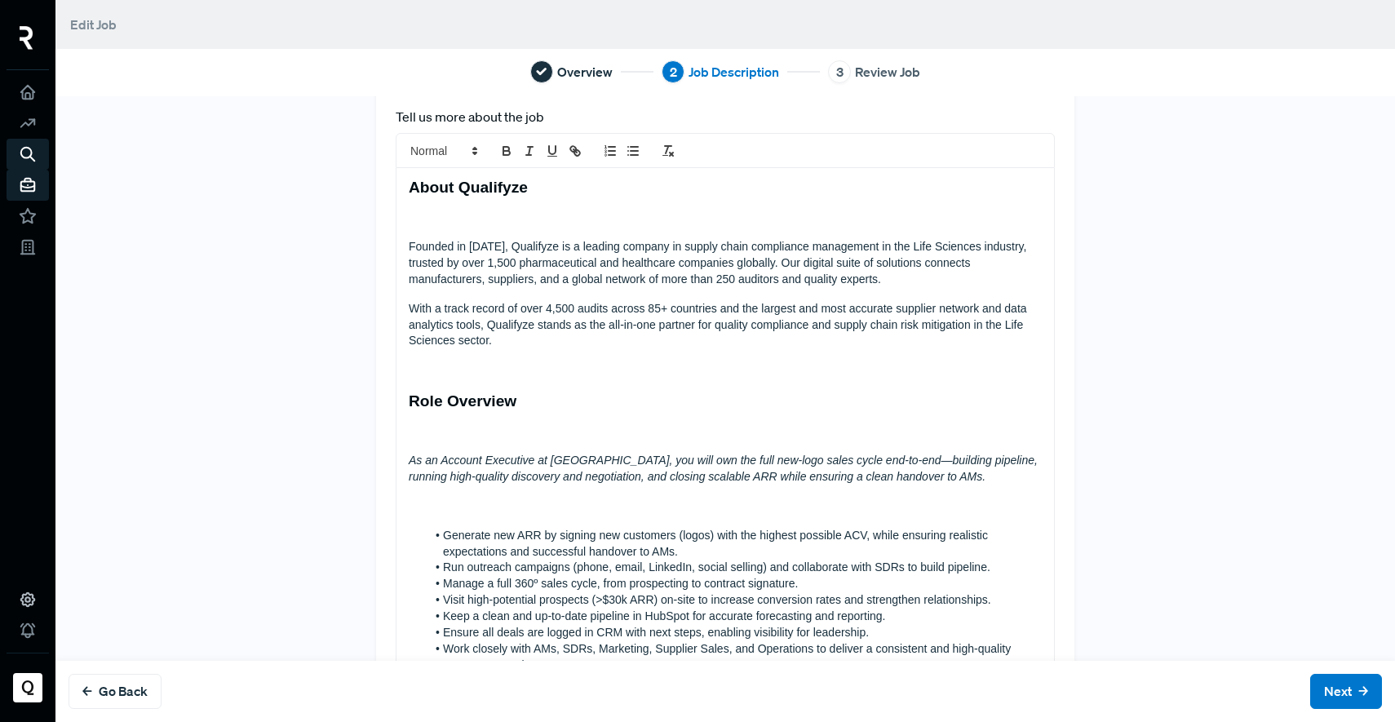
scroll to position [38, 0]
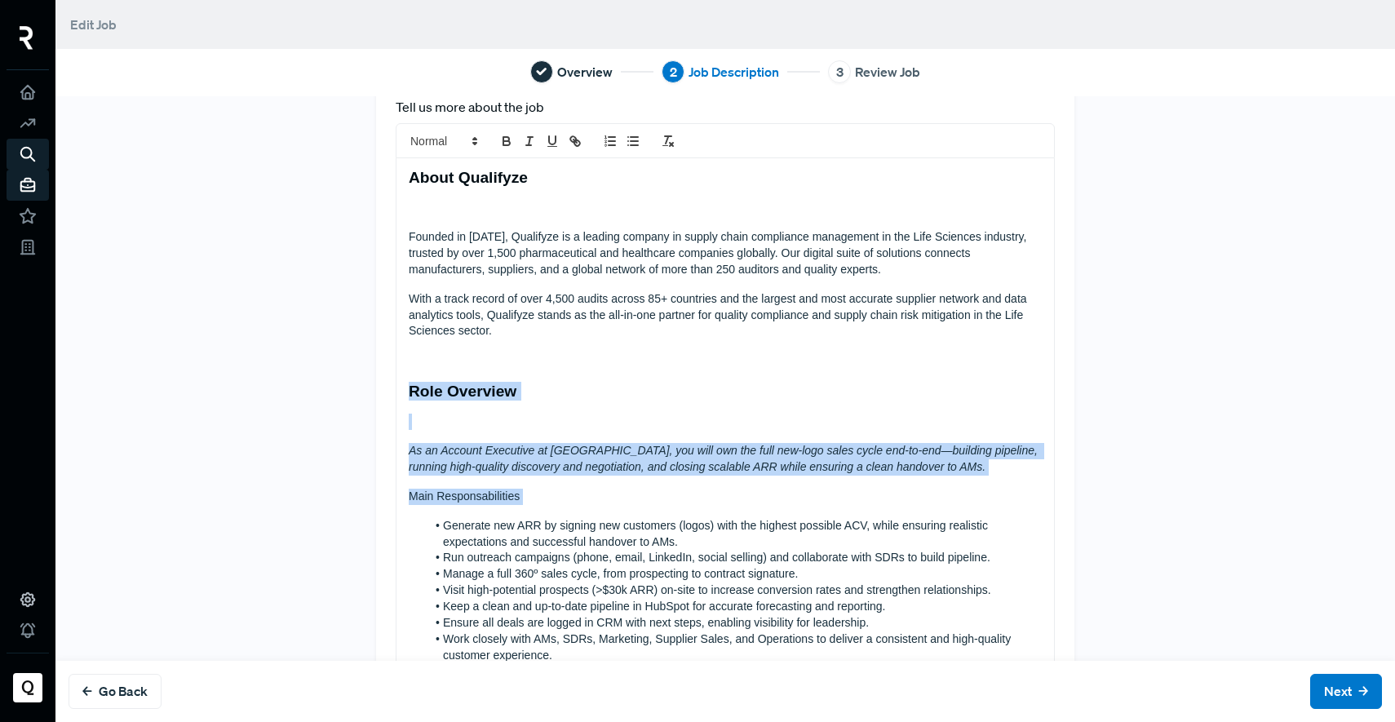
drag, startPoint x: 426, startPoint y: 436, endPoint x: 383, endPoint y: 387, distance: 64.1
copy div "Role Overview As an Account Executive at Qualifyze, you will own the full new-l…"
click at [532, 499] on p "Main Responsabilities" at bounding box center [725, 497] width 633 height 16
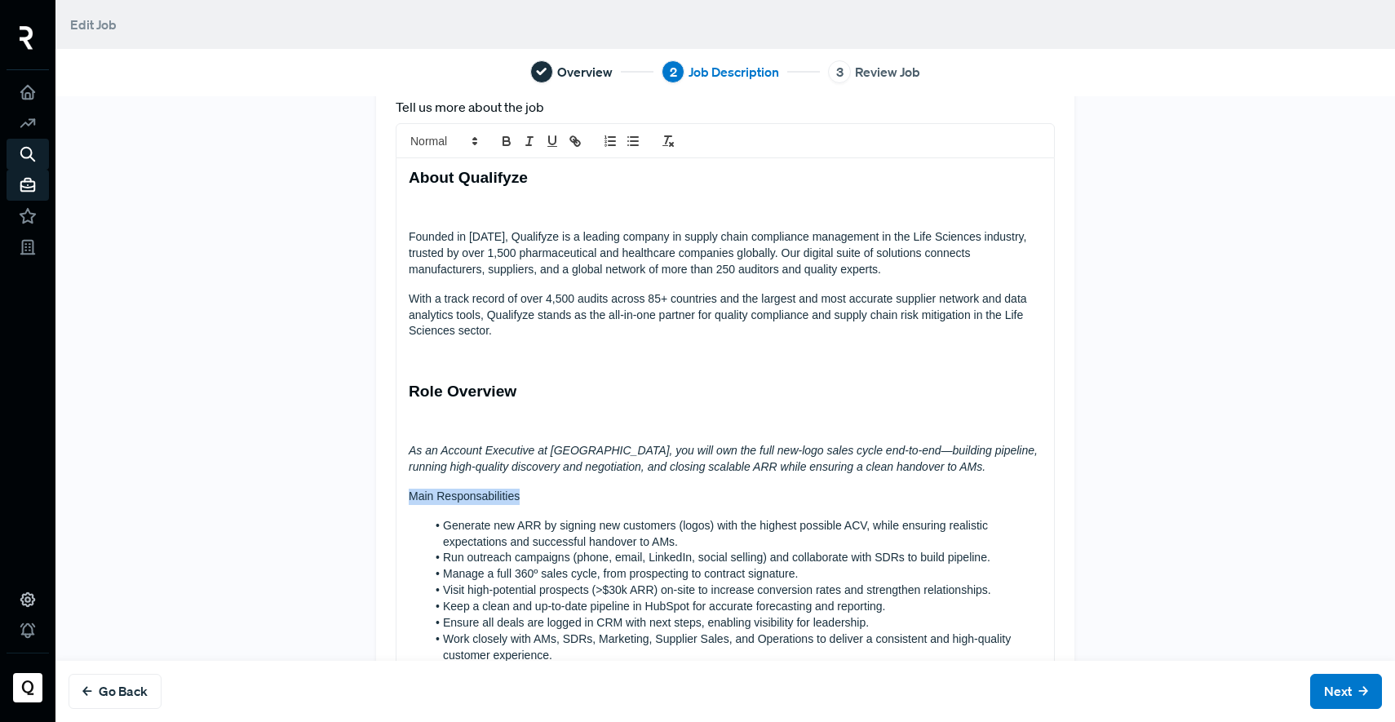
drag, startPoint x: 524, startPoint y: 490, endPoint x: 362, endPoint y: 486, distance: 162.3
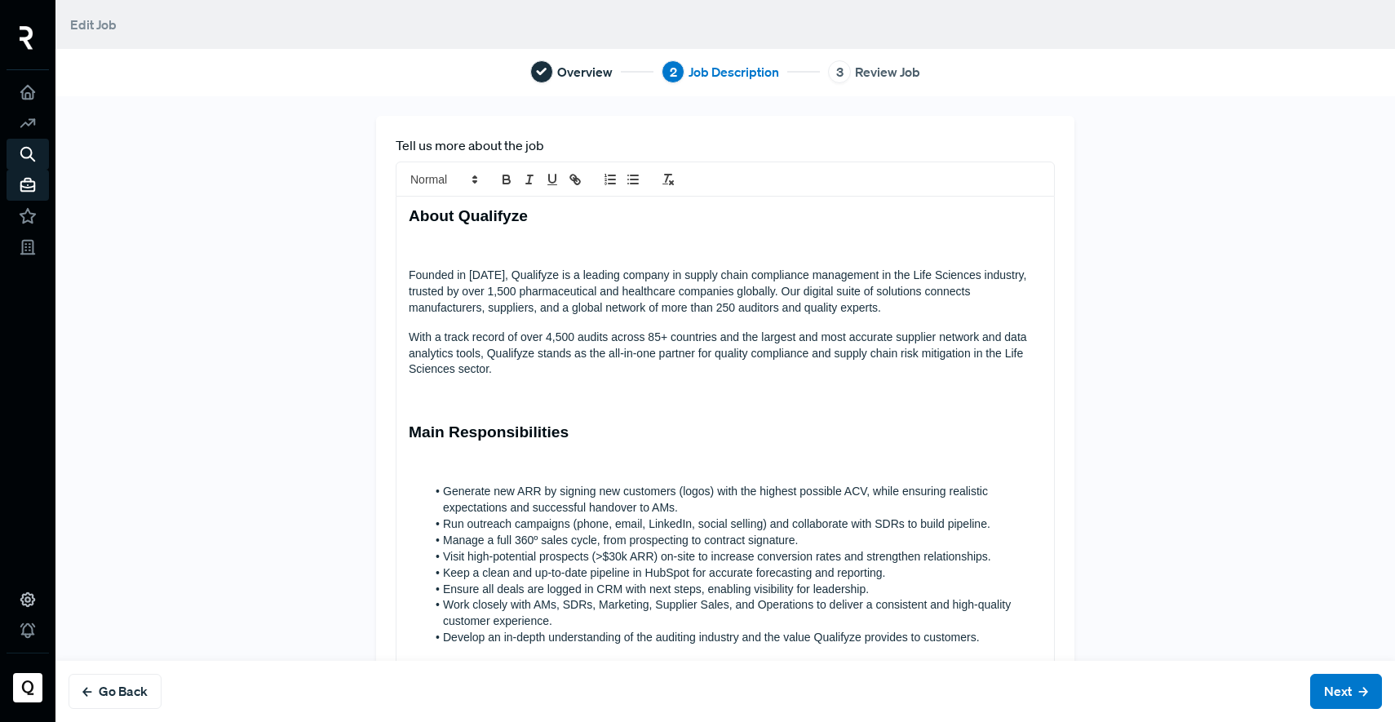
click at [480, 404] on h3 at bounding box center [725, 400] width 633 height 19
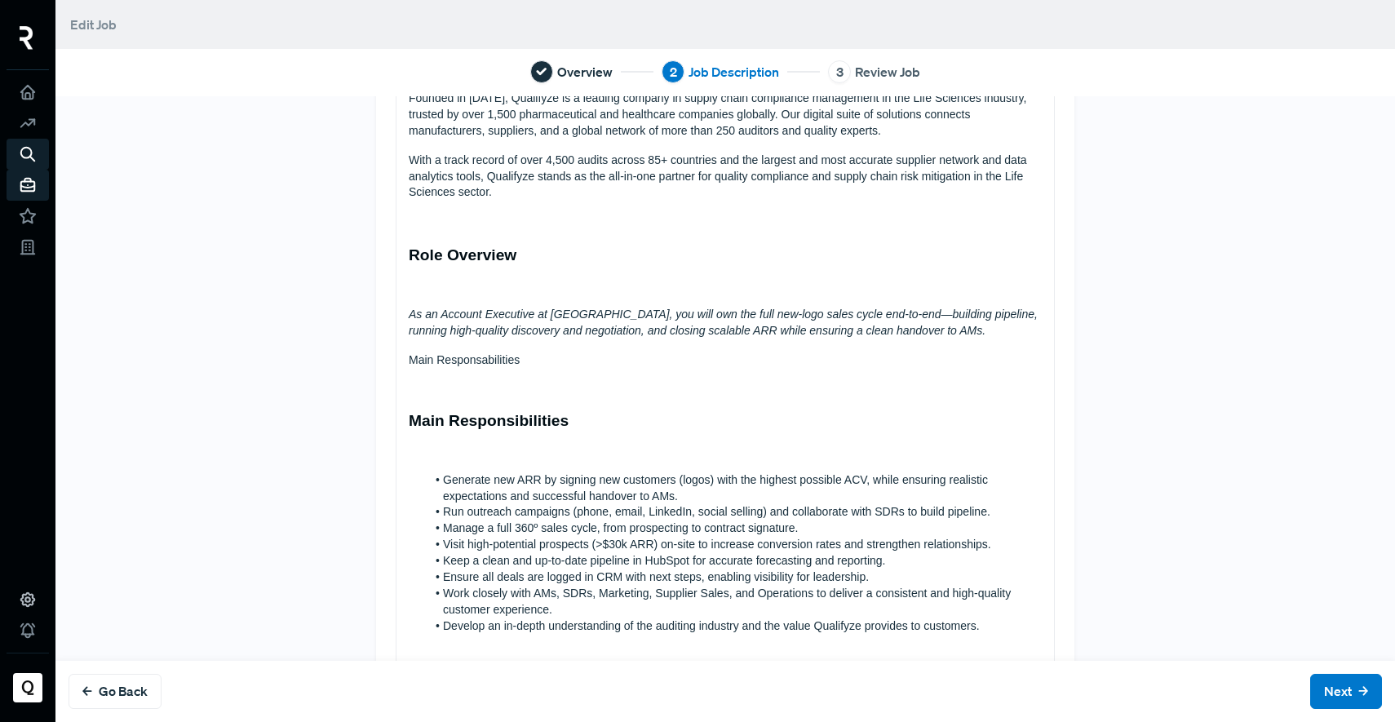
scroll to position [73, 0]
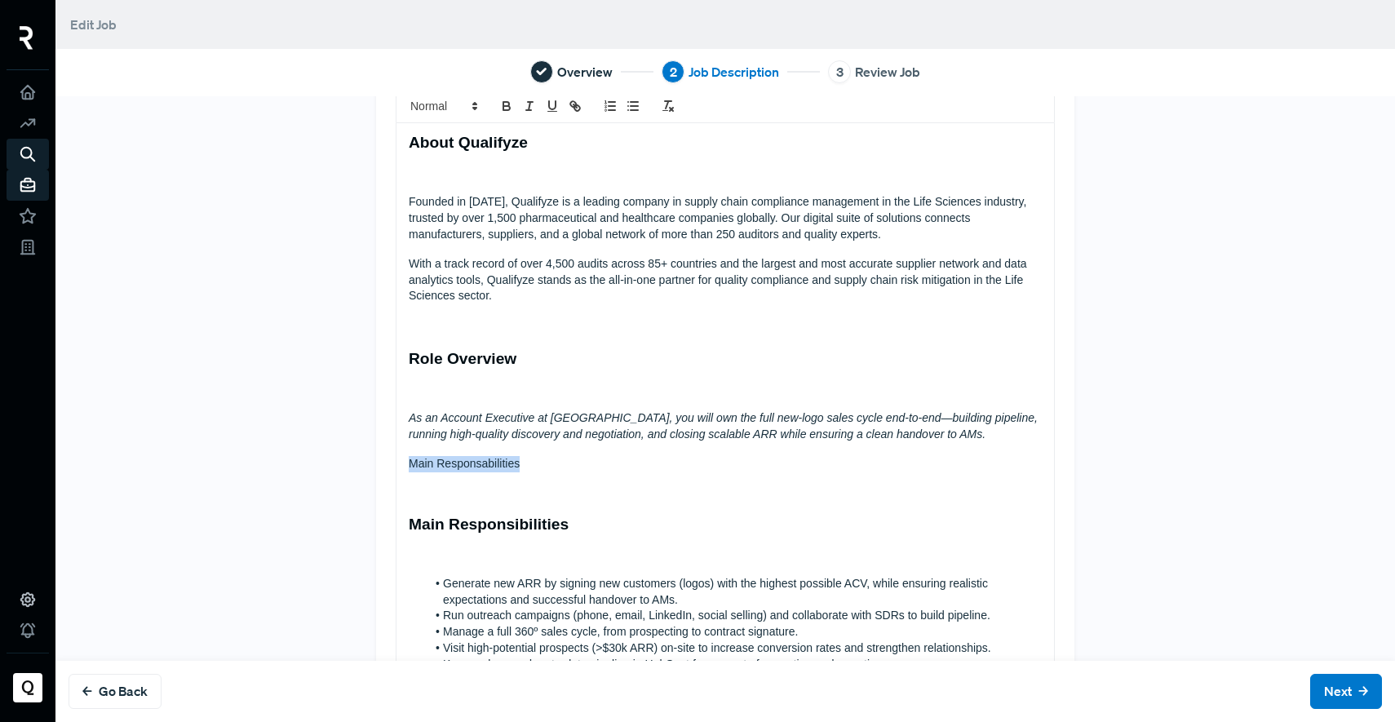
drag, startPoint x: 488, startPoint y: 465, endPoint x: 387, endPoint y: 463, distance: 101.1
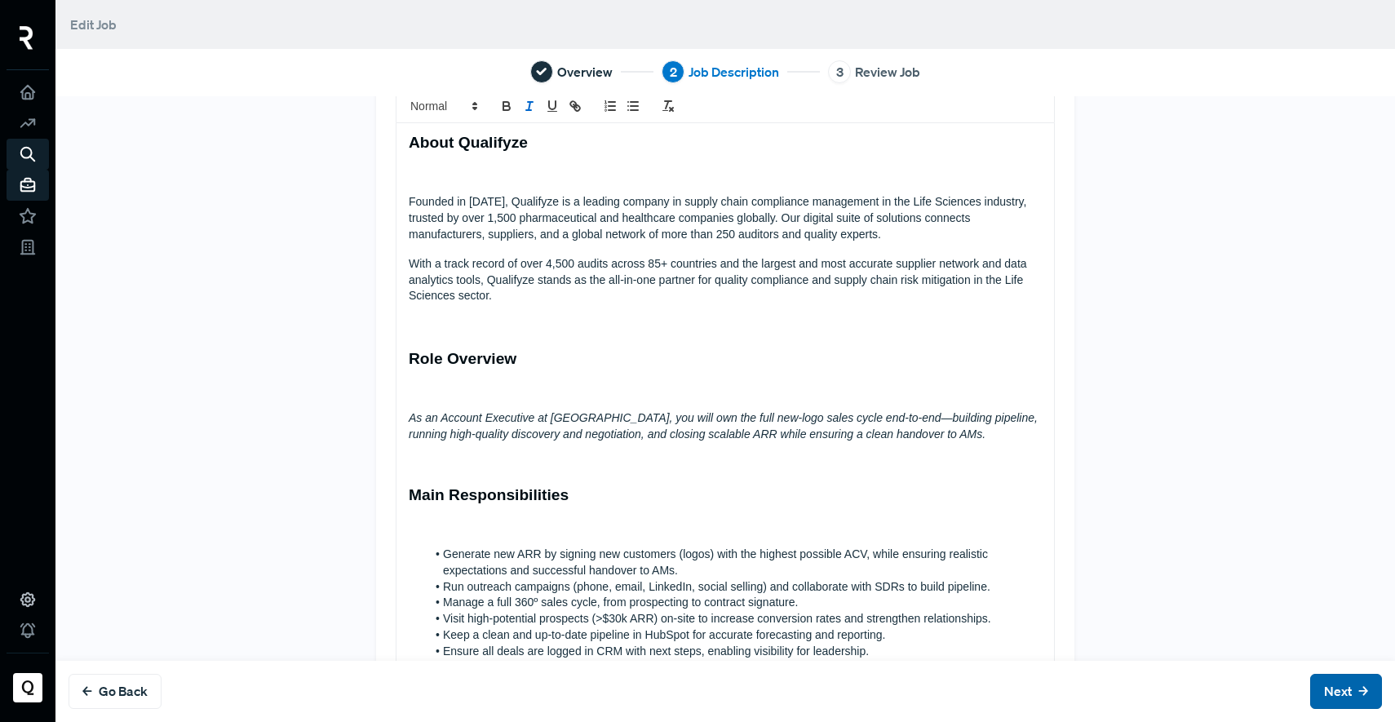
click at [1321, 683] on button "Next" at bounding box center [1346, 691] width 72 height 35
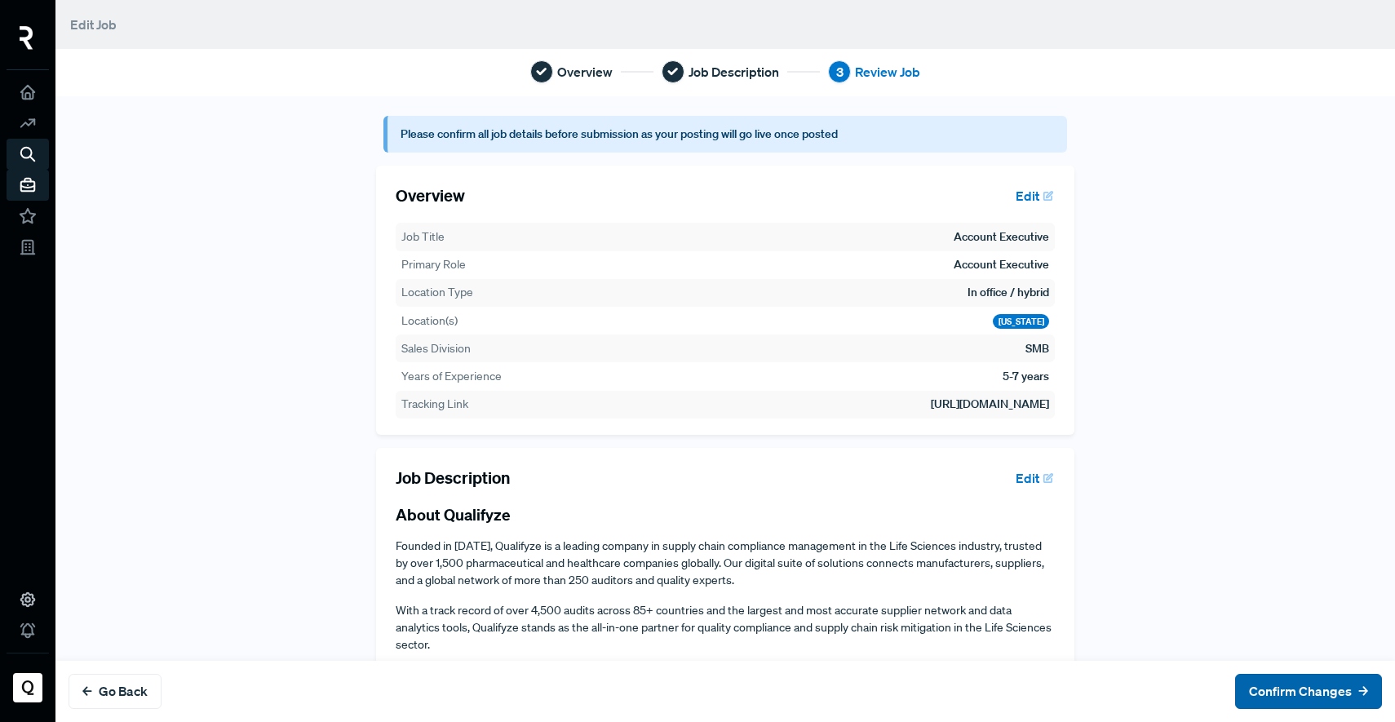
click at [1313, 690] on button "Confirm Changes" at bounding box center [1308, 691] width 147 height 35
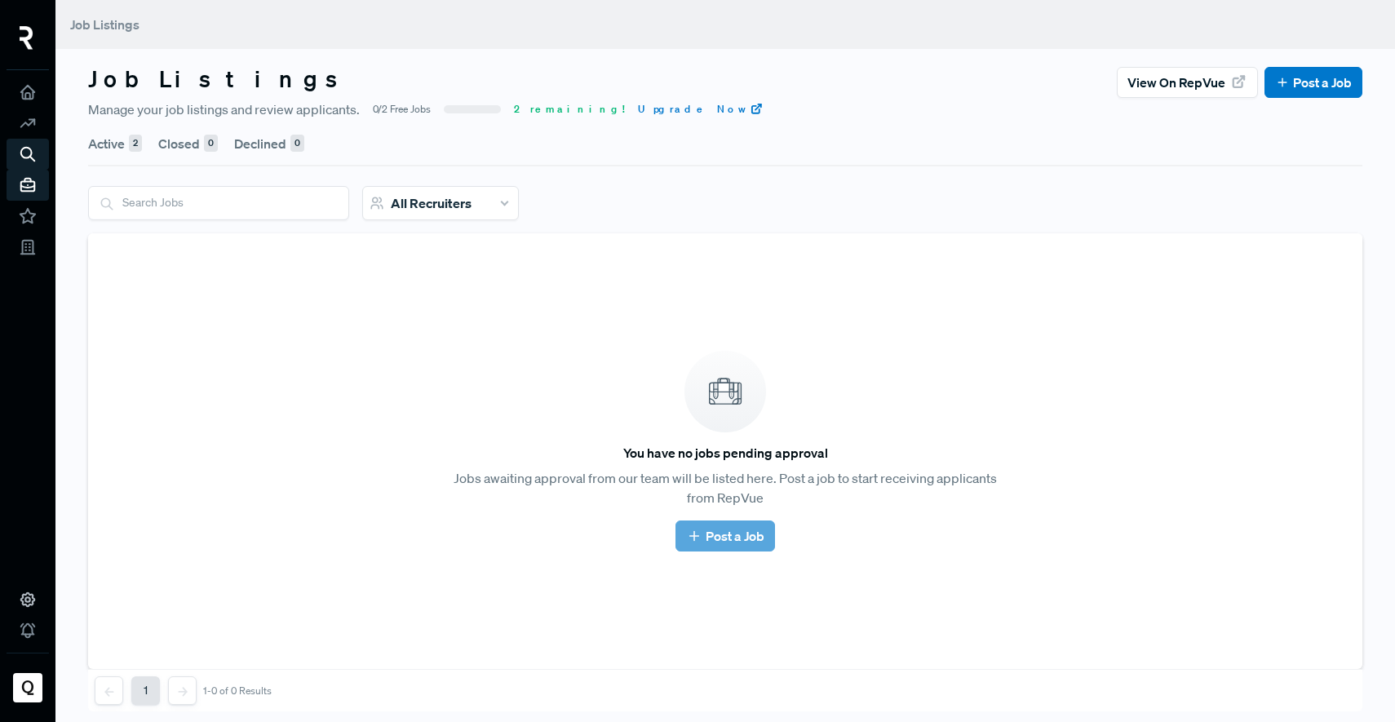
click at [117, 135] on button "Active 2" at bounding box center [115, 144] width 54 height 46
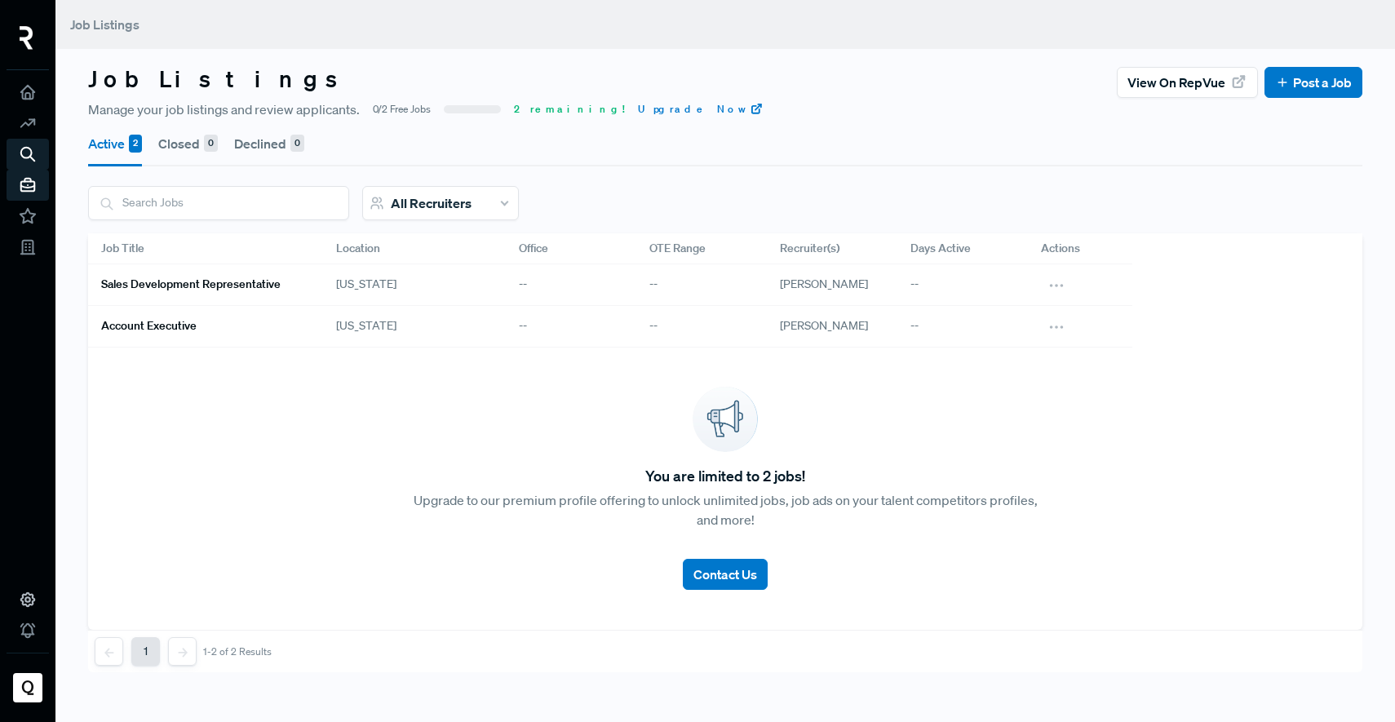
click at [127, 329] on h6 "Account Executive" at bounding box center [148, 326] width 95 height 14
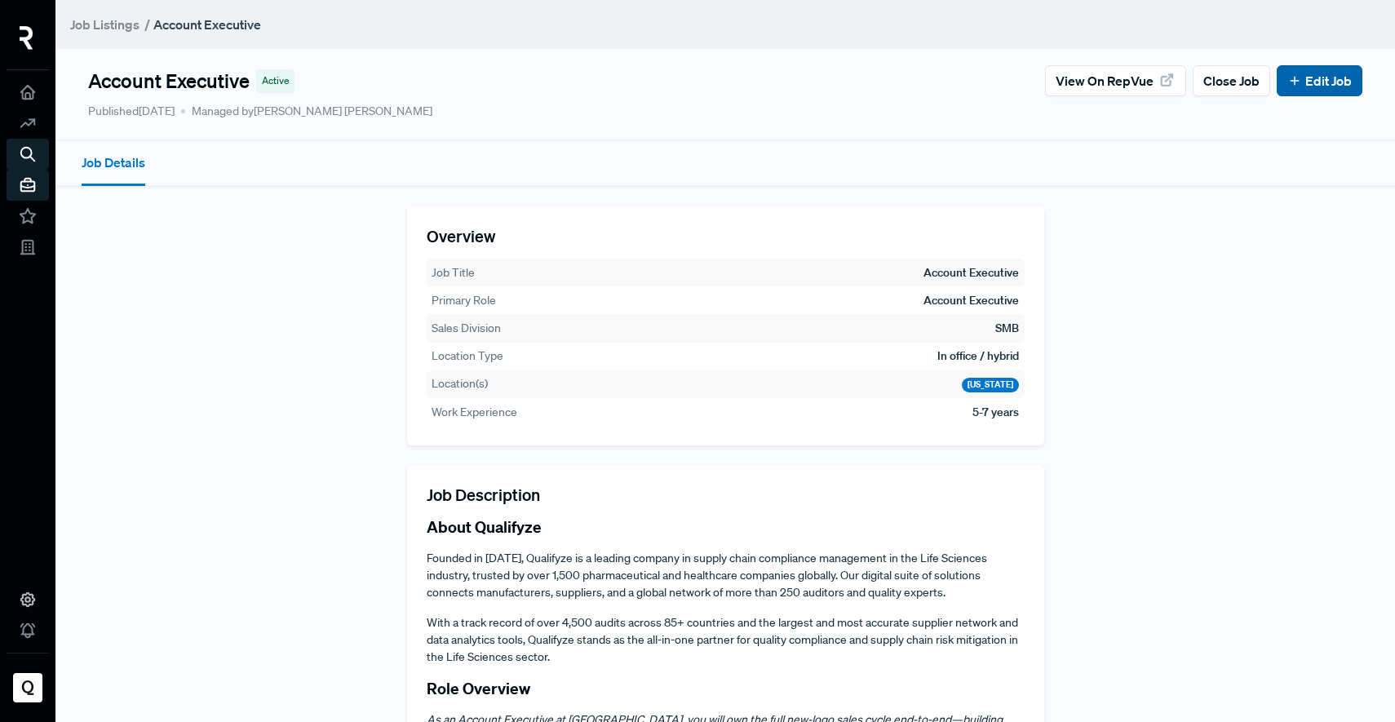
click at [1337, 86] on link "Edit Job" at bounding box center [1319, 81] width 64 height 20
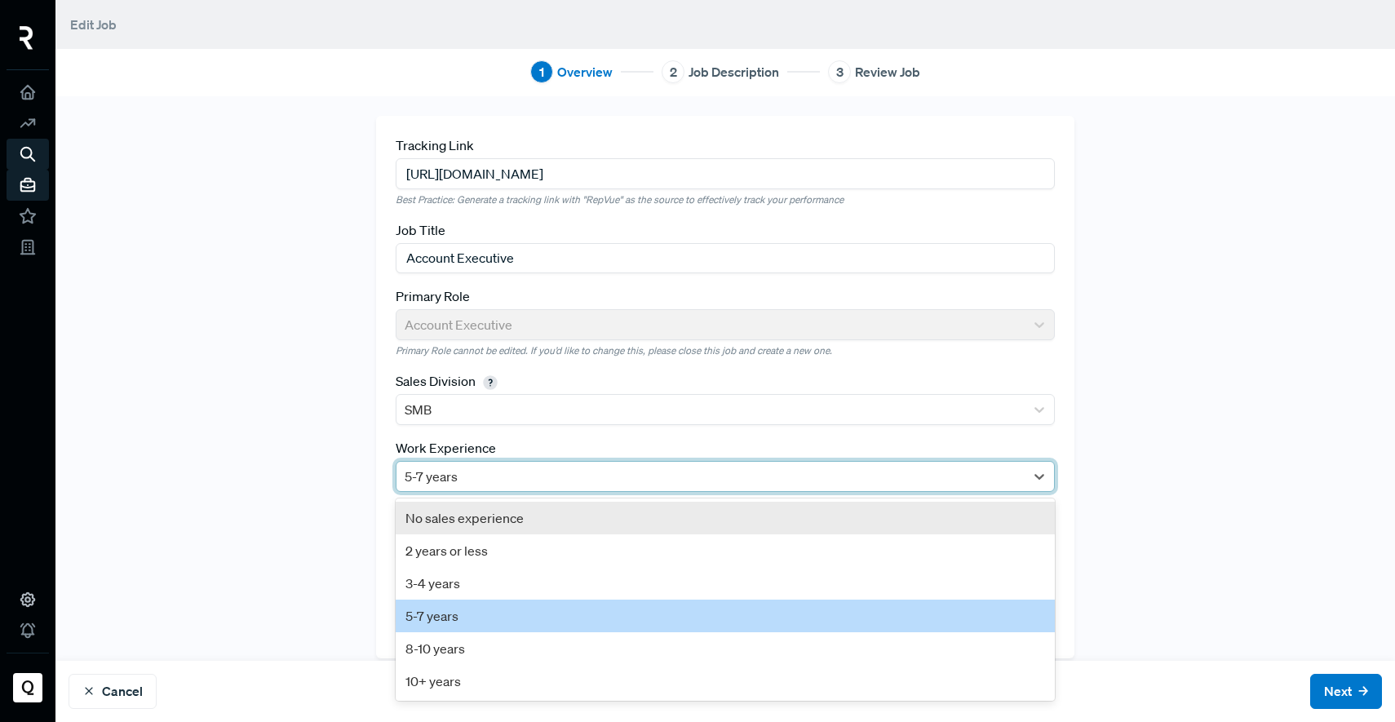
click at [477, 478] on div at bounding box center [711, 476] width 612 height 23
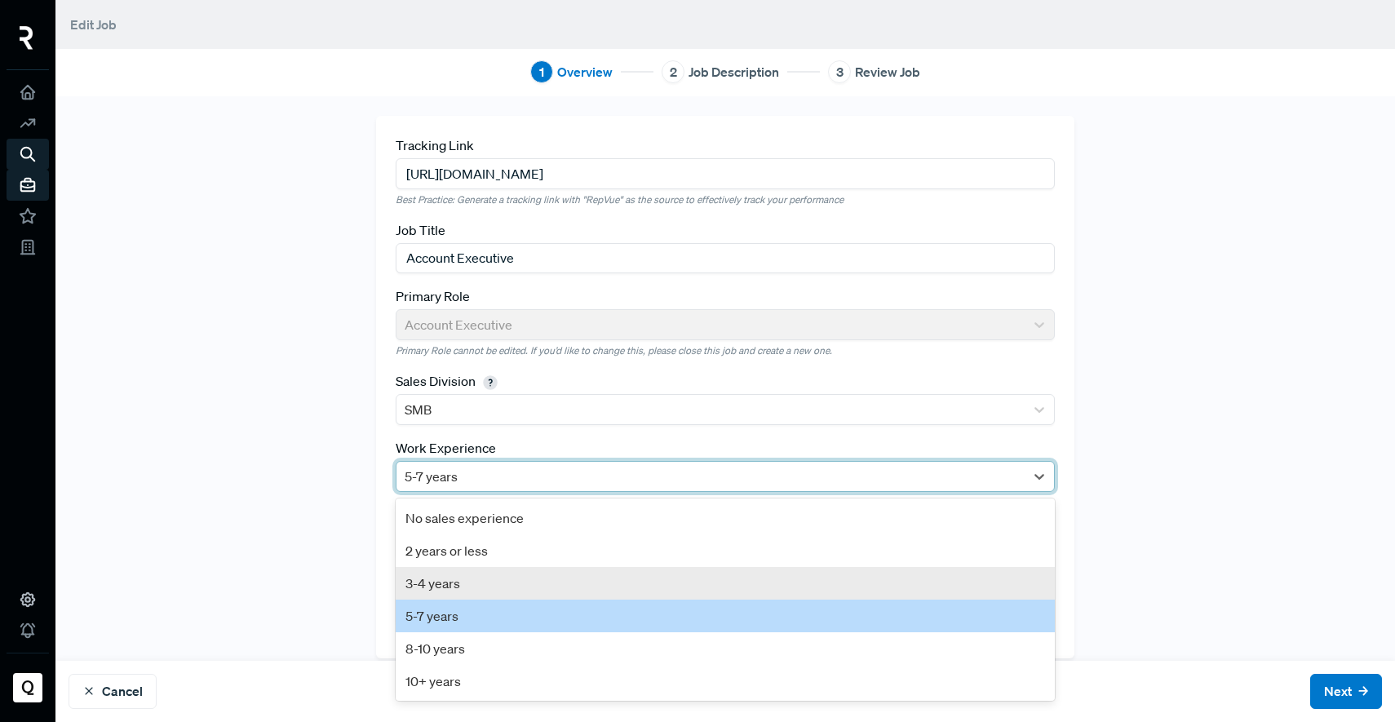
click at [433, 582] on div "3-4 years" at bounding box center [725, 583] width 659 height 33
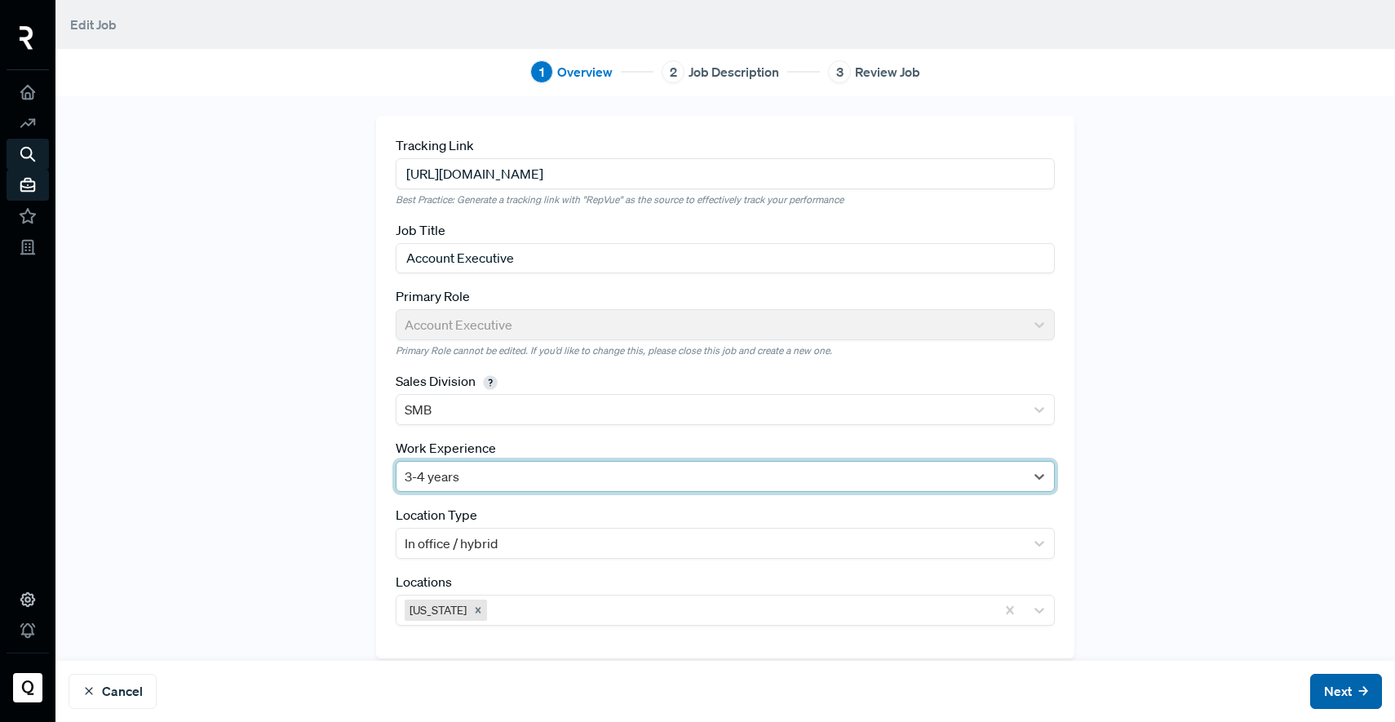
click at [1310, 679] on button "Next" at bounding box center [1346, 691] width 72 height 35
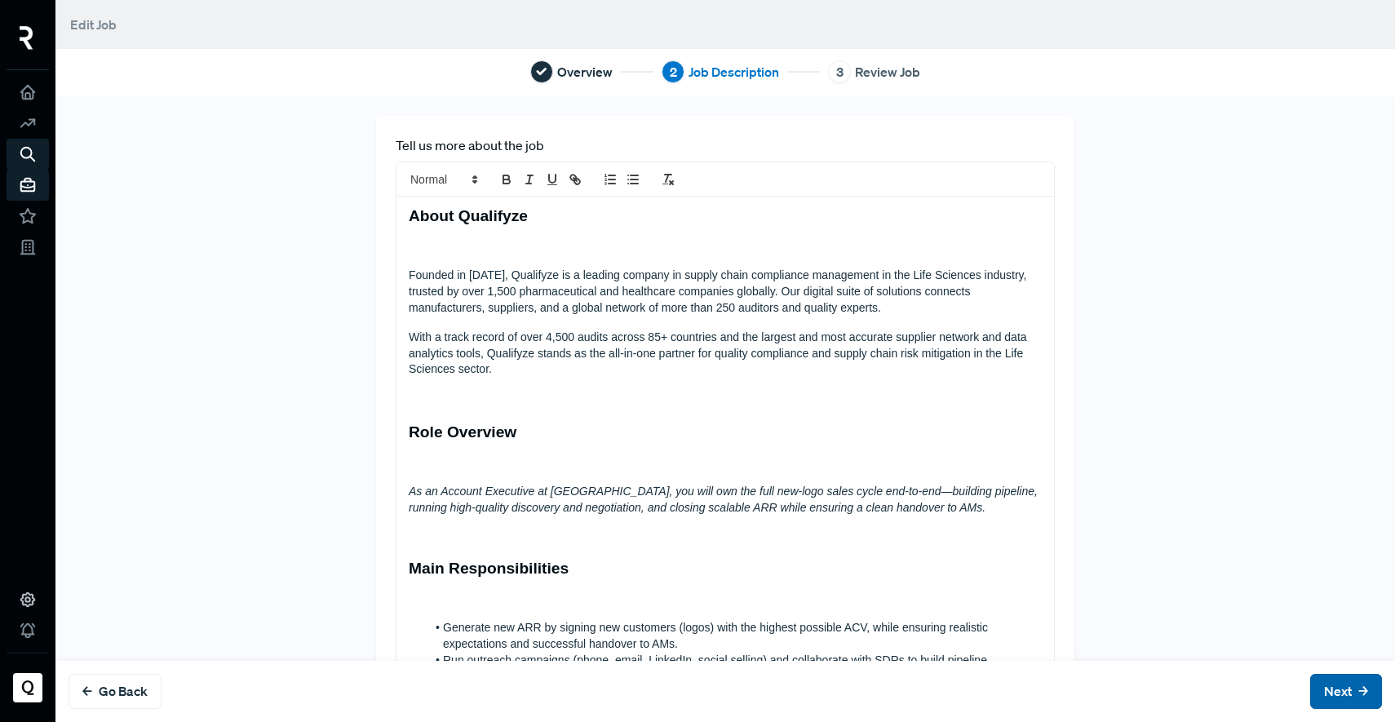
click at [1311, 681] on button "Next" at bounding box center [1346, 691] width 72 height 35
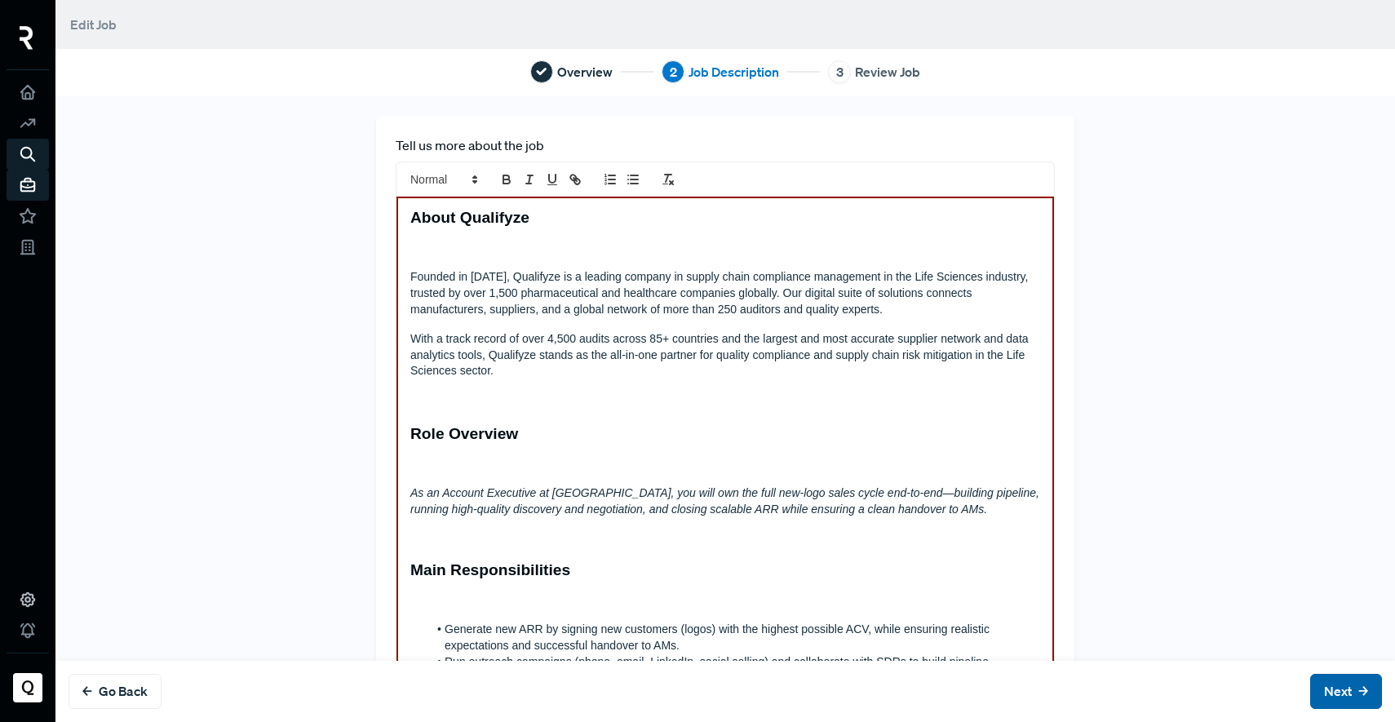
click at [1314, 688] on button "Next" at bounding box center [1346, 691] width 72 height 35
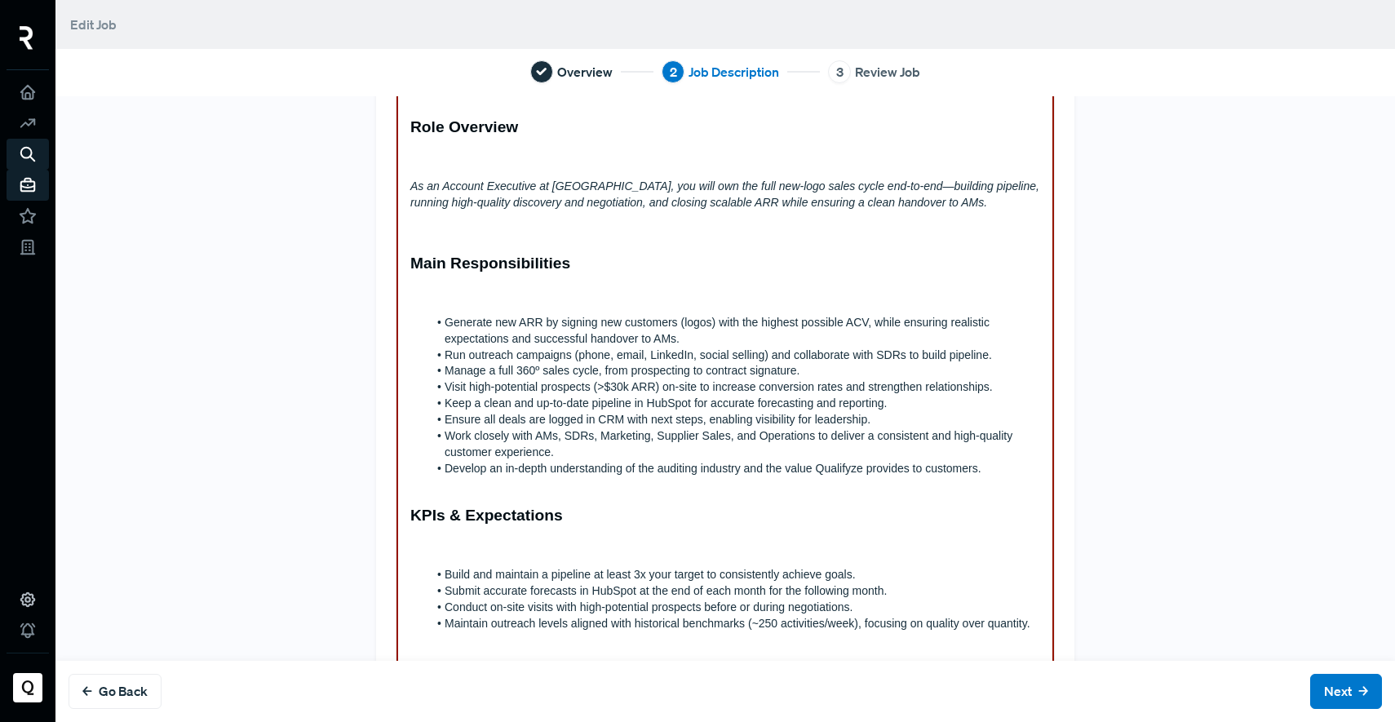
scroll to position [1001, 0]
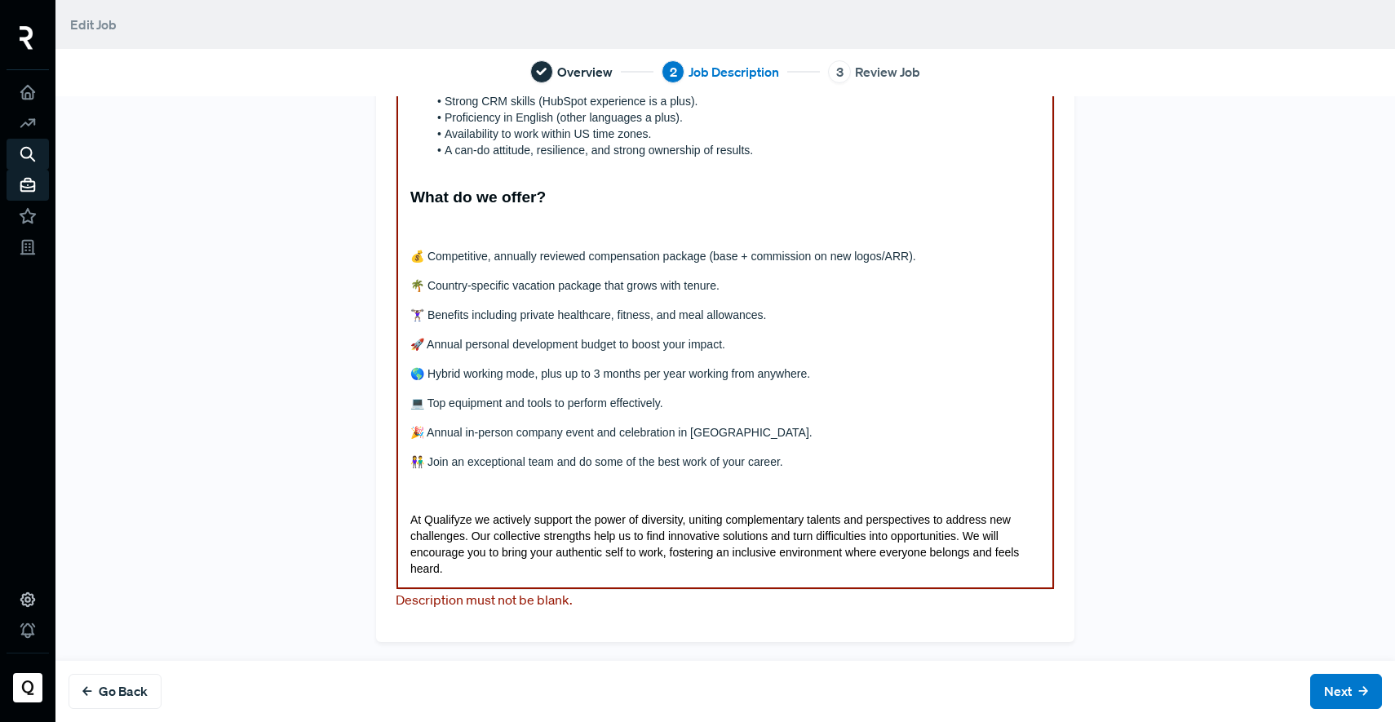
click at [518, 573] on p "At Qualifyze we actively support the power of diversity, uniting complementary …" at bounding box center [725, 544] width 630 height 65
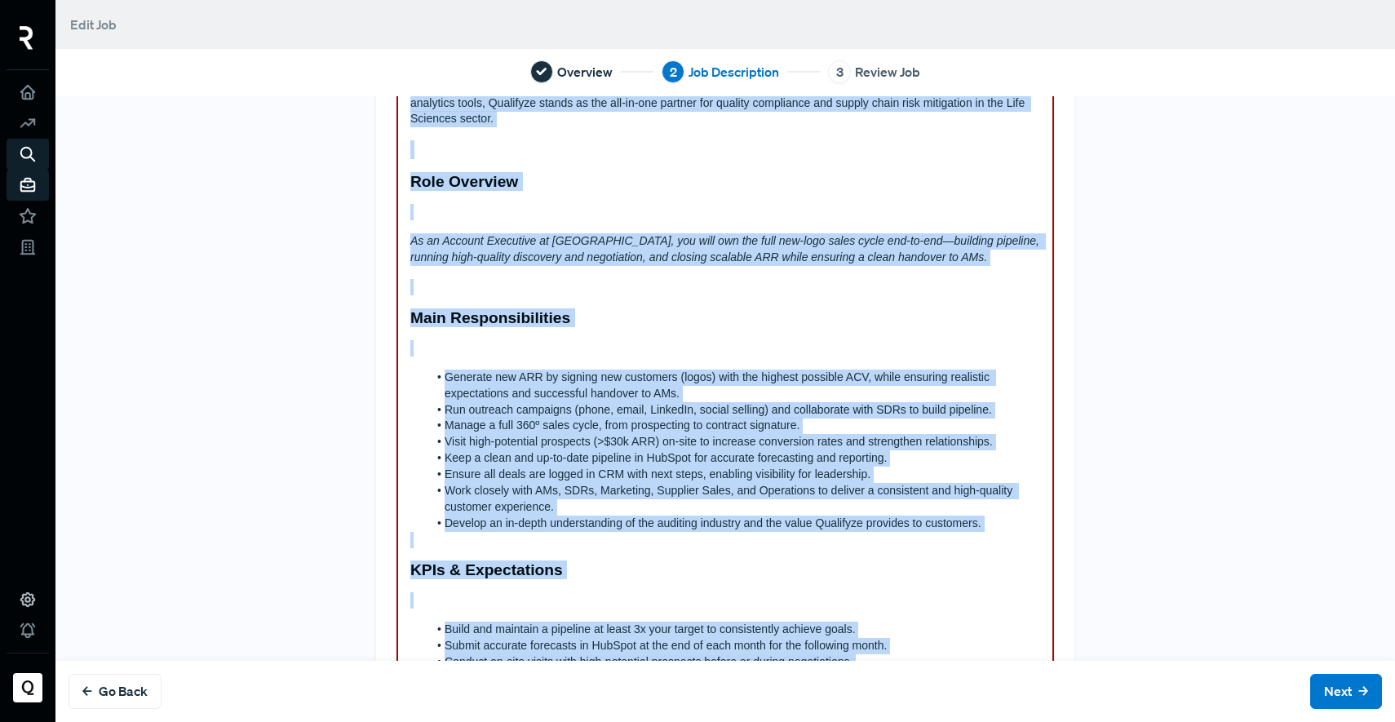
scroll to position [0, 0]
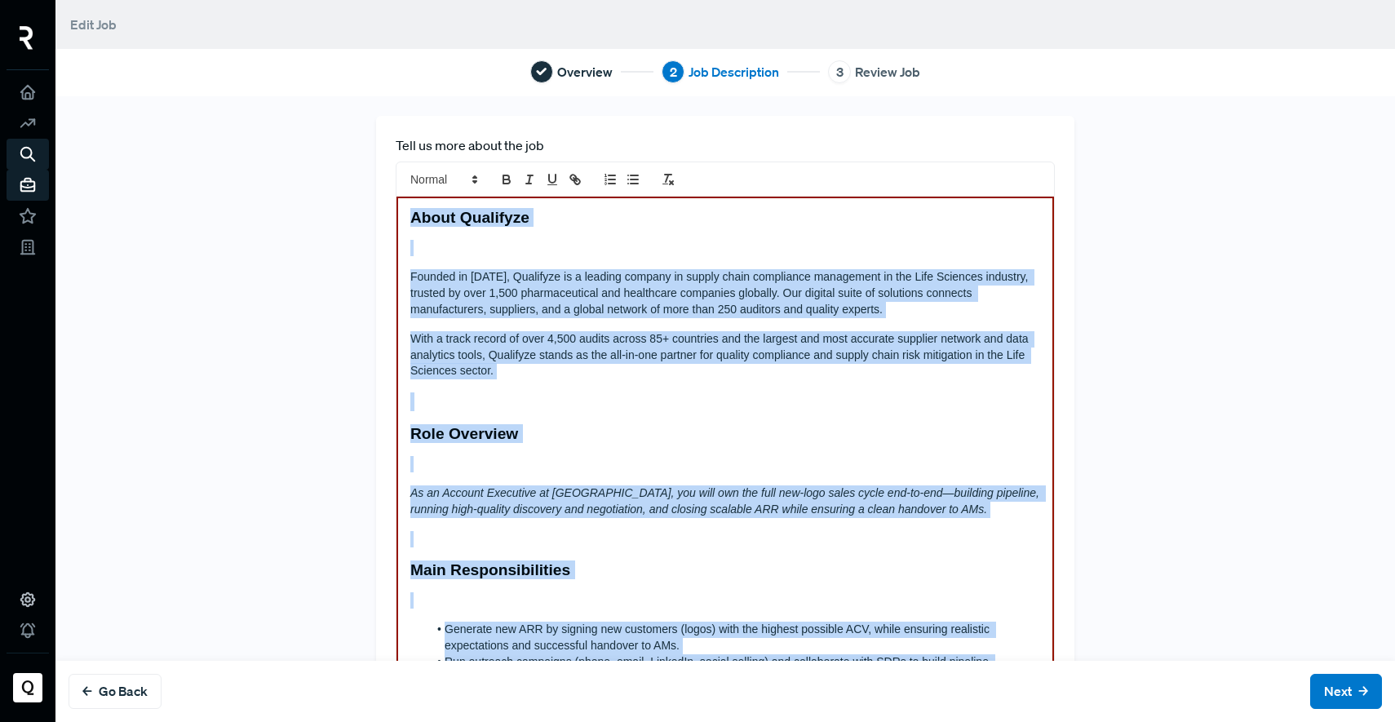
drag, startPoint x: 518, startPoint y: 573, endPoint x: 364, endPoint y: 21, distance: 573.2
click at [364, 21] on main "Edit Job Overview 2 Job Description 3 Review Job Tell us more about the job Abo…" at bounding box center [724, 361] width 1339 height 722
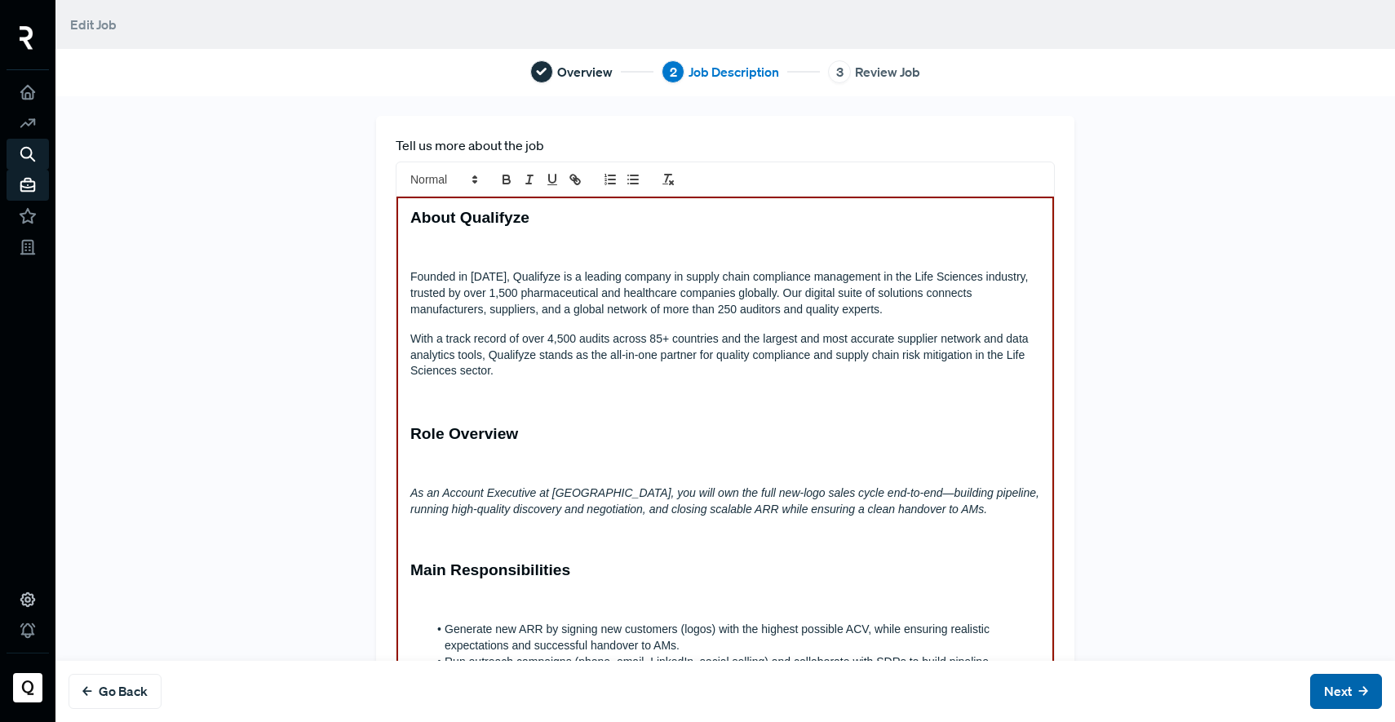
click at [1315, 702] on button "Next" at bounding box center [1346, 691] width 72 height 35
click at [1321, 684] on button "Next" at bounding box center [1346, 691] width 72 height 35
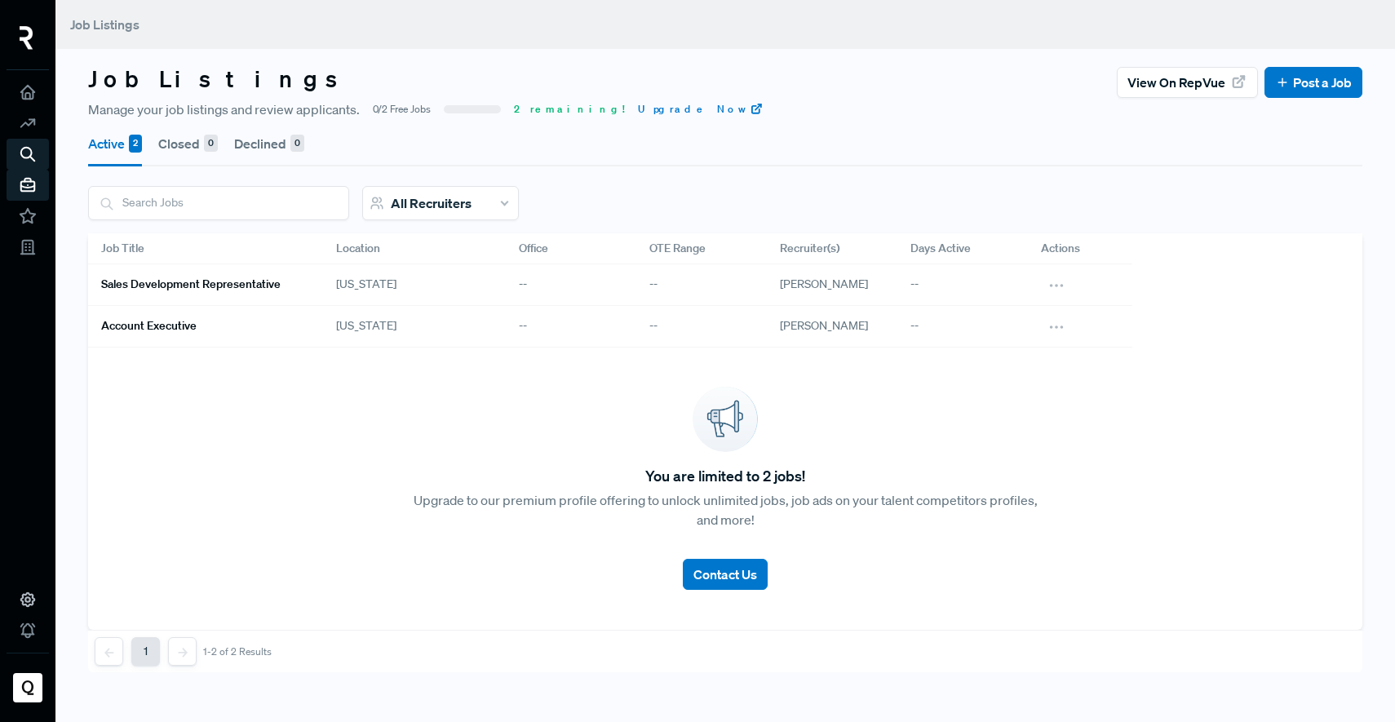
click at [185, 325] on h6 "Account Executive" at bounding box center [148, 326] width 95 height 14
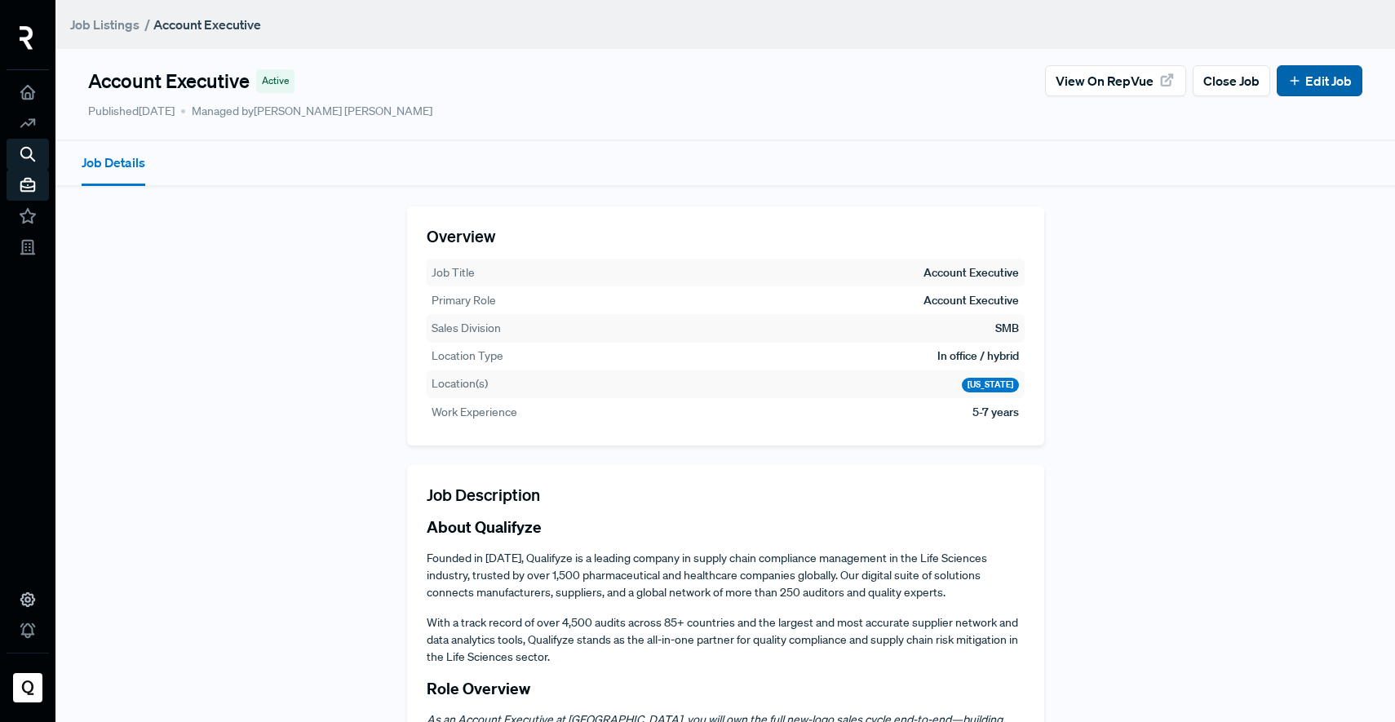
click at [1305, 74] on link "Edit Job" at bounding box center [1319, 81] width 64 height 20
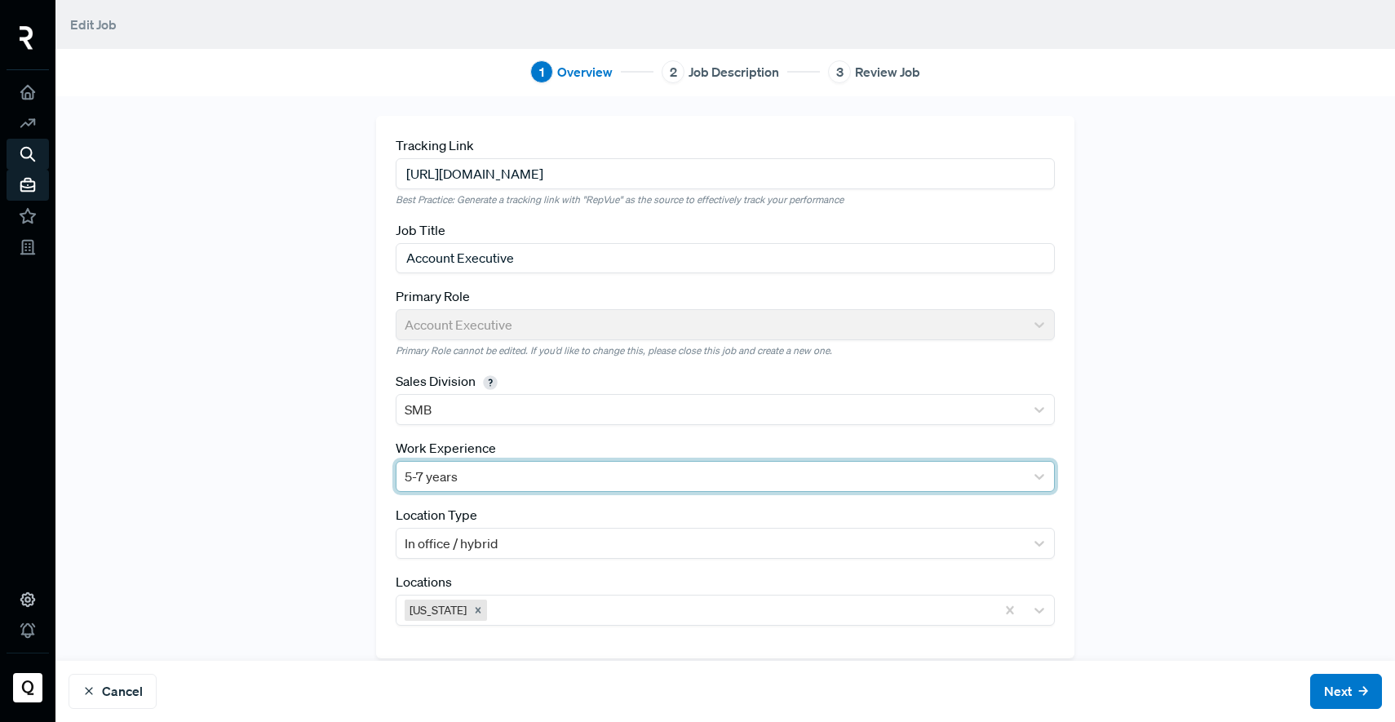
click at [555, 471] on div at bounding box center [711, 476] width 612 height 23
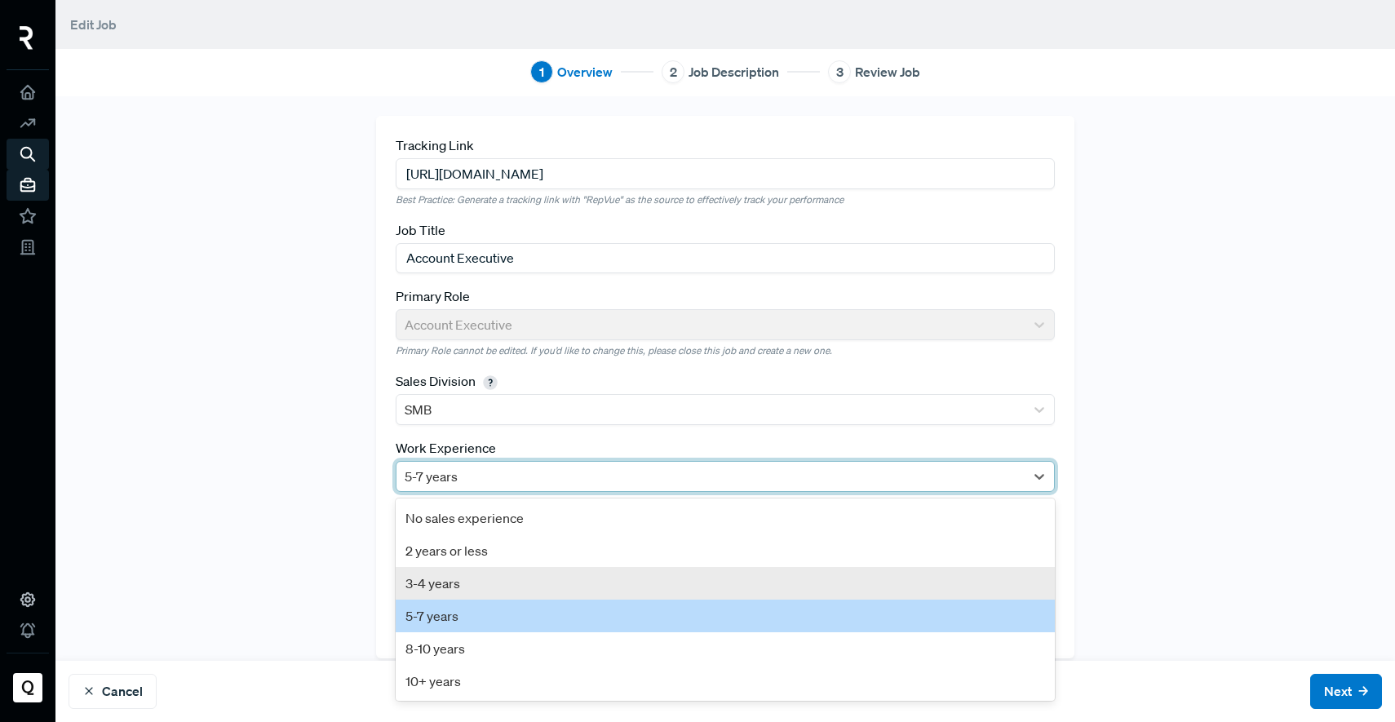
click at [484, 582] on div "3-4 years" at bounding box center [725, 583] width 659 height 33
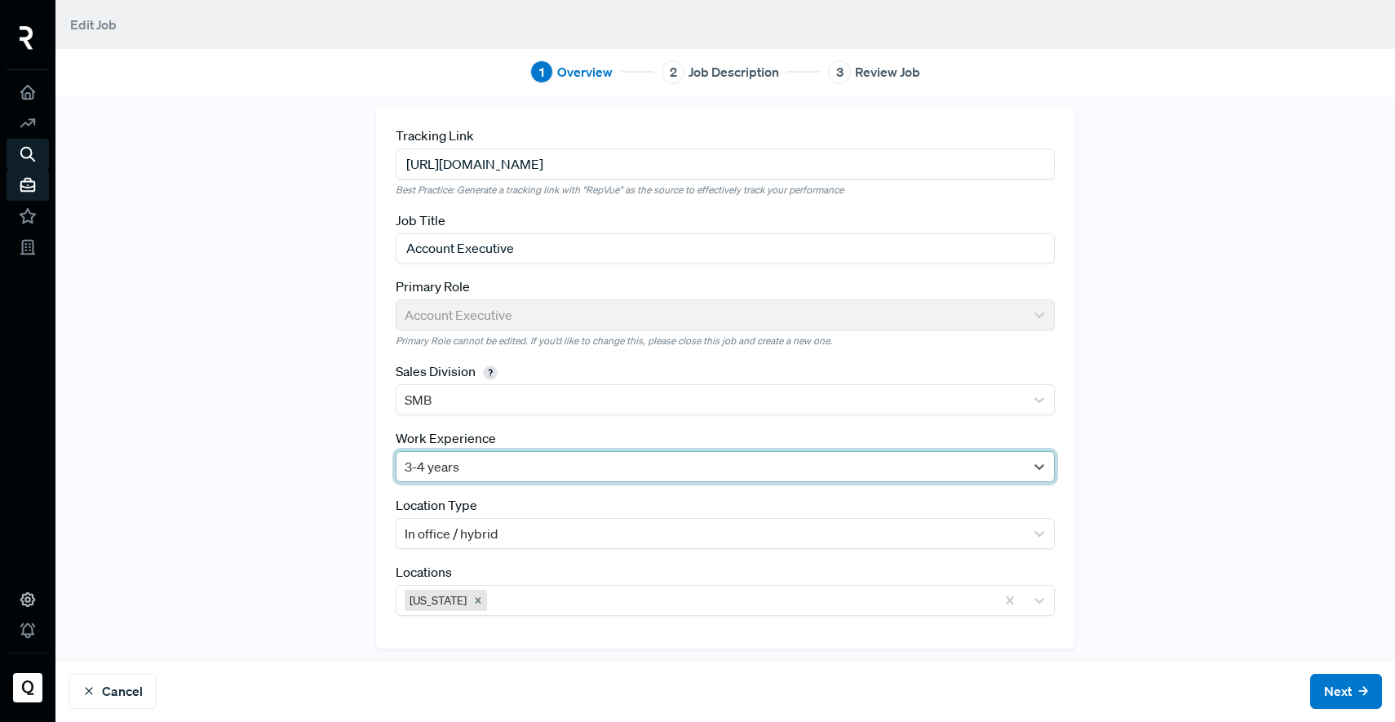
scroll to position [17, 0]
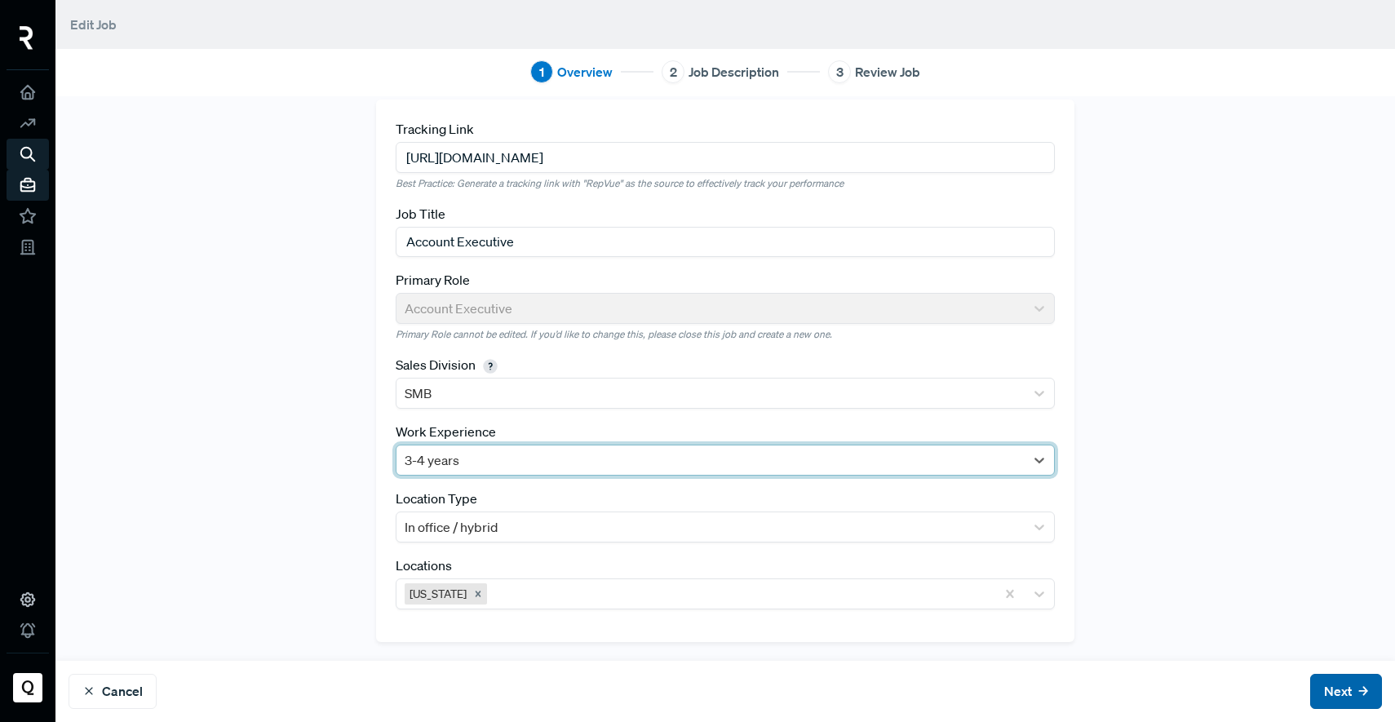
click at [1311, 694] on button "Next" at bounding box center [1346, 691] width 72 height 35
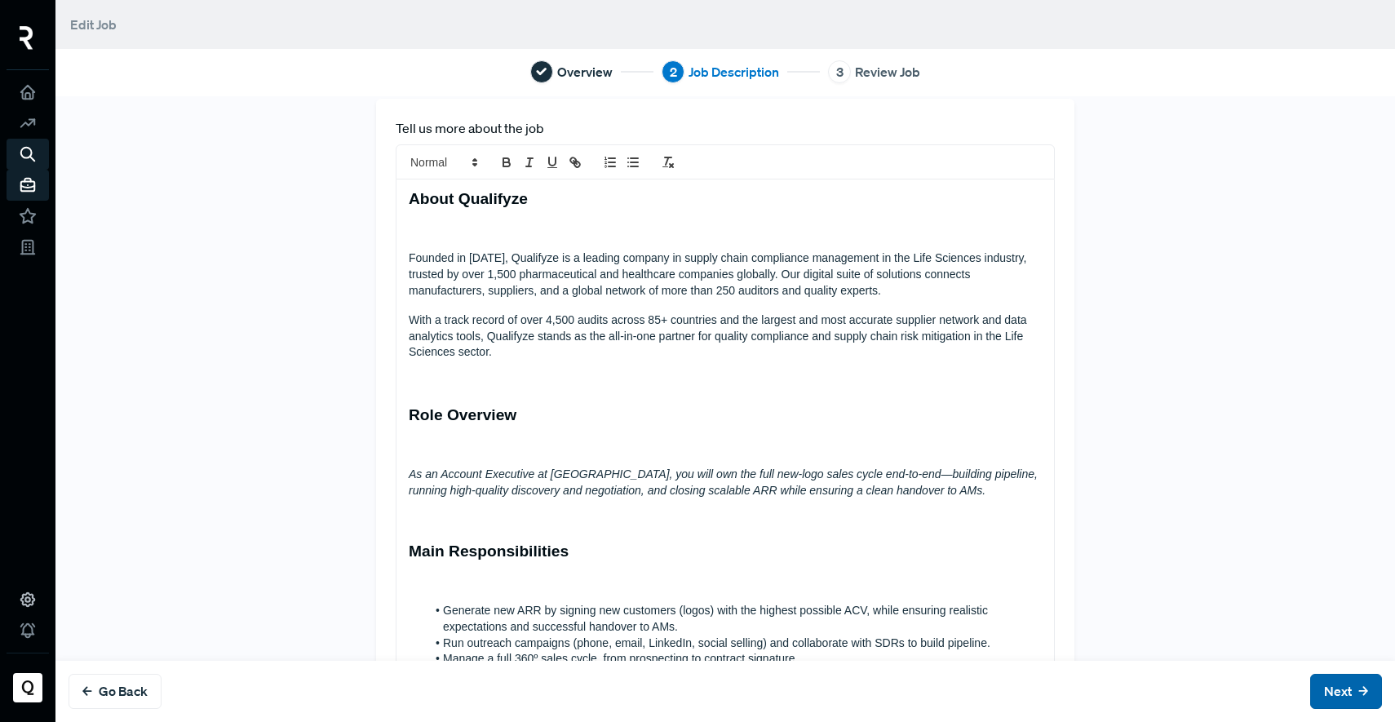
scroll to position [0, 0]
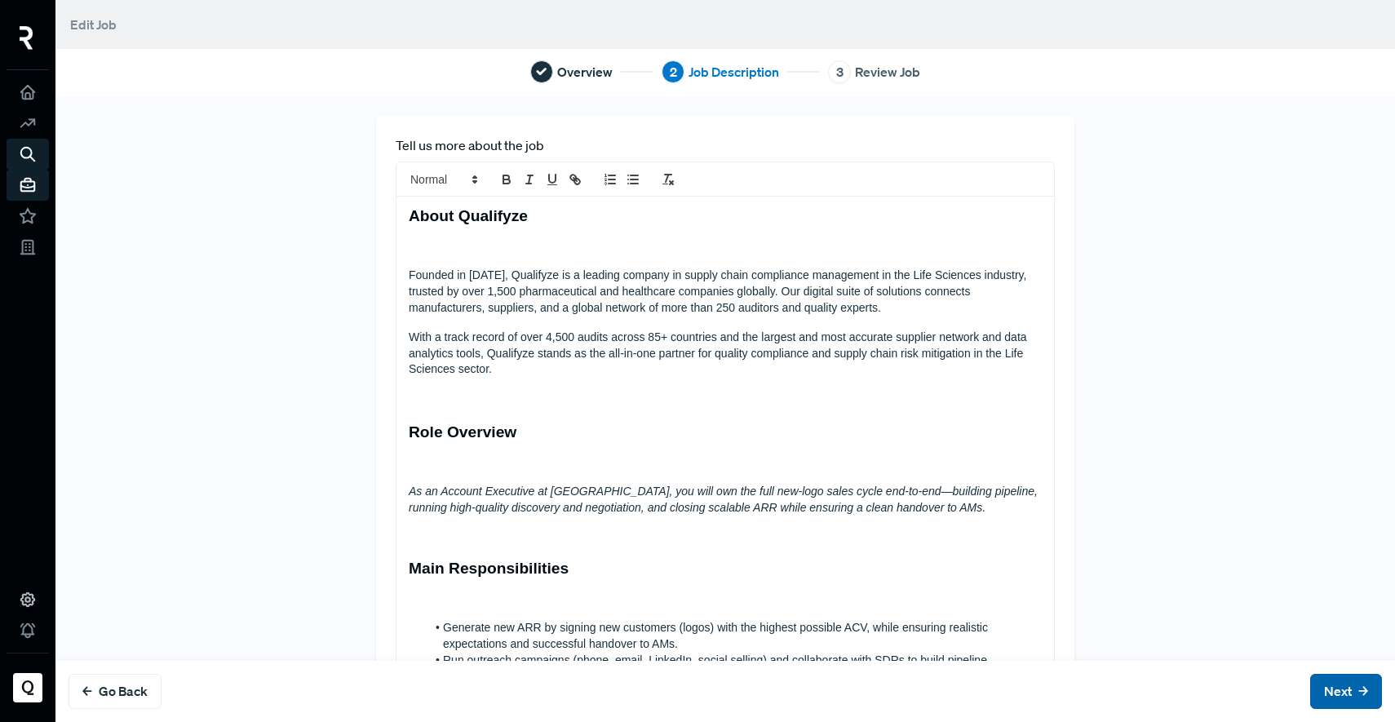
click at [1312, 692] on button "Next" at bounding box center [1346, 691] width 72 height 35
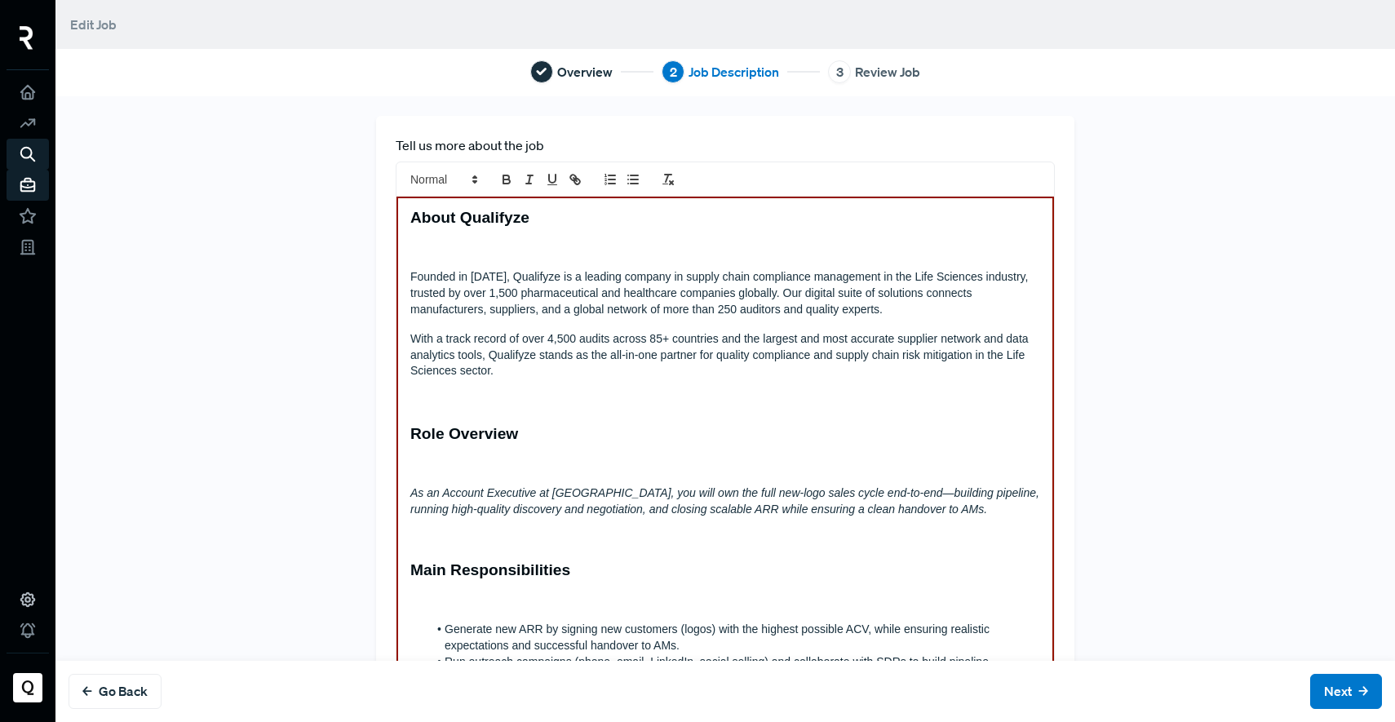
scroll to position [1001, 0]
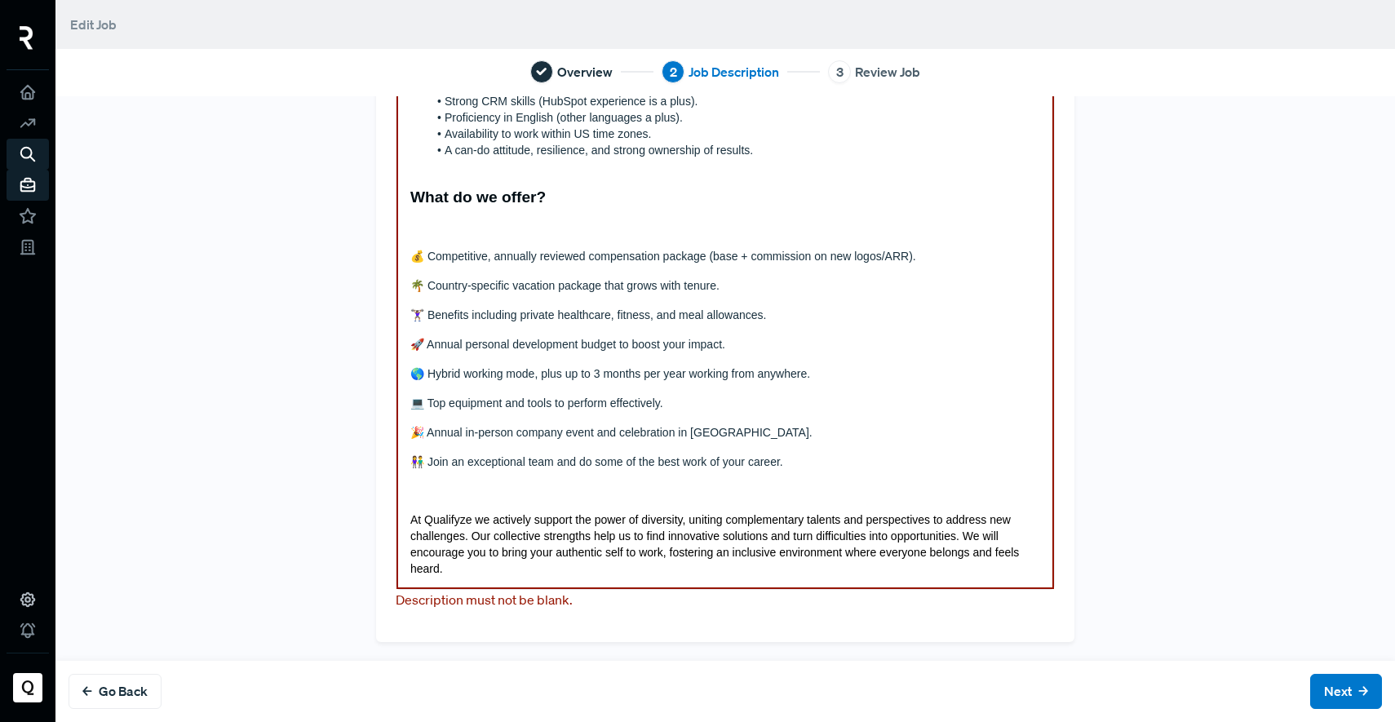
click at [524, 576] on p "At Qualifyze we actively support the power of diversity, uniting complementary …" at bounding box center [725, 544] width 630 height 65
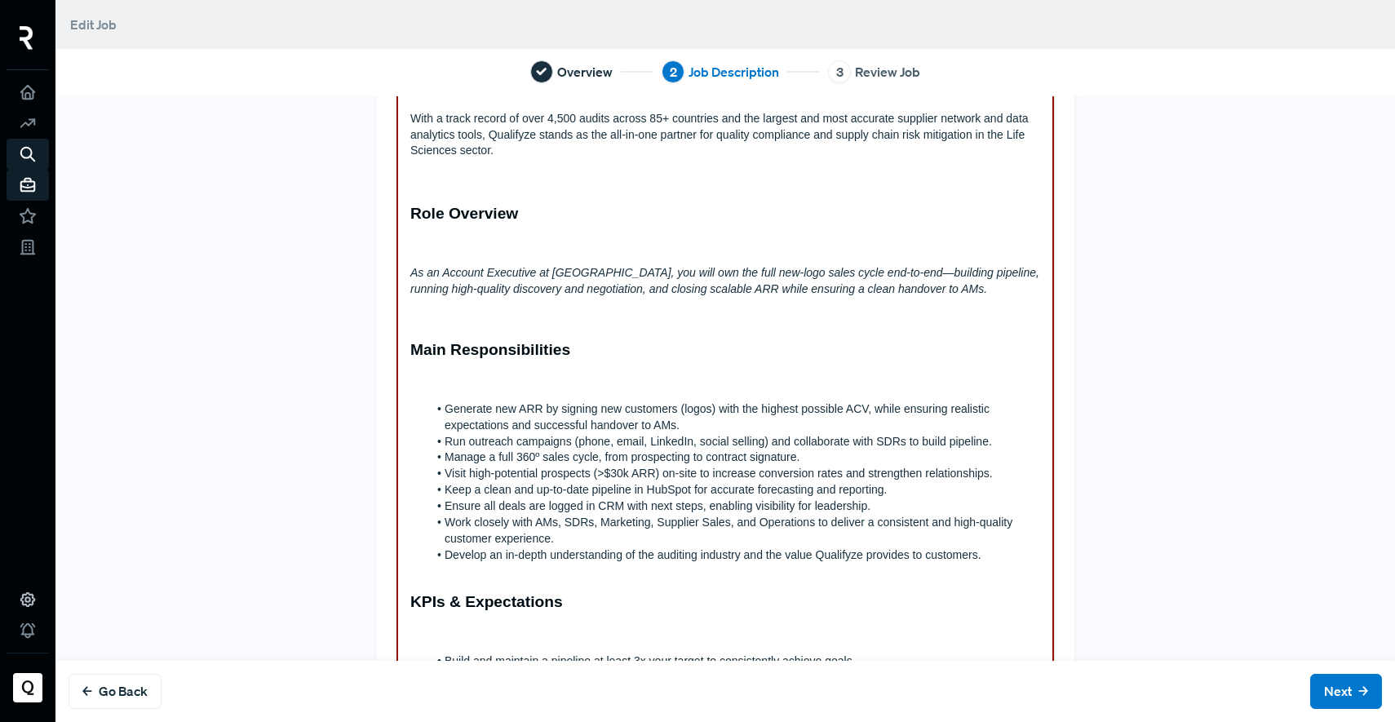
scroll to position [0, 0]
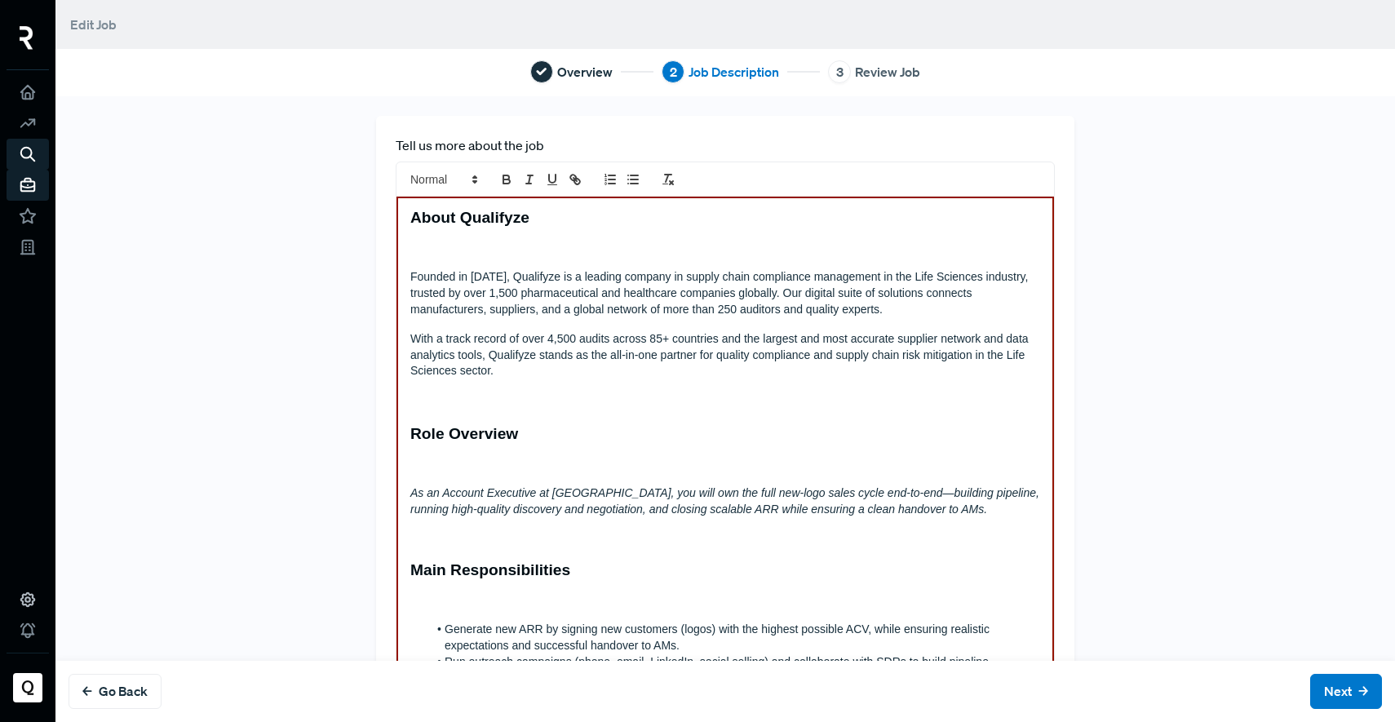
click at [475, 306] on p "Founded in [DATE], Qualifyze is a leading company in supply chain compliance ma…" at bounding box center [725, 293] width 630 height 49
click at [621, 216] on h3 "About Qualifyze" at bounding box center [725, 217] width 630 height 19
click at [626, 285] on p "Founded in [DATE], Qualifyze is a leading company in supply chain compliance ma…" at bounding box center [725, 293] width 630 height 49
click at [1330, 705] on button "Next" at bounding box center [1346, 691] width 72 height 35
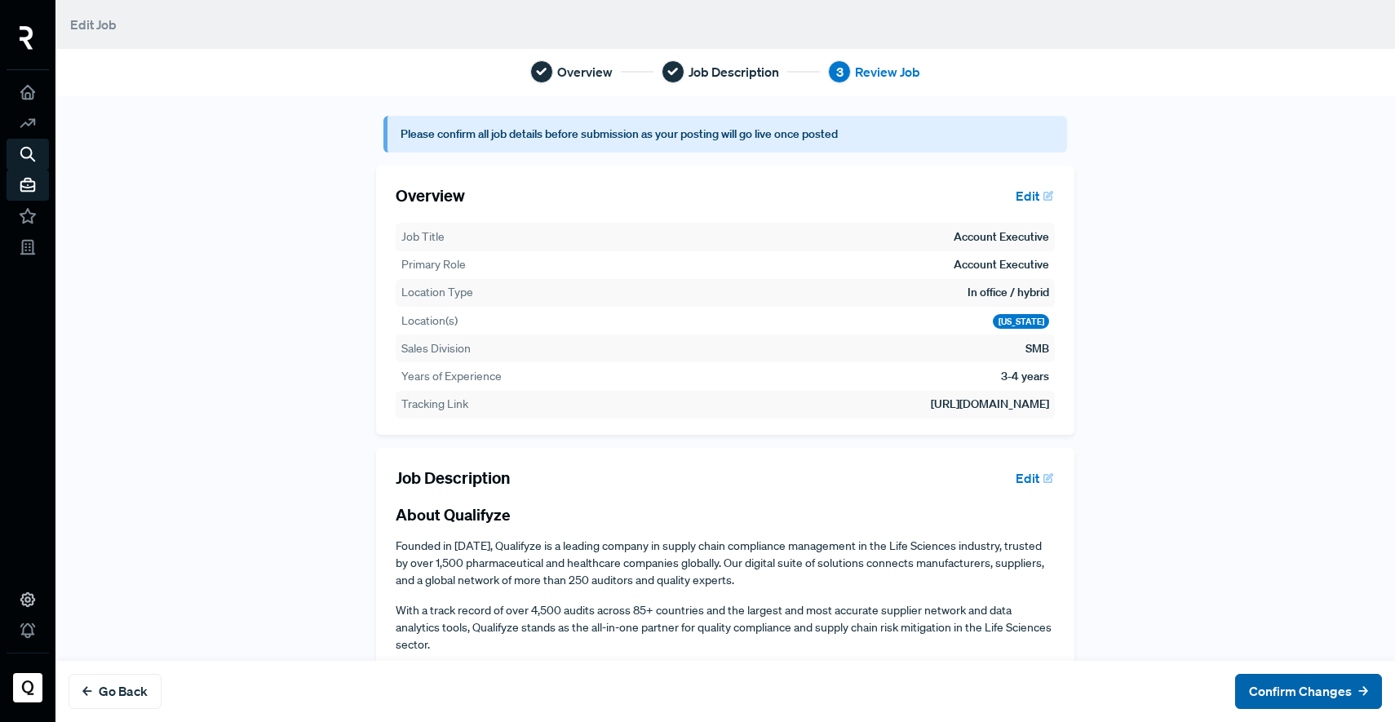
click at [1305, 696] on button "Confirm Changes" at bounding box center [1308, 691] width 147 height 35
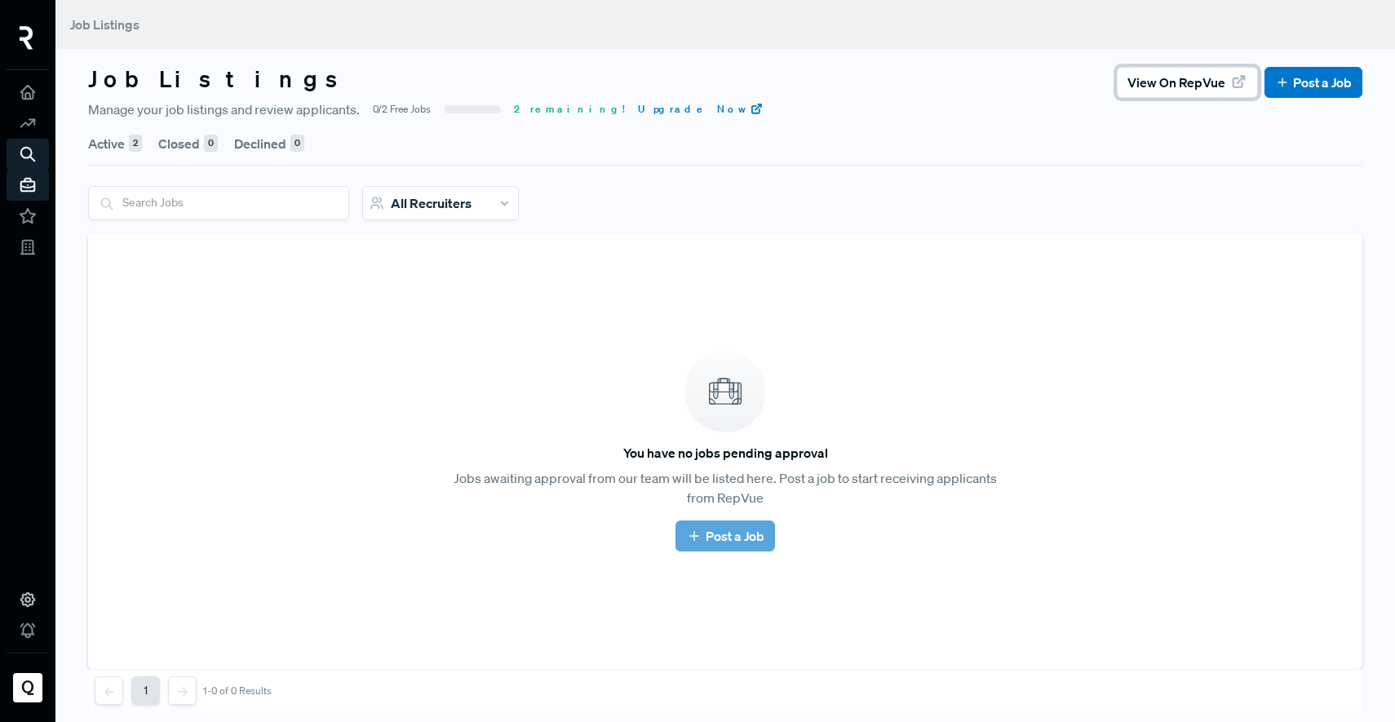
click at [1215, 86] on button "View on RepVue" at bounding box center [1186, 82] width 141 height 31
